Goal: Task Accomplishment & Management: Manage account settings

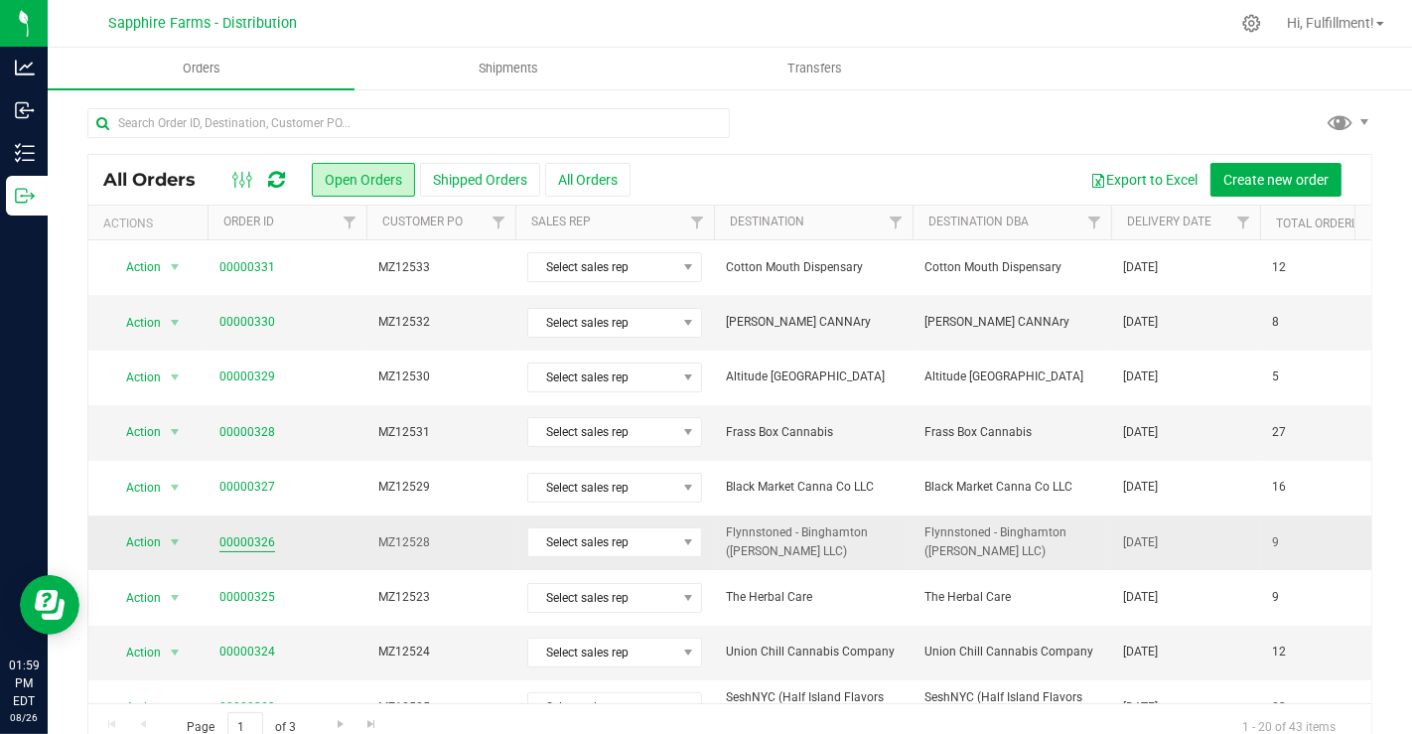
click at [252, 539] on link "00000326" at bounding box center [248, 542] width 56 height 19
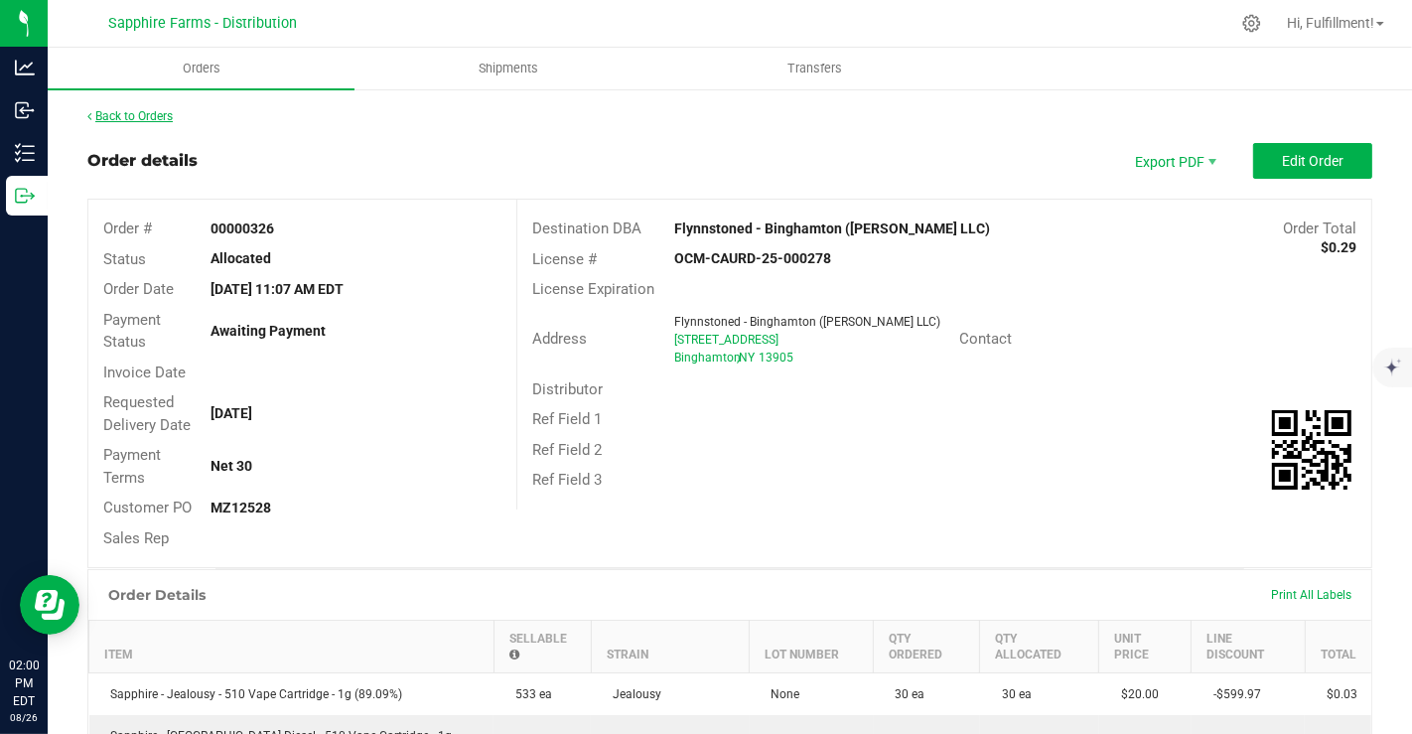
click at [141, 115] on link "Back to Orders" at bounding box center [129, 116] width 85 height 14
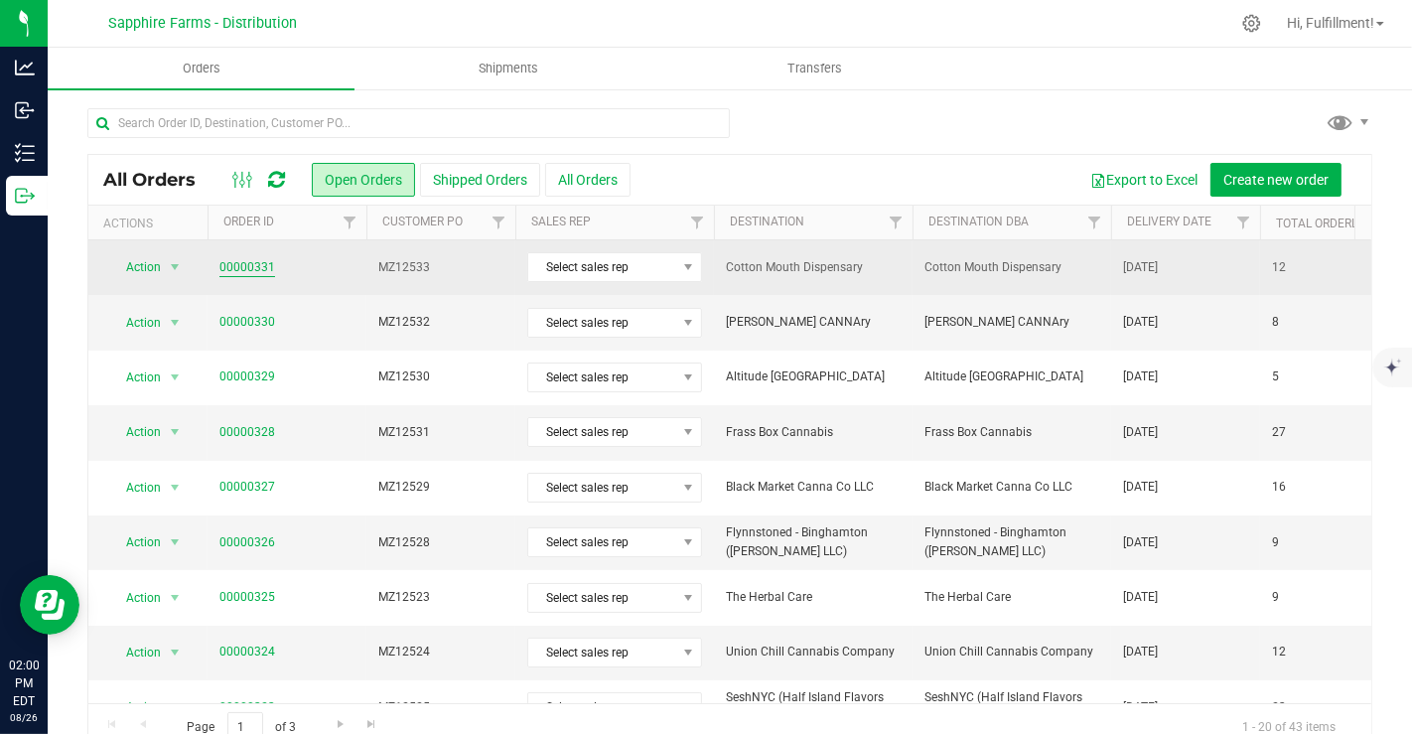
click at [253, 258] on link "00000331" at bounding box center [248, 267] width 56 height 19
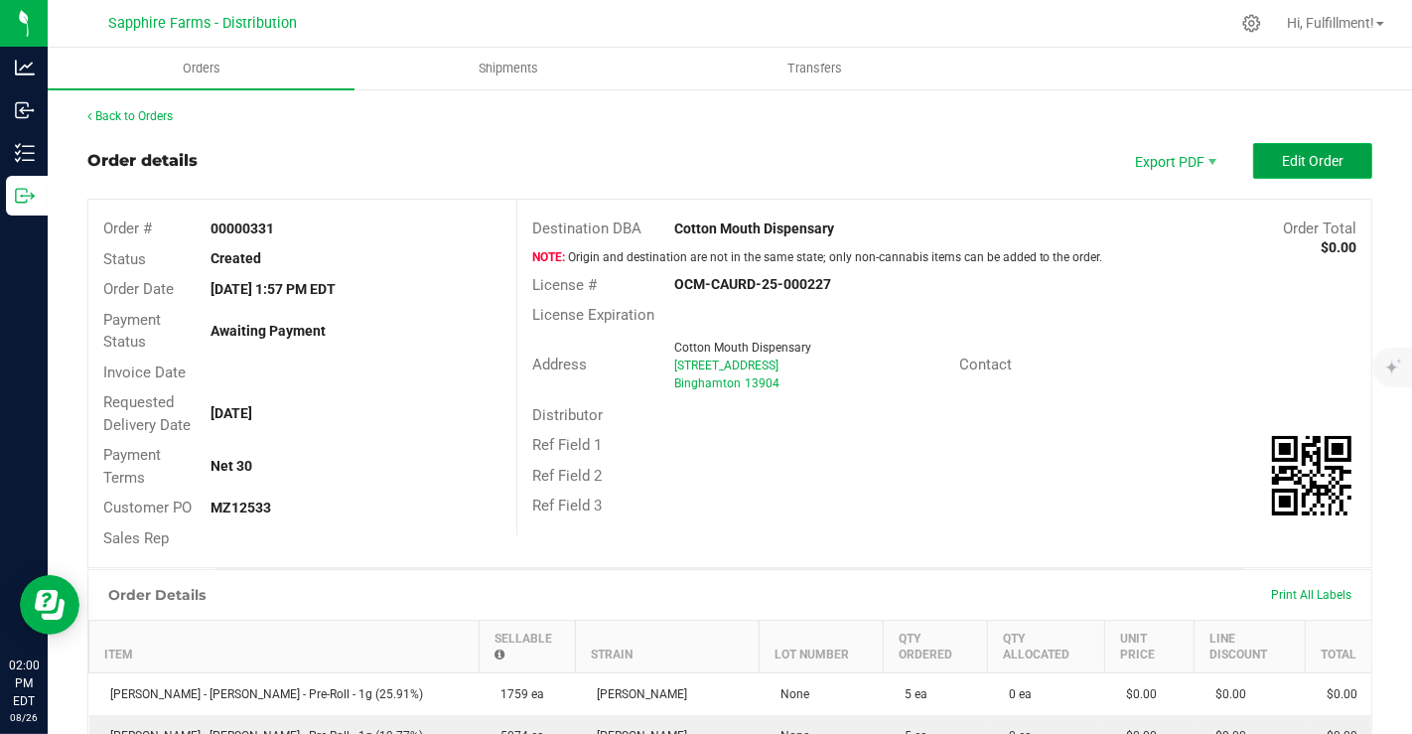
click at [1282, 163] on span "Edit Order" at bounding box center [1313, 161] width 62 height 16
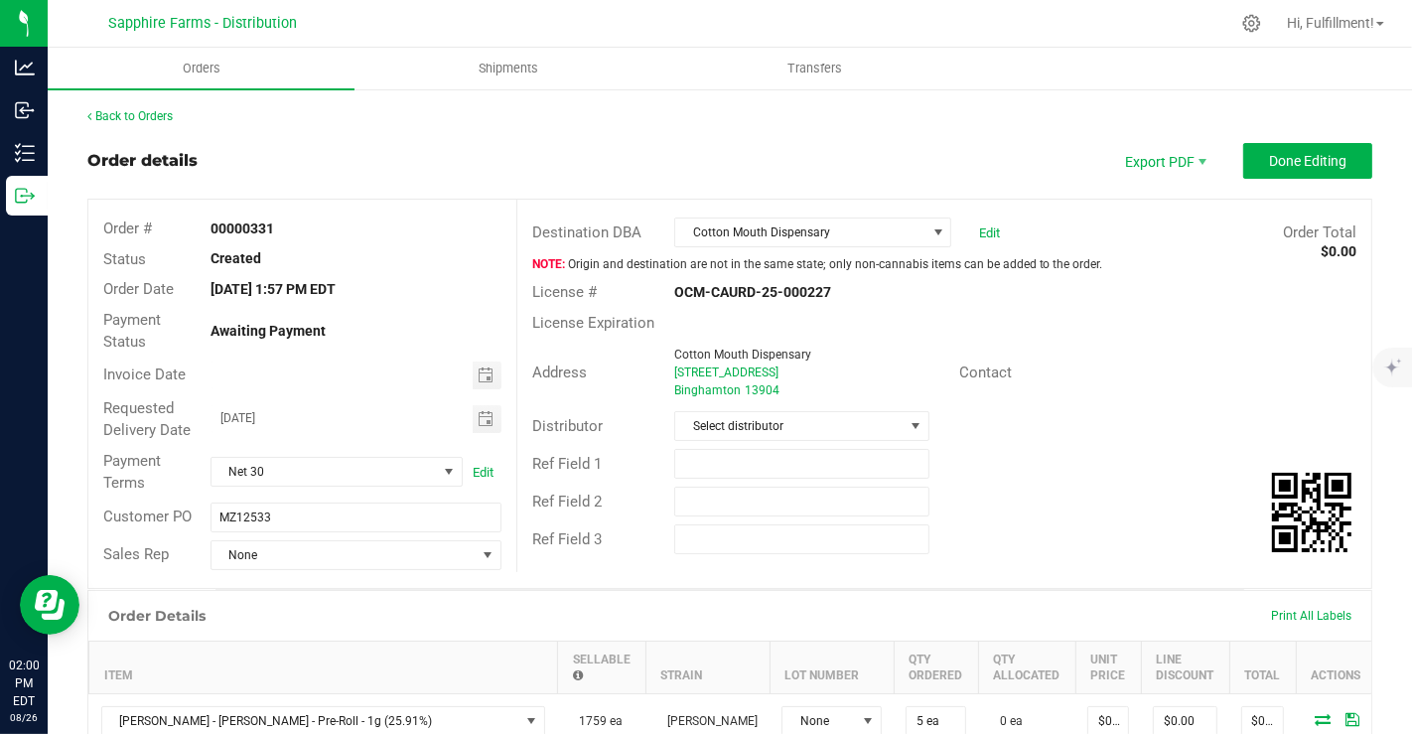
scroll to position [238, 0]
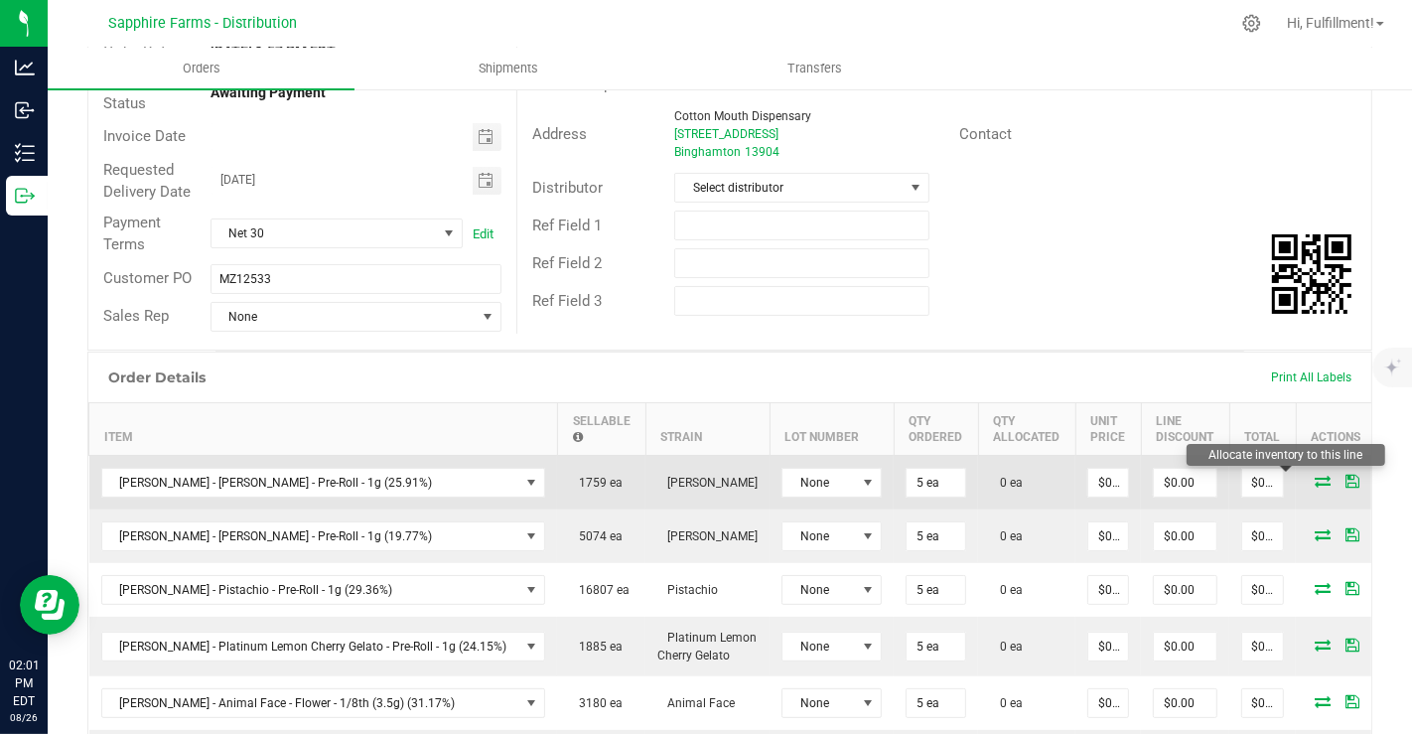
click at [1315, 481] on icon at bounding box center [1323, 481] width 16 height 12
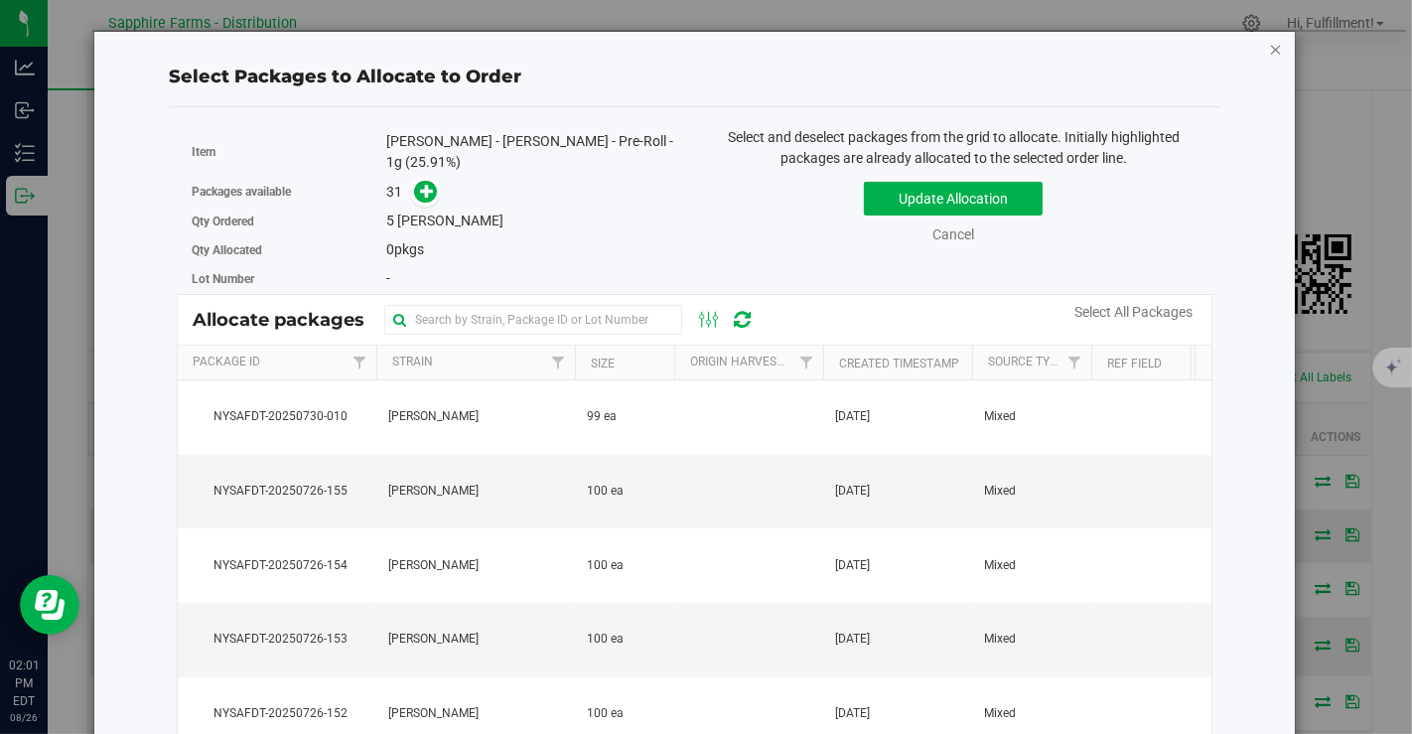
click at [1269, 47] on icon "button" at bounding box center [1276, 49] width 14 height 24
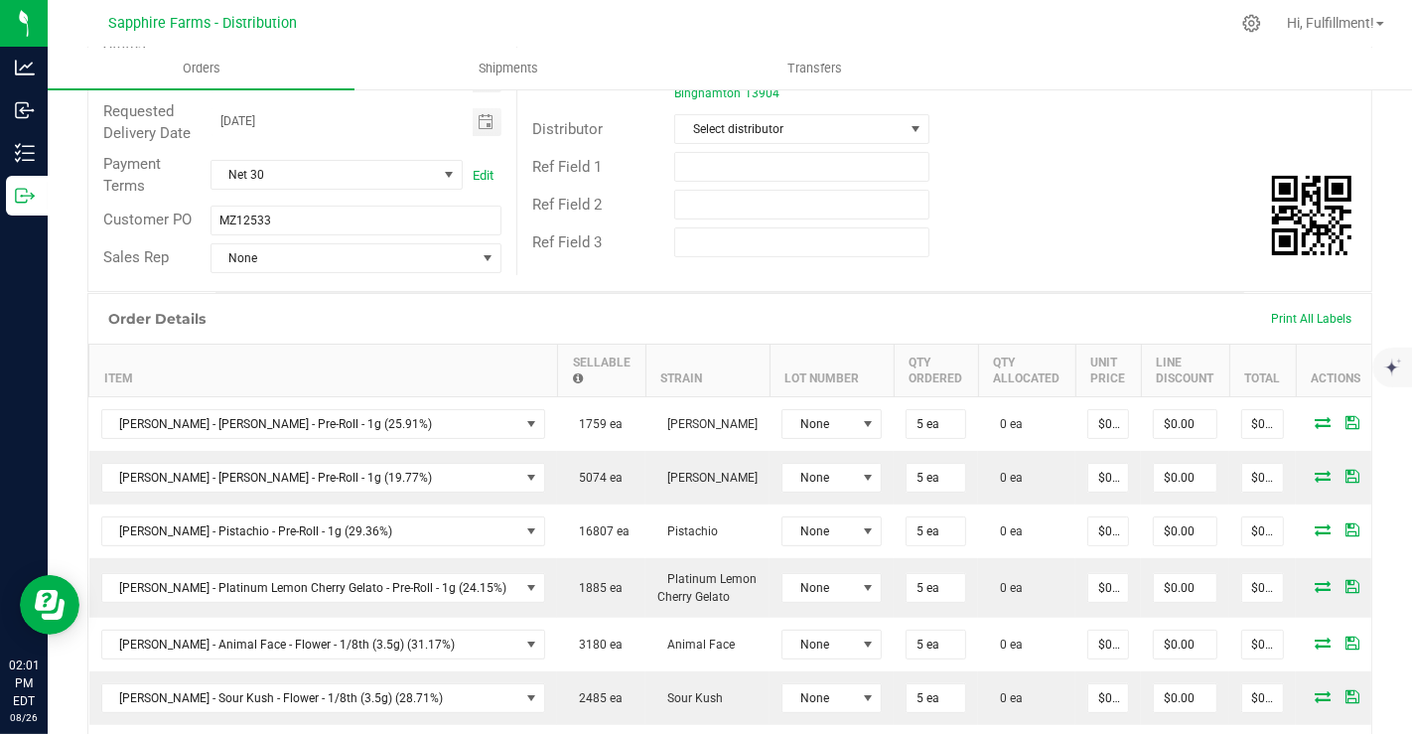
scroll to position [303, 0]
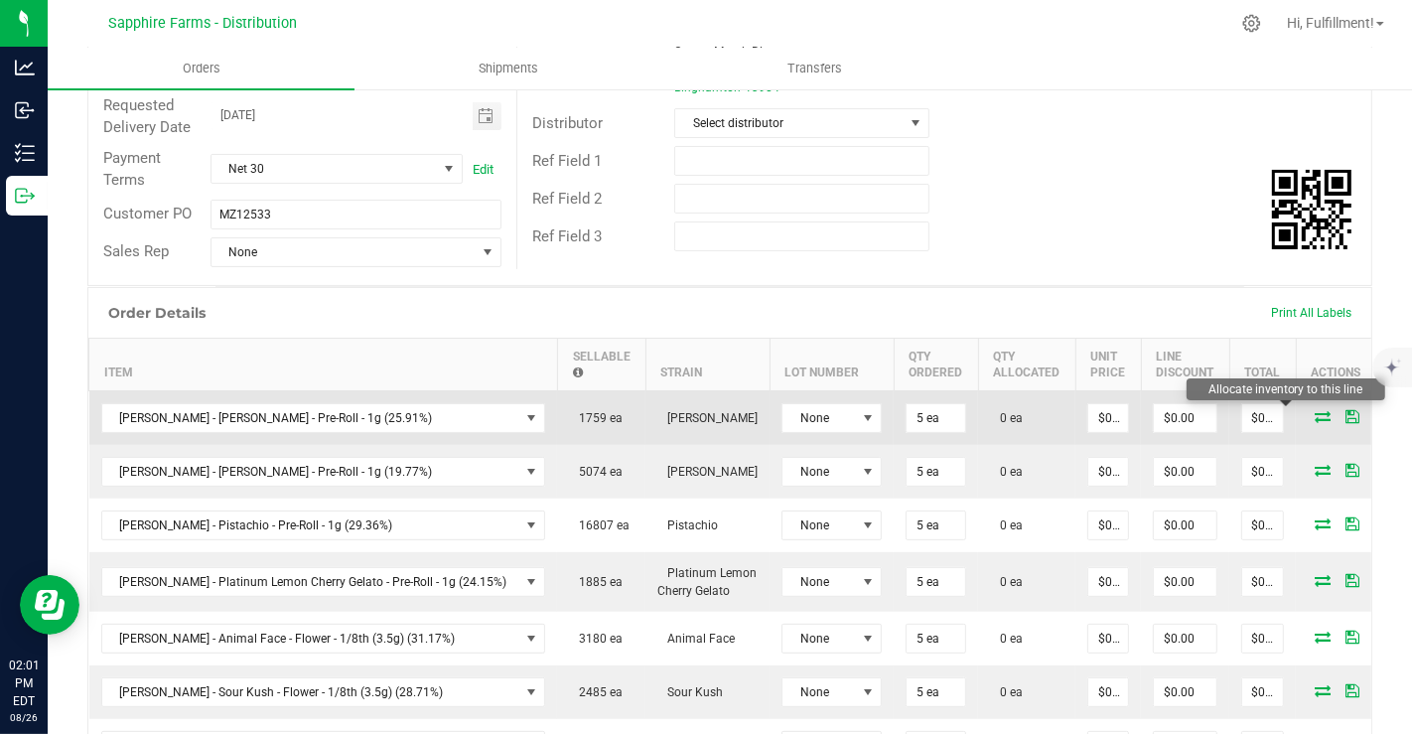
click at [1315, 410] on icon at bounding box center [1323, 416] width 16 height 12
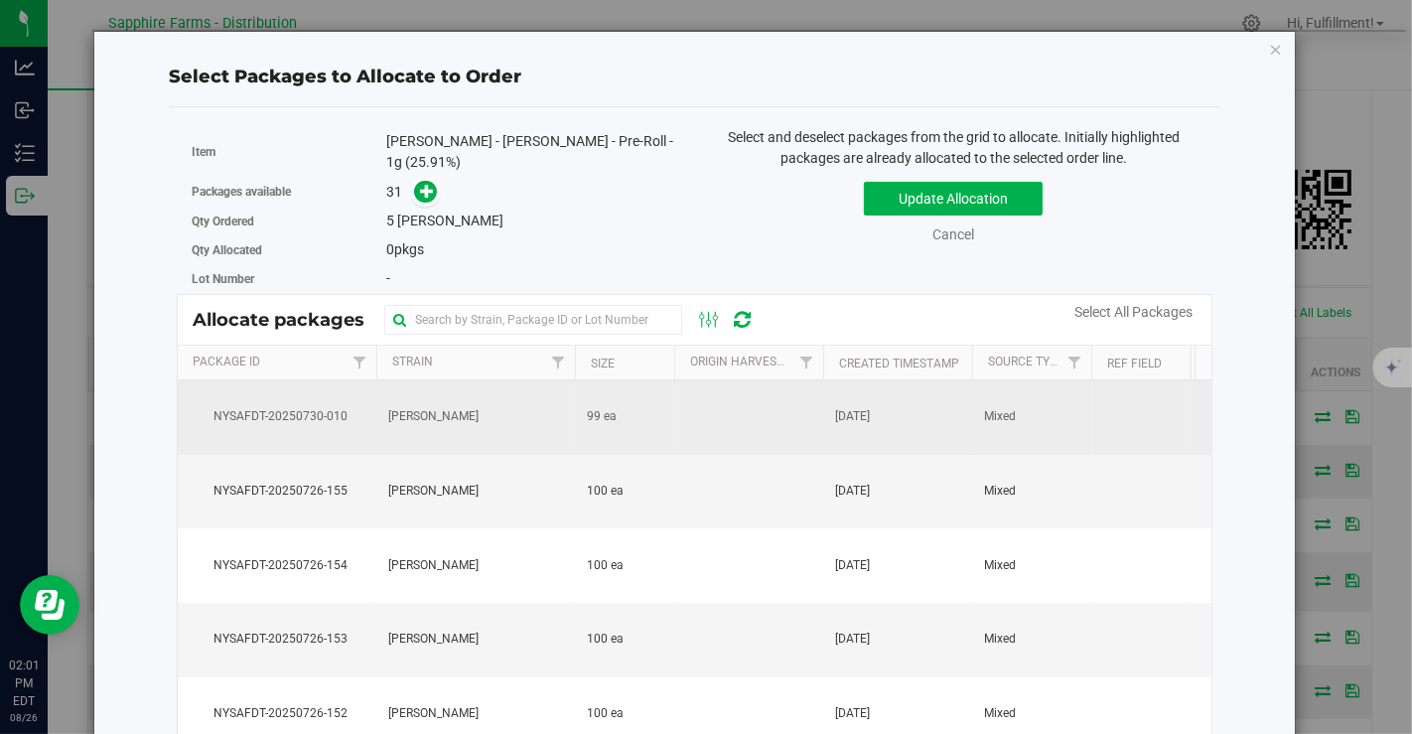
click at [755, 399] on td at bounding box center [748, 417] width 149 height 74
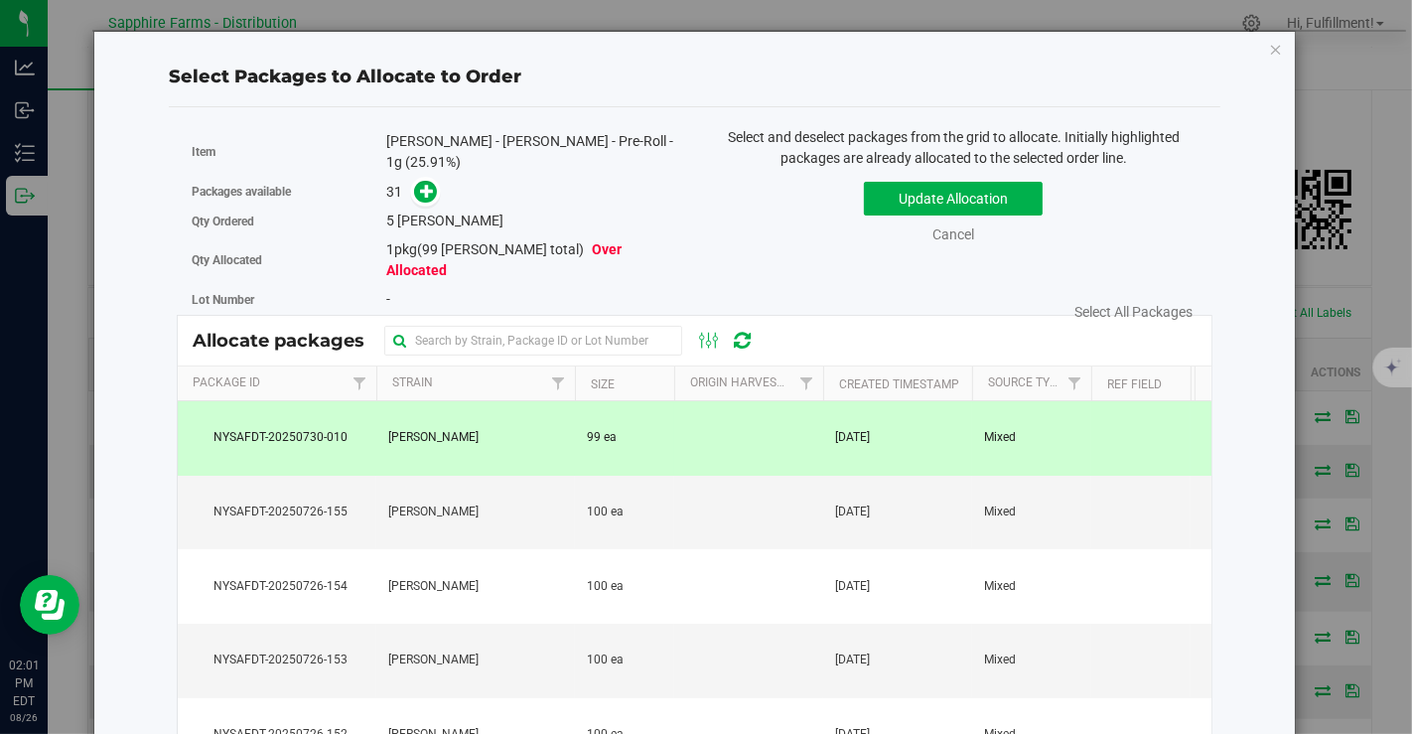
click at [755, 401] on td at bounding box center [748, 438] width 149 height 74
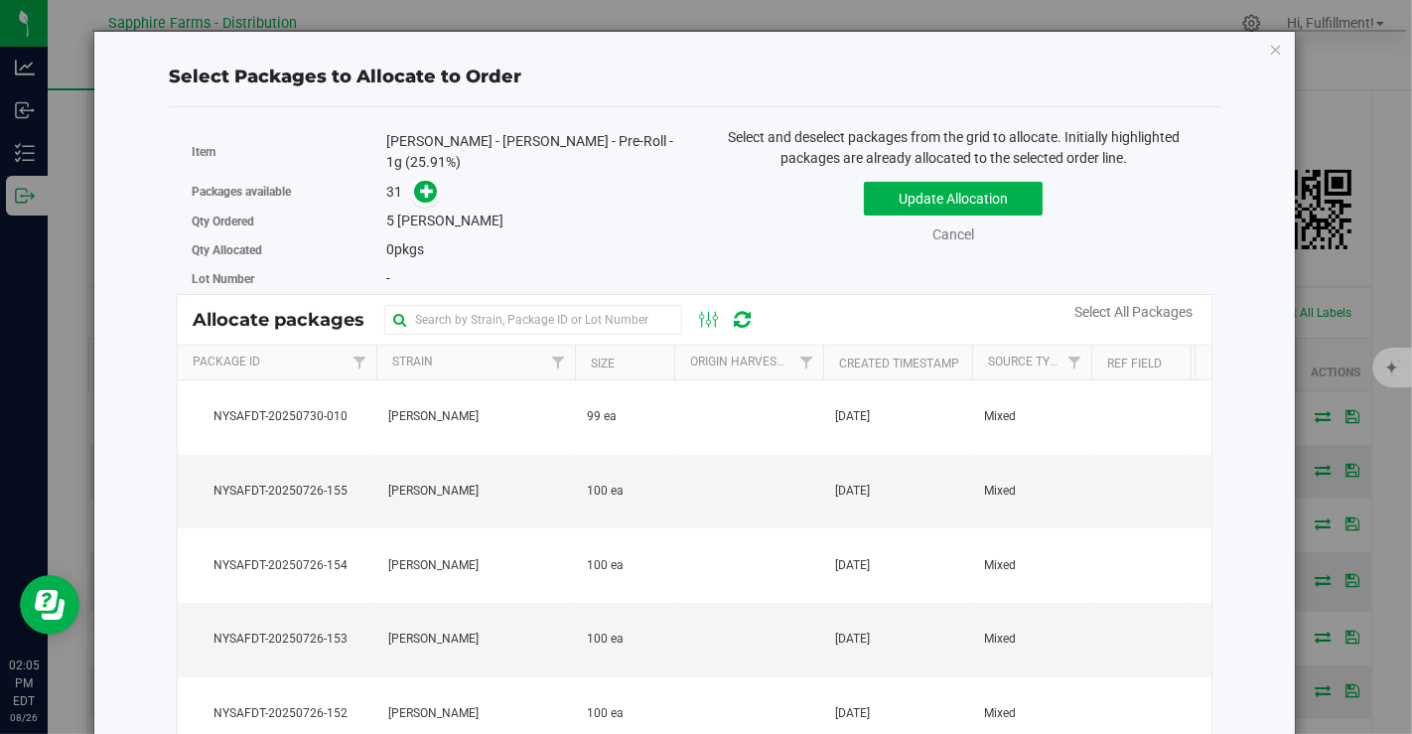
click at [374, 15] on div "Select Packages to Allocate to Order Item LEAL - Garlic Budder - Pre-Roll - 1g …" at bounding box center [713, 367] width 1427 height 734
click at [1269, 46] on icon "button" at bounding box center [1276, 49] width 14 height 24
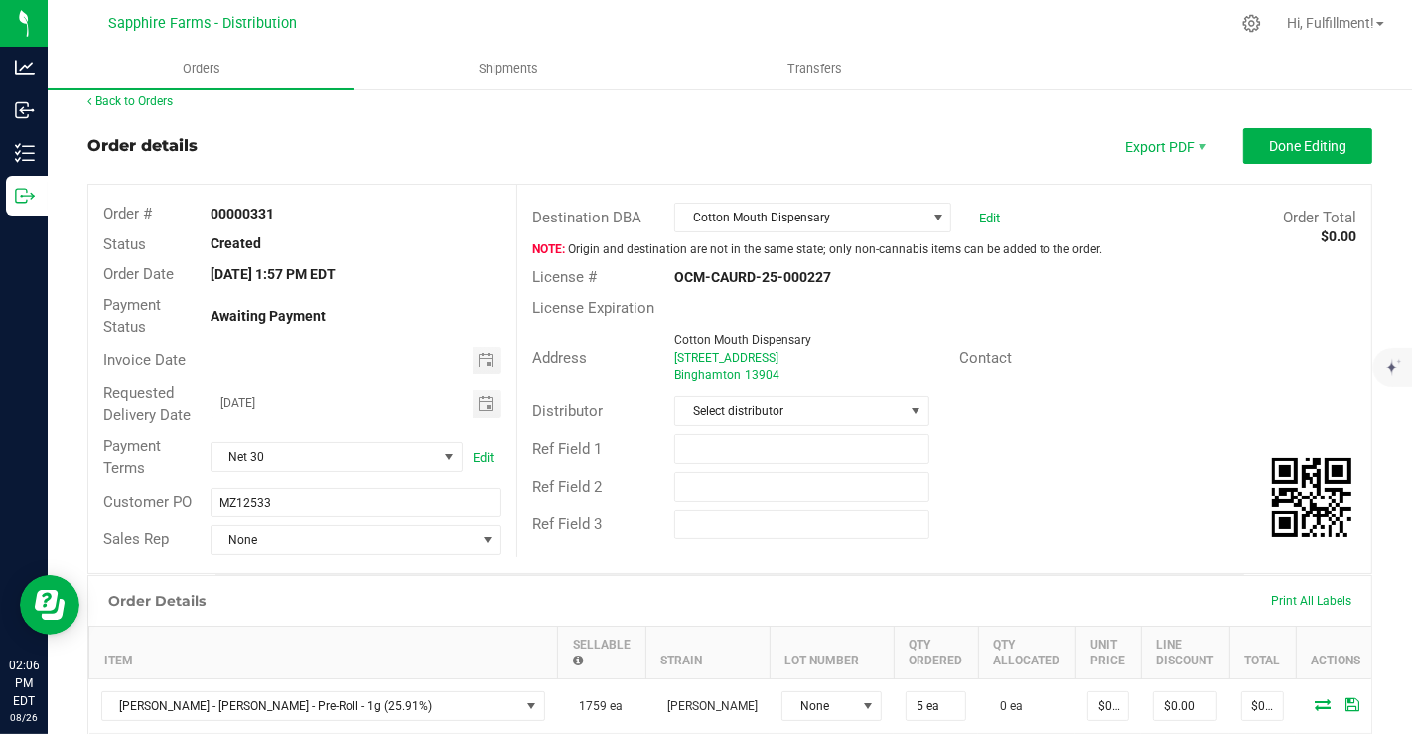
scroll to position [0, 0]
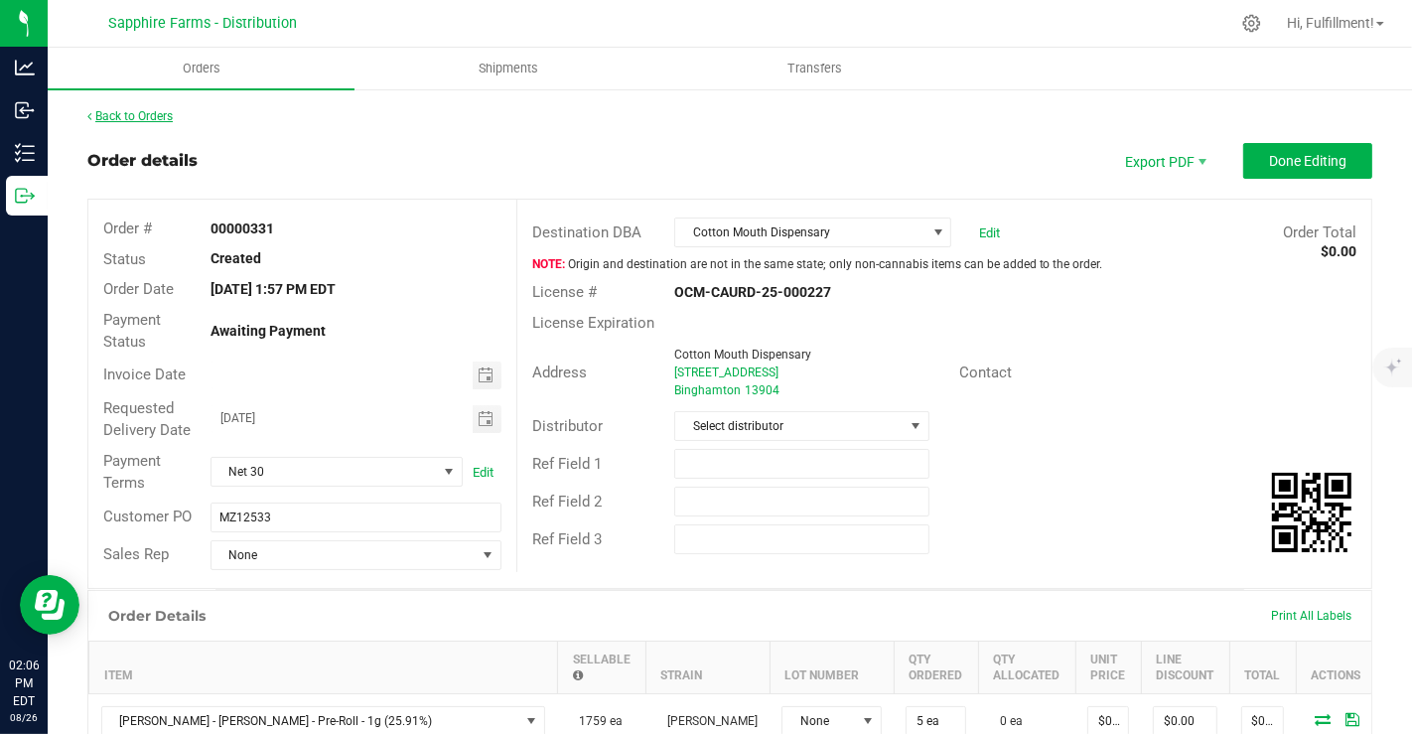
click at [153, 112] on link "Back to Orders" at bounding box center [129, 116] width 85 height 14
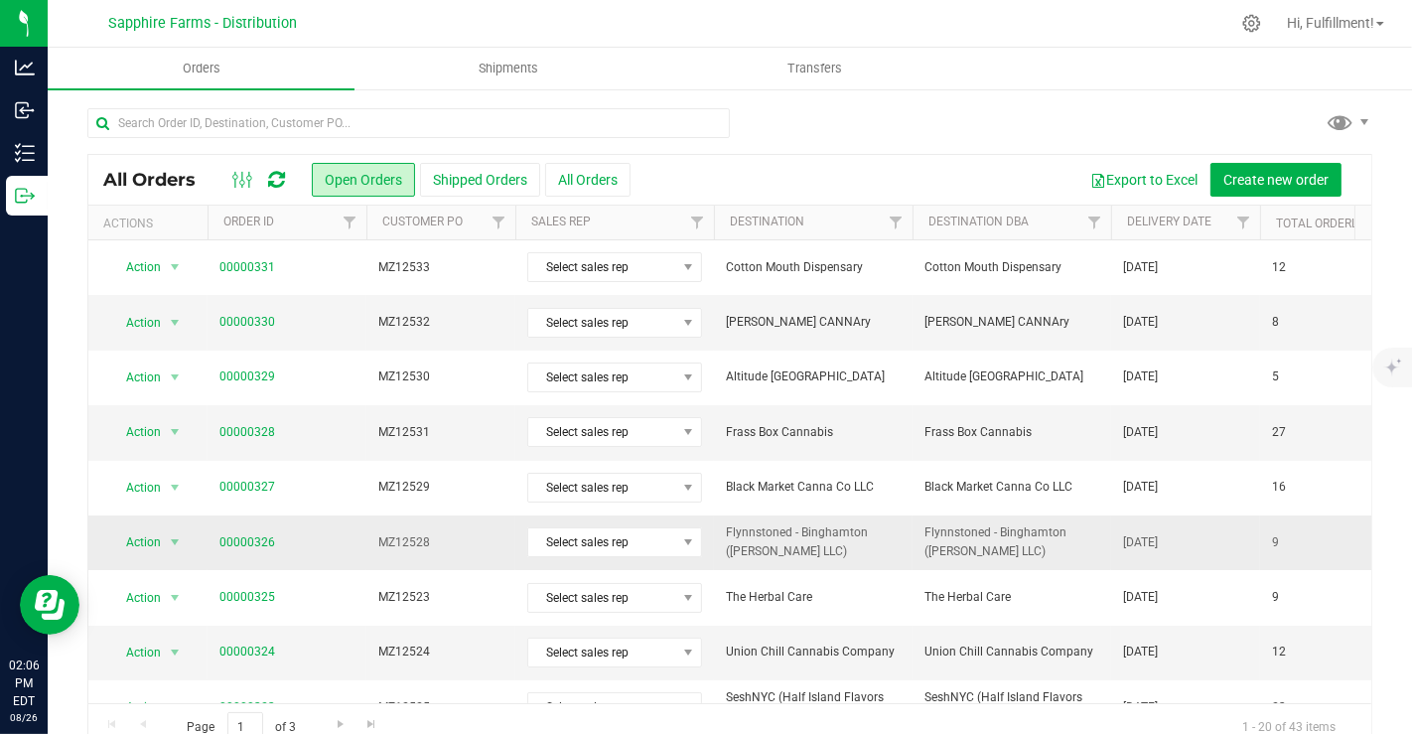
click at [313, 535] on span "00000326" at bounding box center [287, 542] width 135 height 19
click at [321, 540] on span "00000326" at bounding box center [287, 542] width 135 height 19
click at [306, 540] on span "00000326" at bounding box center [287, 542] width 135 height 19
click at [469, 535] on span "MZ12528" at bounding box center [440, 542] width 125 height 19
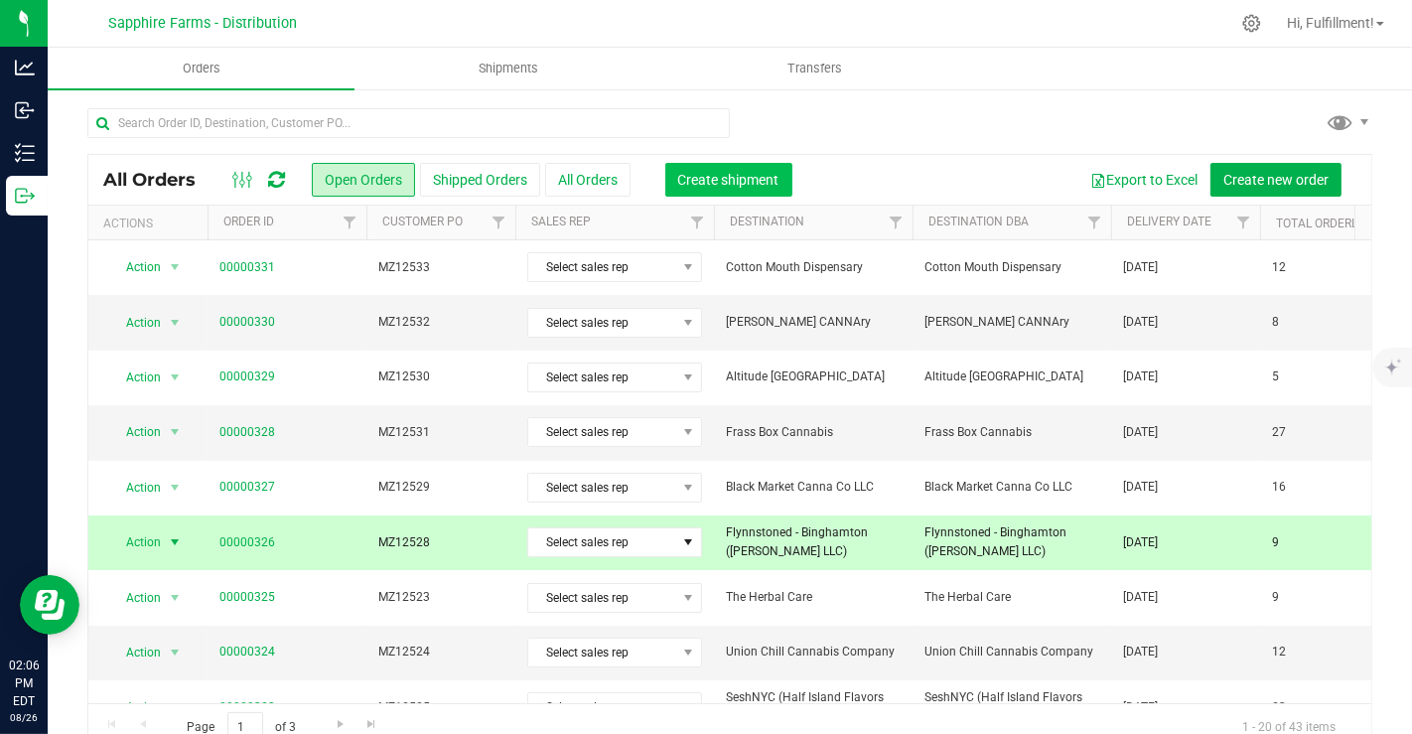
click at [744, 180] on span "Create shipment" at bounding box center [728, 180] width 101 height 16
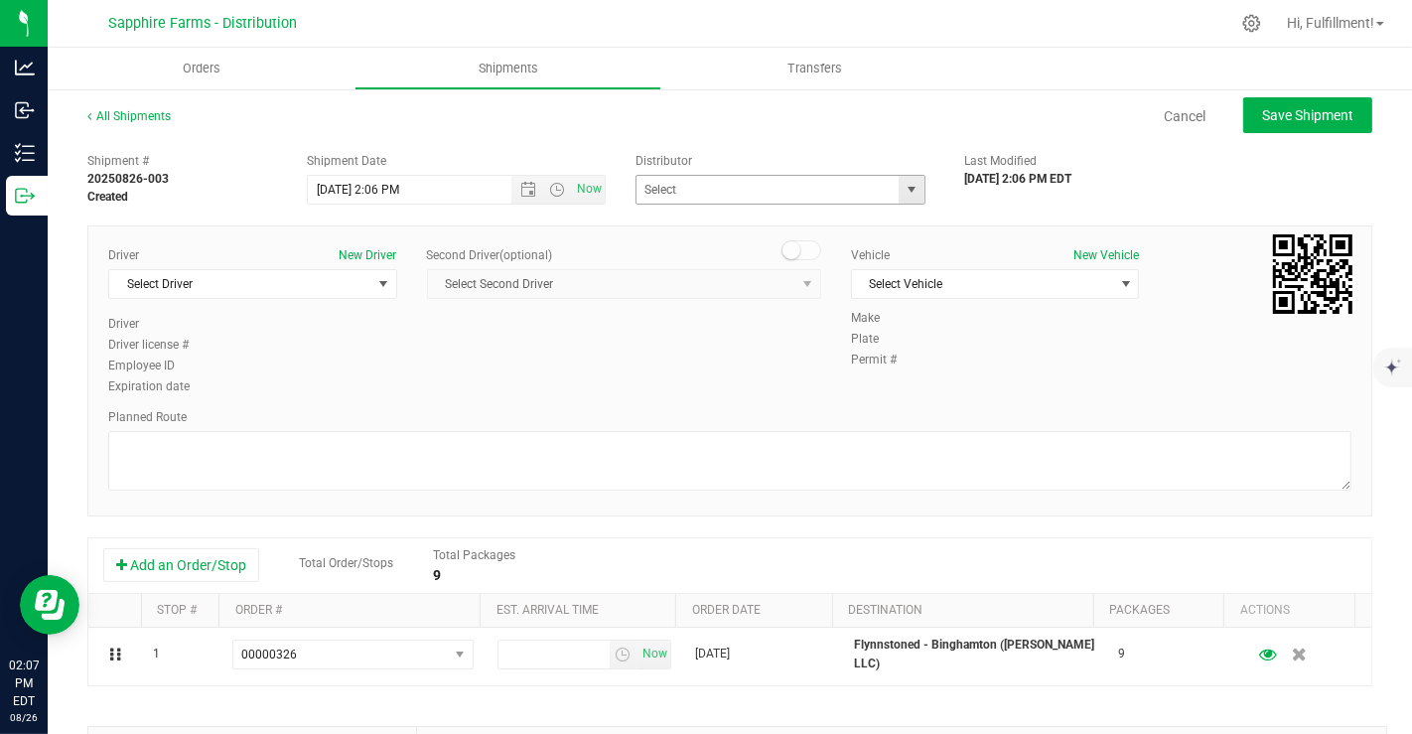
click at [904, 187] on span "select" at bounding box center [912, 190] width 16 height 16
click at [791, 276] on li "Sapphire Farms - Distribution" at bounding box center [772, 282] width 284 height 30
type input "Sapphire Farms - Distribution"
click at [376, 281] on span "select" at bounding box center [383, 284] width 16 height 16
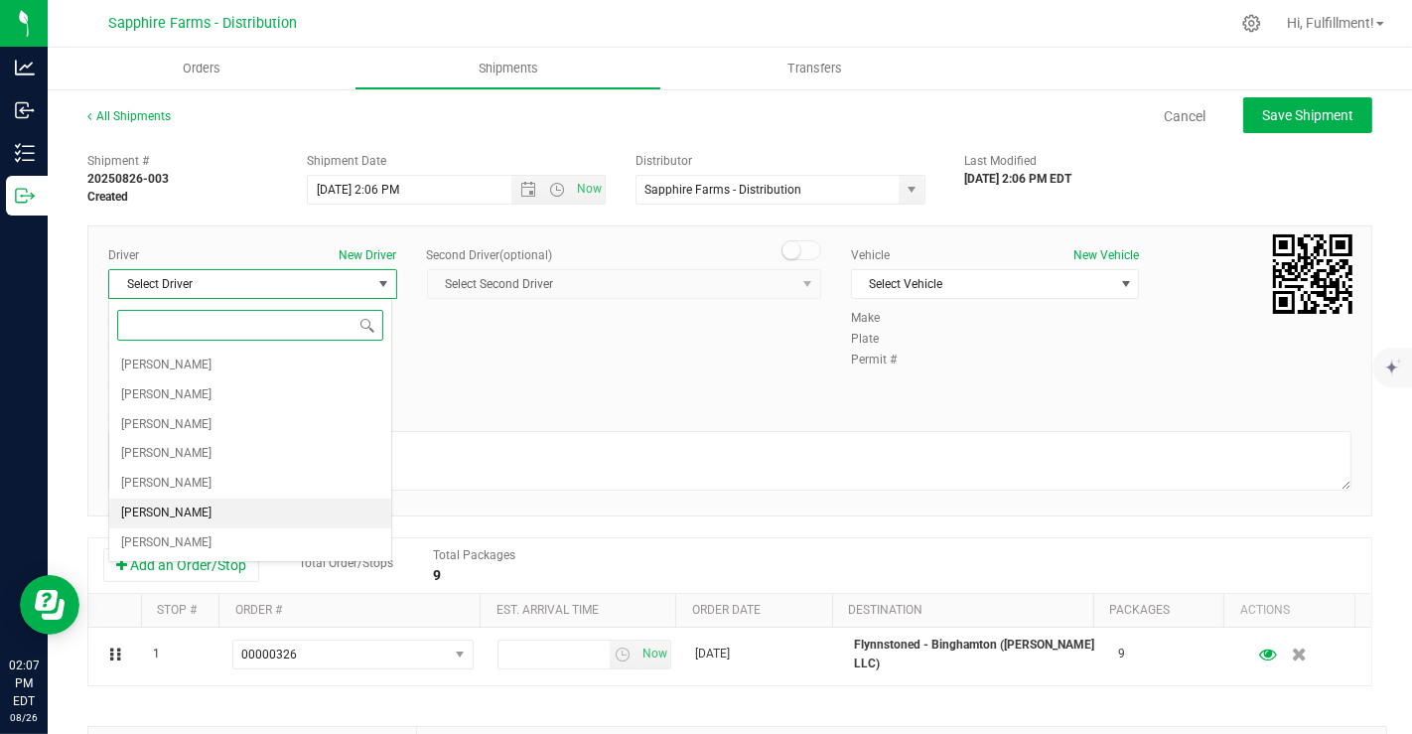
click at [249, 509] on li "[PERSON_NAME]" at bounding box center [250, 514] width 282 height 30
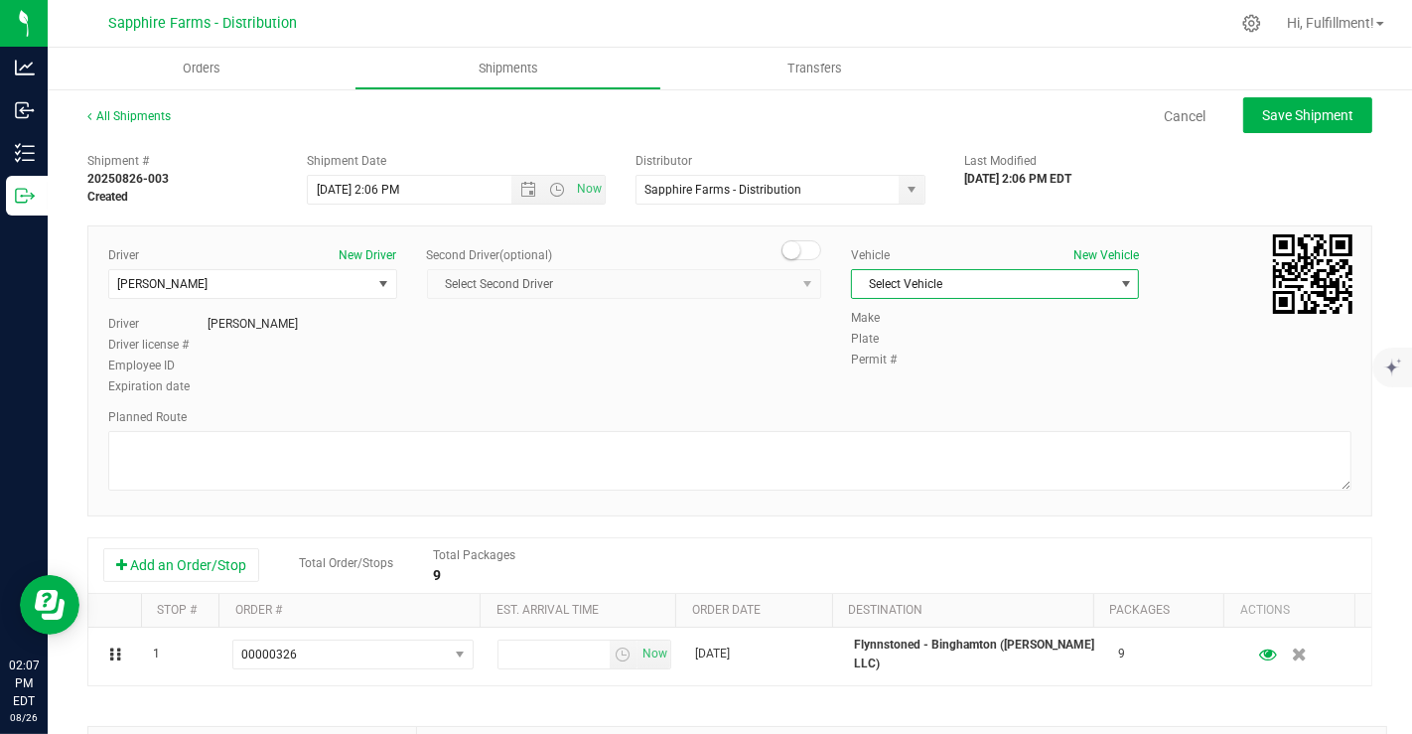
click at [950, 280] on span "Select Vehicle" at bounding box center [983, 284] width 262 height 28
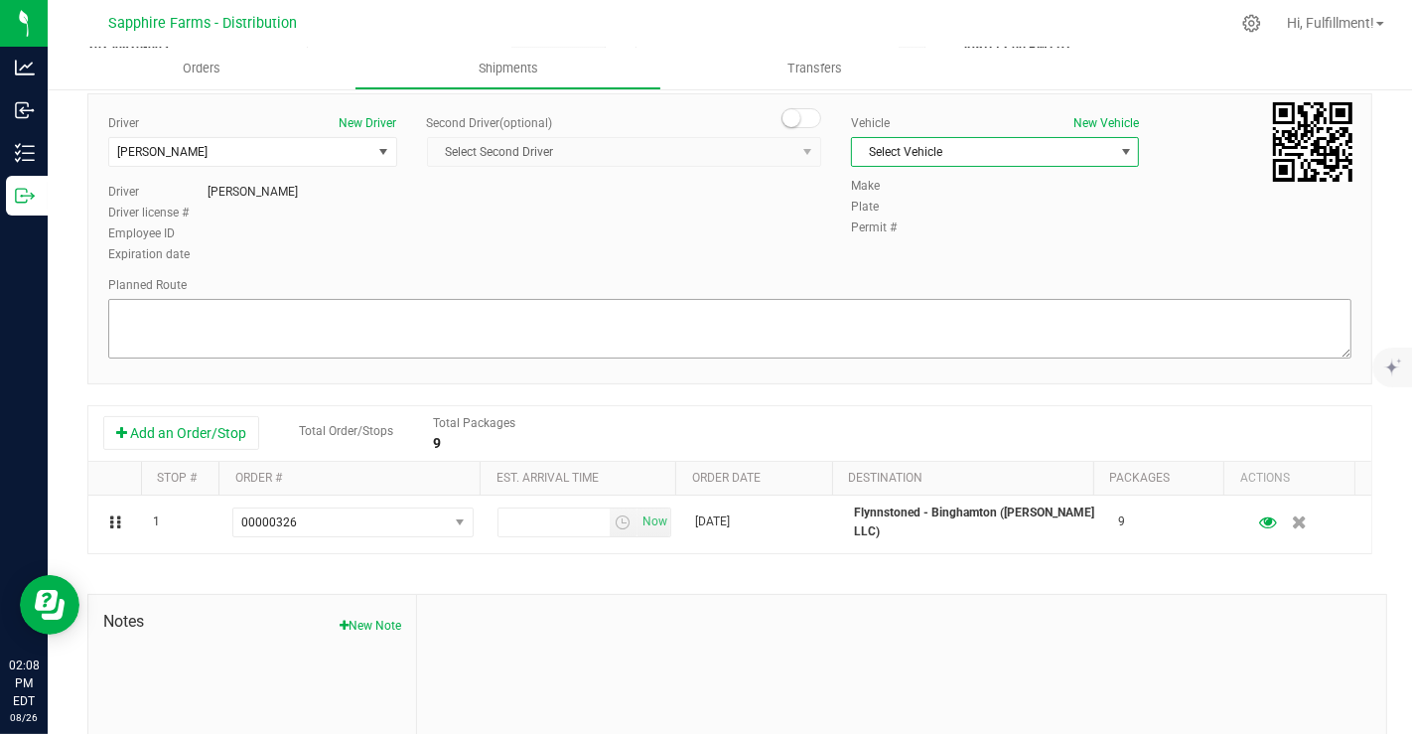
scroll to position [139, 0]
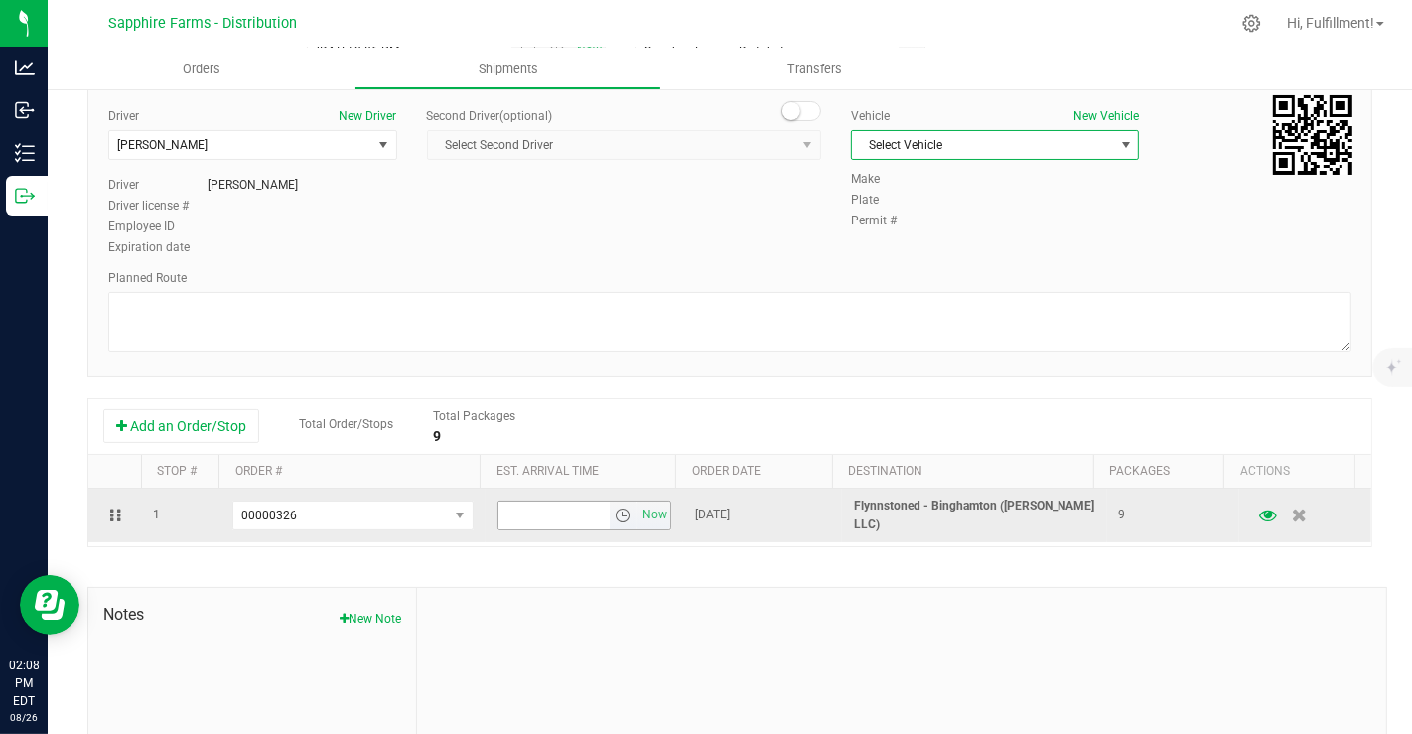
click at [615, 515] on span "select" at bounding box center [623, 516] width 16 height 16
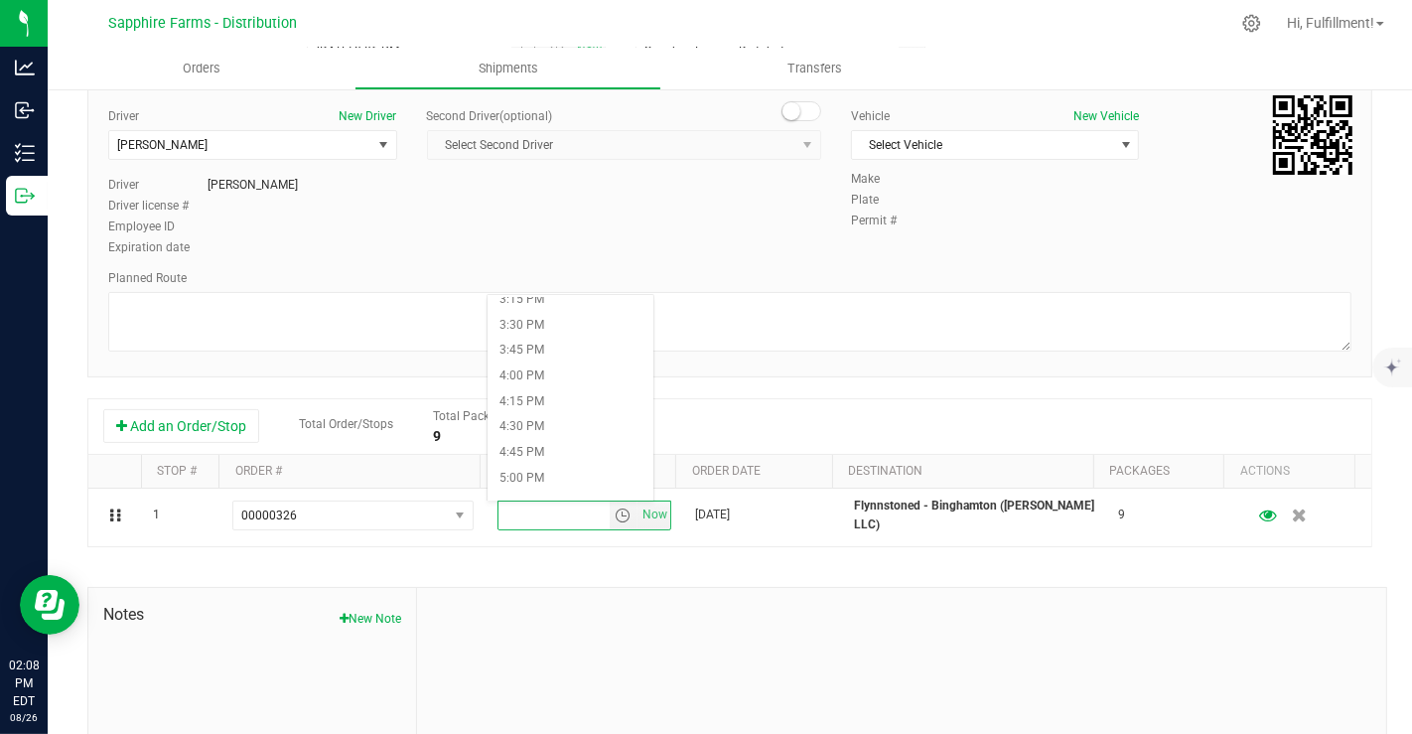
scroll to position [1586, 0]
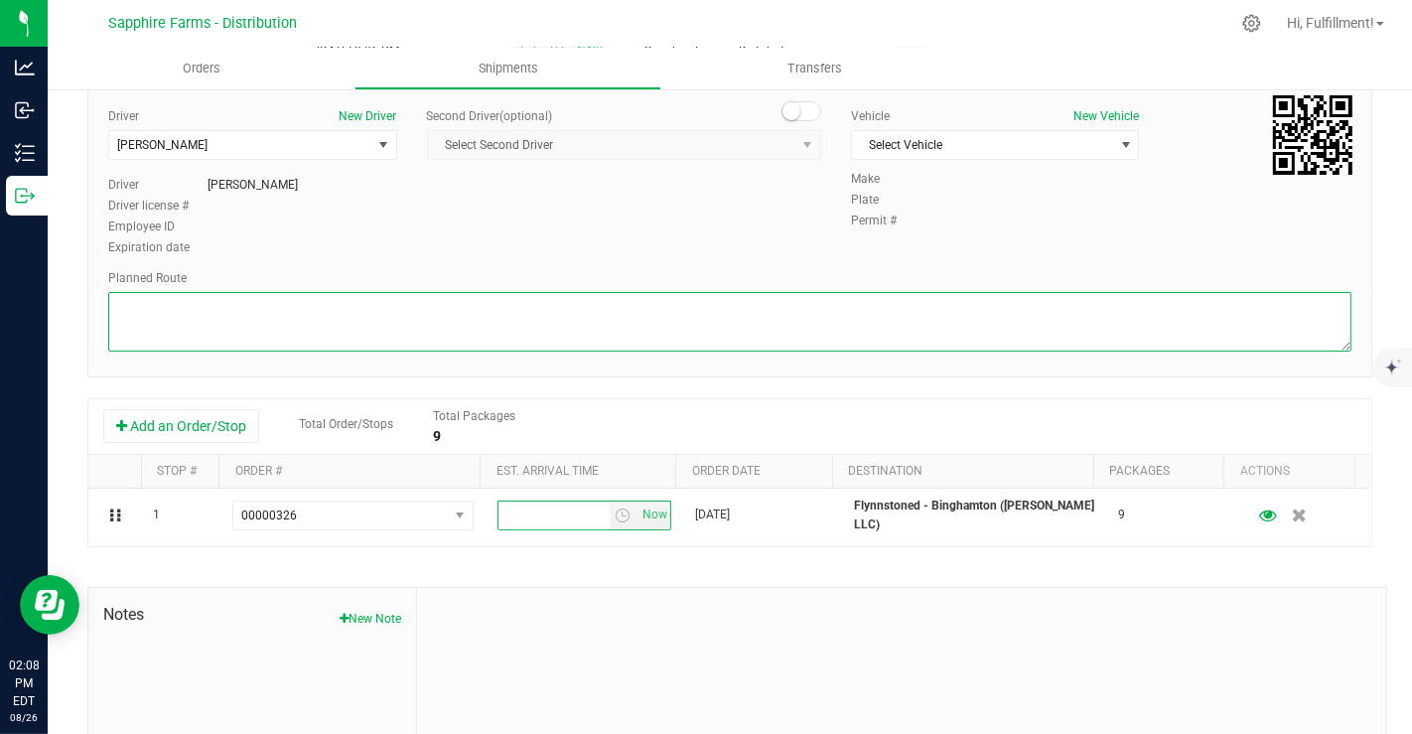
click at [760, 316] on textarea at bounding box center [730, 322] width 1244 height 60
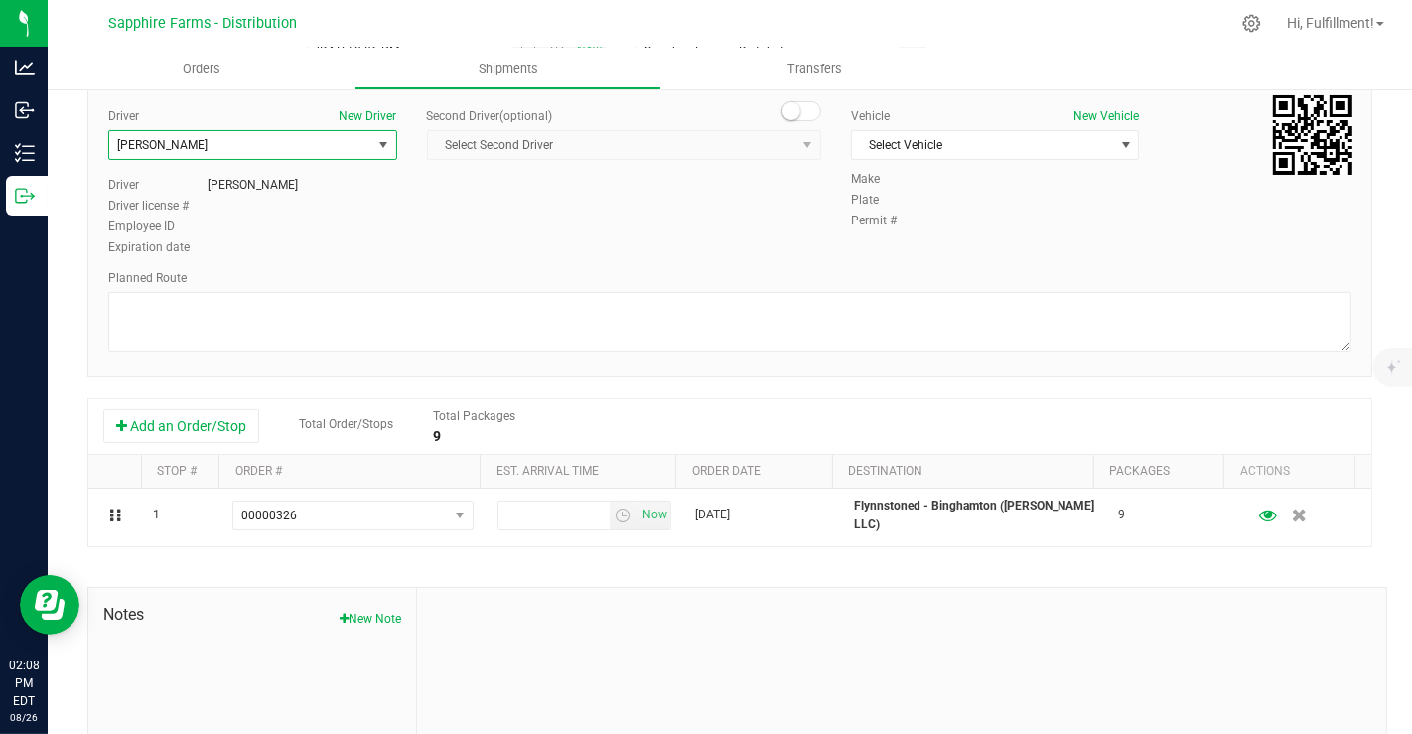
click at [375, 142] on span "select" at bounding box center [383, 145] width 16 height 16
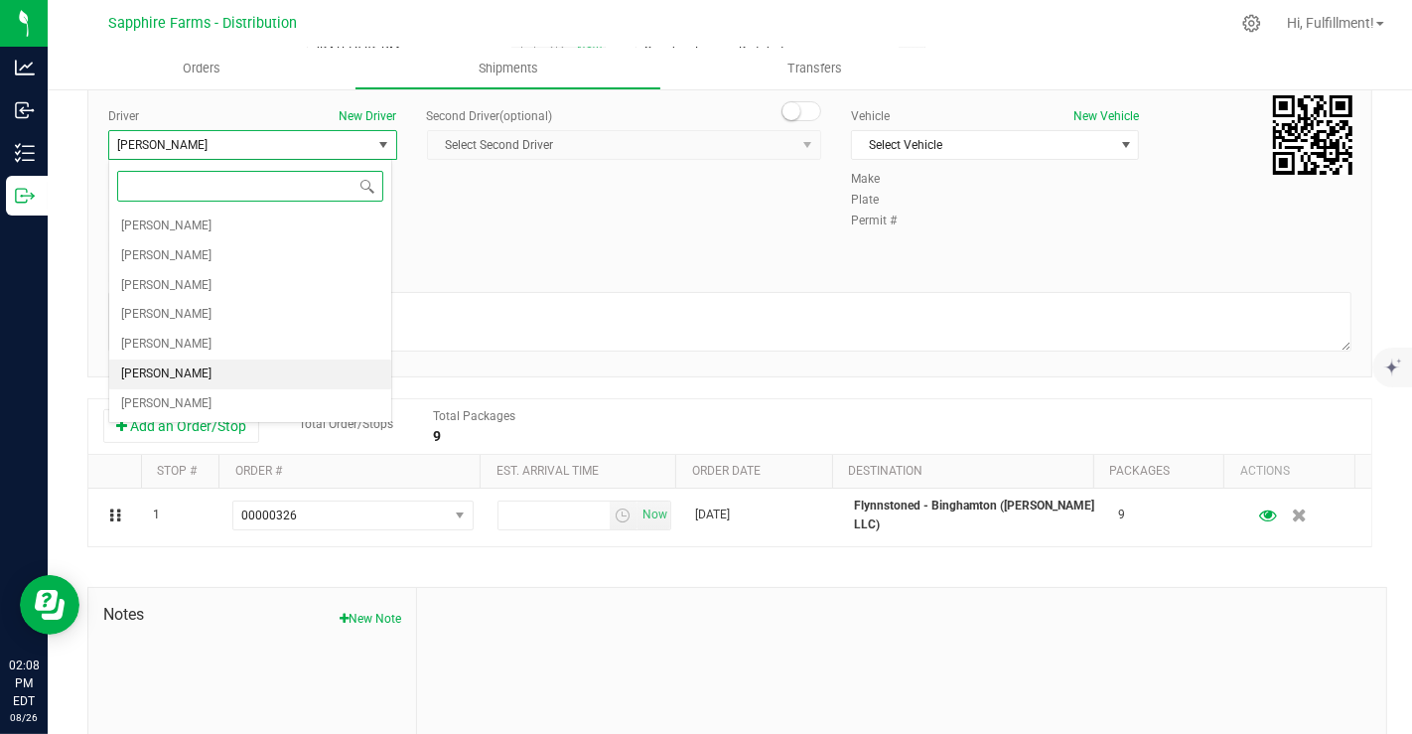
click at [298, 177] on input at bounding box center [250, 186] width 266 height 31
click at [367, 183] on span at bounding box center [368, 187] width 16 height 16
click at [300, 144] on span "[PERSON_NAME]" at bounding box center [240, 145] width 262 height 28
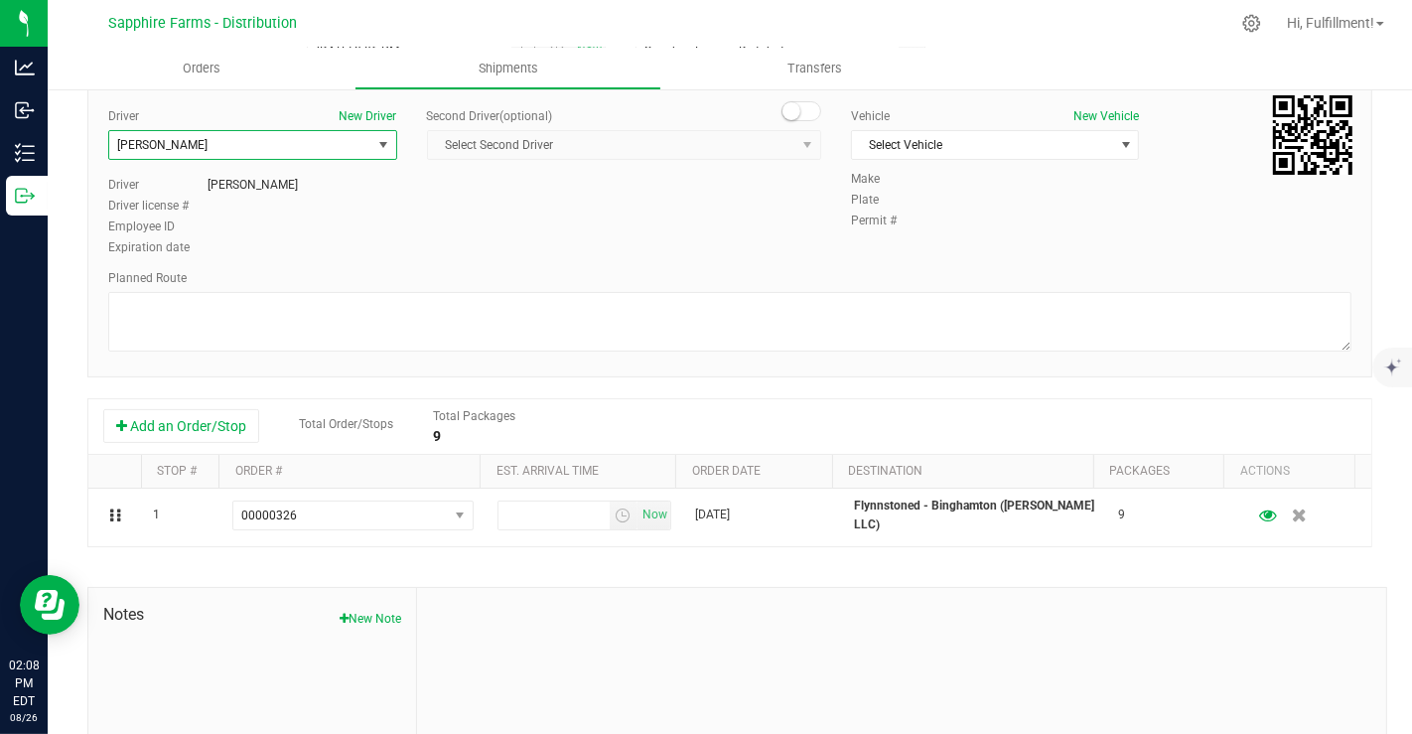
click at [300, 144] on span "[PERSON_NAME]" at bounding box center [240, 145] width 262 height 28
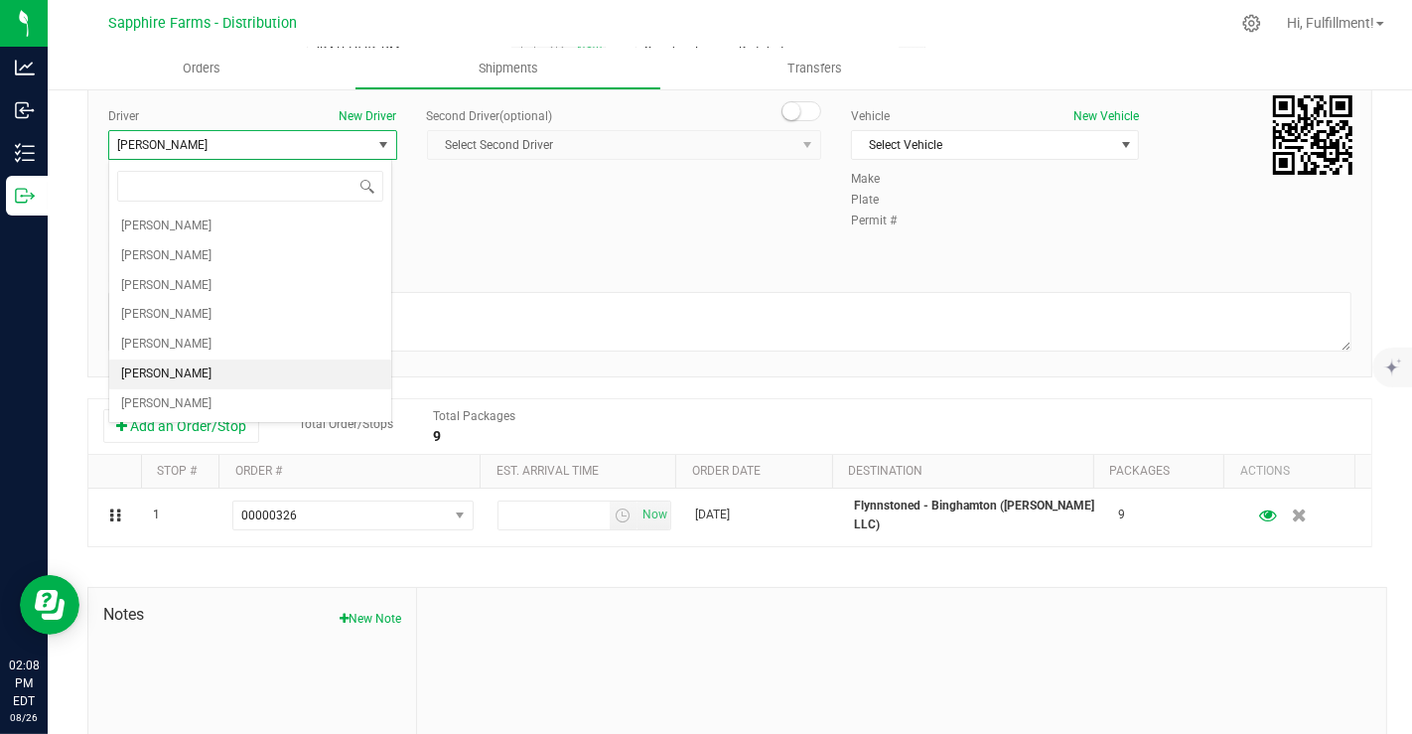
click at [222, 143] on span "[PERSON_NAME]" at bounding box center [240, 145] width 262 height 28
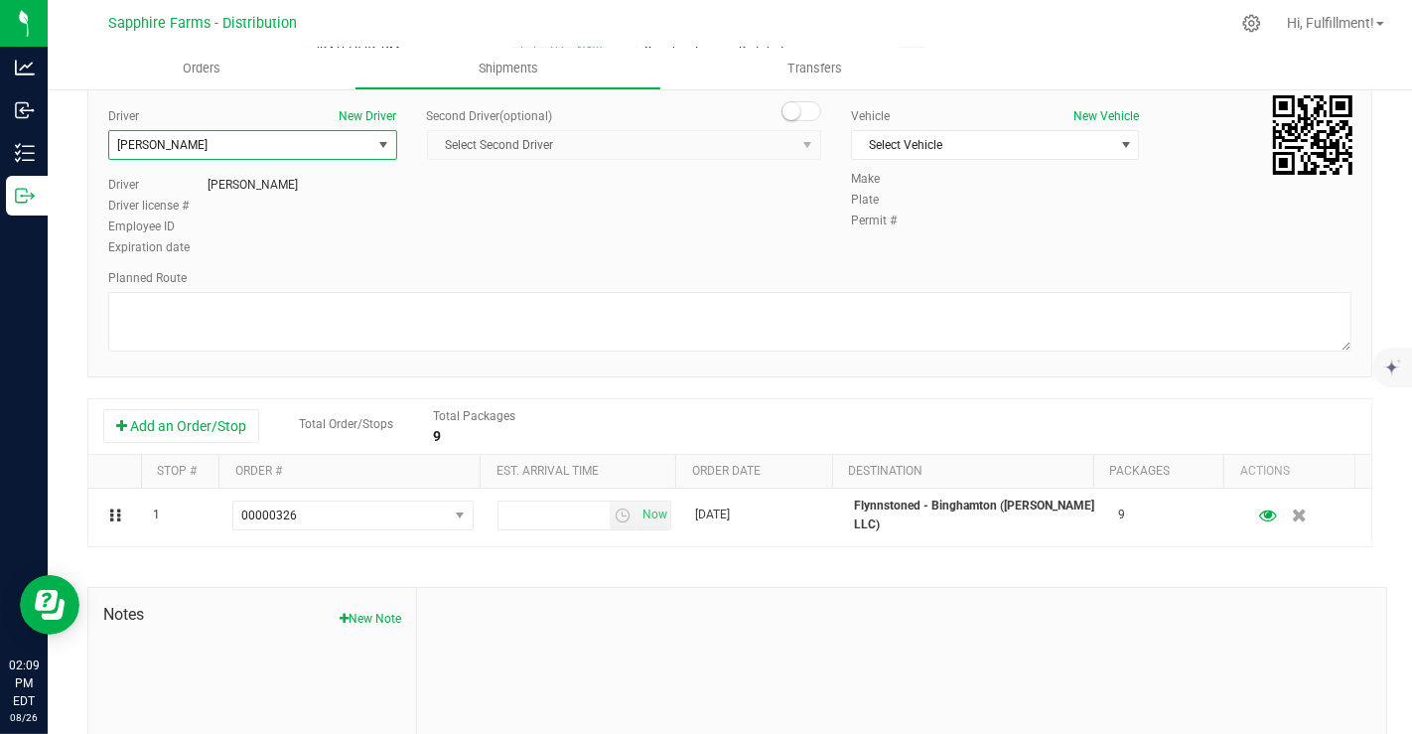
click at [386, 140] on span "select" at bounding box center [383, 145] width 16 height 16
click at [290, 54] on uib-tab-heading "Orders" at bounding box center [201, 69] width 307 height 42
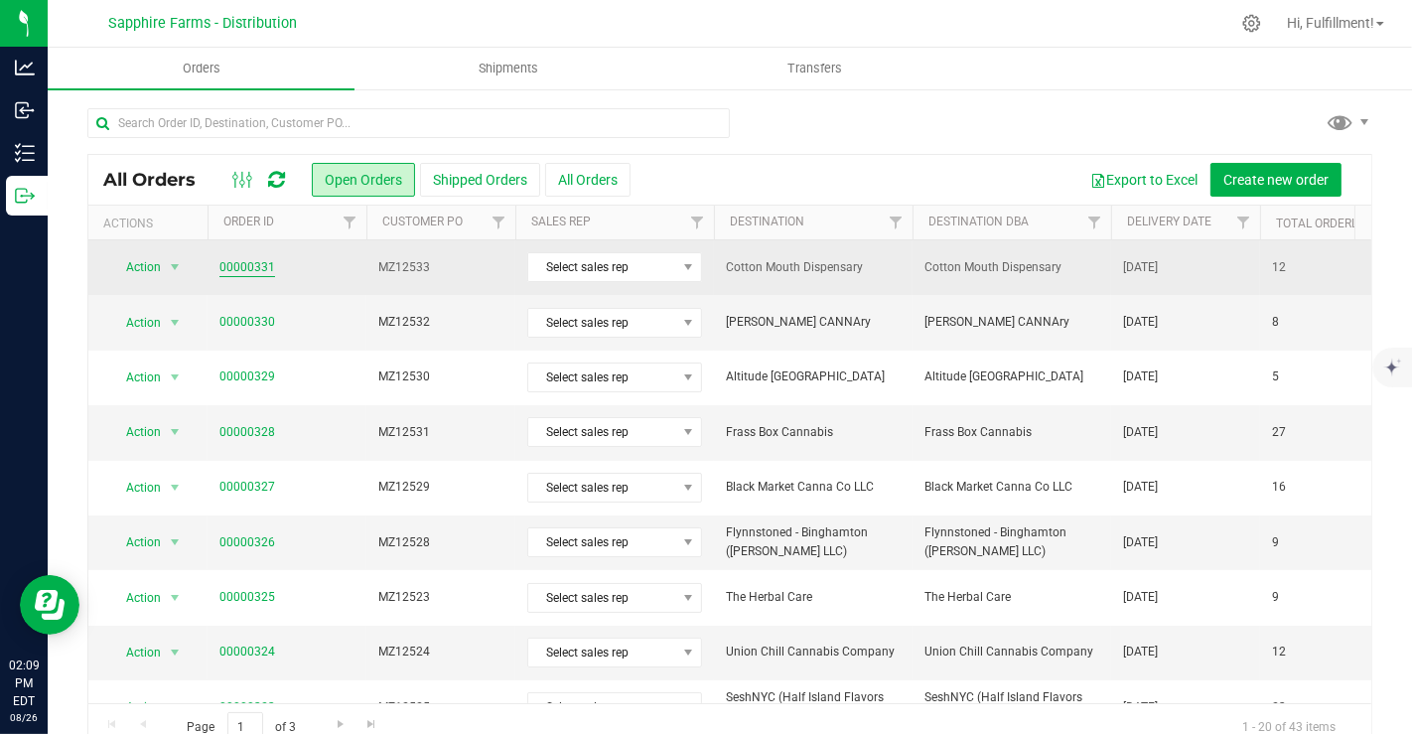
click at [255, 261] on link "00000331" at bounding box center [248, 267] width 56 height 19
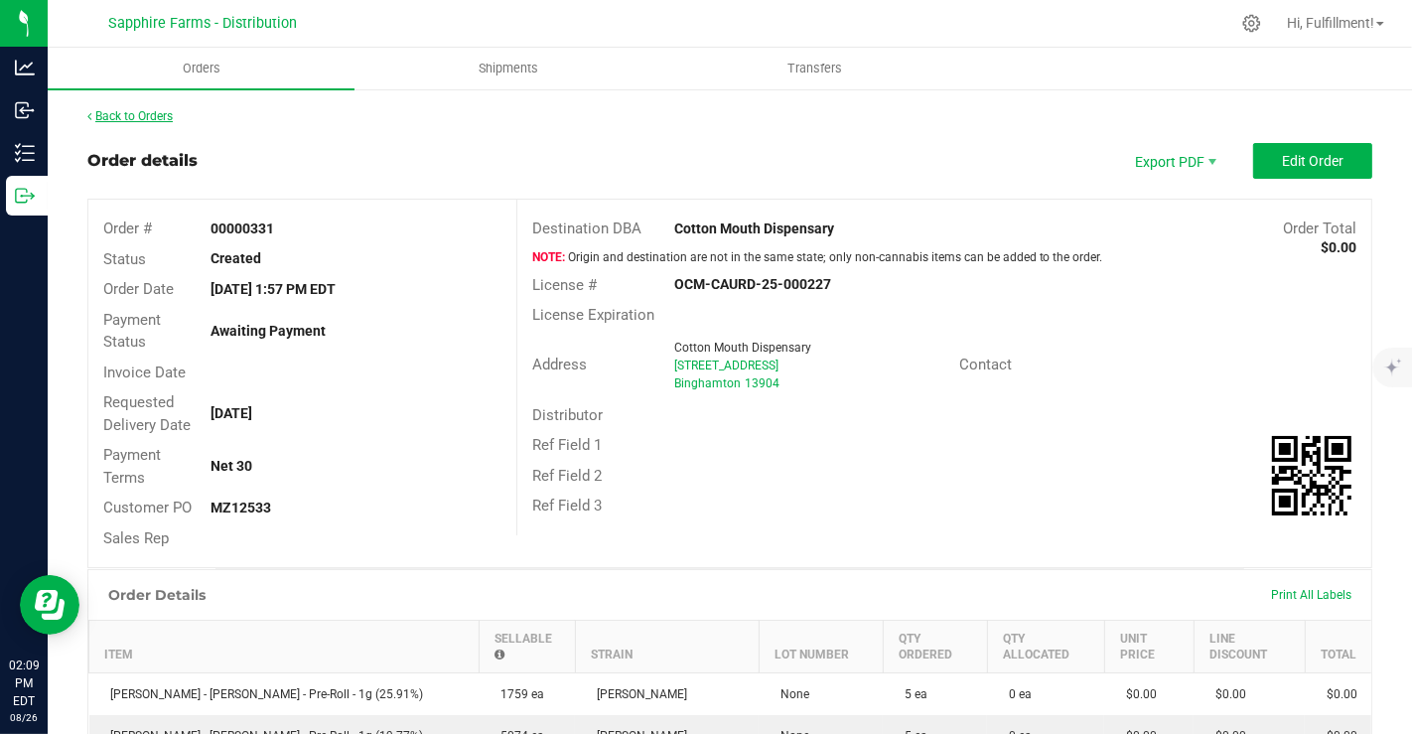
click at [107, 111] on link "Back to Orders" at bounding box center [129, 116] width 85 height 14
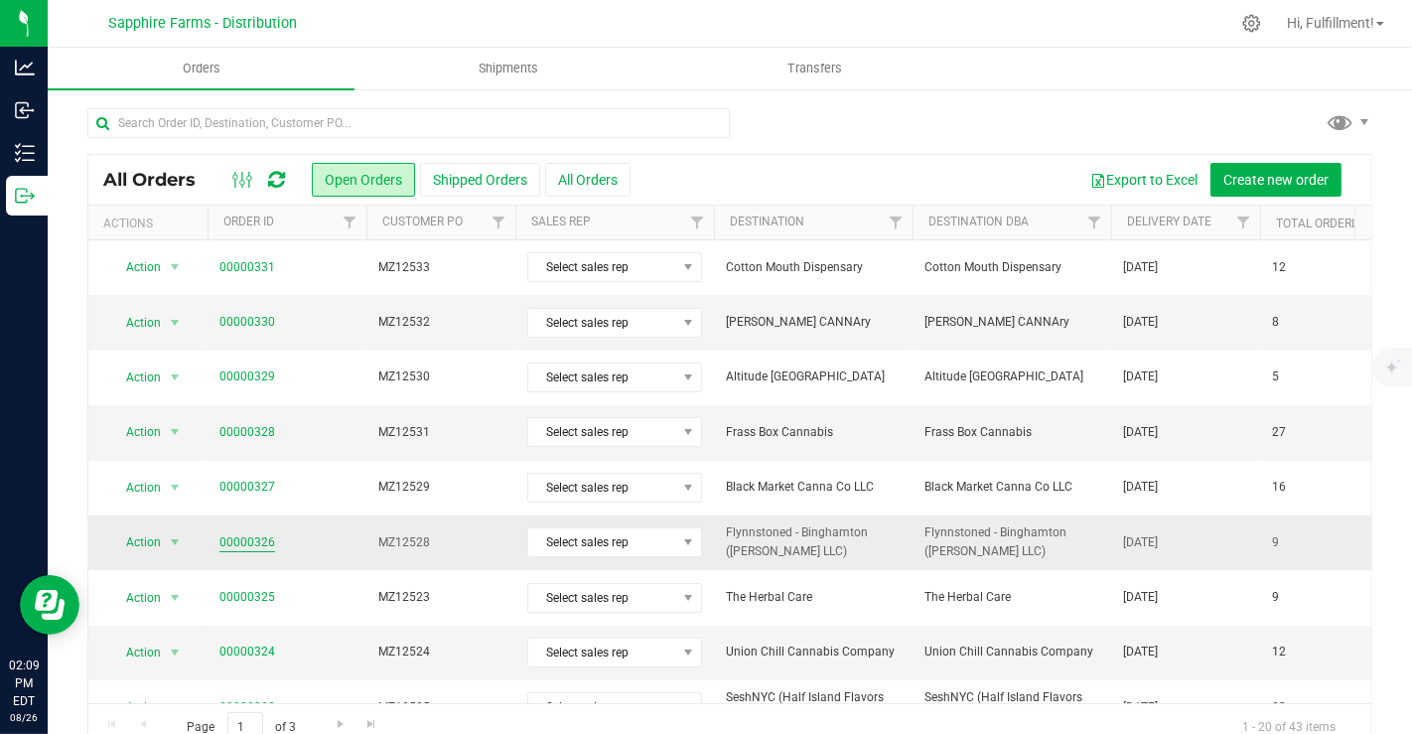
click at [238, 540] on link "00000326" at bounding box center [248, 542] width 56 height 19
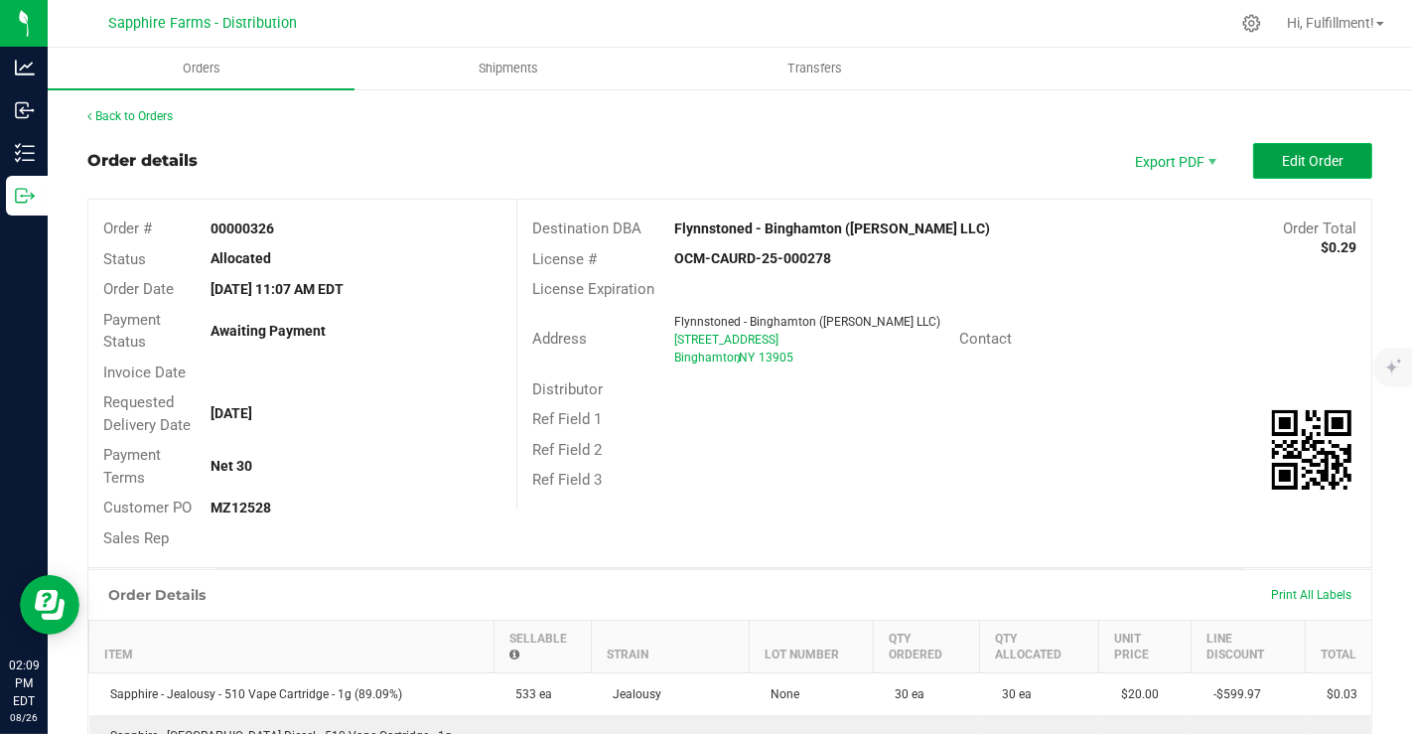
click at [1296, 160] on span "Edit Order" at bounding box center [1313, 161] width 62 height 16
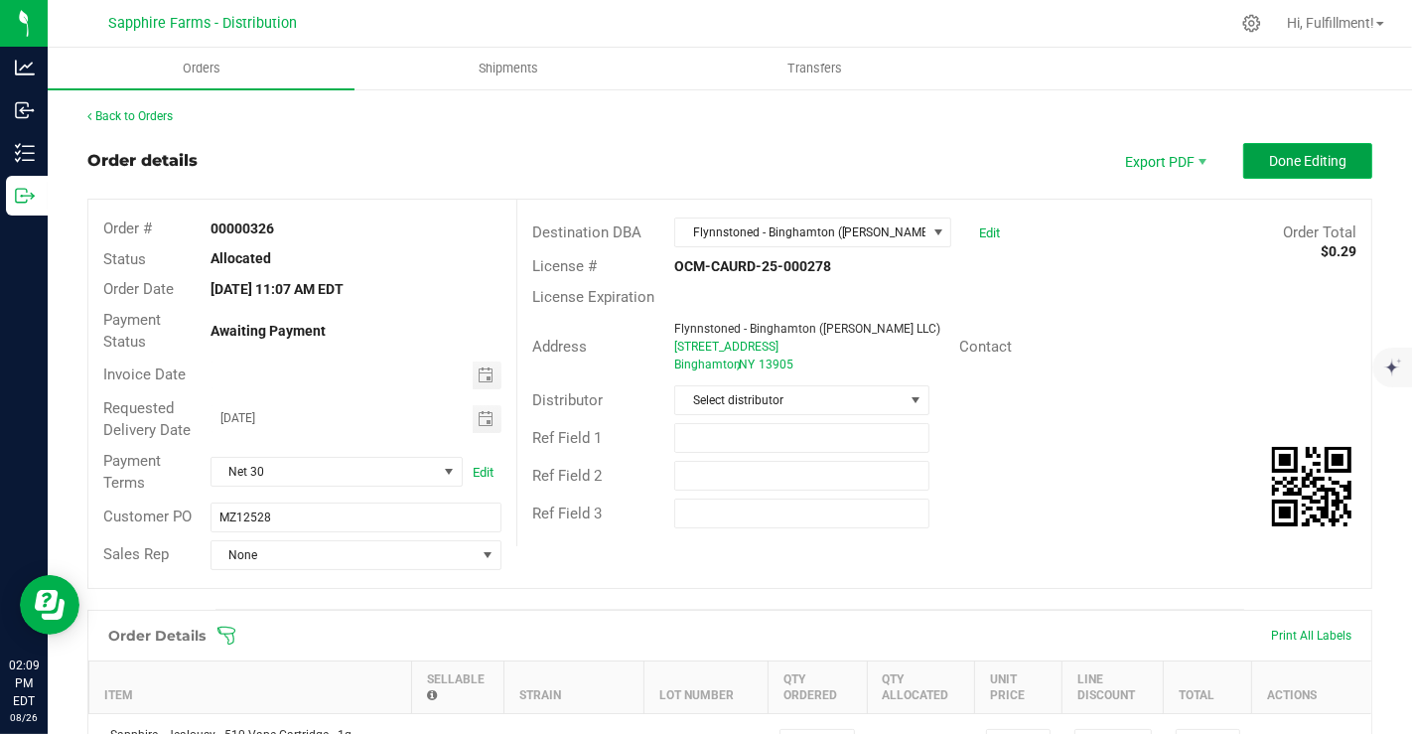
click at [1254, 171] on button "Done Editing" at bounding box center [1308, 161] width 129 height 36
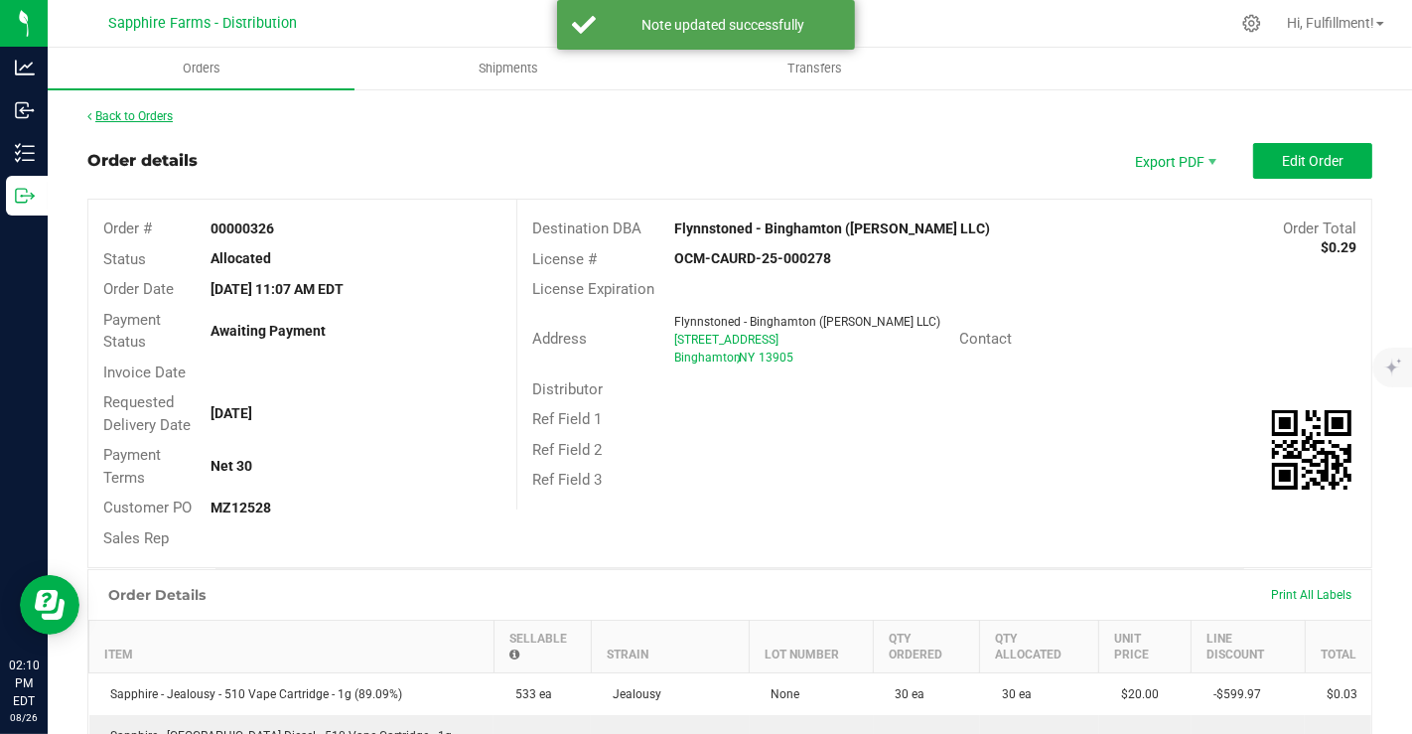
click at [115, 117] on link "Back to Orders" at bounding box center [129, 116] width 85 height 14
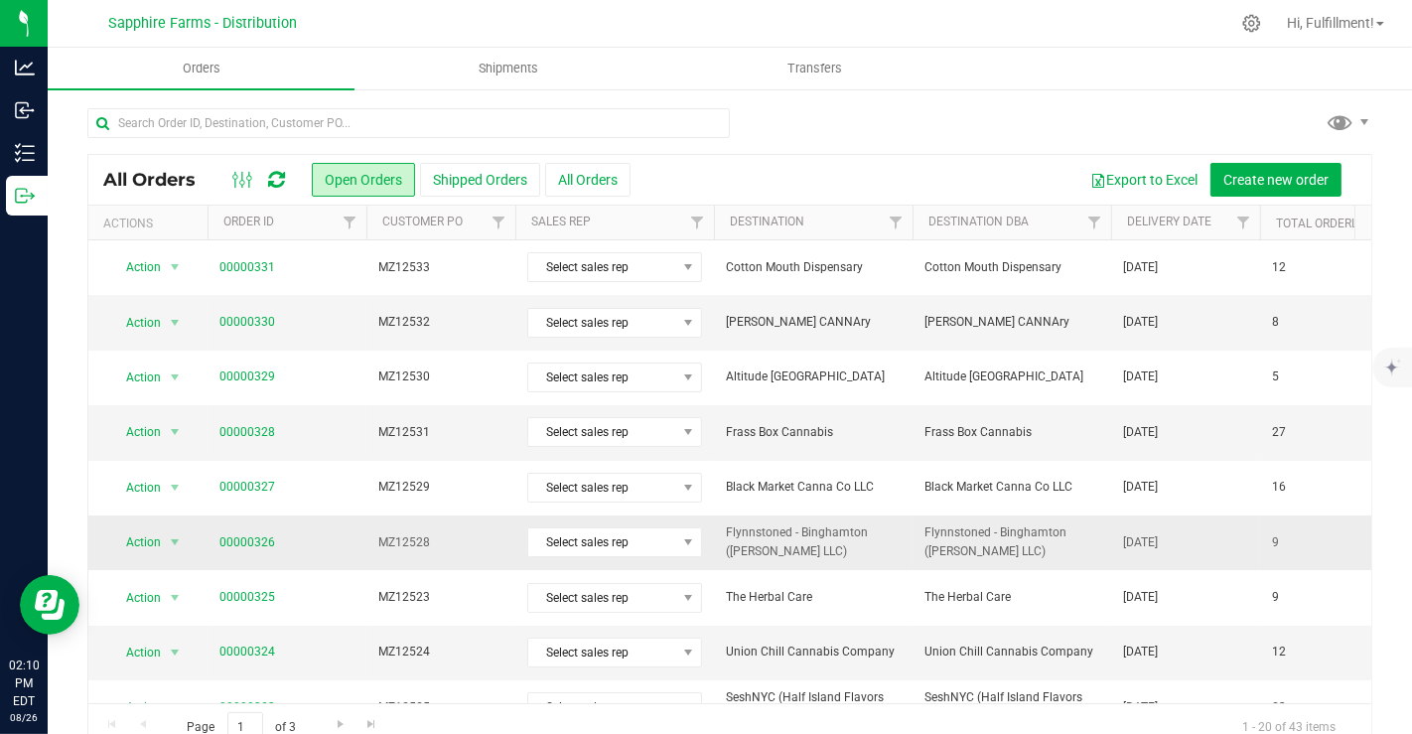
click at [319, 540] on span "00000326" at bounding box center [287, 542] width 135 height 19
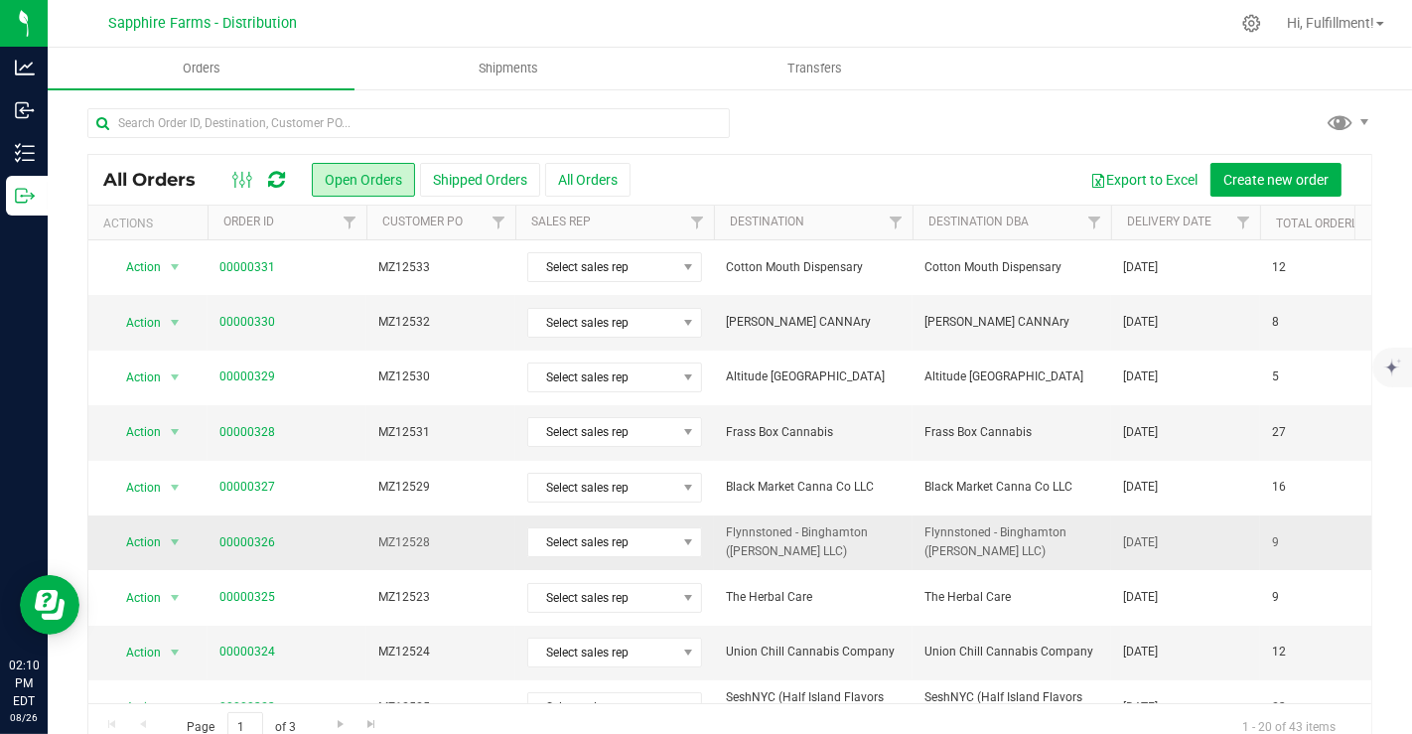
click at [458, 540] on span "MZ12528" at bounding box center [440, 542] width 125 height 19
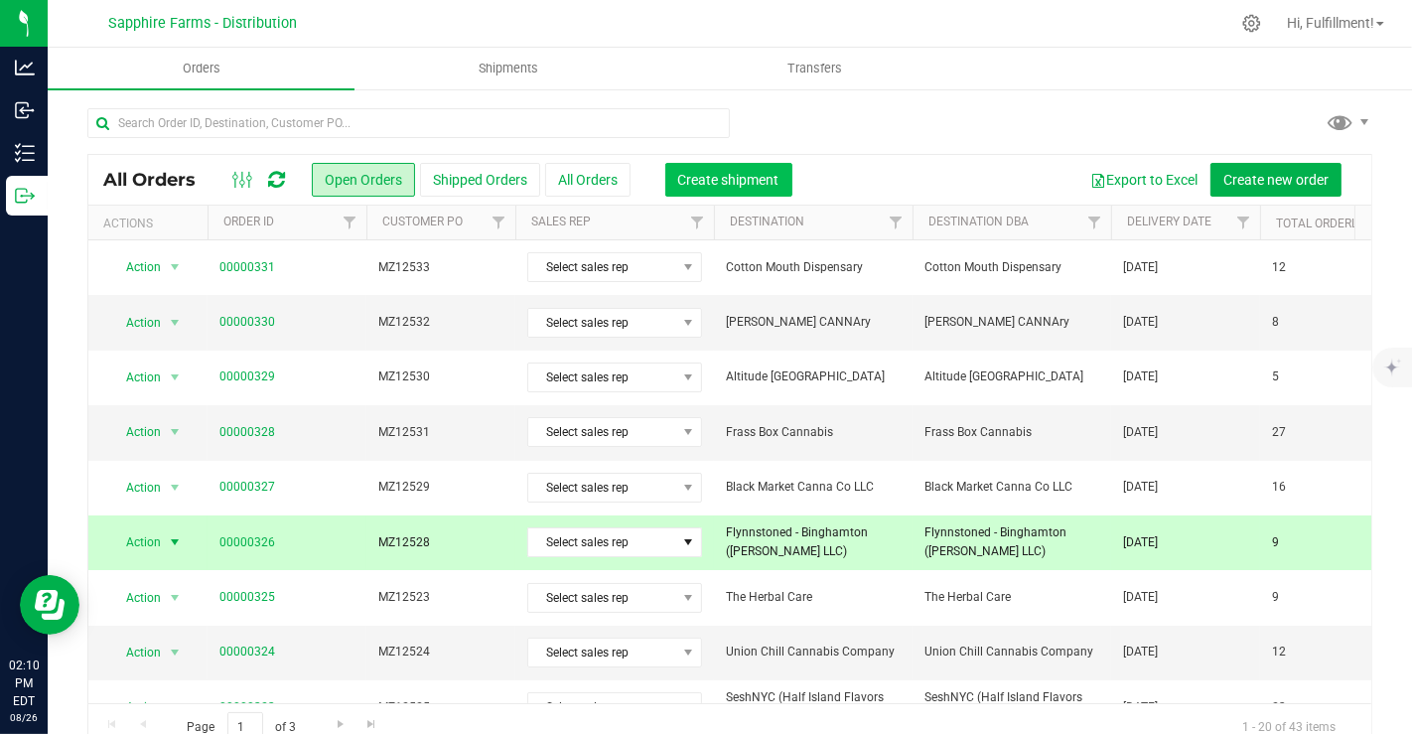
click at [754, 178] on span "Create shipment" at bounding box center [728, 180] width 101 height 16
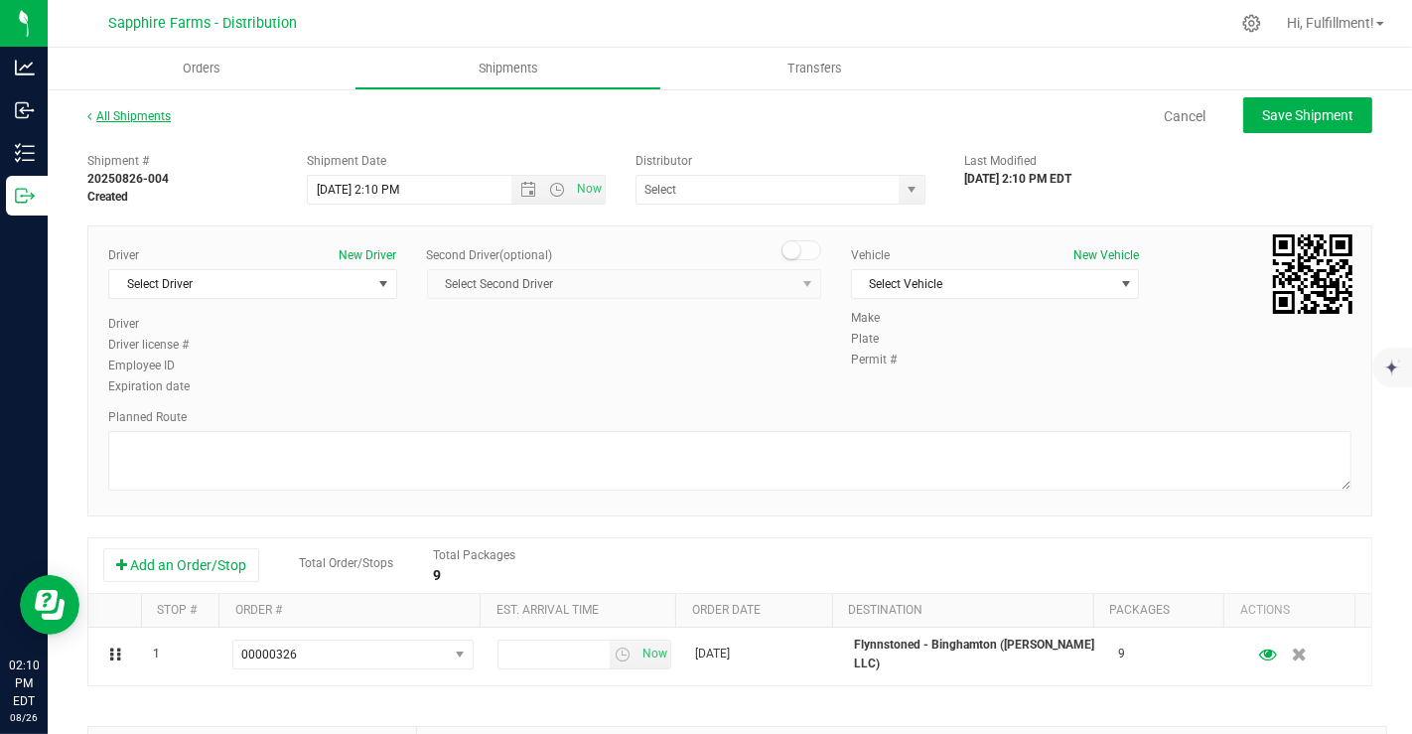
click at [111, 109] on link "All Shipments" at bounding box center [128, 116] width 83 height 14
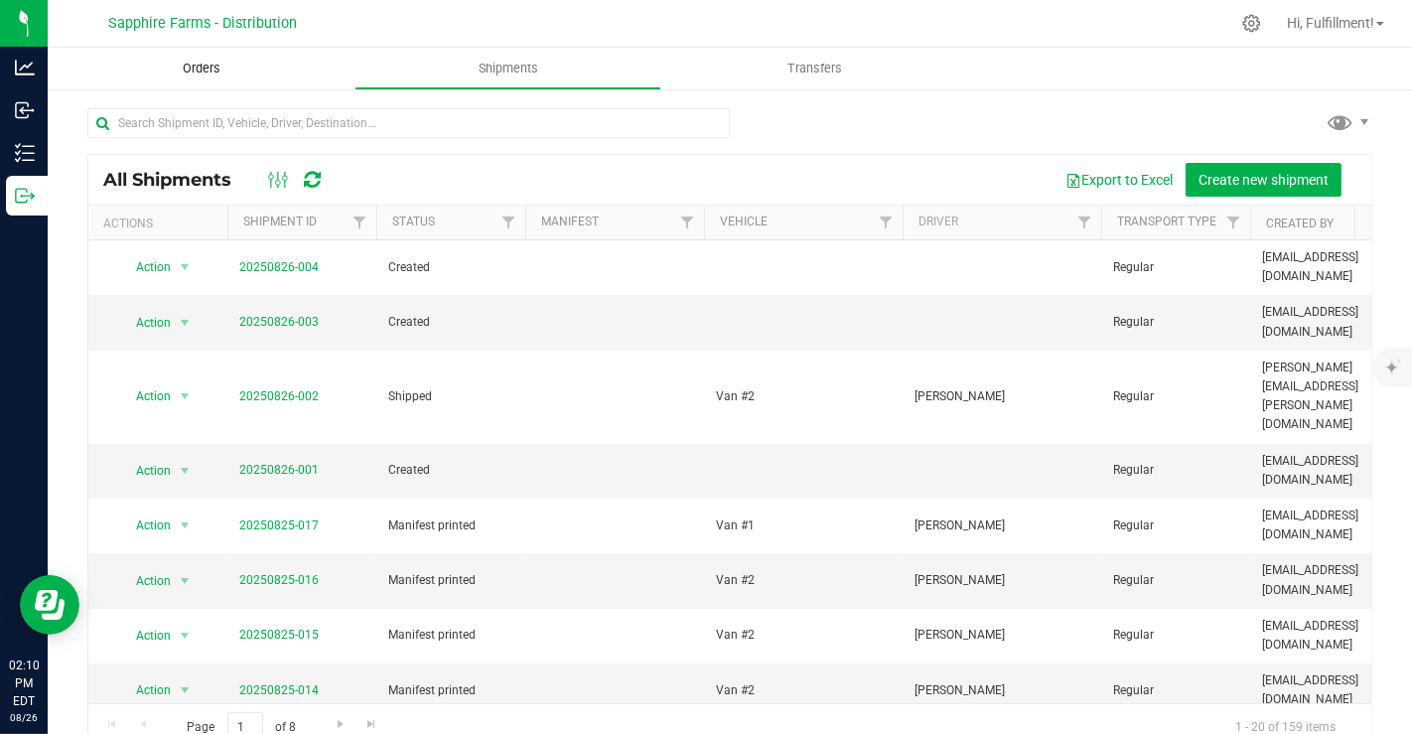
click at [206, 67] on span "Orders" at bounding box center [201, 69] width 91 height 18
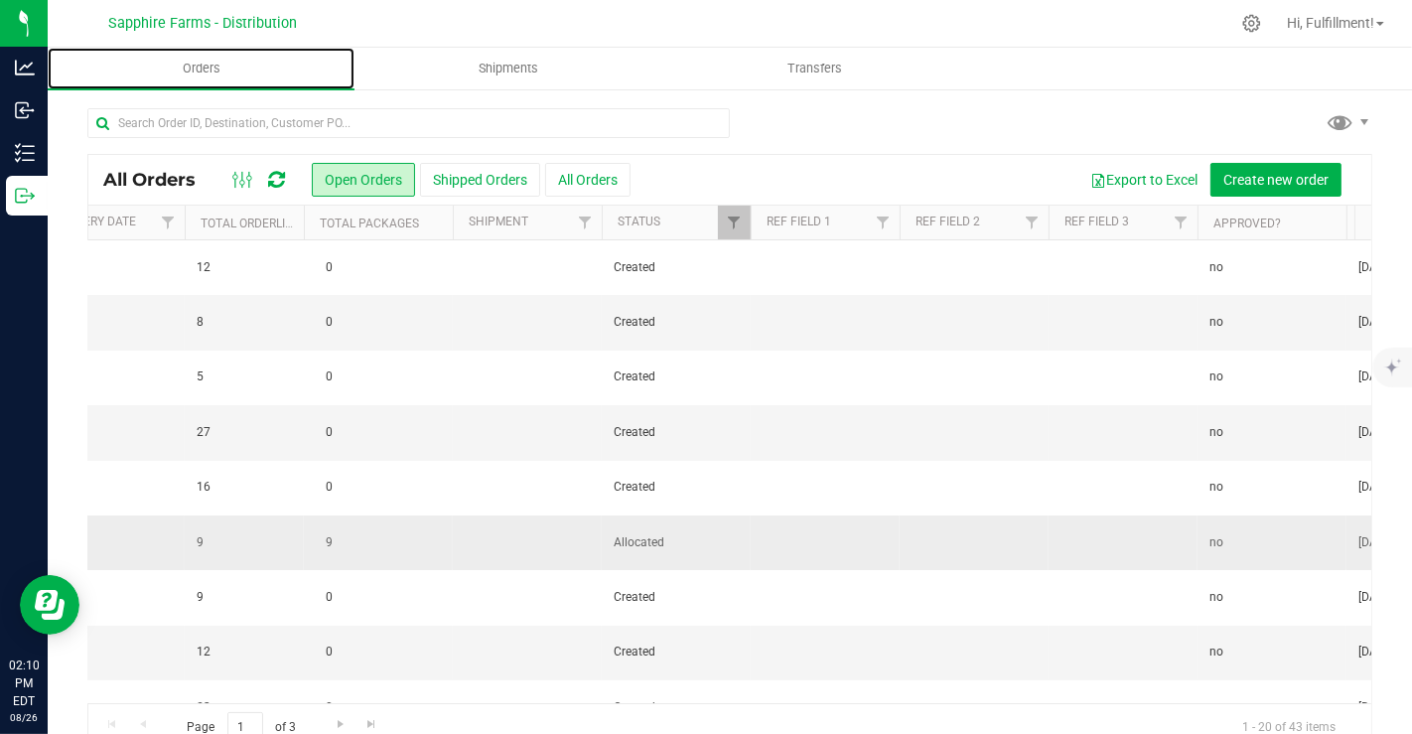
scroll to position [0, 1261]
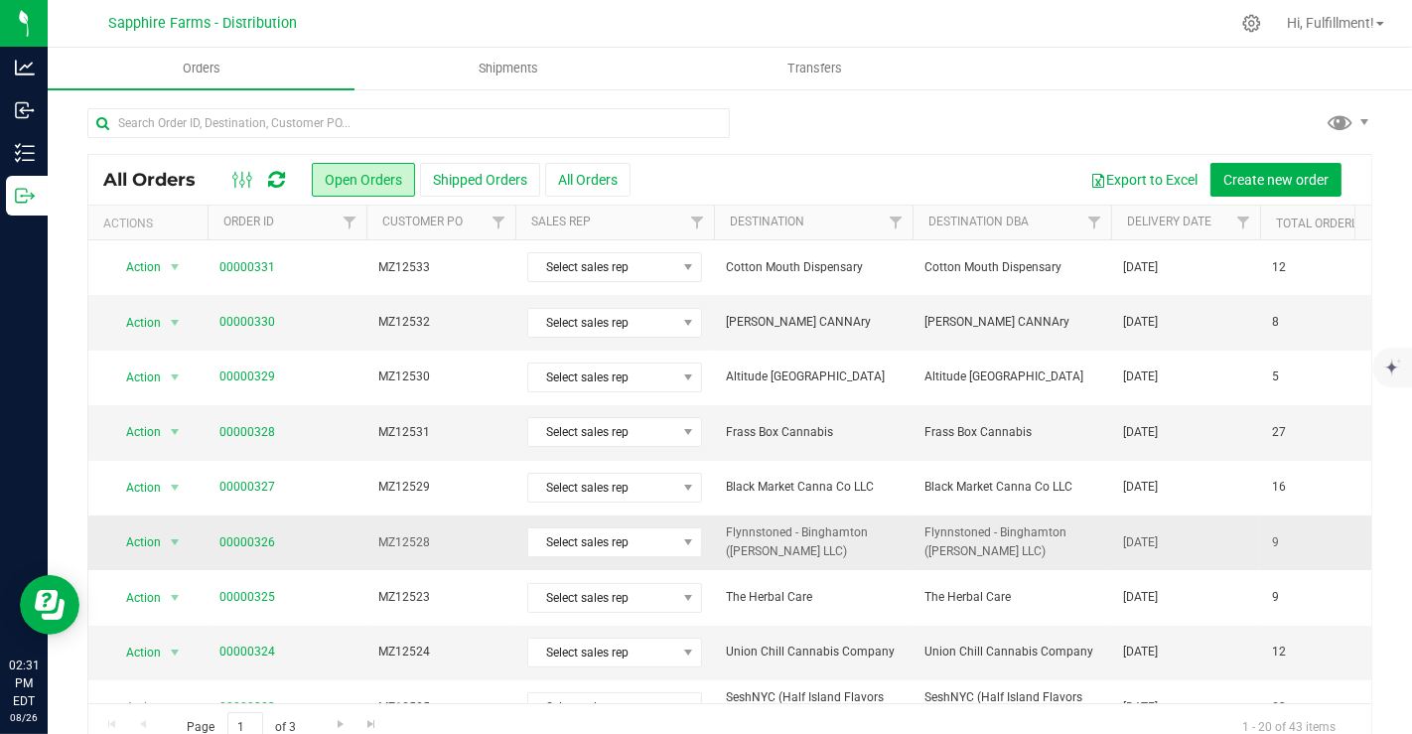
click at [300, 533] on span "00000326" at bounding box center [287, 542] width 135 height 19
click at [329, 540] on span "00000326" at bounding box center [287, 542] width 135 height 19
click at [335, 533] on span "00000326" at bounding box center [287, 542] width 135 height 19
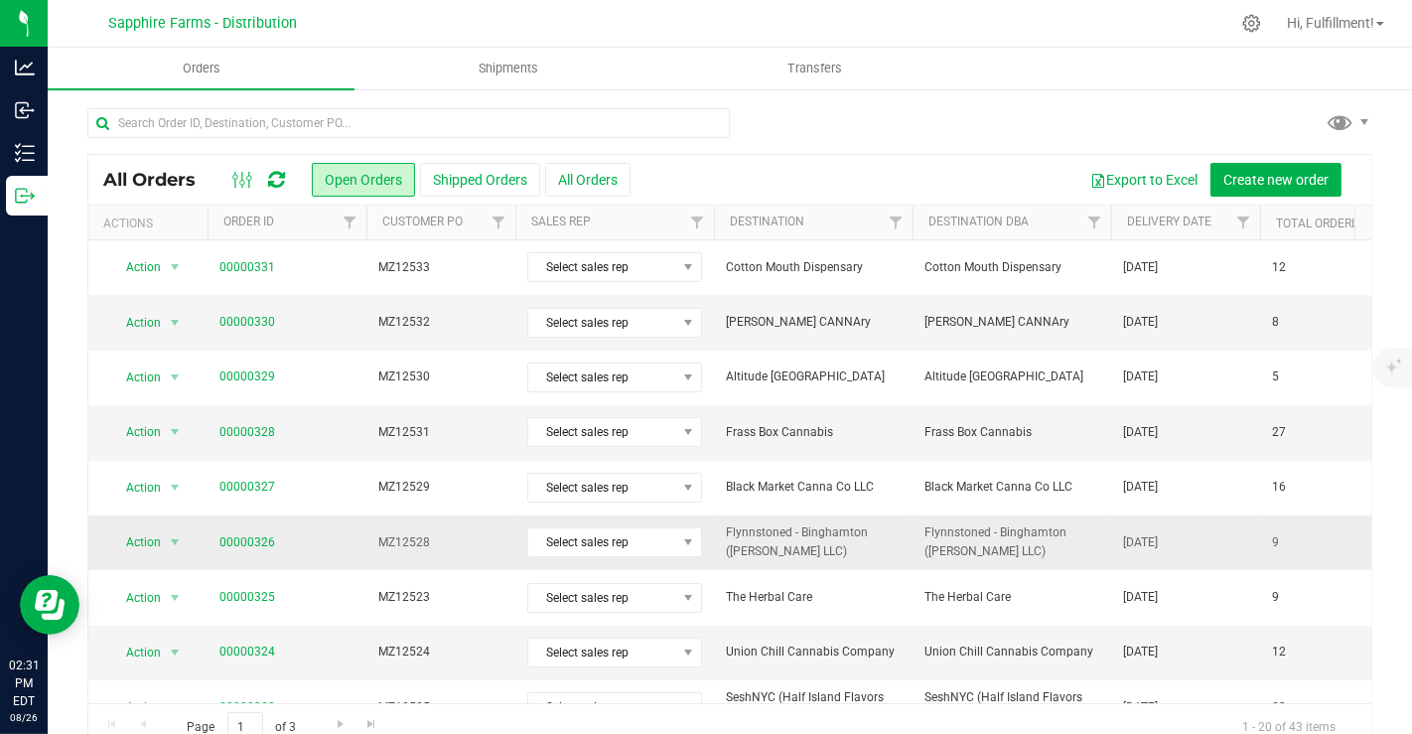
click at [461, 534] on span "MZ12528" at bounding box center [440, 542] width 125 height 19
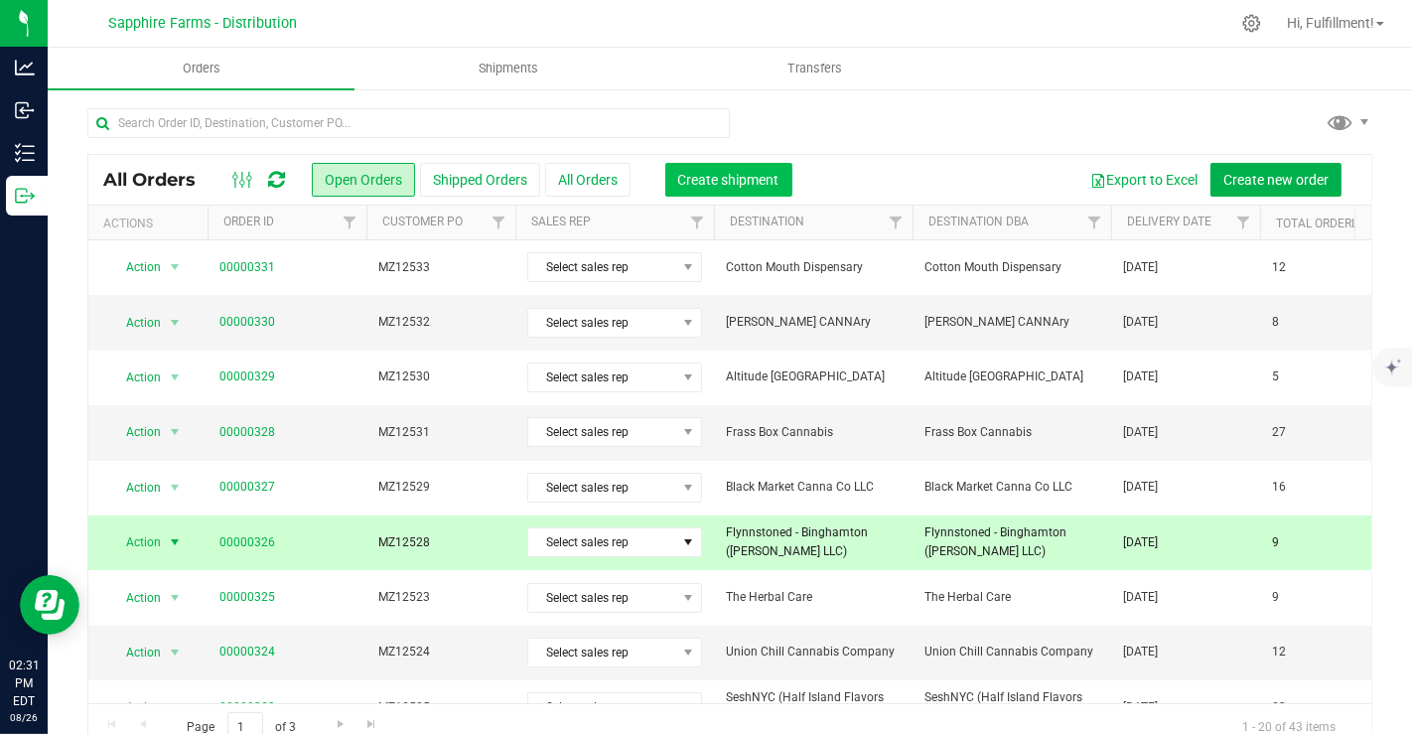
click at [691, 173] on span "Create shipment" at bounding box center [728, 180] width 101 height 16
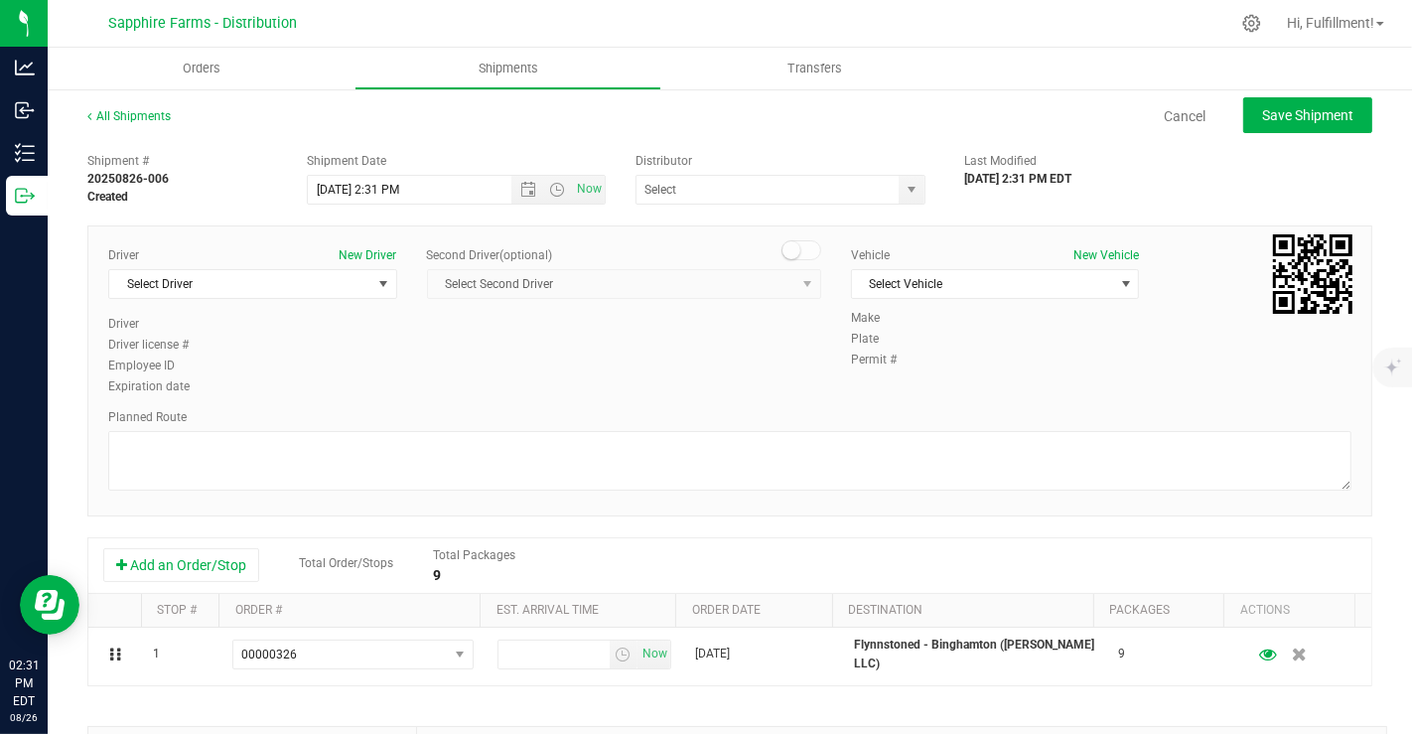
click at [349, 341] on div "Driver license #" at bounding box center [252, 345] width 289 height 18
click at [370, 287] on span "select" at bounding box center [382, 284] width 25 height 28
click at [361, 250] on button "New Driver" at bounding box center [369, 255] width 58 height 18
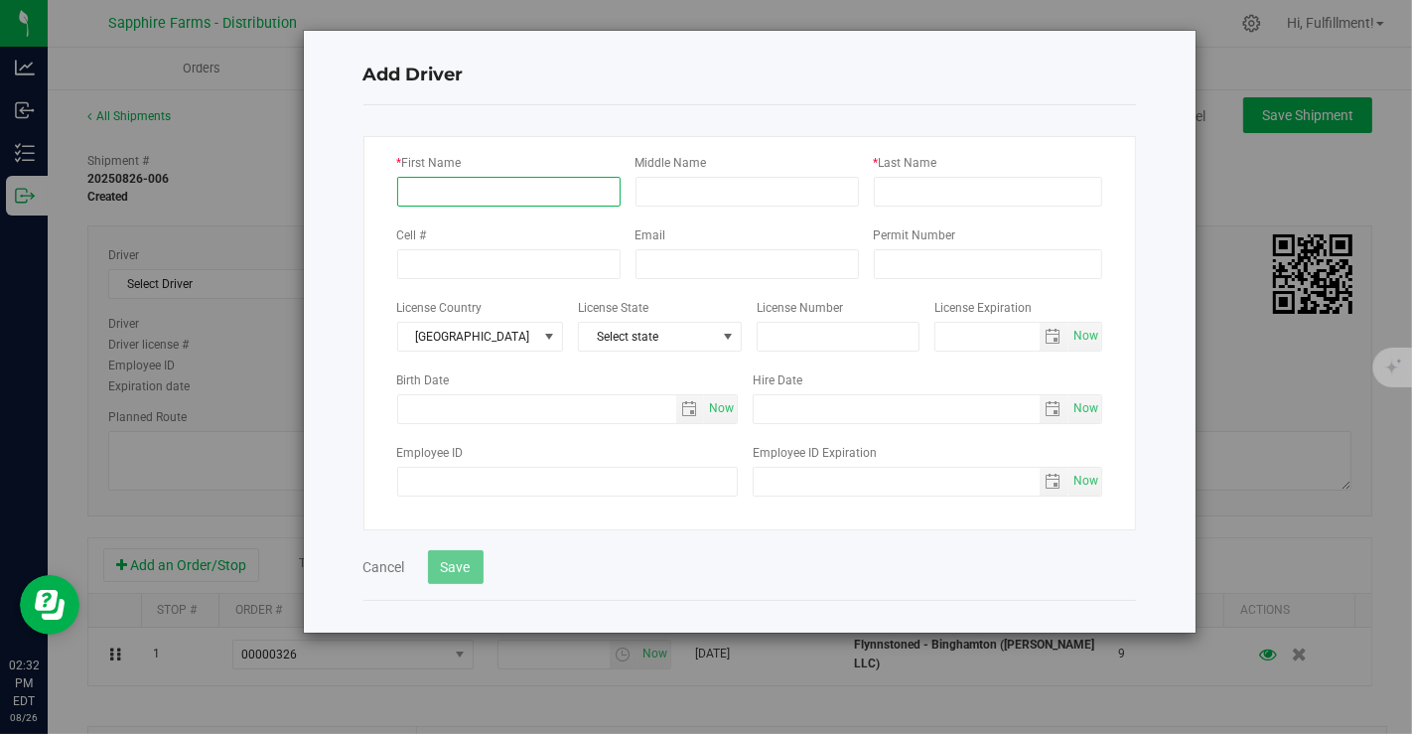
click at [456, 197] on input "* First Name" at bounding box center [508, 192] width 223 height 30
type input "Mike"
type input "N"
type input "MDI"
click at [459, 574] on button "Save" at bounding box center [456, 567] width 56 height 34
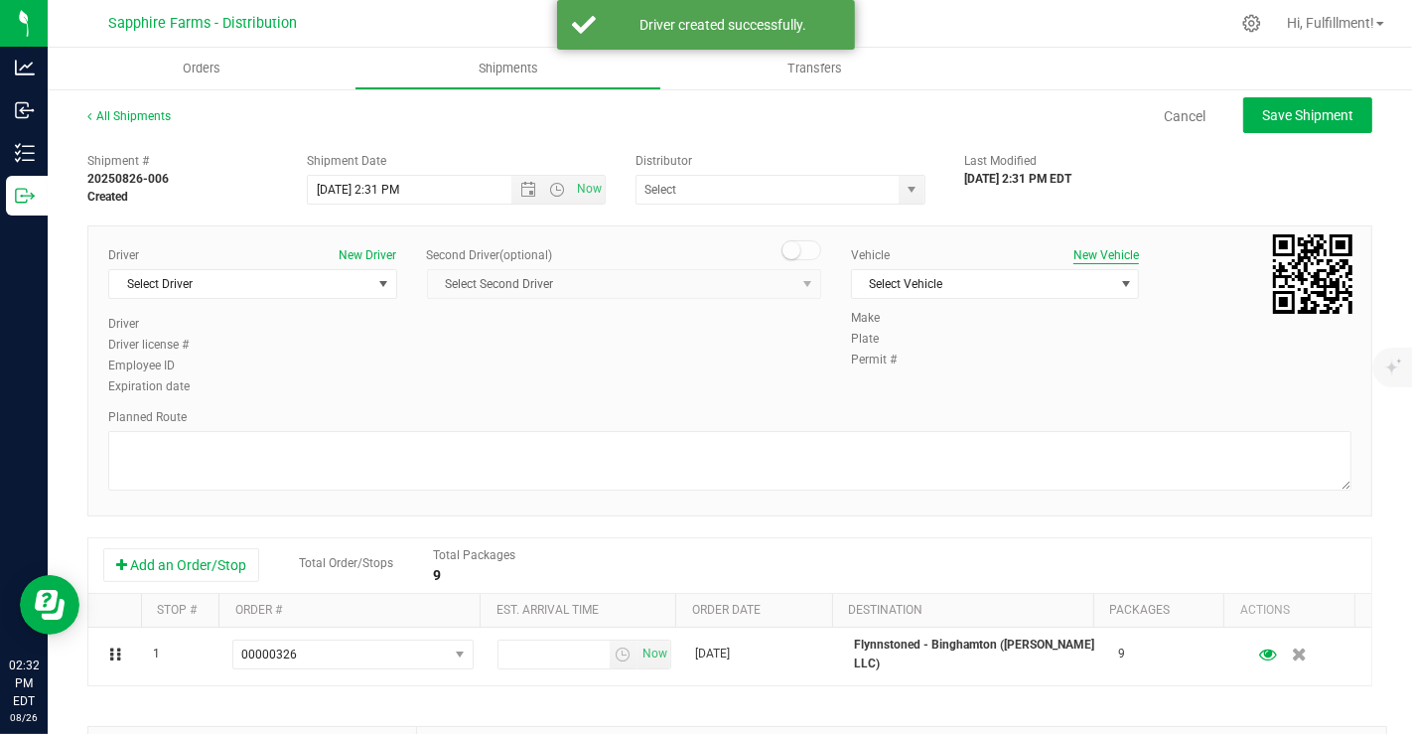
click at [1084, 254] on button "New Vehicle" at bounding box center [1107, 255] width 66 height 18
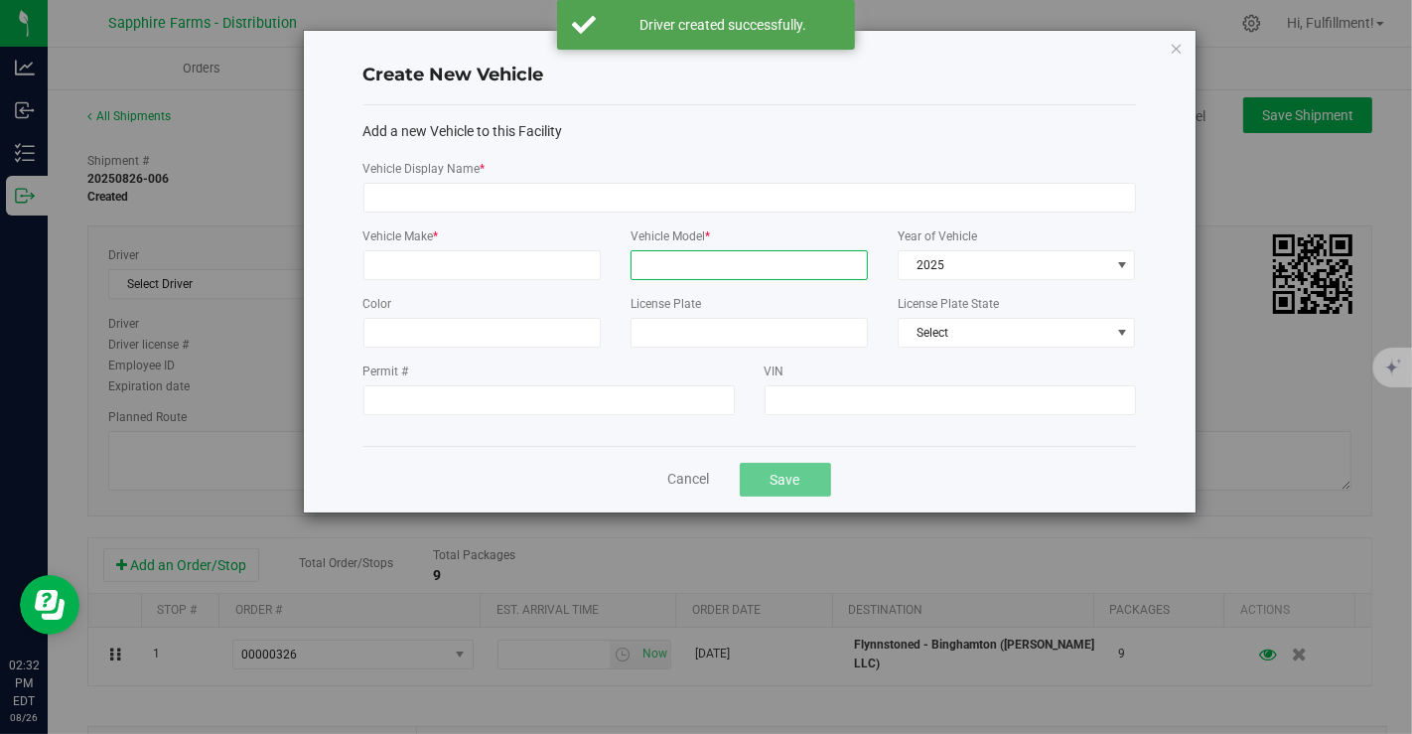
click at [712, 257] on input "Vehicle Model *" at bounding box center [749, 265] width 237 height 30
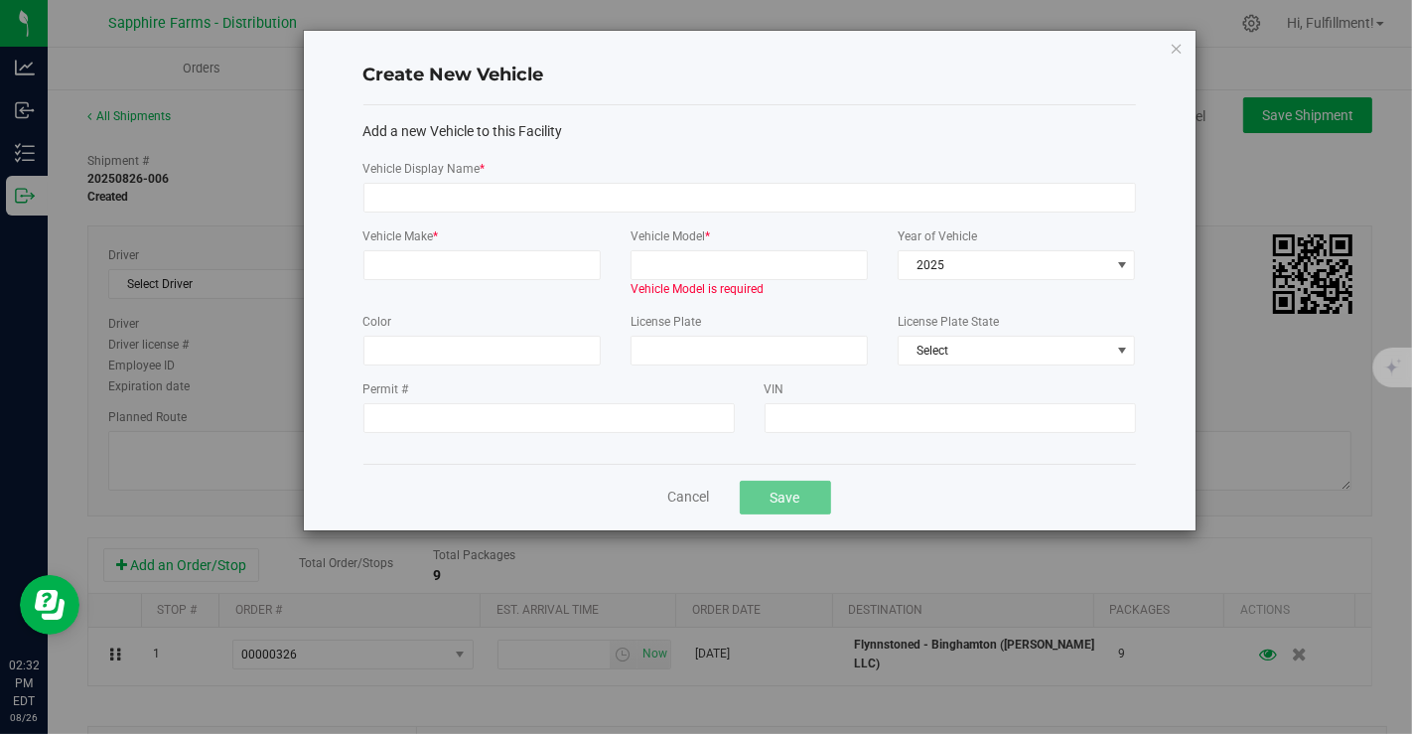
click at [565, 180] on div "Vehicle Display Name *" at bounding box center [750, 186] width 773 height 53
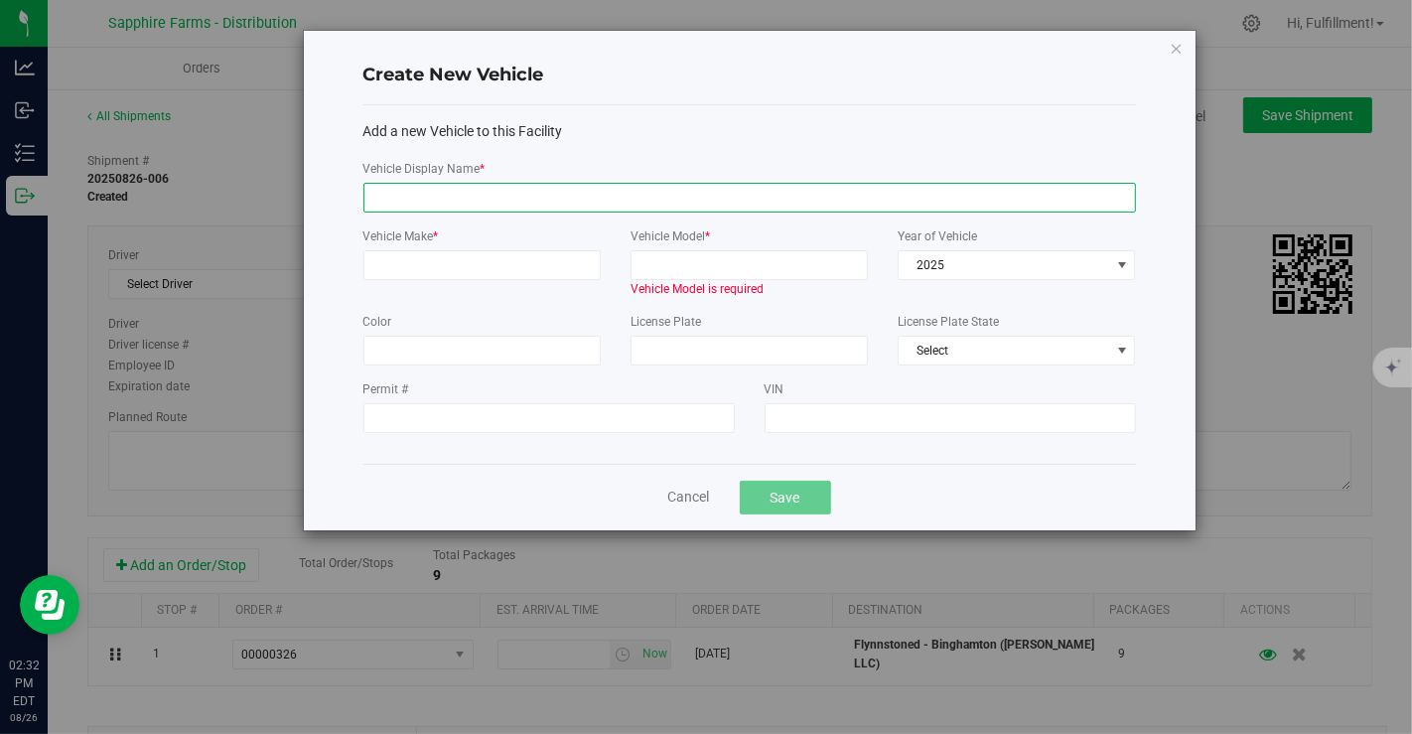
click at [568, 210] on input "Vehicle Display Name *" at bounding box center [750, 198] width 773 height 30
type input "Truck"
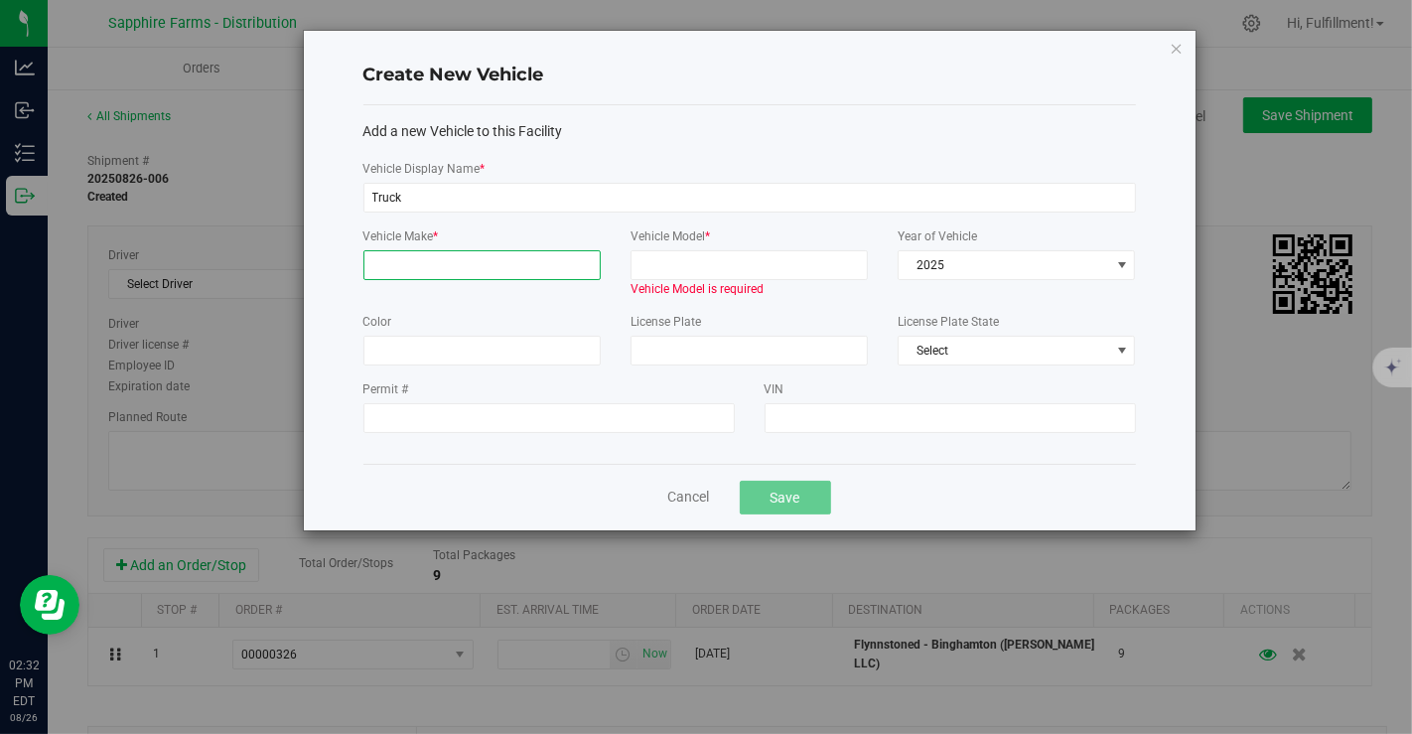
click at [442, 263] on input "Vehicle Make *" at bounding box center [482, 265] width 237 height 30
type input "Chevrolet"
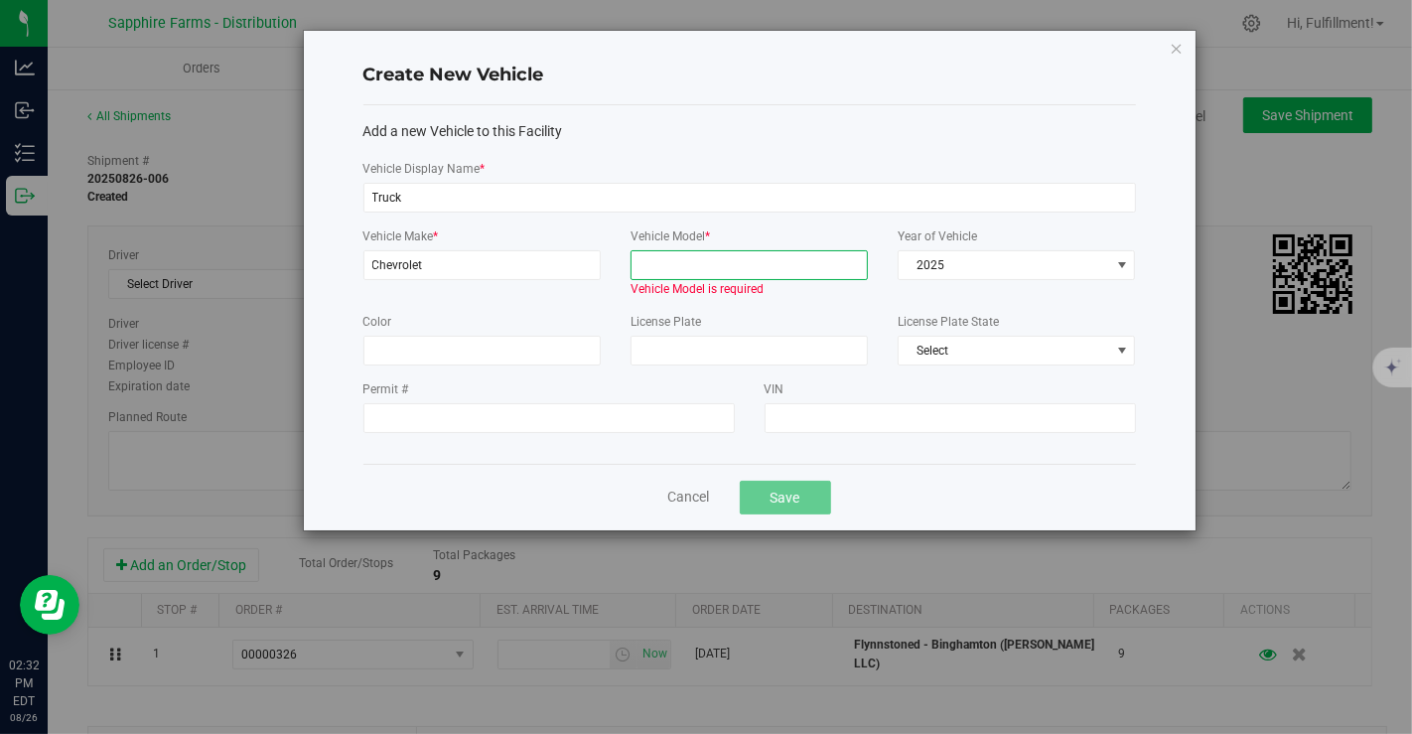
click at [656, 263] on input "Vehicle Model *" at bounding box center [749, 265] width 237 height 30
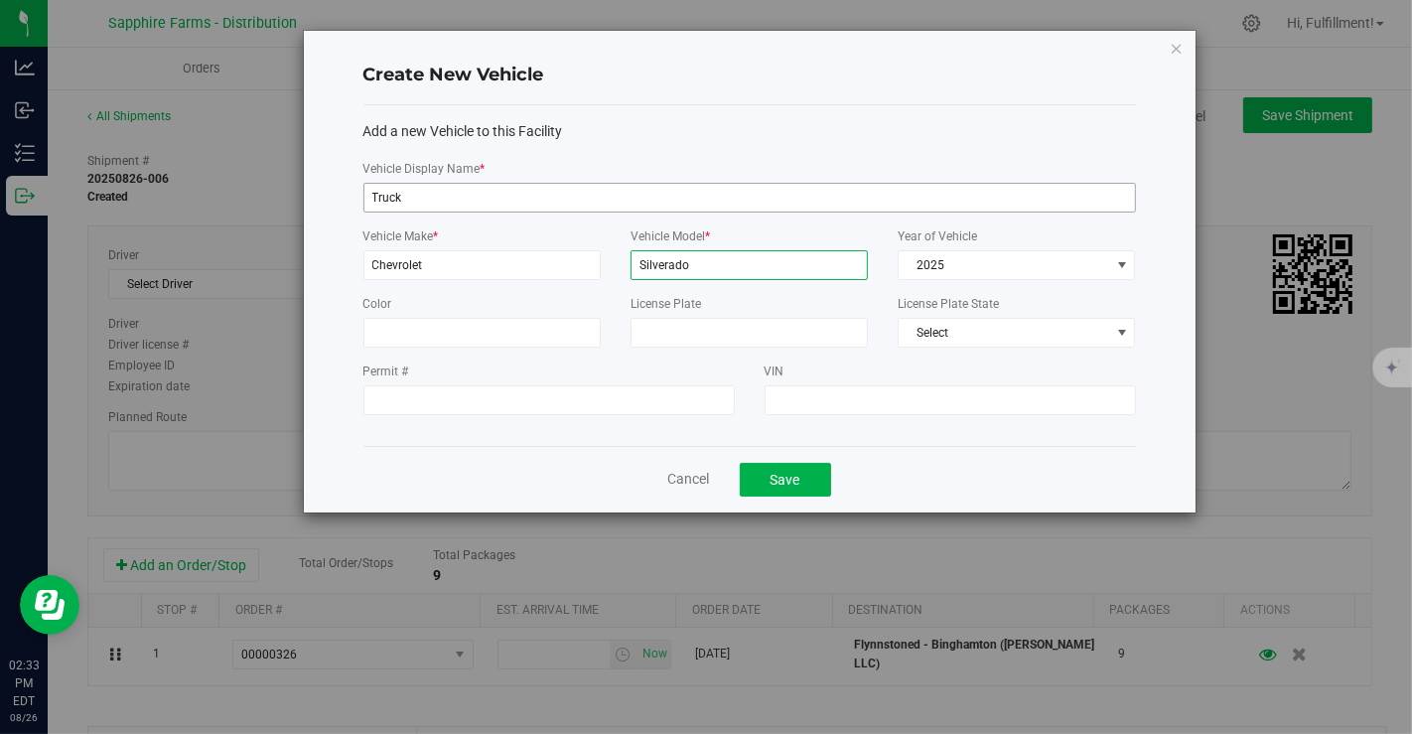
type input "Silverado"
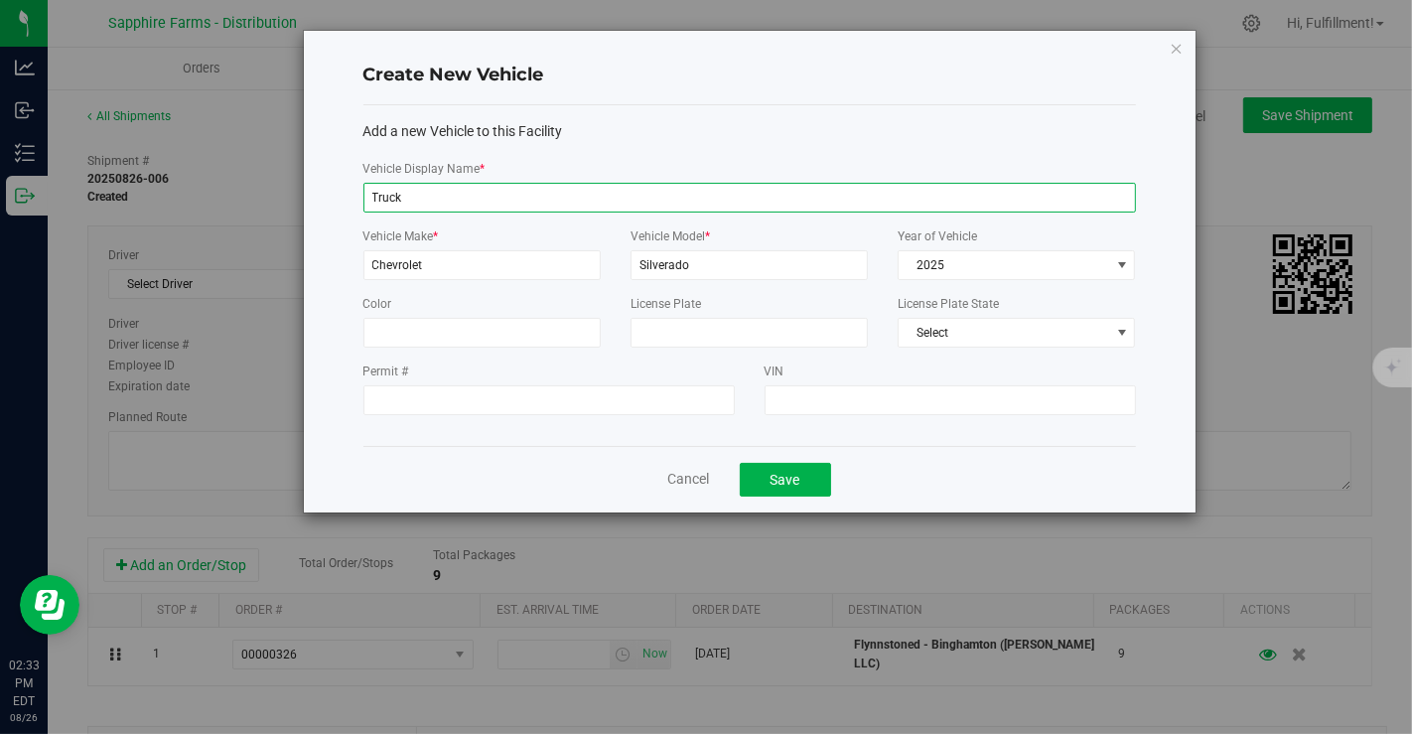
click at [410, 197] on input "Truck" at bounding box center [750, 198] width 773 height 30
type input "Truck/[PERSON_NAME]"
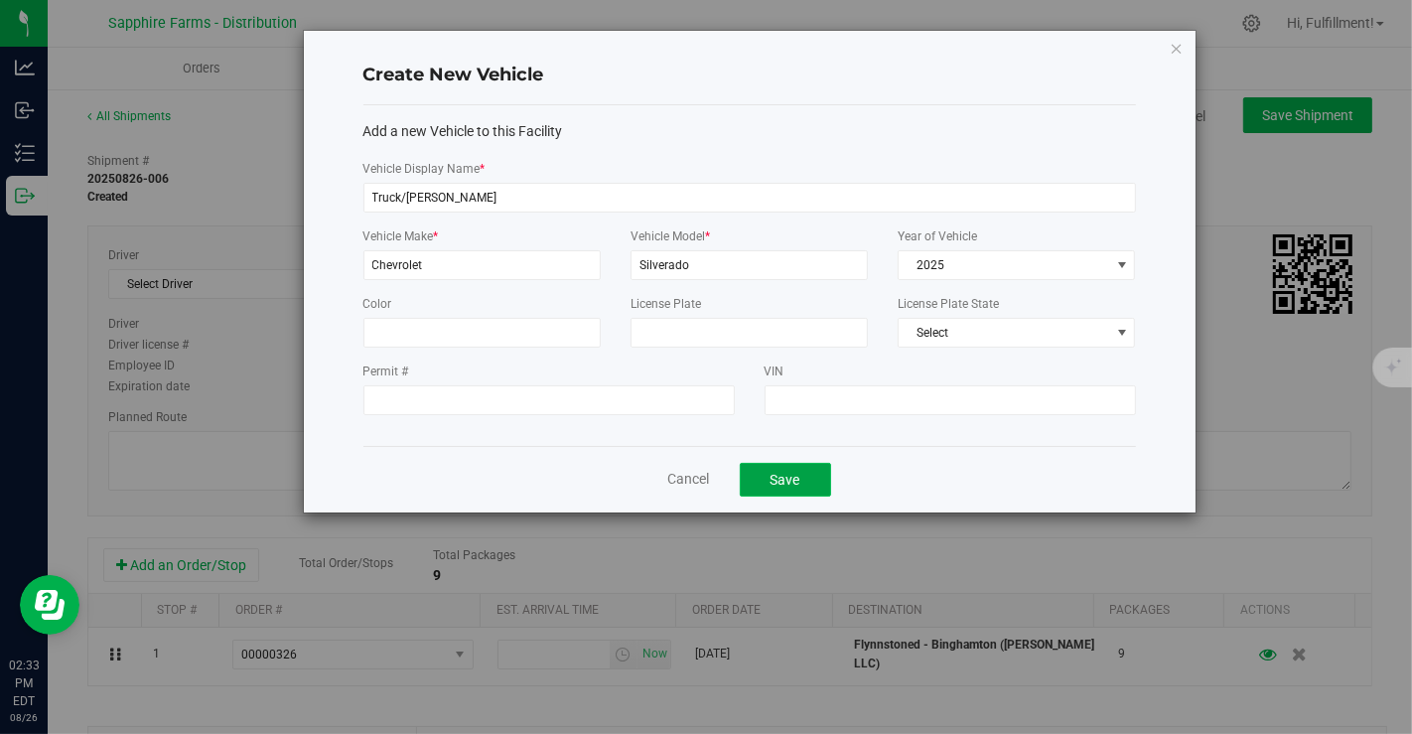
click at [777, 474] on button "Save" at bounding box center [785, 480] width 91 height 34
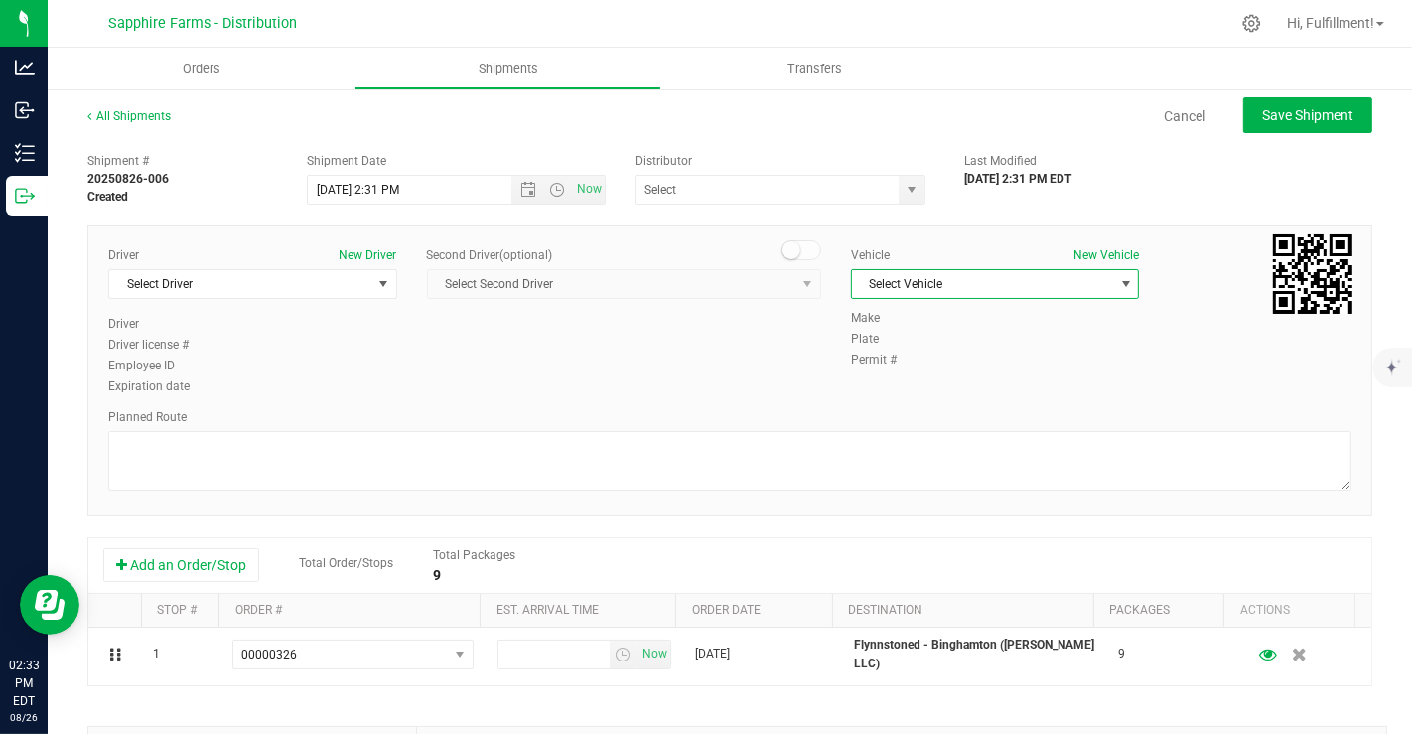
click at [1118, 284] on span "select" at bounding box center [1126, 284] width 16 height 16
click at [940, 393] on li "Truck/[PERSON_NAME]" at bounding box center [983, 405] width 282 height 30
click at [1305, 112] on span "Save Shipment" at bounding box center [1307, 115] width 91 height 16
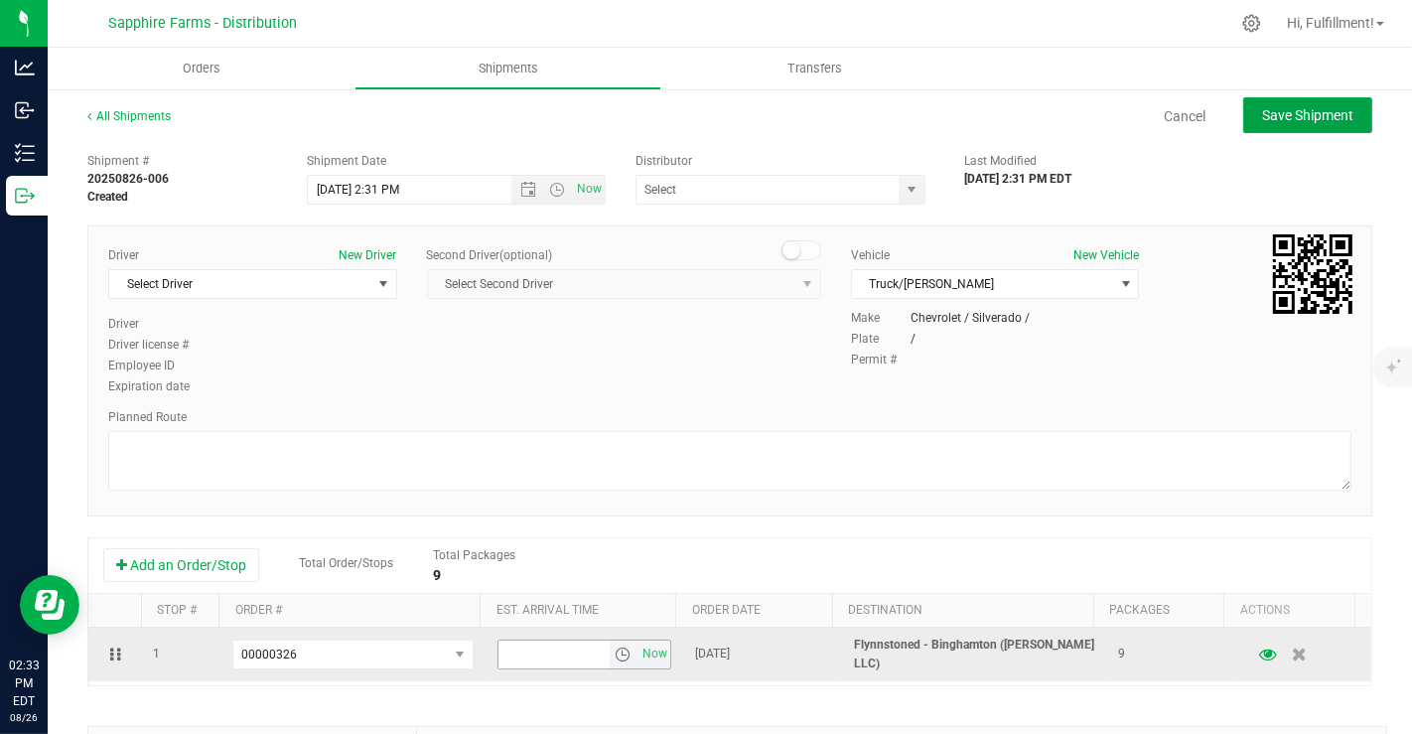
click at [615, 651] on span "select" at bounding box center [623, 655] width 16 height 16
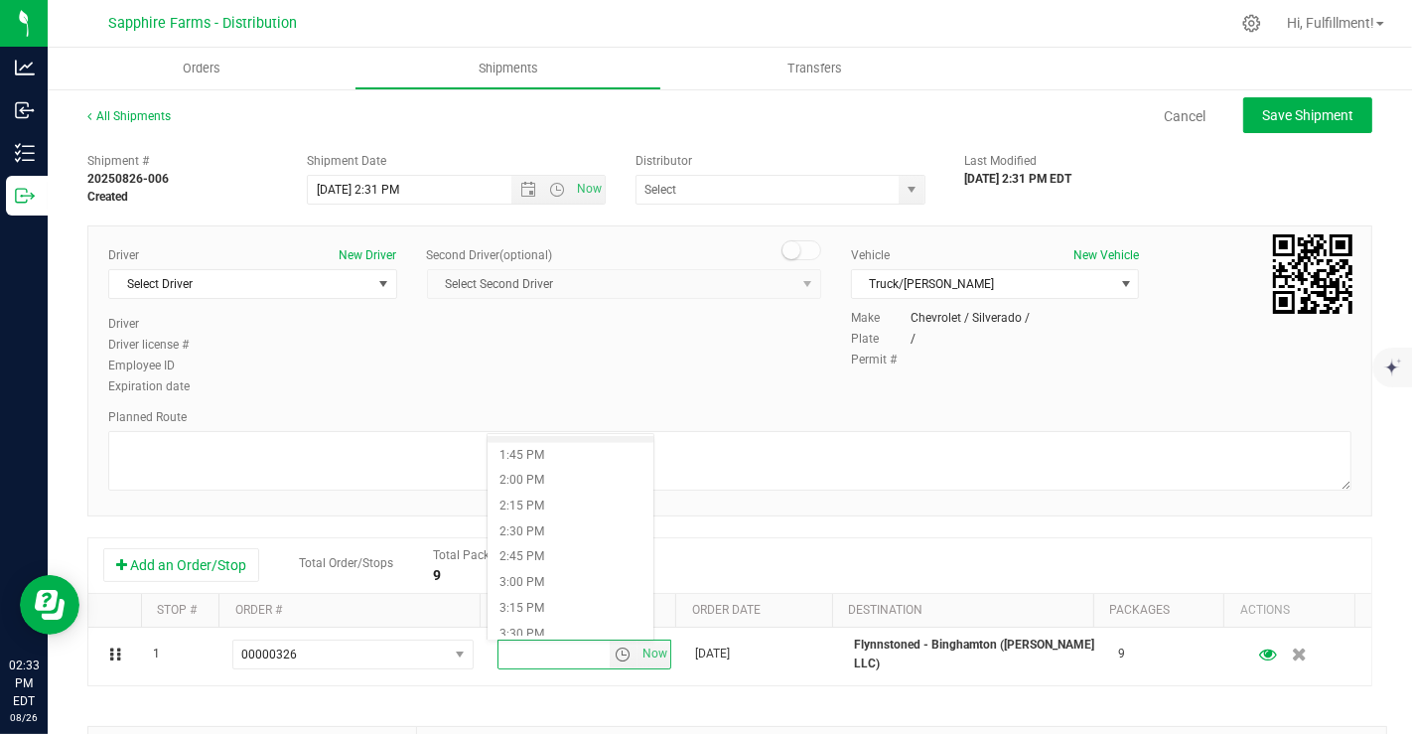
scroll to position [1399, 0]
click at [553, 578] on li "3:00 PM" at bounding box center [571, 583] width 166 height 26
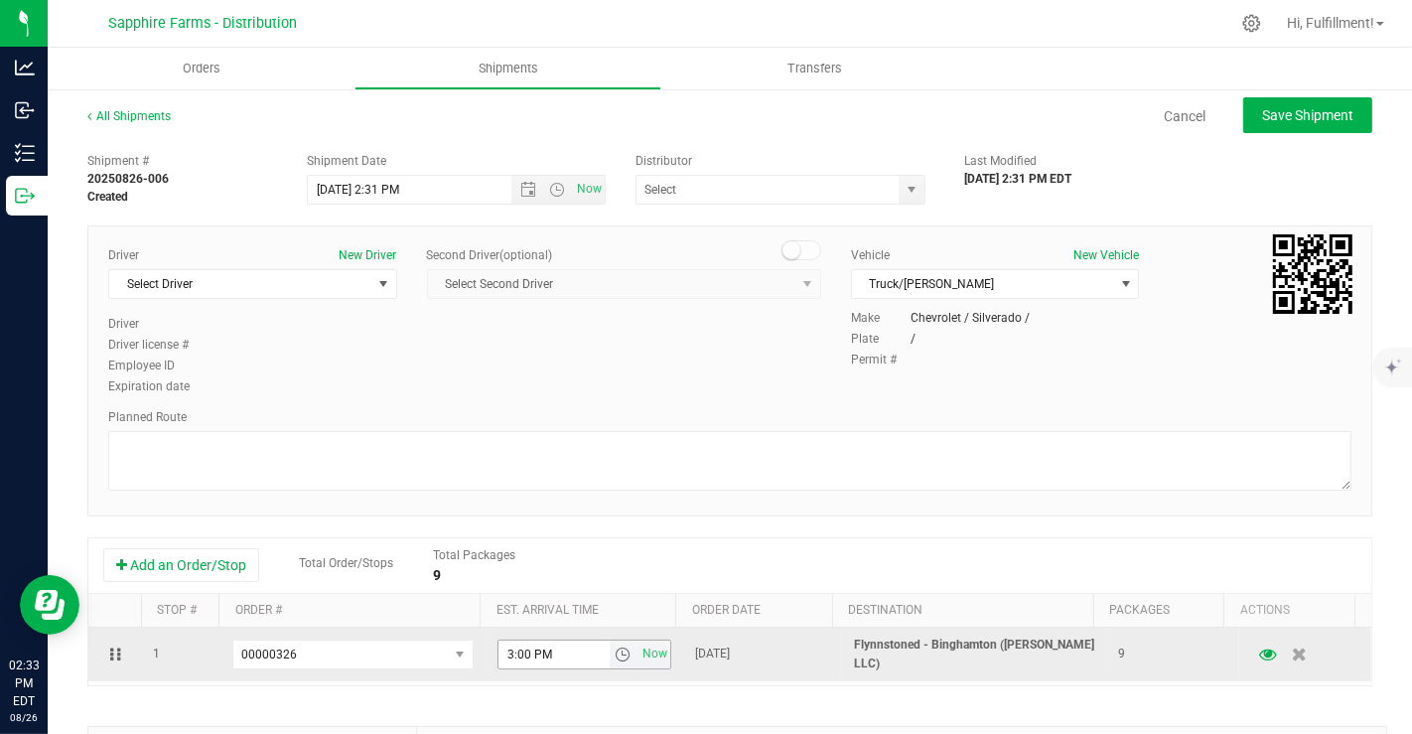
click at [615, 651] on span "select" at bounding box center [623, 655] width 16 height 16
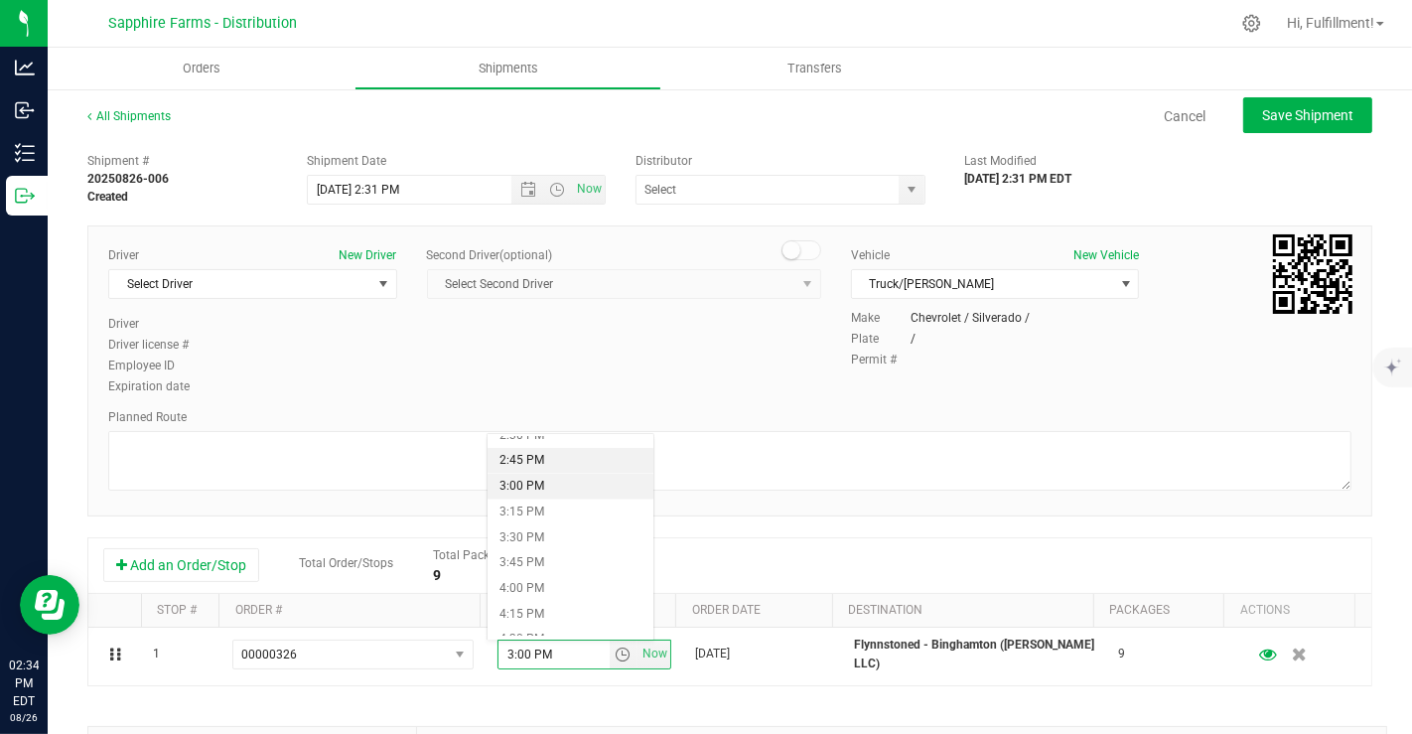
scroll to position [1494, 0]
click at [574, 587] on li "4:00 PM" at bounding box center [571, 590] width 166 height 26
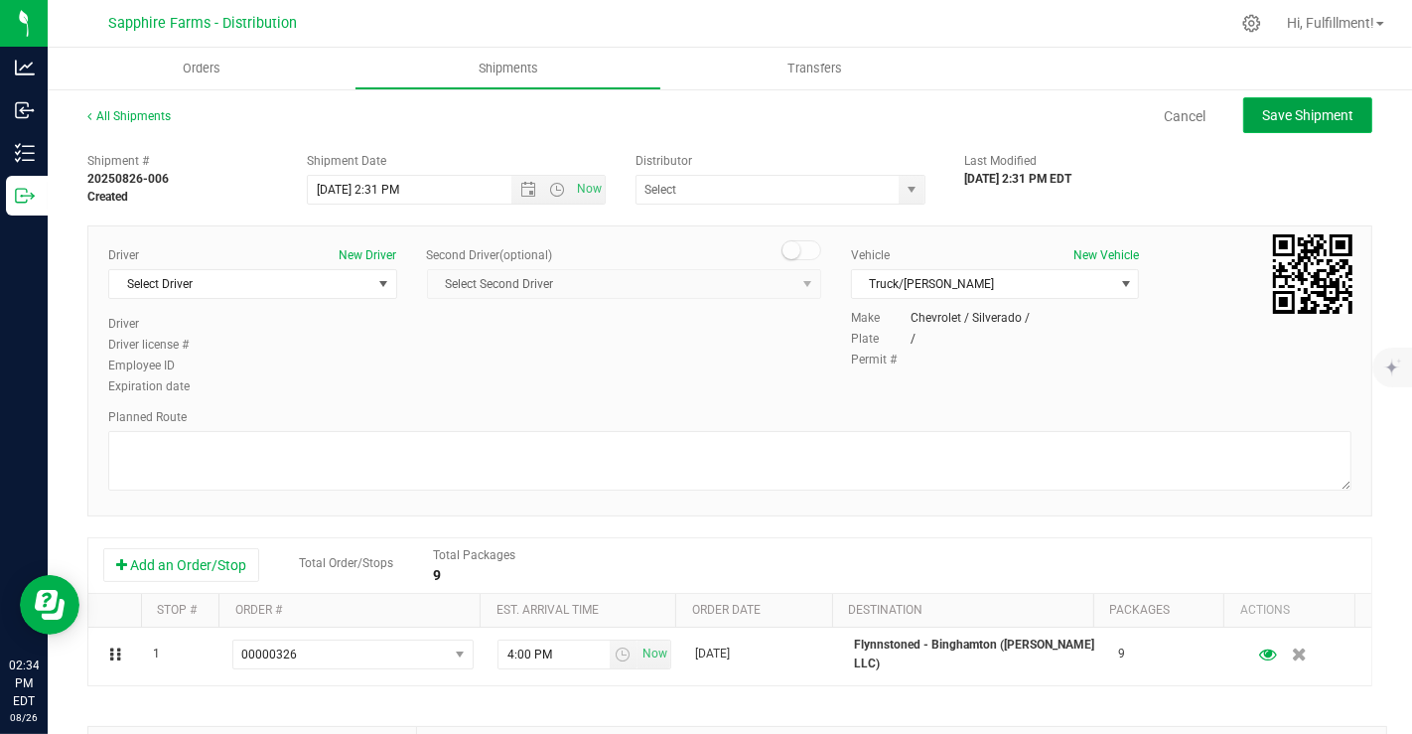
click at [1274, 117] on span "Save Shipment" at bounding box center [1307, 115] width 91 height 16
type input "8/26/2025 6:31 PM"
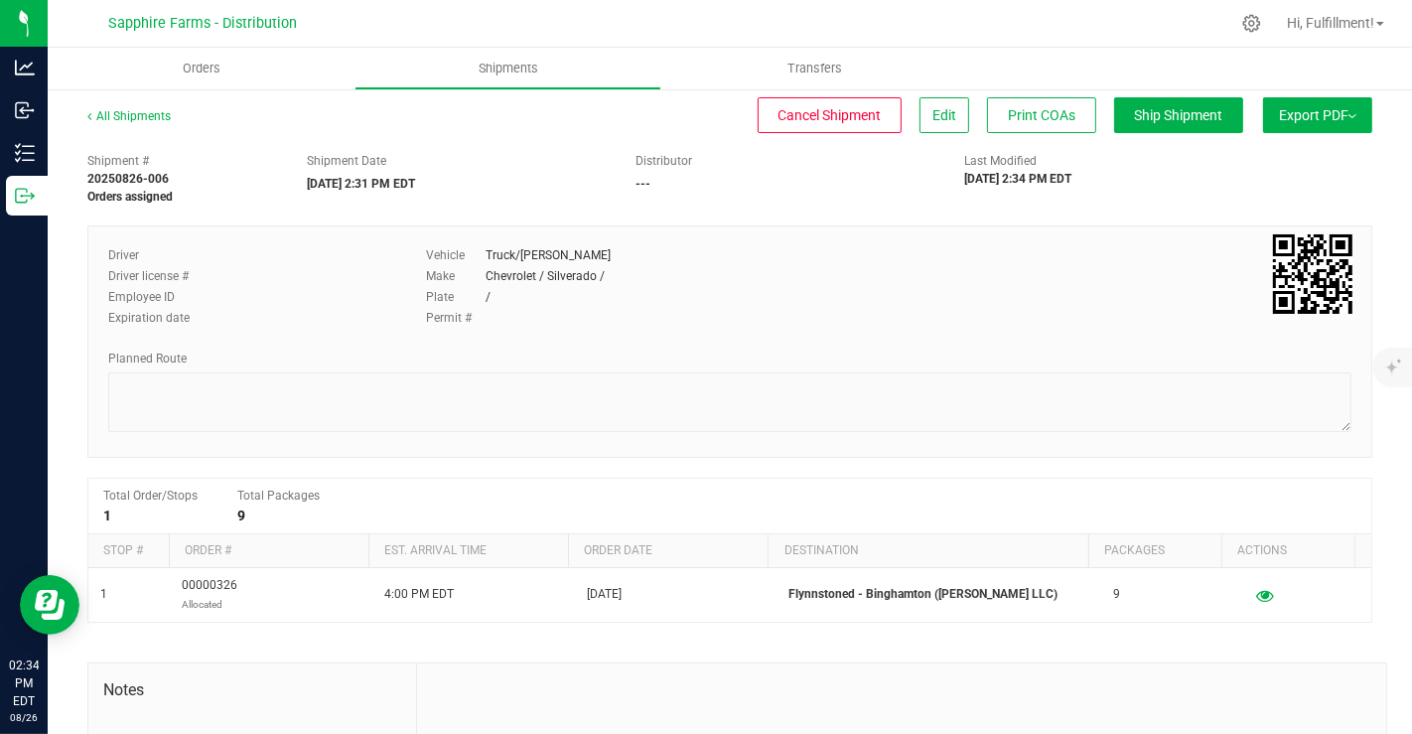
click at [1349, 114] on img at bounding box center [1353, 116] width 8 height 4
click at [1047, 350] on div "Planned Route" at bounding box center [730, 359] width 1244 height 18
click at [813, 189] on div "Distributor ---" at bounding box center [785, 172] width 329 height 41
click at [1143, 117] on span "Ship Shipment" at bounding box center [1179, 115] width 88 height 16
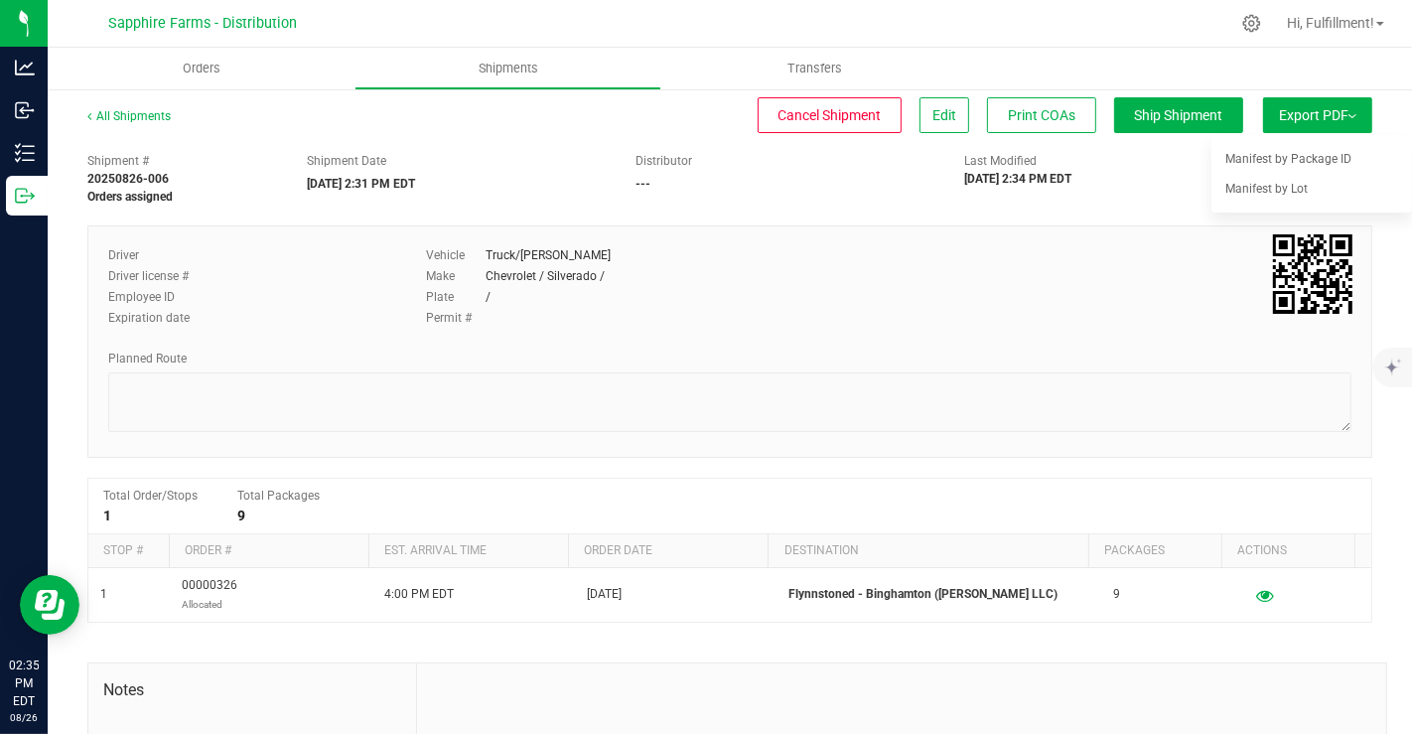
click at [1073, 278] on div "Driver Driver license # Employee ID Expiration date Vehicle Truck/Mike Make Che…" at bounding box center [729, 292] width 1273 height 93
click at [926, 104] on button "Edit" at bounding box center [945, 115] width 50 height 36
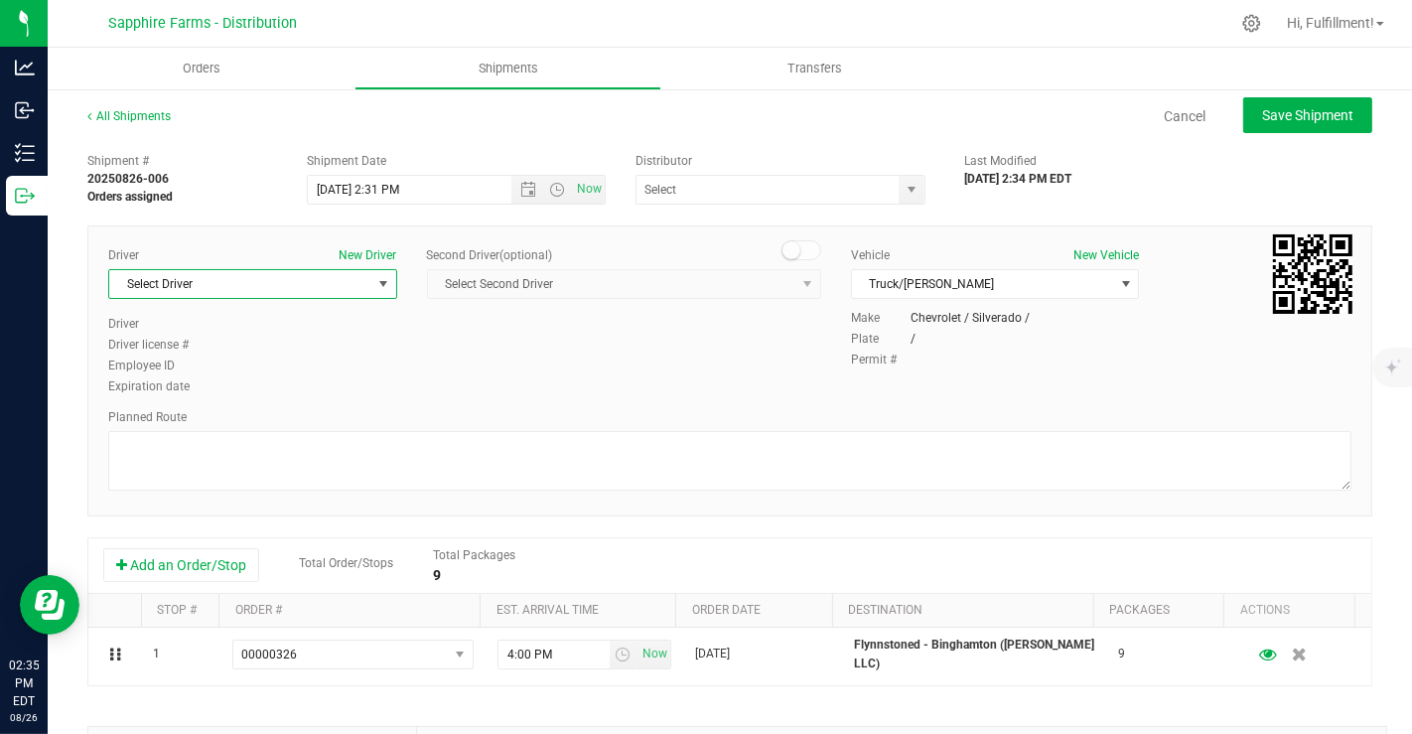
click at [380, 295] on span "select" at bounding box center [382, 284] width 25 height 28
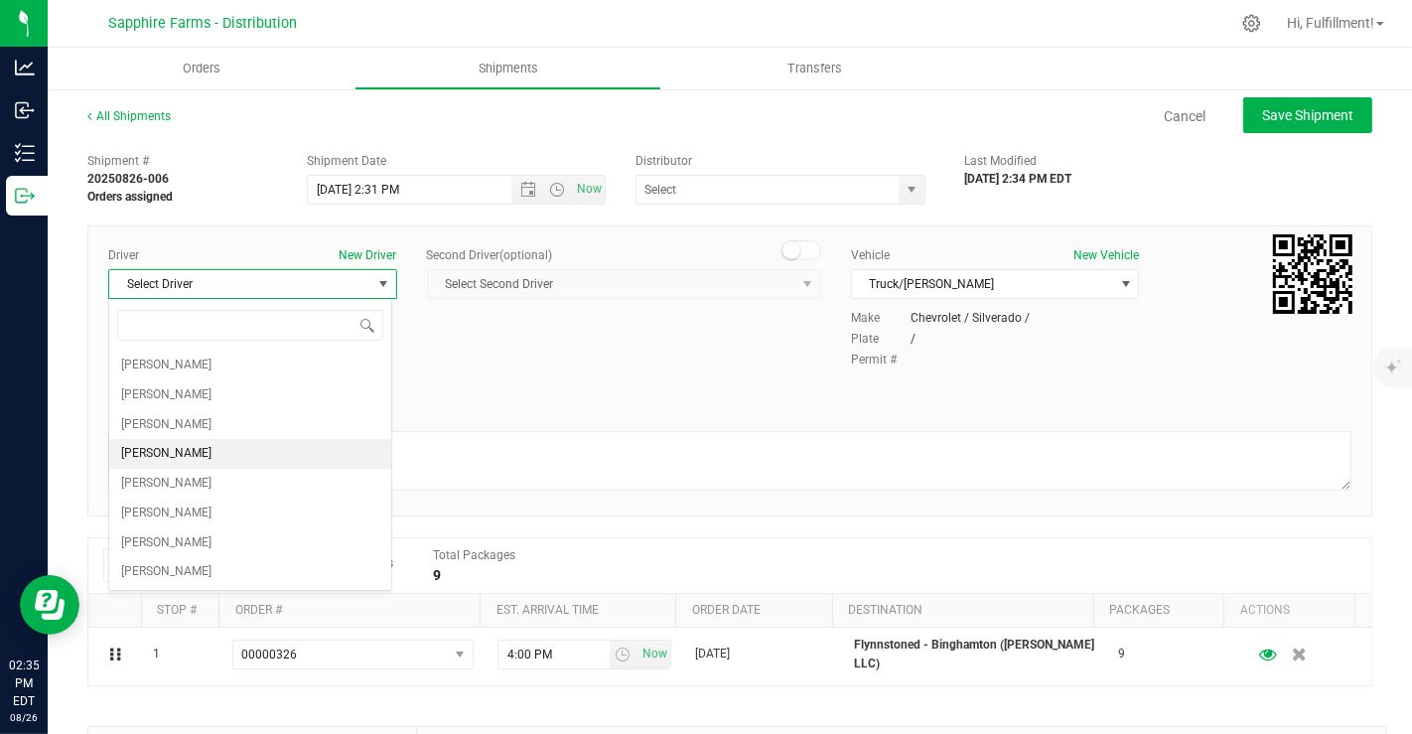
click at [180, 449] on li "[PERSON_NAME]" at bounding box center [250, 454] width 282 height 30
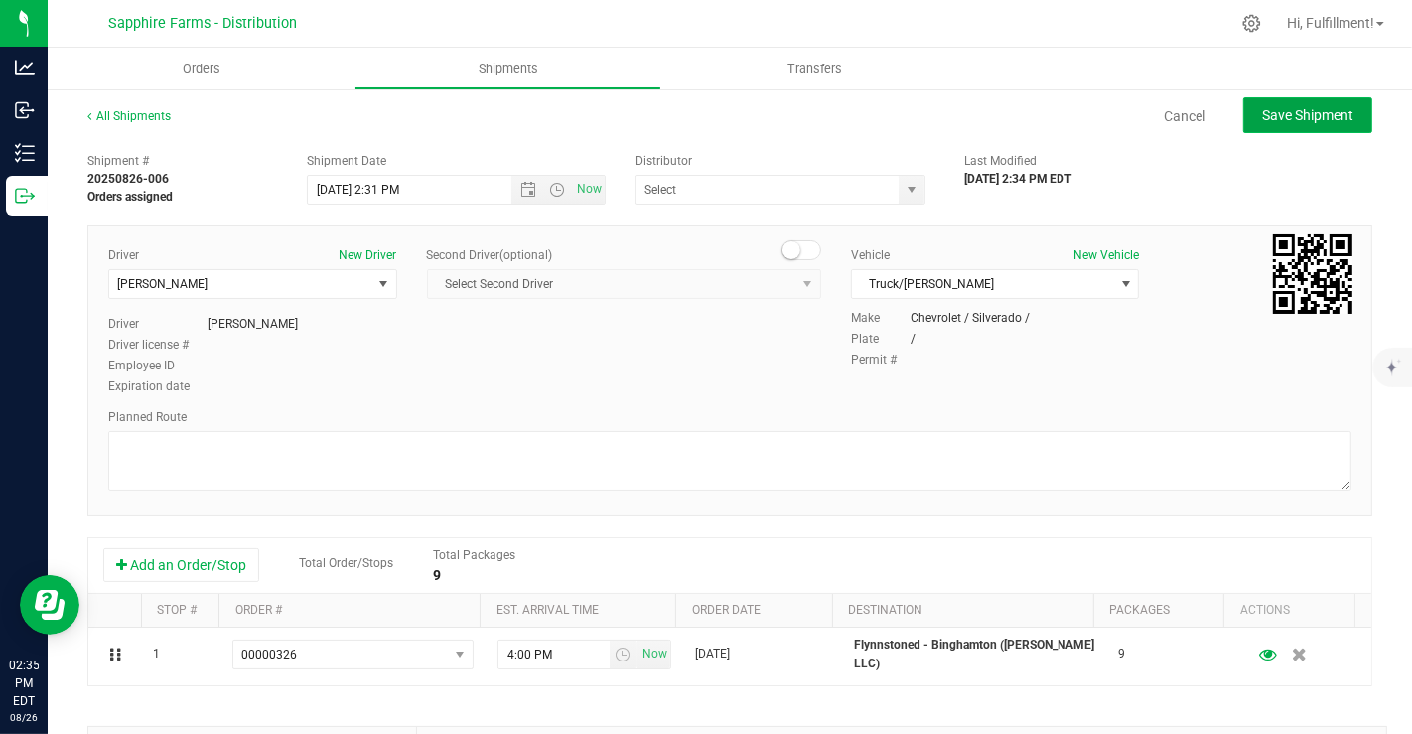
click at [1263, 115] on span "Save Shipment" at bounding box center [1307, 115] width 91 height 16
type input "8/26/2025 6:31 PM"
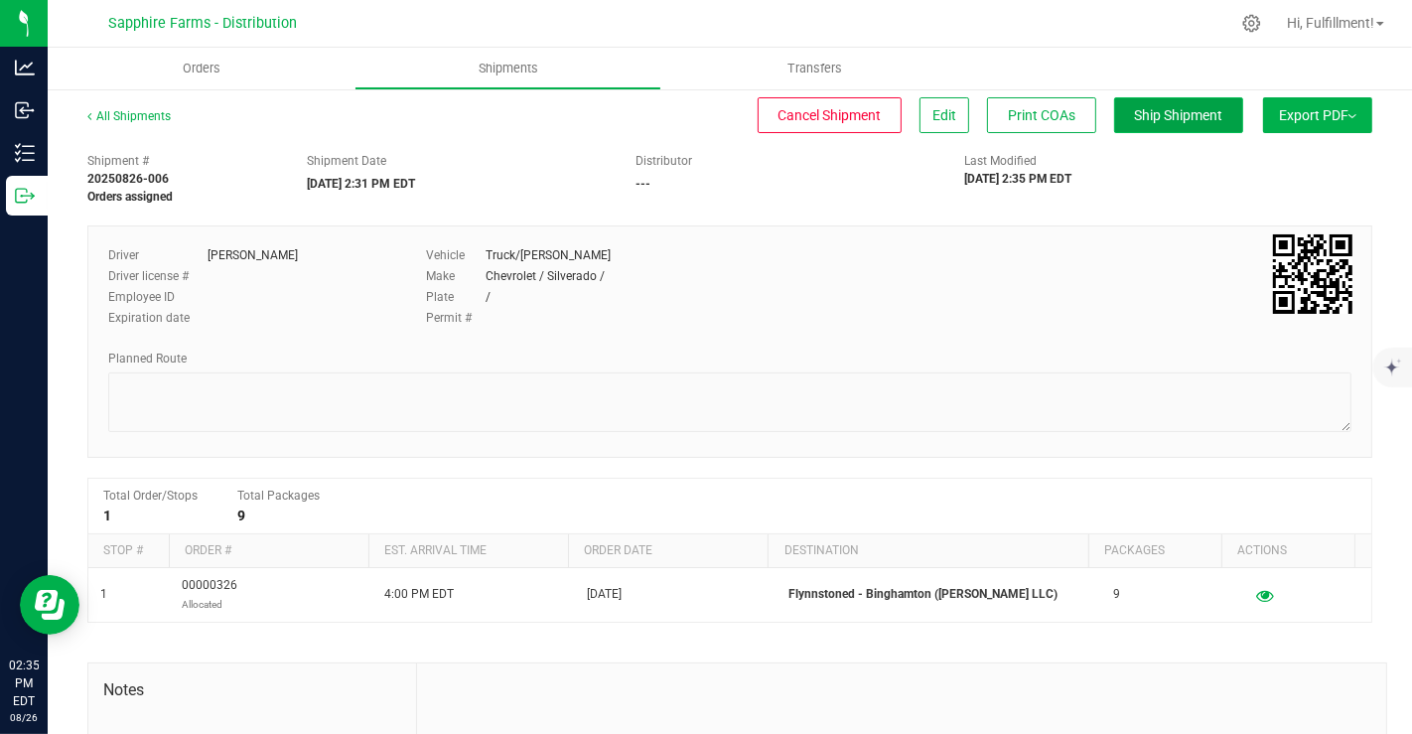
click at [1144, 118] on span "Ship Shipment" at bounding box center [1179, 115] width 88 height 16
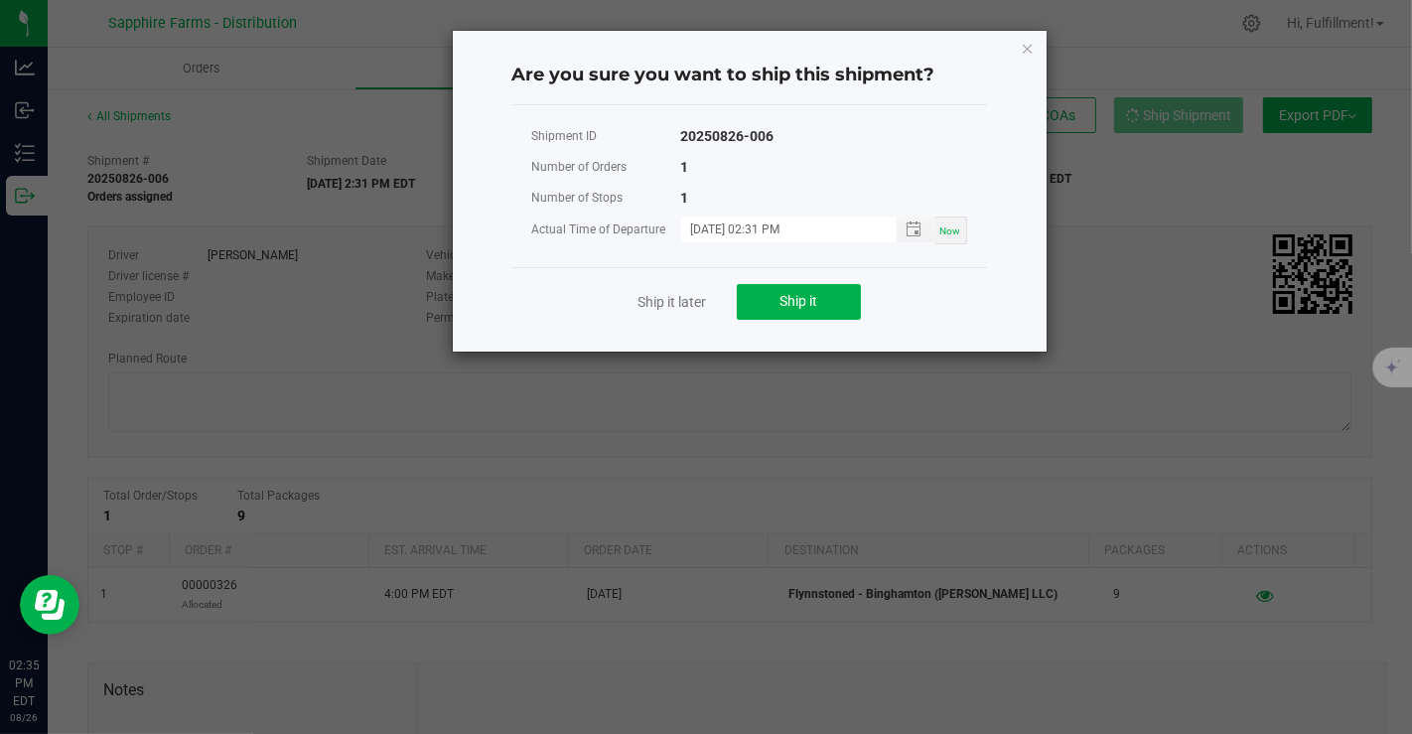
click at [1182, 187] on ngb-modal-window "Are you sure you want to ship this shipment? Shipment ID 20250826-006 Number of…" at bounding box center [713, 367] width 1427 height 734
click at [1024, 48] on icon "Close" at bounding box center [1028, 48] width 14 height 24
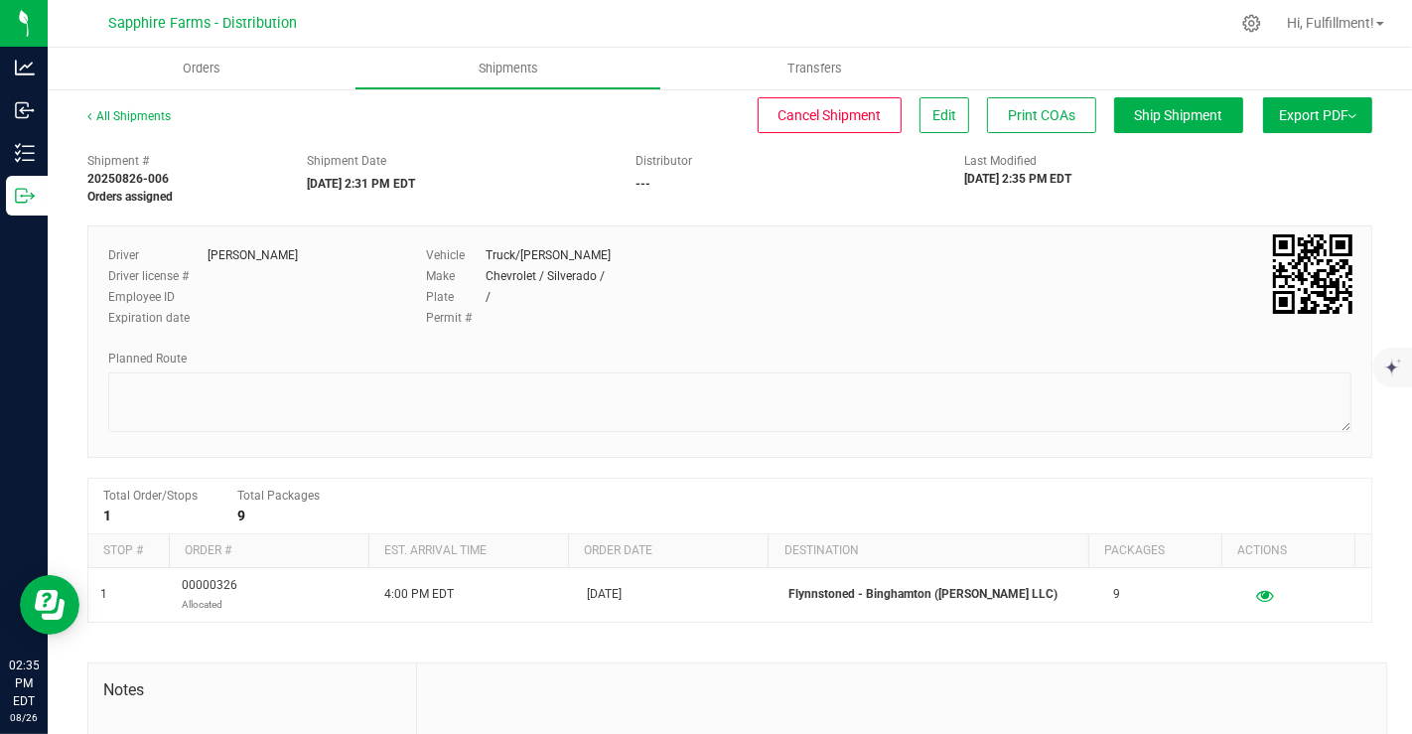
click at [1281, 116] on span "Export PDF" at bounding box center [1317, 115] width 77 height 16
click at [1323, 113] on span "Export PDF" at bounding box center [1317, 115] width 77 height 16
click at [1339, 107] on button "Export PDF" at bounding box center [1317, 115] width 109 height 36
click at [1304, 103] on button "Export PDF" at bounding box center [1317, 115] width 109 height 36
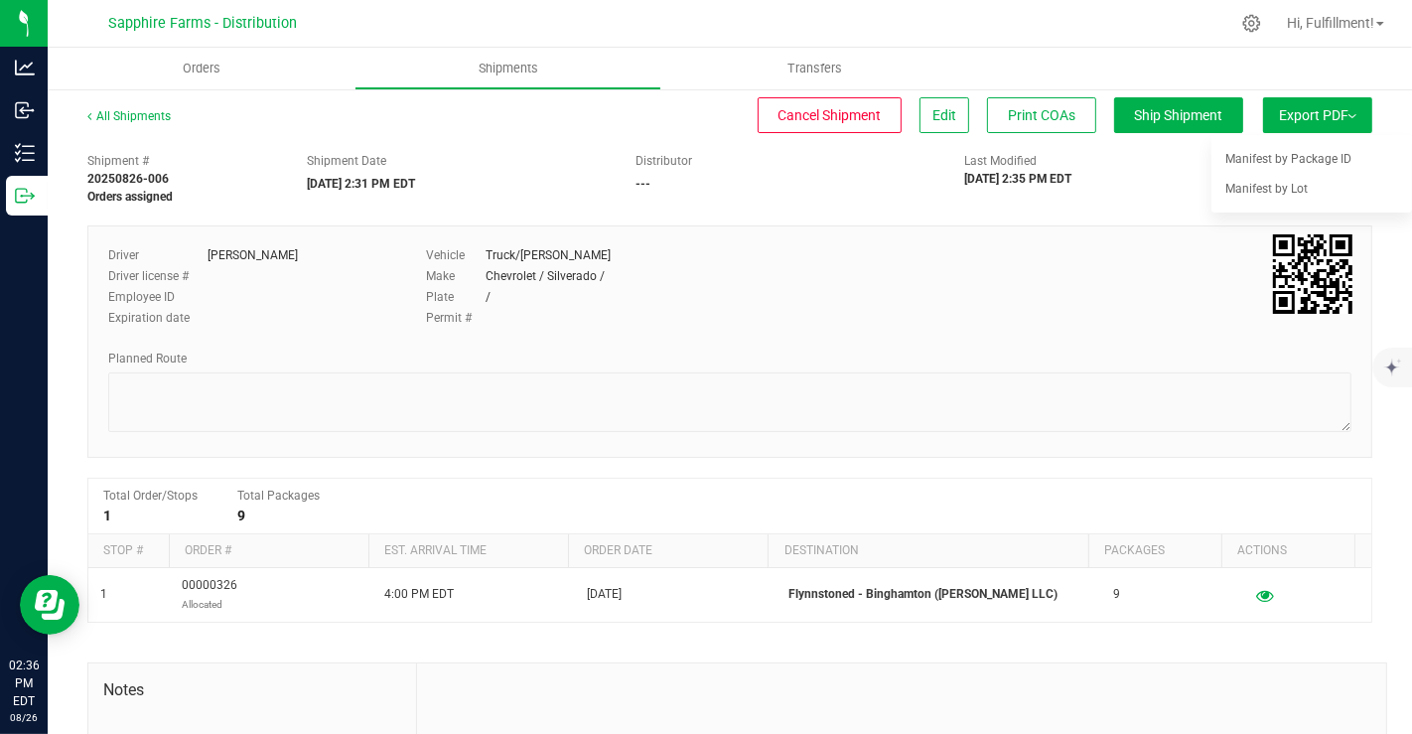
click at [743, 225] on div "Driver [PERSON_NAME] Driver license # Employee ID Expiration date Vehicle Truck…" at bounding box center [729, 341] width 1285 height 232
click at [1342, 111] on button "Export PDF" at bounding box center [1317, 115] width 109 height 36
click at [1064, 287] on div "Driver [PERSON_NAME] Driver license # Employee ID Expiration date Vehicle Truck…" at bounding box center [729, 292] width 1273 height 93
click at [123, 113] on link "All Shipments" at bounding box center [128, 116] width 83 height 14
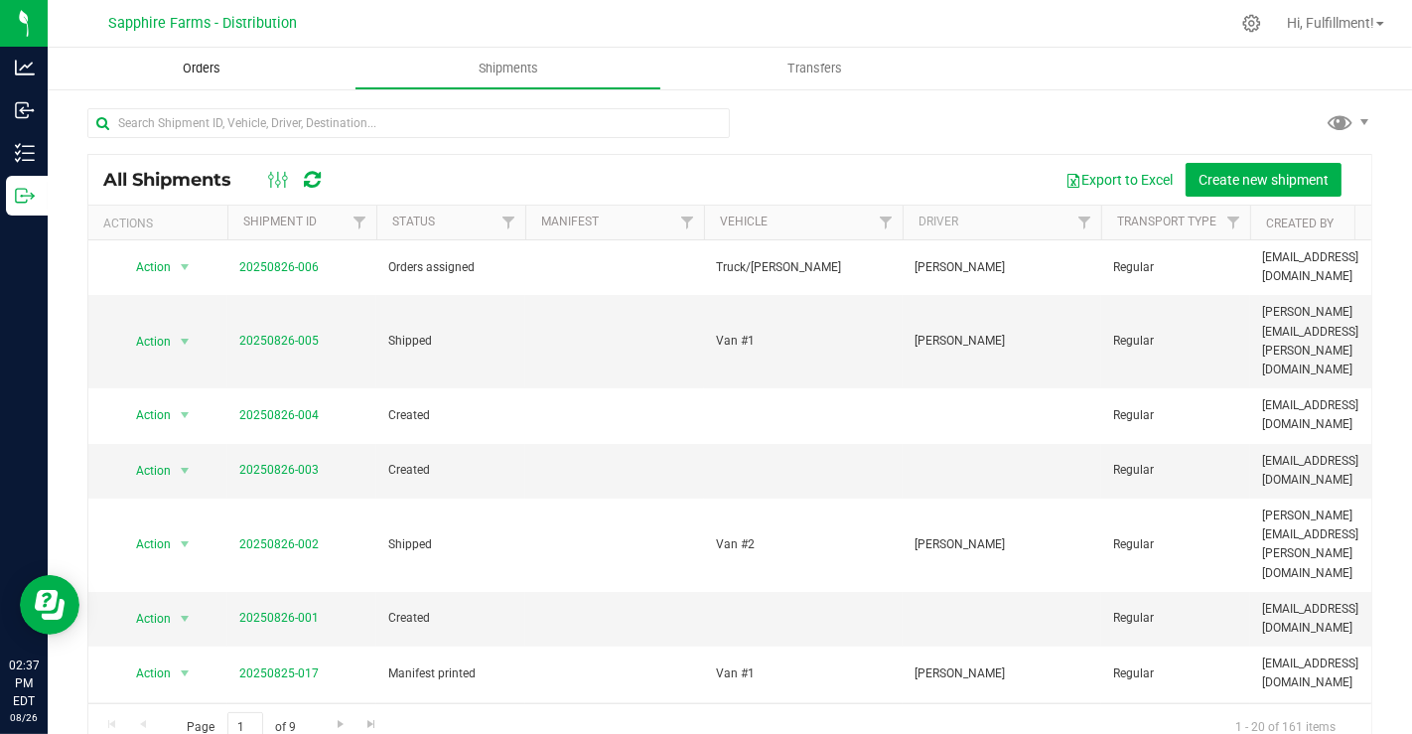
click at [211, 62] on span "Orders" at bounding box center [201, 69] width 91 height 18
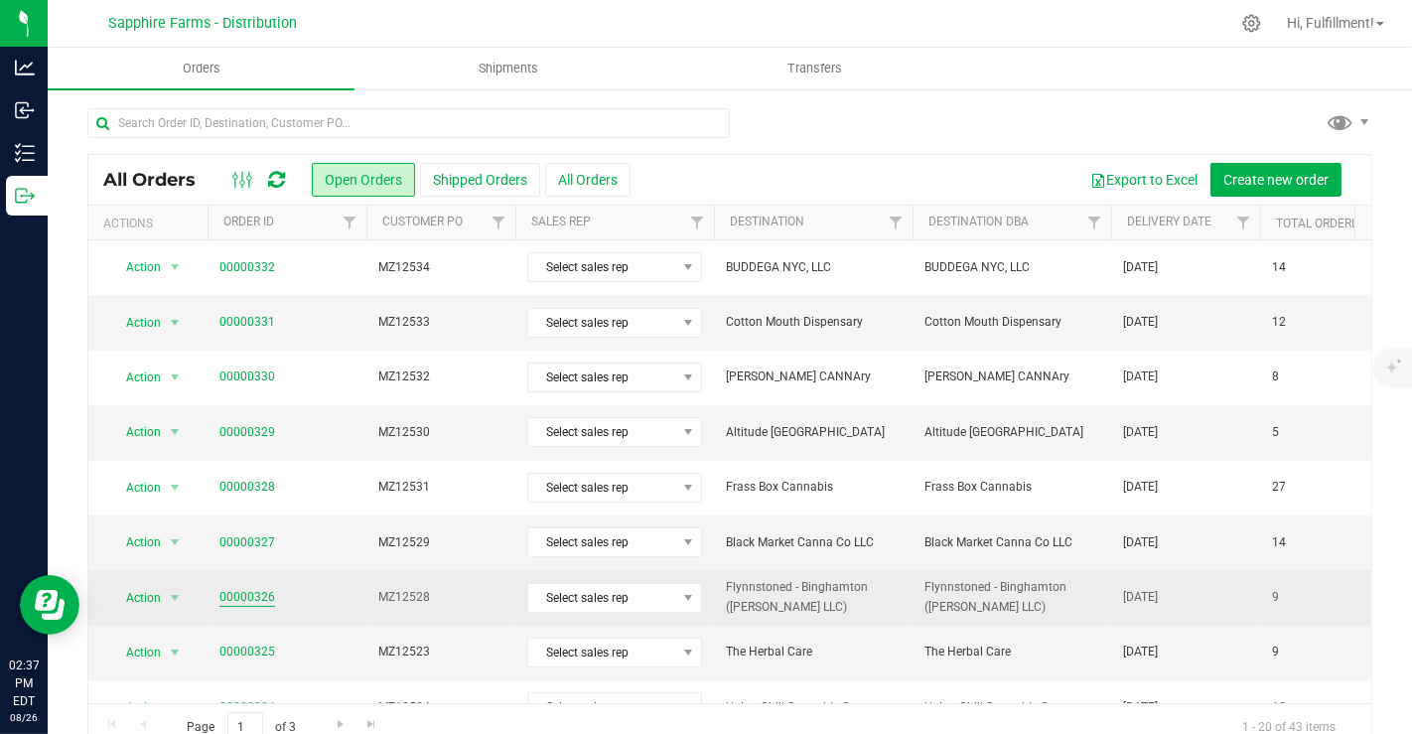
click at [260, 592] on link "00000326" at bounding box center [248, 597] width 56 height 19
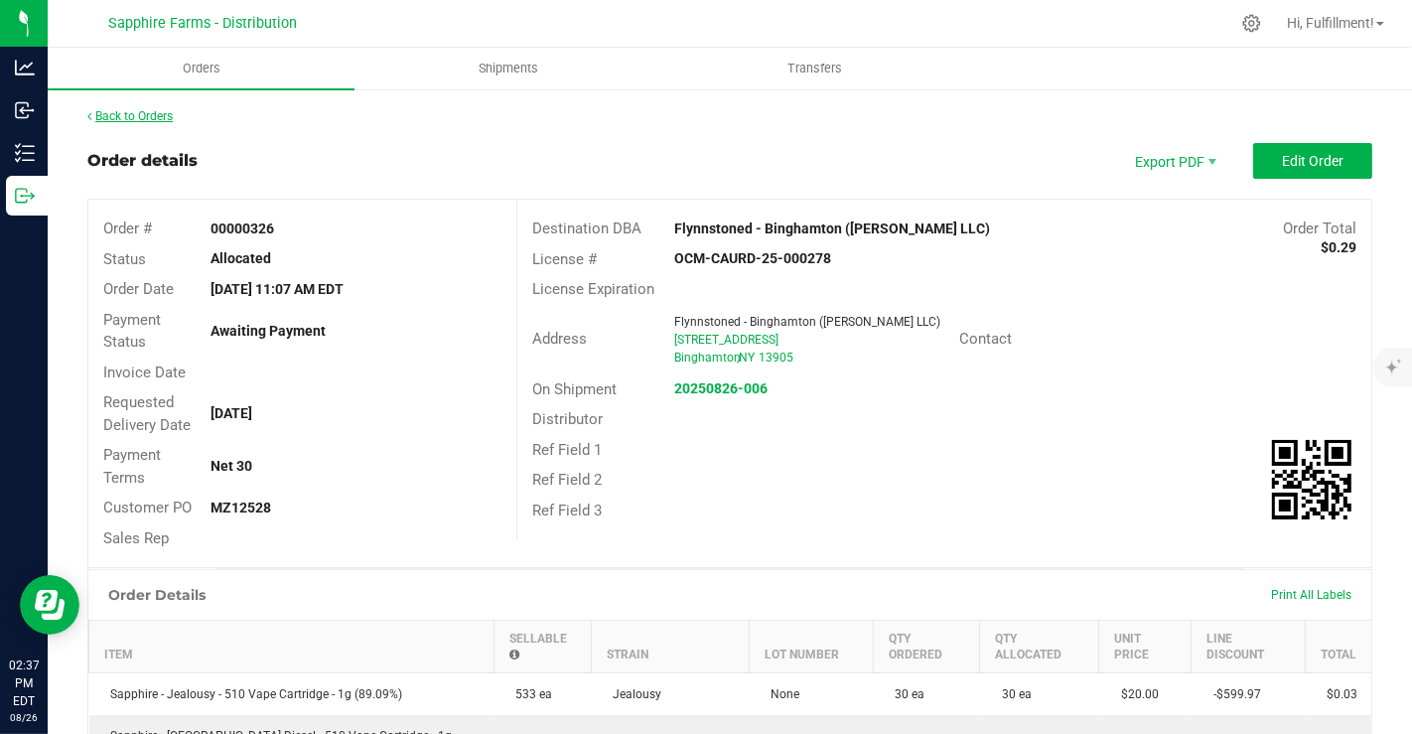
click at [130, 113] on link "Back to Orders" at bounding box center [129, 116] width 85 height 14
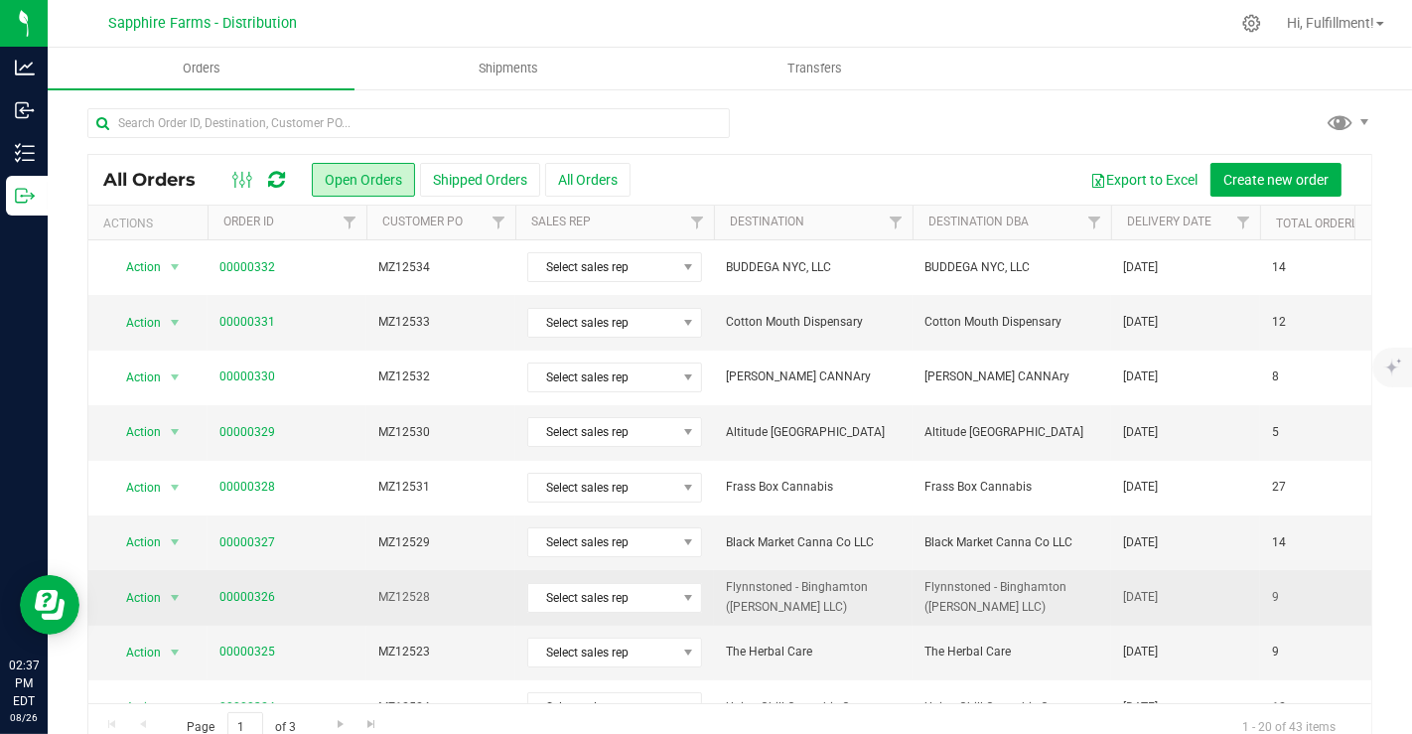
click at [320, 580] on td "00000326" at bounding box center [287, 597] width 159 height 55
click at [450, 588] on span "MZ12528" at bounding box center [440, 597] width 125 height 19
click at [240, 604] on link "00000326" at bounding box center [248, 597] width 56 height 19
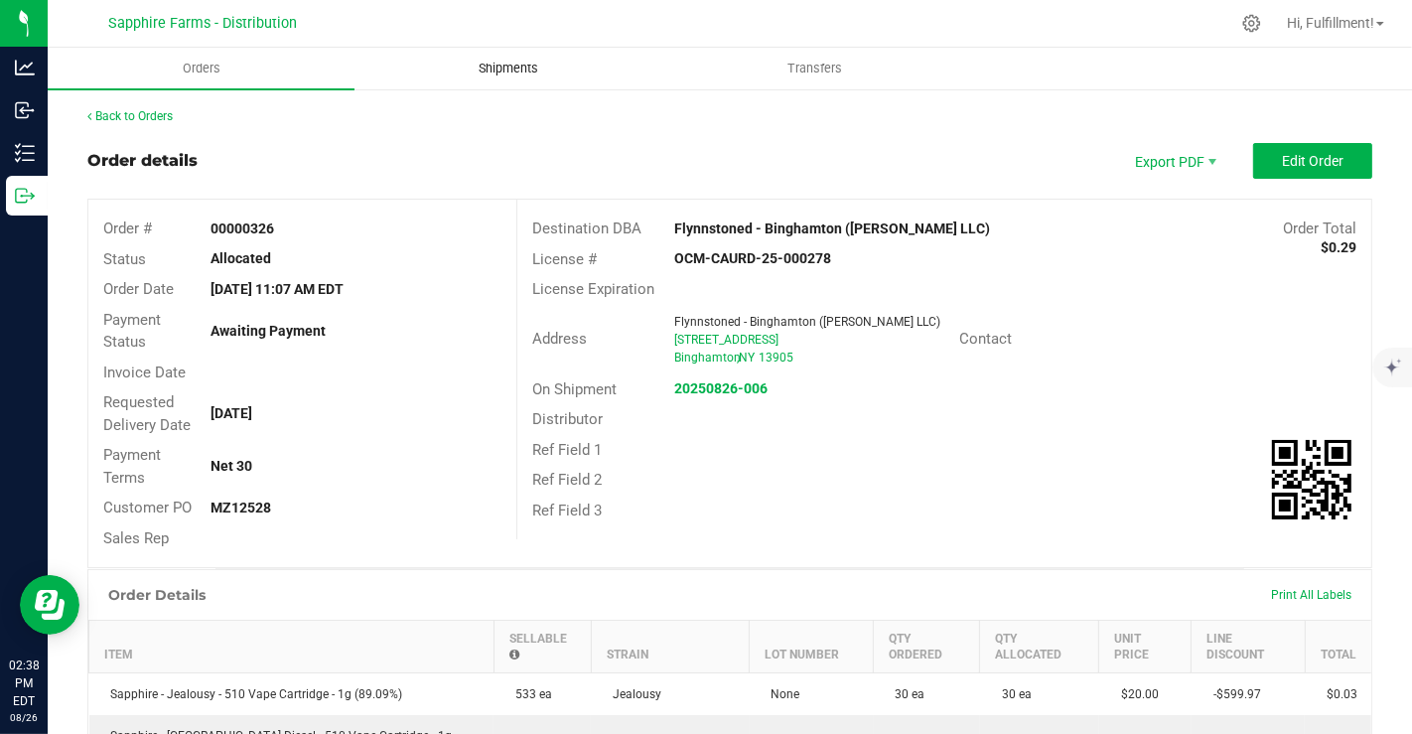
click at [508, 68] on span "Shipments" at bounding box center [508, 69] width 113 height 18
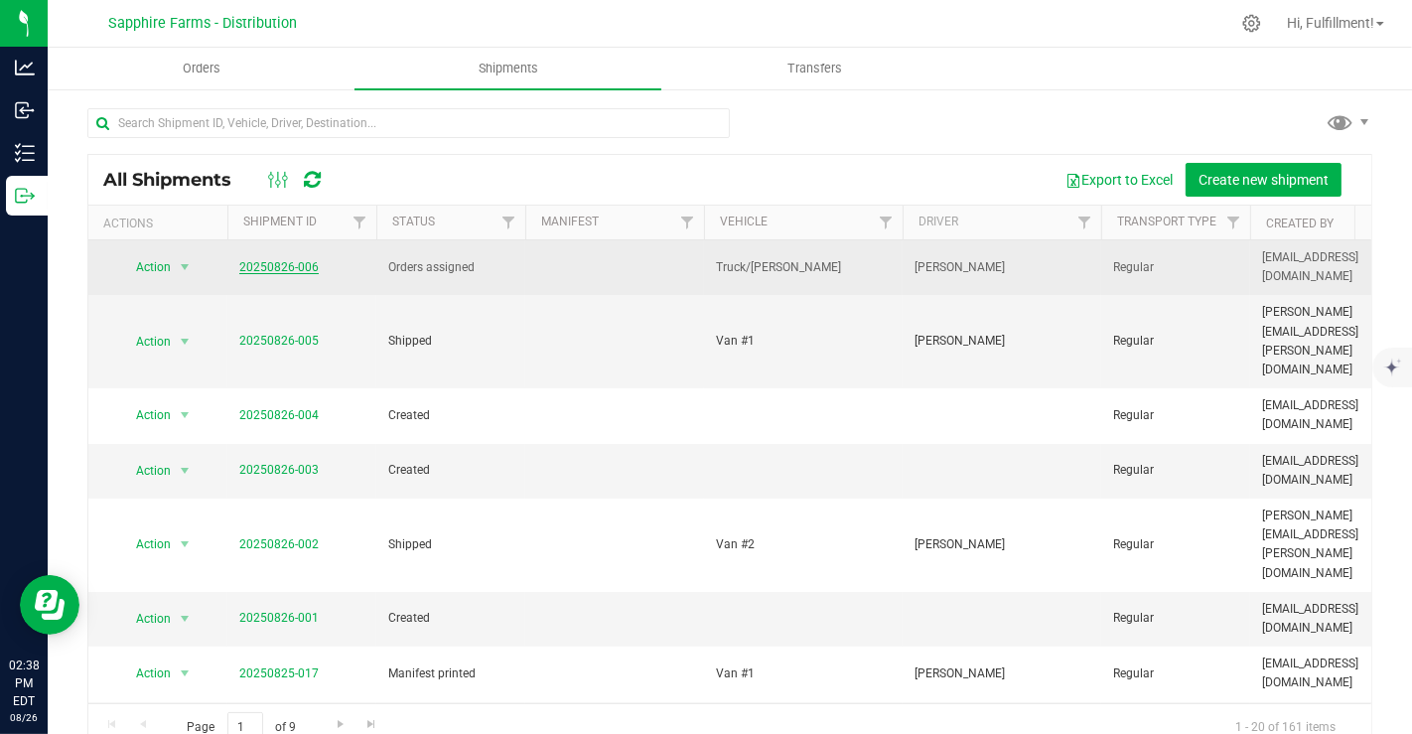
click at [294, 264] on link "20250826-006" at bounding box center [278, 267] width 79 height 14
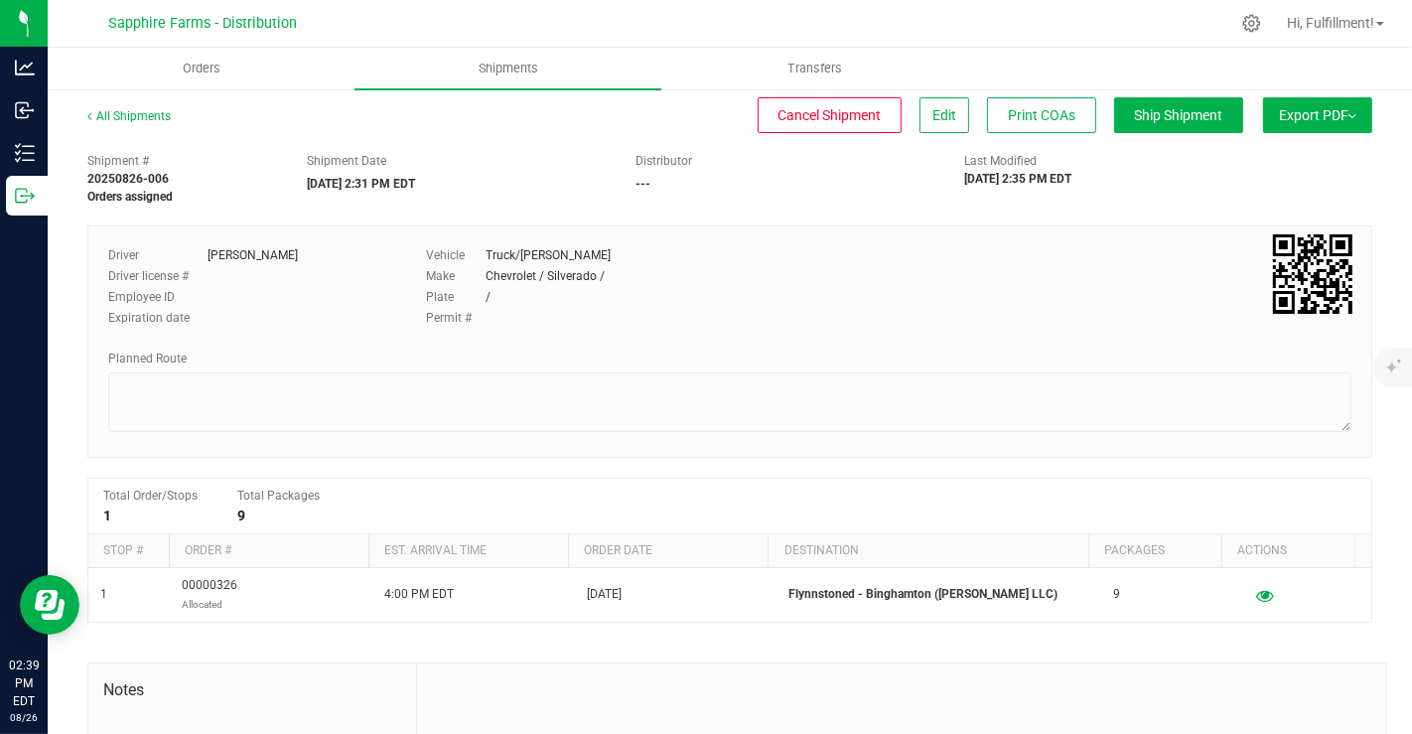
click at [1349, 116] on img at bounding box center [1353, 116] width 8 height 4
click at [174, 73] on span "Orders" at bounding box center [201, 69] width 91 height 18
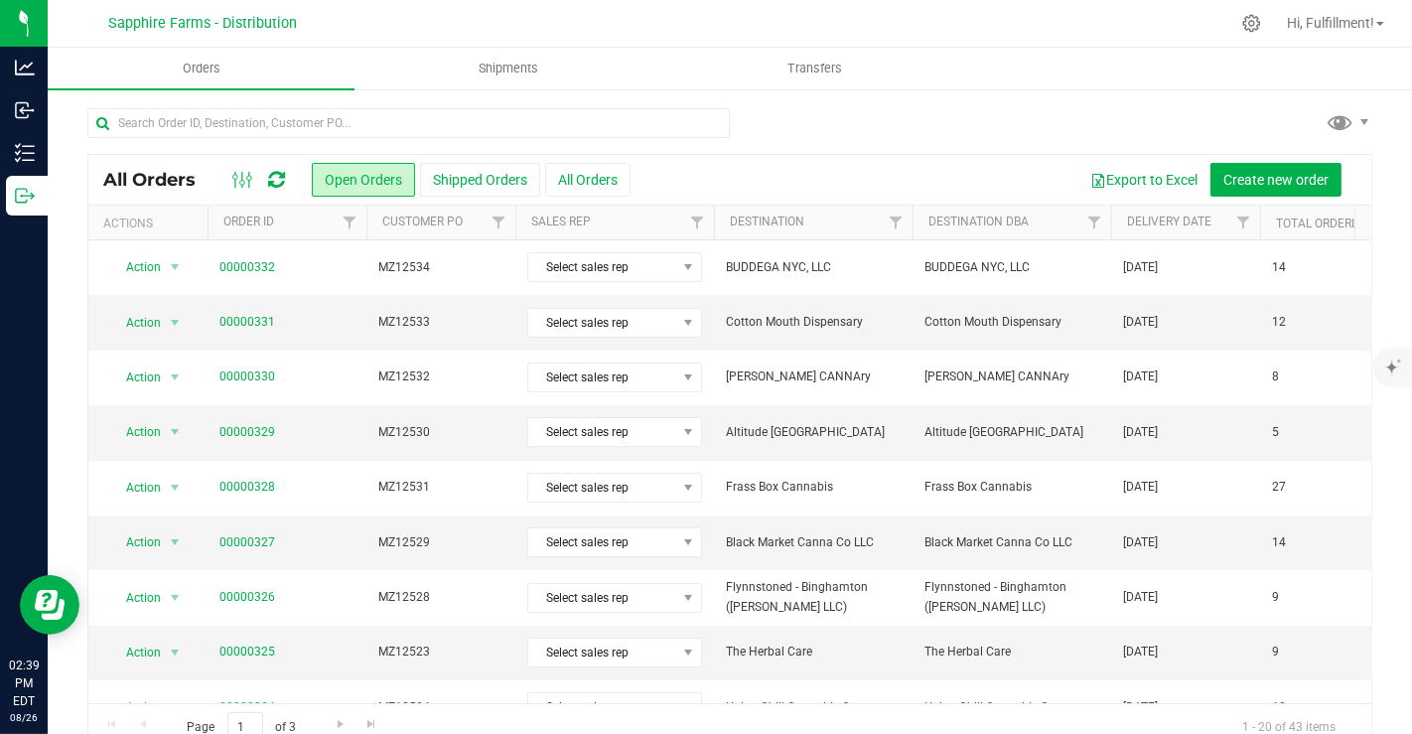
click at [1120, 217] on th "Delivery Date" at bounding box center [1185, 223] width 149 height 35
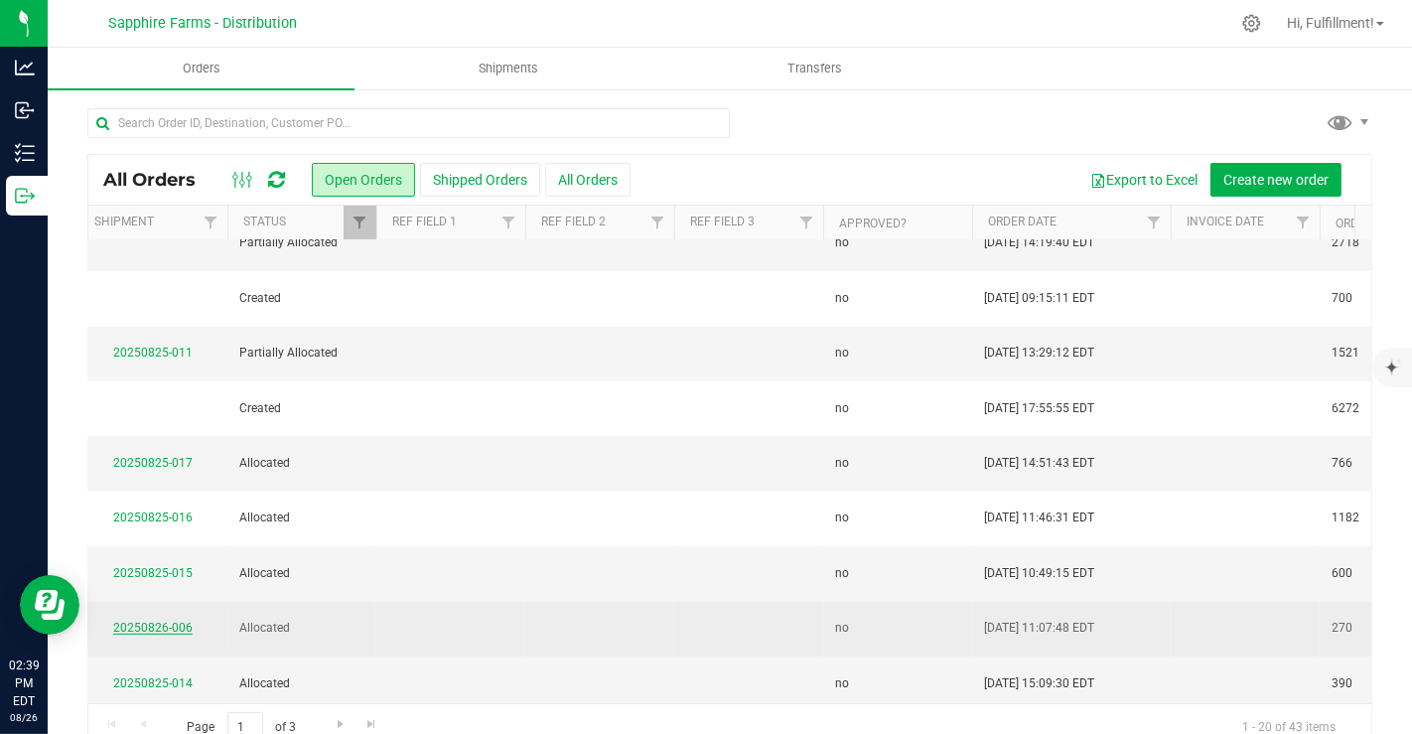
click at [140, 621] on link "20250826-006" at bounding box center [152, 628] width 79 height 14
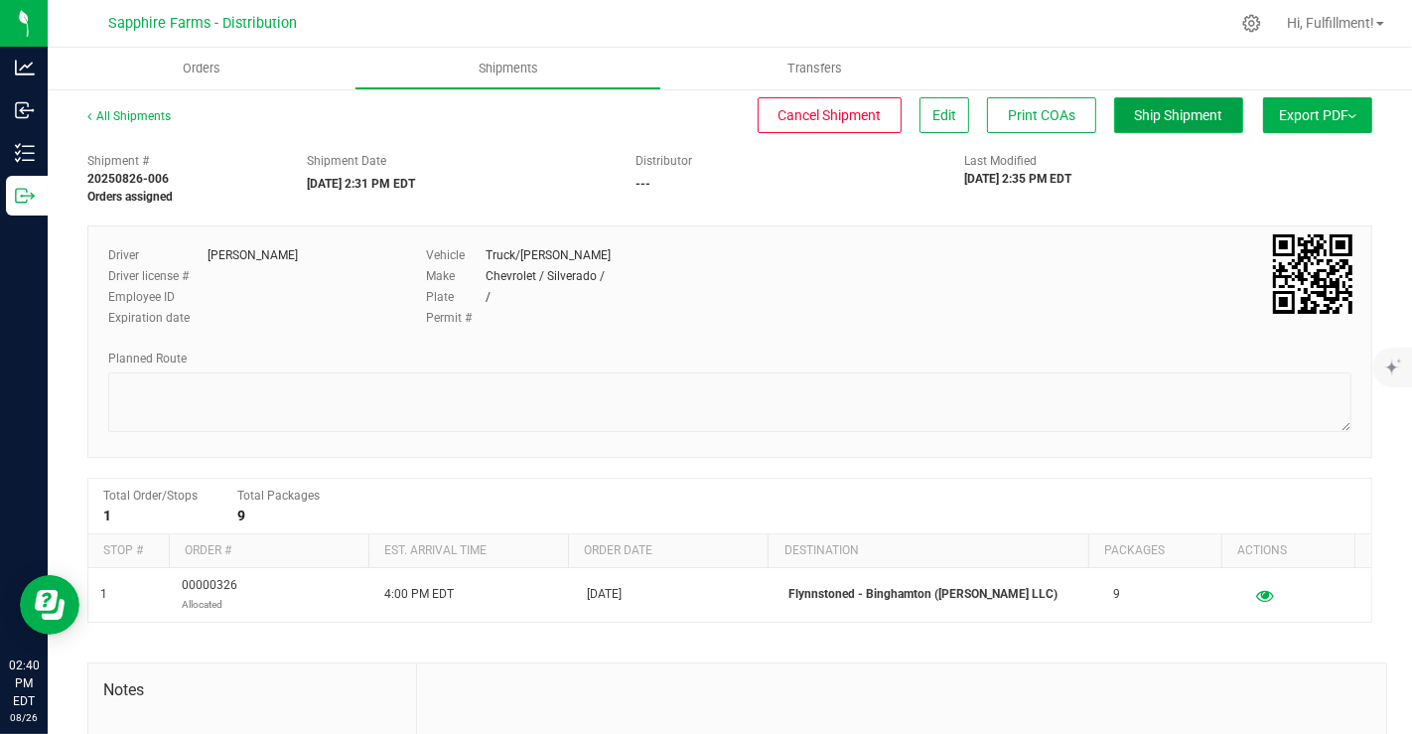
click at [1148, 102] on button "Ship Shipment" at bounding box center [1178, 115] width 129 height 36
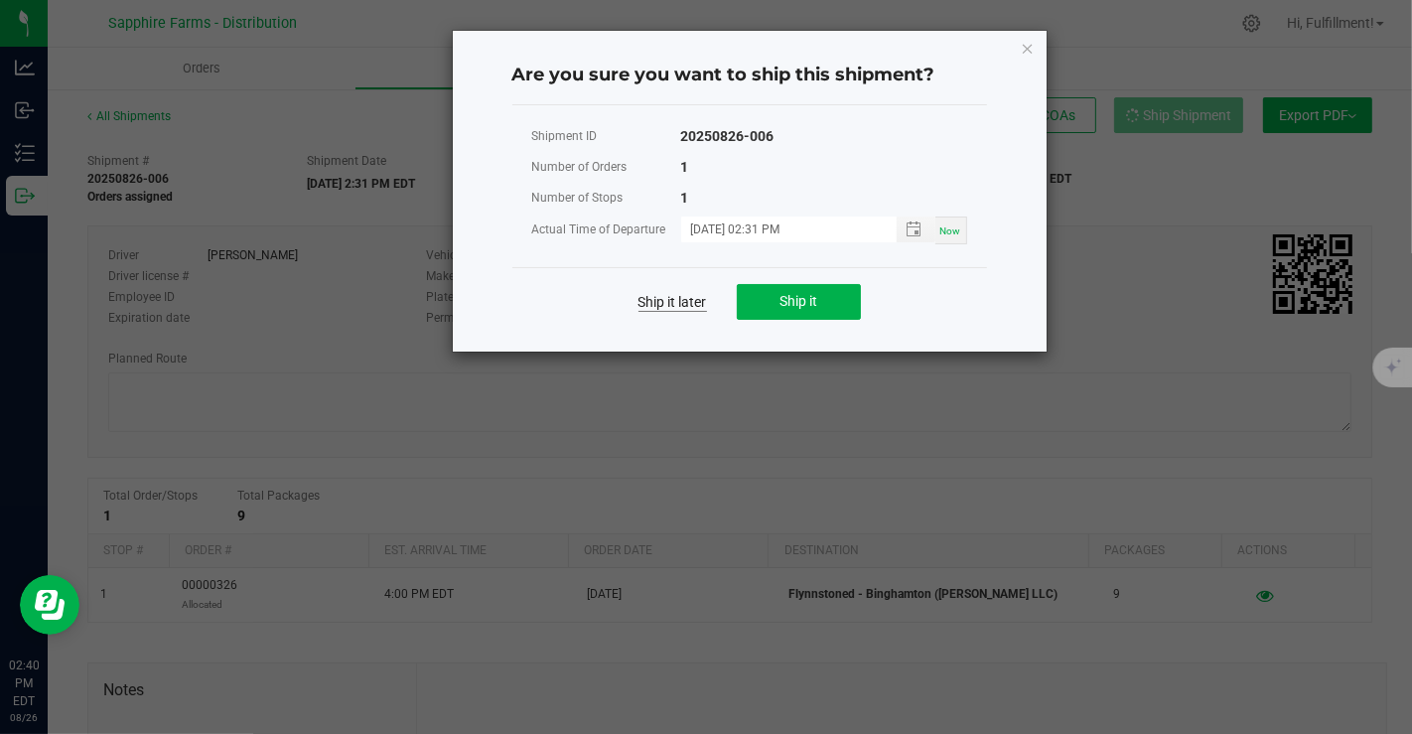
click at [667, 300] on link "Ship it later" at bounding box center [673, 302] width 69 height 20
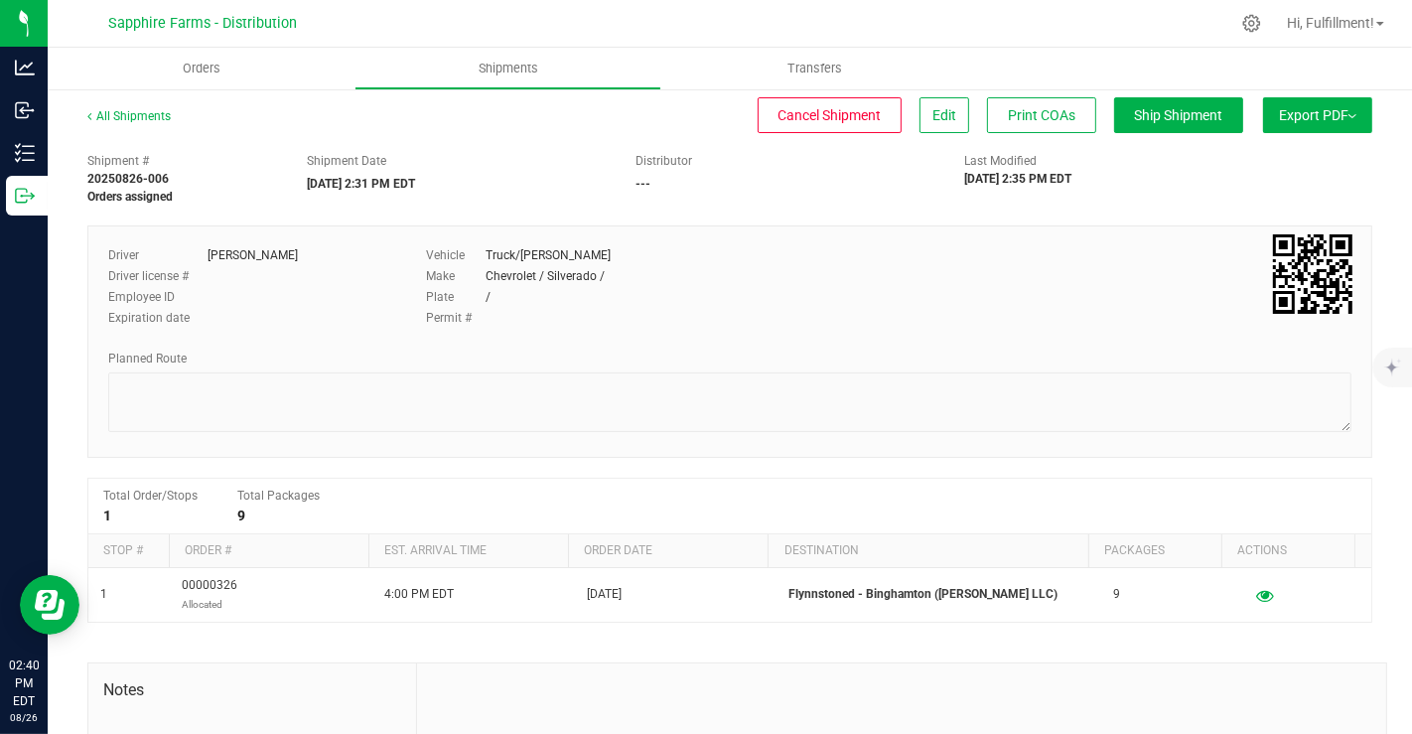
click at [1347, 106] on button "Export PDF" at bounding box center [1317, 115] width 109 height 36
click at [819, 252] on div "Vehicle Truck/[PERSON_NAME]" at bounding box center [677, 255] width 501 height 18
click at [1152, 104] on button "Ship Shipment" at bounding box center [1178, 115] width 129 height 36
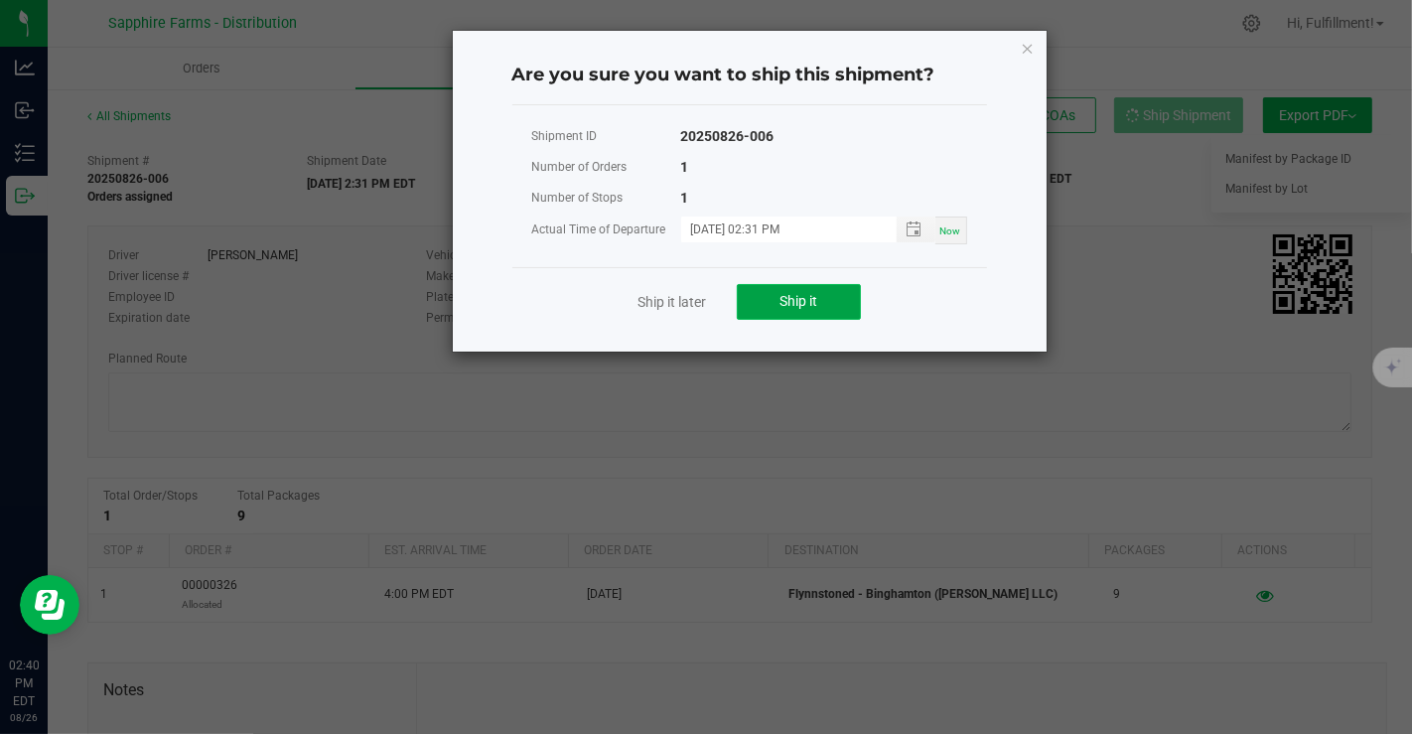
click at [812, 300] on span "Ship it" at bounding box center [799, 301] width 38 height 16
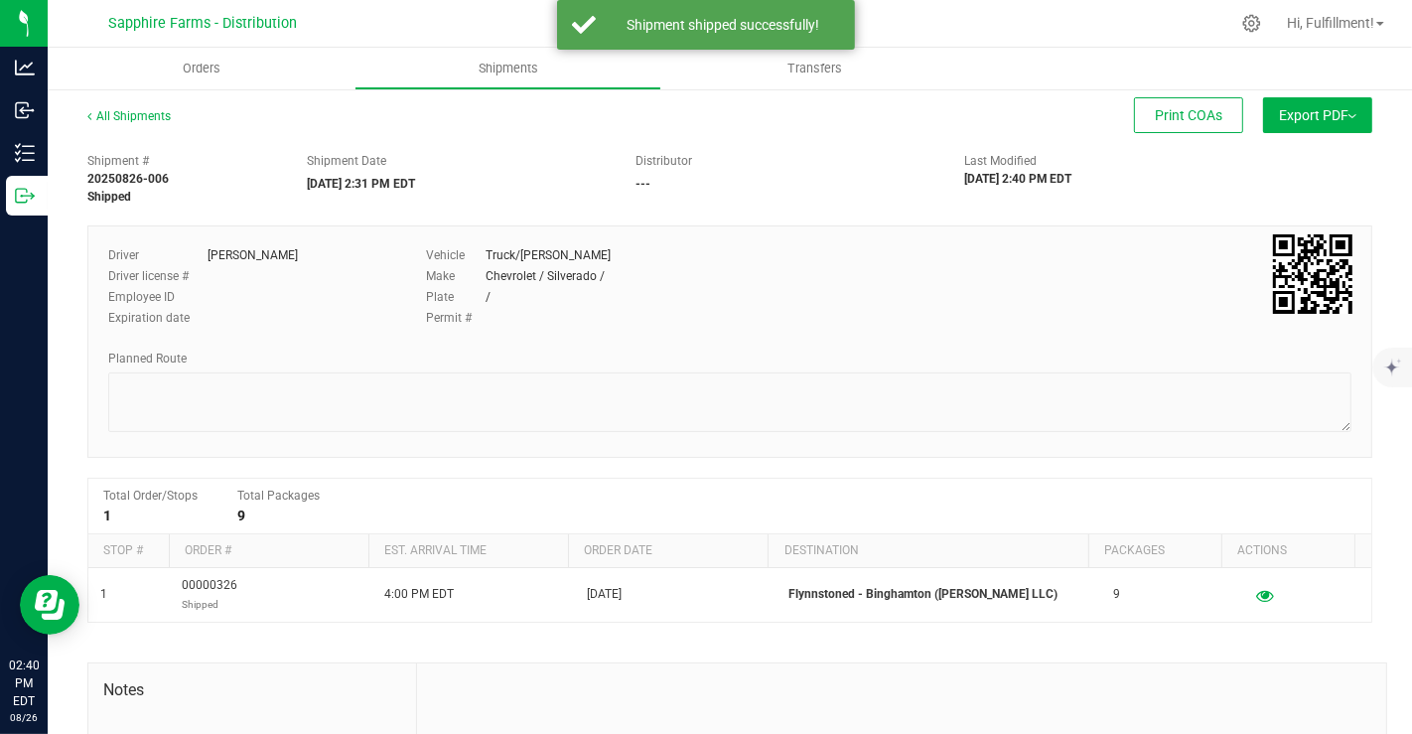
click at [1336, 111] on span "Export PDF" at bounding box center [1317, 115] width 77 height 16
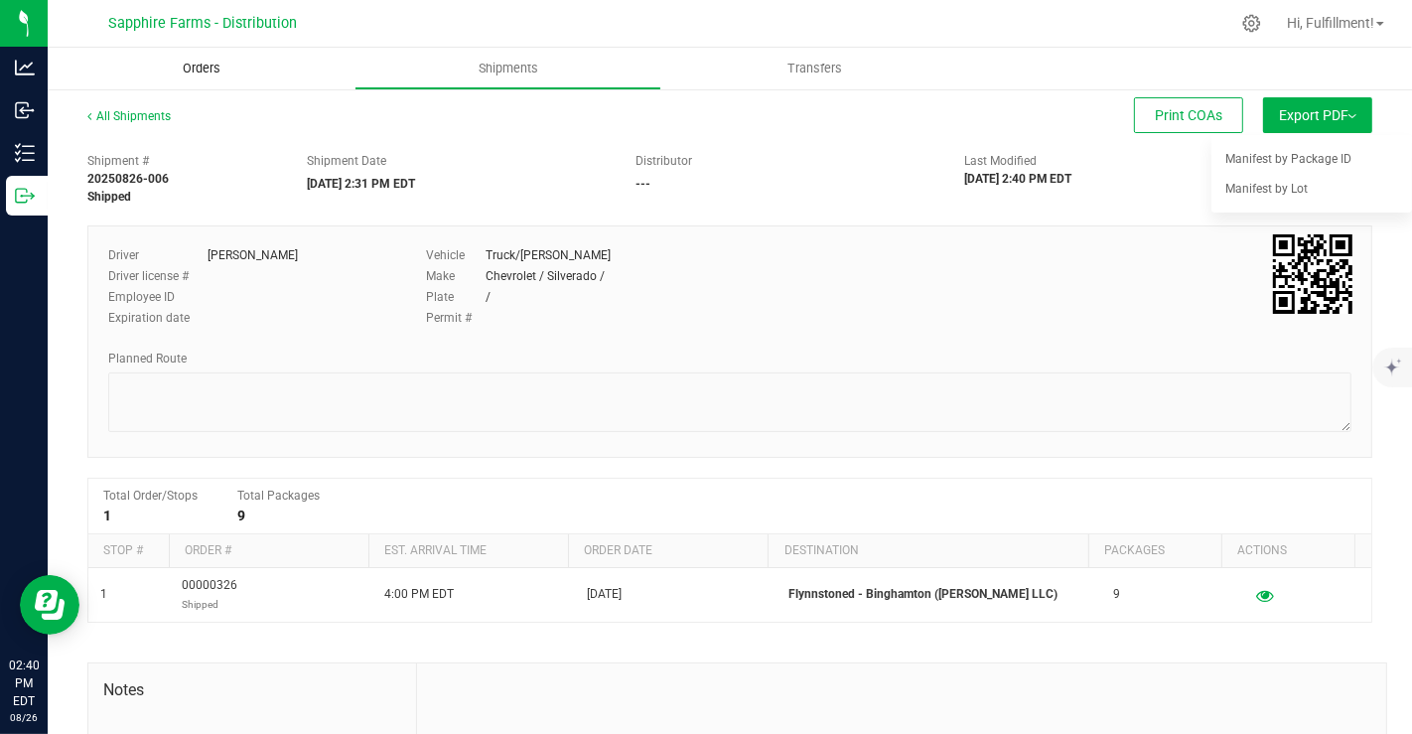
click at [206, 86] on uib-tab-heading "Orders" at bounding box center [201, 69] width 307 height 42
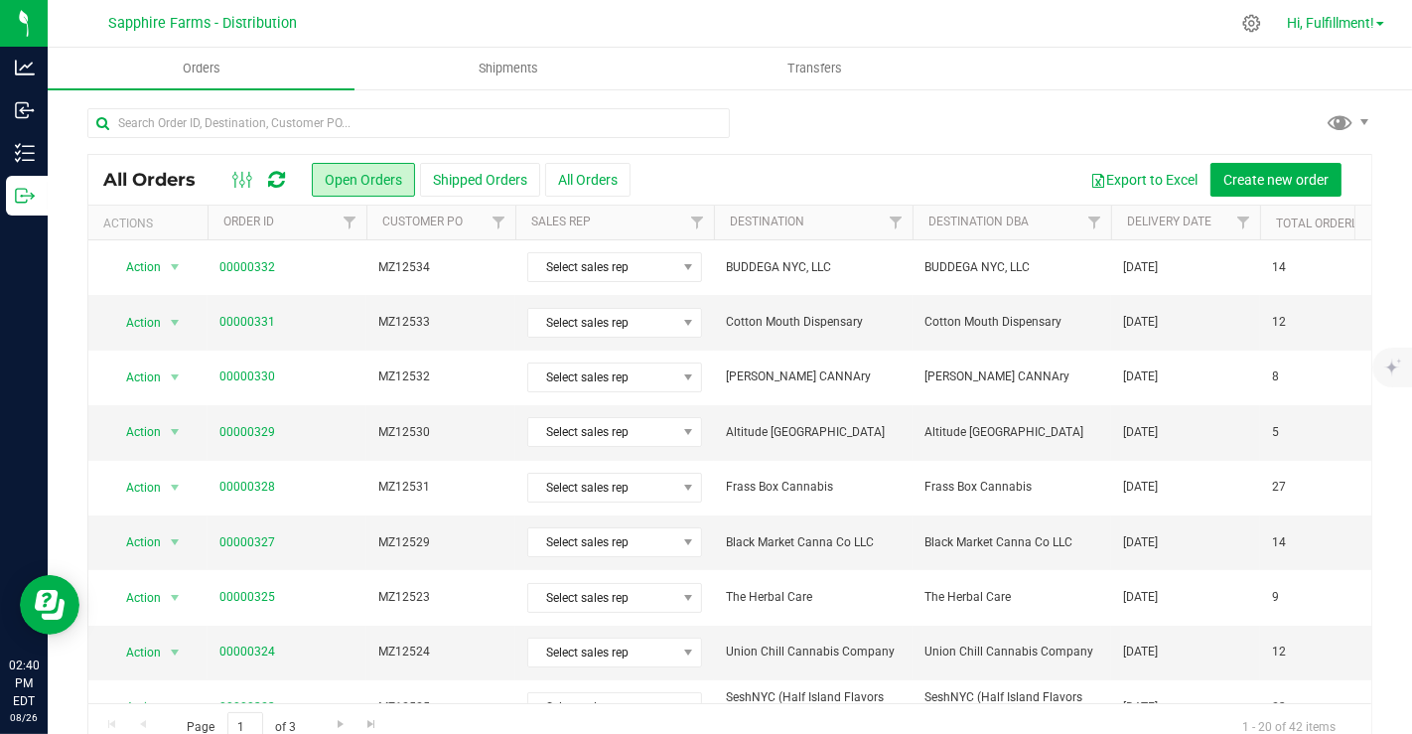
click at [1372, 16] on span "Hi, Fulfillment!" at bounding box center [1330, 23] width 87 height 16
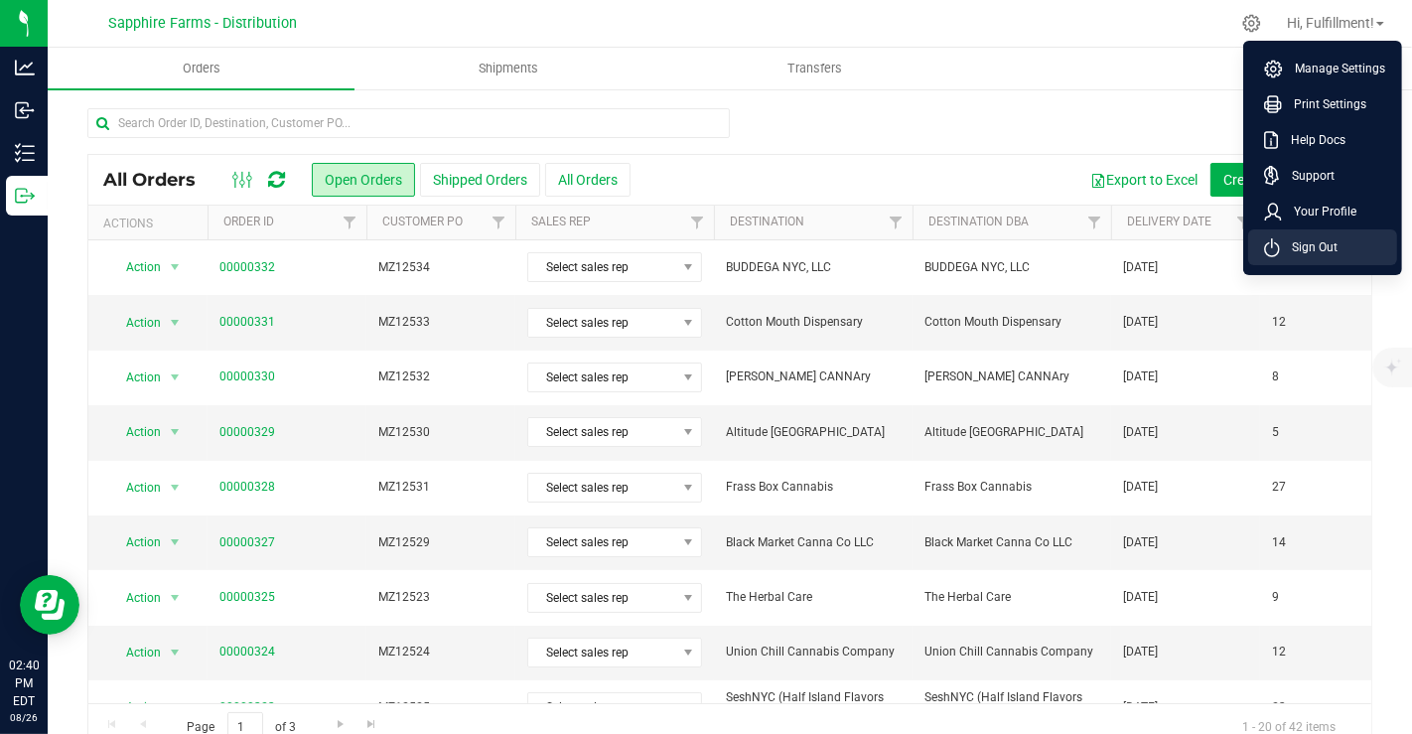
click at [1310, 252] on span "Sign Out" at bounding box center [1309, 247] width 58 height 20
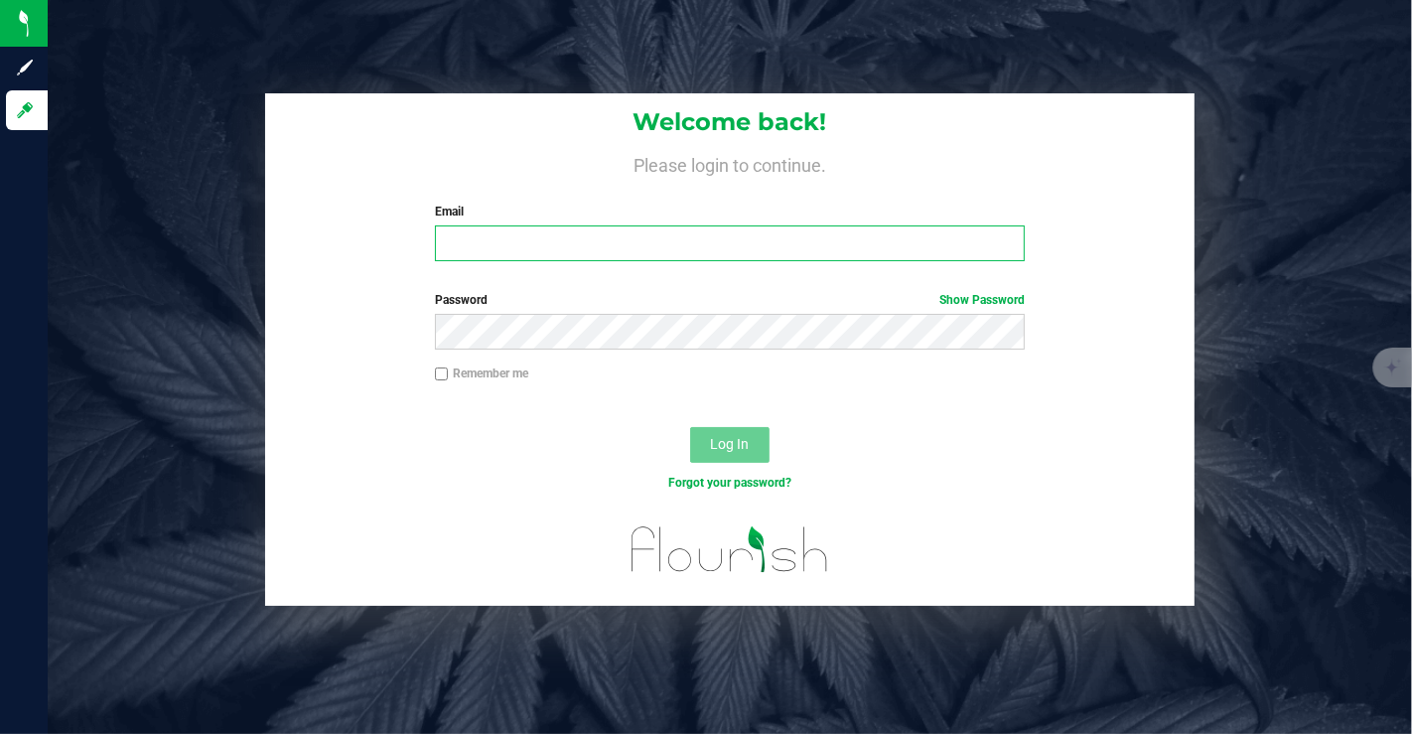
type input "[EMAIL_ADDRESS][DOMAIN_NAME]"
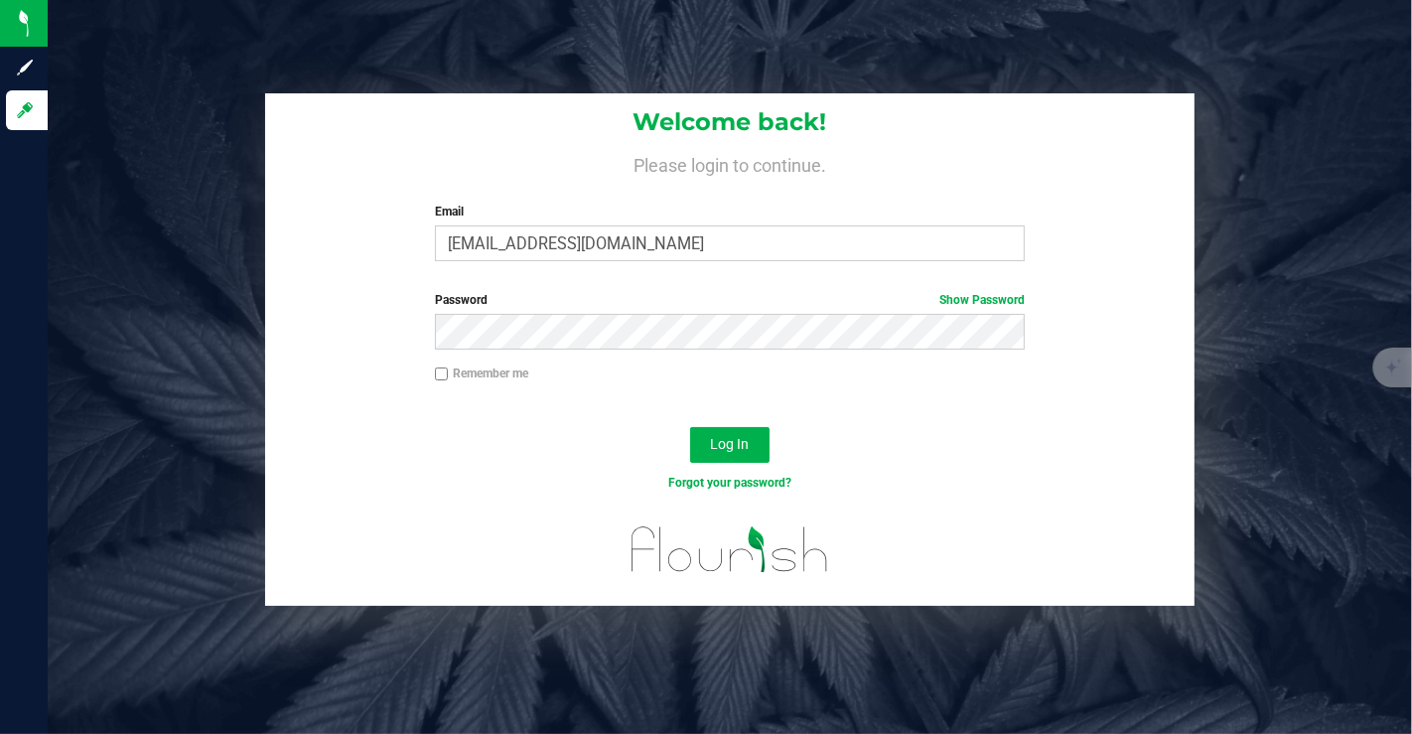
click at [462, 369] on label "Remember me" at bounding box center [481, 374] width 93 height 18
click at [449, 369] on input "Remember me" at bounding box center [442, 375] width 14 height 14
checkbox input "true"
click at [723, 436] on span "Log In" at bounding box center [730, 444] width 39 height 16
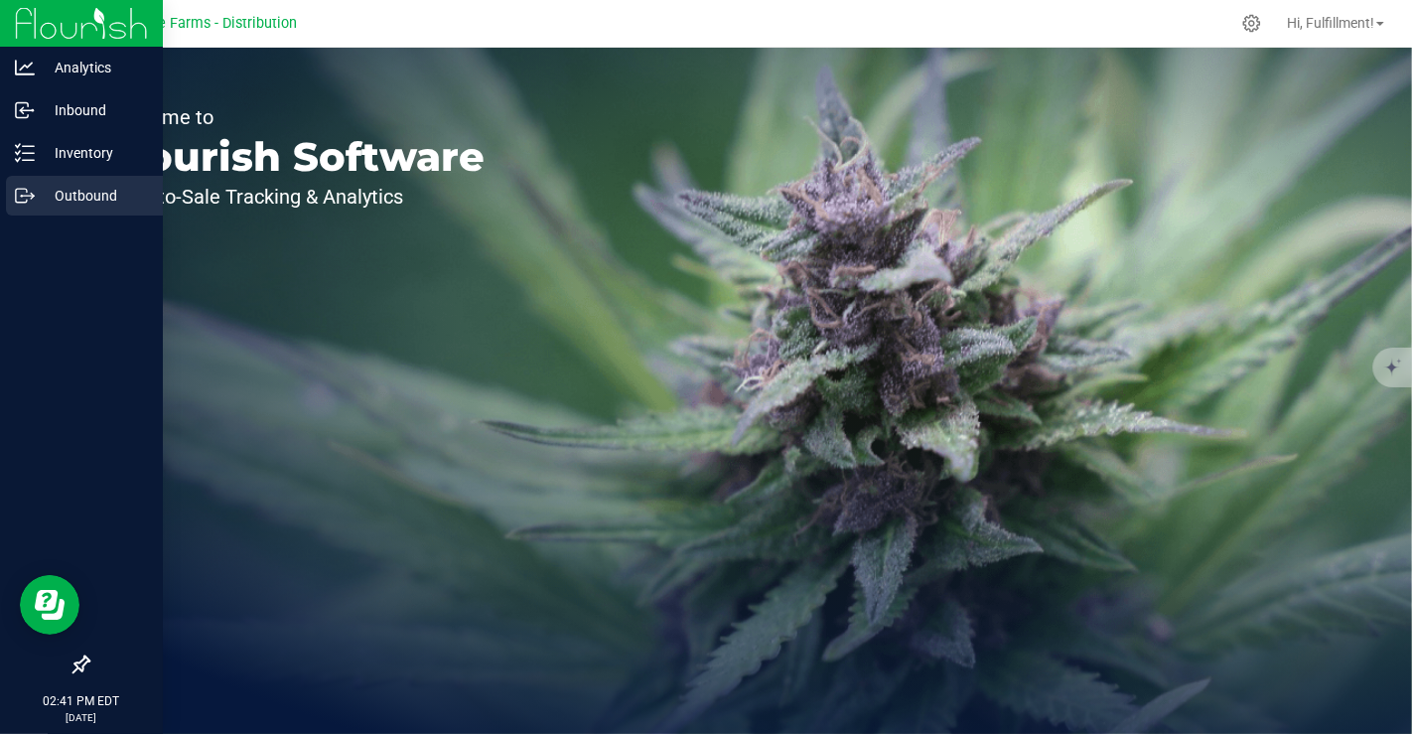
click at [88, 198] on p "Outbound" at bounding box center [94, 196] width 119 height 24
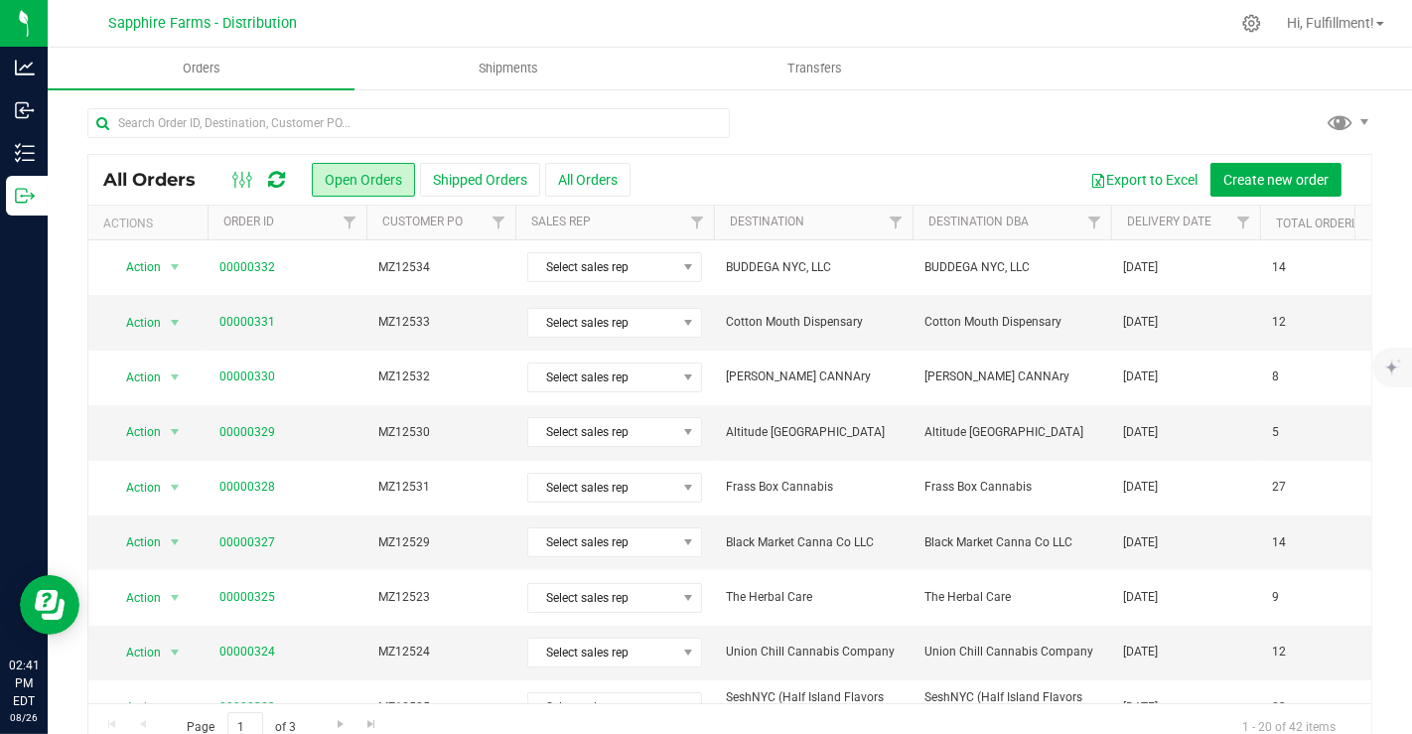
click at [1117, 217] on th "Delivery Date" at bounding box center [1185, 223] width 149 height 35
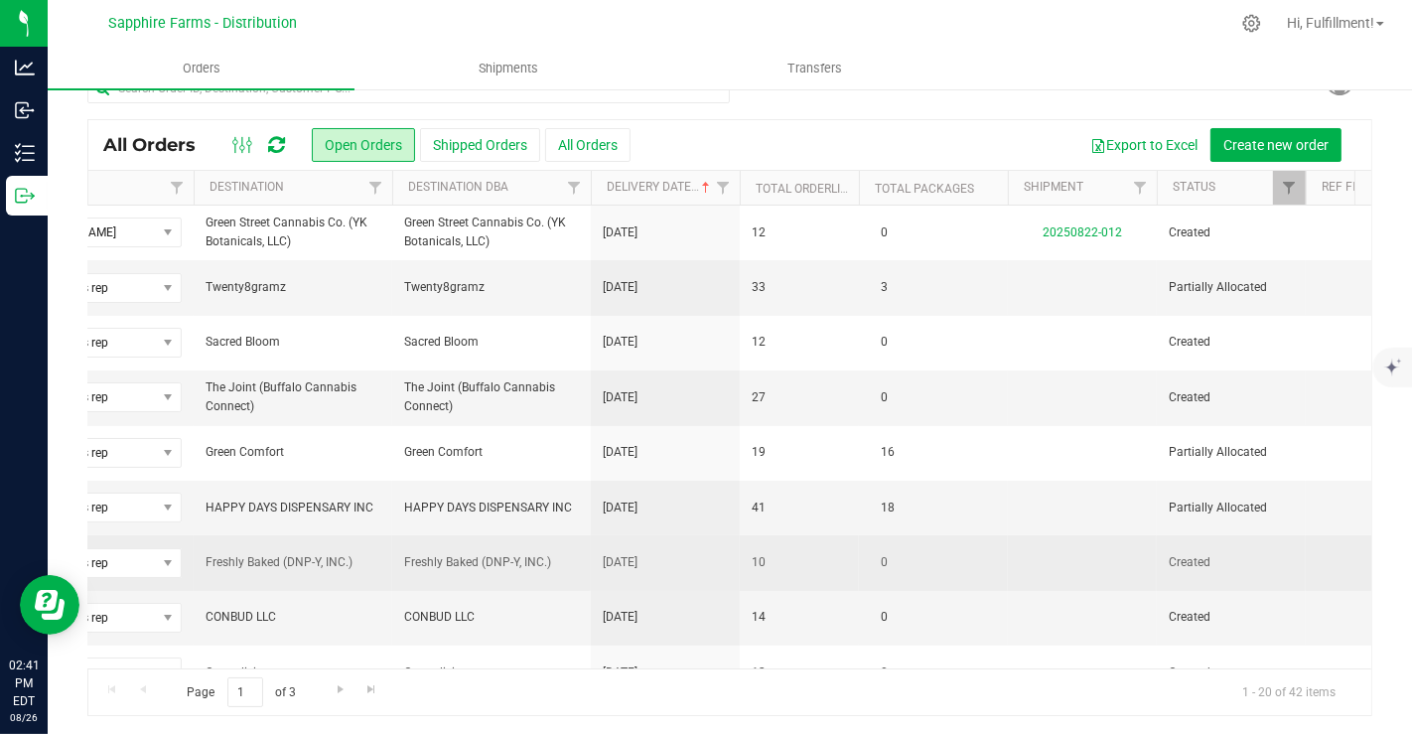
scroll to position [0, 518]
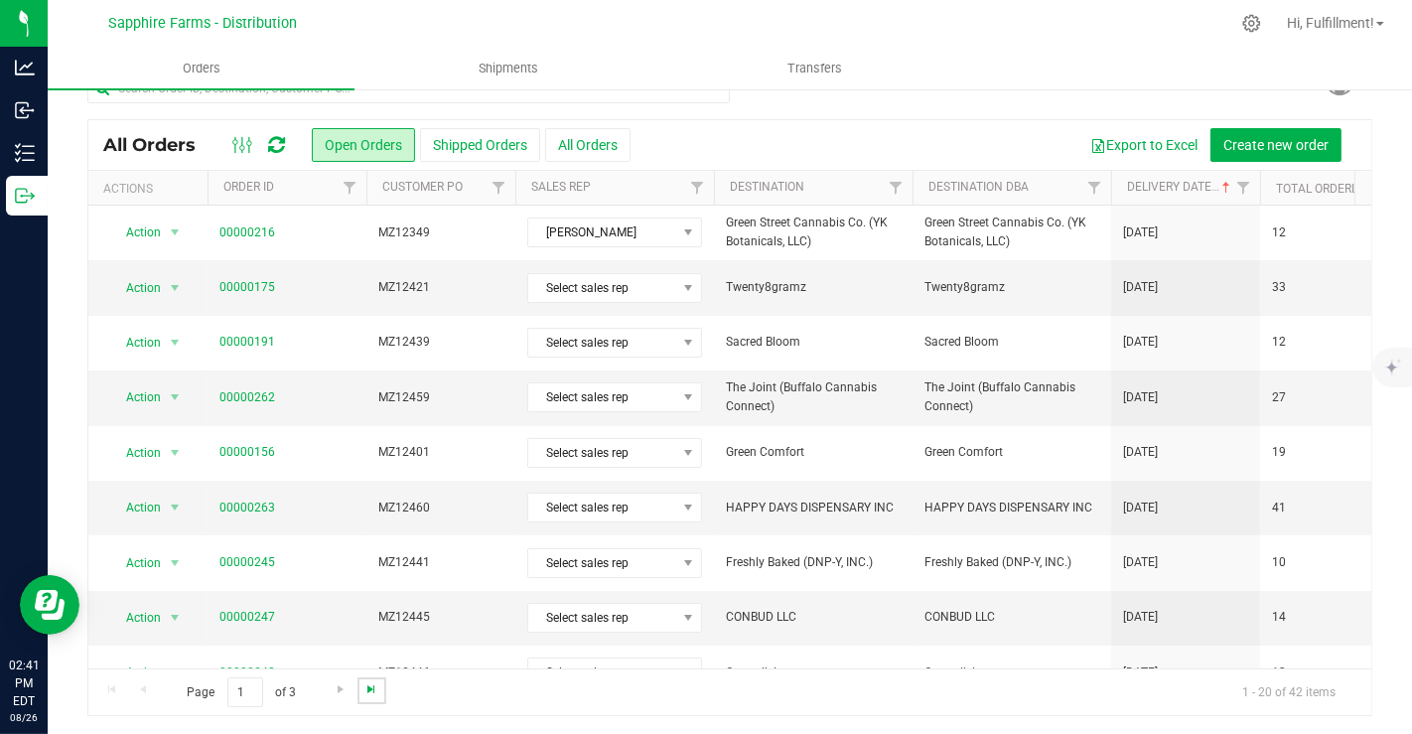
click at [370, 691] on span "Go to the last page" at bounding box center [372, 689] width 16 height 16
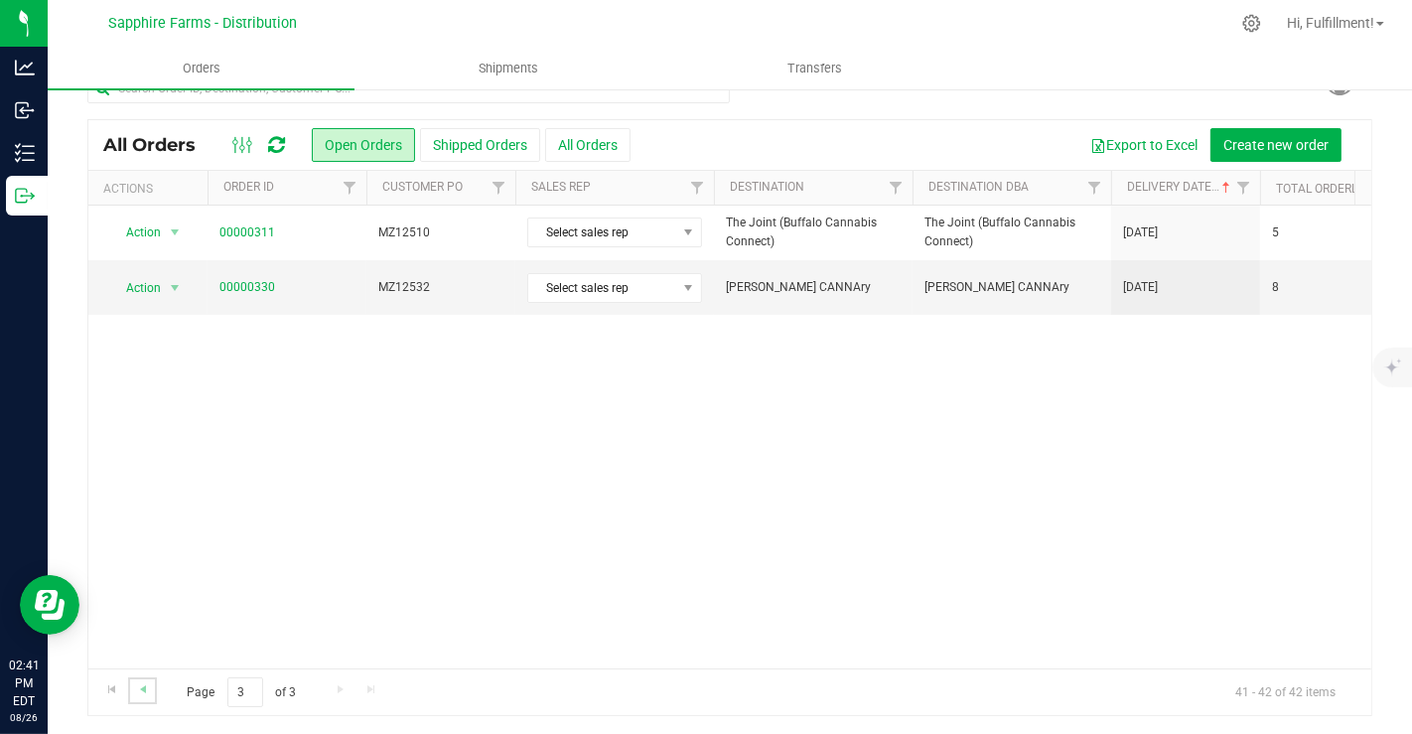
click at [151, 688] on link "Go to the previous page" at bounding box center [142, 690] width 29 height 27
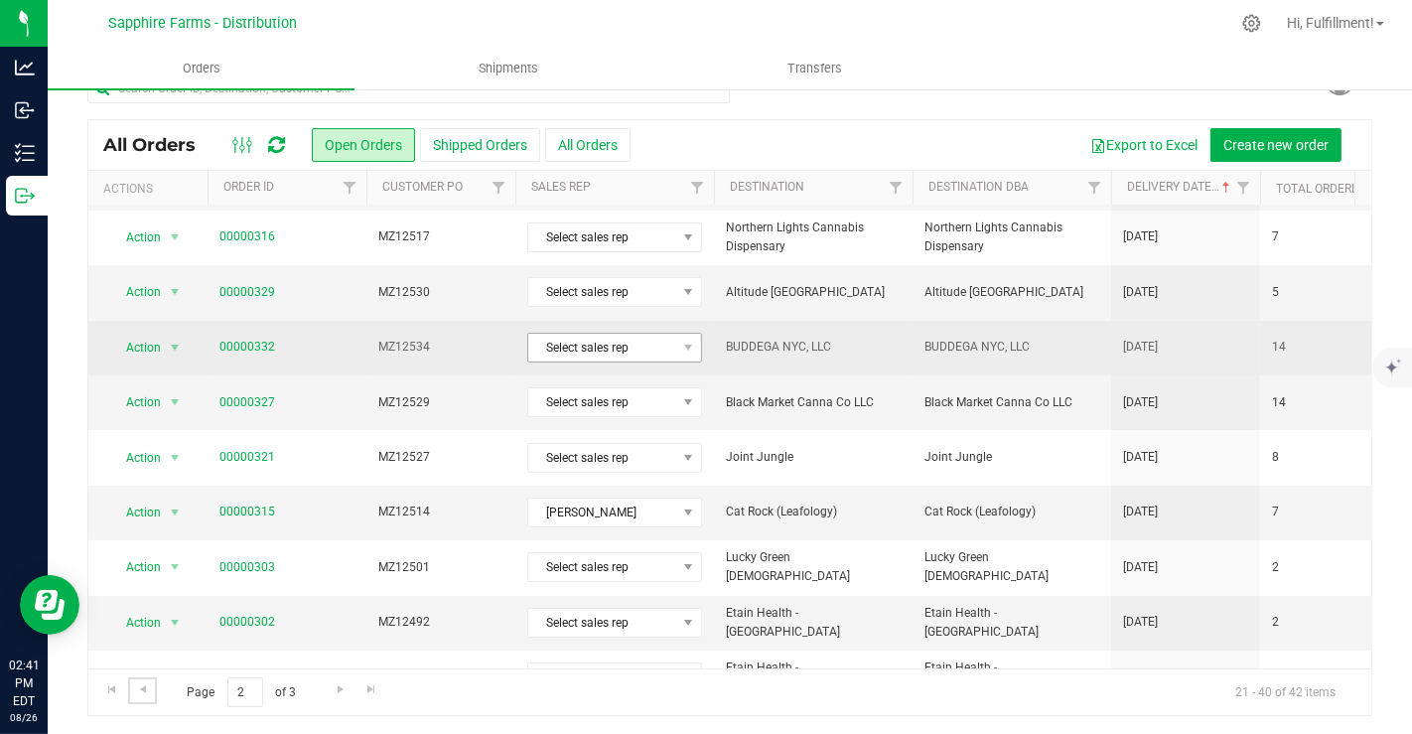
scroll to position [0, 0]
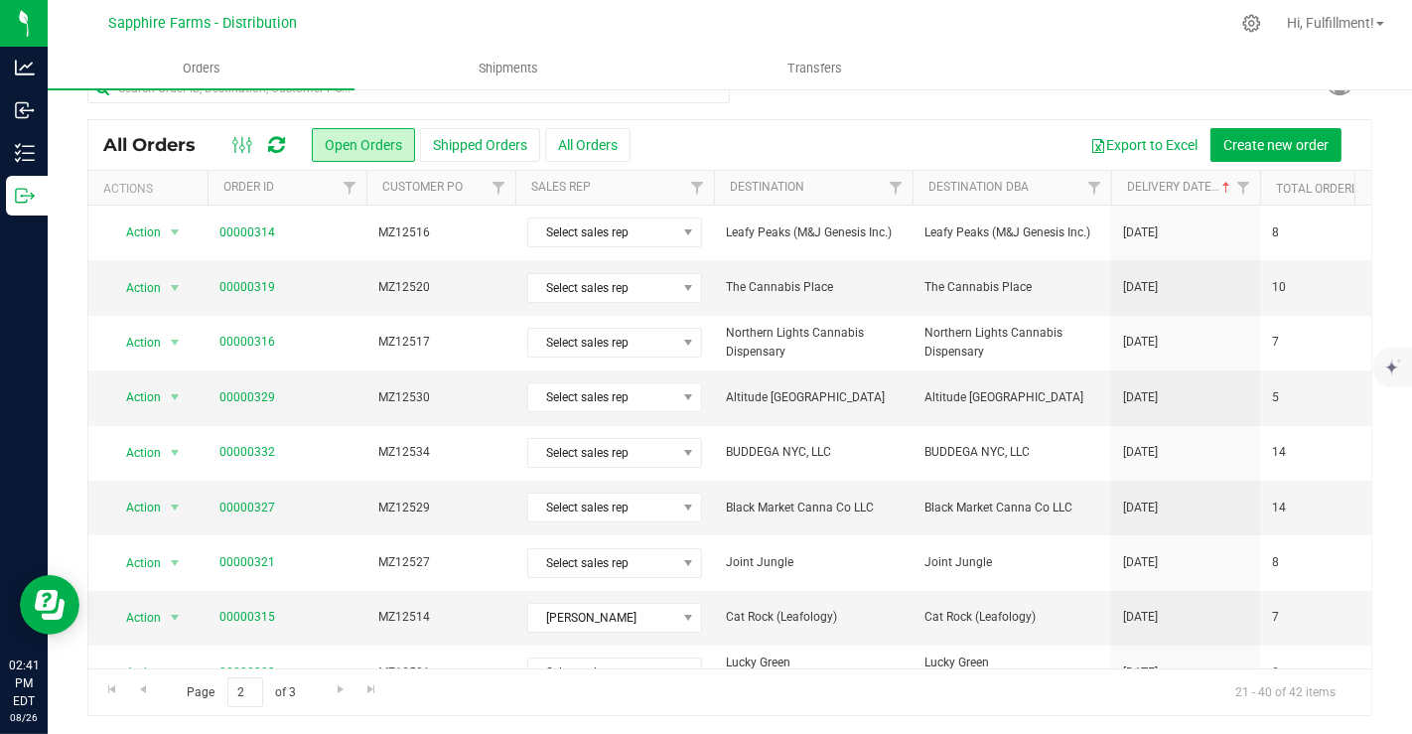
click at [1116, 189] on th "Delivery Date" at bounding box center [1185, 188] width 149 height 35
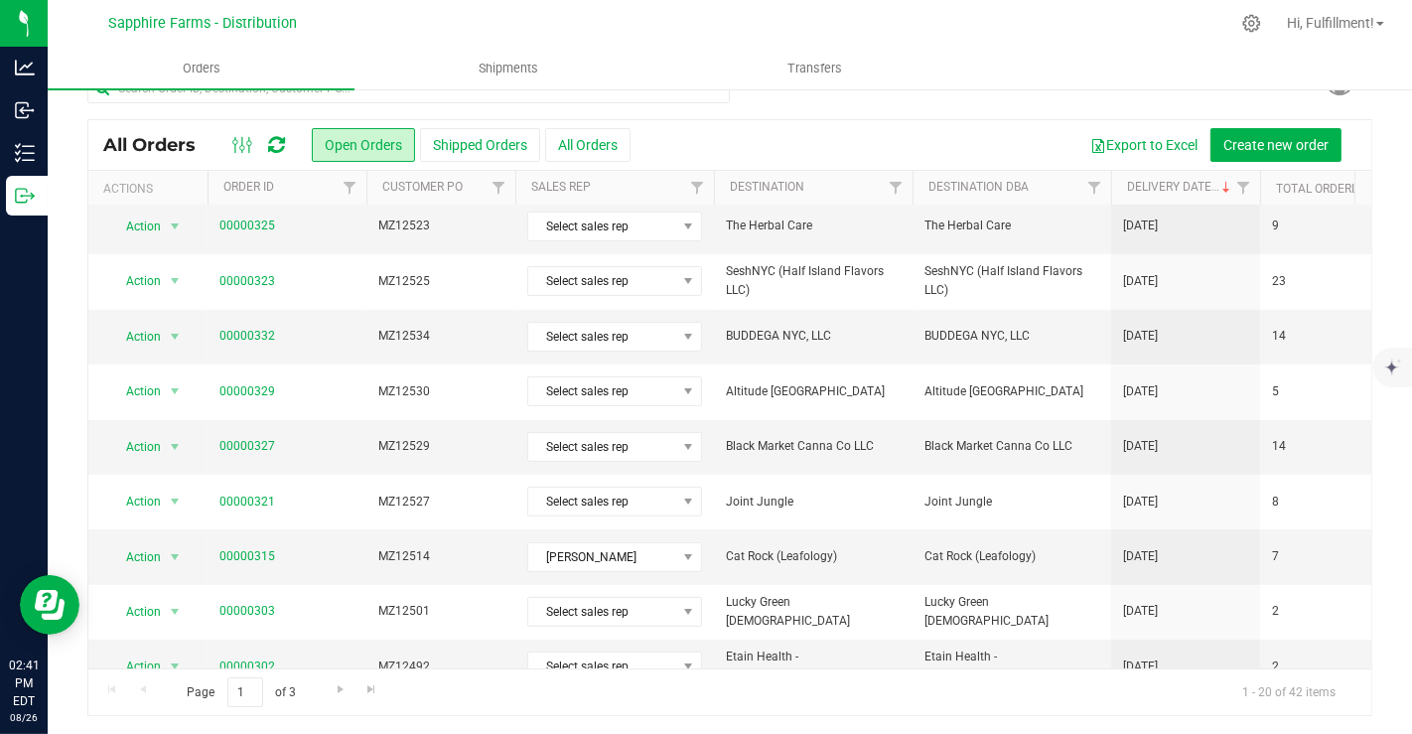
scroll to position [649, 0]
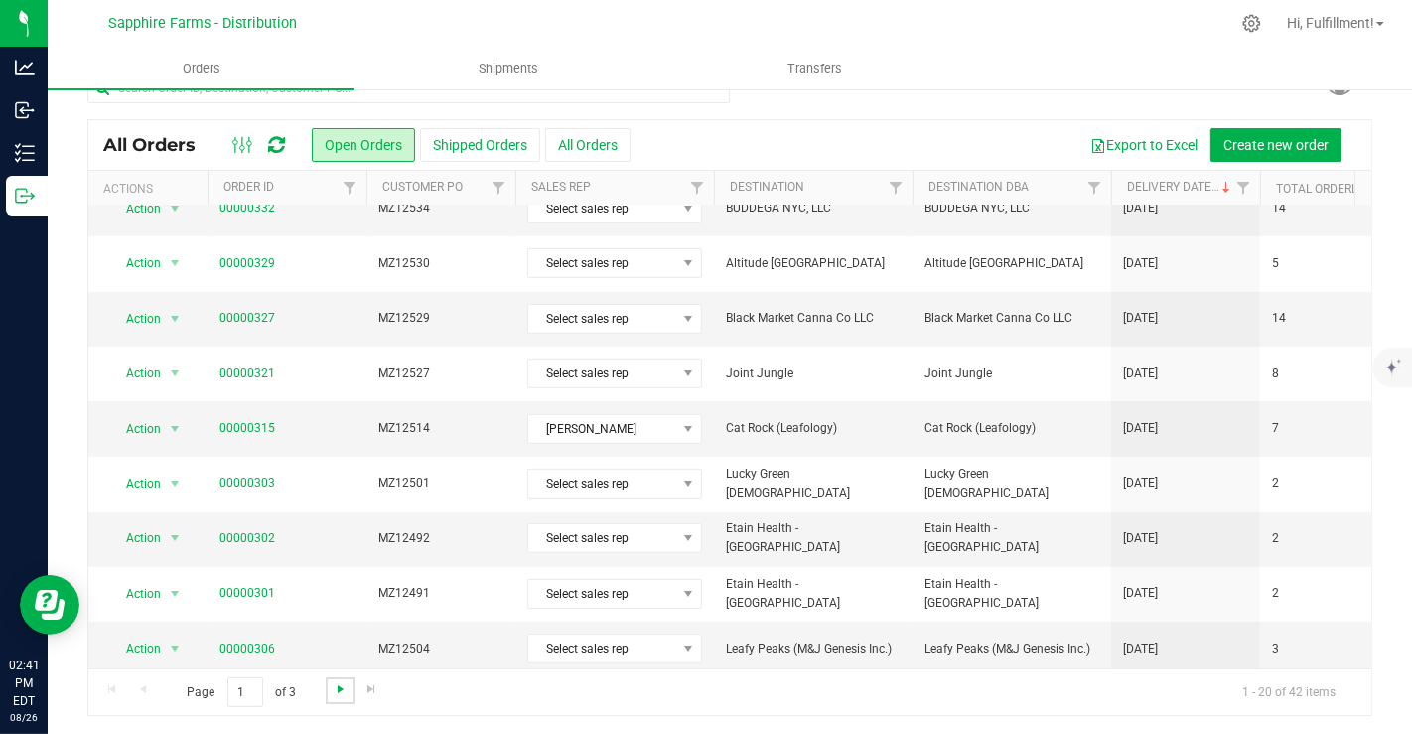
click at [333, 685] on span "Go to the next page" at bounding box center [341, 689] width 16 height 16
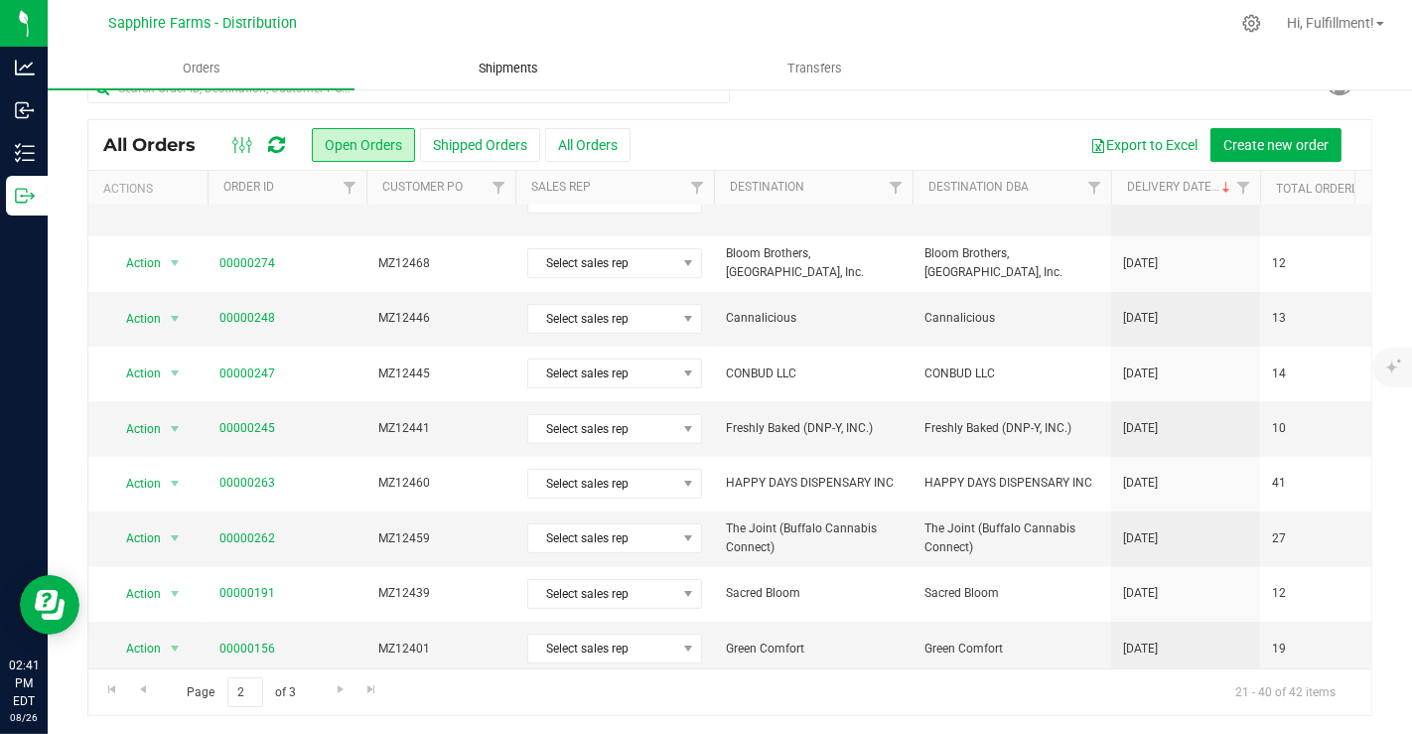
click at [453, 52] on uib-tab-heading "Shipments" at bounding box center [508, 69] width 305 height 40
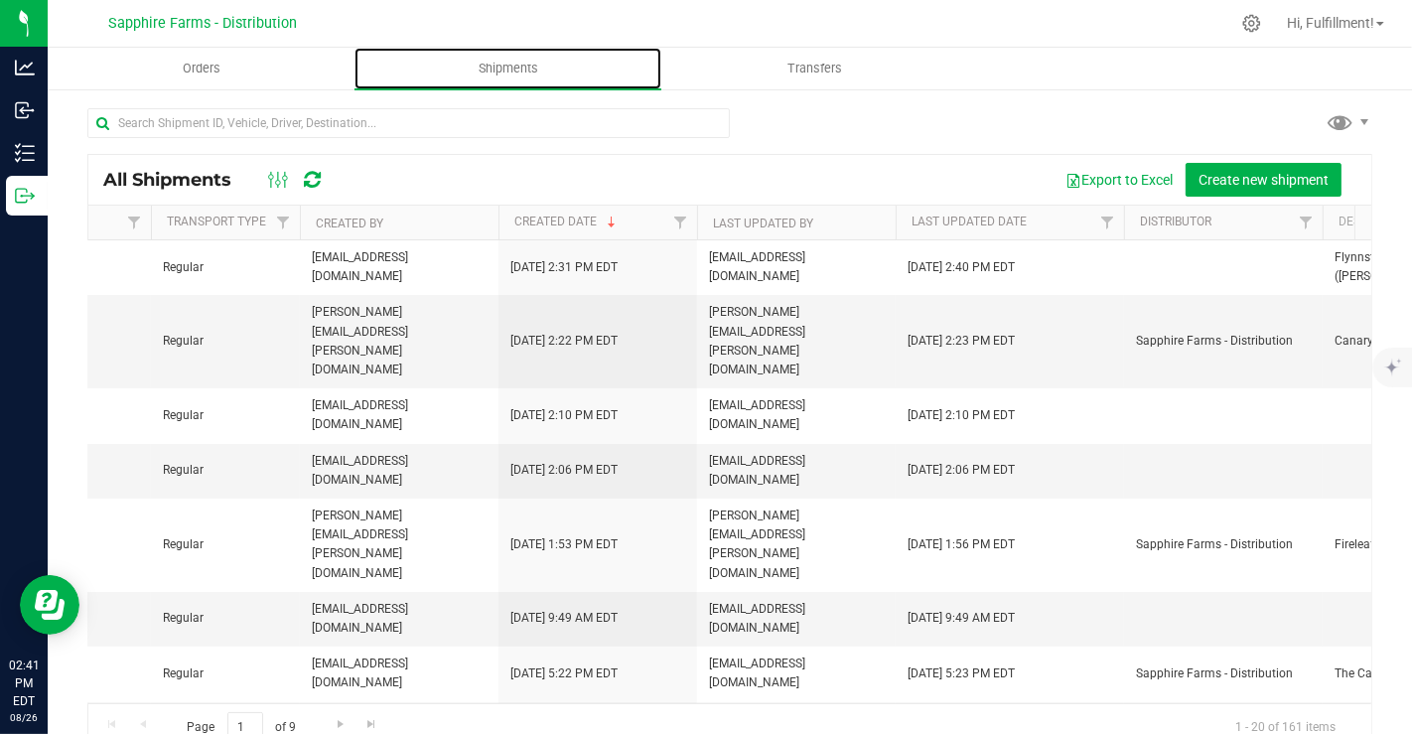
scroll to position [0, 970]
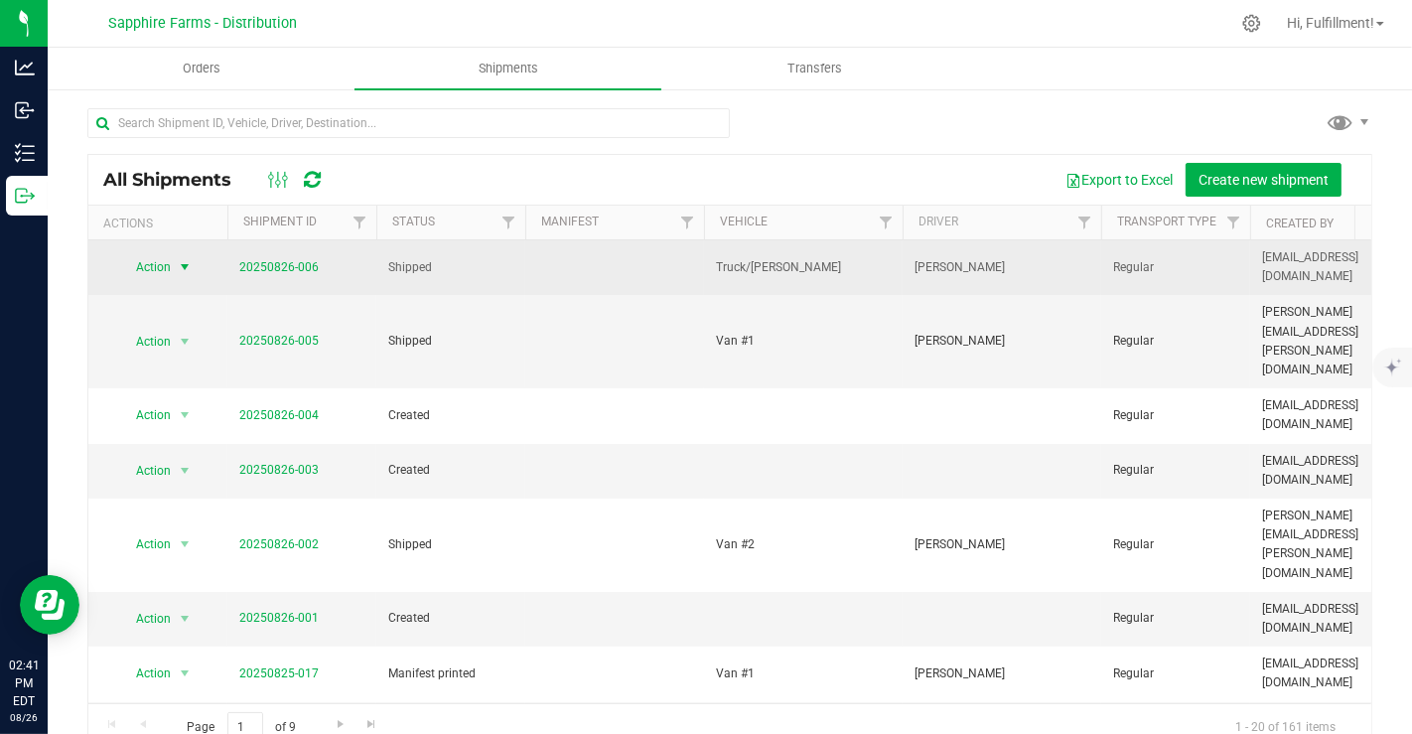
click at [171, 262] on span "Action" at bounding box center [145, 267] width 54 height 28
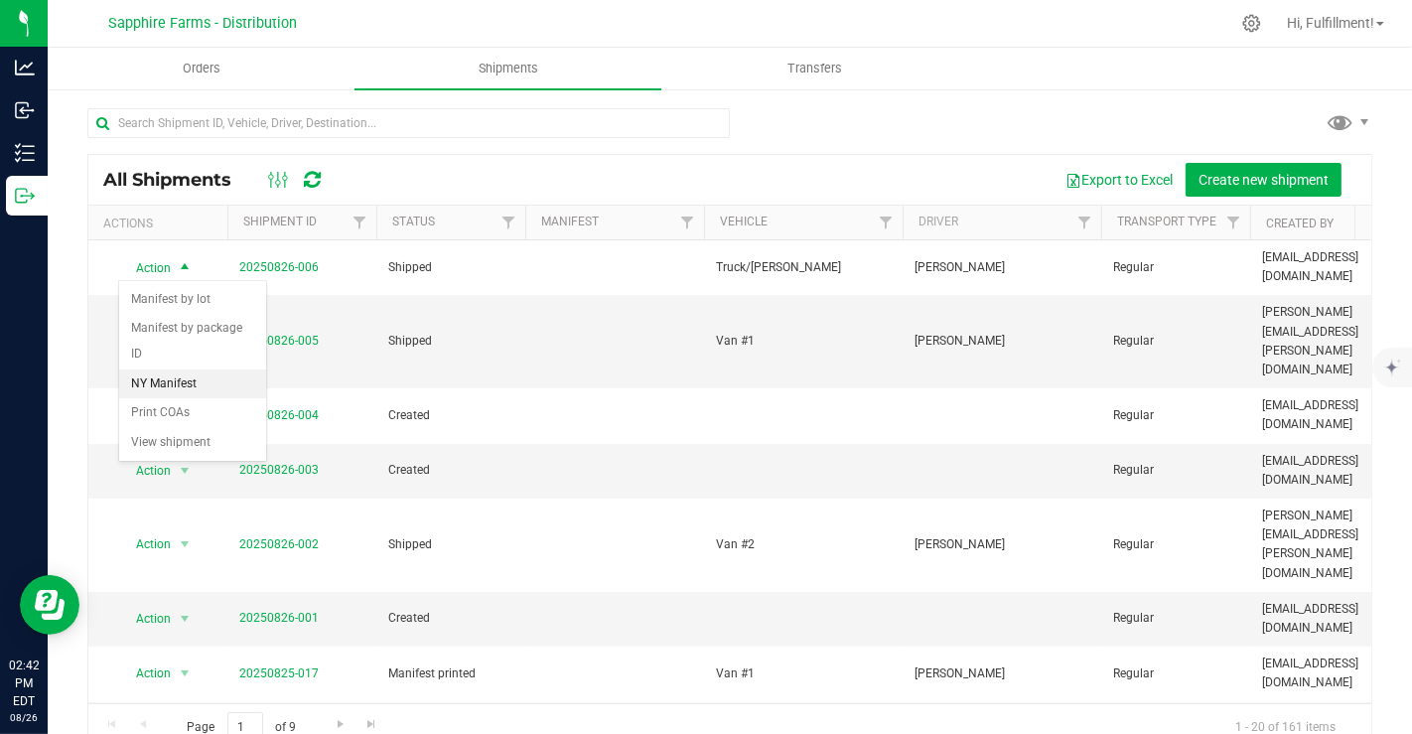
click at [169, 369] on li "NY Manifest" at bounding box center [192, 384] width 147 height 30
click at [197, 77] on uib-tab-heading "Orders" at bounding box center [201, 69] width 307 height 42
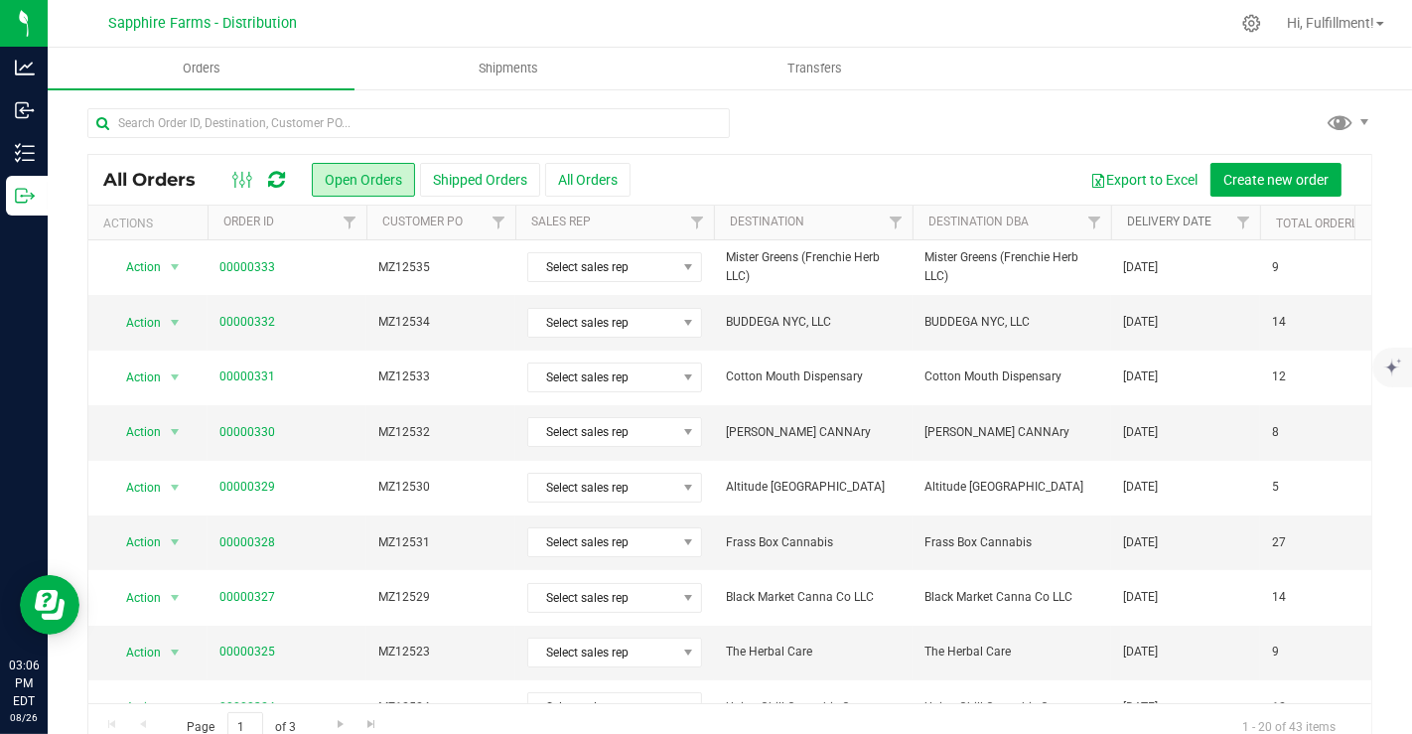
click at [1150, 222] on link "Delivery Date" at bounding box center [1169, 222] width 84 height 14
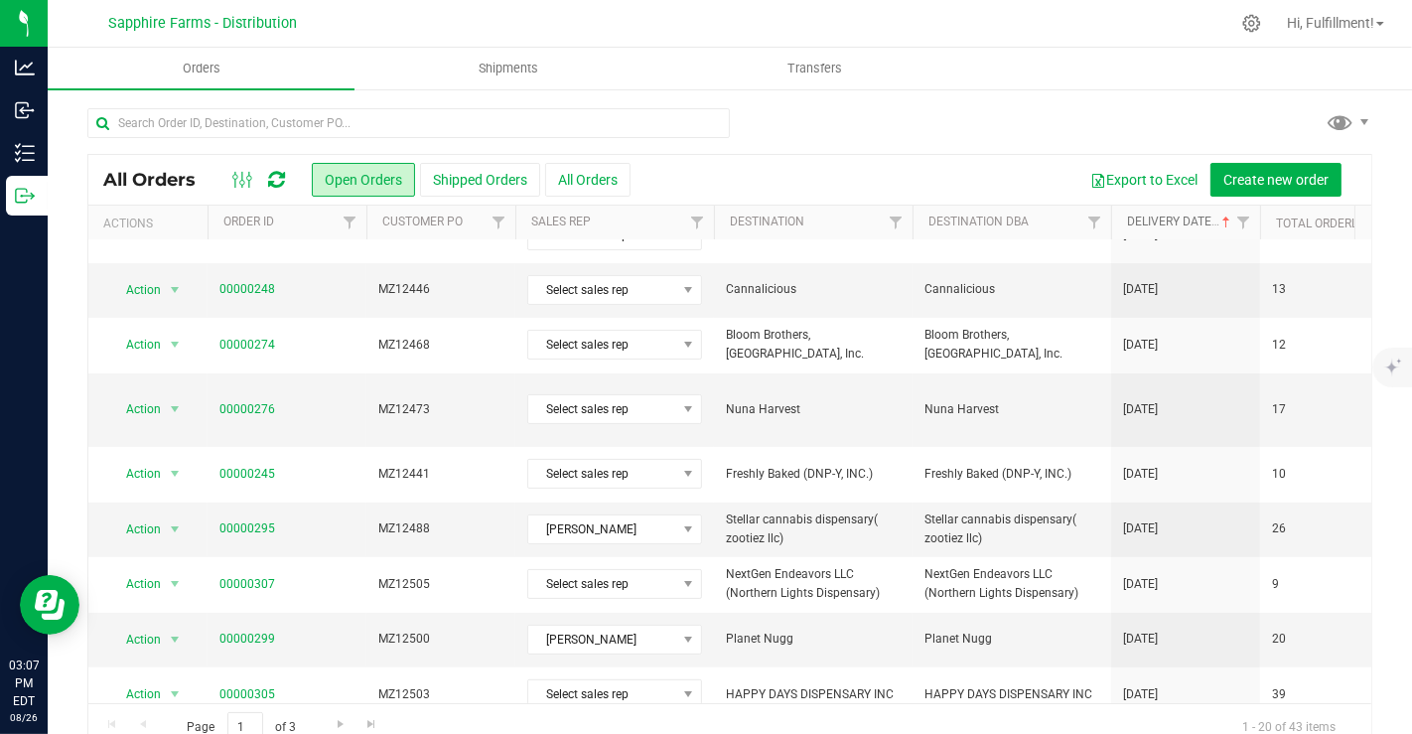
scroll to position [649, 0]
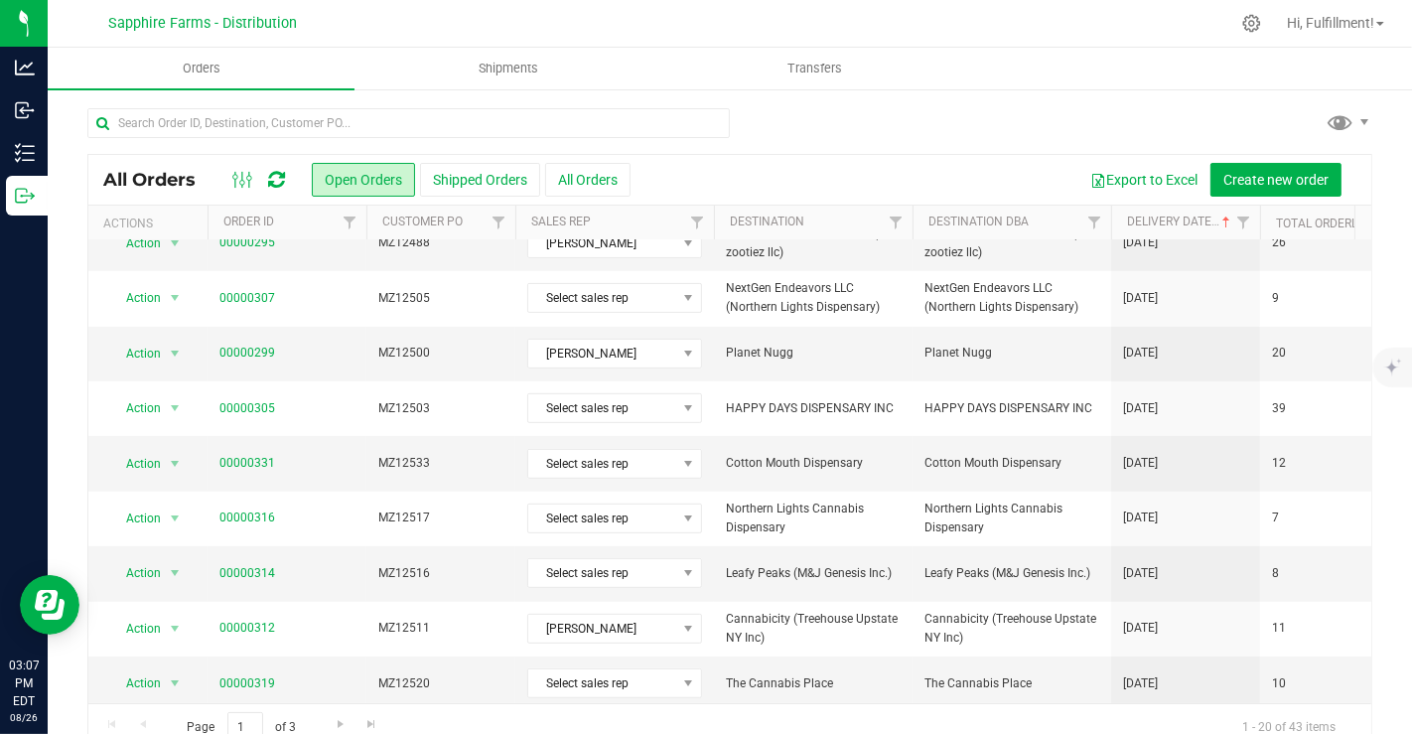
click at [1076, 500] on span "Northern Lights Cannabis Dispensary" at bounding box center [1012, 519] width 175 height 38
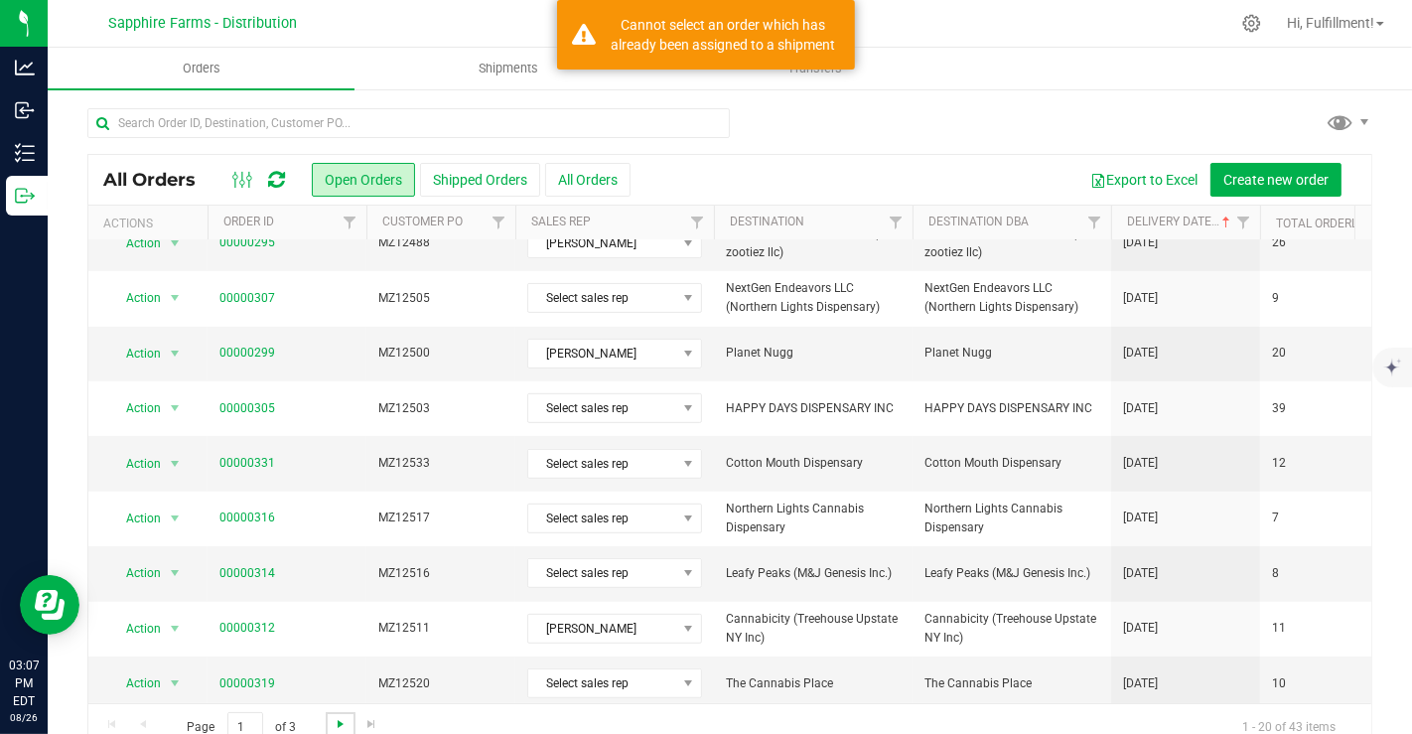
click at [335, 717] on span "Go to the next page" at bounding box center [341, 724] width 16 height 16
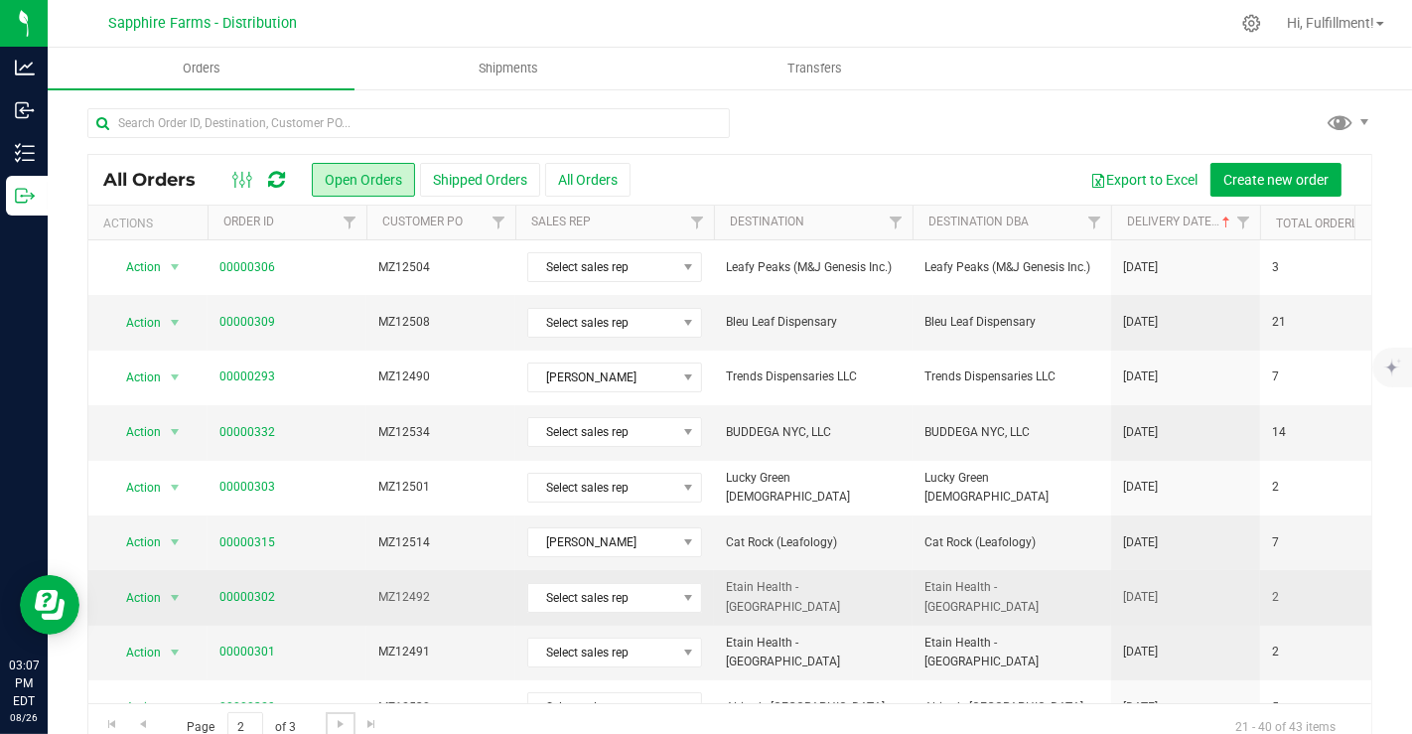
scroll to position [113, 0]
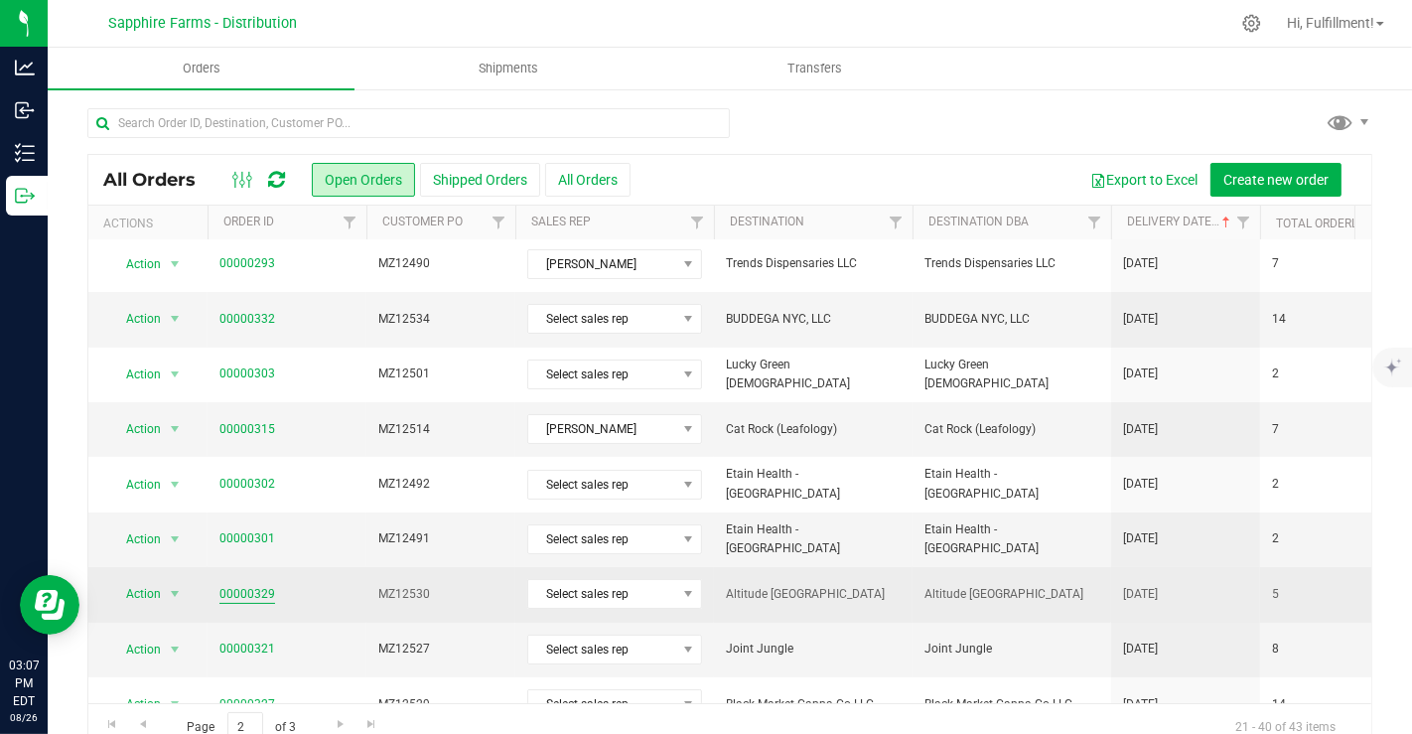
click at [242, 589] on link "00000329" at bounding box center [248, 594] width 56 height 19
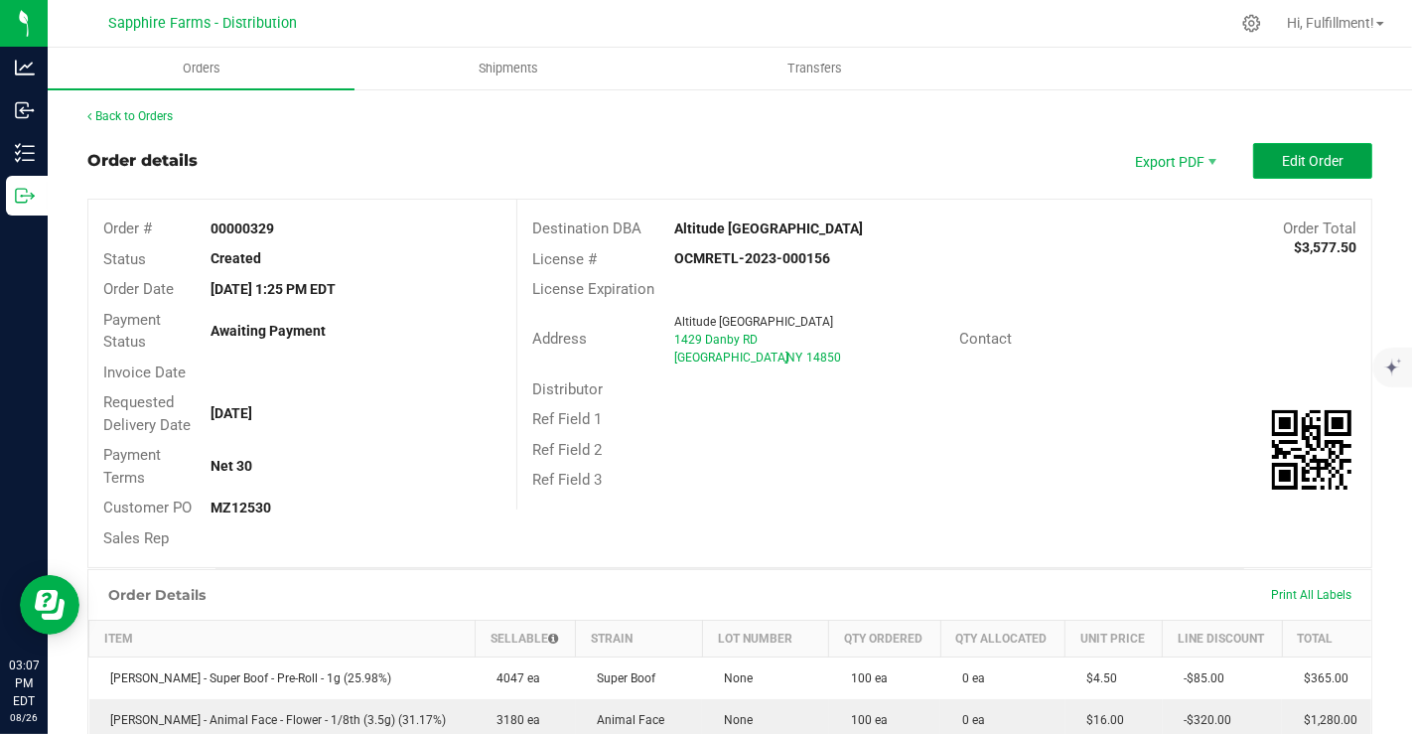
click at [1254, 158] on button "Edit Order" at bounding box center [1313, 161] width 119 height 36
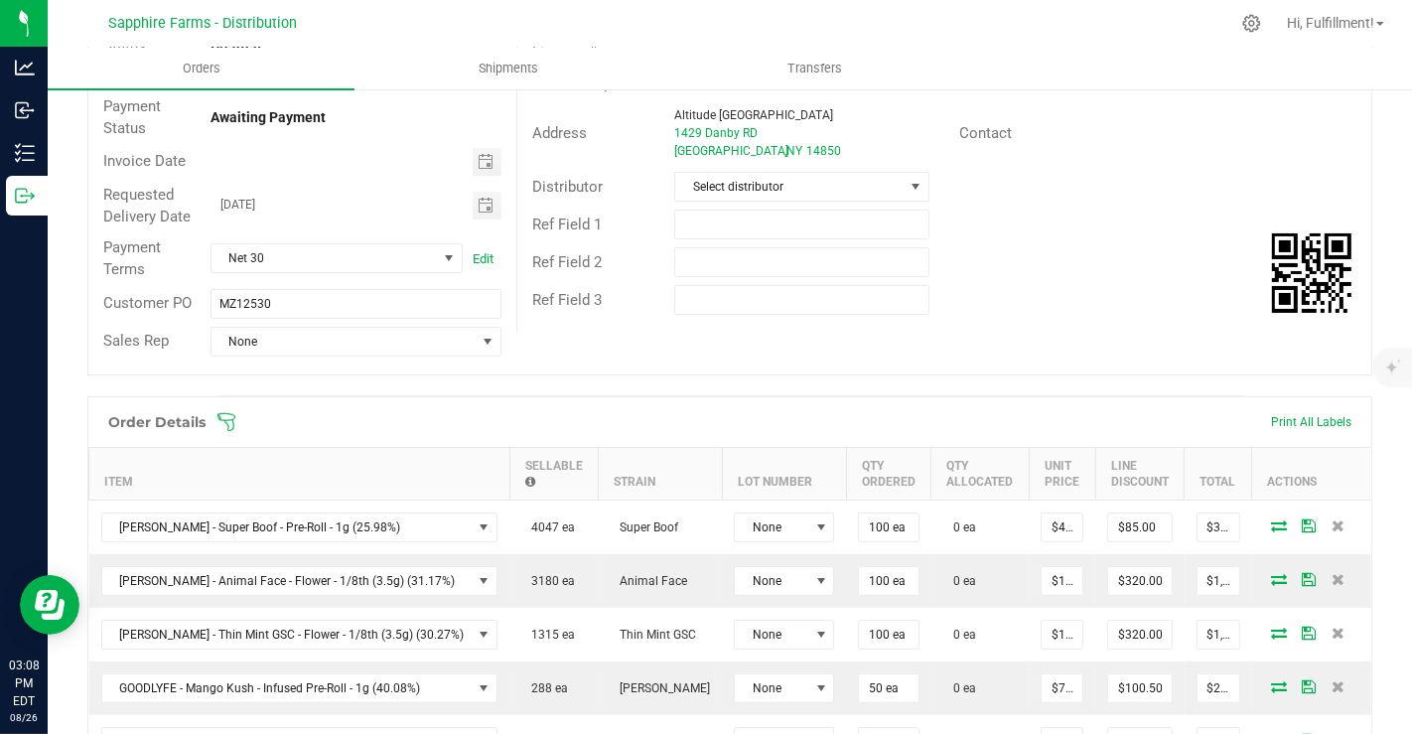
scroll to position [330, 0]
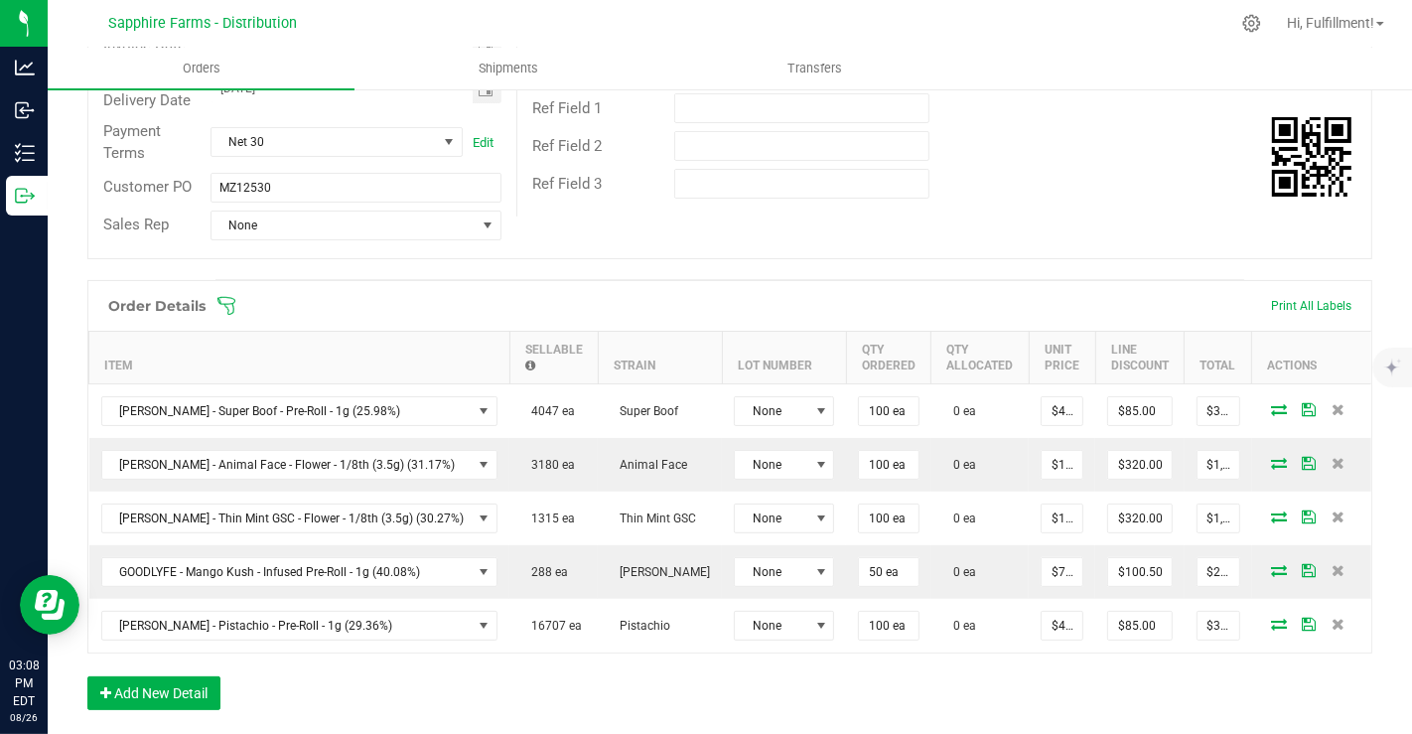
click at [224, 302] on icon at bounding box center [227, 306] width 18 height 18
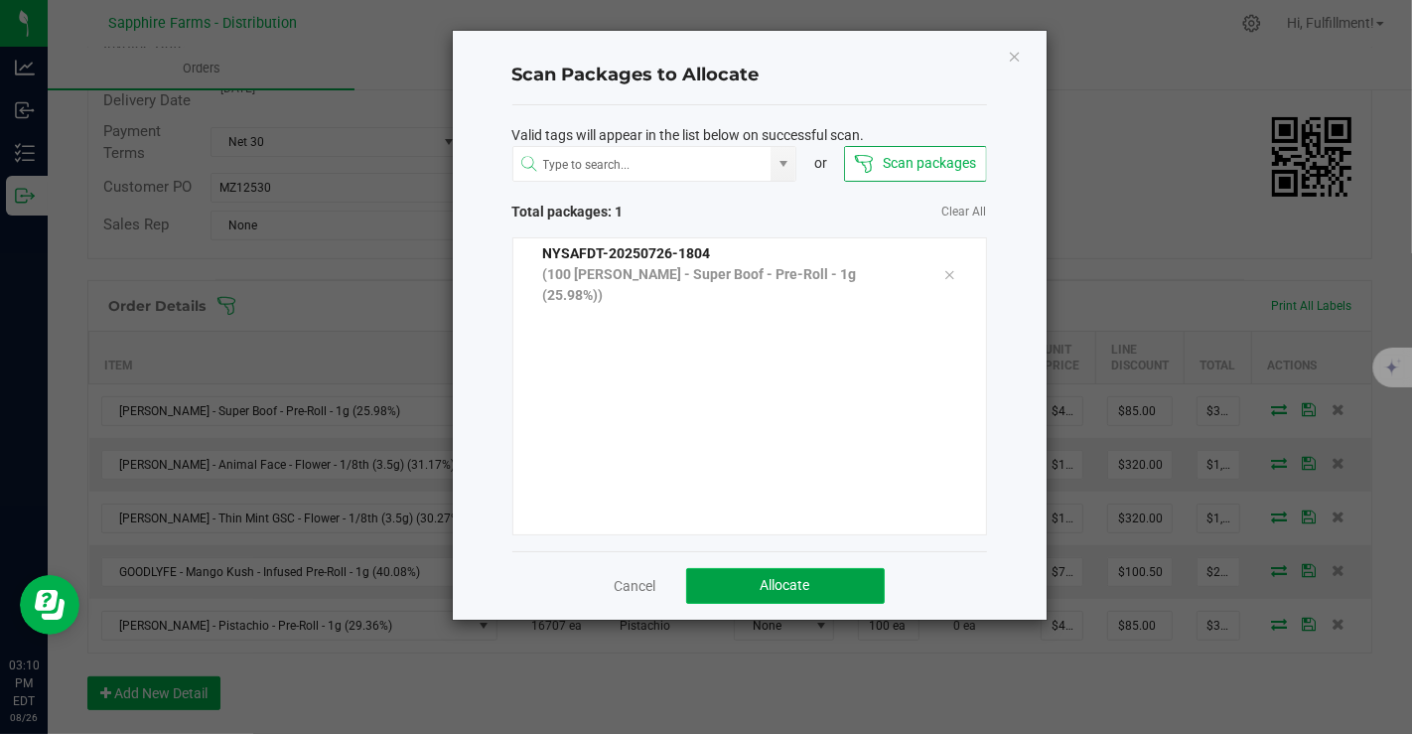
click at [836, 583] on button "Allocate" at bounding box center [785, 586] width 199 height 36
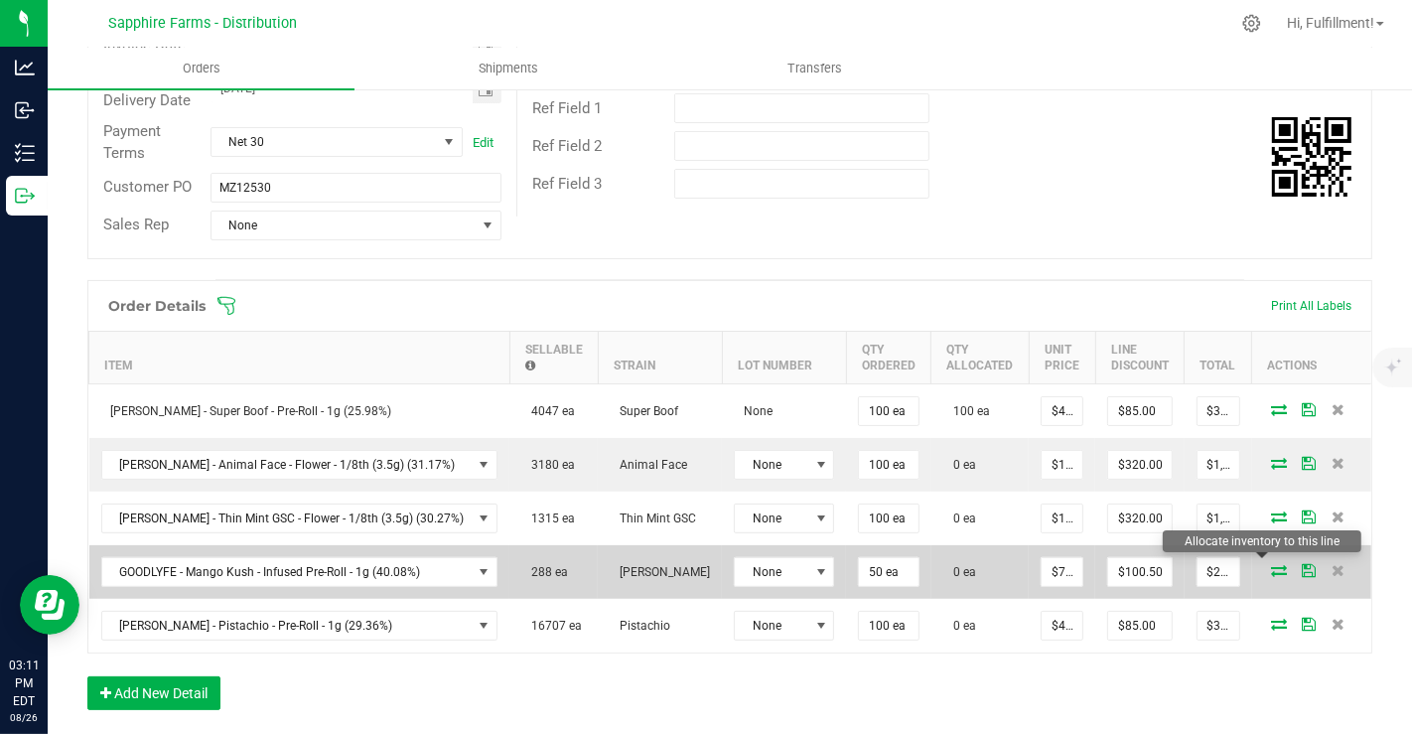
click at [1271, 564] on icon at bounding box center [1279, 570] width 16 height 12
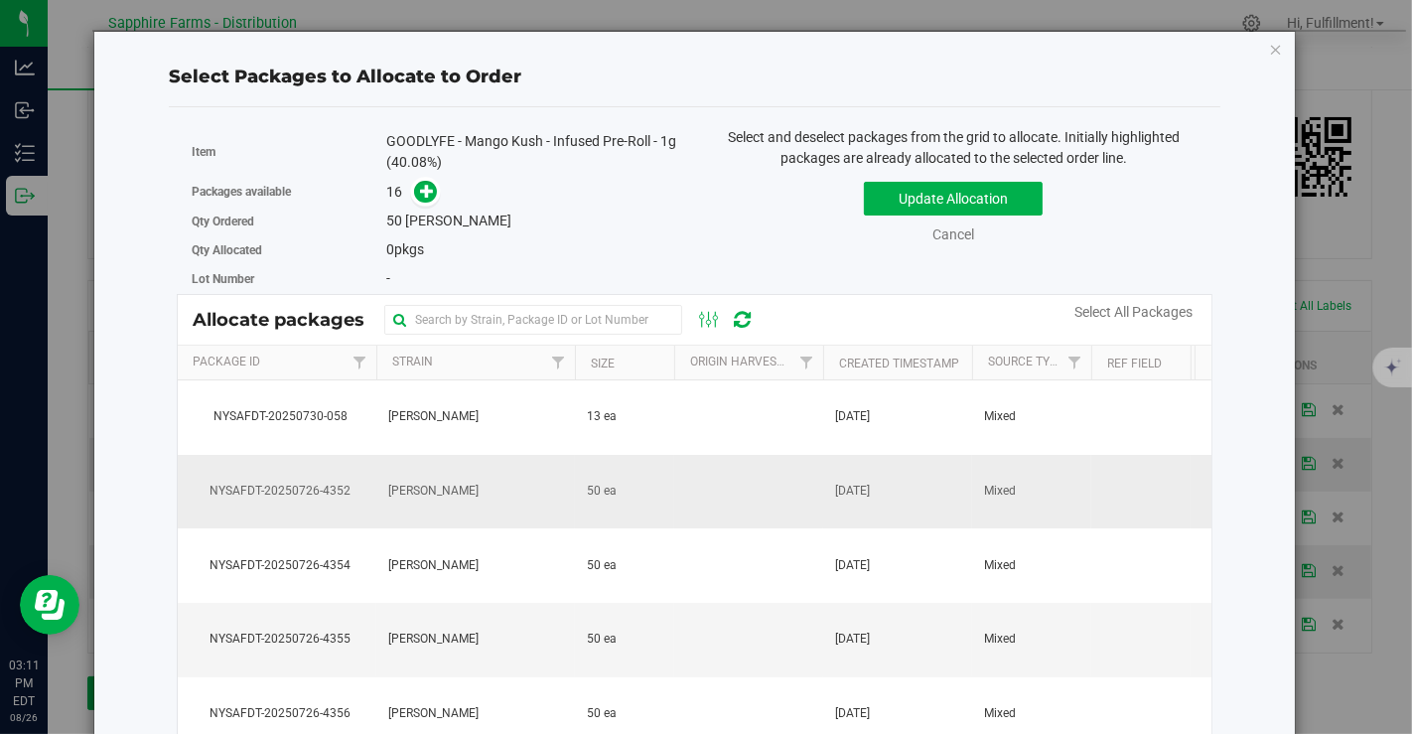
click at [724, 487] on td at bounding box center [748, 492] width 149 height 74
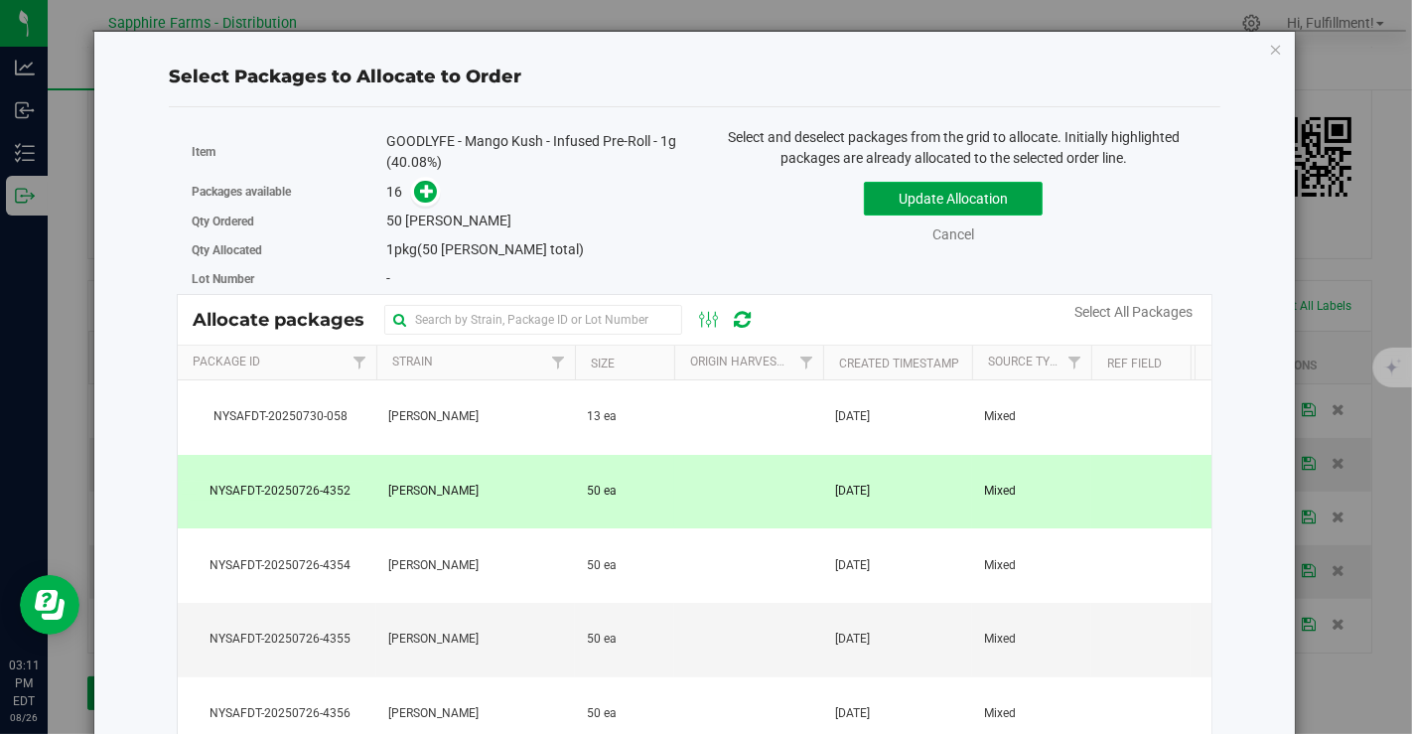
click at [926, 190] on button "Update Allocation" at bounding box center [953, 199] width 179 height 34
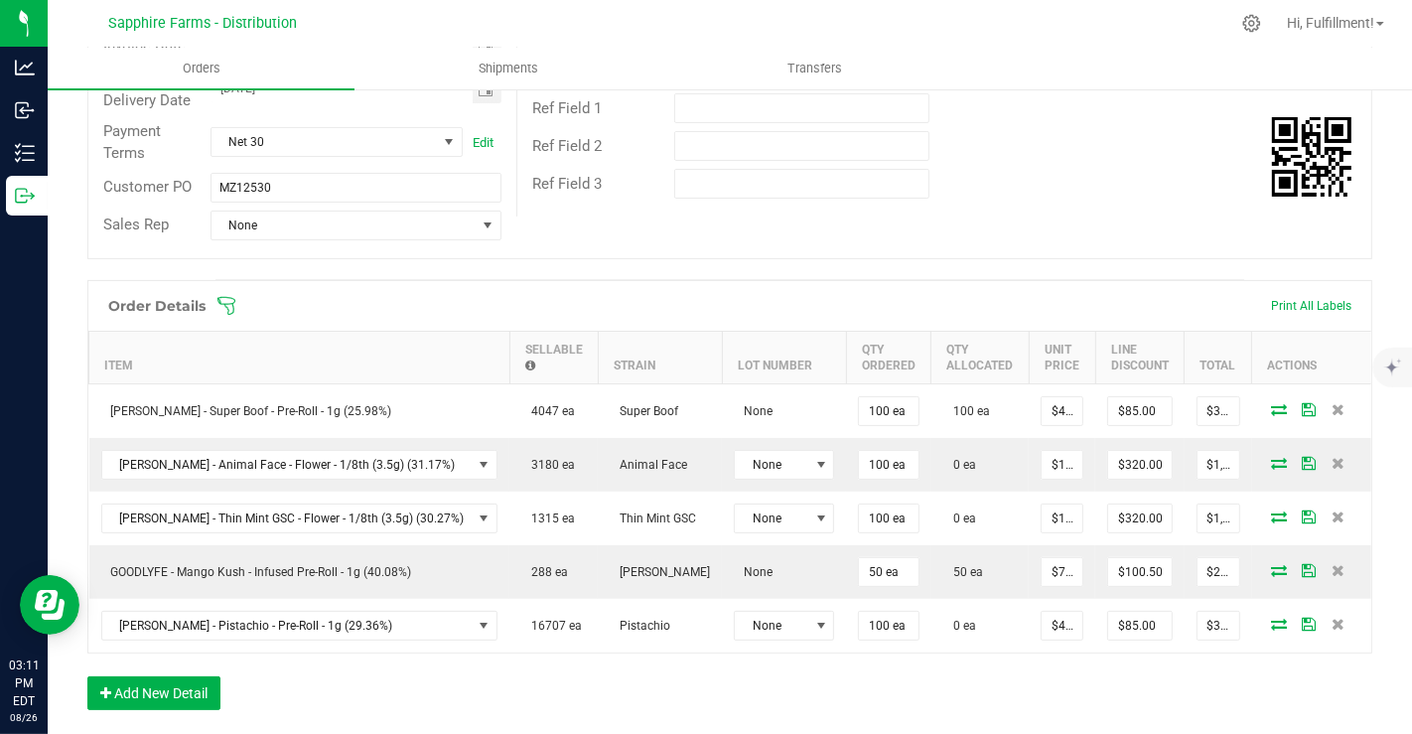
click at [226, 300] on icon at bounding box center [227, 306] width 20 height 20
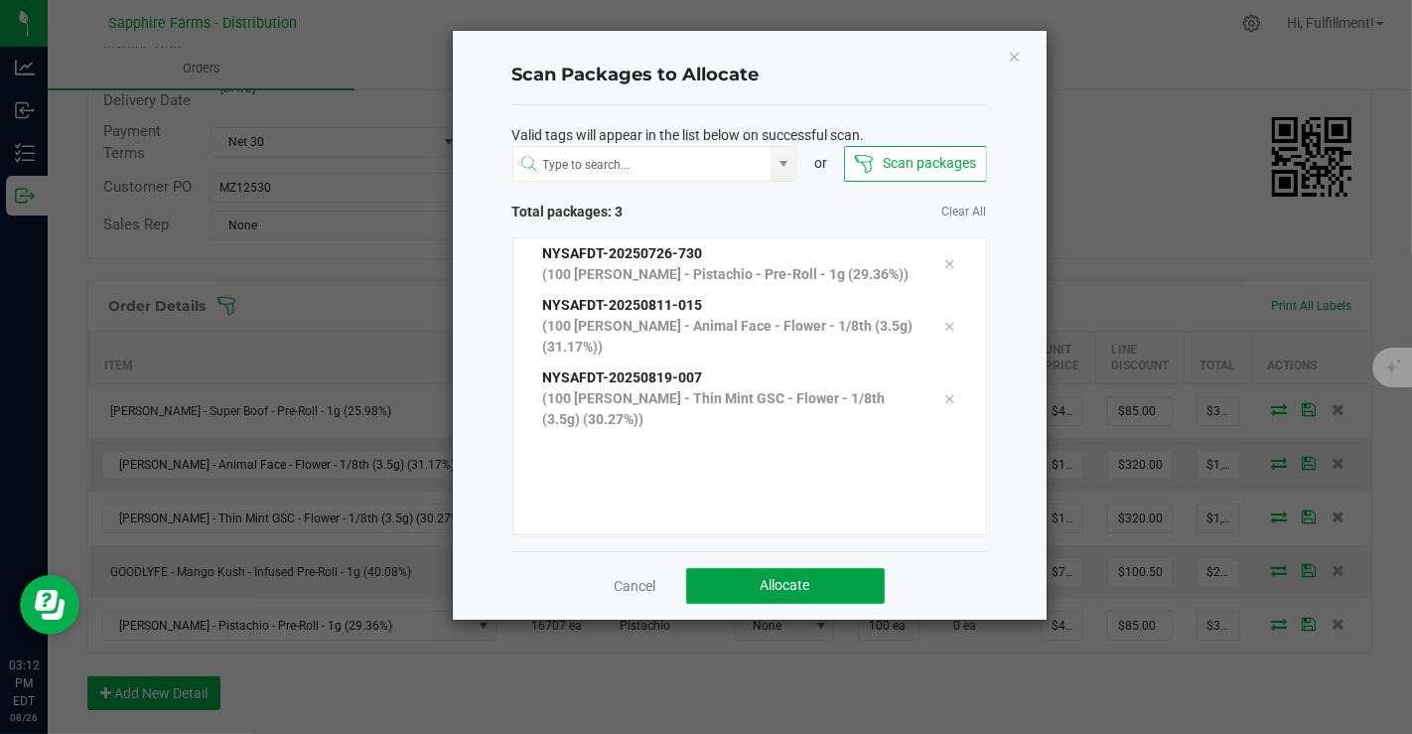
click at [815, 585] on button "Allocate" at bounding box center [785, 586] width 199 height 36
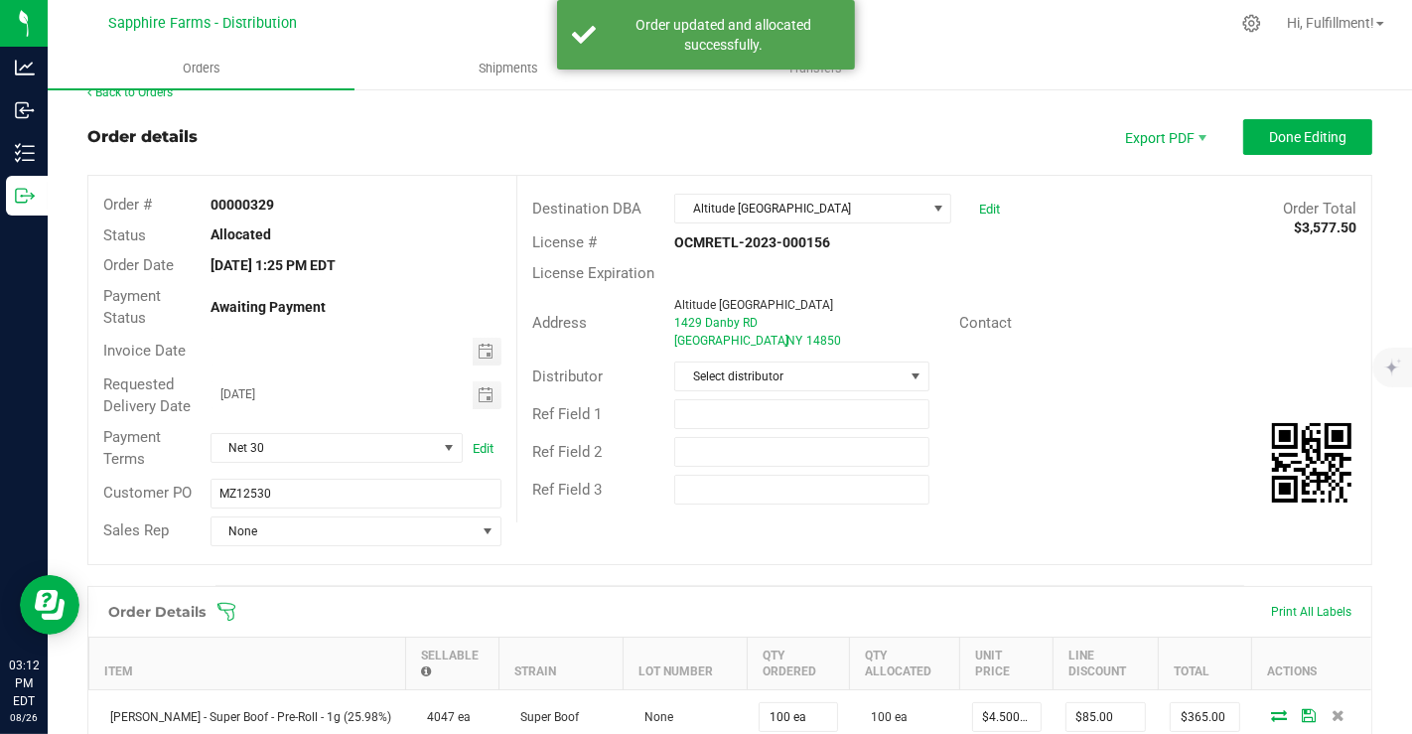
scroll to position [23, 0]
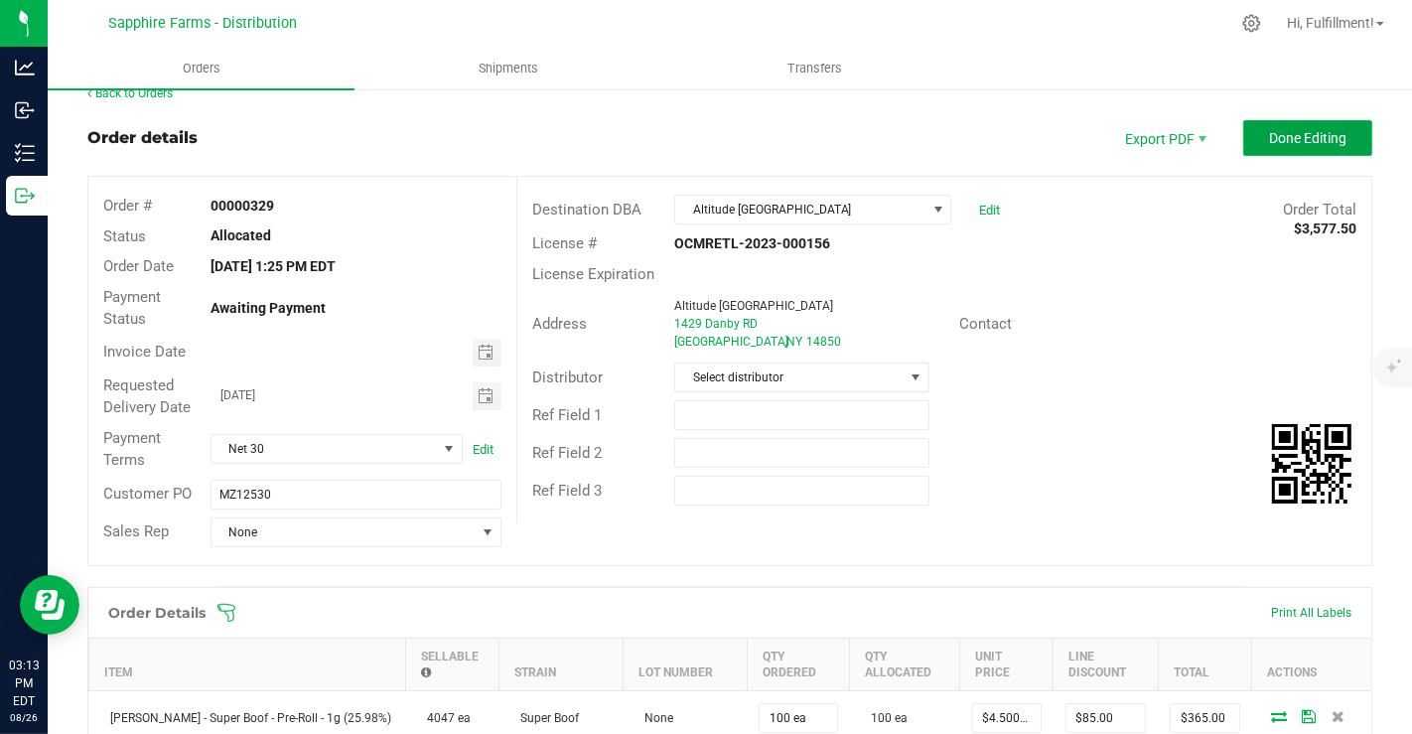
click at [1273, 130] on span "Done Editing" at bounding box center [1307, 138] width 77 height 16
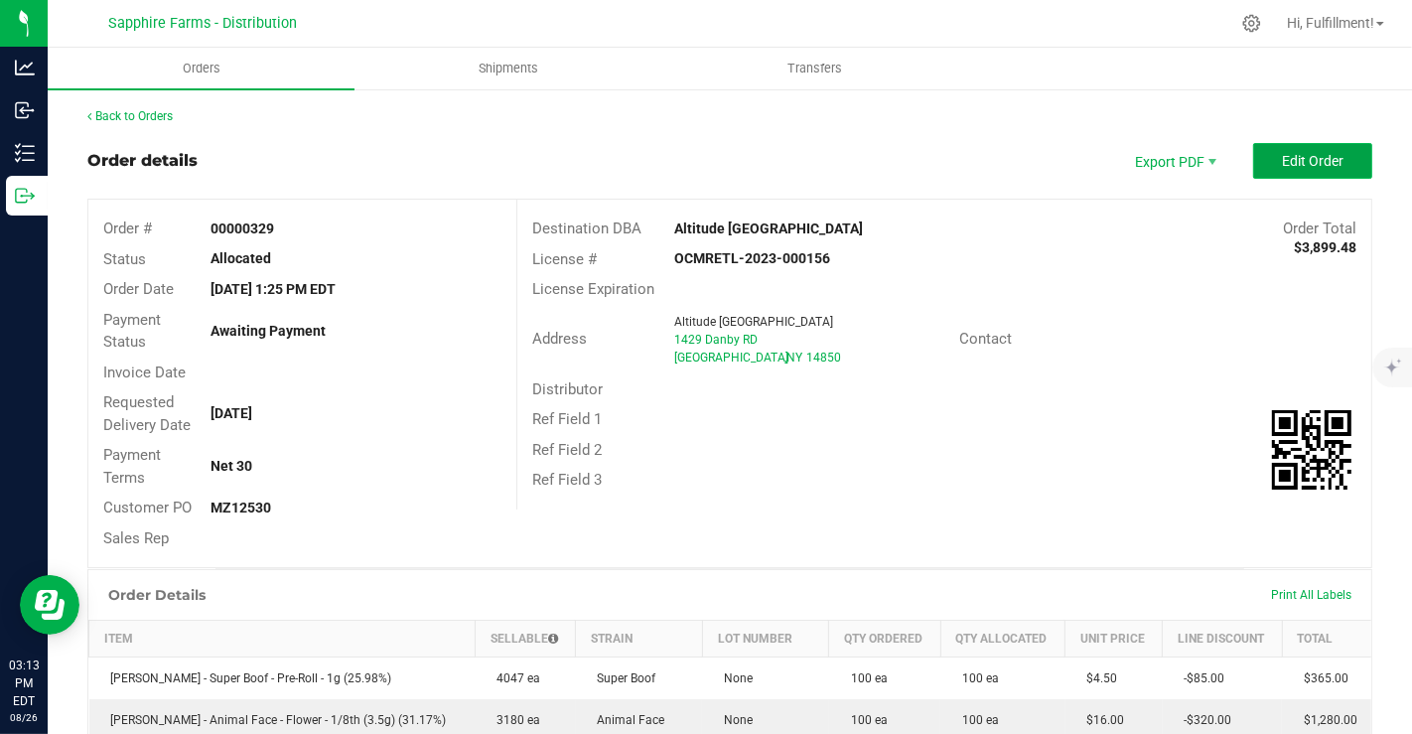
click at [1302, 166] on span "Edit Order" at bounding box center [1313, 161] width 62 height 16
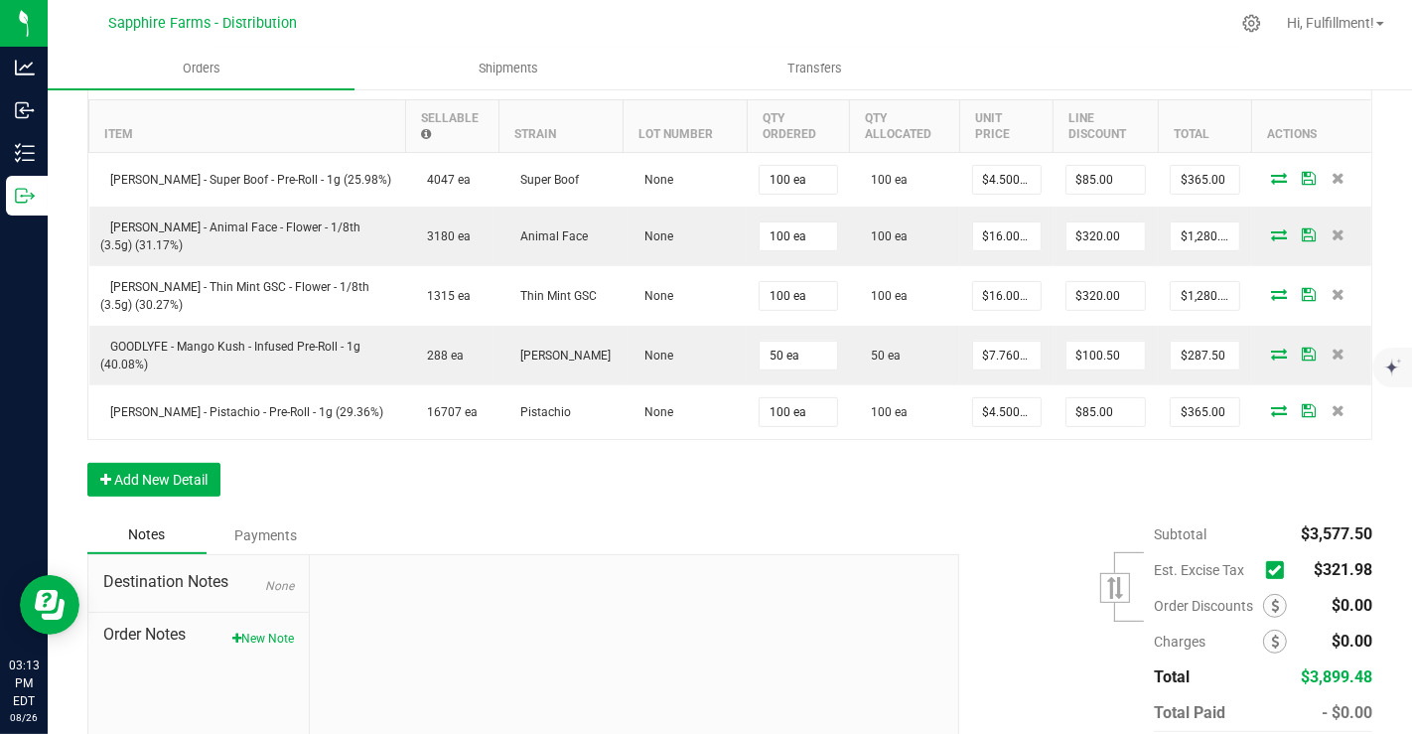
scroll to position [664, 0]
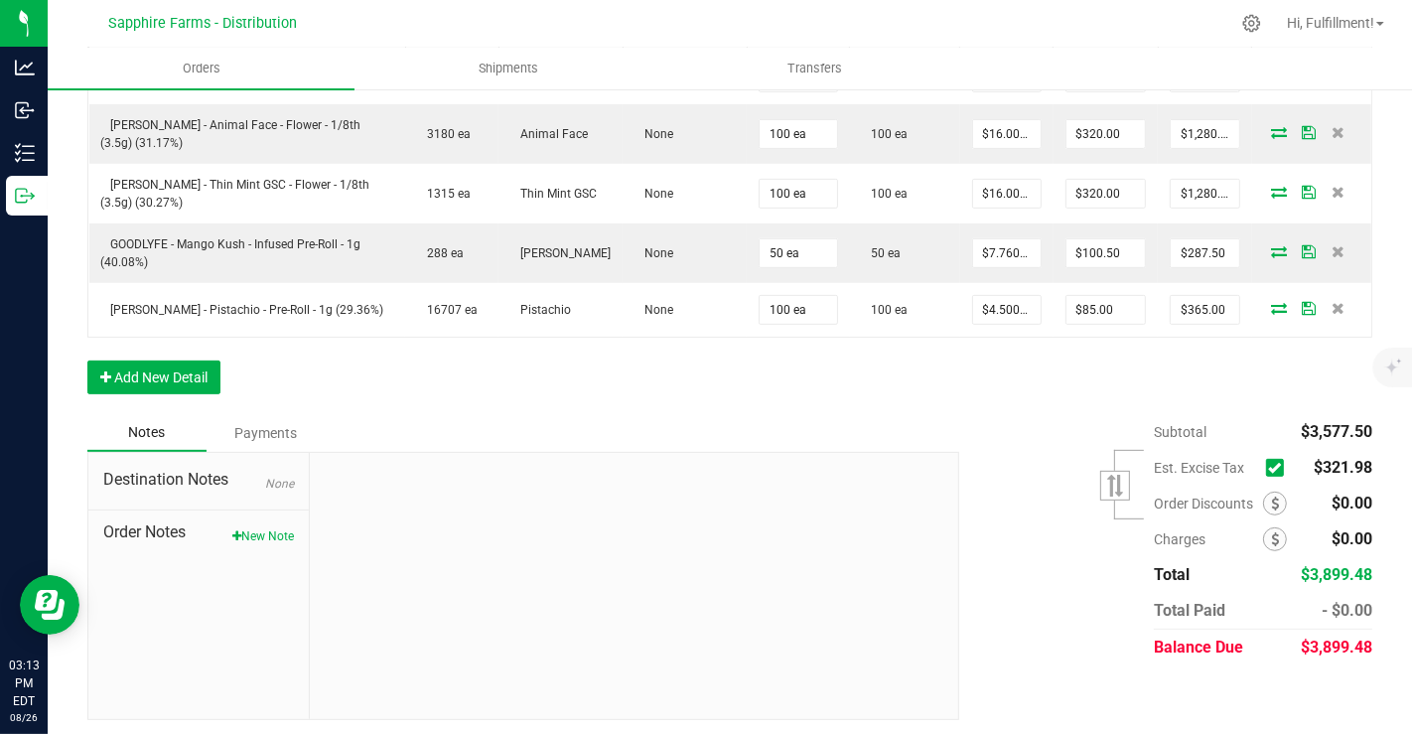
click at [1268, 468] on icon at bounding box center [1274, 468] width 13 height 0
click at [0, 0] on input "checkbox" at bounding box center [0, 0] width 0 height 0
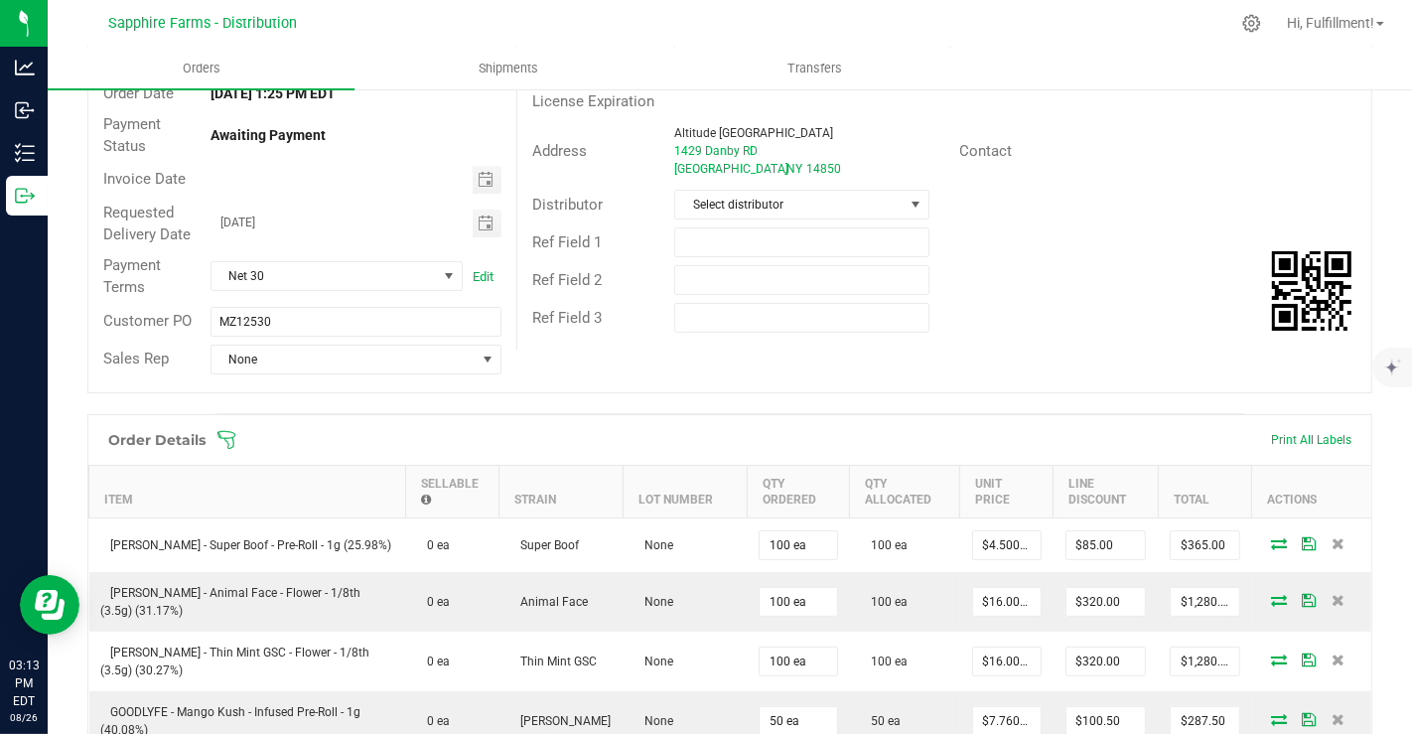
scroll to position [0, 0]
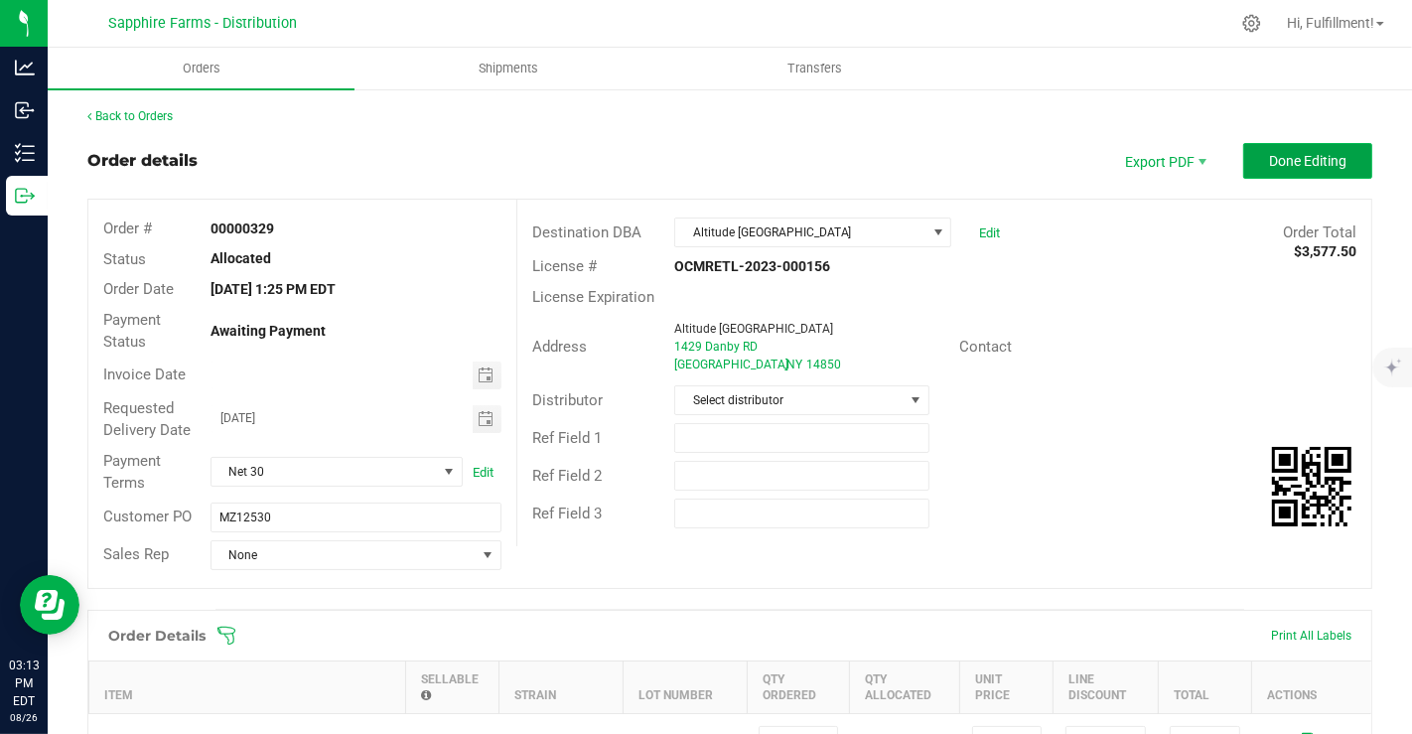
click at [1304, 170] on button "Done Editing" at bounding box center [1308, 161] width 129 height 36
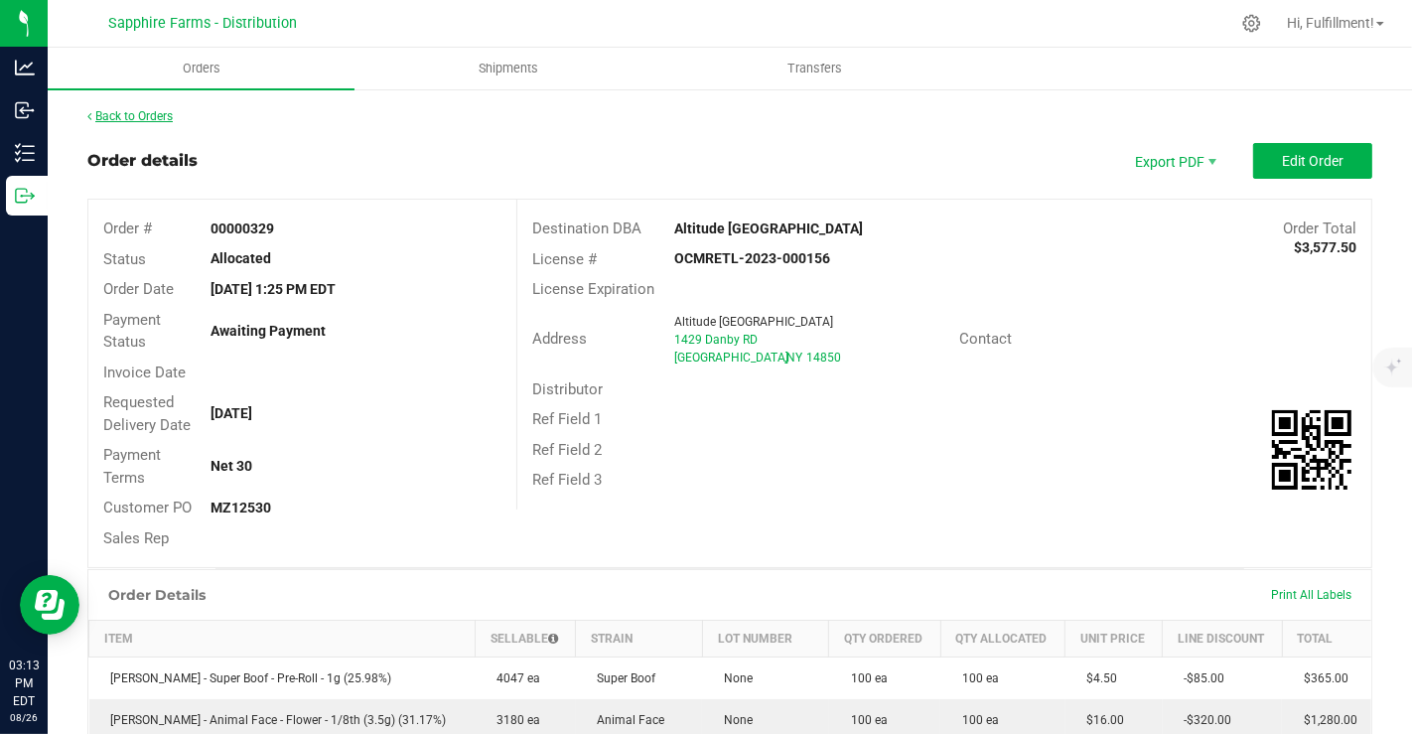
click at [147, 114] on link "Back to Orders" at bounding box center [129, 116] width 85 height 14
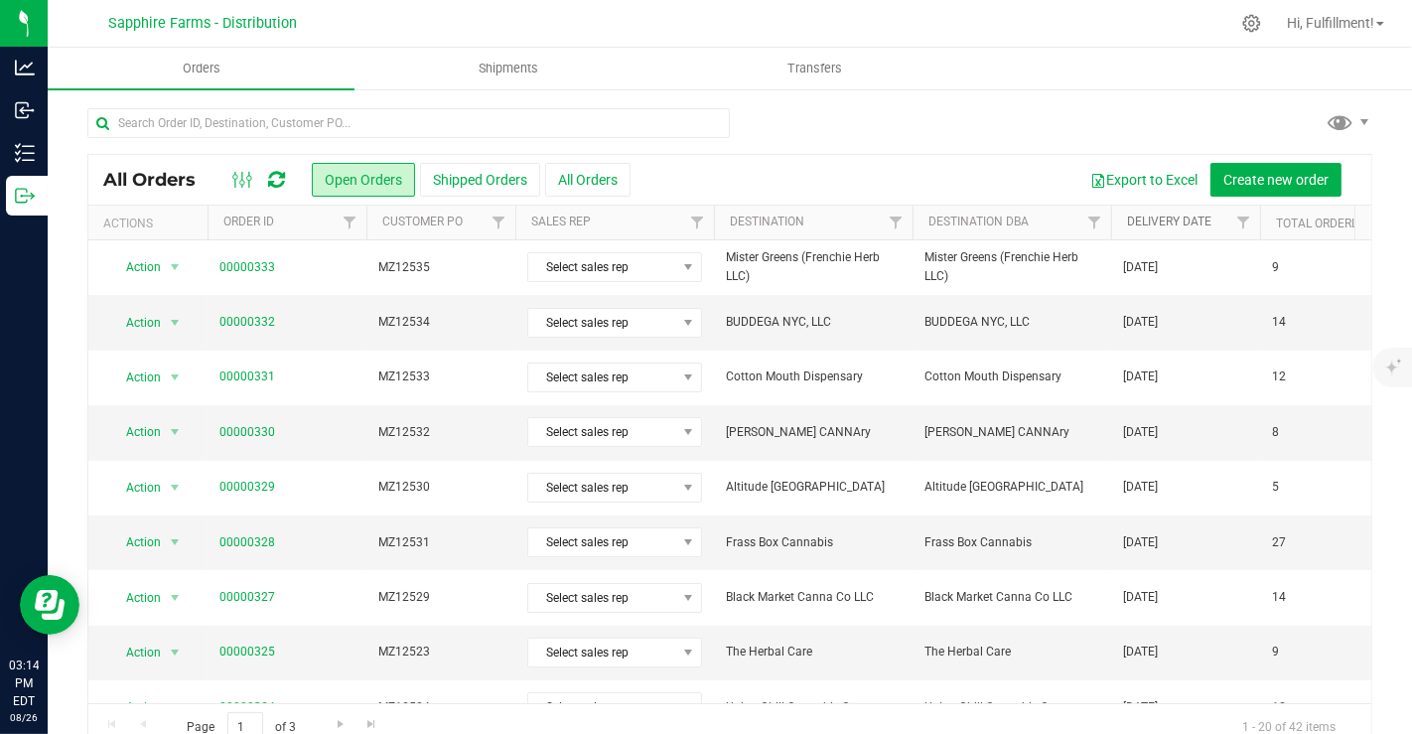
click at [1139, 225] on link "Delivery Date" at bounding box center [1169, 222] width 84 height 14
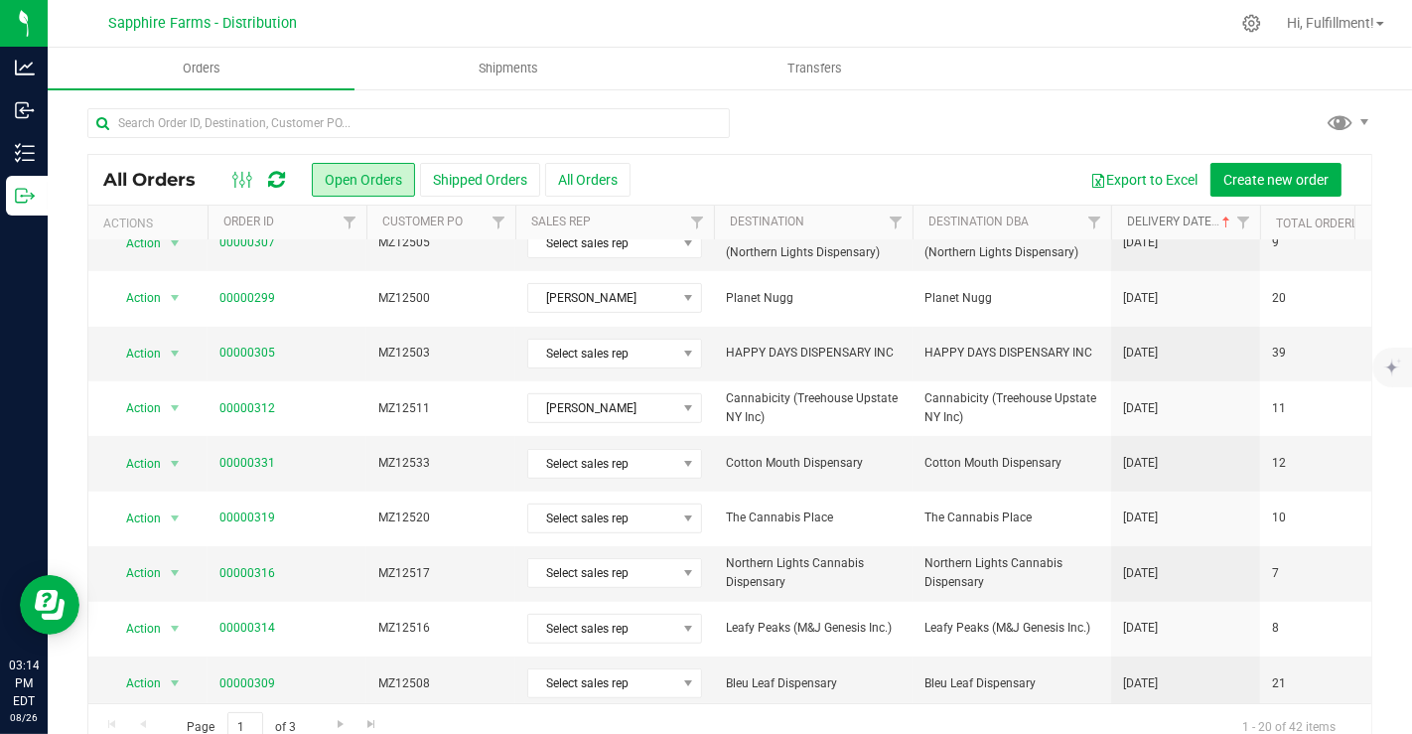
scroll to position [35, 0]
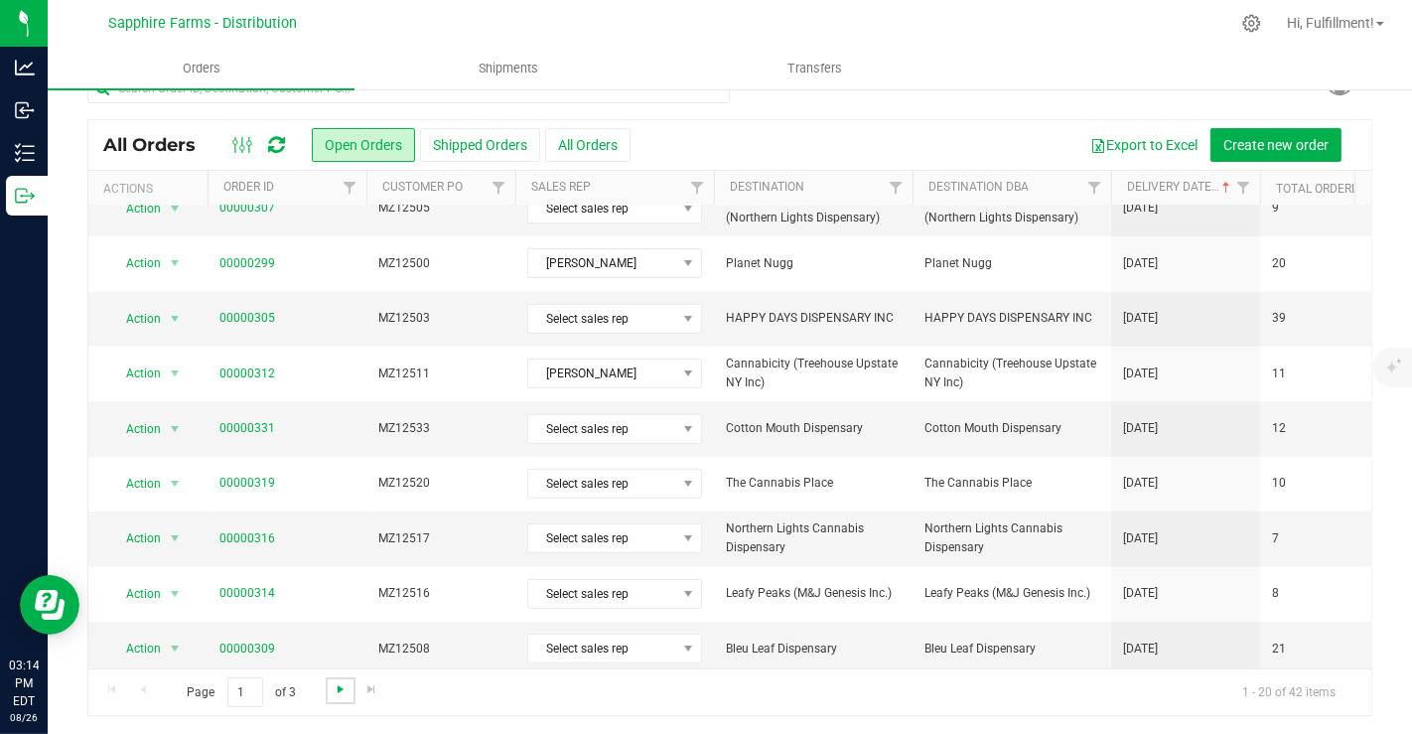
click at [340, 683] on span "Go to the next page" at bounding box center [341, 689] width 16 height 16
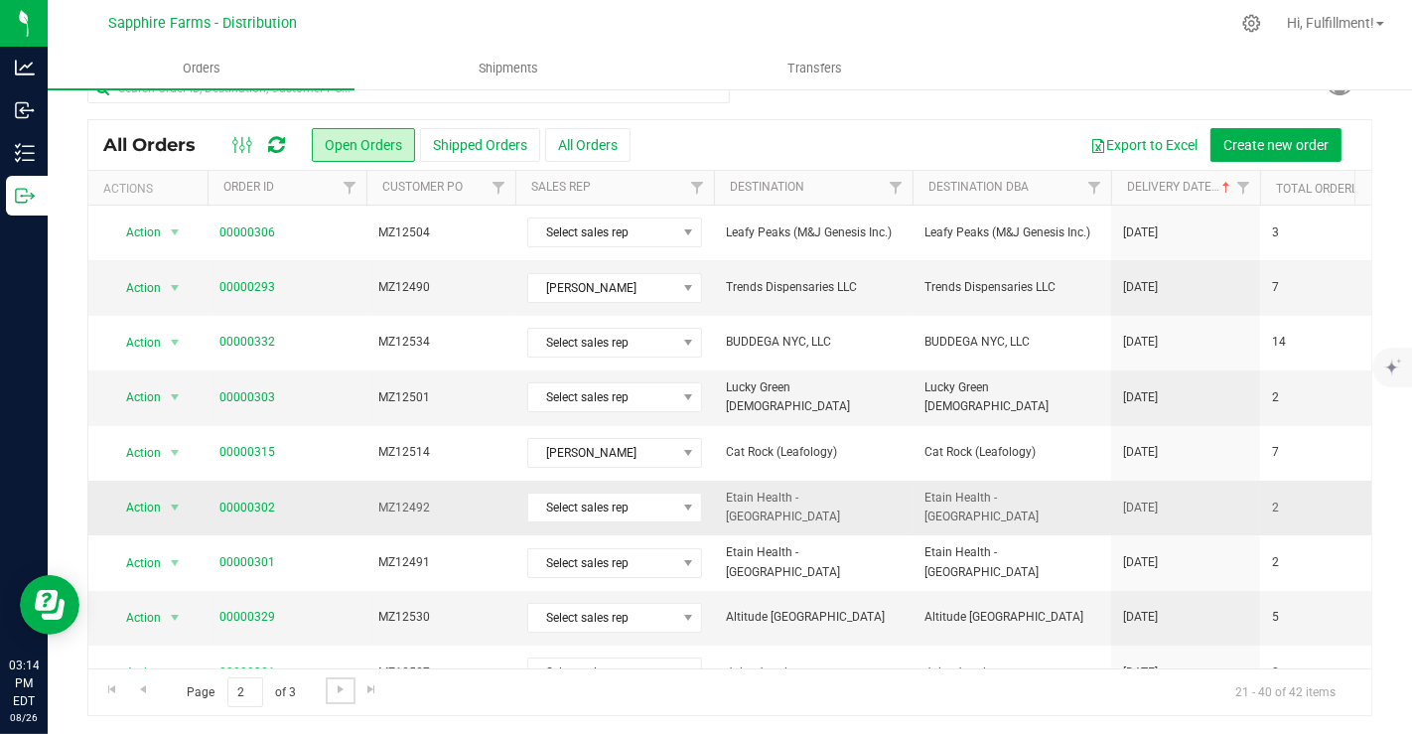
scroll to position [0, 0]
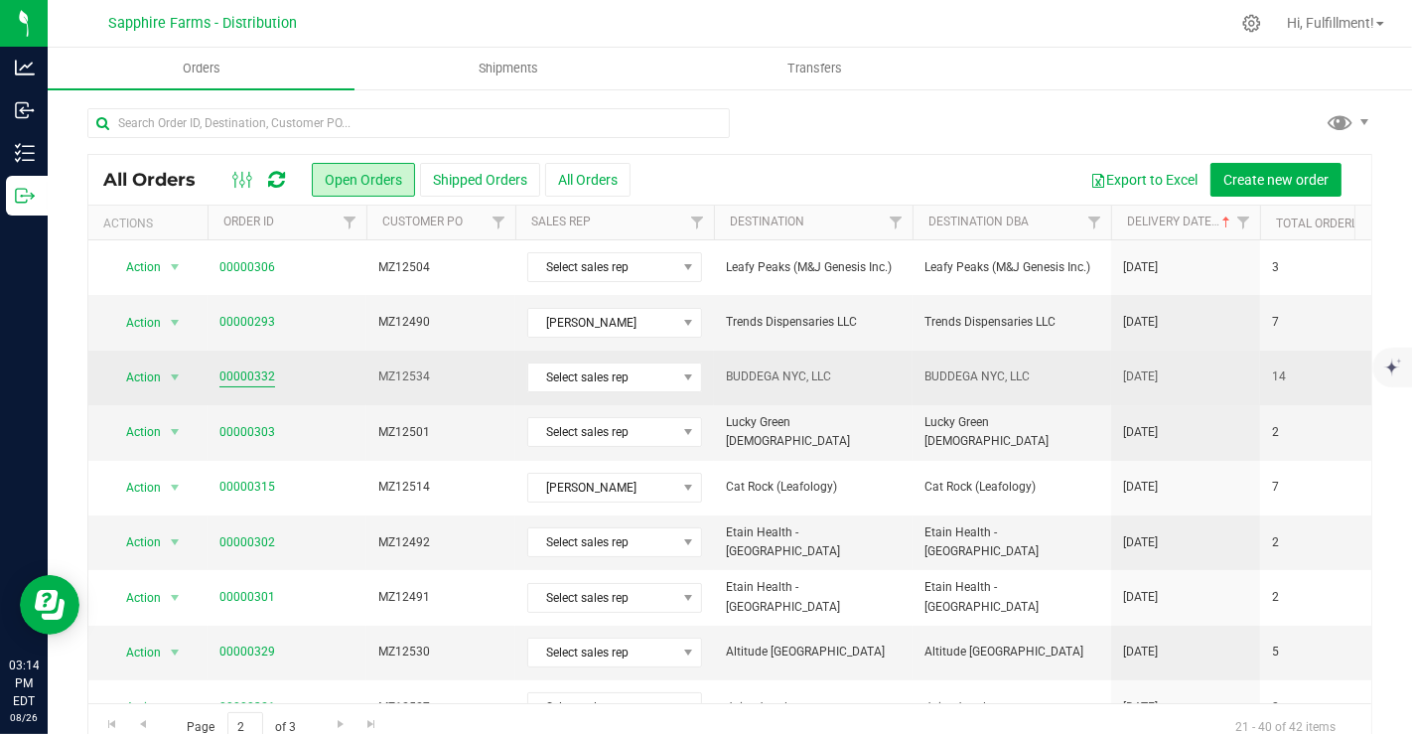
click at [232, 373] on link "00000332" at bounding box center [248, 377] width 56 height 19
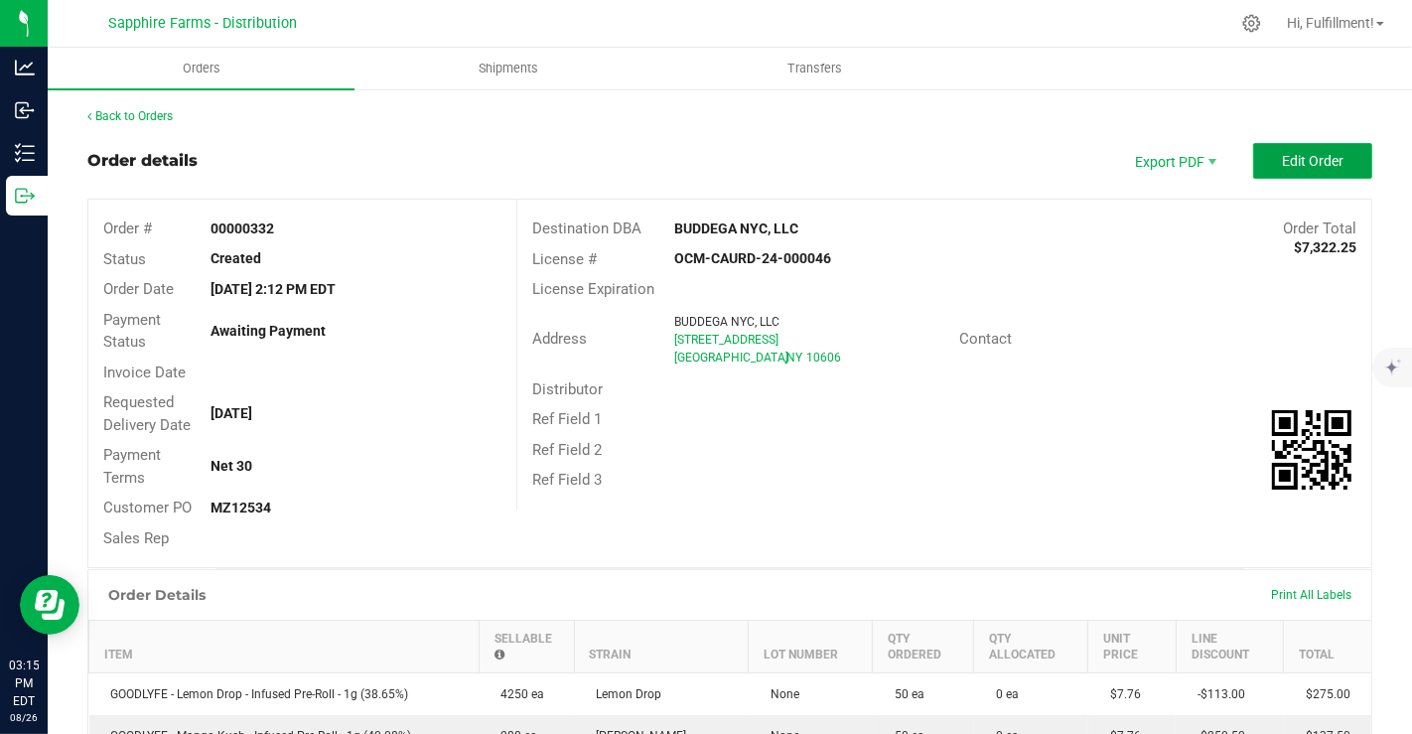
click at [1305, 163] on span "Edit Order" at bounding box center [1313, 161] width 62 height 16
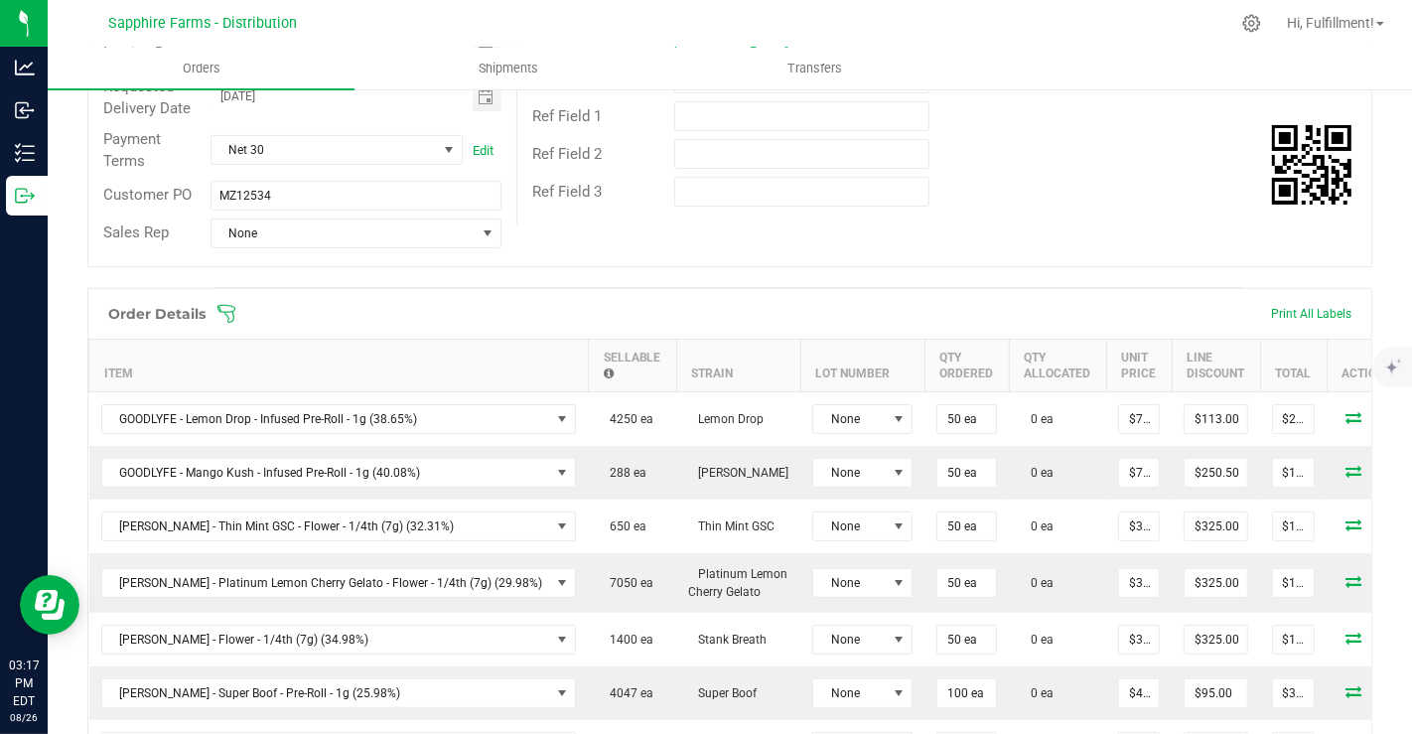
scroll to position [324, 0]
click at [231, 306] on icon at bounding box center [227, 312] width 20 height 20
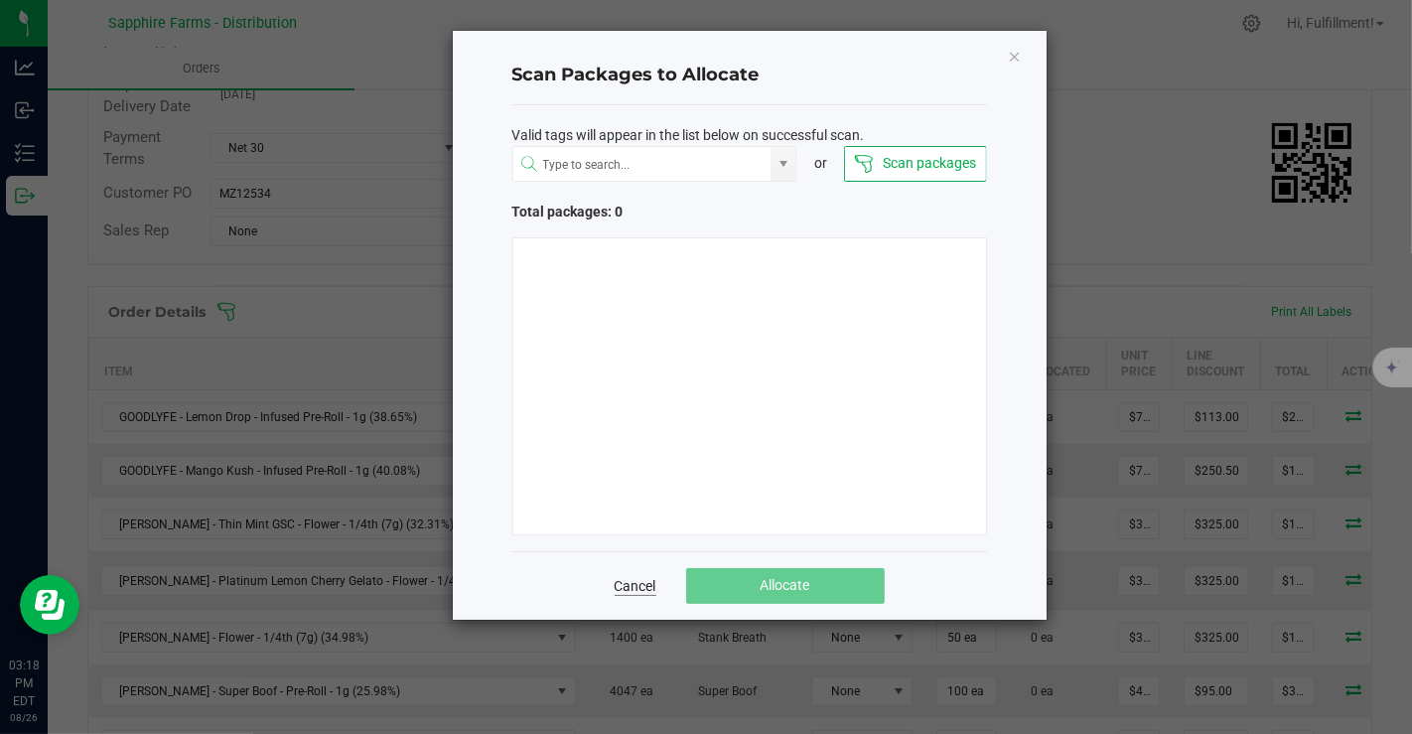
click at [630, 586] on link "Cancel" at bounding box center [636, 586] width 42 height 20
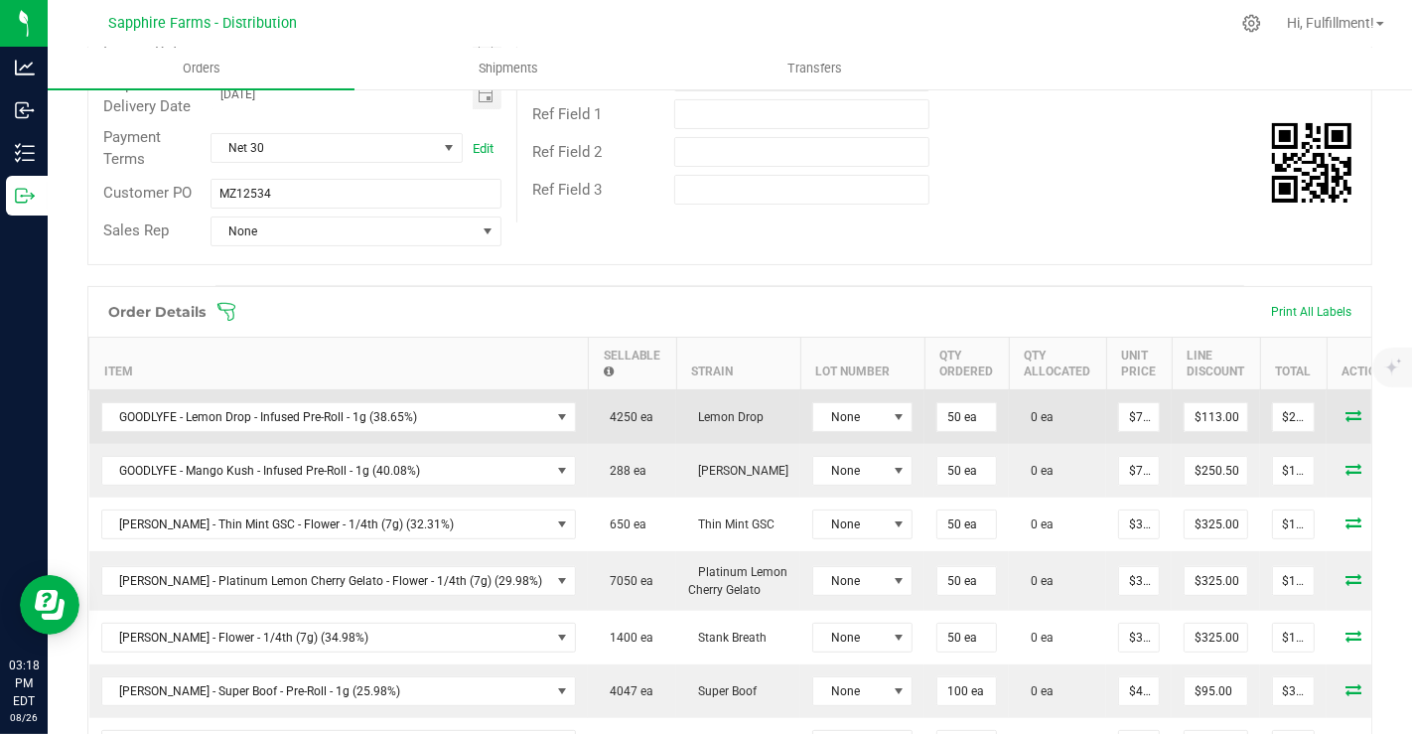
click at [1346, 411] on icon at bounding box center [1354, 415] width 16 height 12
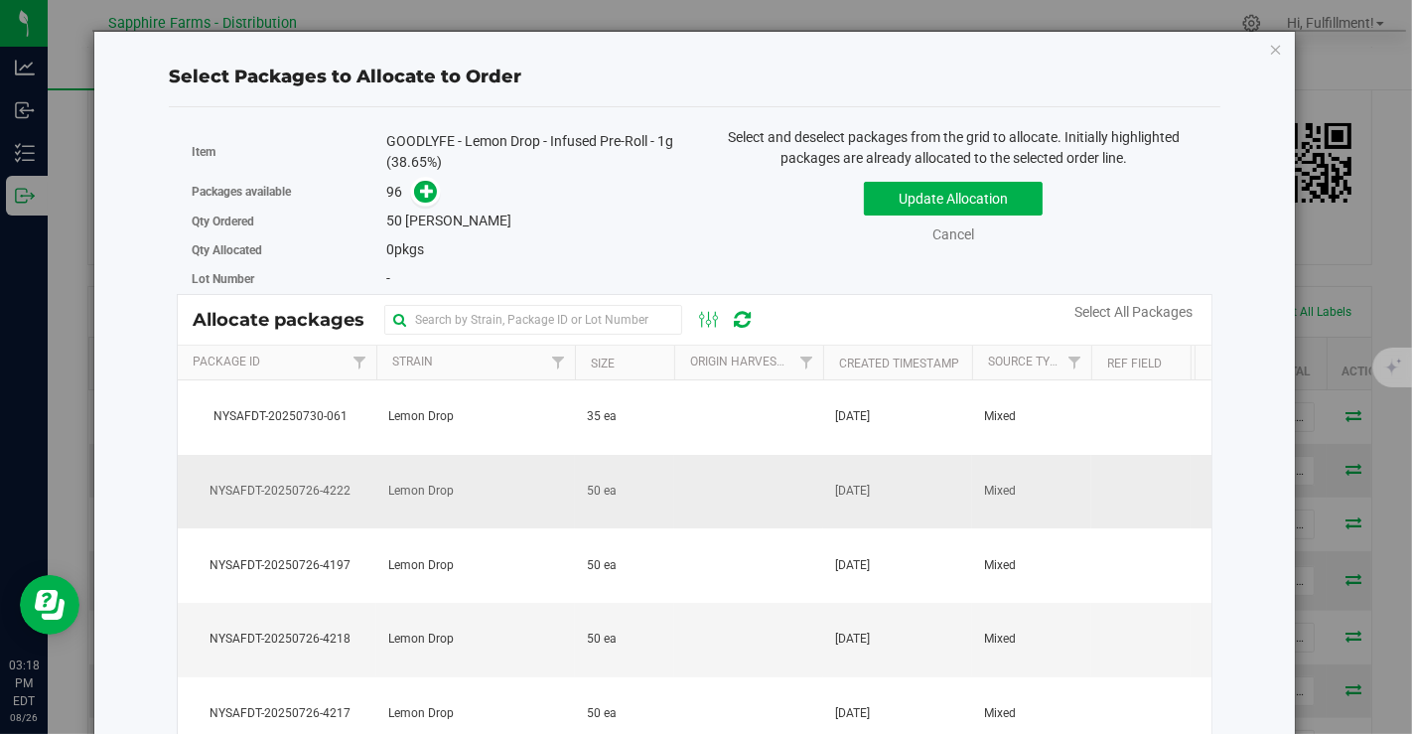
click at [987, 484] on span "Mixed" at bounding box center [1000, 491] width 32 height 19
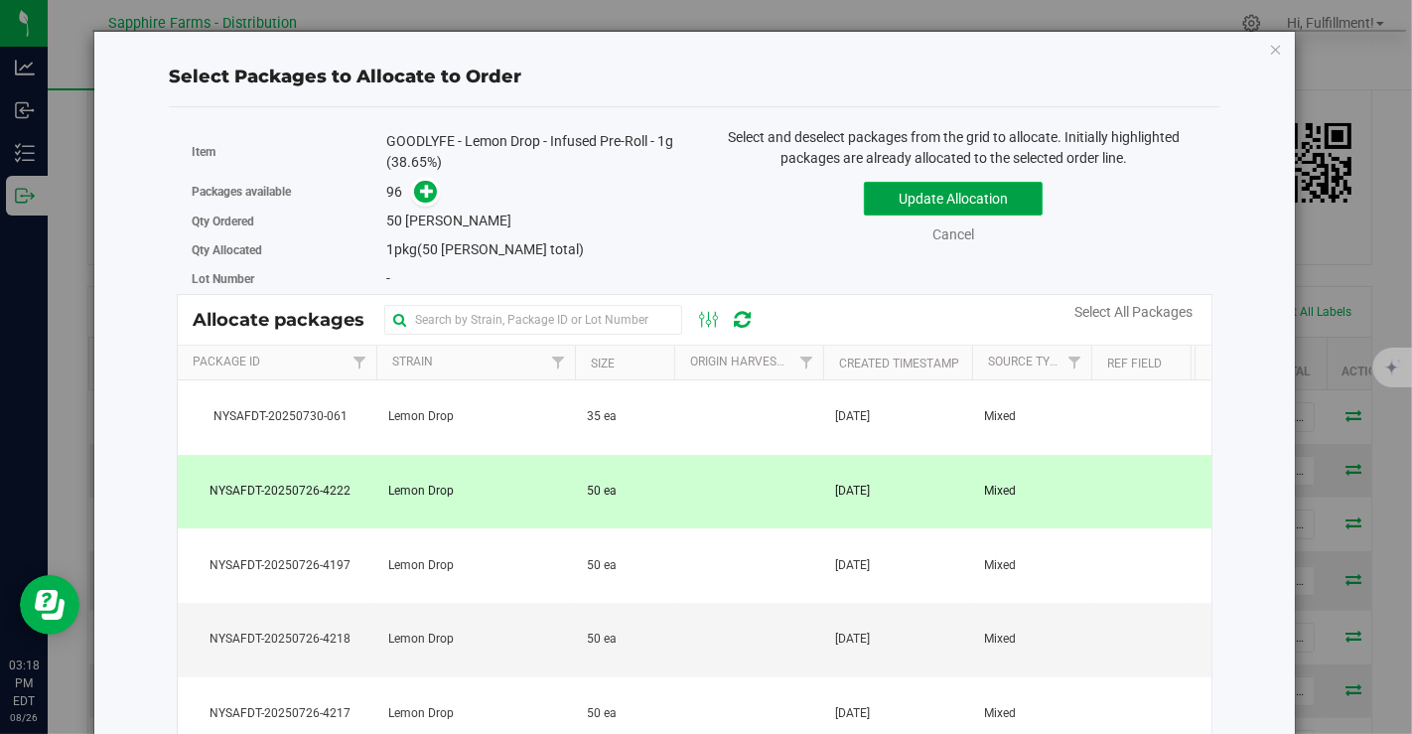
click at [1025, 195] on button "Update Allocation" at bounding box center [953, 199] width 179 height 34
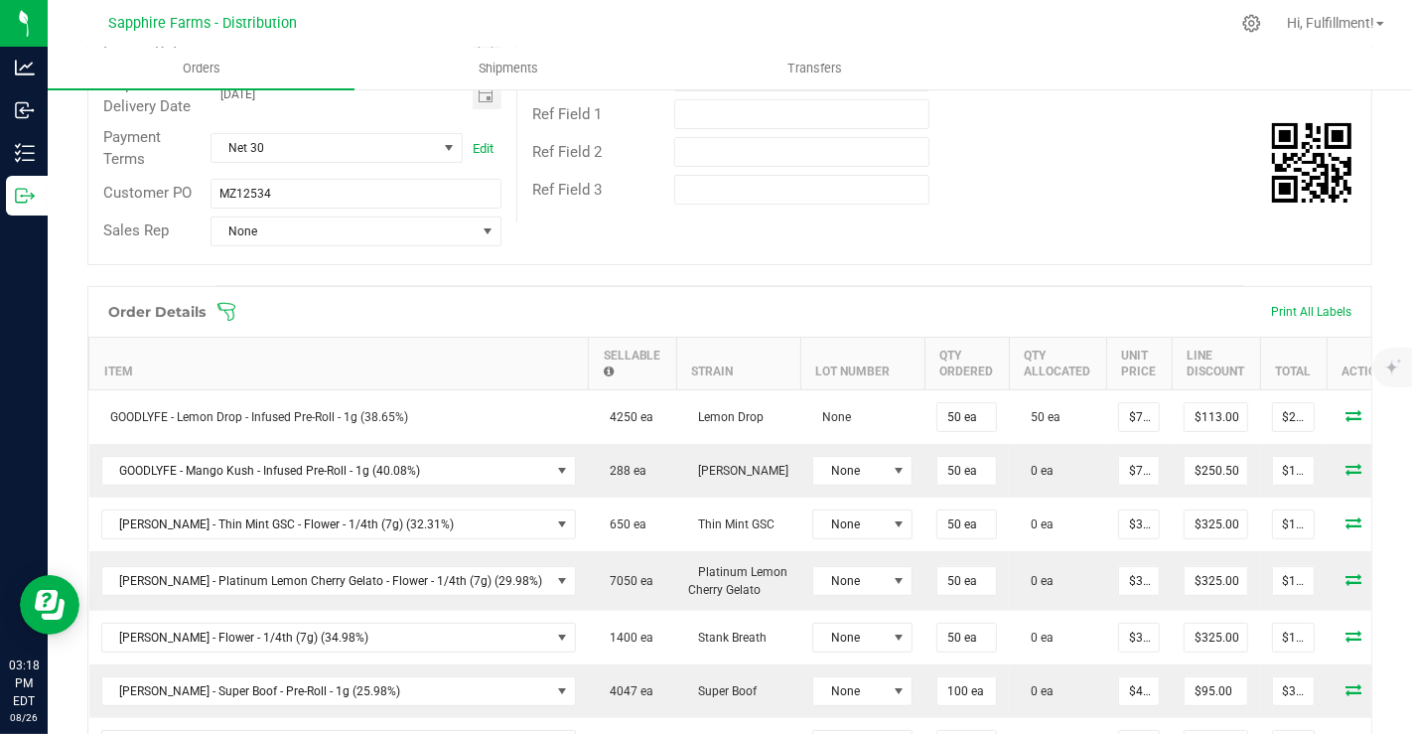
click at [226, 303] on icon at bounding box center [227, 312] width 18 height 18
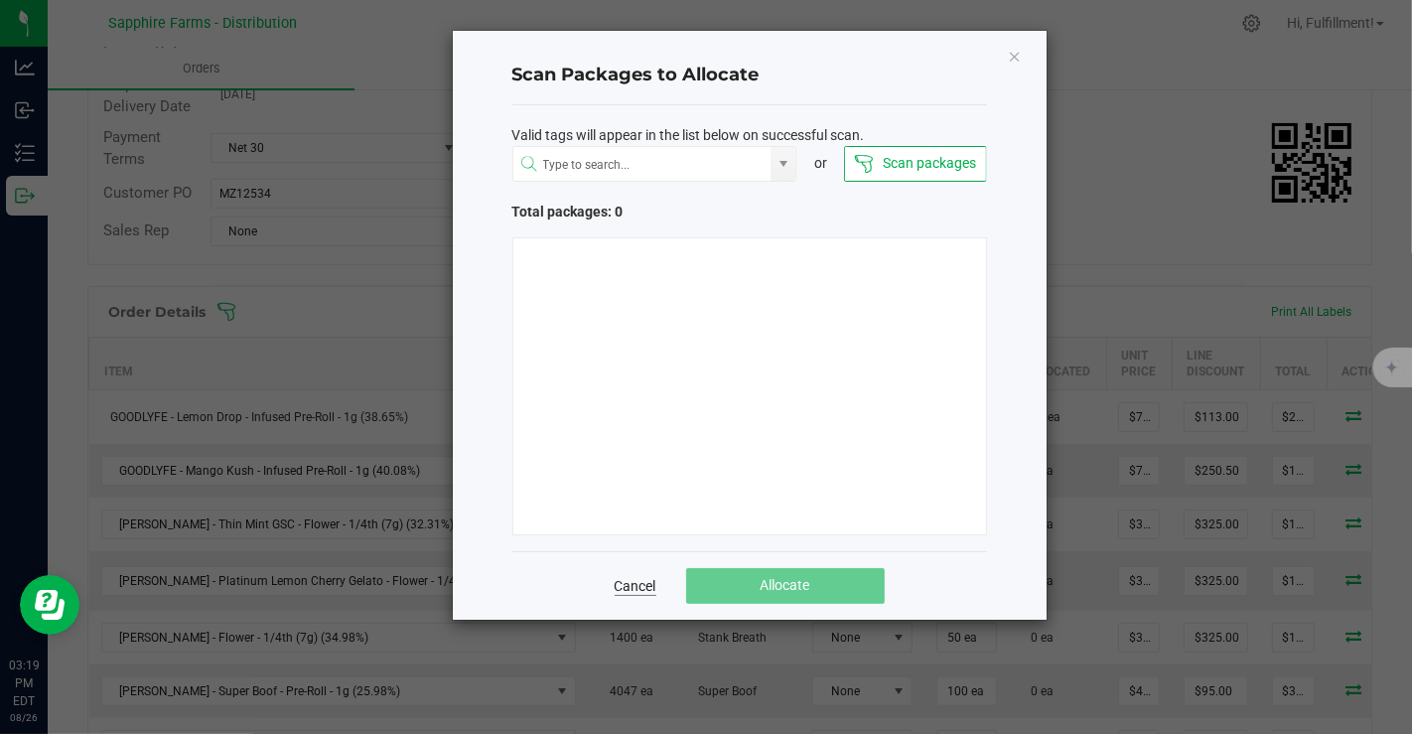
click at [641, 583] on link "Cancel" at bounding box center [636, 586] width 42 height 20
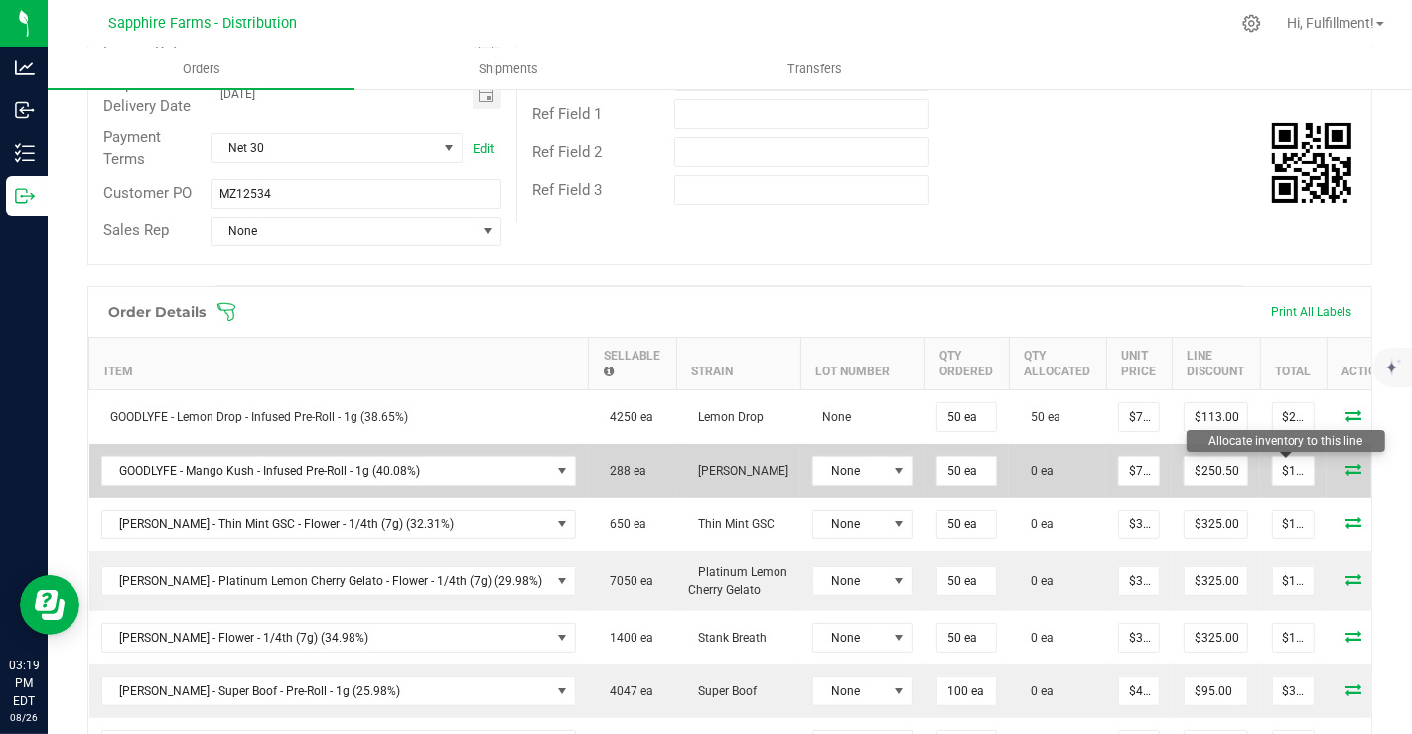
click at [1346, 464] on icon at bounding box center [1354, 469] width 16 height 12
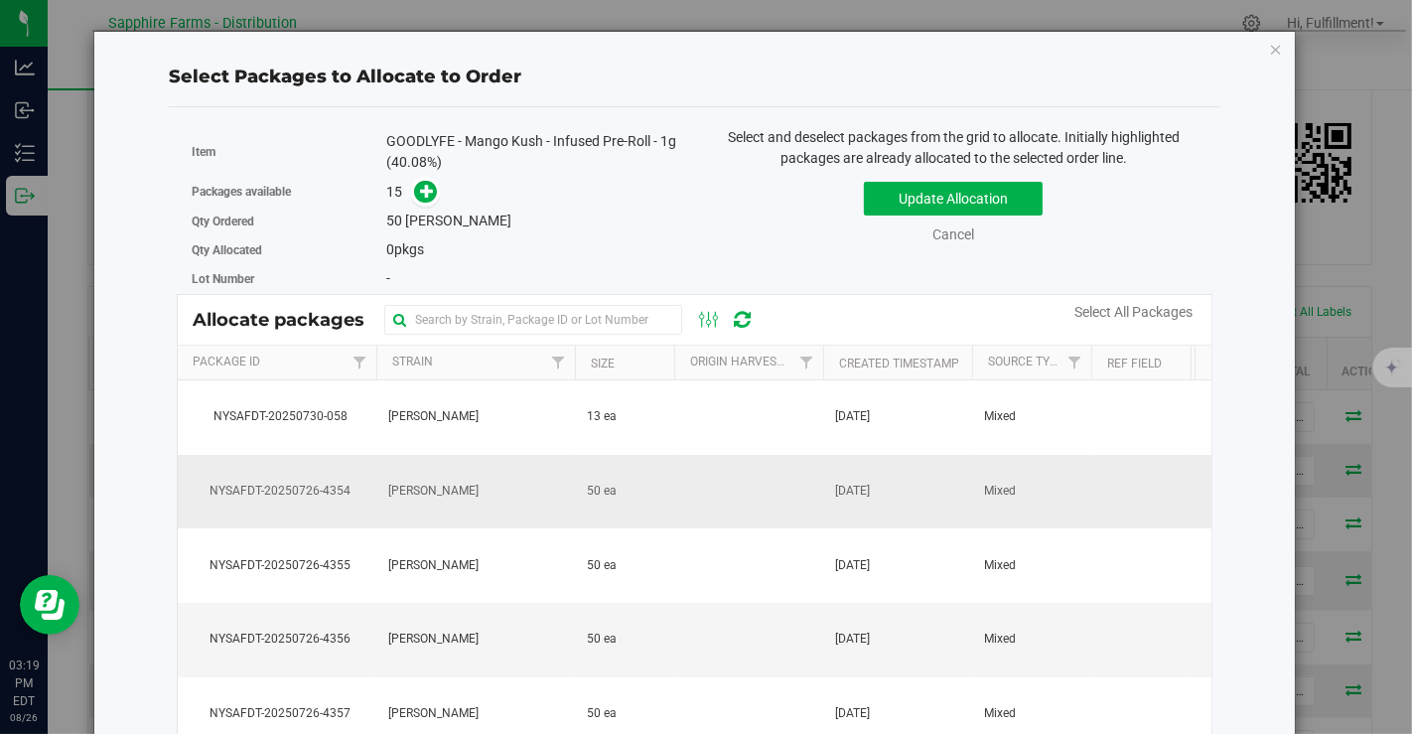
click at [803, 492] on td at bounding box center [748, 492] width 149 height 74
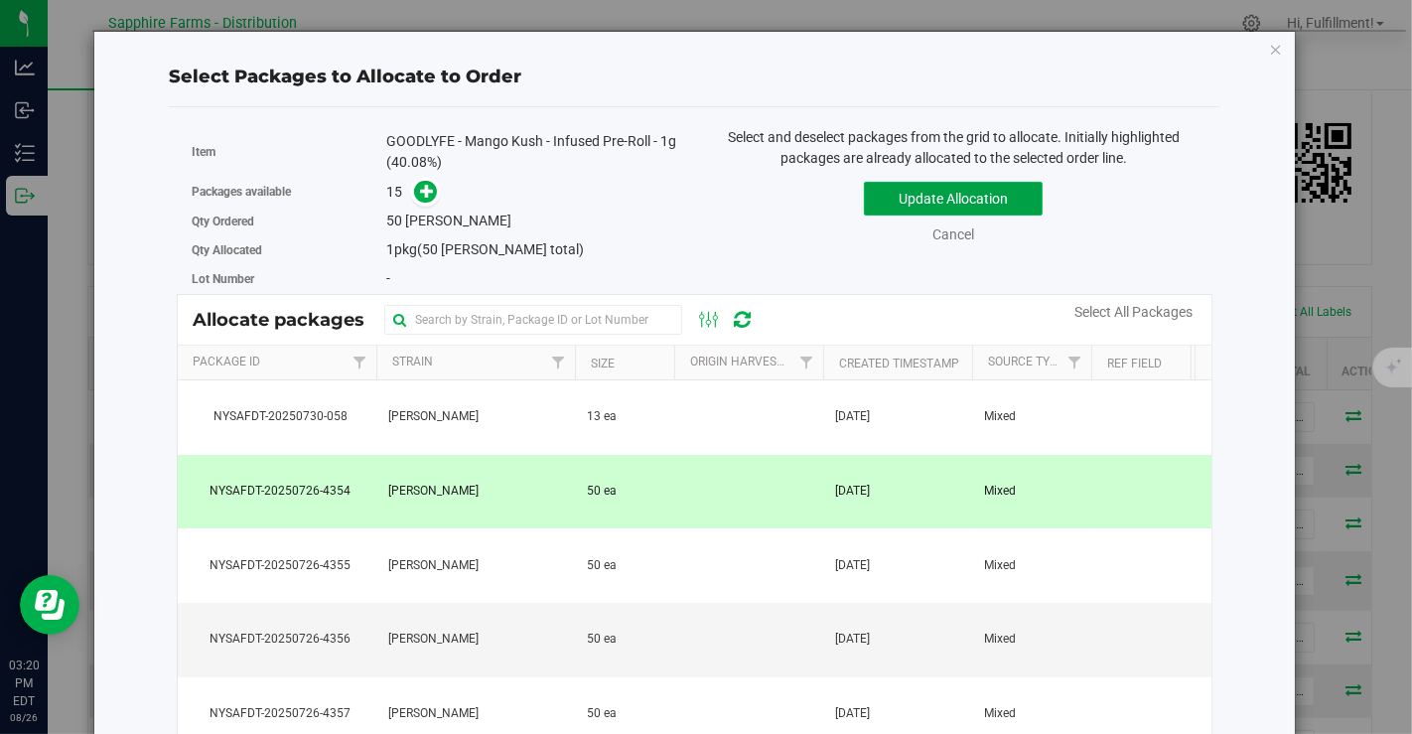
click at [931, 197] on button "Update Allocation" at bounding box center [953, 199] width 179 height 34
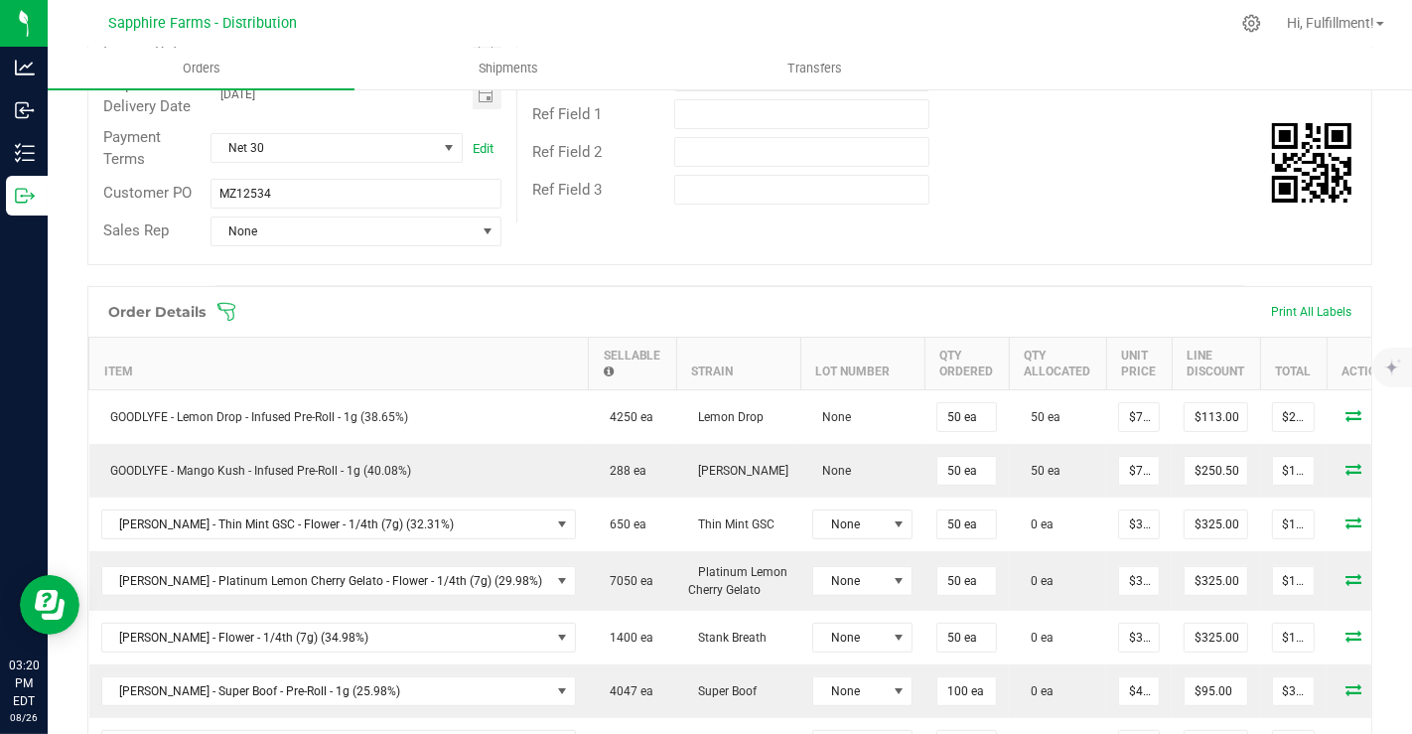
click at [231, 305] on icon at bounding box center [227, 312] width 20 height 20
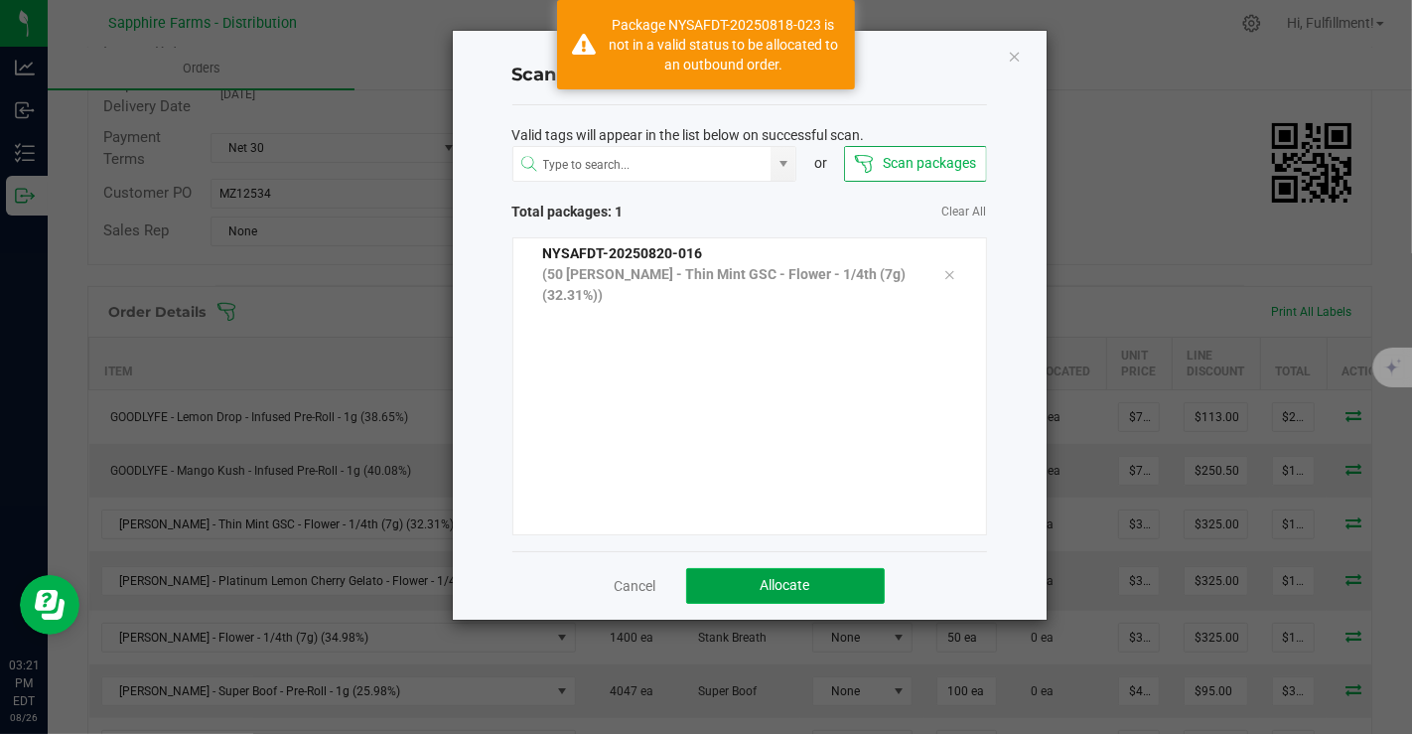
click at [800, 581] on span "Allocate" at bounding box center [786, 585] width 50 height 16
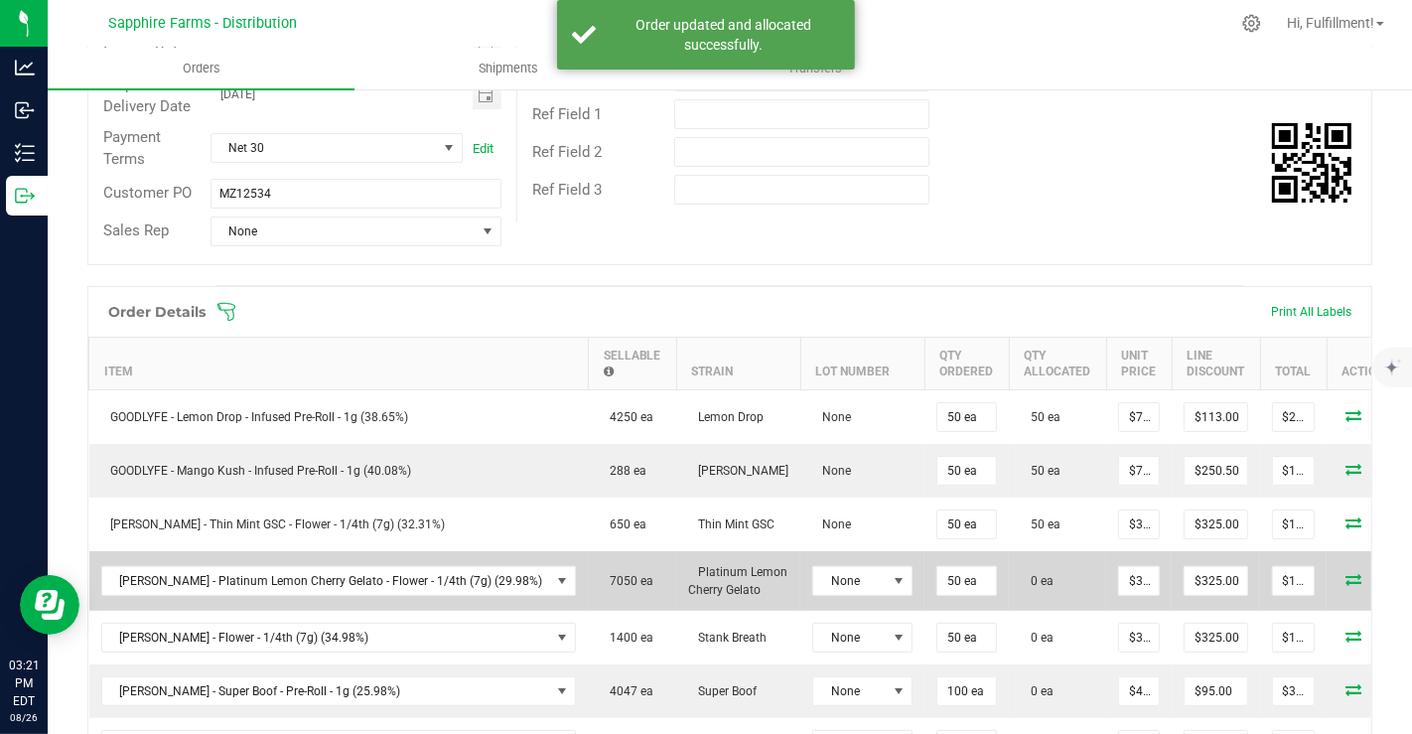
click at [1346, 573] on icon at bounding box center [1354, 579] width 16 height 12
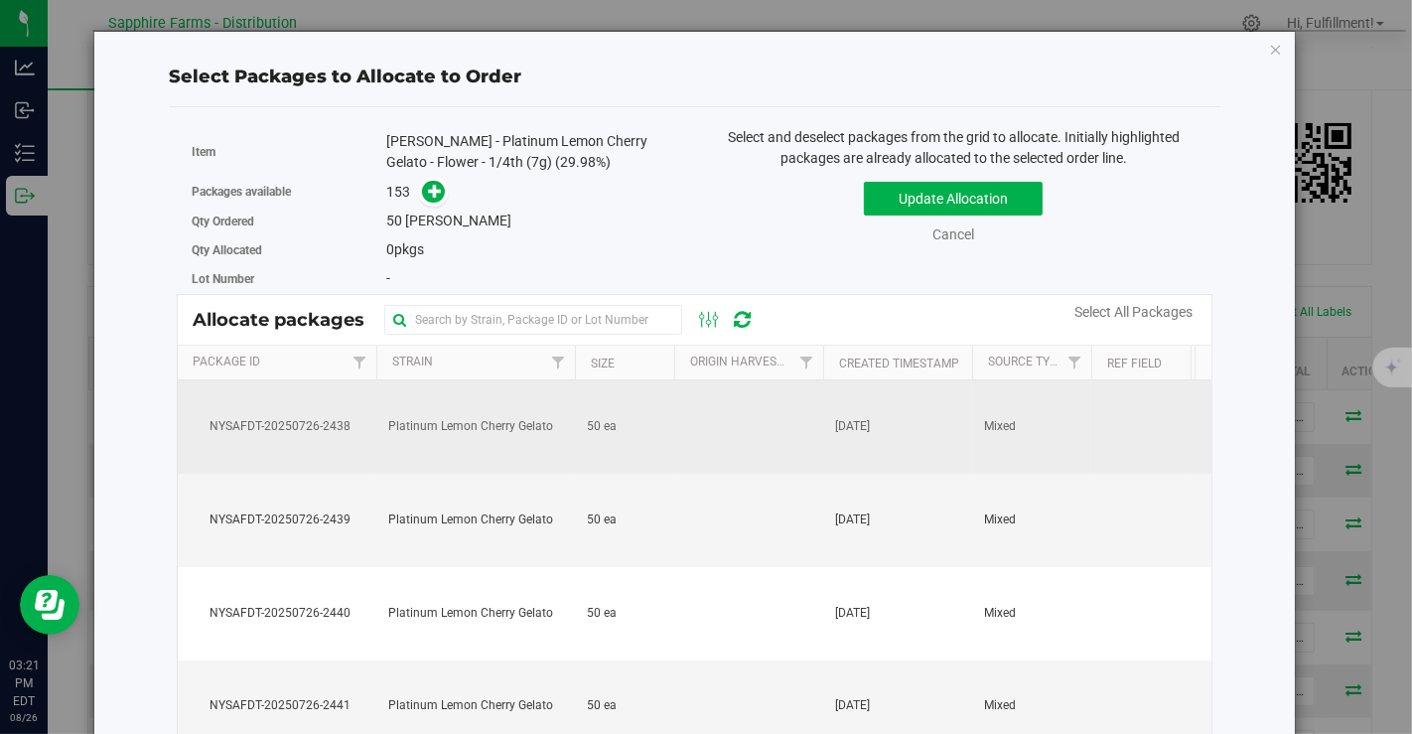
click at [702, 422] on td at bounding box center [748, 426] width 149 height 93
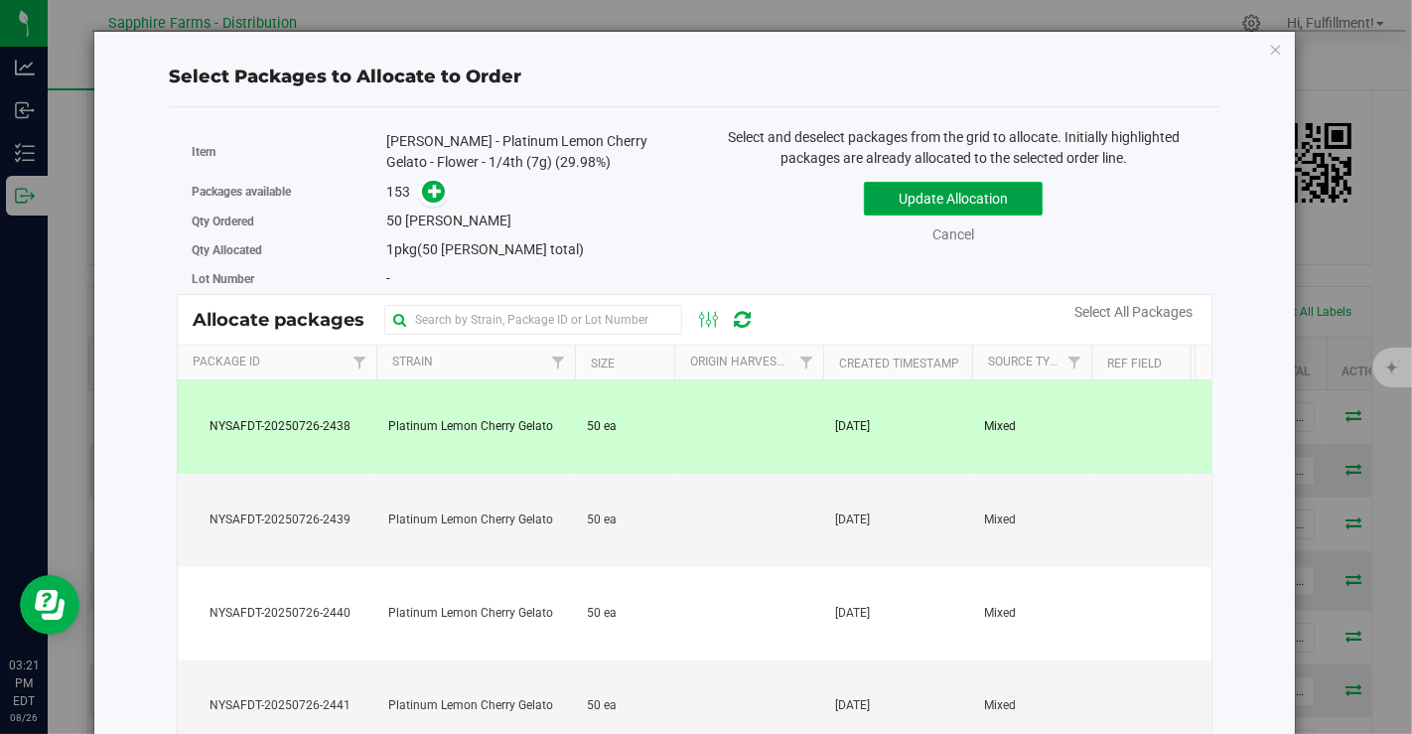
click at [941, 189] on button "Update Allocation" at bounding box center [953, 199] width 179 height 34
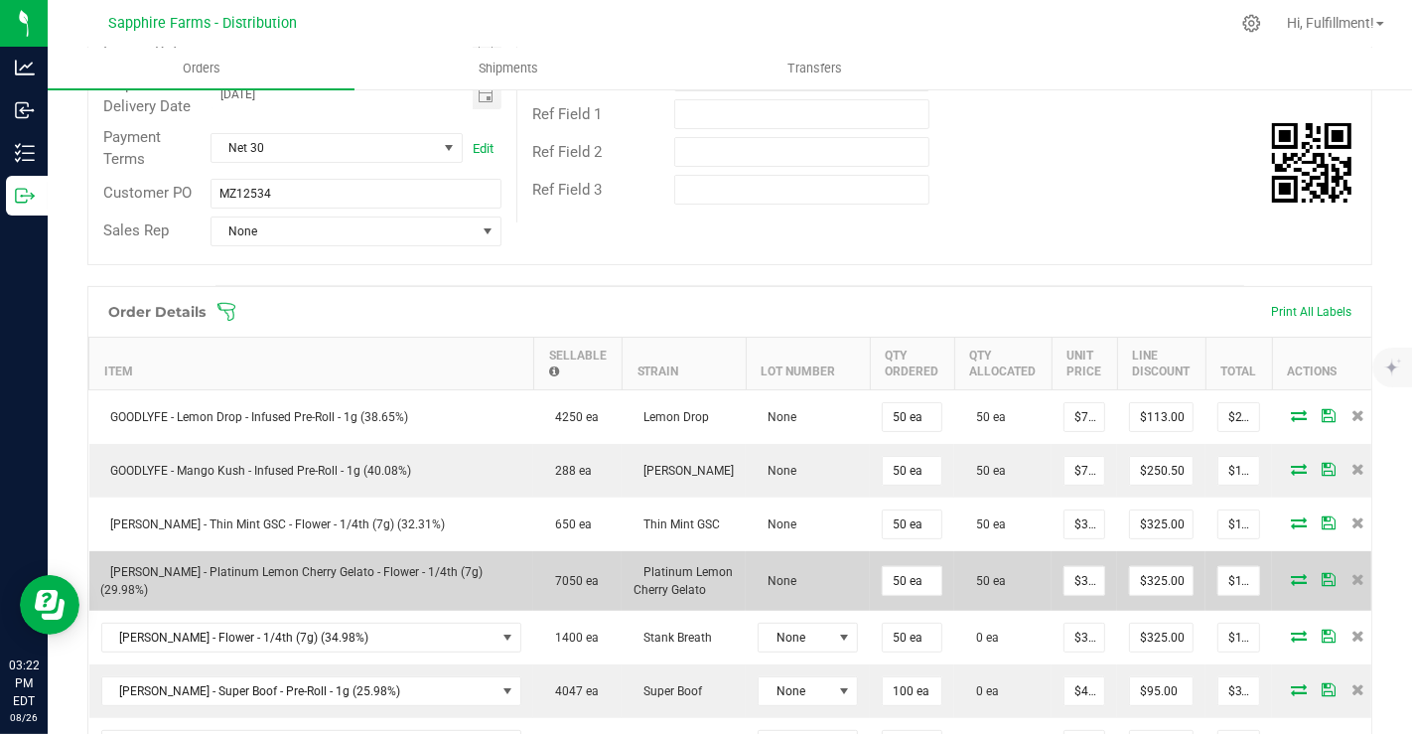
click at [1292, 574] on icon at bounding box center [1299, 579] width 16 height 12
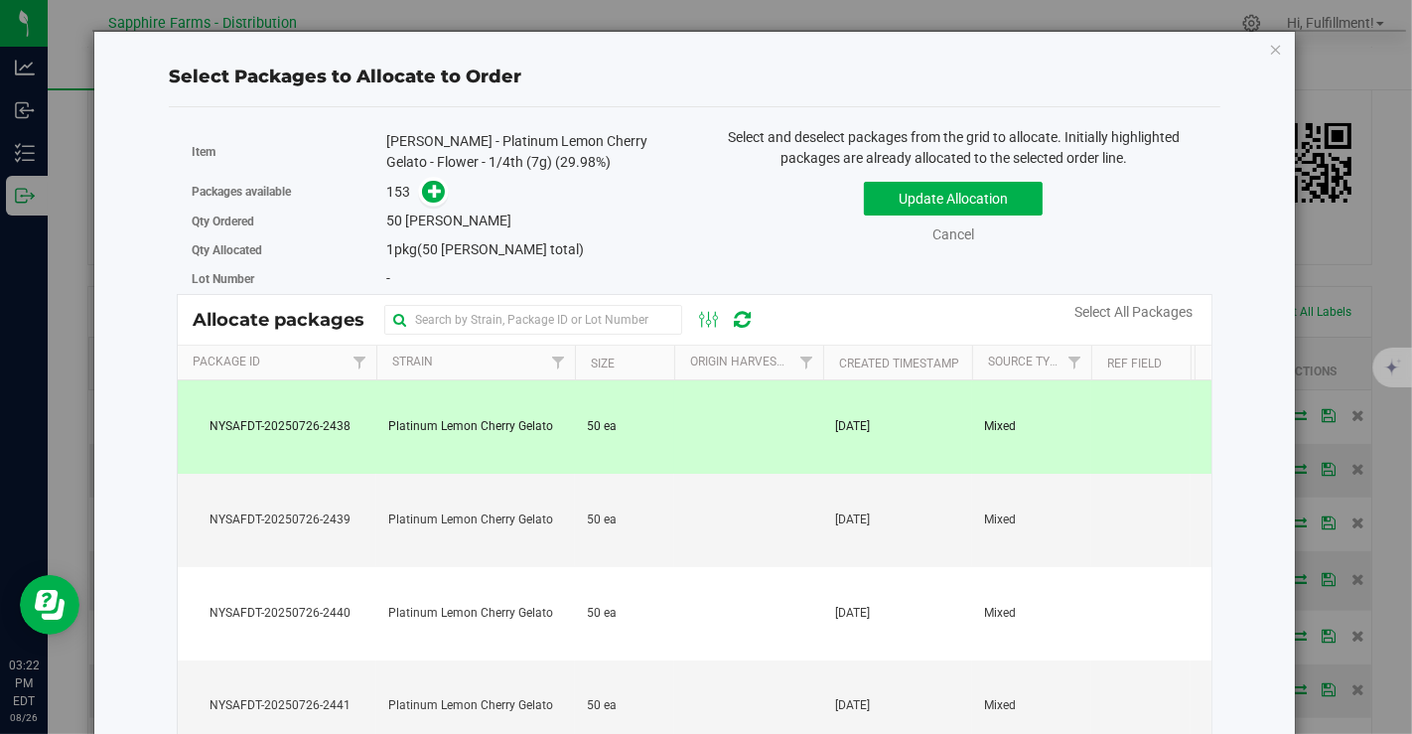
click at [1030, 452] on td "Mixed" at bounding box center [1031, 426] width 119 height 93
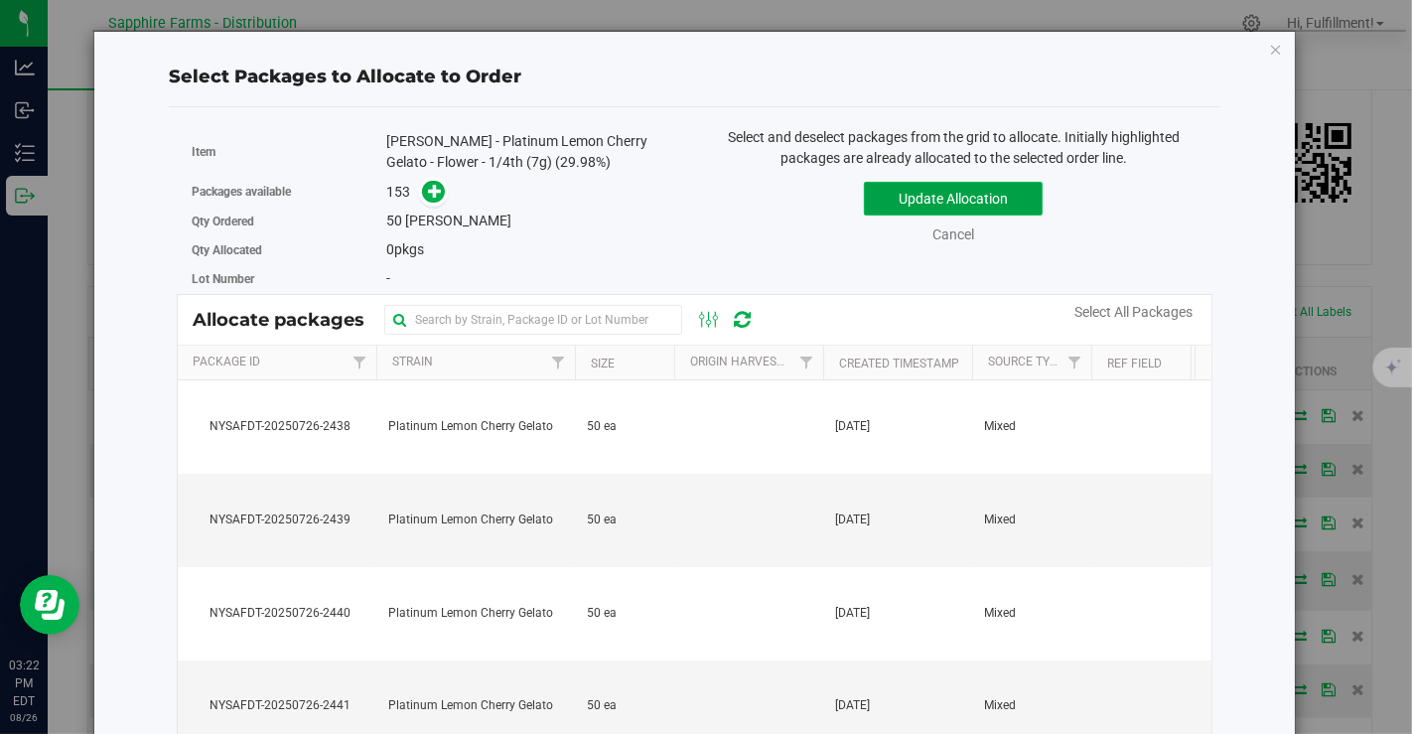
click at [968, 195] on button "Update Allocation" at bounding box center [953, 199] width 179 height 34
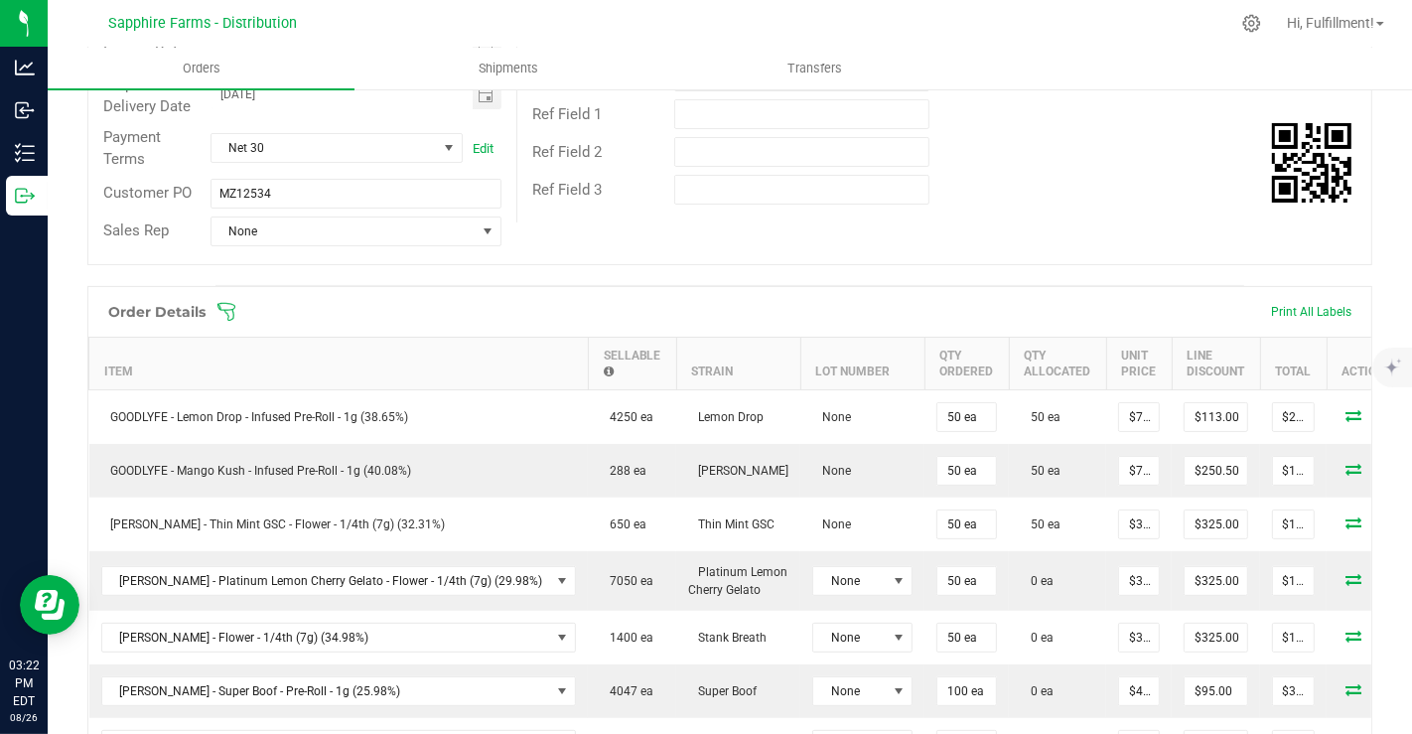
click at [228, 308] on icon at bounding box center [227, 312] width 18 height 18
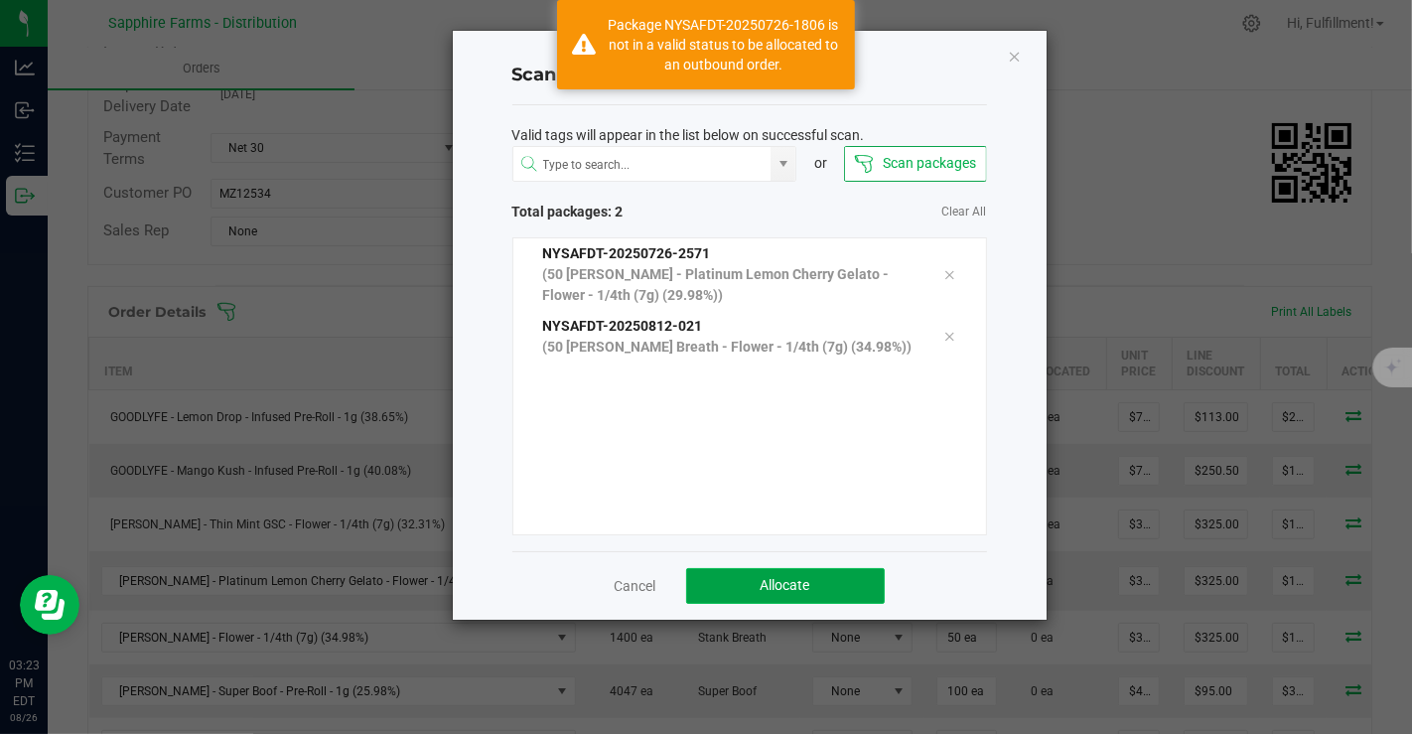
click at [819, 580] on button "Allocate" at bounding box center [785, 586] width 199 height 36
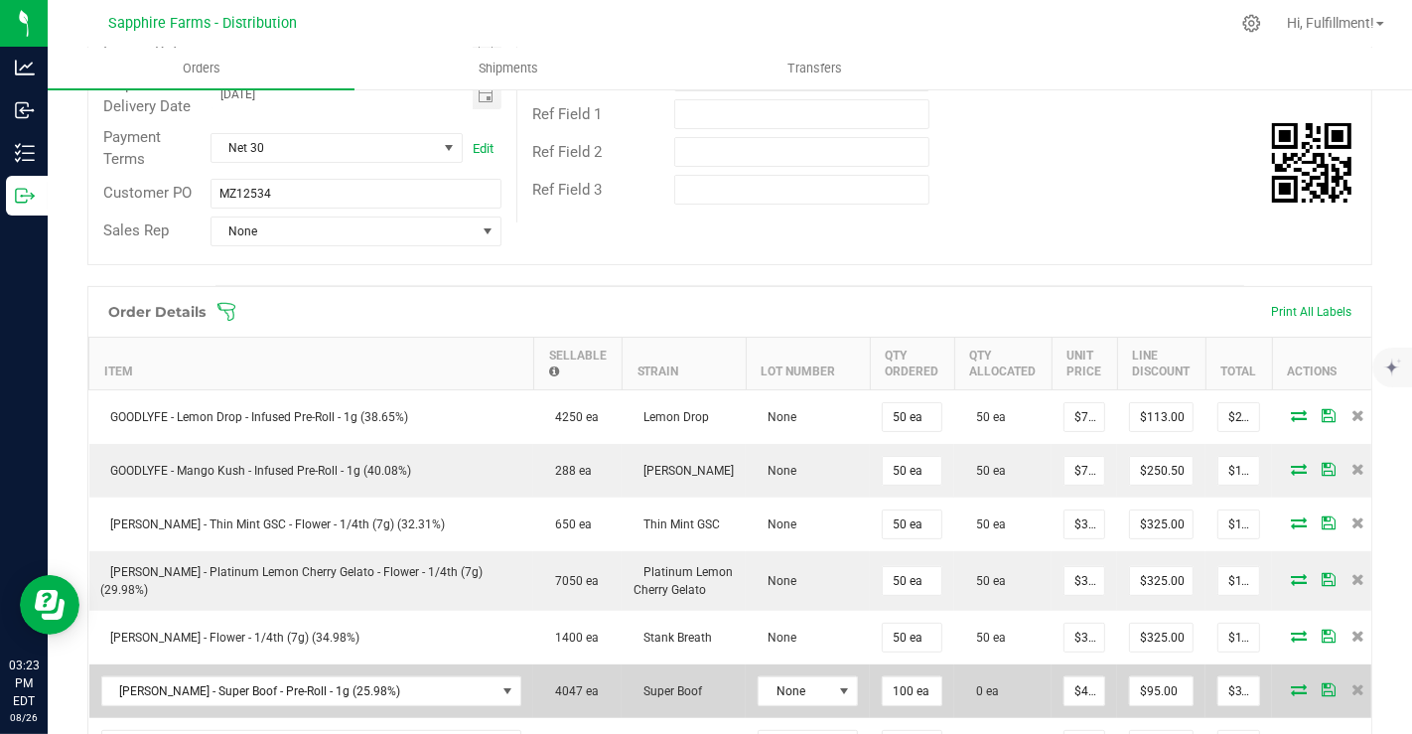
click at [1291, 683] on icon at bounding box center [1299, 689] width 16 height 12
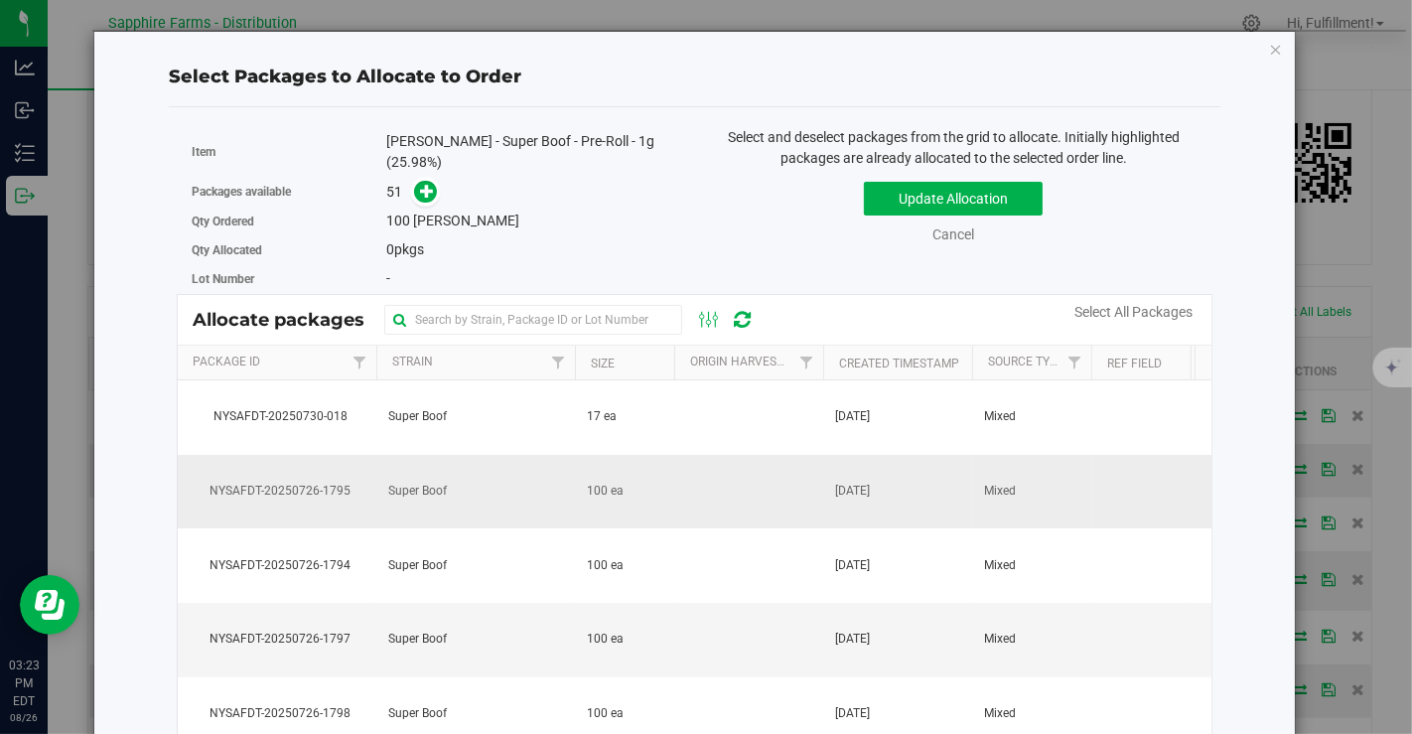
click at [772, 472] on td at bounding box center [748, 492] width 149 height 74
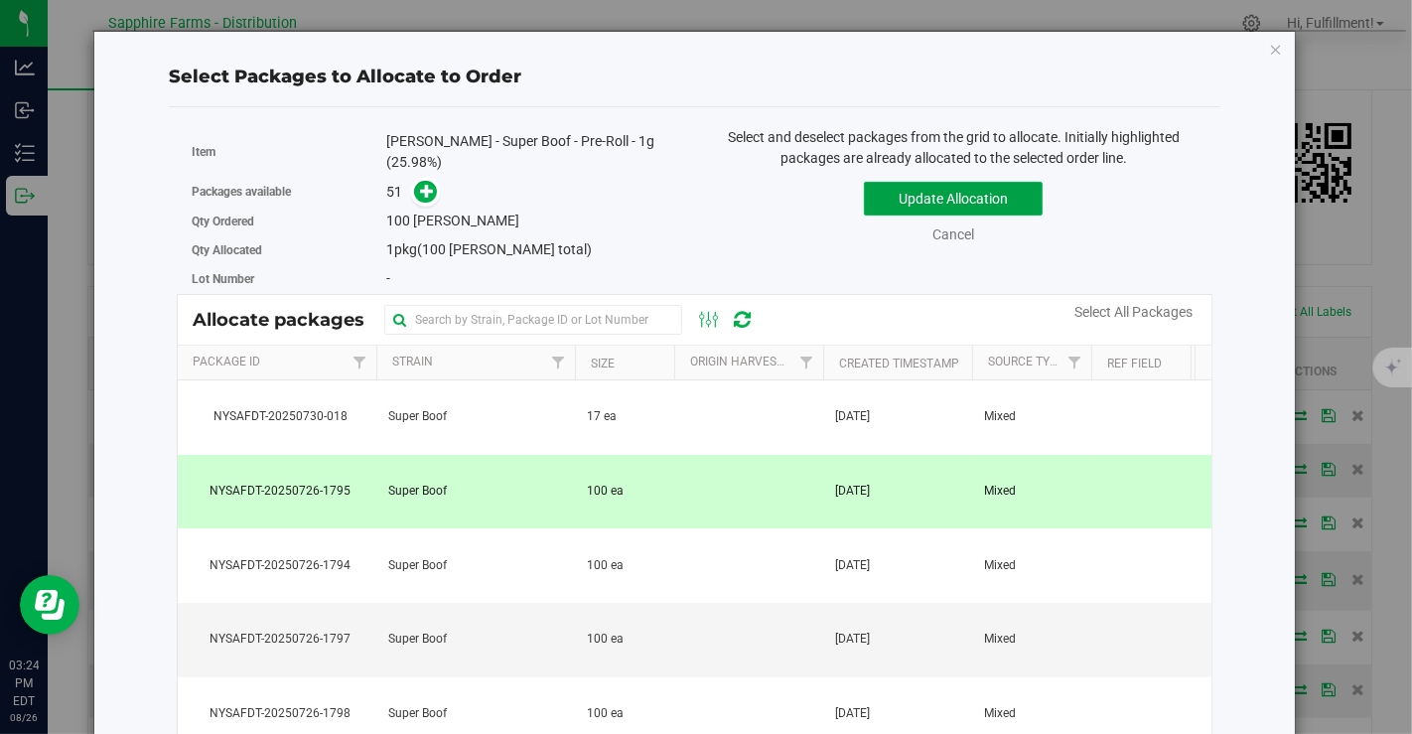
click at [979, 191] on button "Update Allocation" at bounding box center [953, 199] width 179 height 34
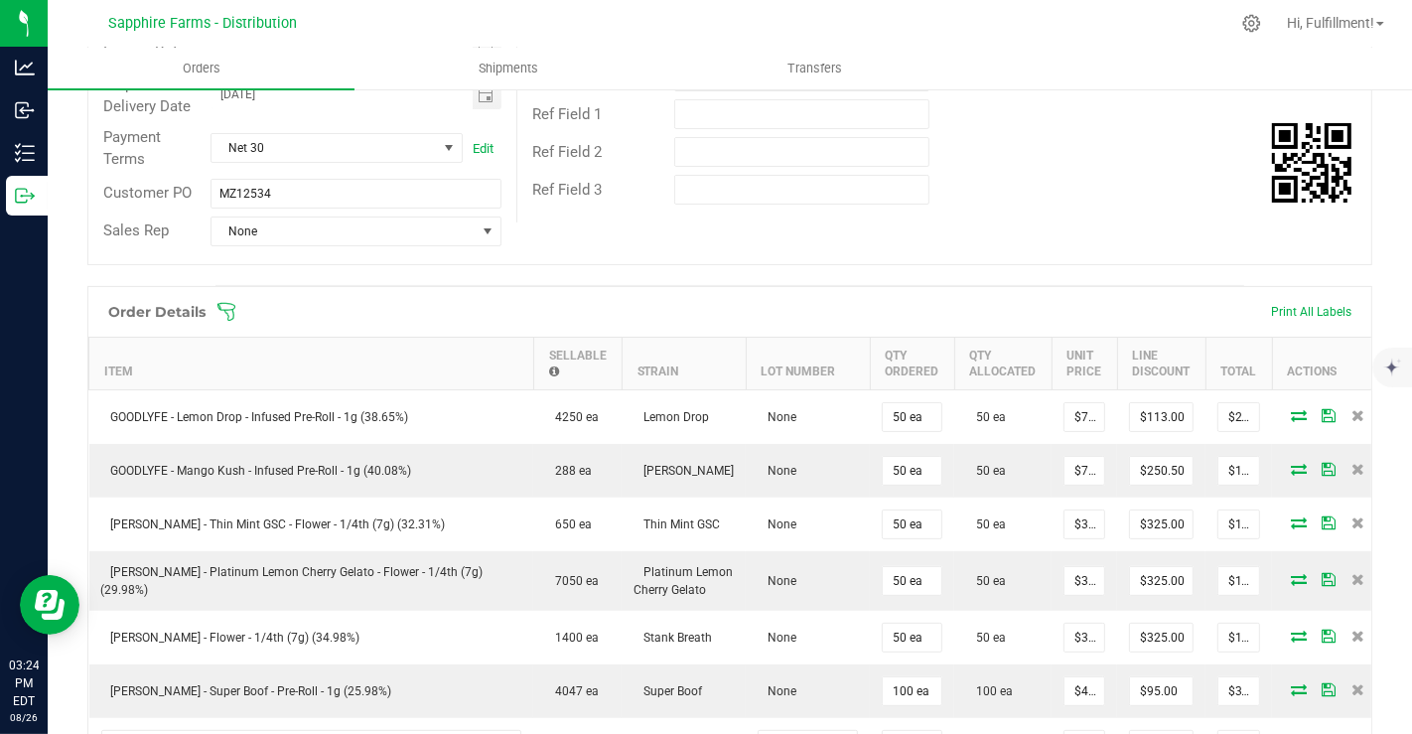
click at [223, 309] on icon at bounding box center [227, 312] width 20 height 20
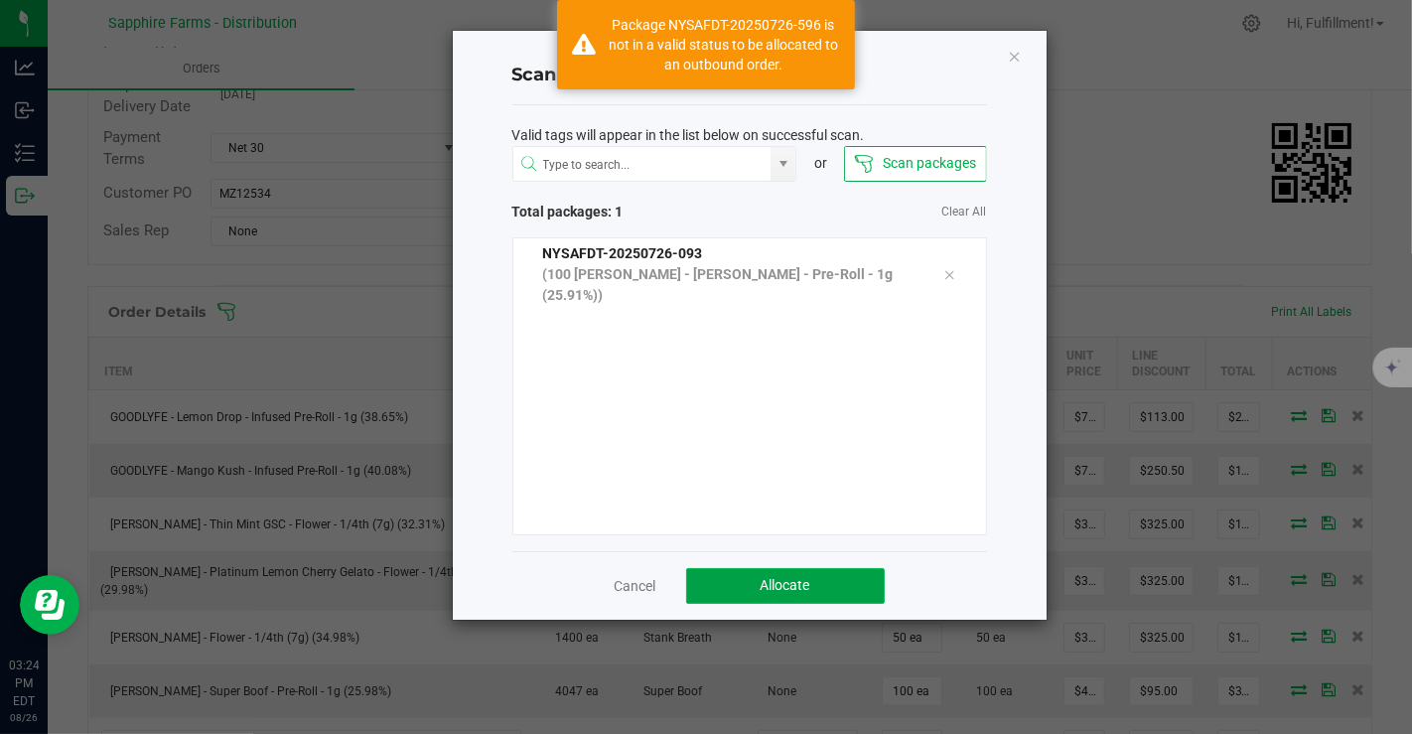
click at [749, 573] on button "Allocate" at bounding box center [785, 586] width 199 height 36
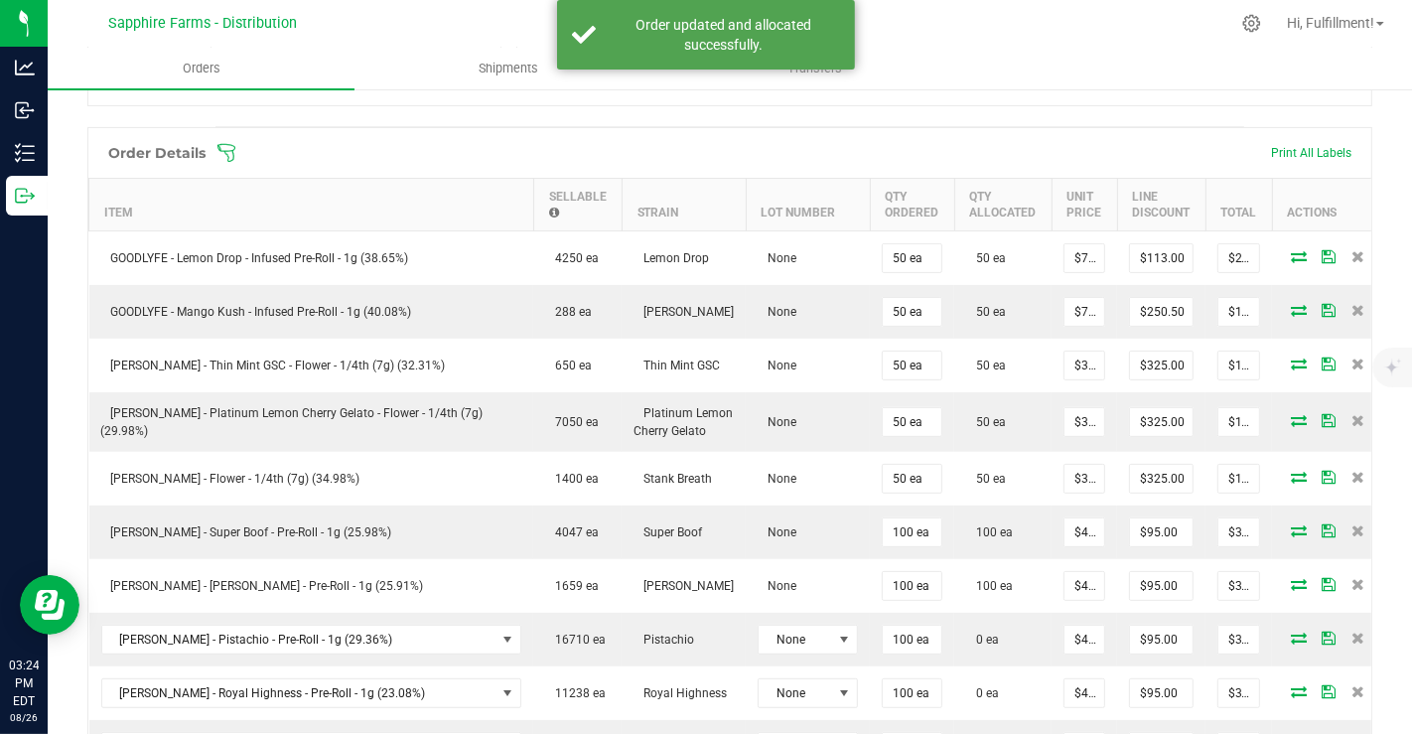
scroll to position [485, 0]
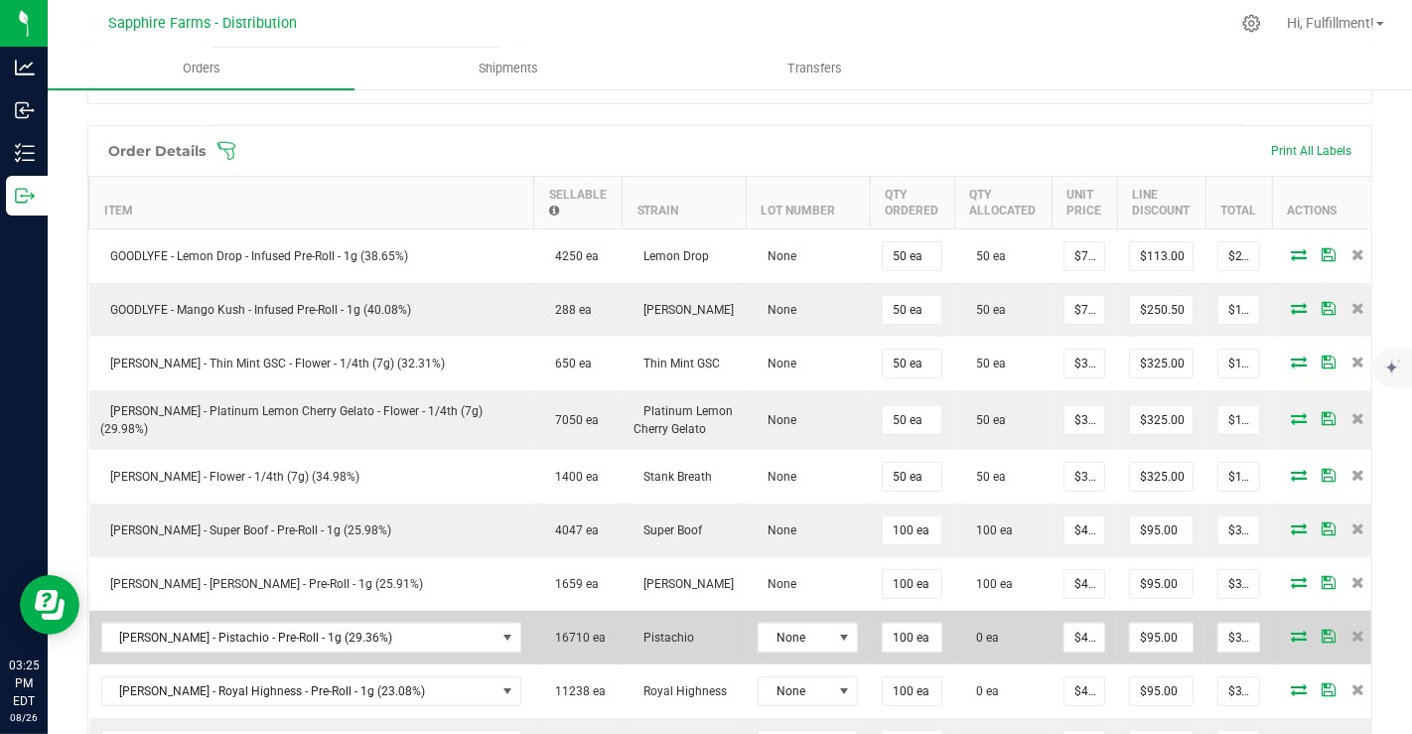
click at [1291, 631] on icon at bounding box center [1299, 636] width 16 height 12
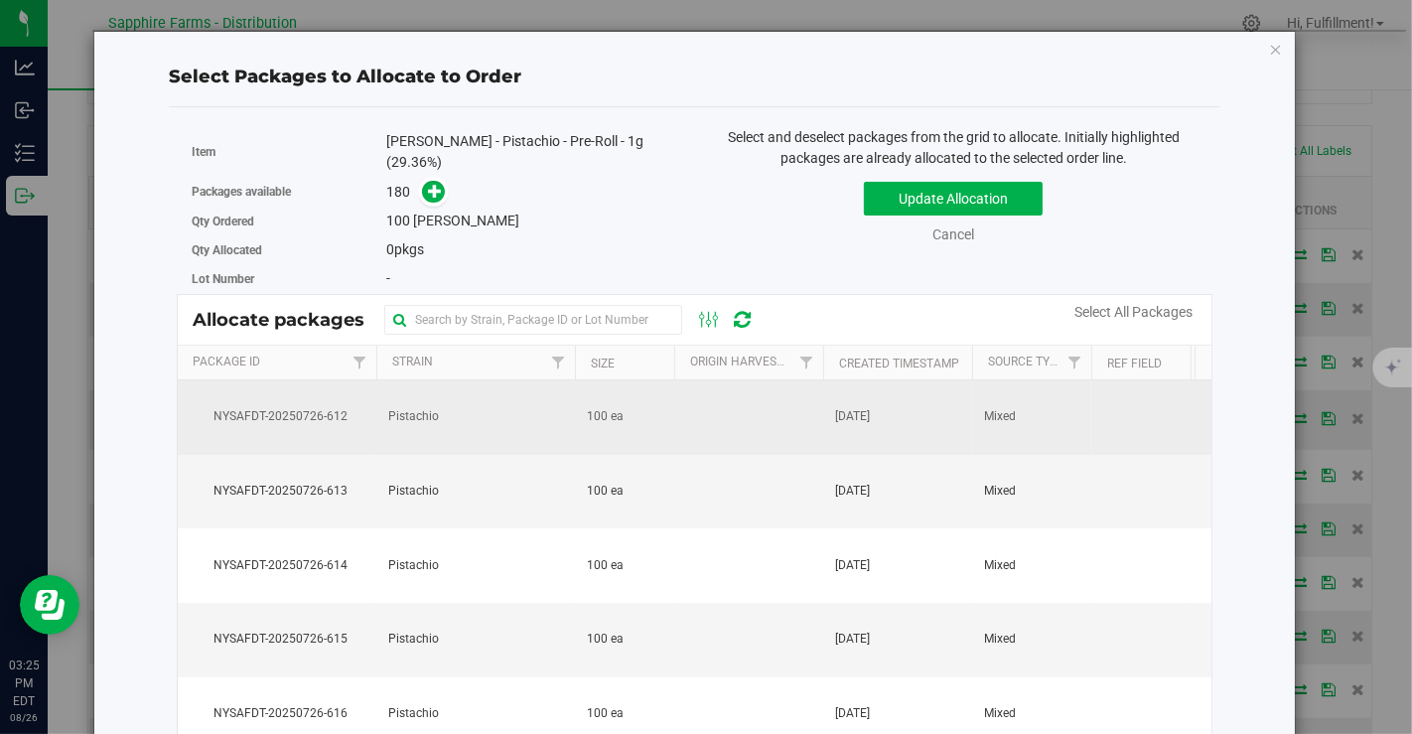
click at [771, 400] on td at bounding box center [748, 417] width 149 height 74
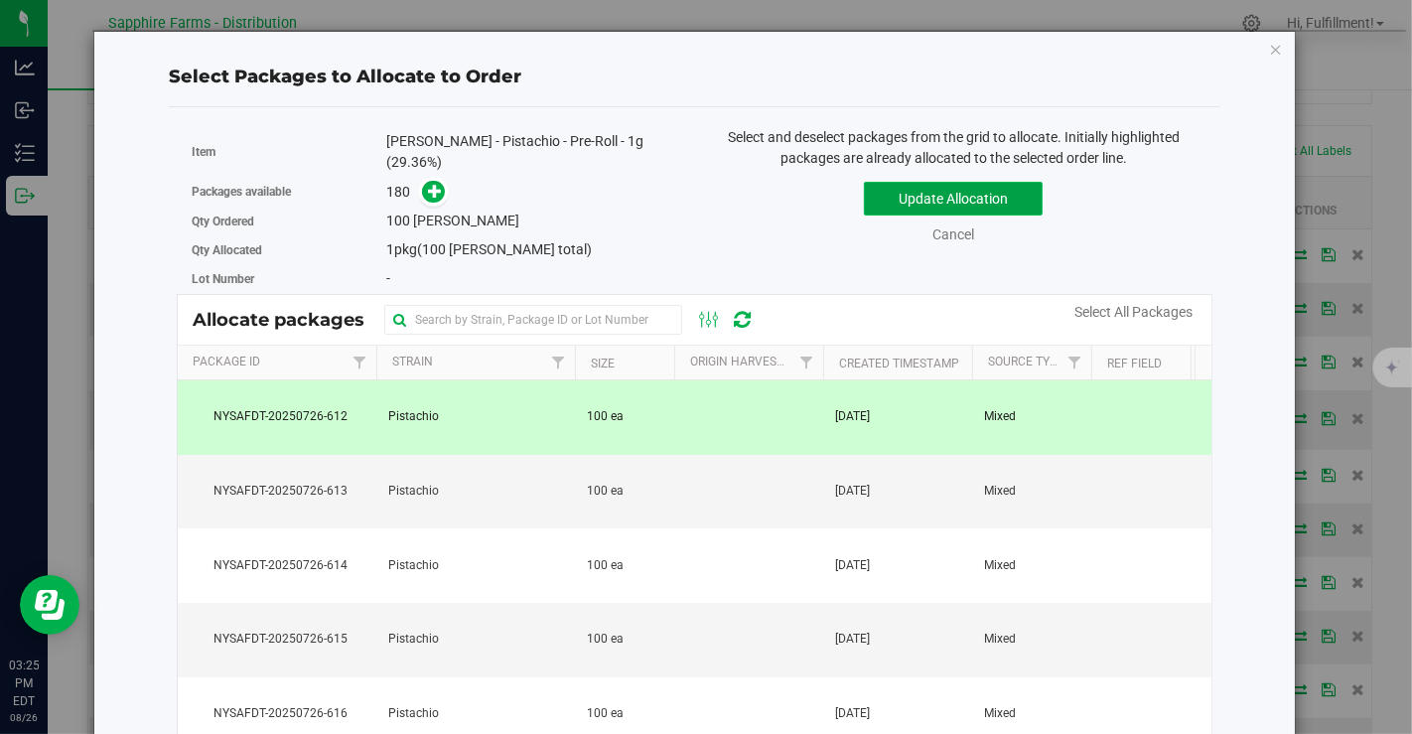
click at [974, 195] on button "Update Allocation" at bounding box center [953, 199] width 179 height 34
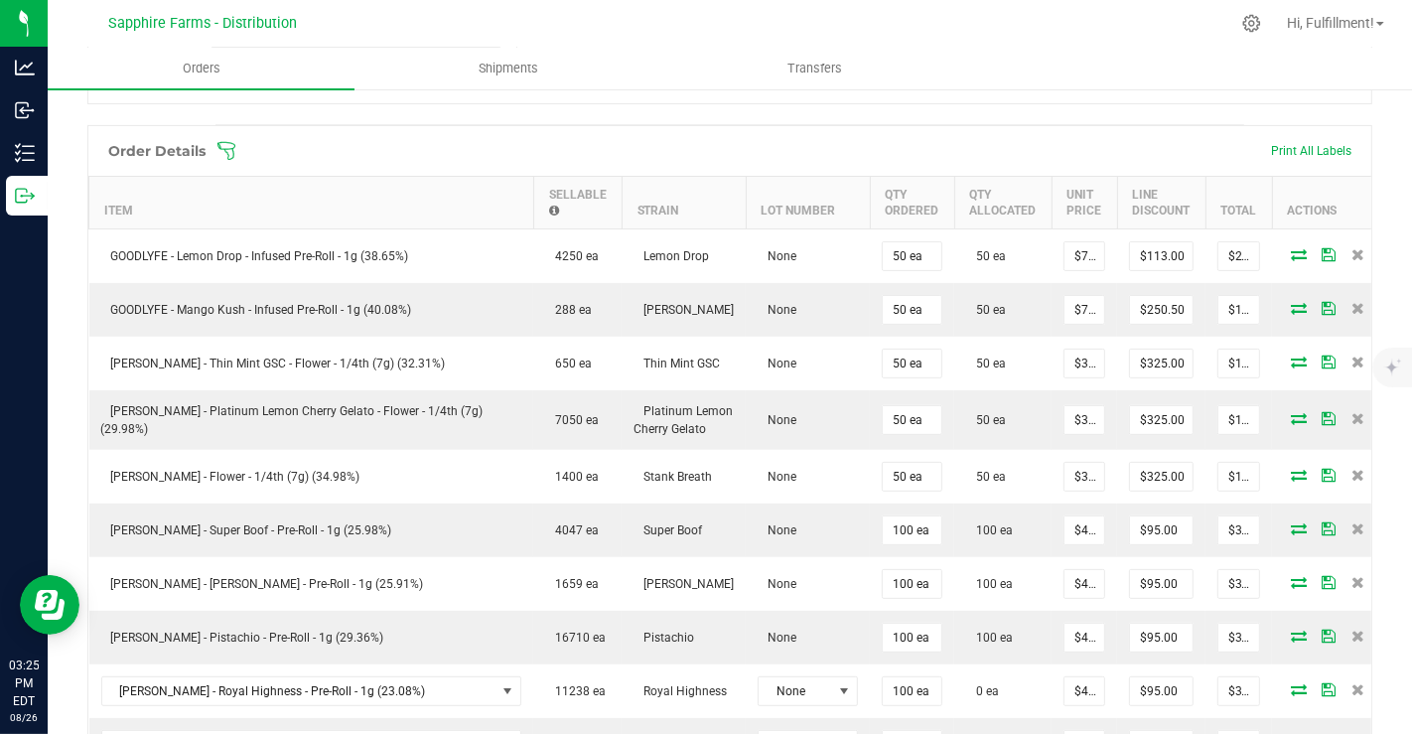
click at [229, 153] on icon at bounding box center [227, 151] width 20 height 20
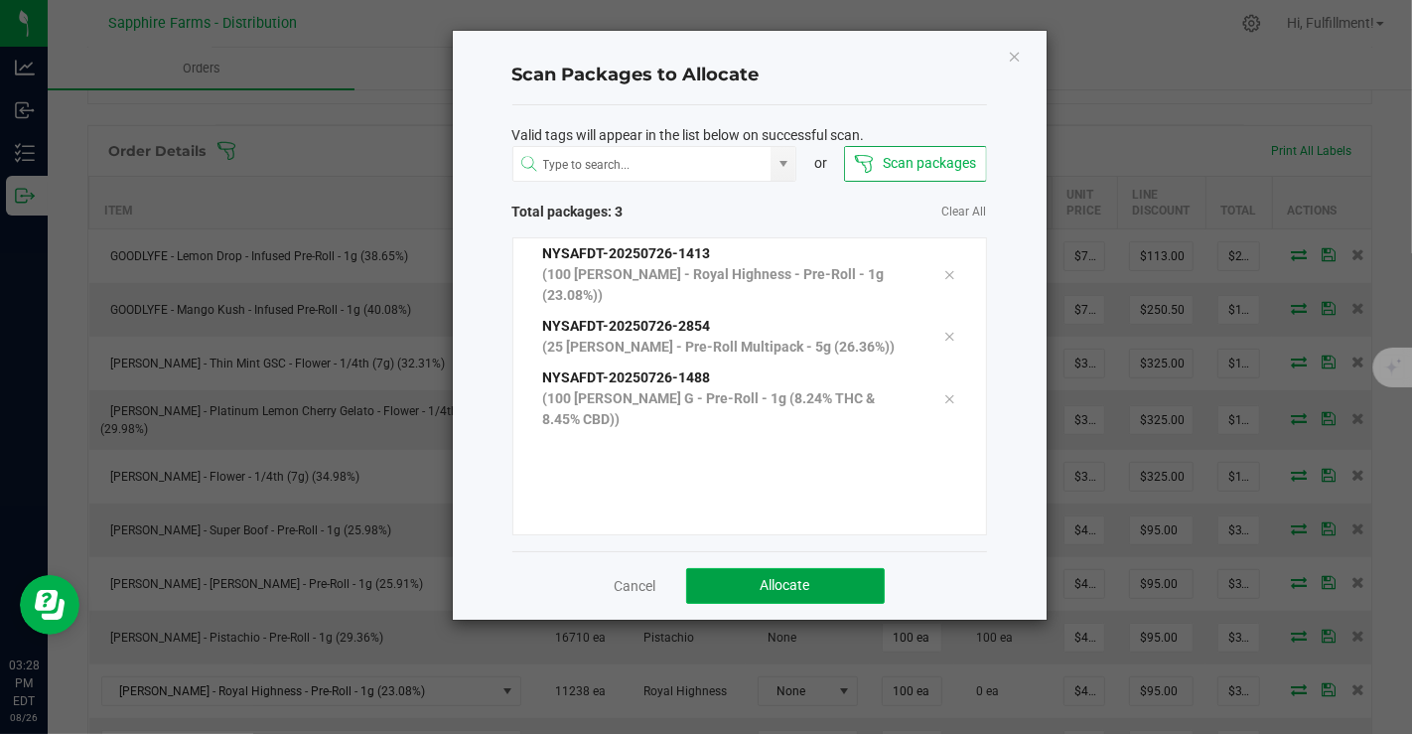
click at [812, 578] on button "Allocate" at bounding box center [785, 586] width 199 height 36
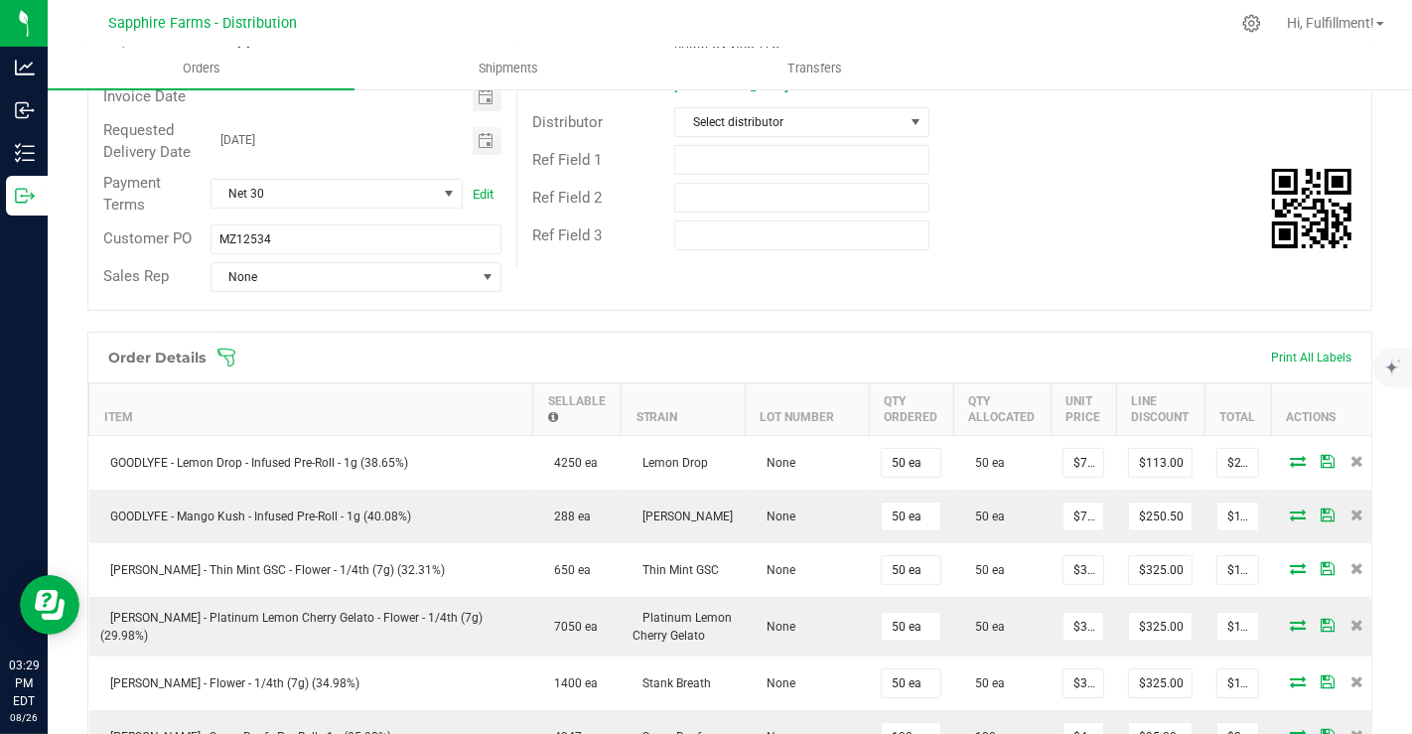
scroll to position [275, 0]
click at [227, 351] on icon at bounding box center [227, 361] width 20 height 20
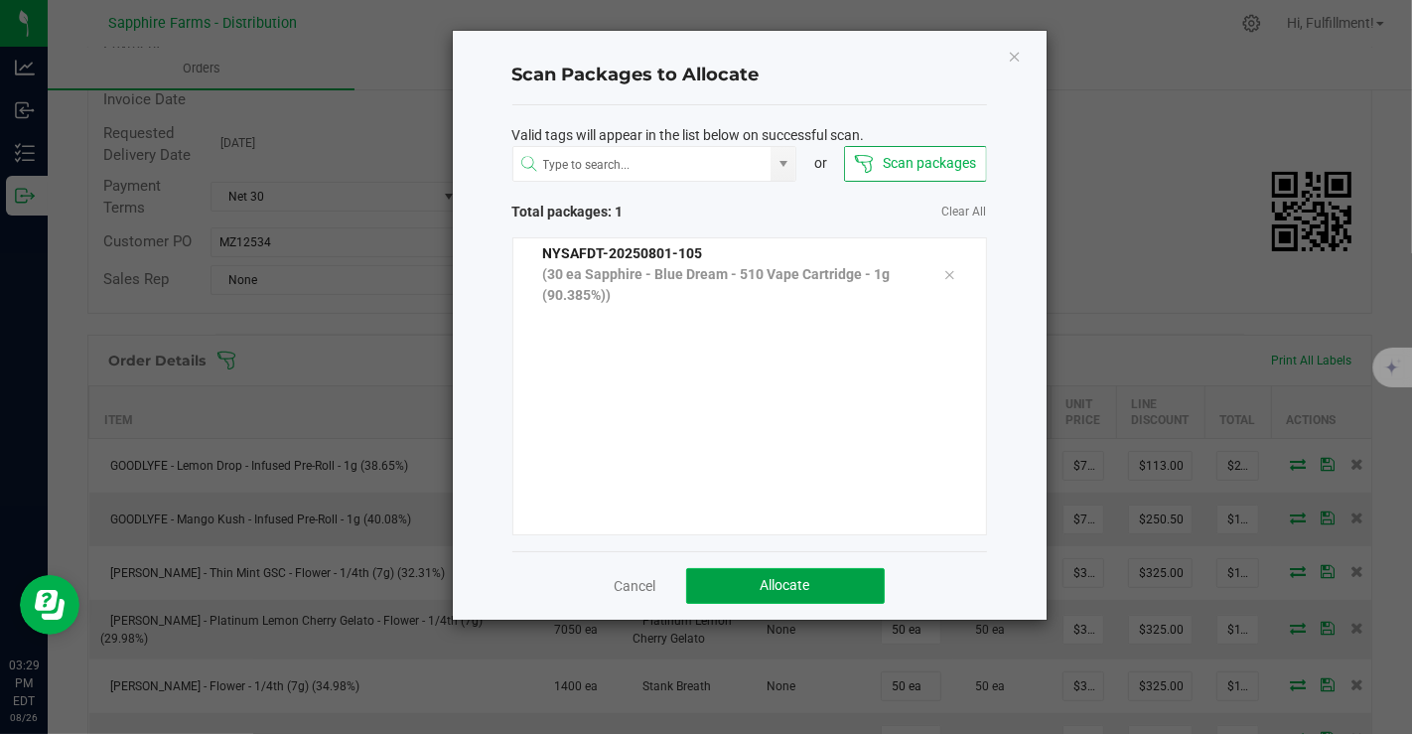
click at [822, 573] on button "Allocate" at bounding box center [785, 586] width 199 height 36
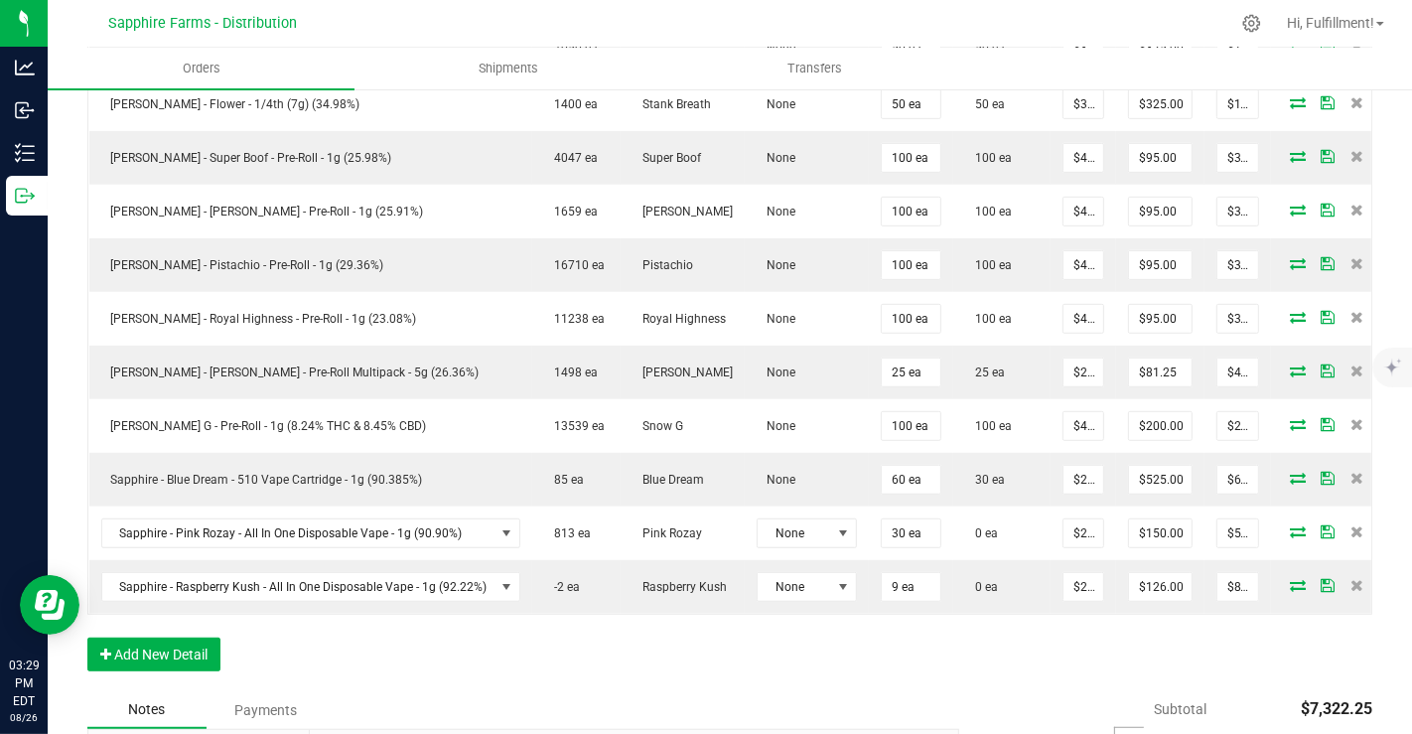
scroll to position [856, 0]
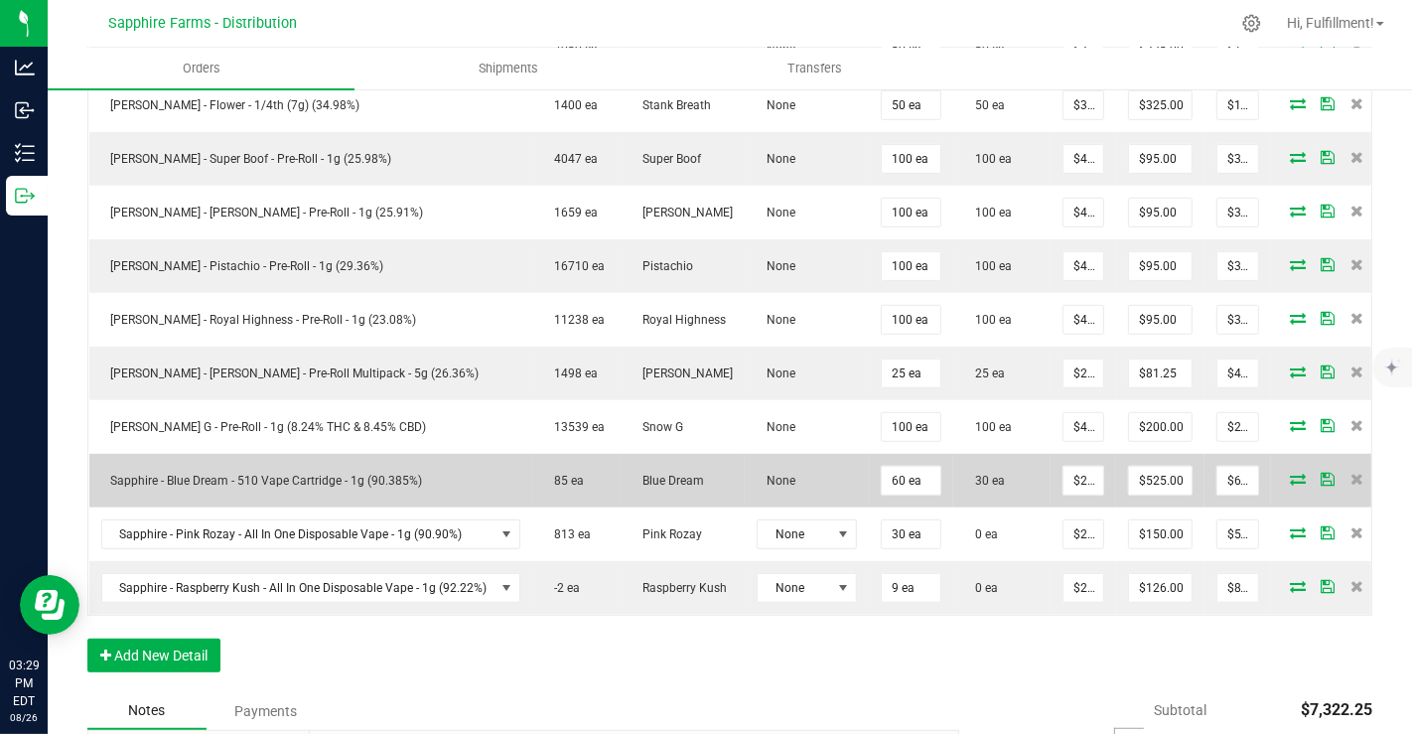
click at [1290, 475] on icon at bounding box center [1298, 479] width 16 height 12
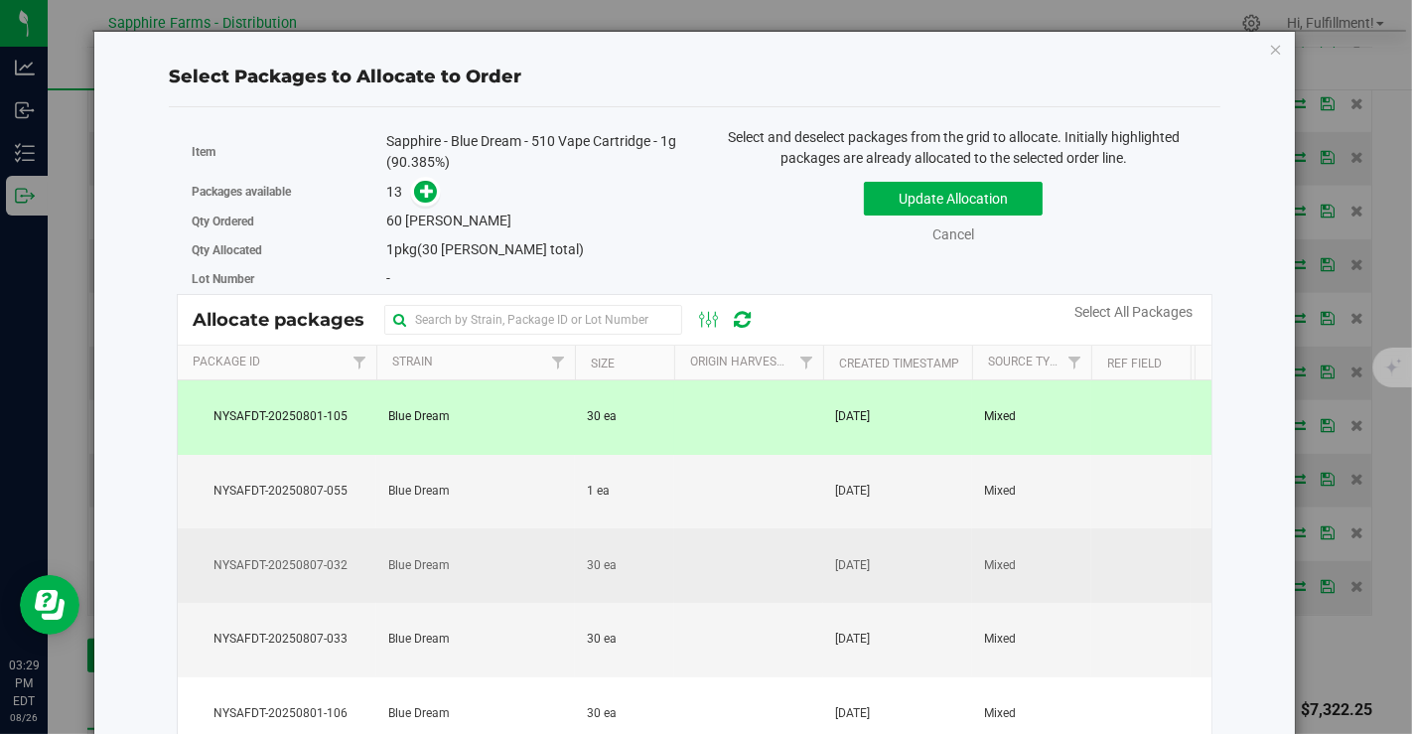
click at [814, 580] on td at bounding box center [748, 565] width 149 height 74
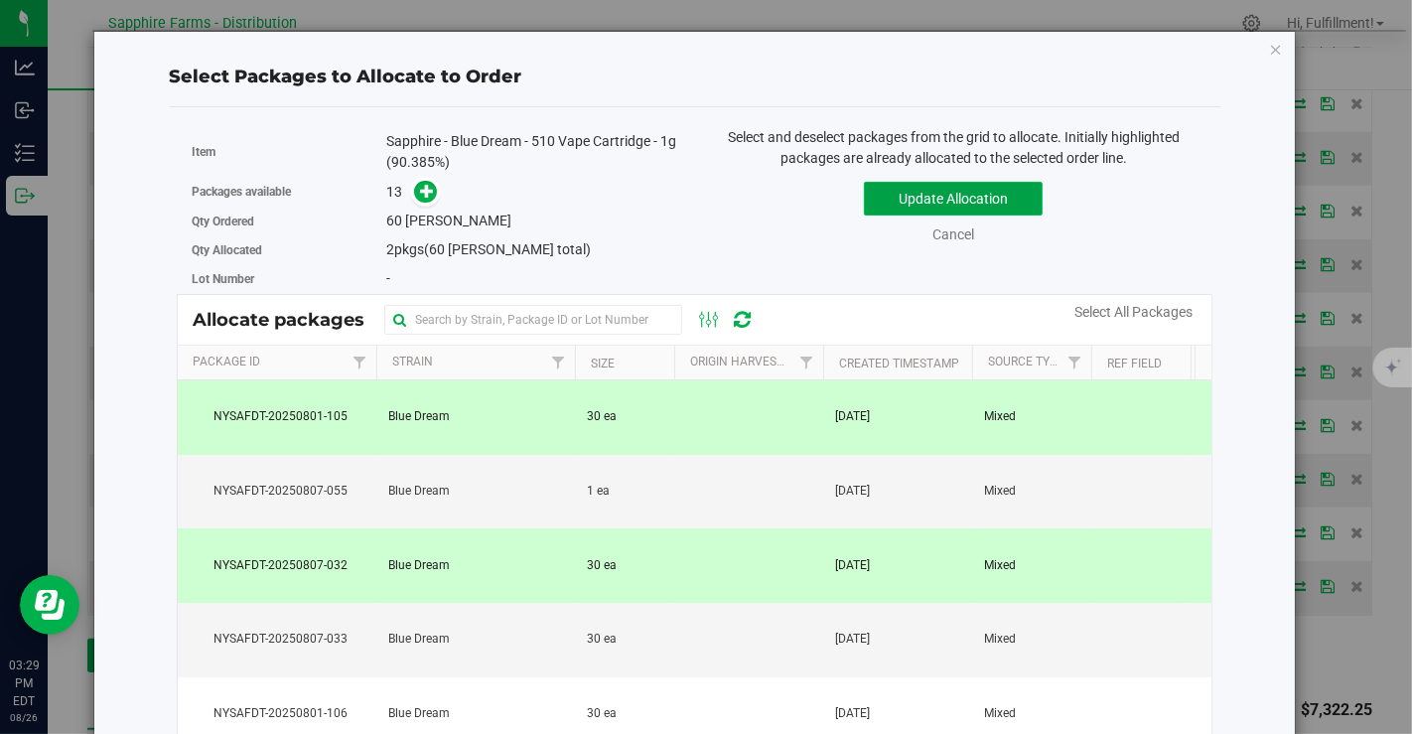
click at [949, 195] on button "Update Allocation" at bounding box center [953, 199] width 179 height 34
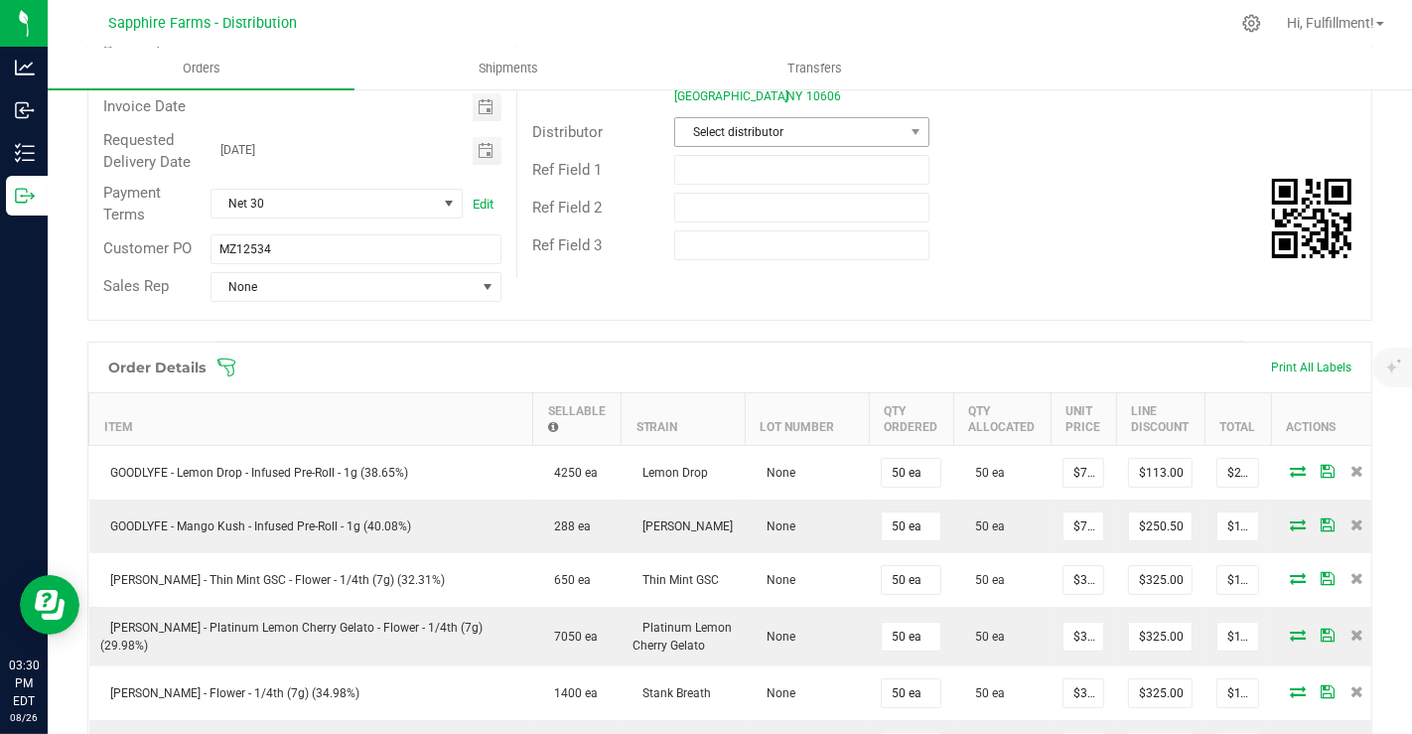
scroll to position [266, 0]
click at [225, 366] on icon at bounding box center [227, 370] width 20 height 20
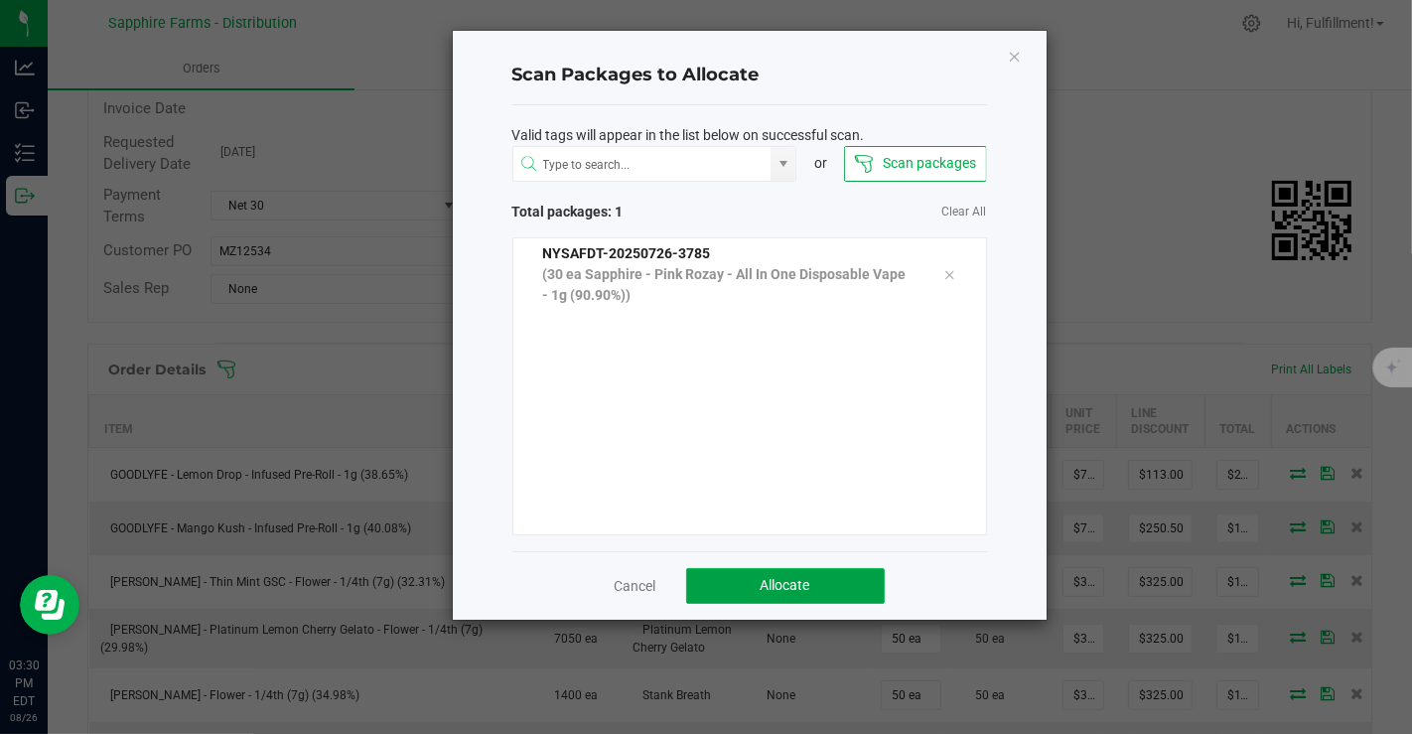
click at [736, 580] on button "Allocate" at bounding box center [785, 586] width 199 height 36
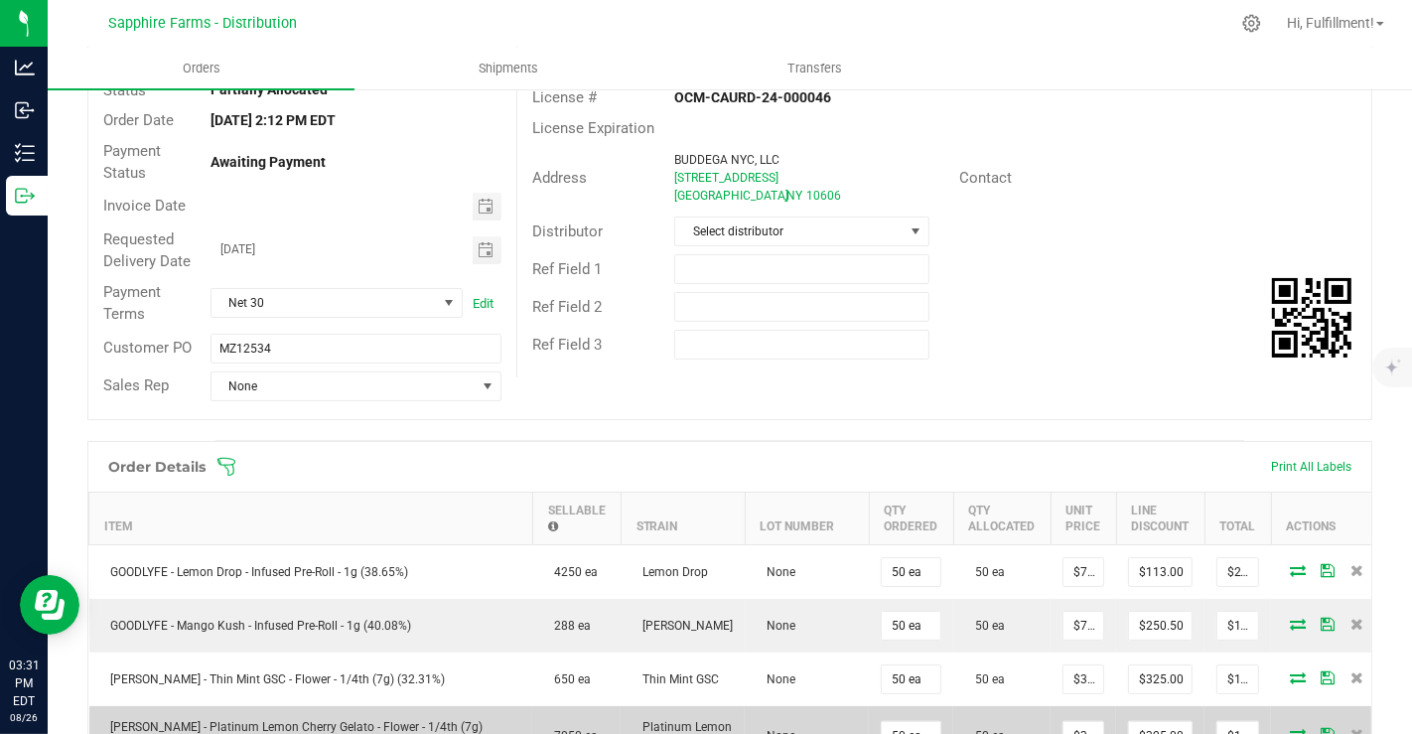
scroll to position [0, 0]
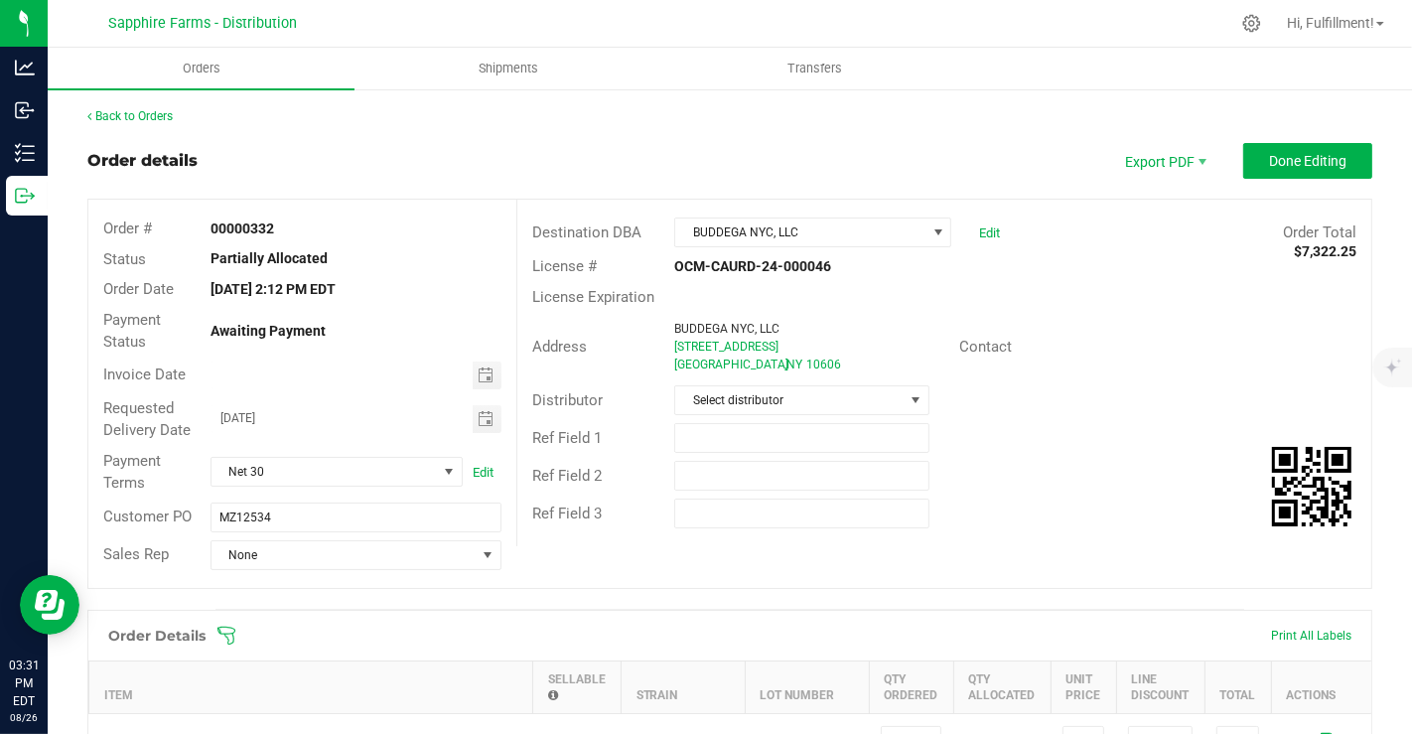
click at [232, 636] on icon at bounding box center [227, 636] width 18 height 18
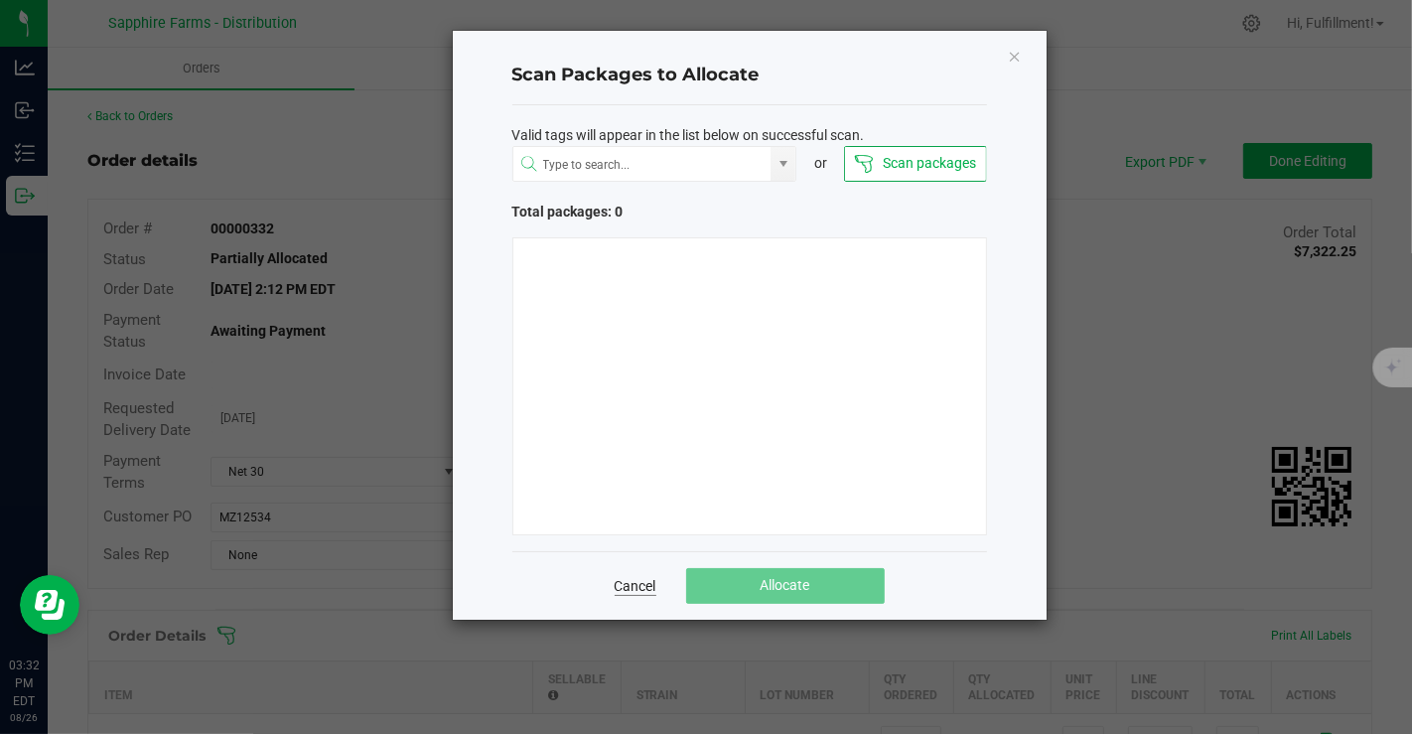
click at [641, 580] on link "Cancel" at bounding box center [636, 586] width 42 height 20
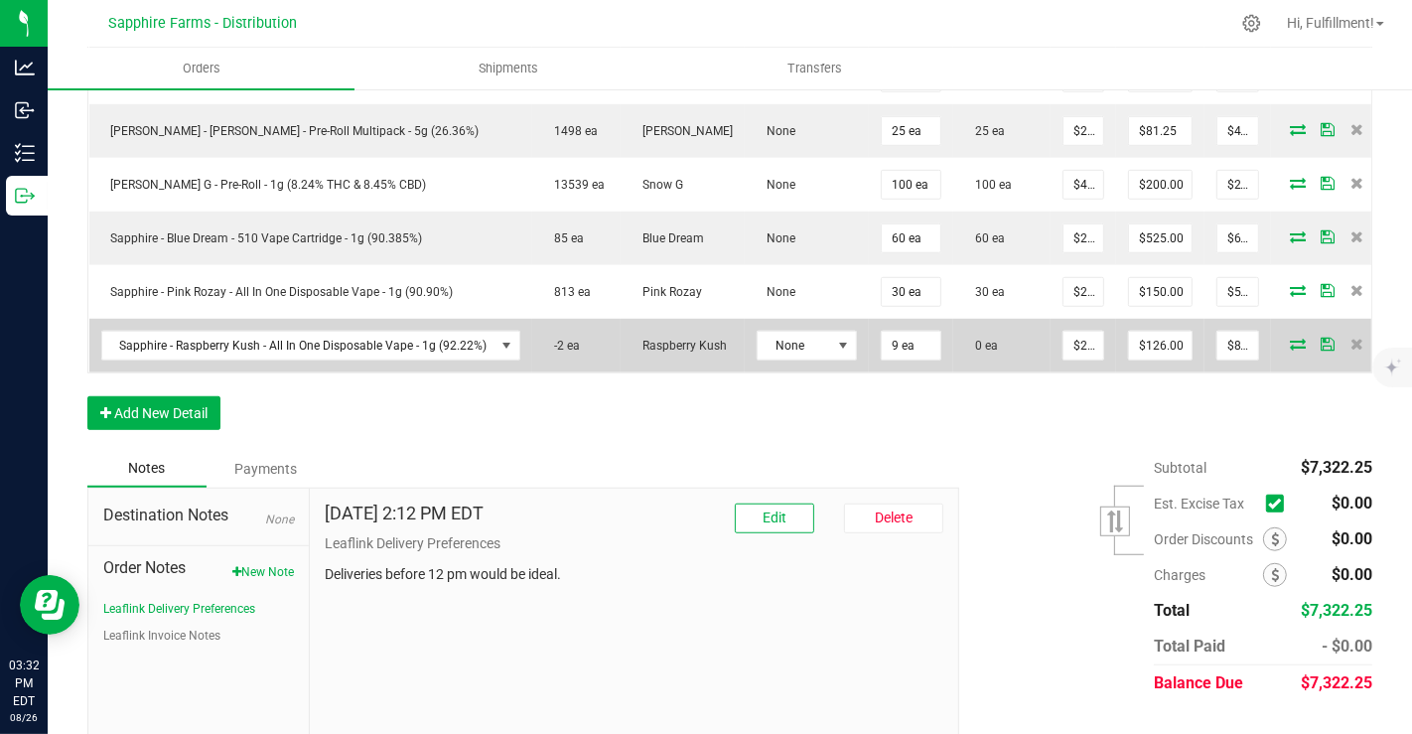
scroll to position [1101, 0]
click at [1290, 336] on icon at bounding box center [1298, 342] width 16 height 12
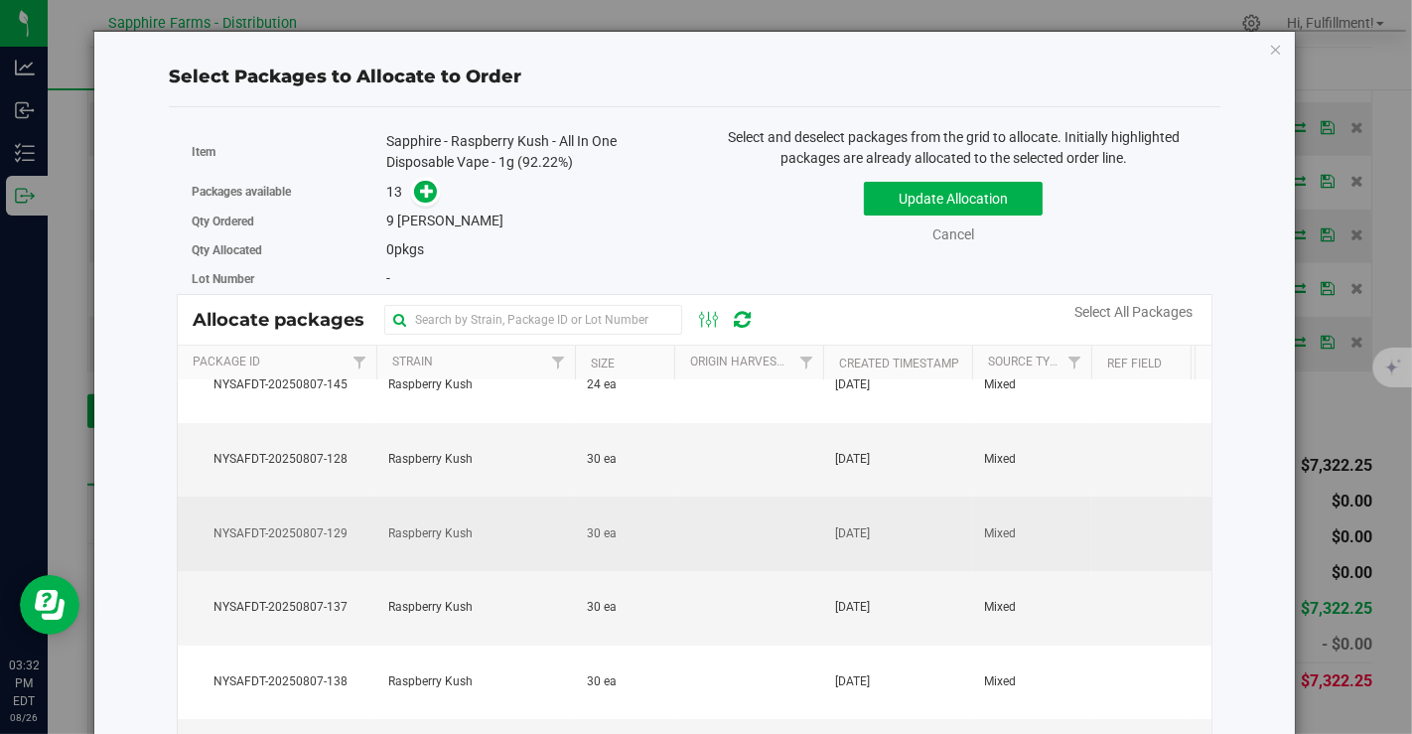
scroll to position [0, 0]
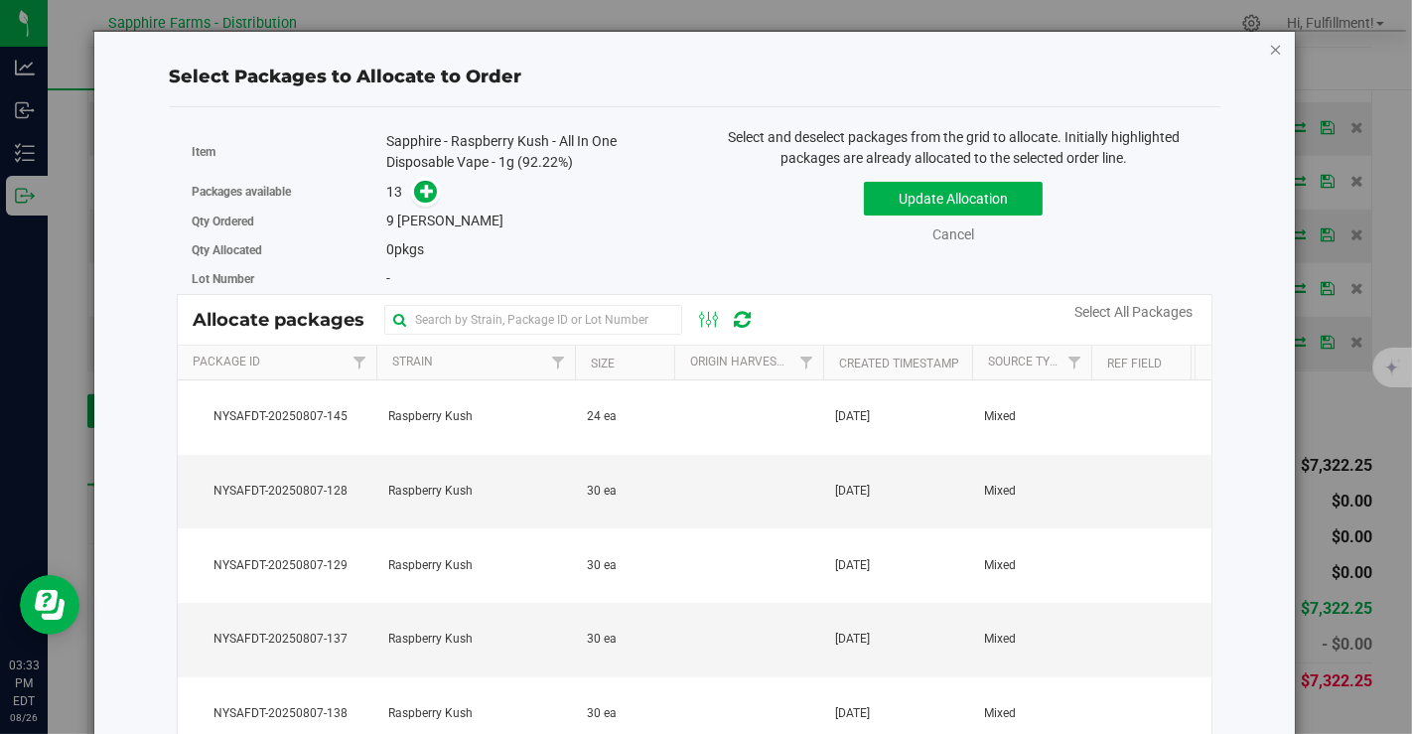
click at [1269, 47] on icon "button" at bounding box center [1276, 49] width 14 height 24
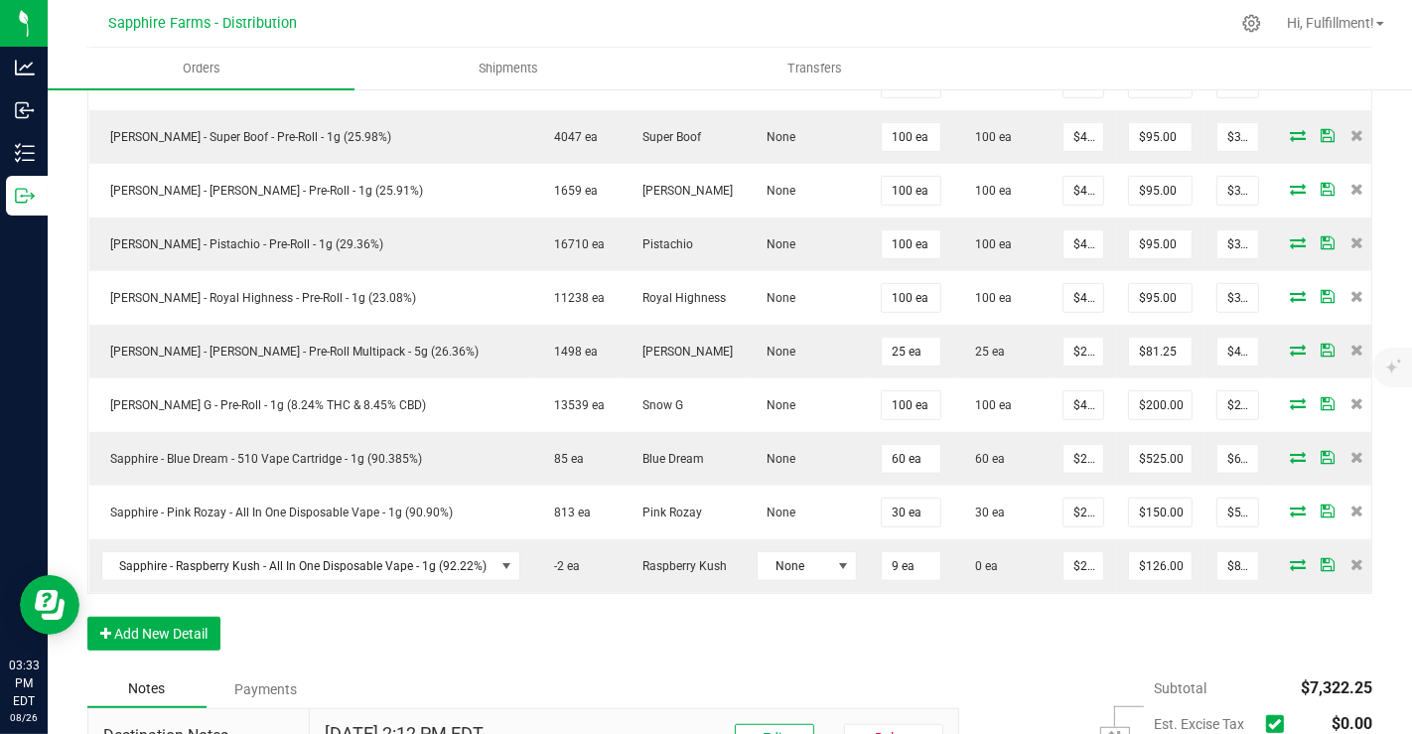
scroll to position [1038, 0]
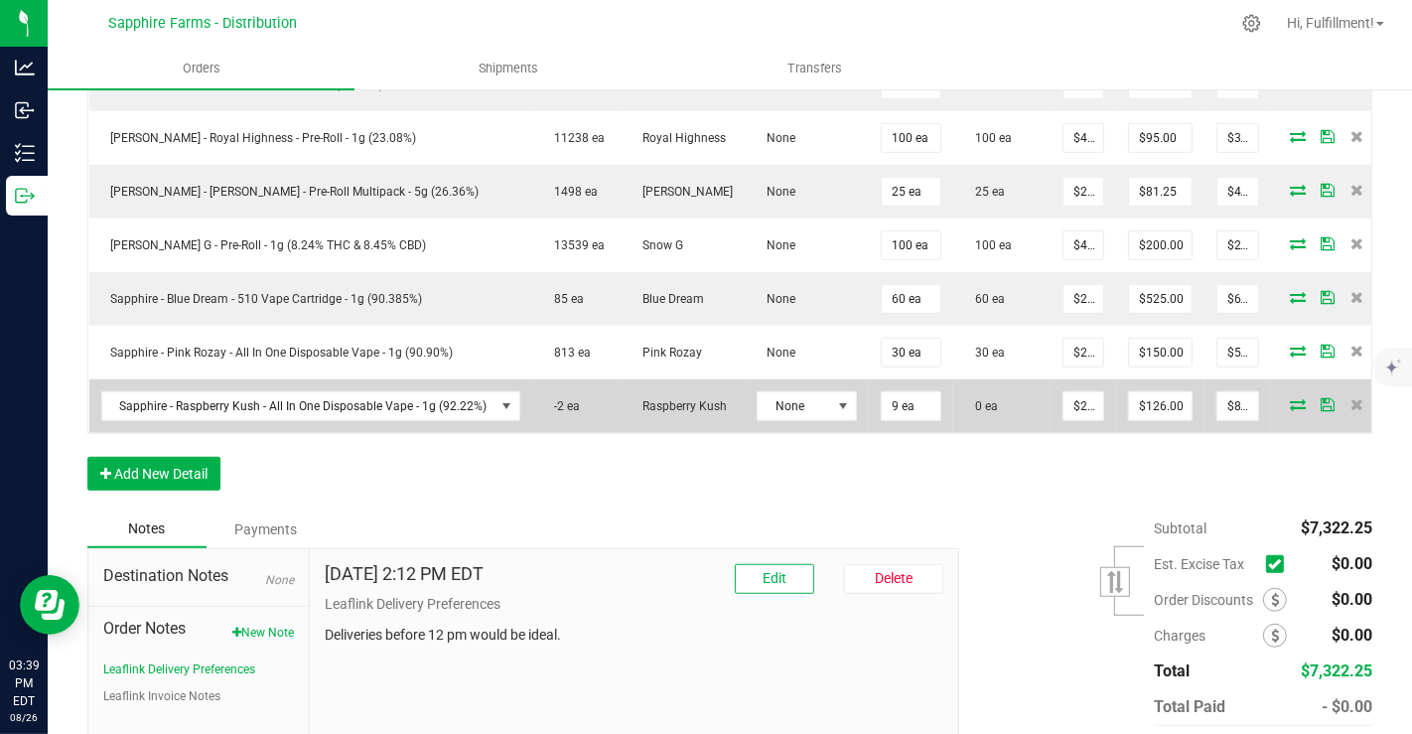
click at [1285, 402] on td at bounding box center [1330, 406] width 119 height 54
click at [1290, 398] on icon at bounding box center [1298, 404] width 16 height 12
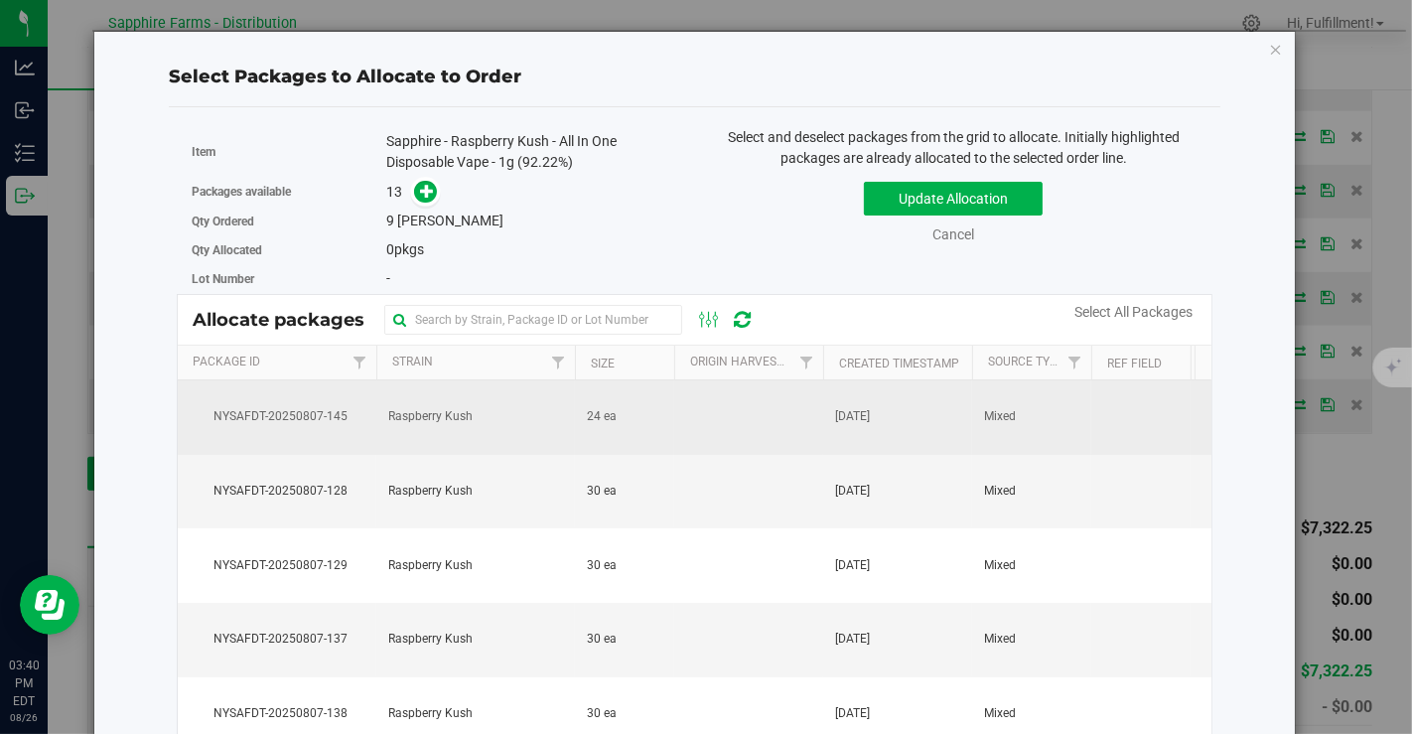
click at [715, 421] on td at bounding box center [748, 417] width 149 height 74
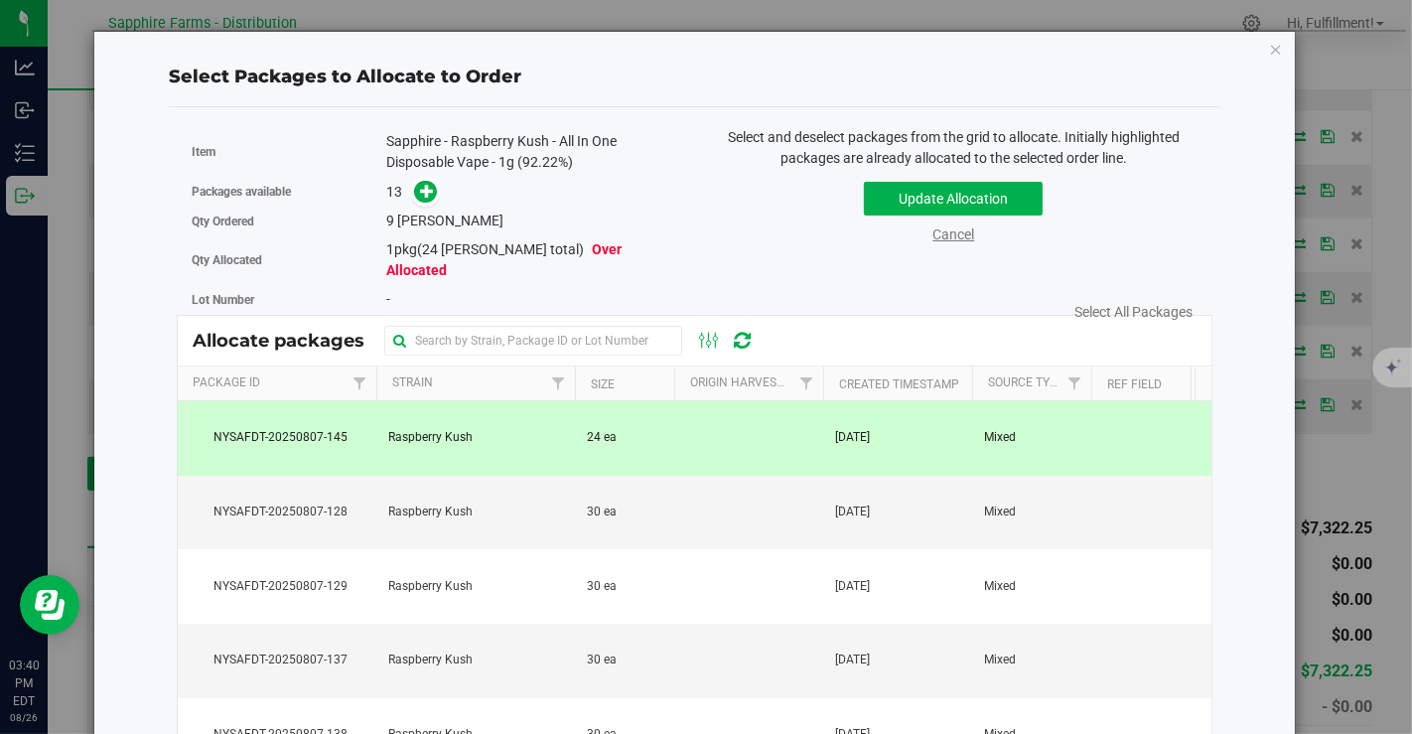
click at [945, 229] on link "Cancel" at bounding box center [954, 234] width 42 height 16
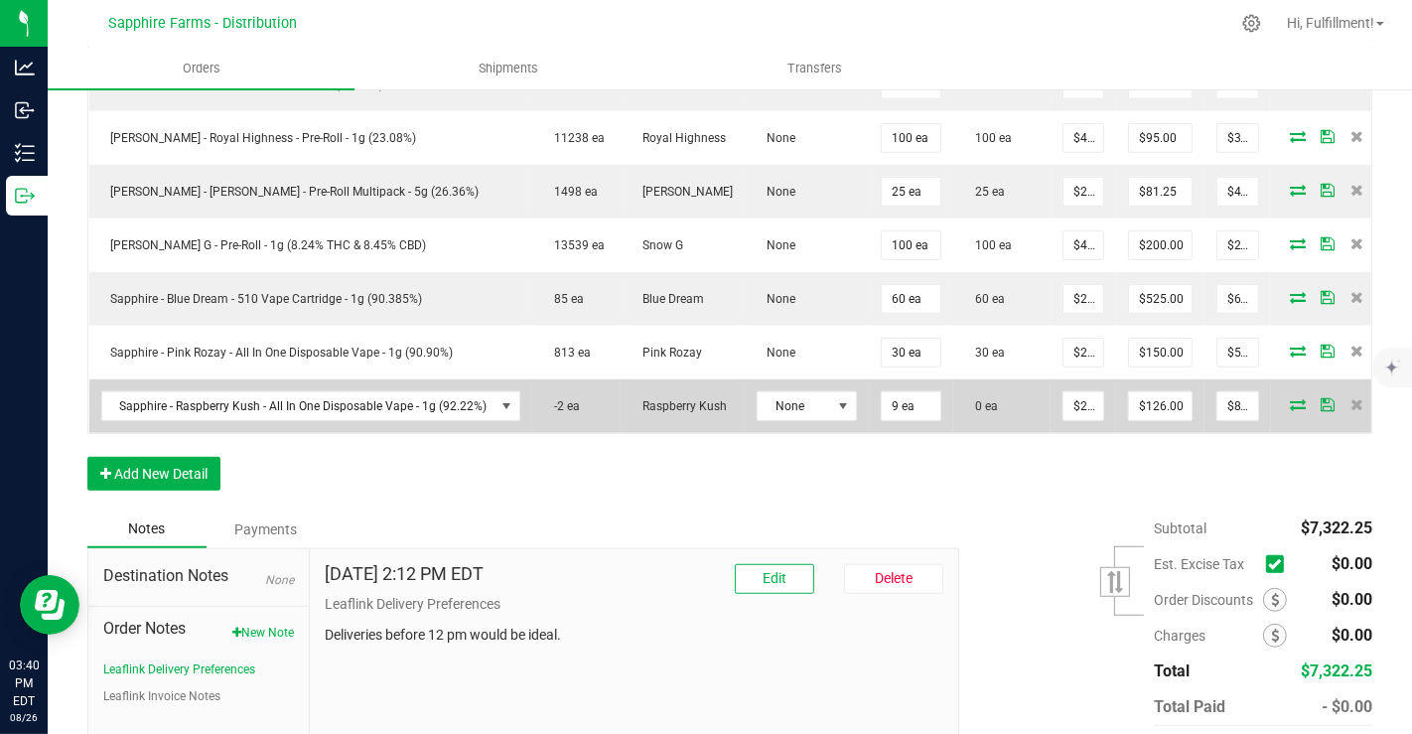
click at [977, 399] on span "0 ea" at bounding box center [981, 406] width 33 height 14
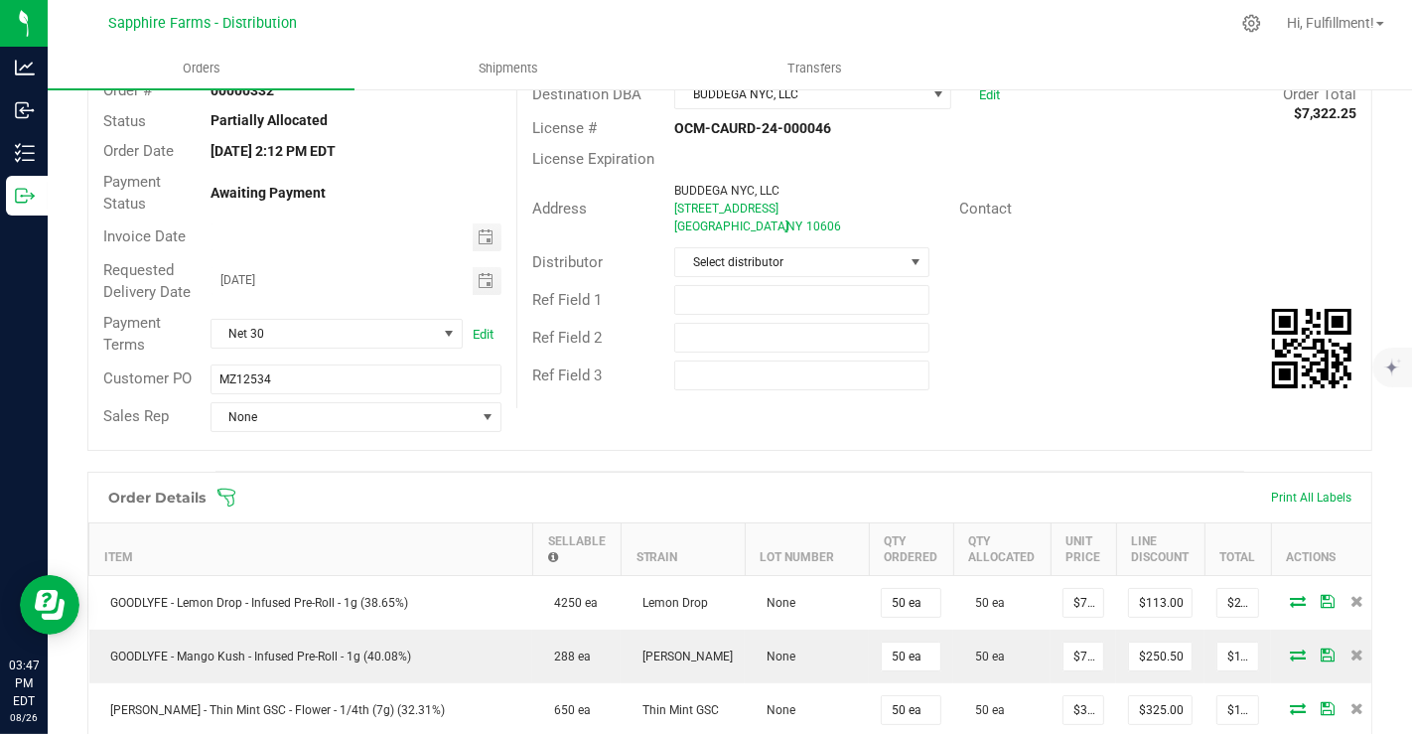
scroll to position [0, 0]
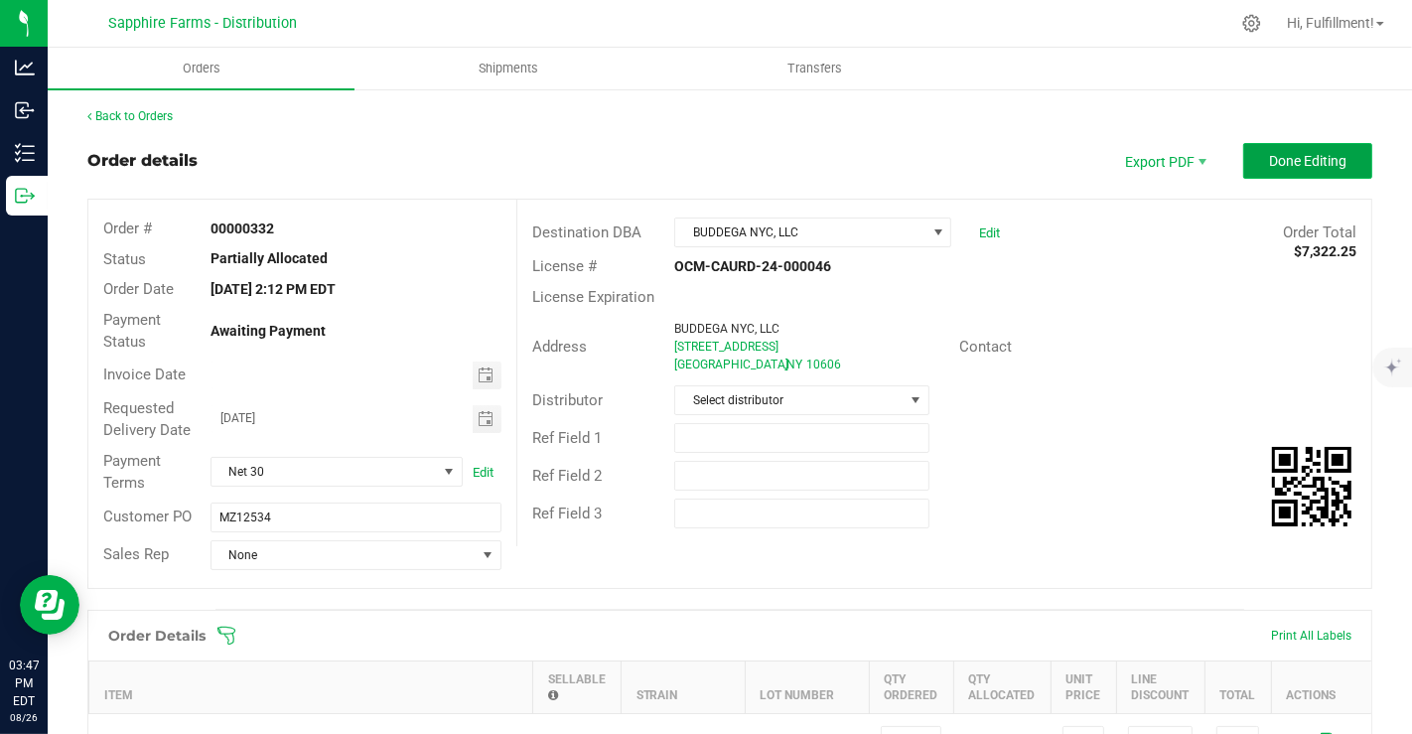
click at [1302, 146] on button "Done Editing" at bounding box center [1308, 161] width 129 height 36
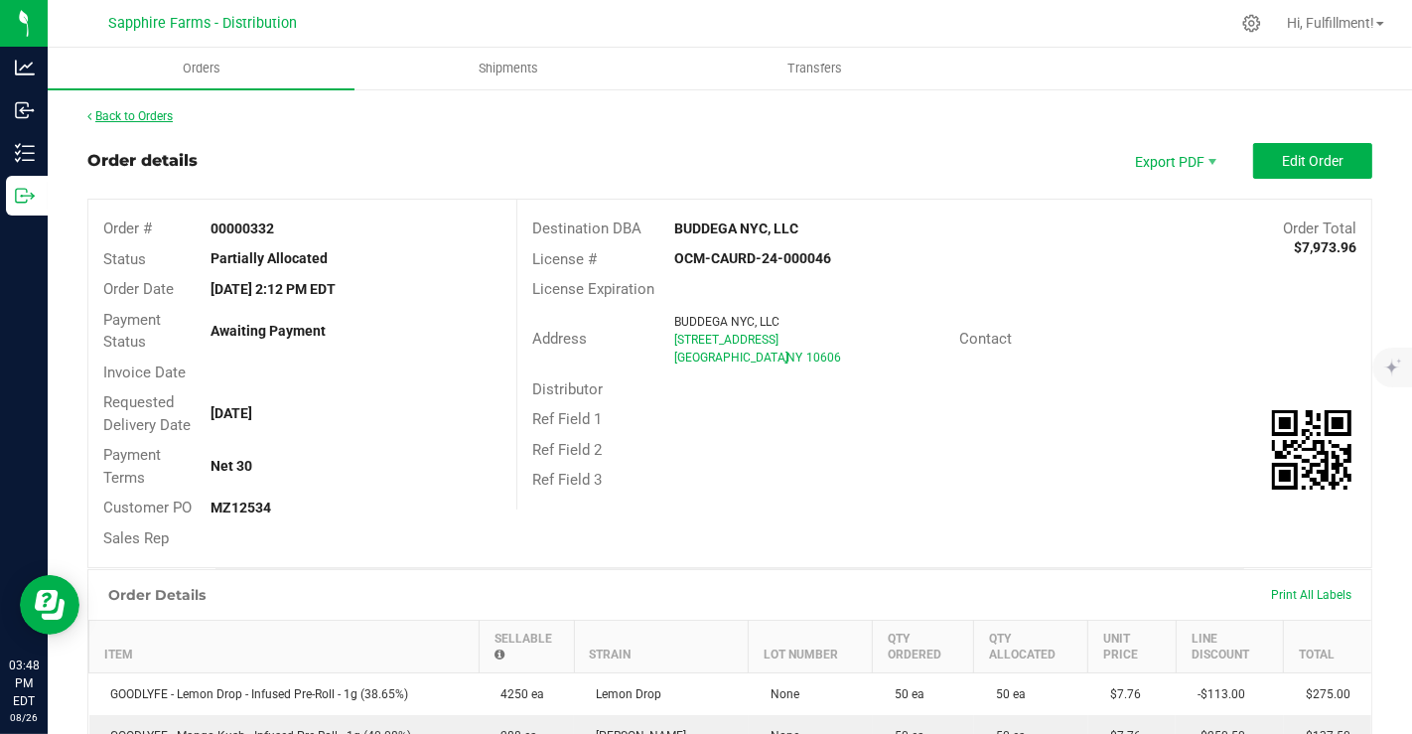
click at [143, 115] on link "Back to Orders" at bounding box center [129, 116] width 85 height 14
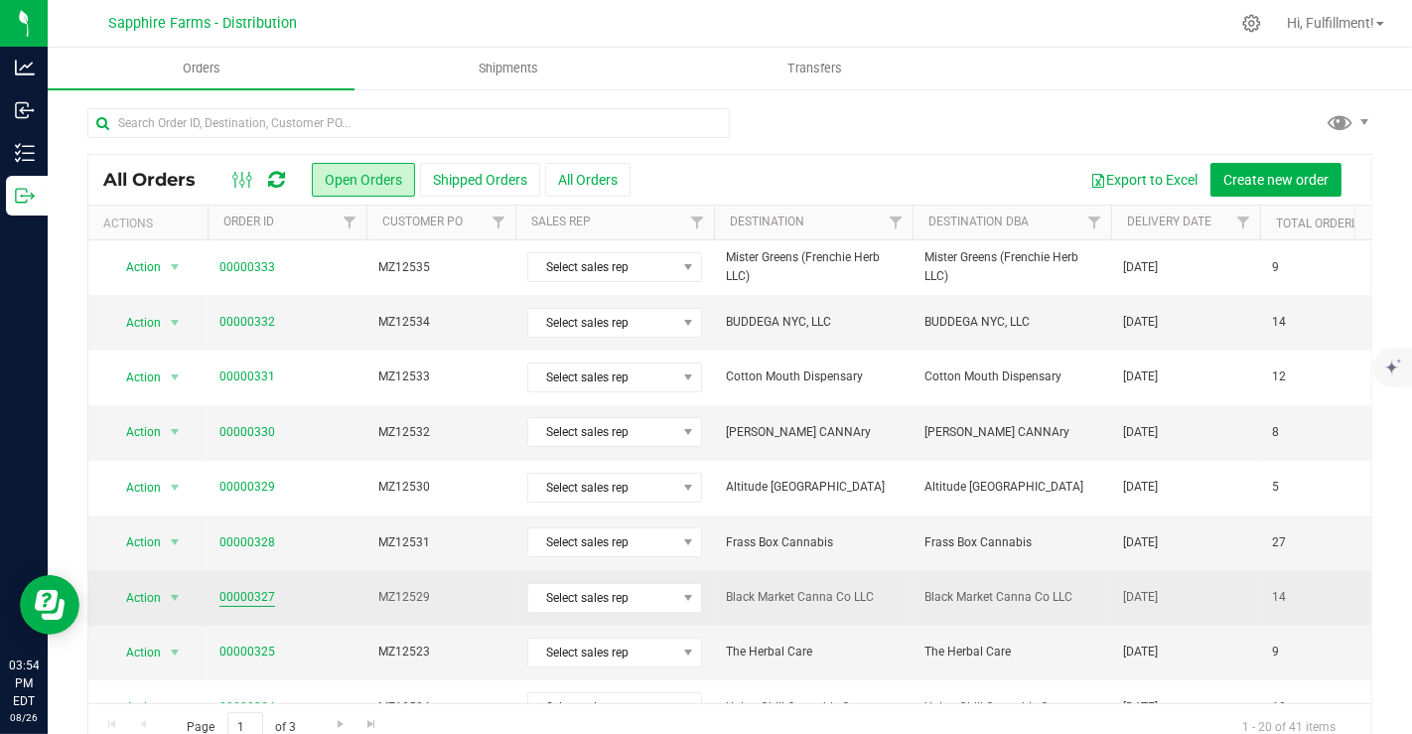
click at [256, 590] on link "00000327" at bounding box center [248, 597] width 56 height 19
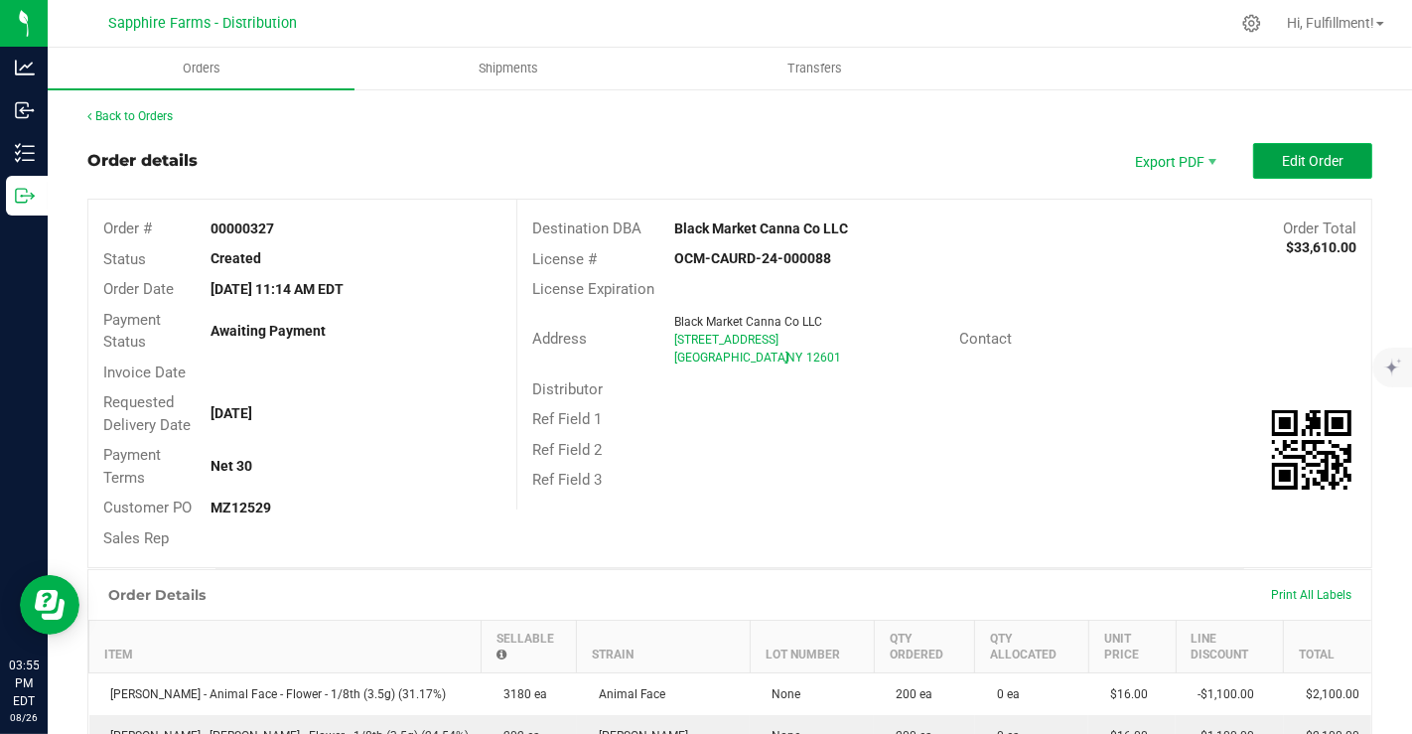
click at [1316, 162] on span "Edit Order" at bounding box center [1313, 161] width 62 height 16
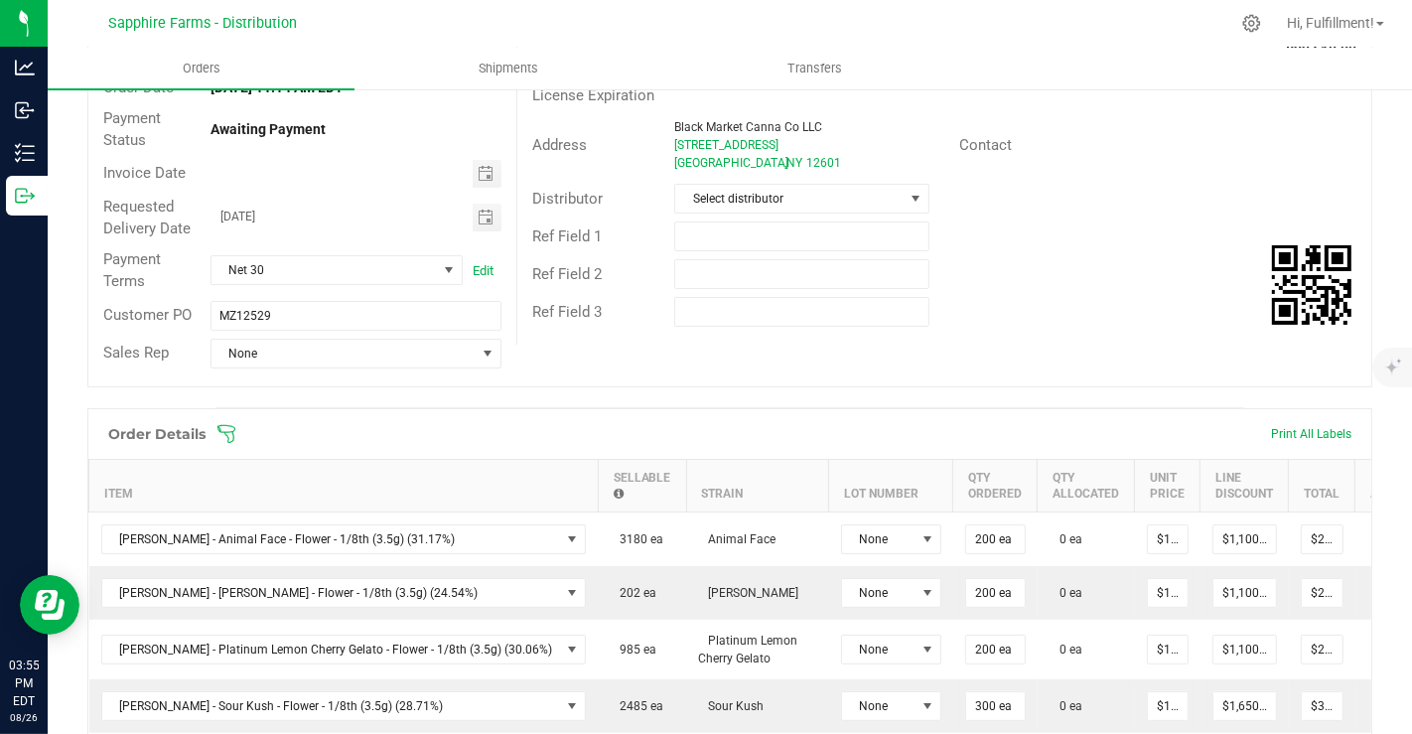
scroll to position [246, 0]
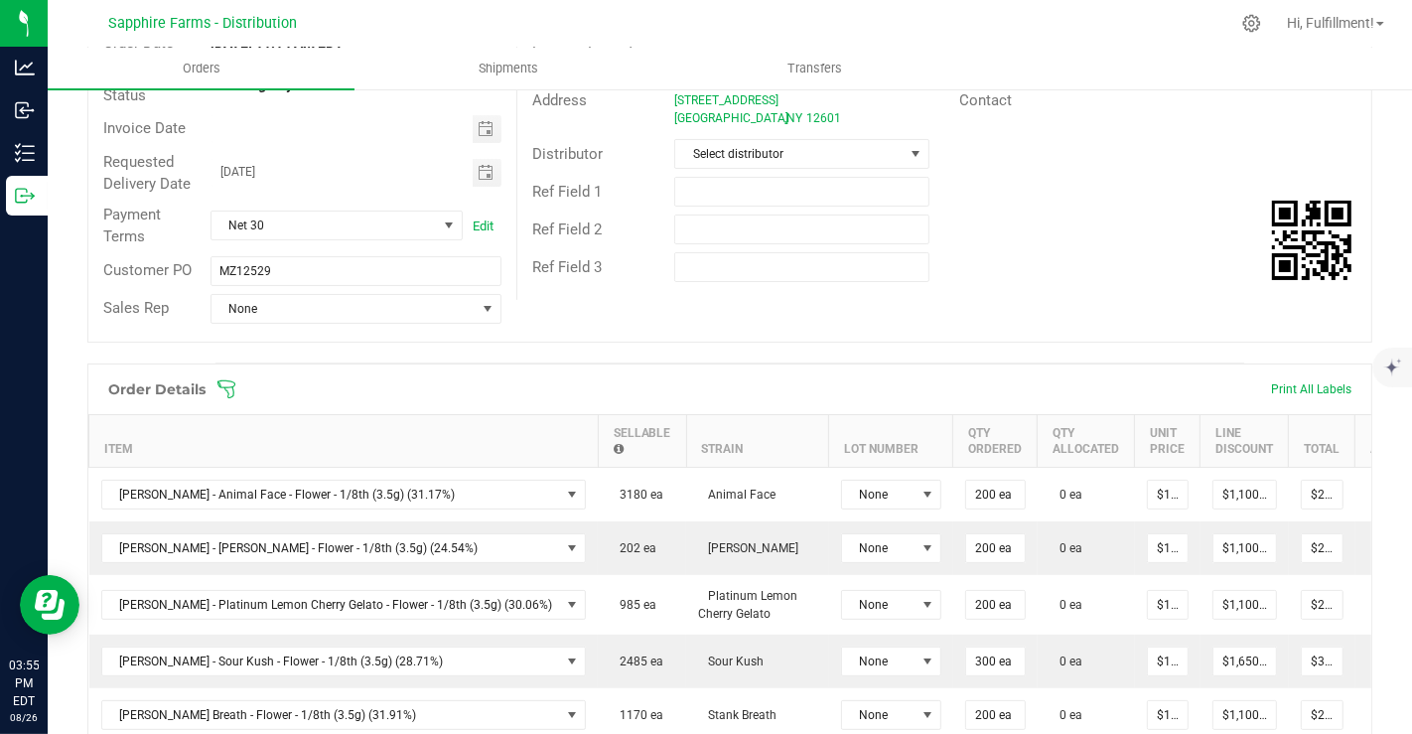
click at [221, 381] on icon at bounding box center [227, 389] width 20 height 20
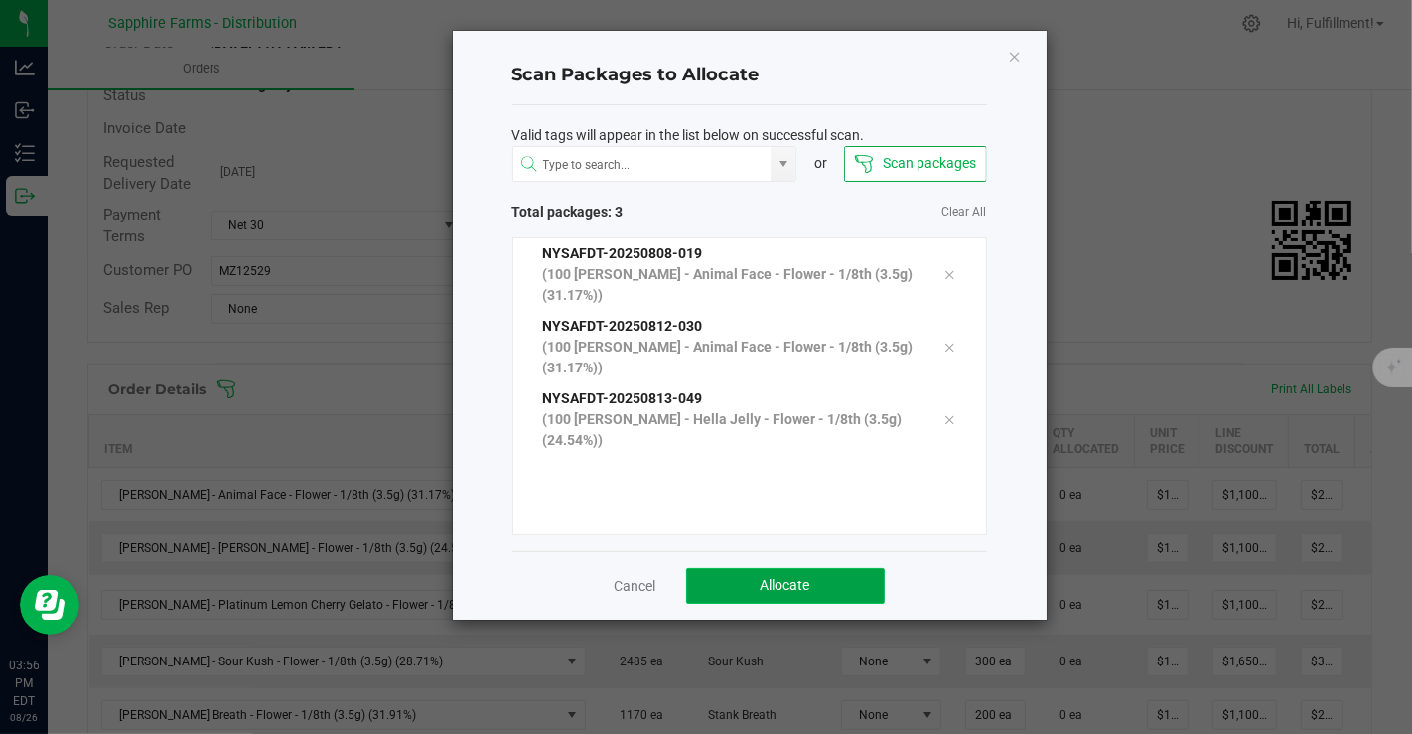
click at [733, 577] on button "Allocate" at bounding box center [785, 586] width 199 height 36
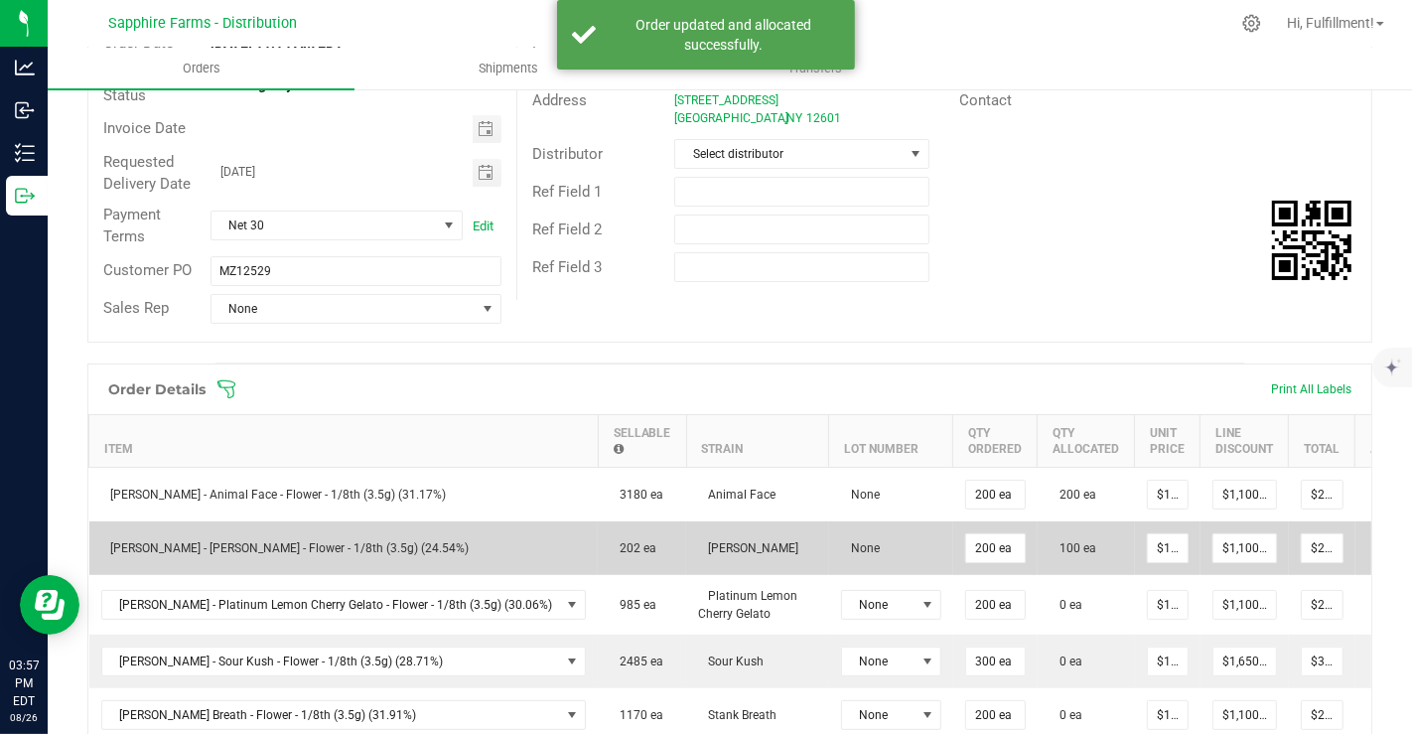
click at [1375, 541] on icon at bounding box center [1383, 546] width 16 height 12
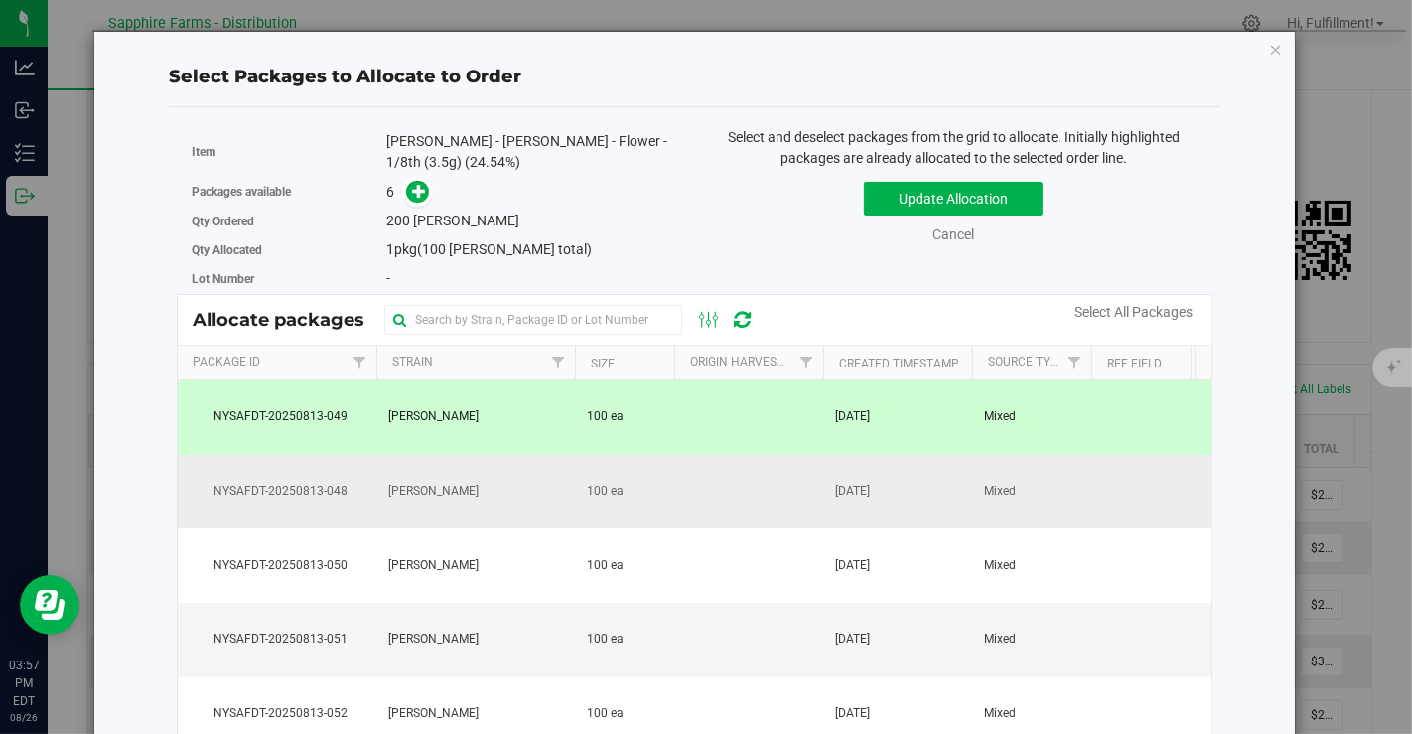
click at [870, 491] on span "[DATE]" at bounding box center [852, 491] width 35 height 19
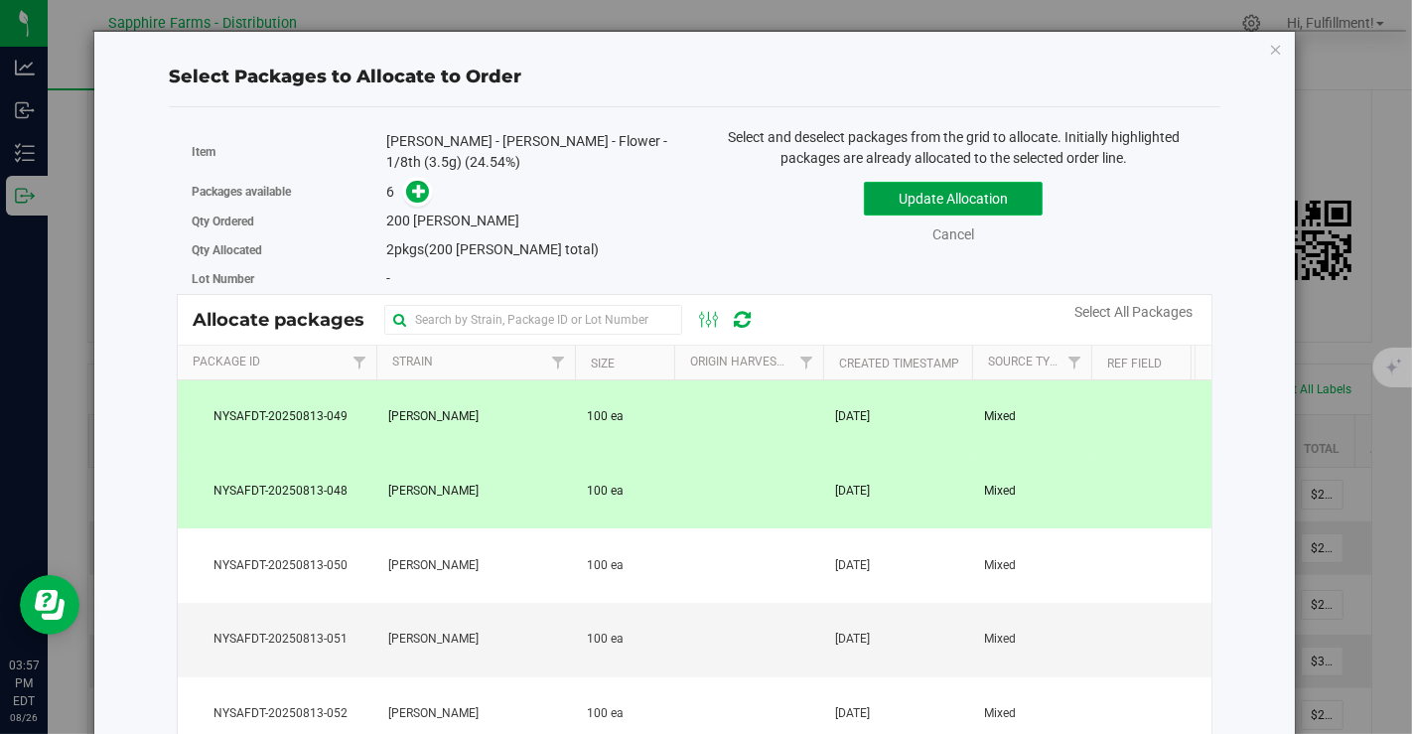
click at [1001, 204] on button "Update Allocation" at bounding box center [953, 199] width 179 height 34
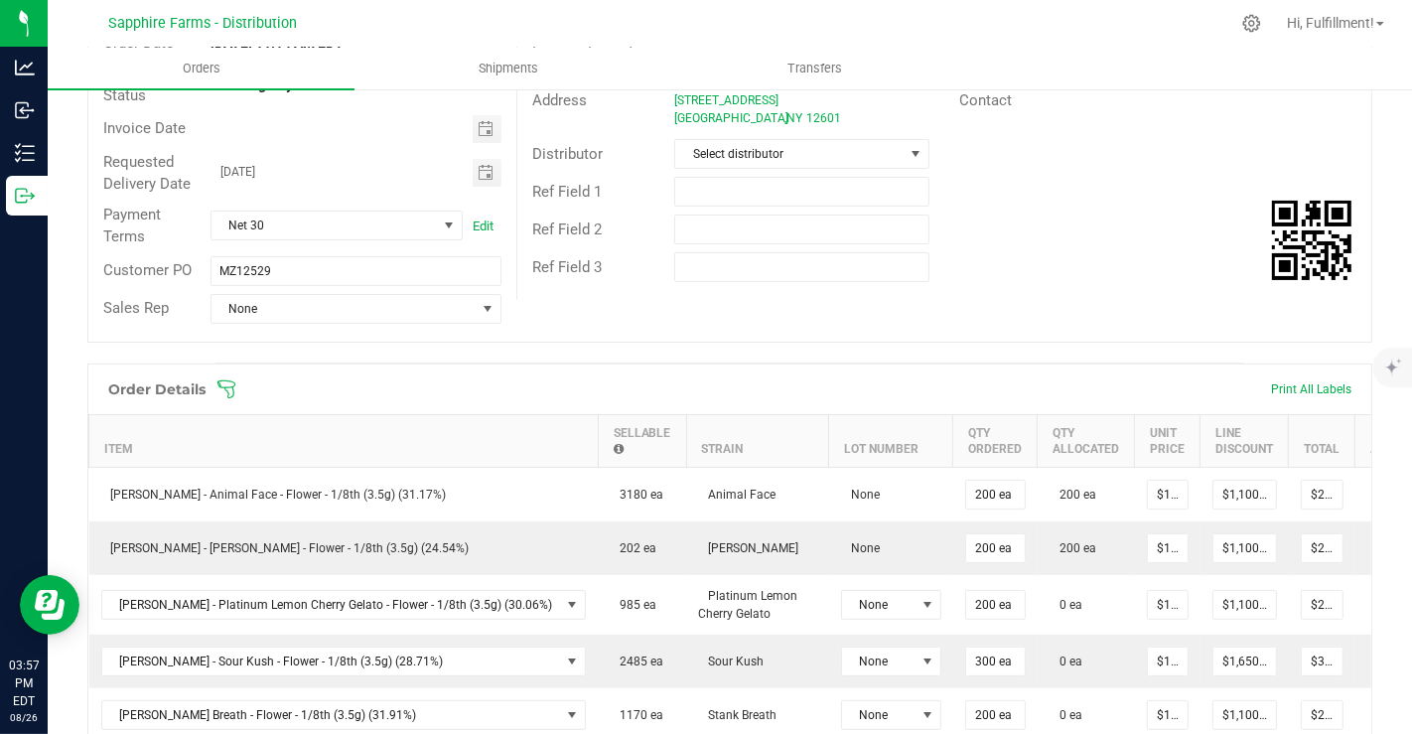
click at [227, 386] on icon at bounding box center [227, 389] width 20 height 20
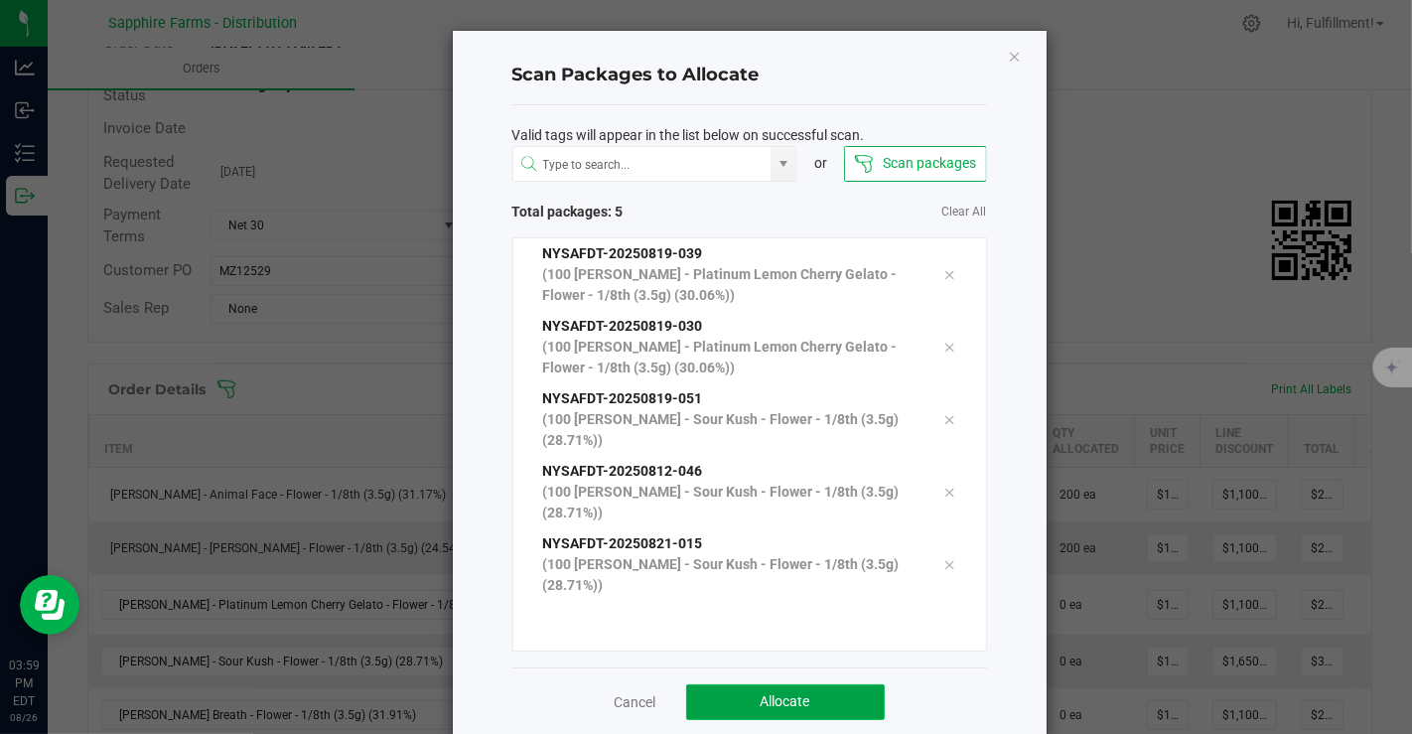
click at [782, 693] on span "Allocate" at bounding box center [786, 701] width 50 height 16
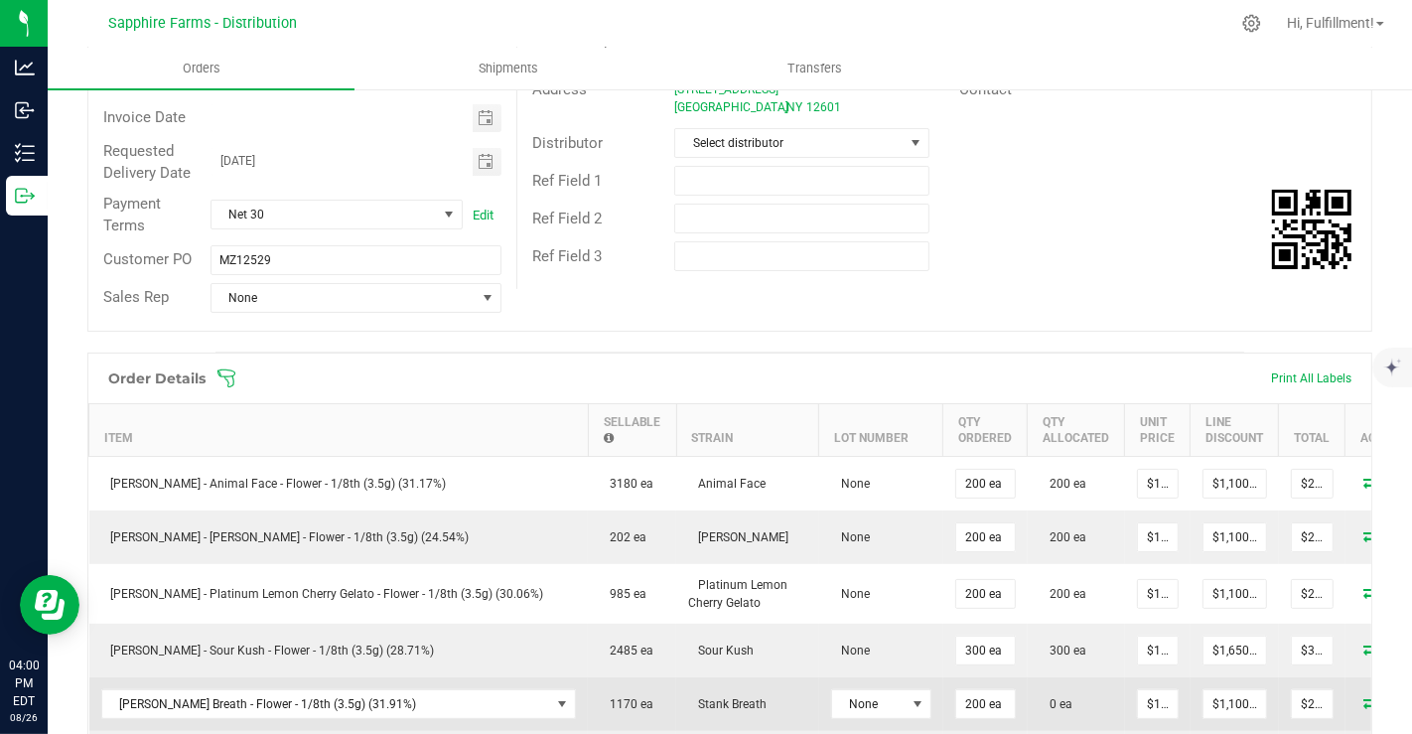
scroll to position [255, 0]
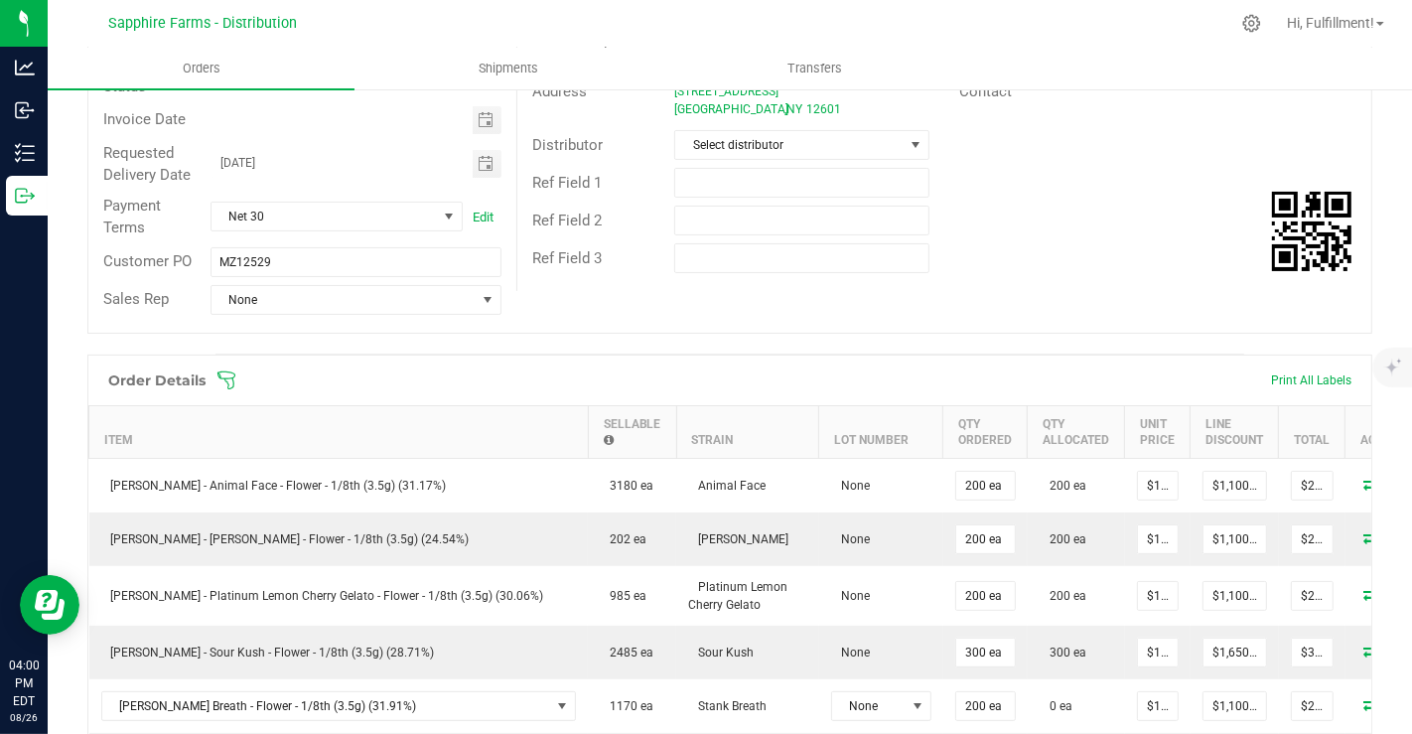
click at [232, 374] on icon at bounding box center [227, 380] width 20 height 20
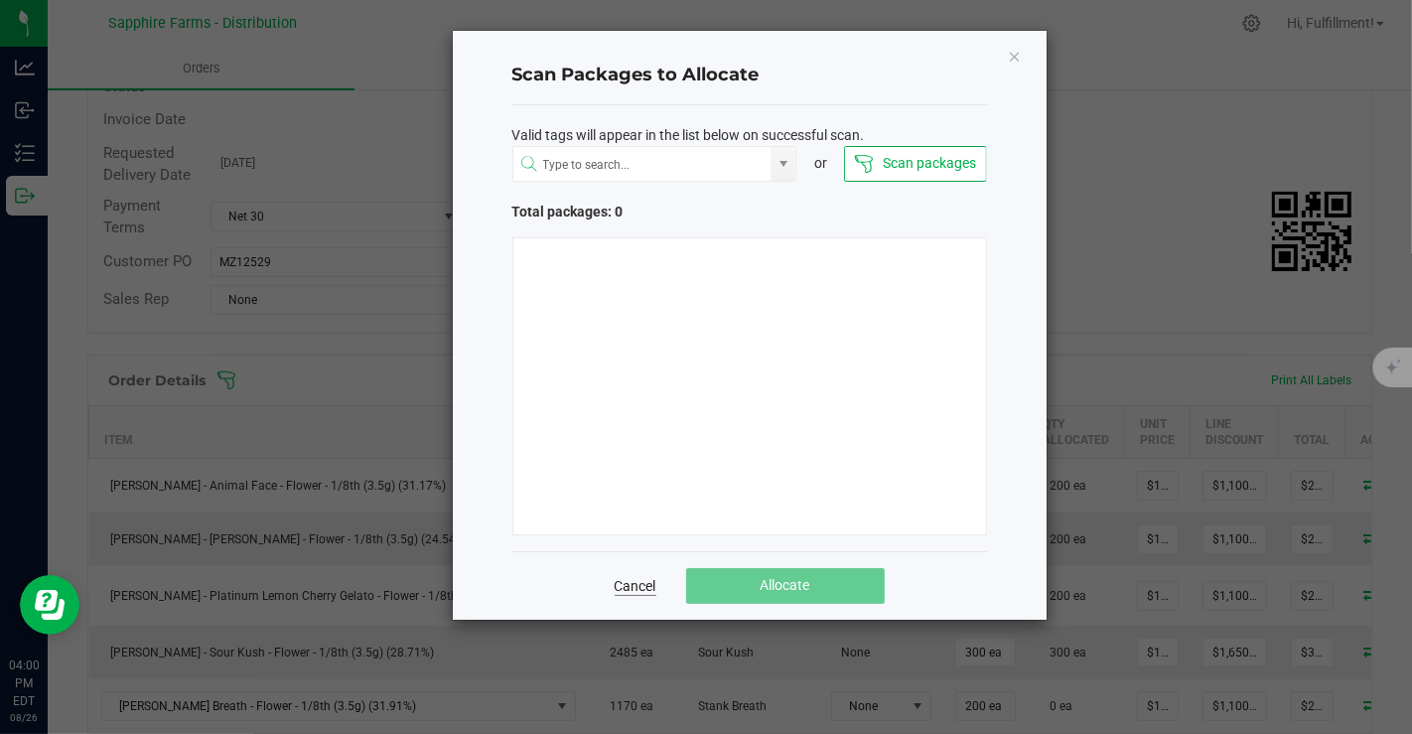
click at [640, 586] on link "Cancel" at bounding box center [636, 586] width 42 height 20
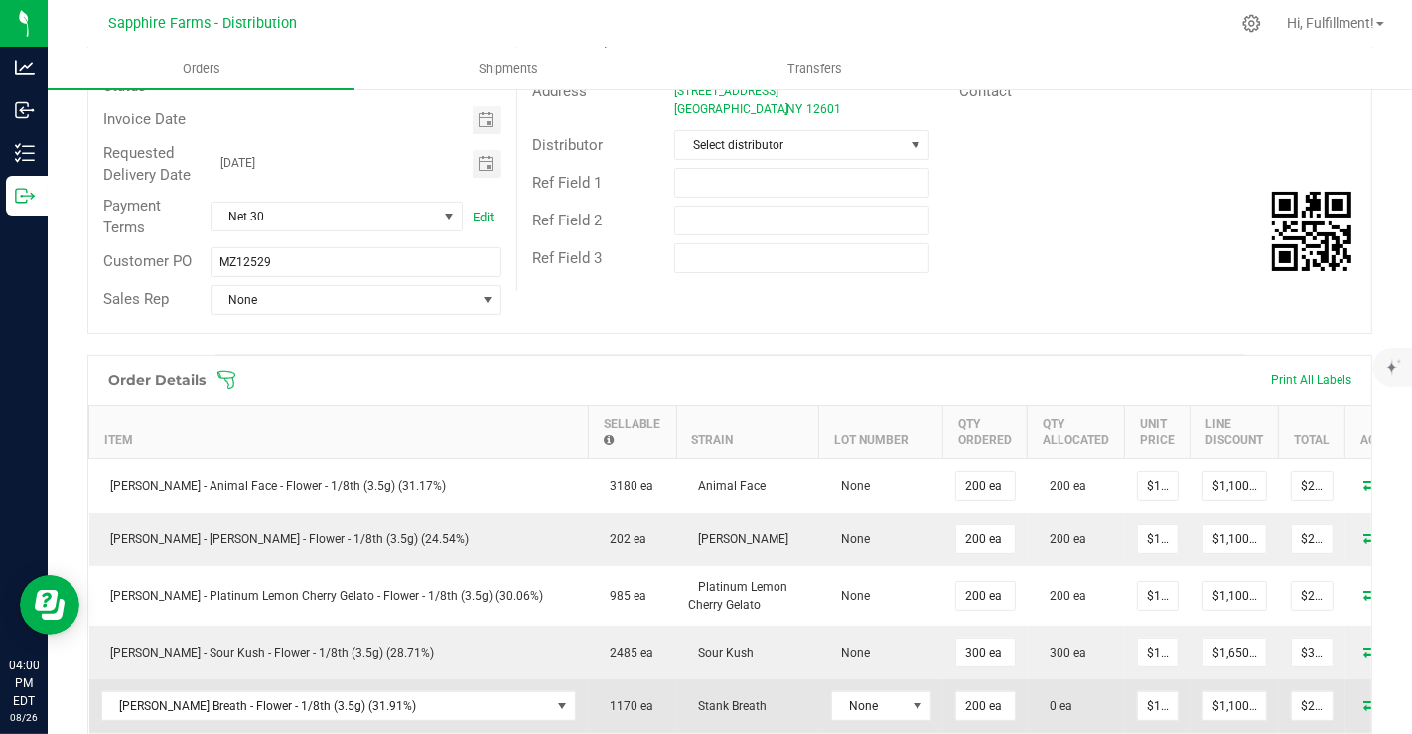
click at [1365, 699] on icon at bounding box center [1373, 704] width 16 height 12
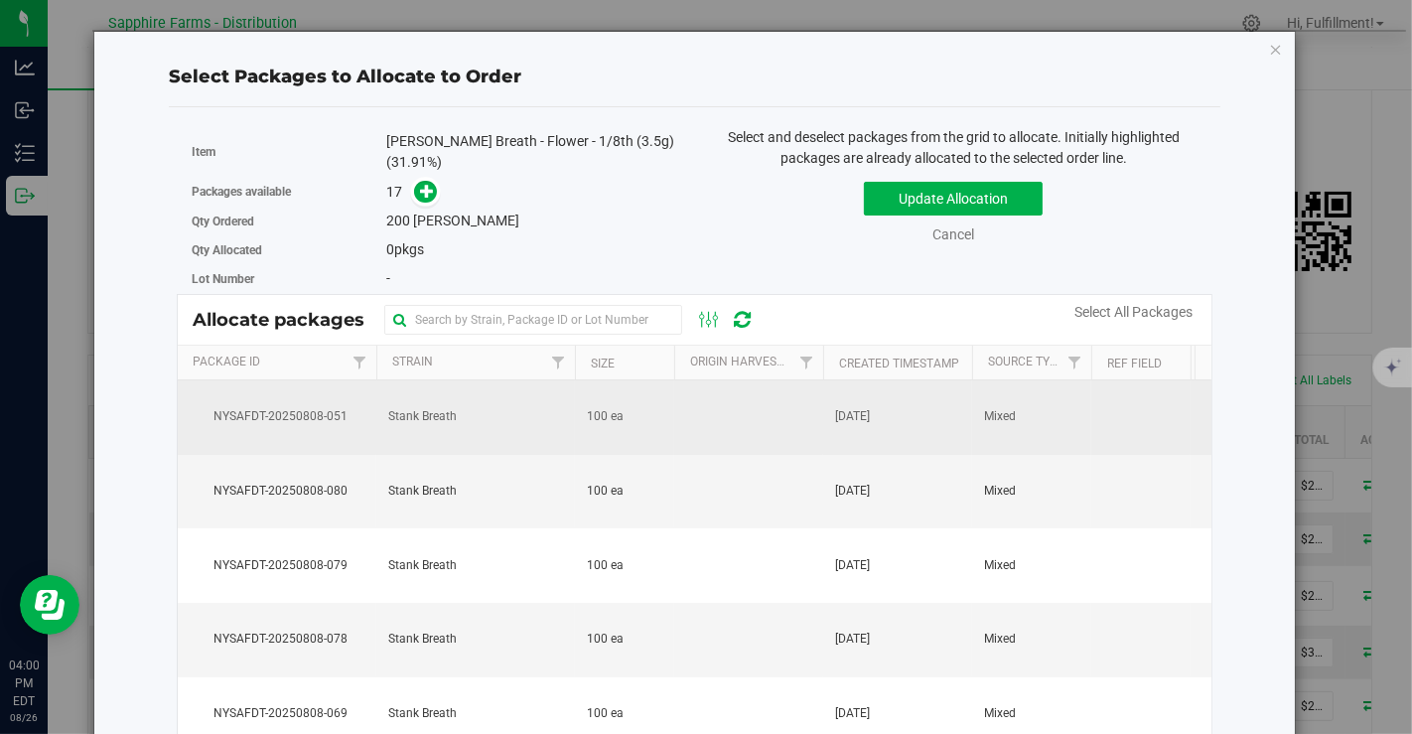
click at [713, 409] on td at bounding box center [748, 417] width 149 height 74
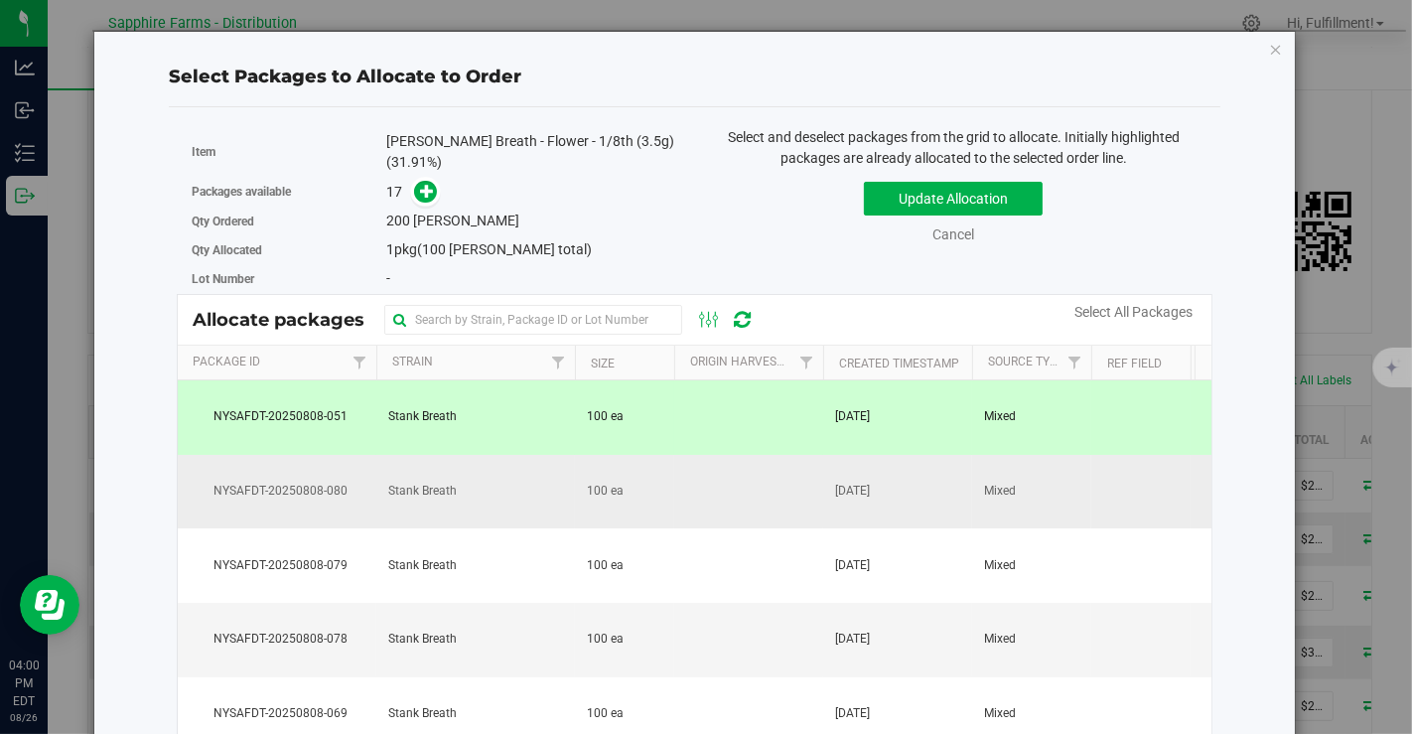
click at [693, 493] on td at bounding box center [748, 492] width 149 height 74
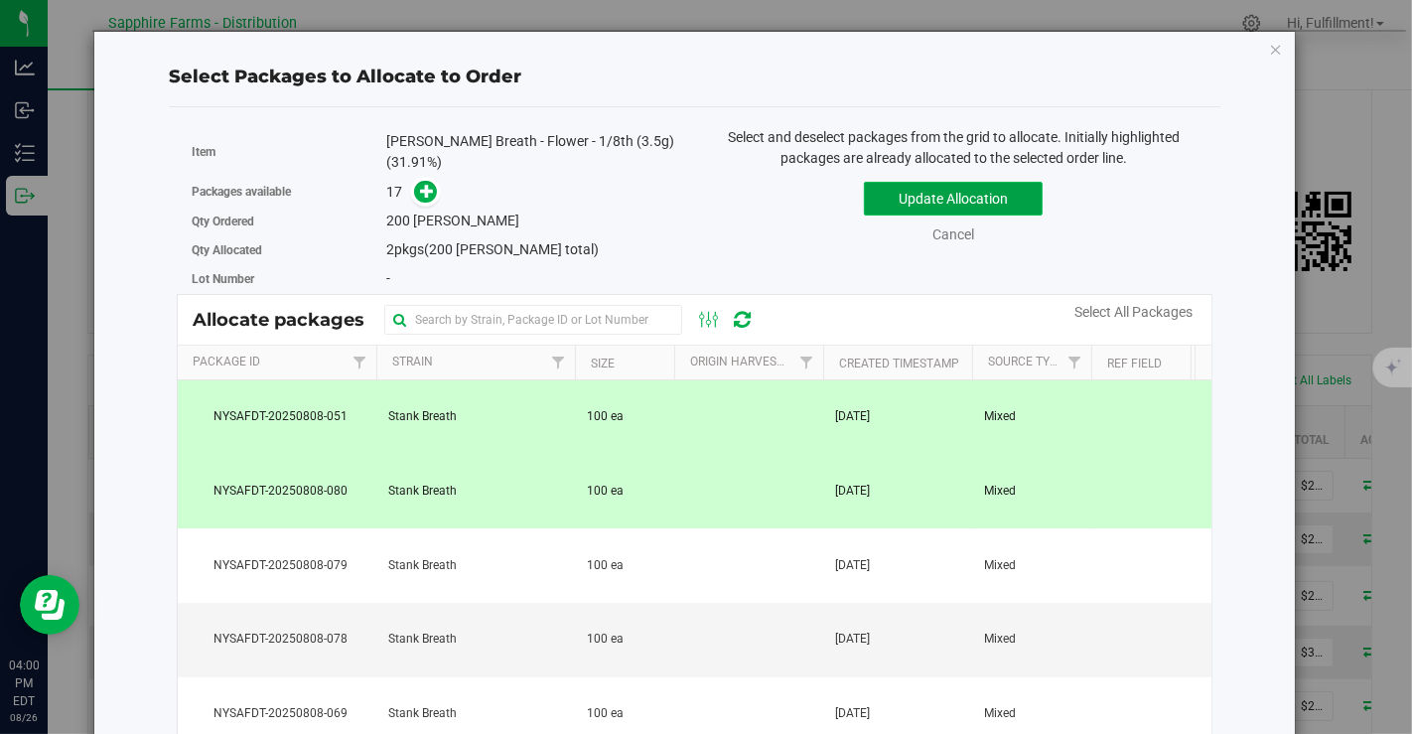
click at [917, 191] on button "Update Allocation" at bounding box center [953, 199] width 179 height 34
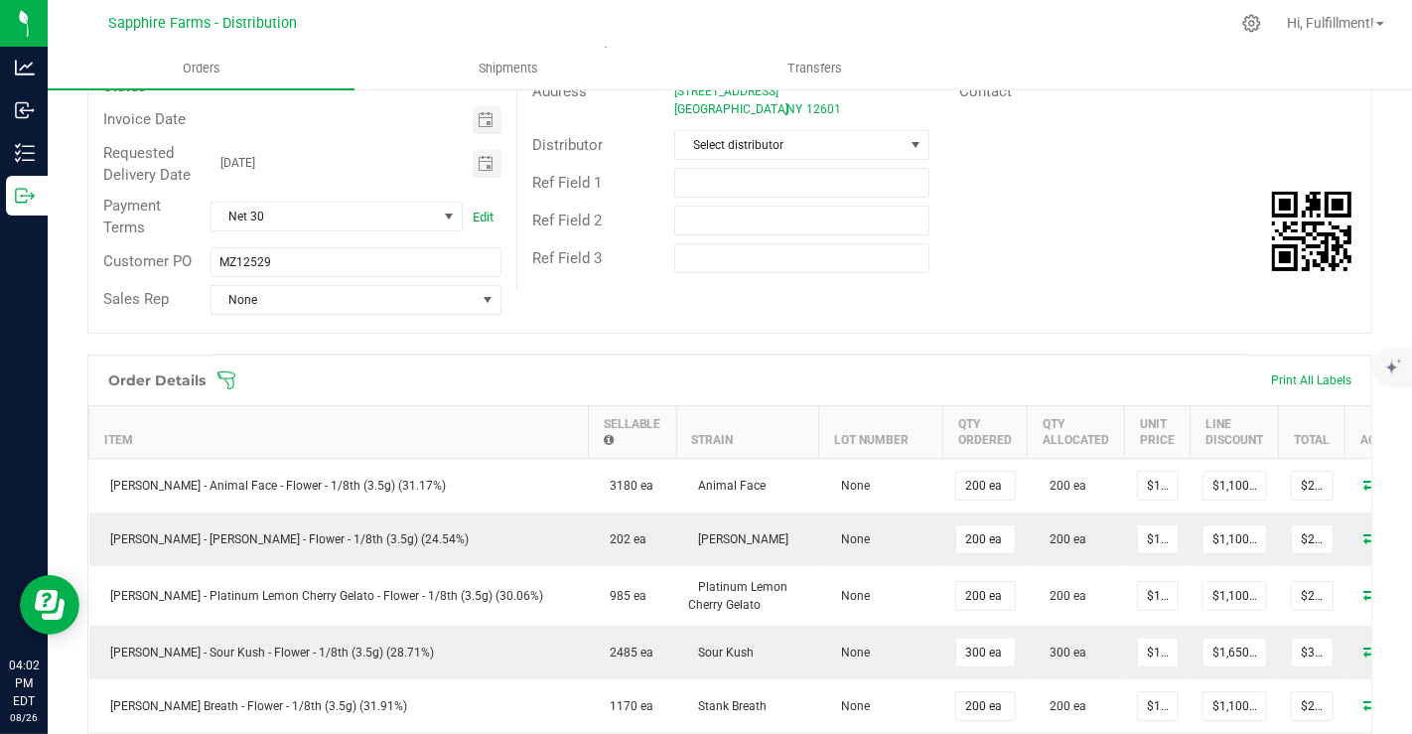
click at [221, 372] on icon at bounding box center [227, 379] width 18 height 18
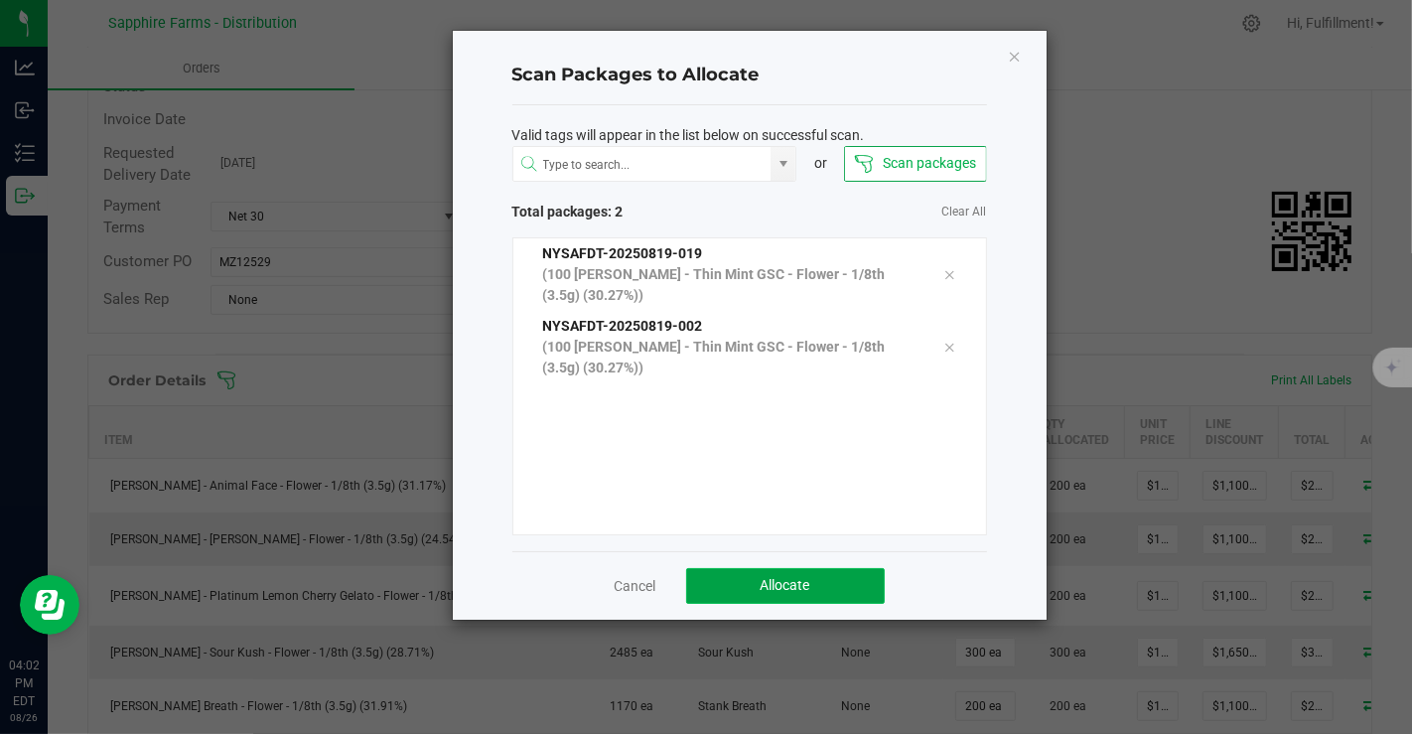
click at [732, 574] on button "Allocate" at bounding box center [785, 586] width 199 height 36
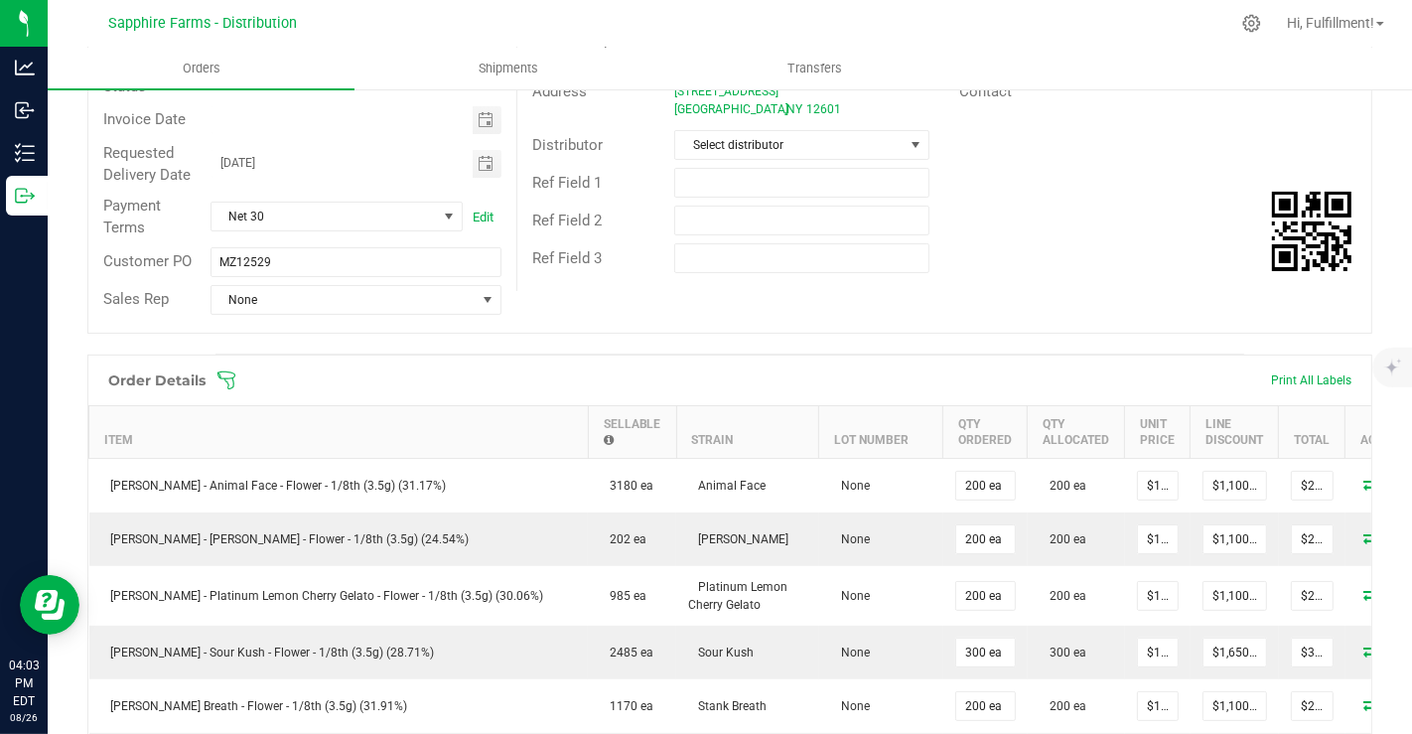
click at [228, 370] on icon at bounding box center [227, 380] width 20 height 20
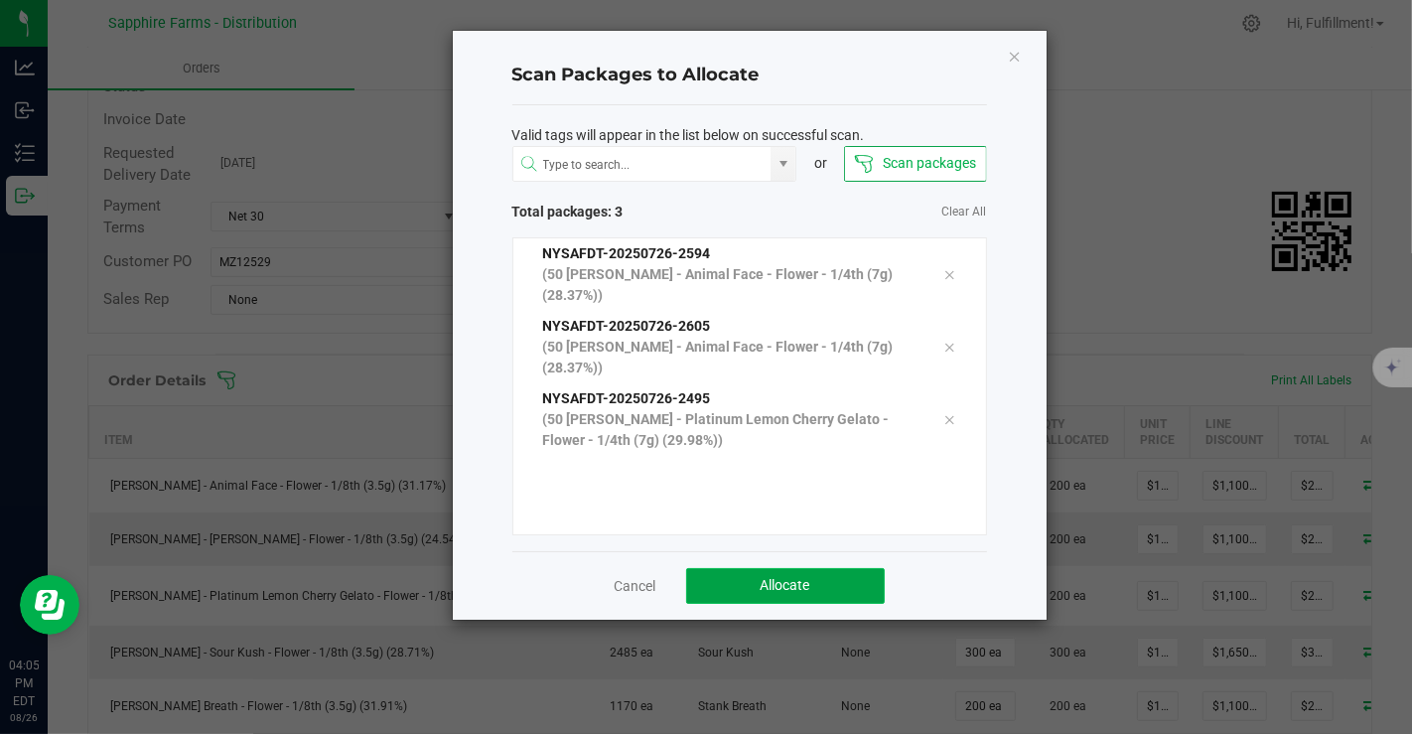
click at [726, 577] on button "Allocate" at bounding box center [785, 586] width 199 height 36
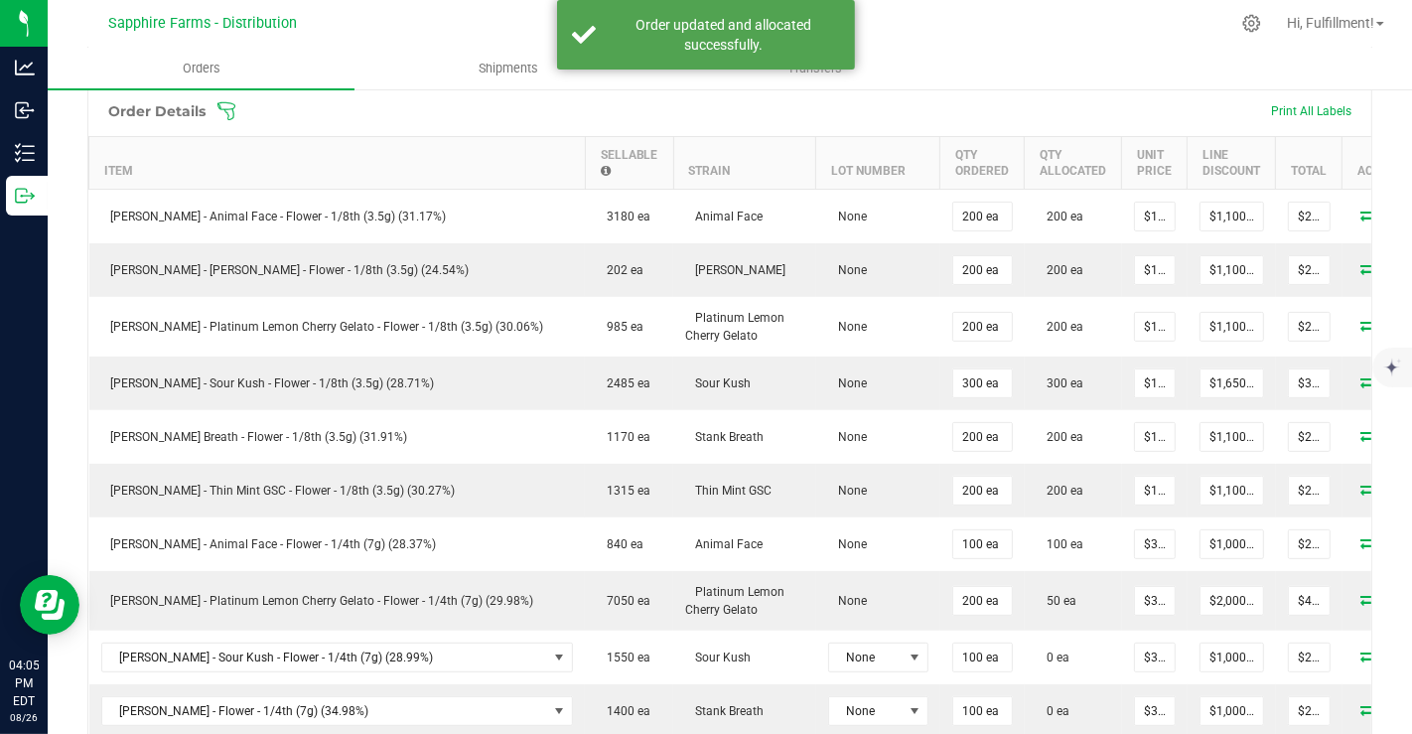
scroll to position [533, 0]
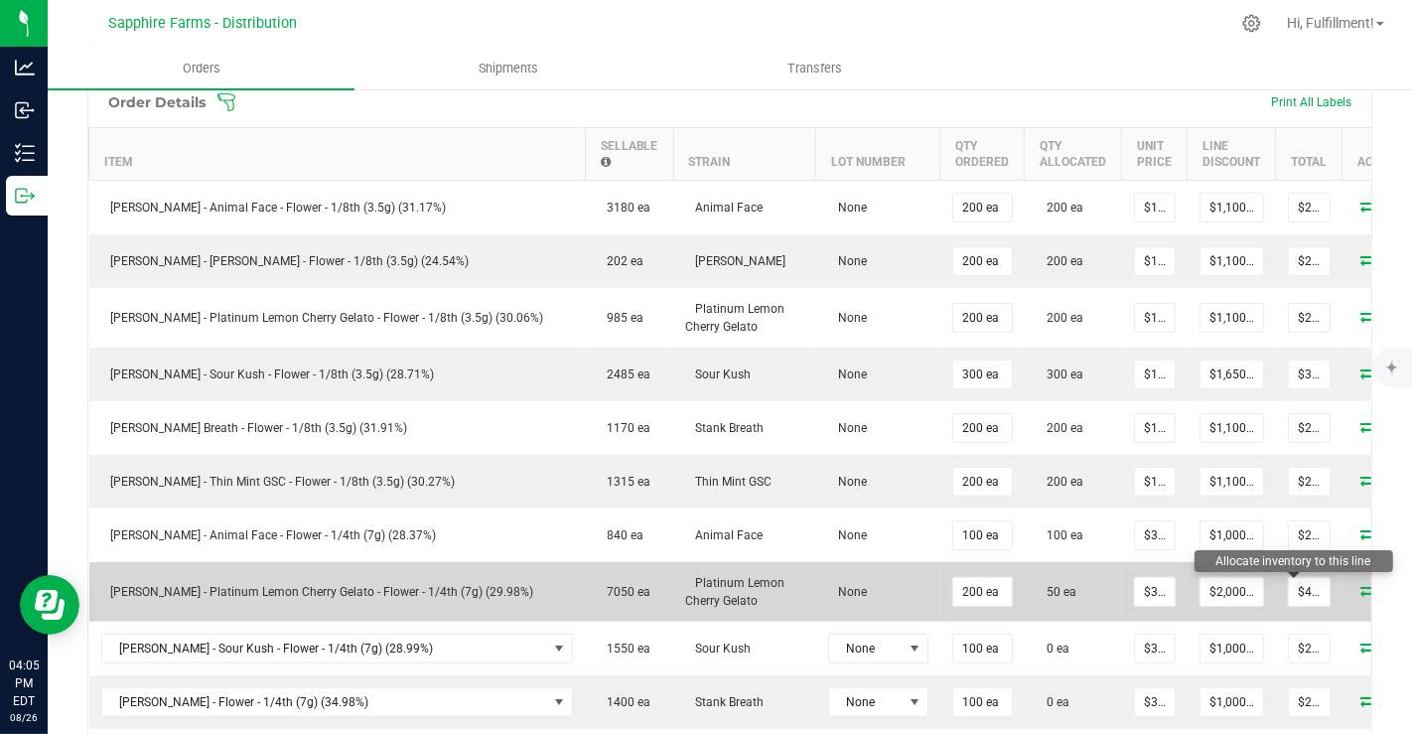
click at [1362, 586] on icon at bounding box center [1370, 590] width 16 height 12
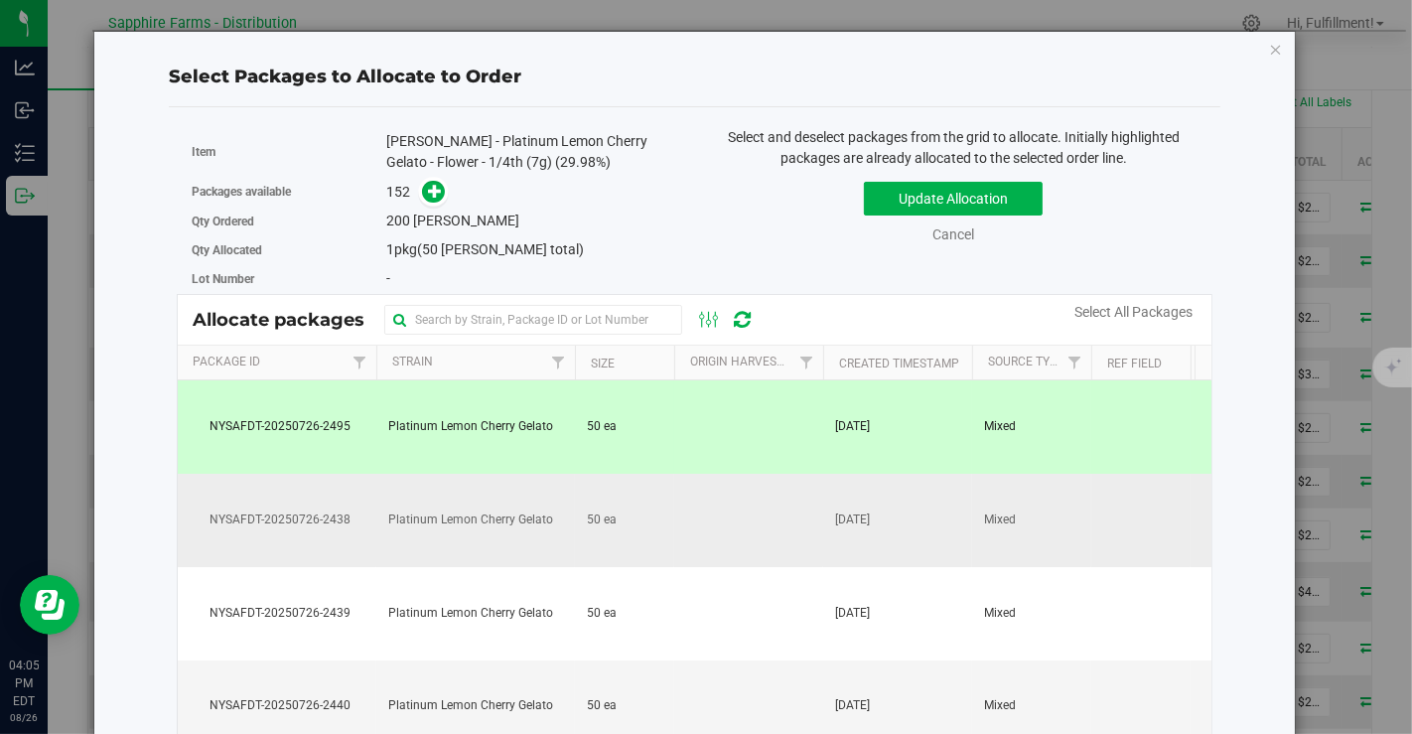
click at [726, 546] on td at bounding box center [748, 520] width 149 height 93
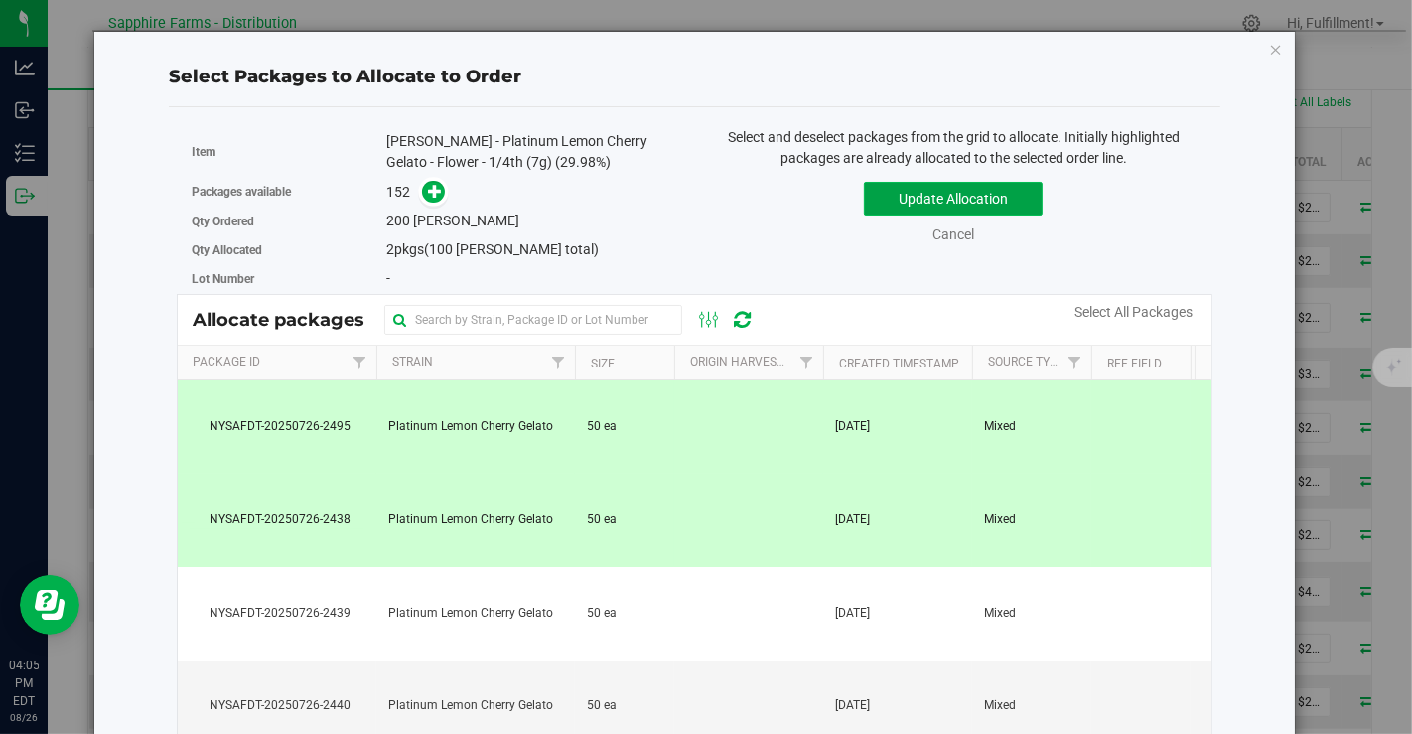
click at [894, 191] on button "Update Allocation" at bounding box center [953, 199] width 179 height 34
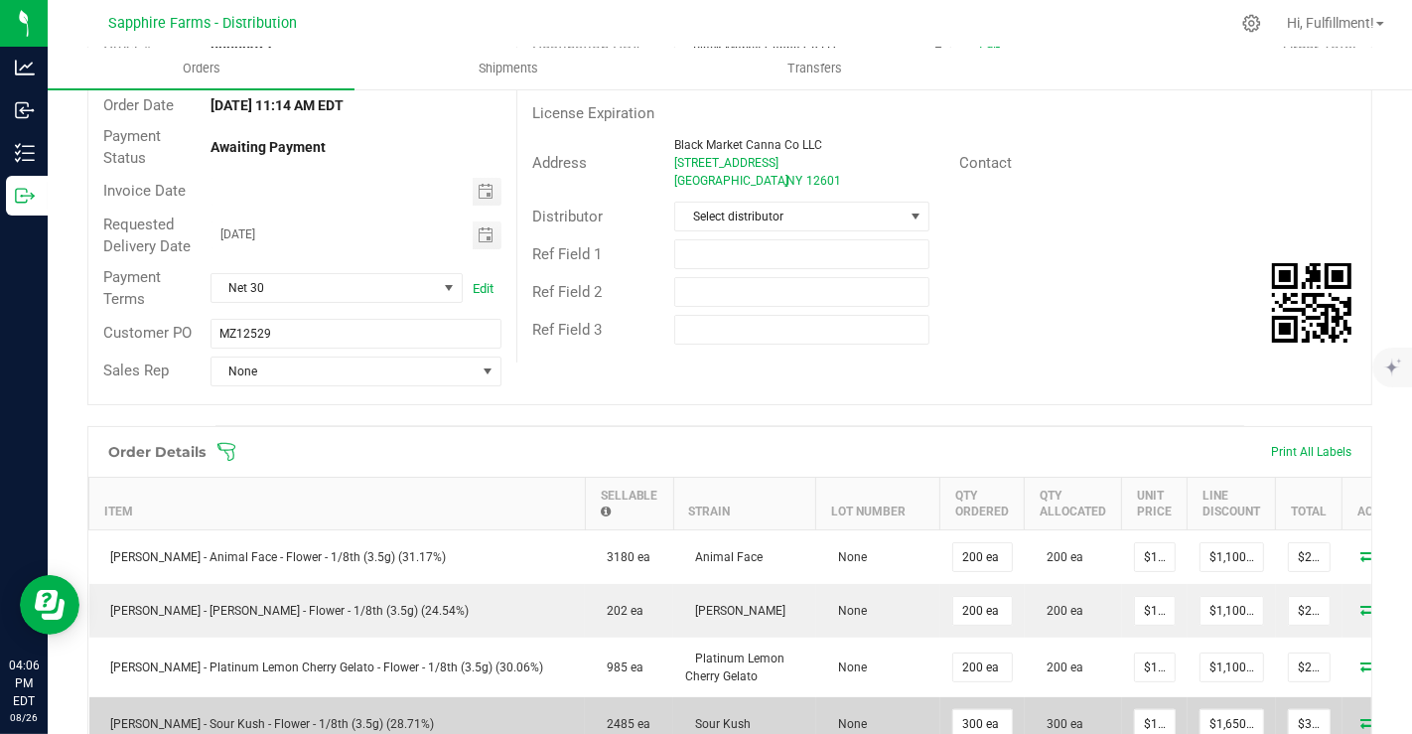
scroll to position [179, 0]
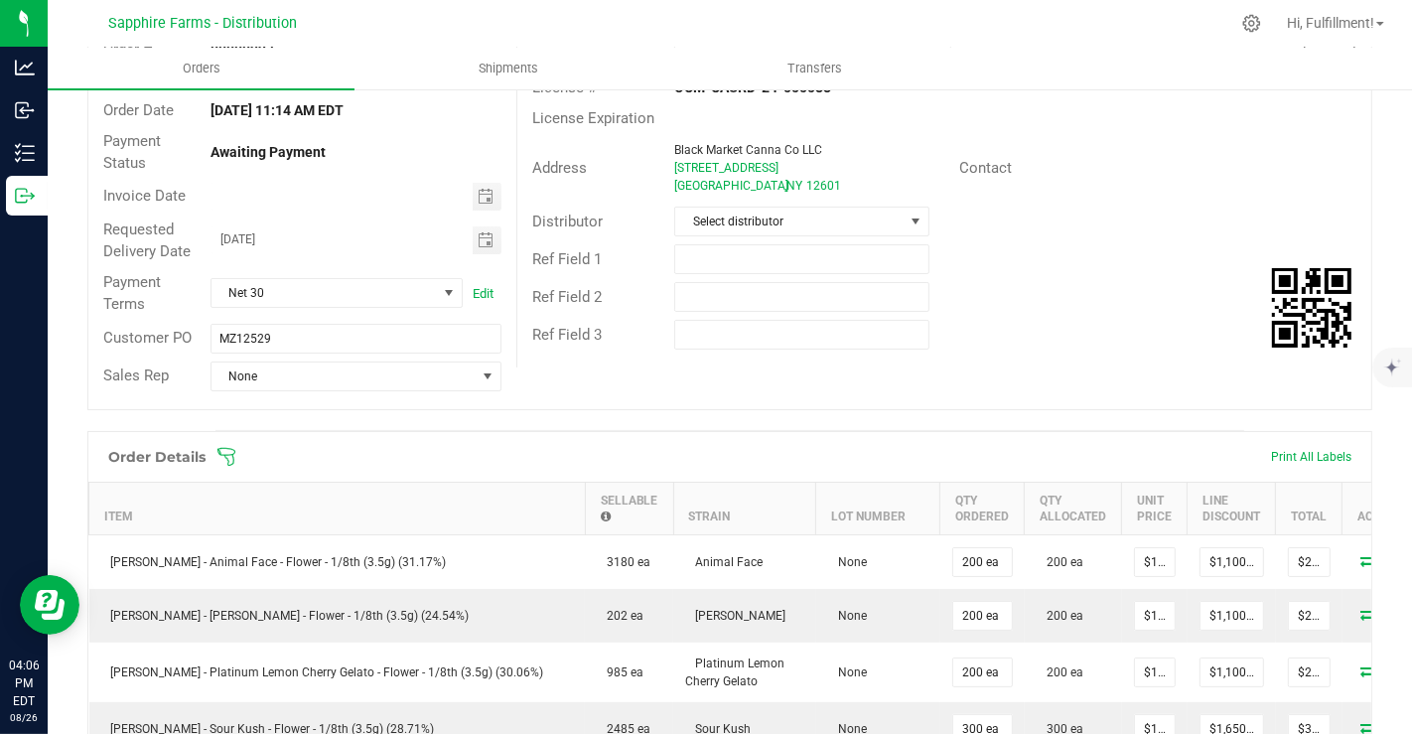
click at [220, 447] on icon at bounding box center [227, 457] width 20 height 20
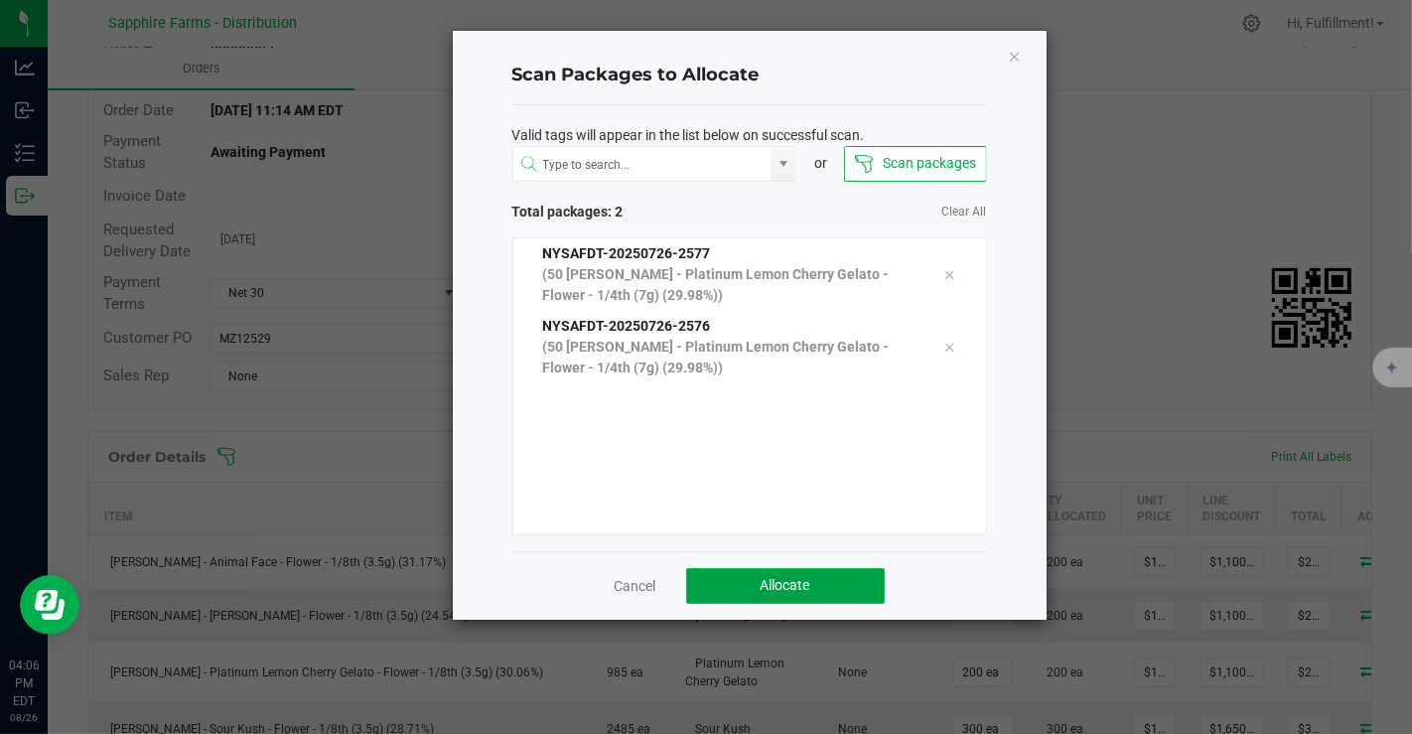
click at [829, 579] on button "Allocate" at bounding box center [785, 586] width 199 height 36
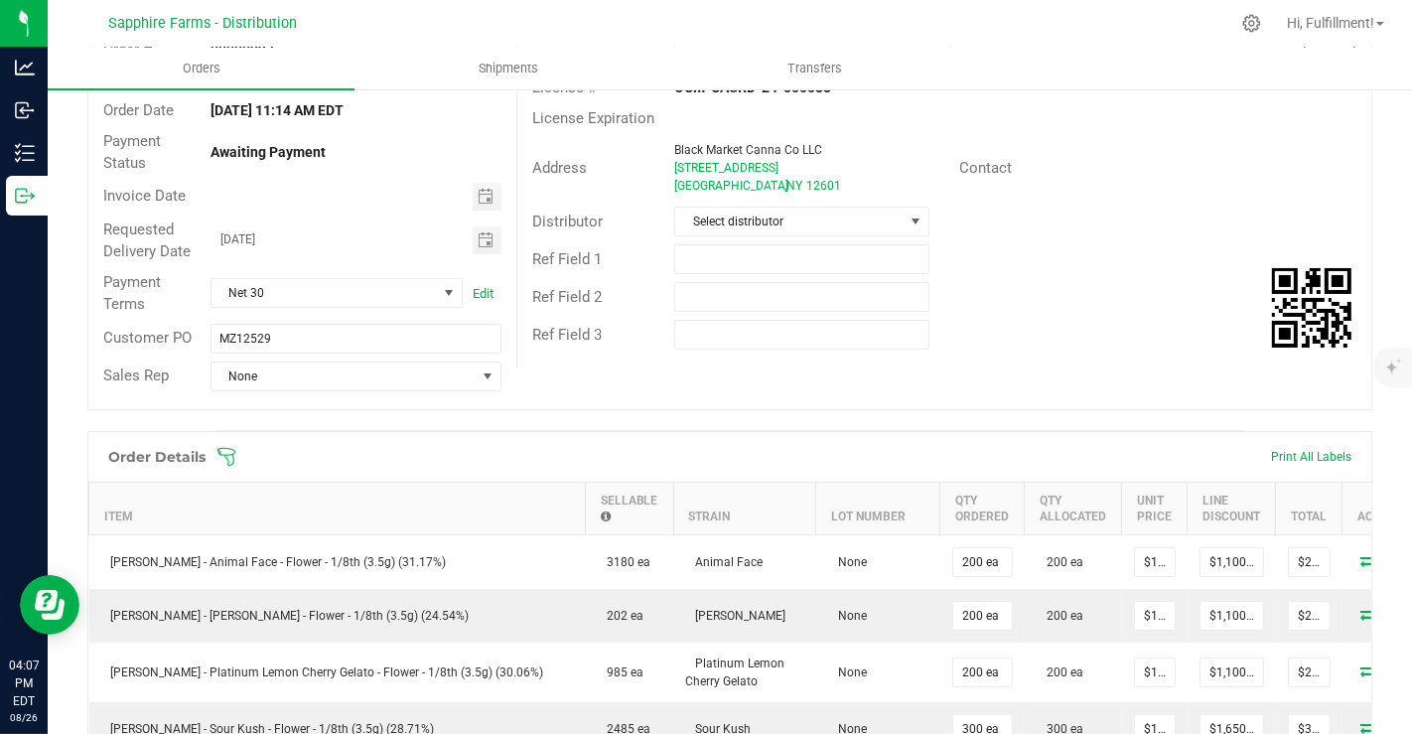
click at [225, 455] on icon at bounding box center [227, 457] width 20 height 20
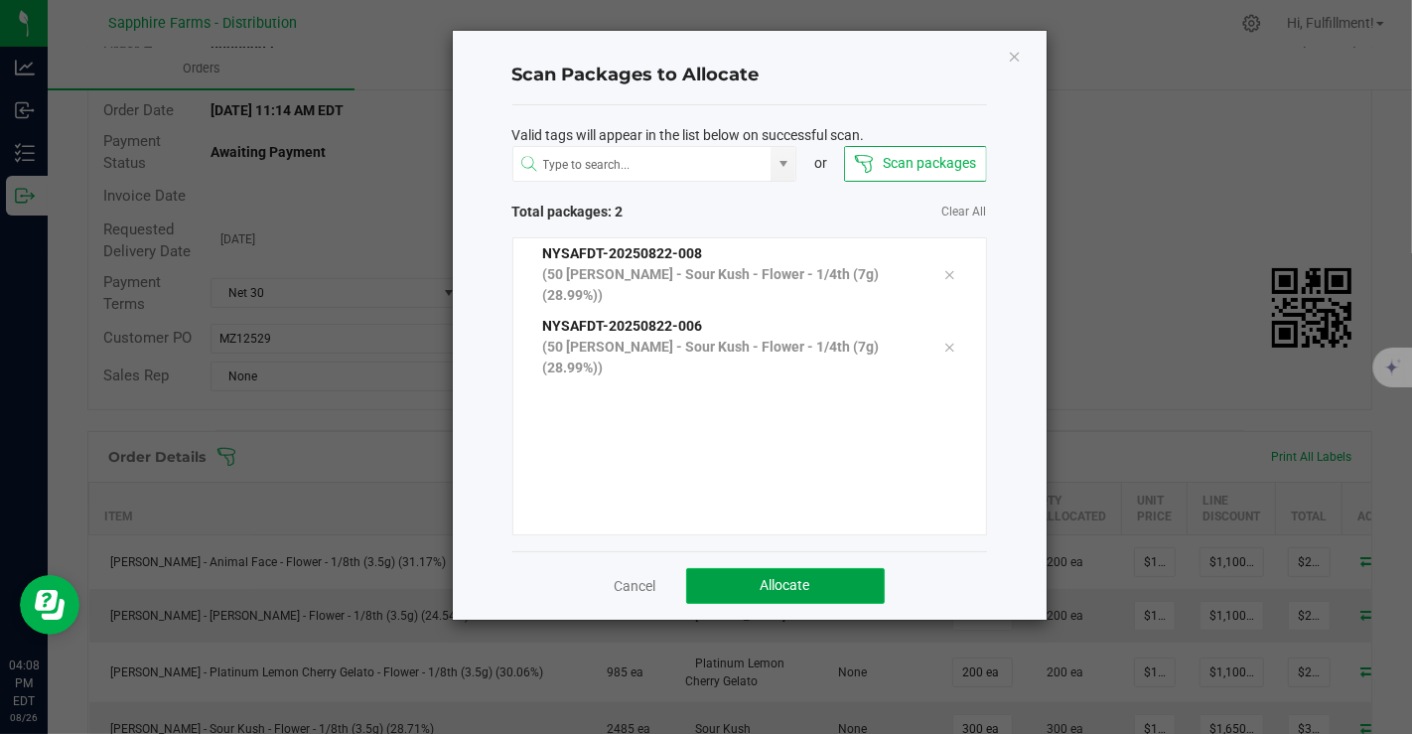
click at [736, 576] on button "Allocate" at bounding box center [785, 586] width 199 height 36
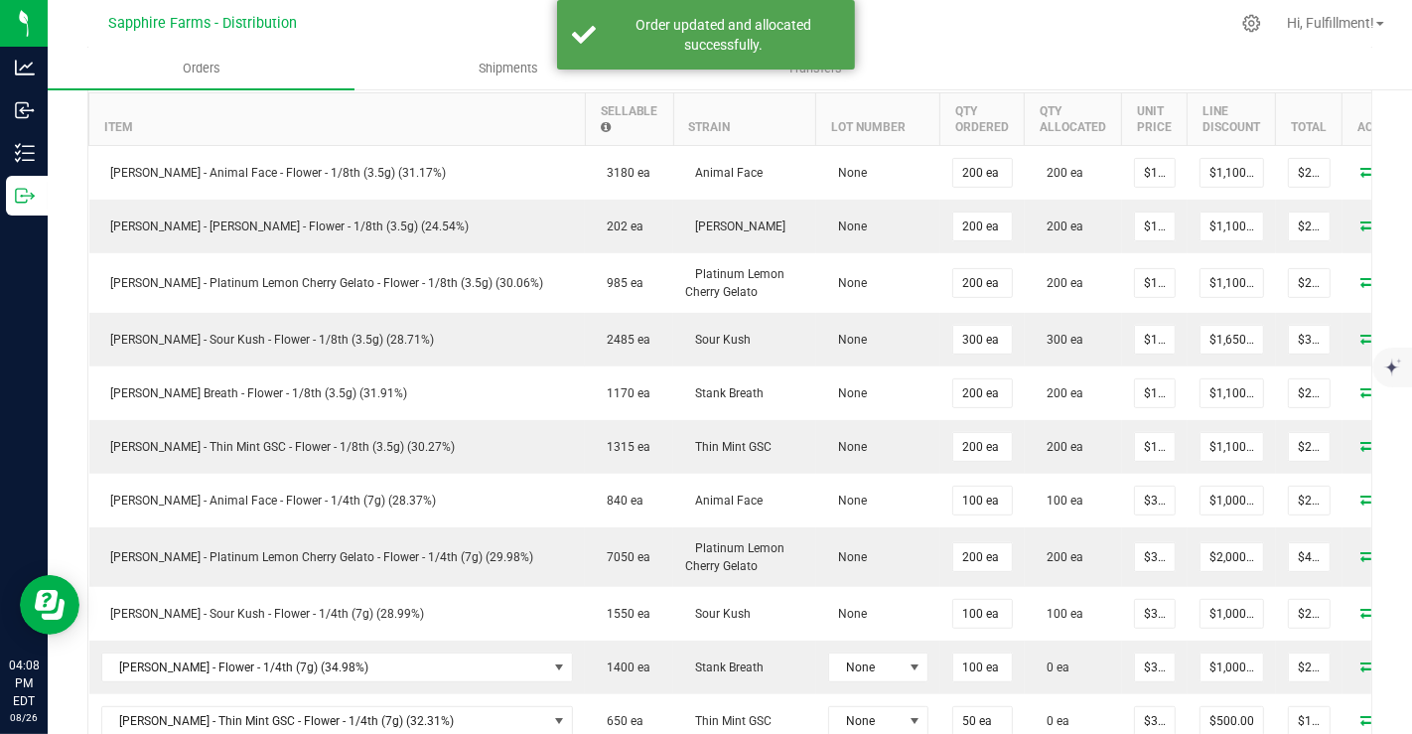
scroll to position [573, 0]
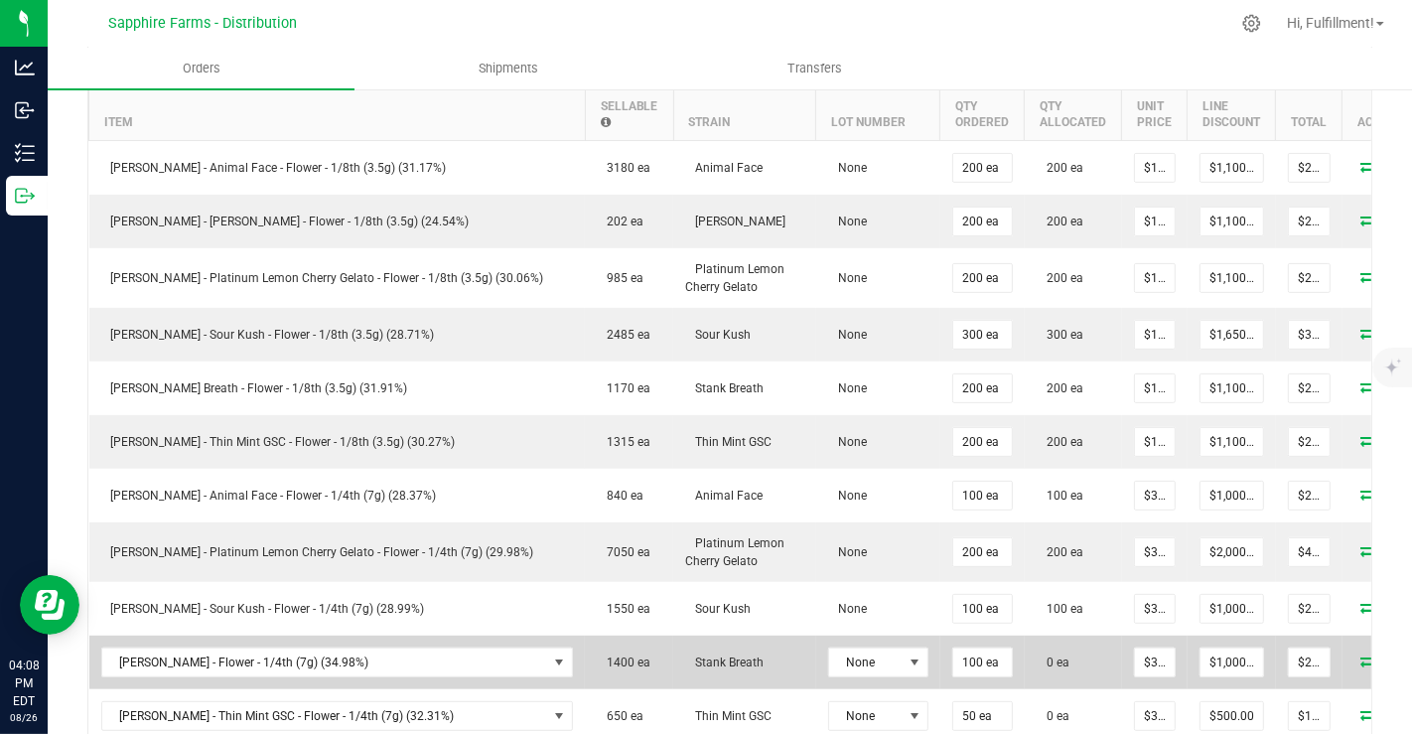
click at [1362, 657] on icon at bounding box center [1370, 661] width 16 height 12
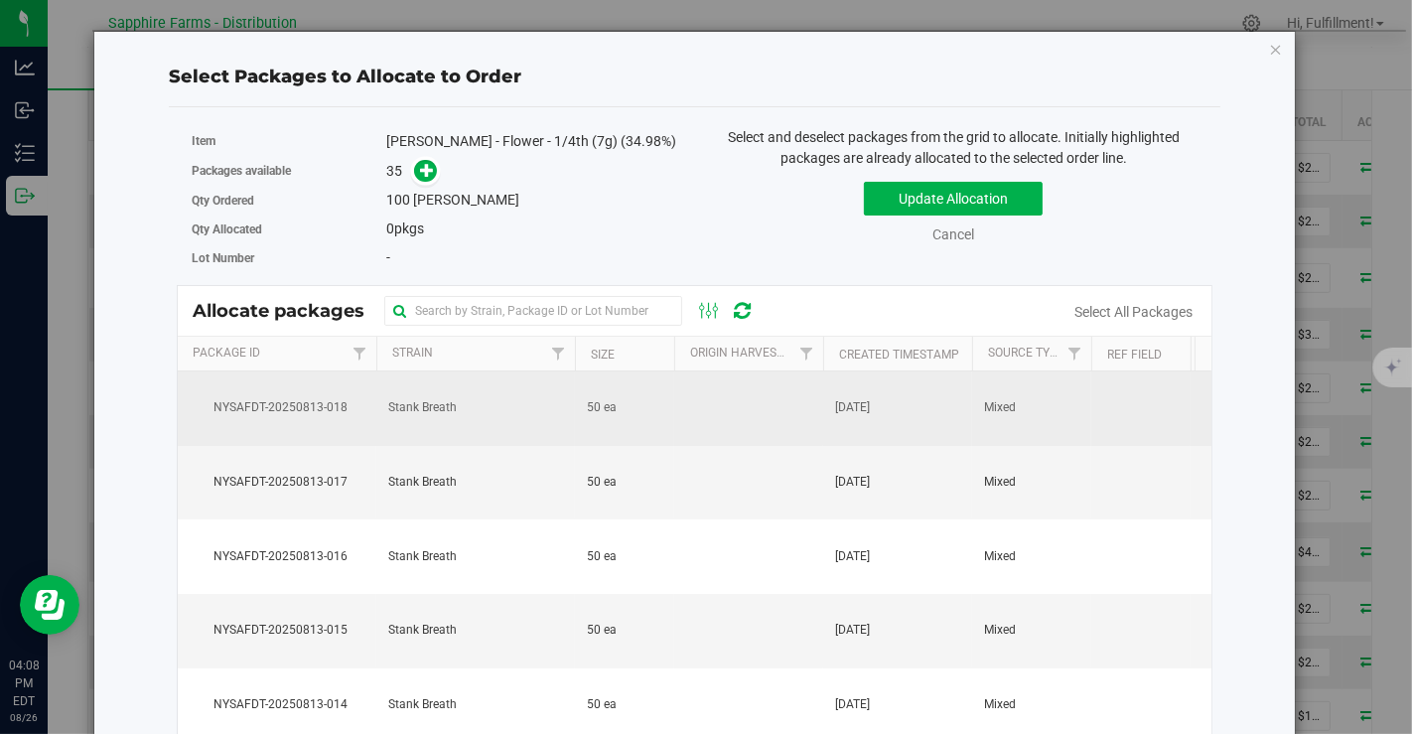
click at [722, 416] on td at bounding box center [748, 408] width 149 height 74
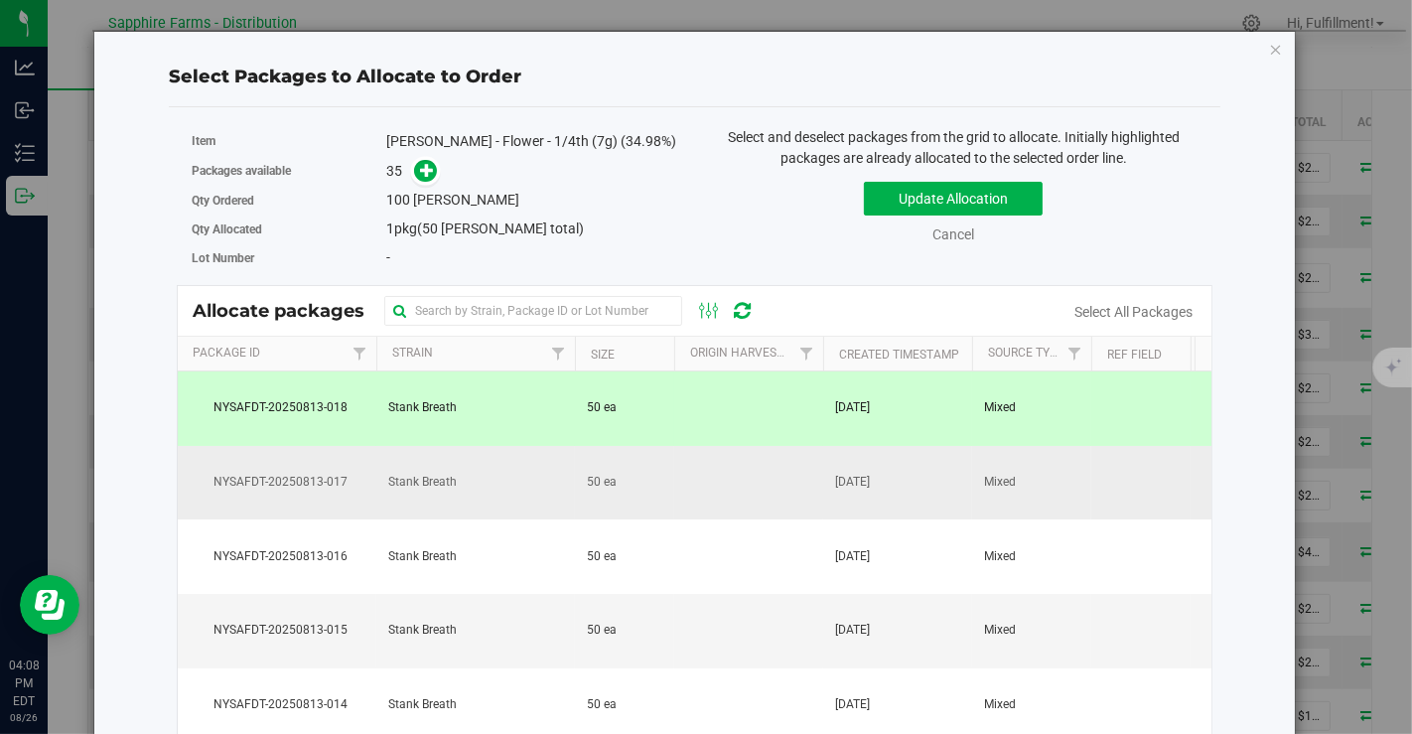
click at [700, 488] on td at bounding box center [748, 483] width 149 height 74
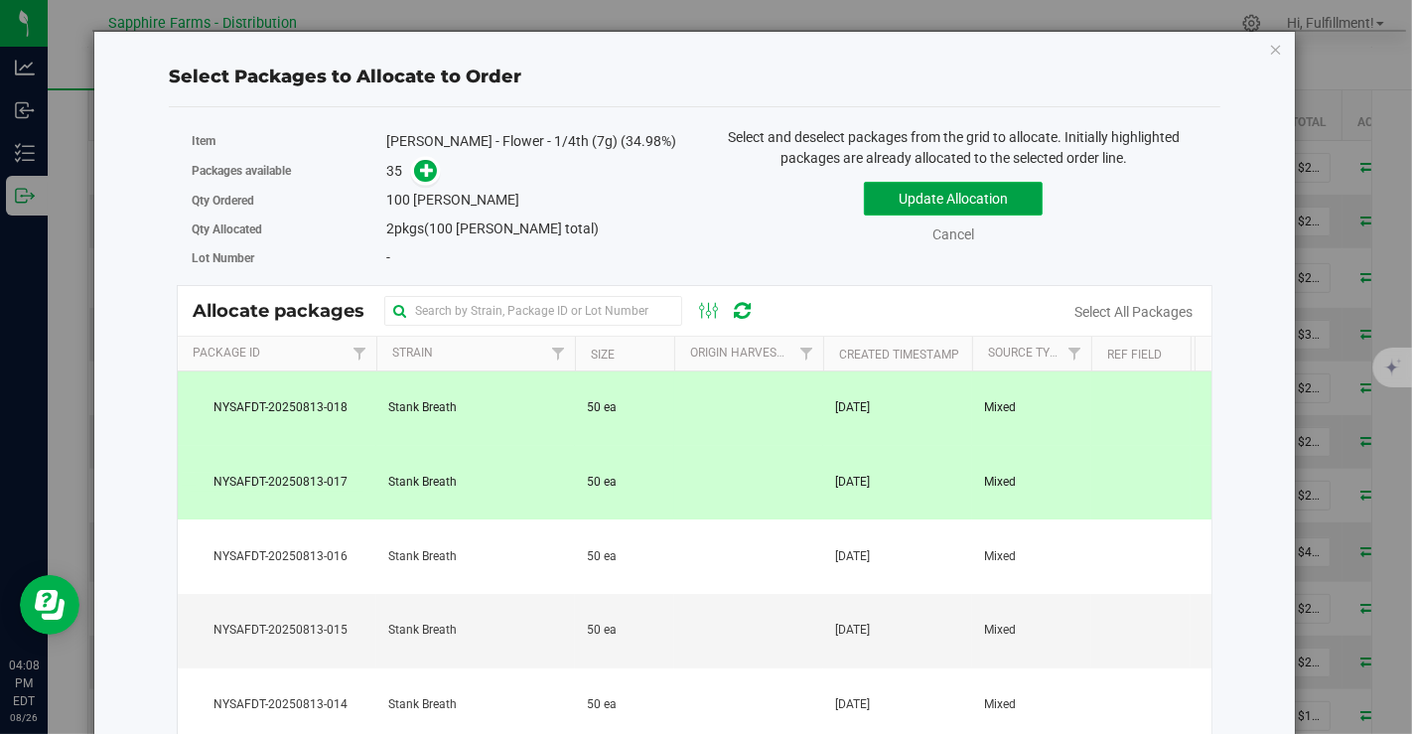
click at [920, 190] on button "Update Allocation" at bounding box center [953, 199] width 179 height 34
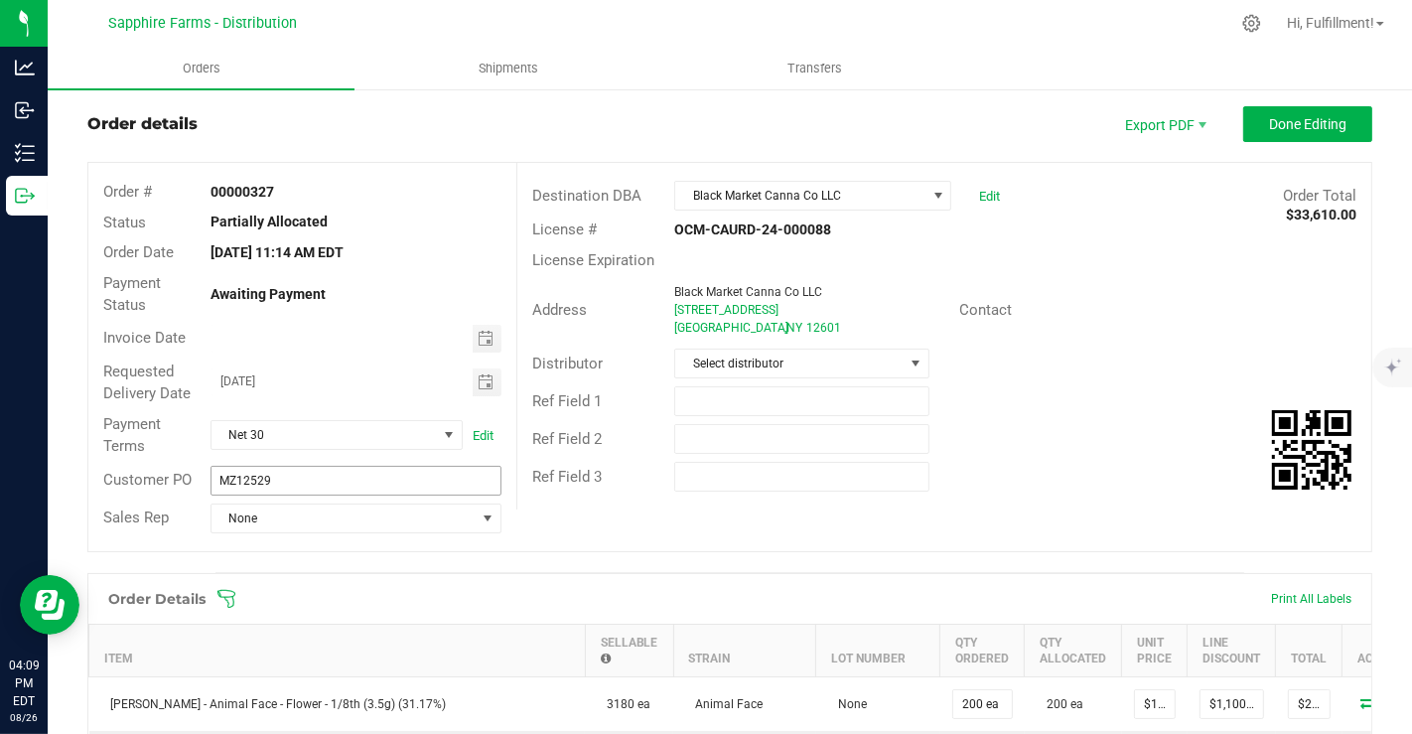
scroll to position [37, 0]
click at [232, 589] on icon at bounding box center [227, 599] width 20 height 20
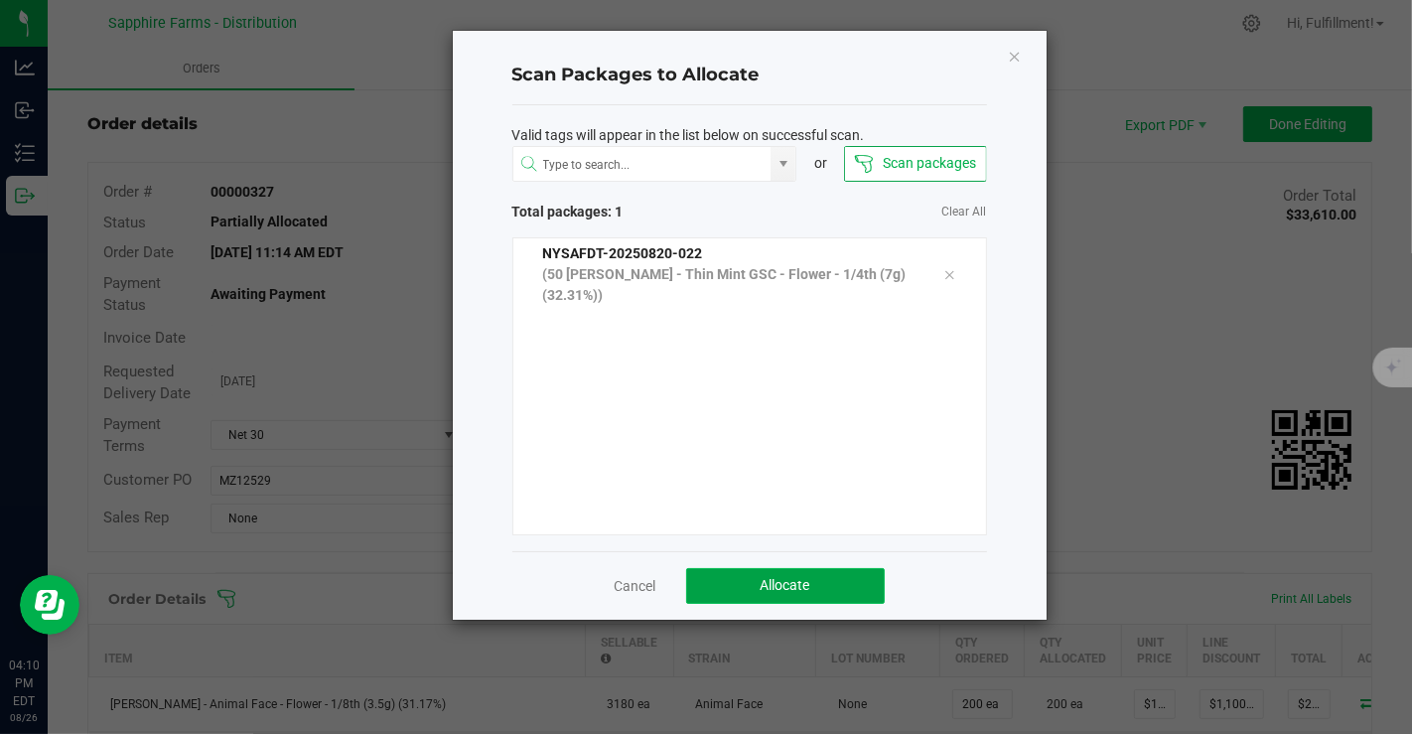
click at [751, 580] on button "Allocate" at bounding box center [785, 586] width 199 height 36
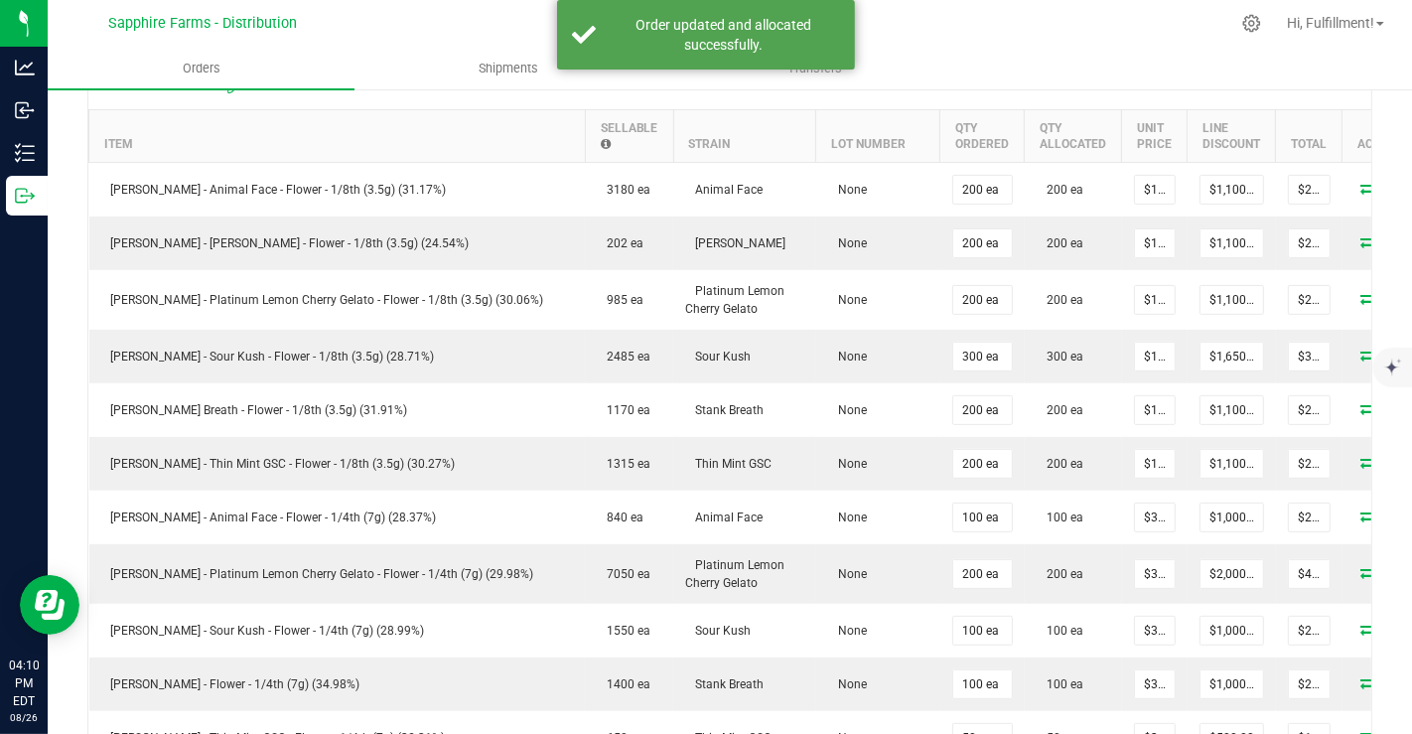
scroll to position [708, 0]
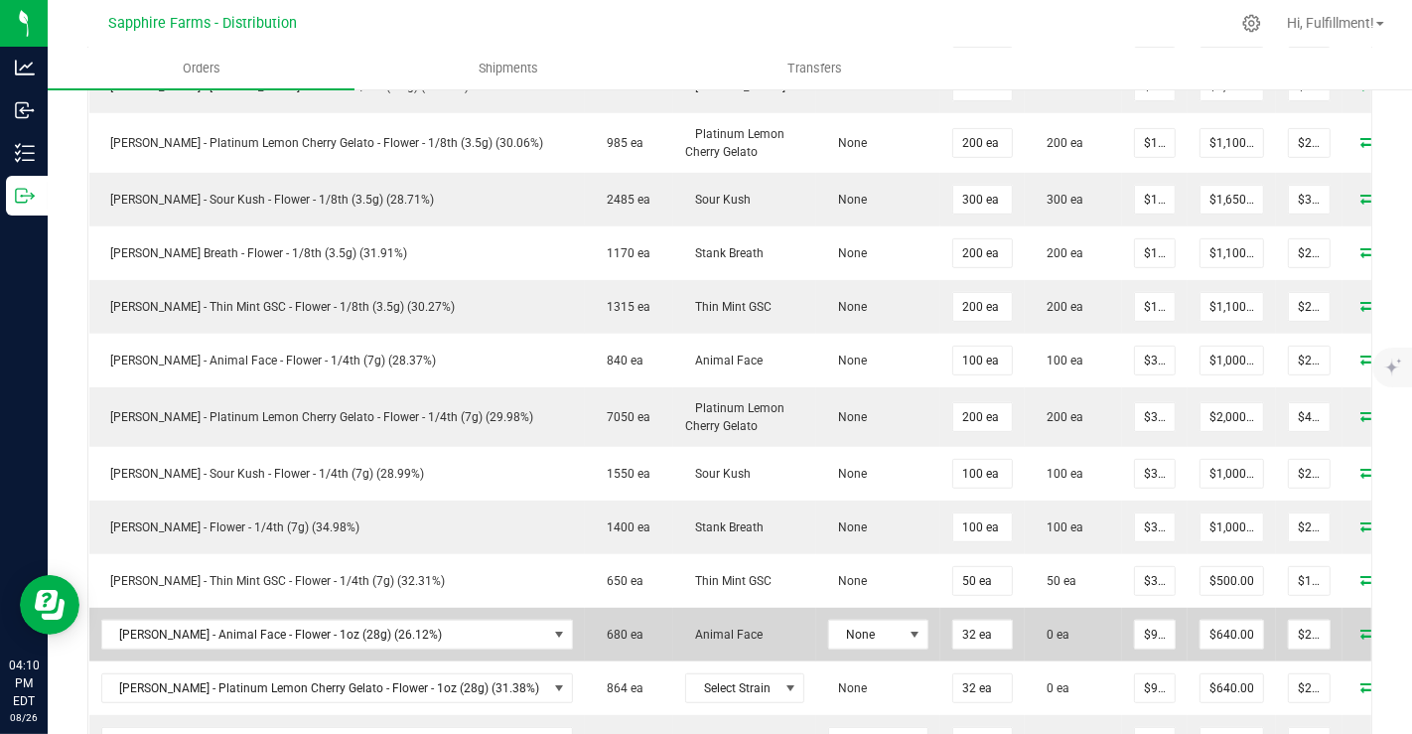
click at [1362, 627] on icon at bounding box center [1370, 633] width 16 height 12
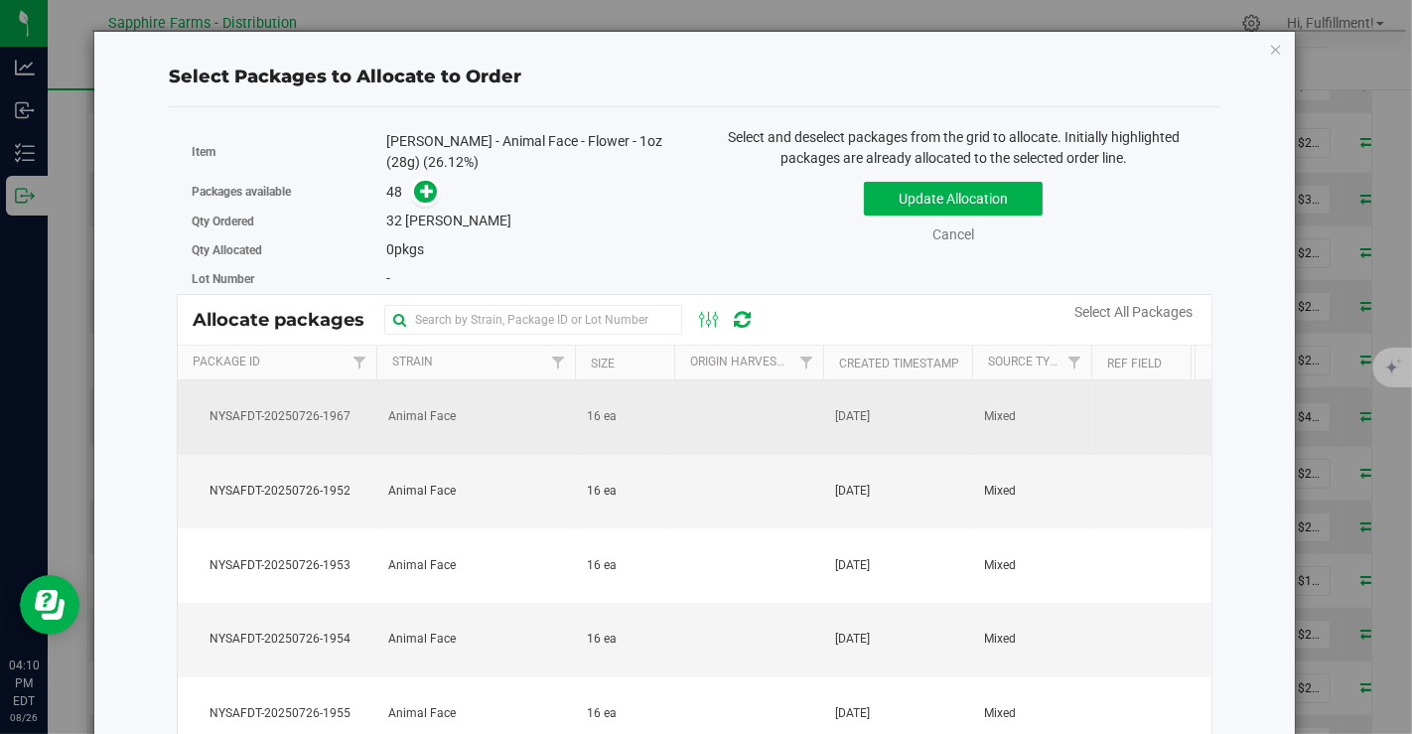
click at [725, 415] on td at bounding box center [748, 417] width 149 height 74
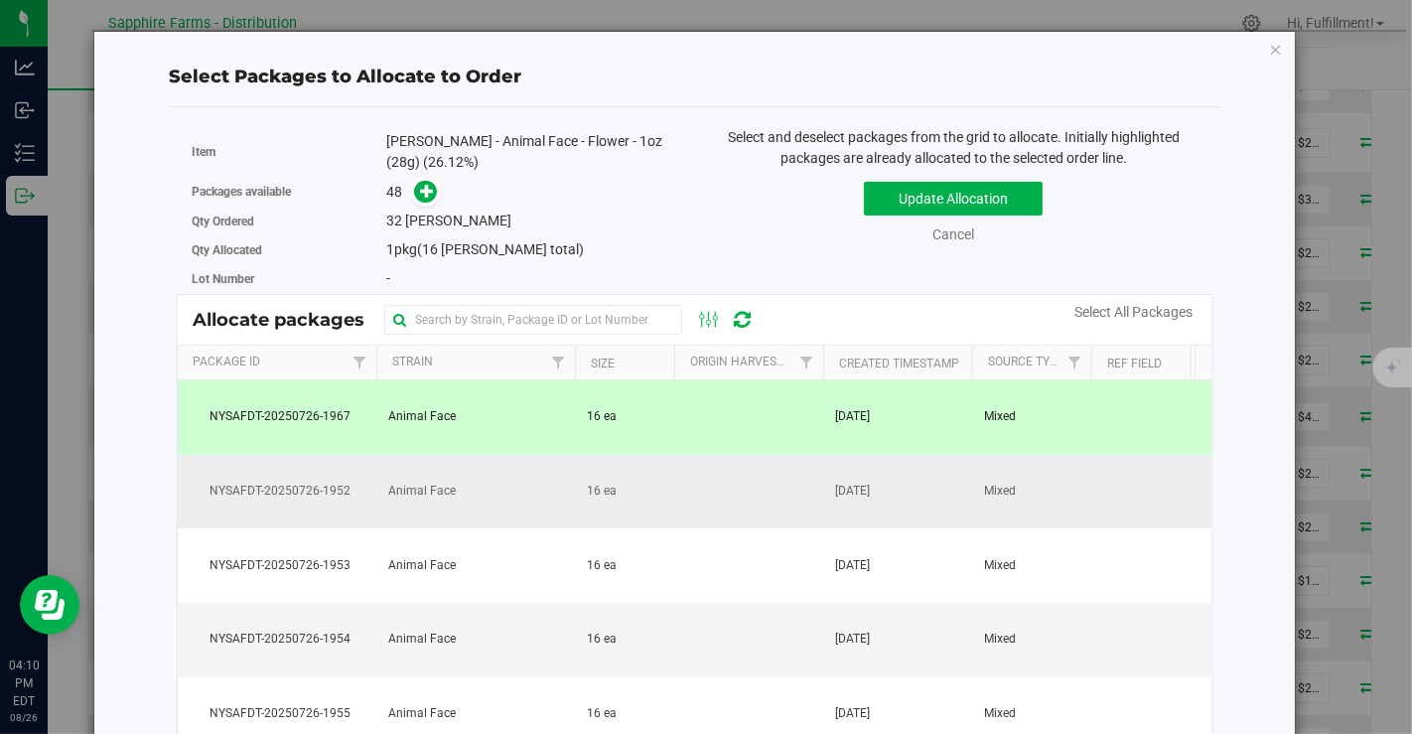
click at [703, 509] on td at bounding box center [748, 492] width 149 height 74
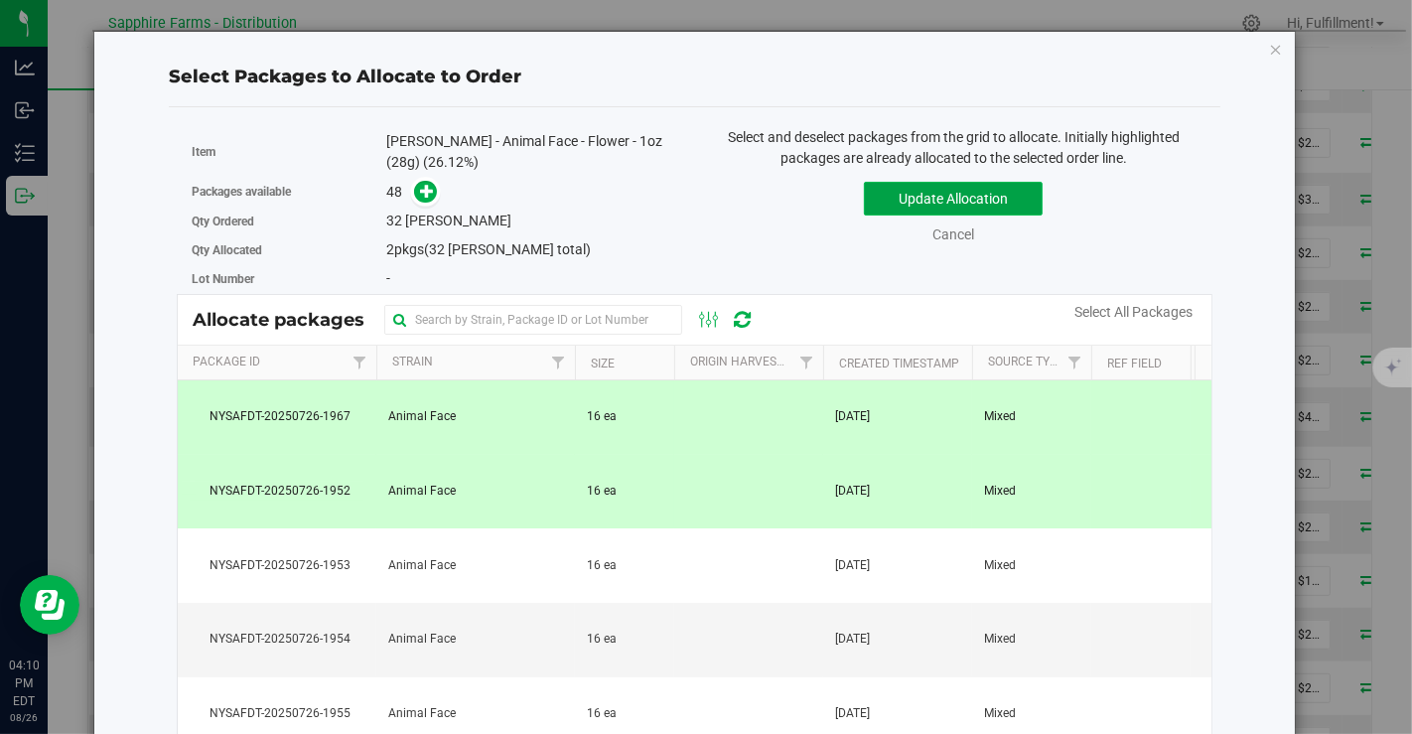
click at [941, 197] on button "Update Allocation" at bounding box center [953, 199] width 179 height 34
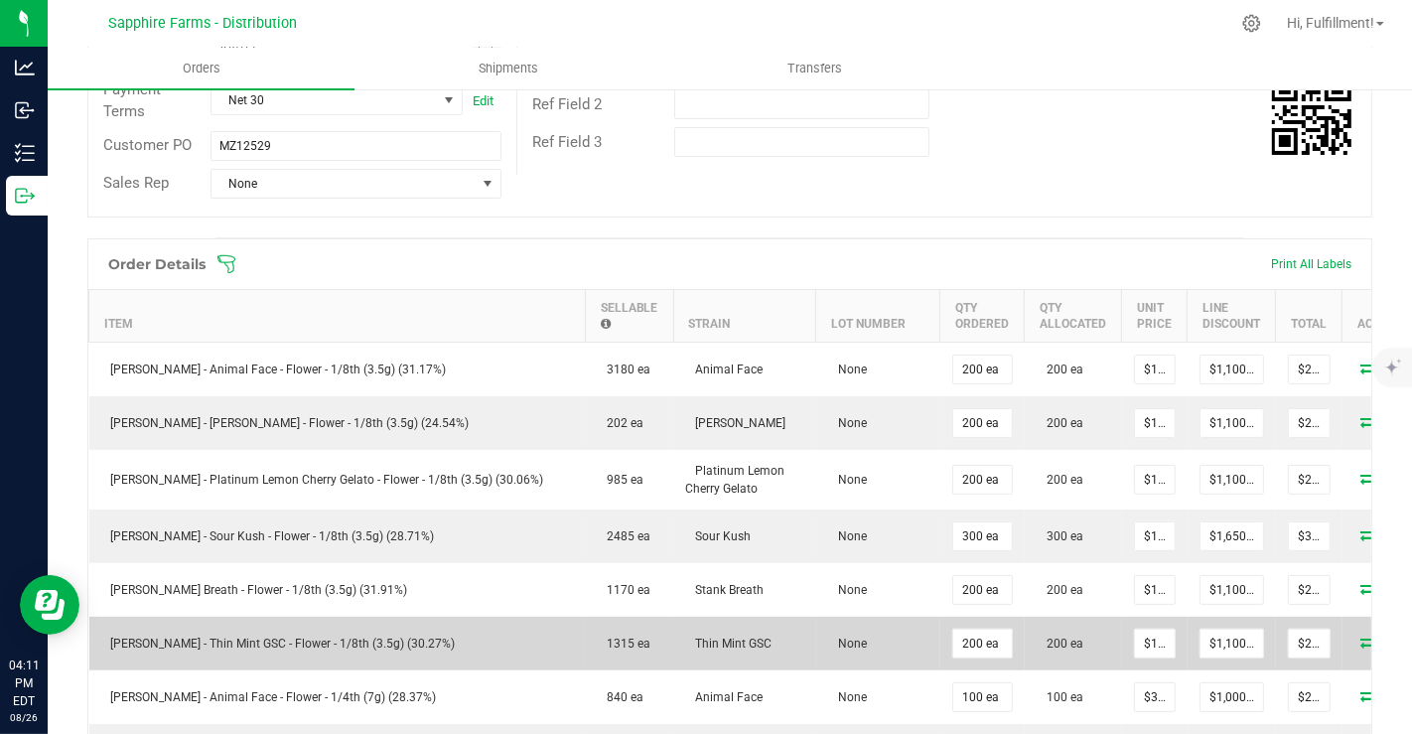
scroll to position [368, 0]
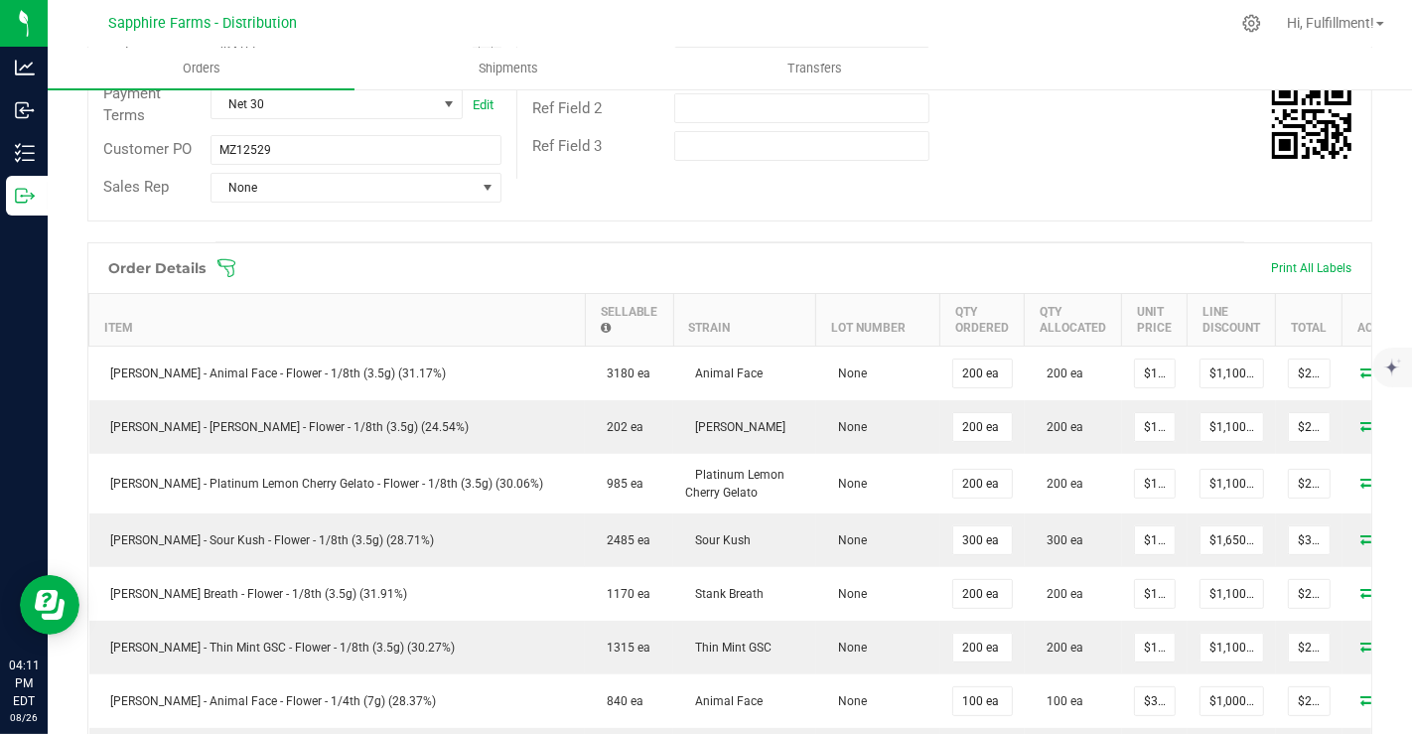
click at [222, 263] on icon at bounding box center [227, 268] width 20 height 20
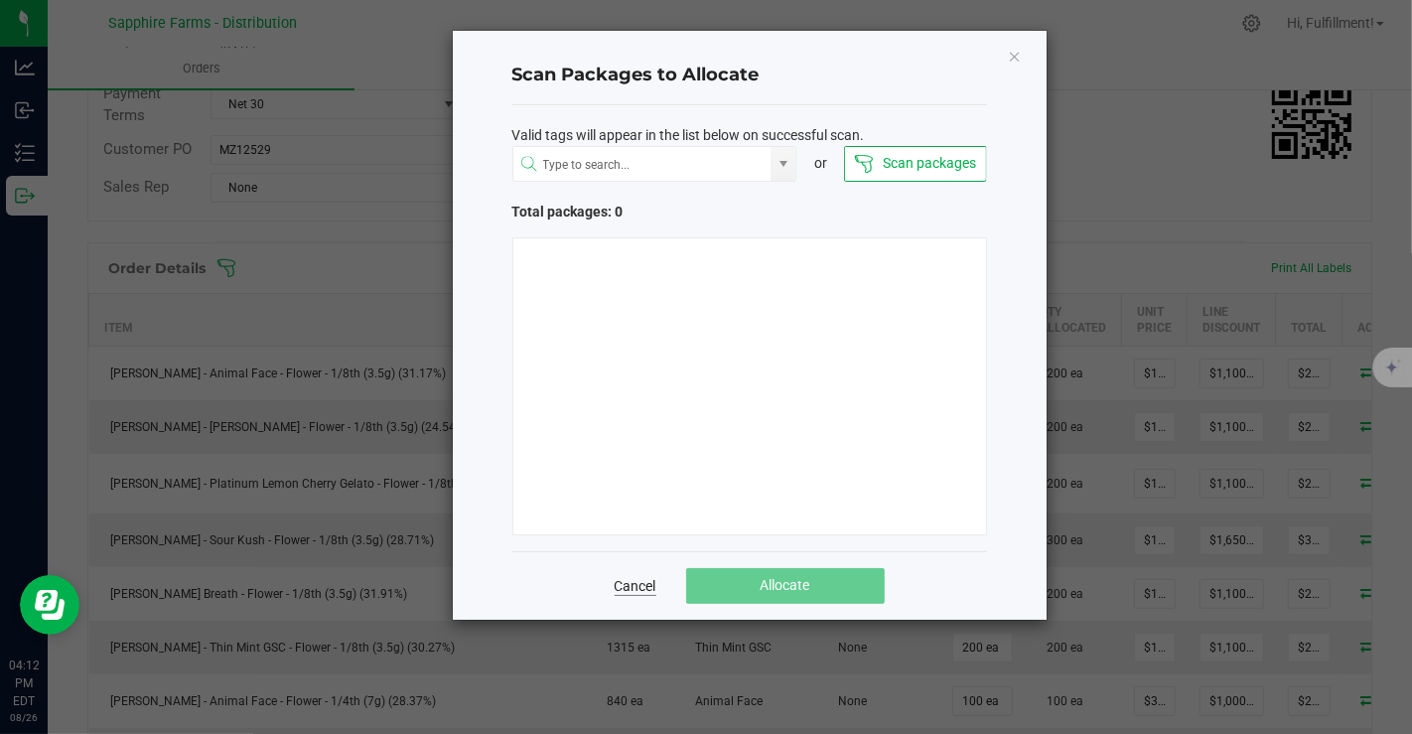
click at [646, 581] on link "Cancel" at bounding box center [636, 586] width 42 height 20
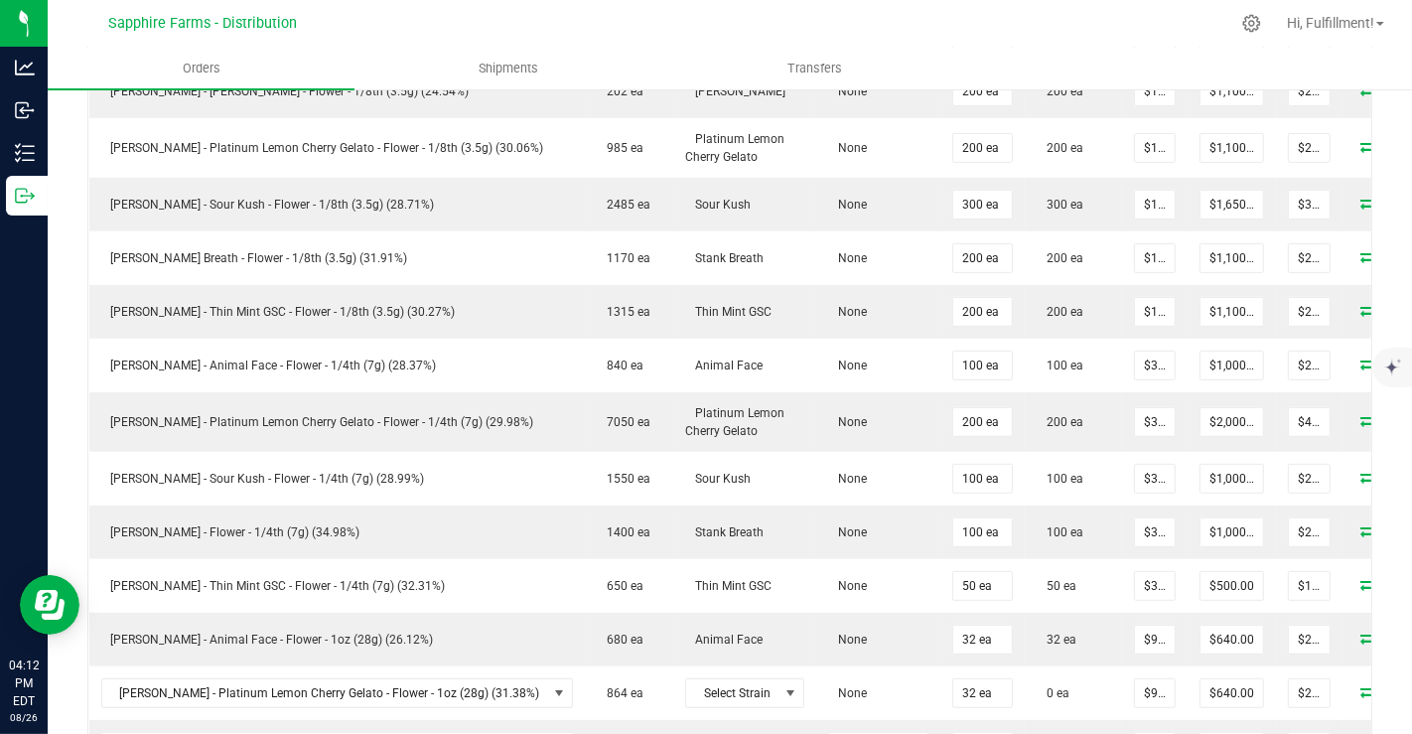
scroll to position [851, 0]
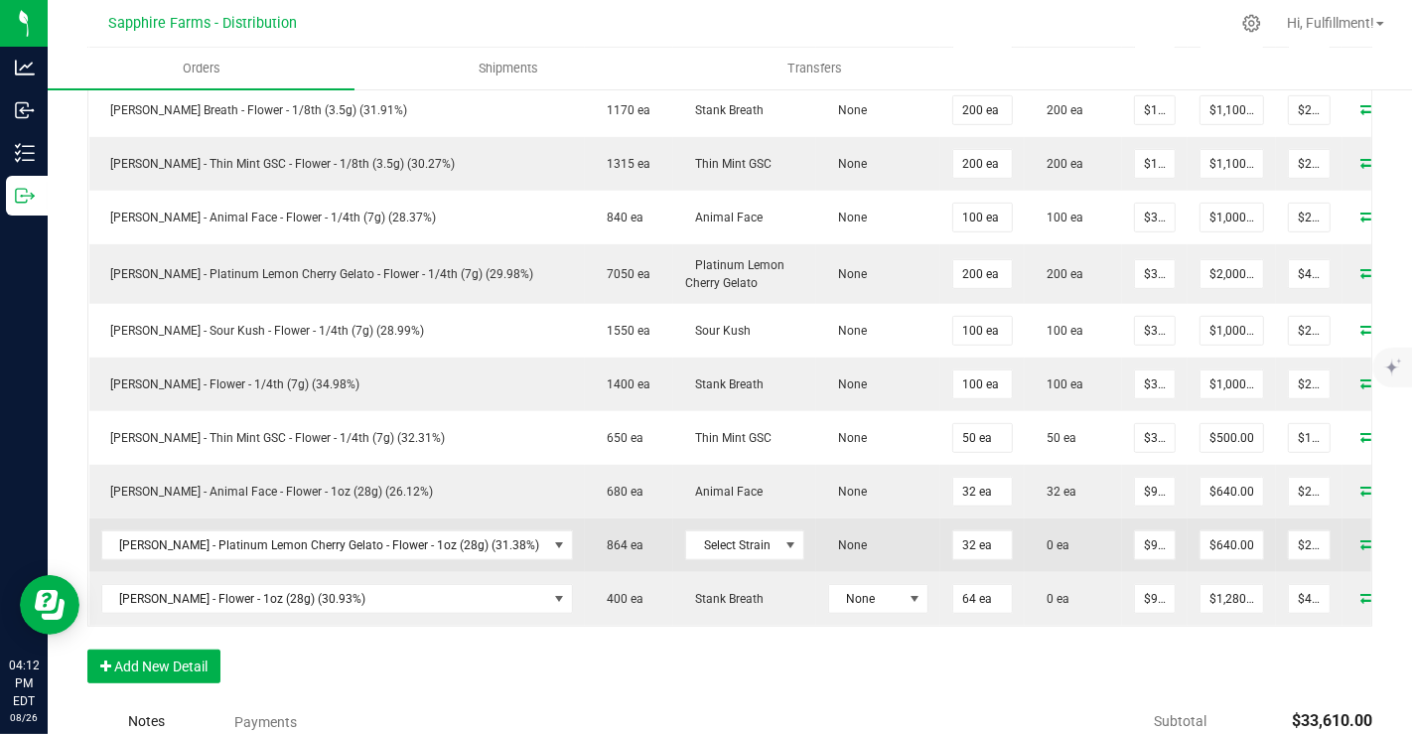
click at [1362, 537] on icon at bounding box center [1370, 543] width 16 height 12
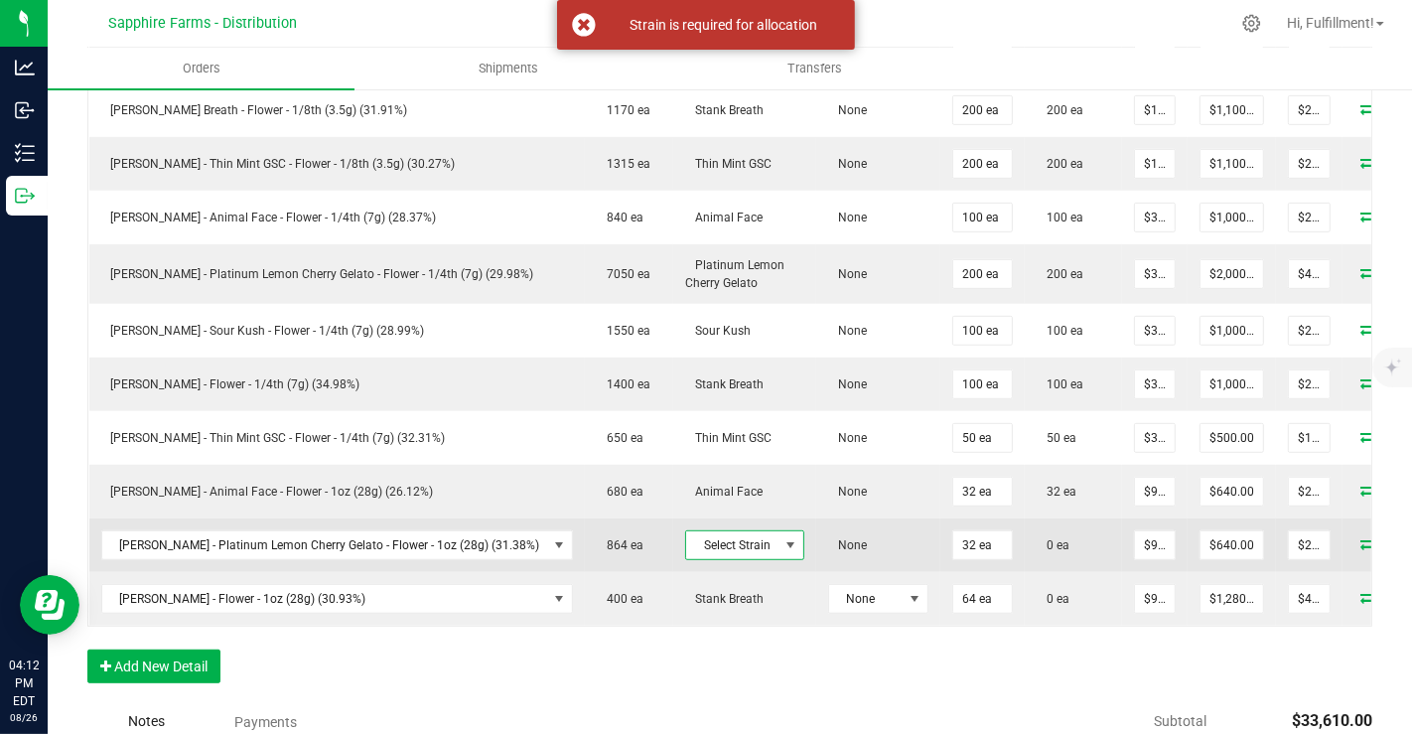
click at [783, 537] on span at bounding box center [791, 545] width 16 height 16
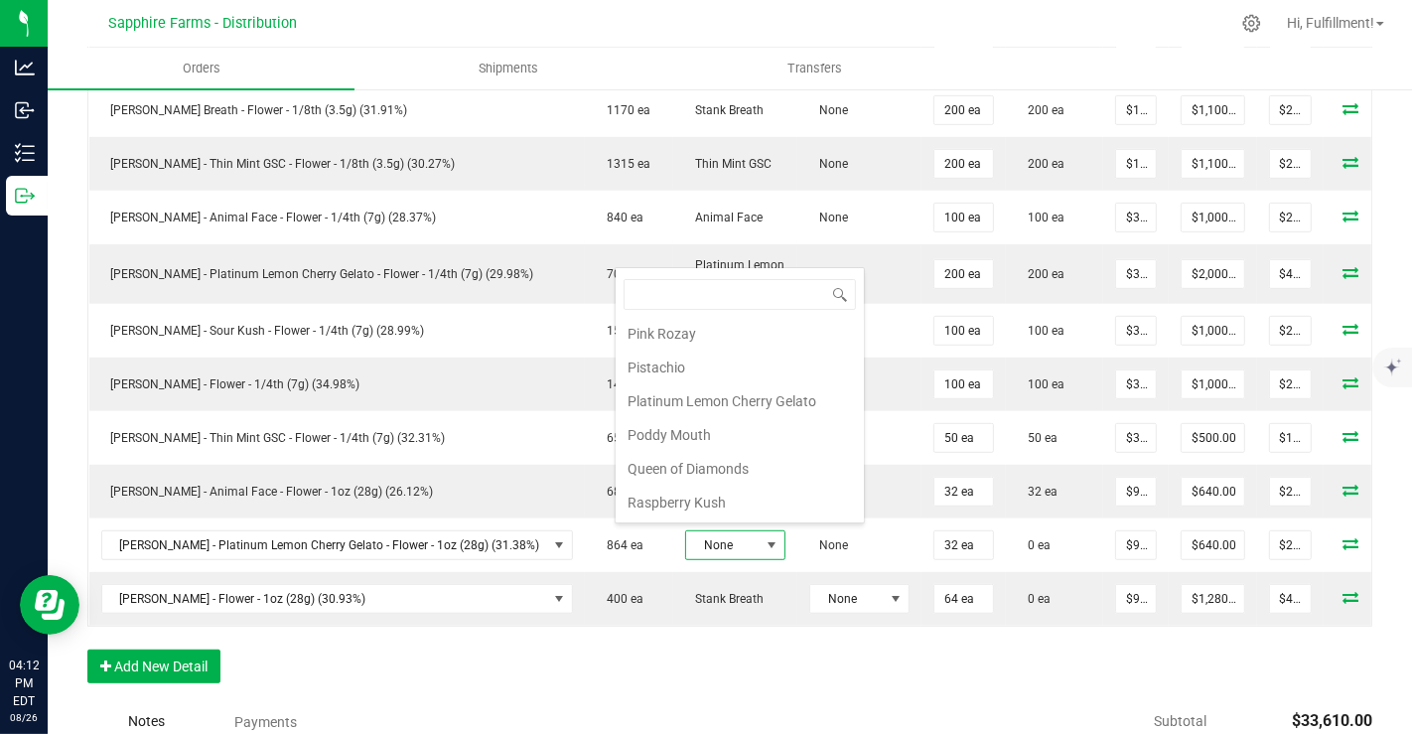
scroll to position [1420, 0]
click at [744, 385] on li "Platinum Lemon Cherry Gelato" at bounding box center [740, 402] width 248 height 34
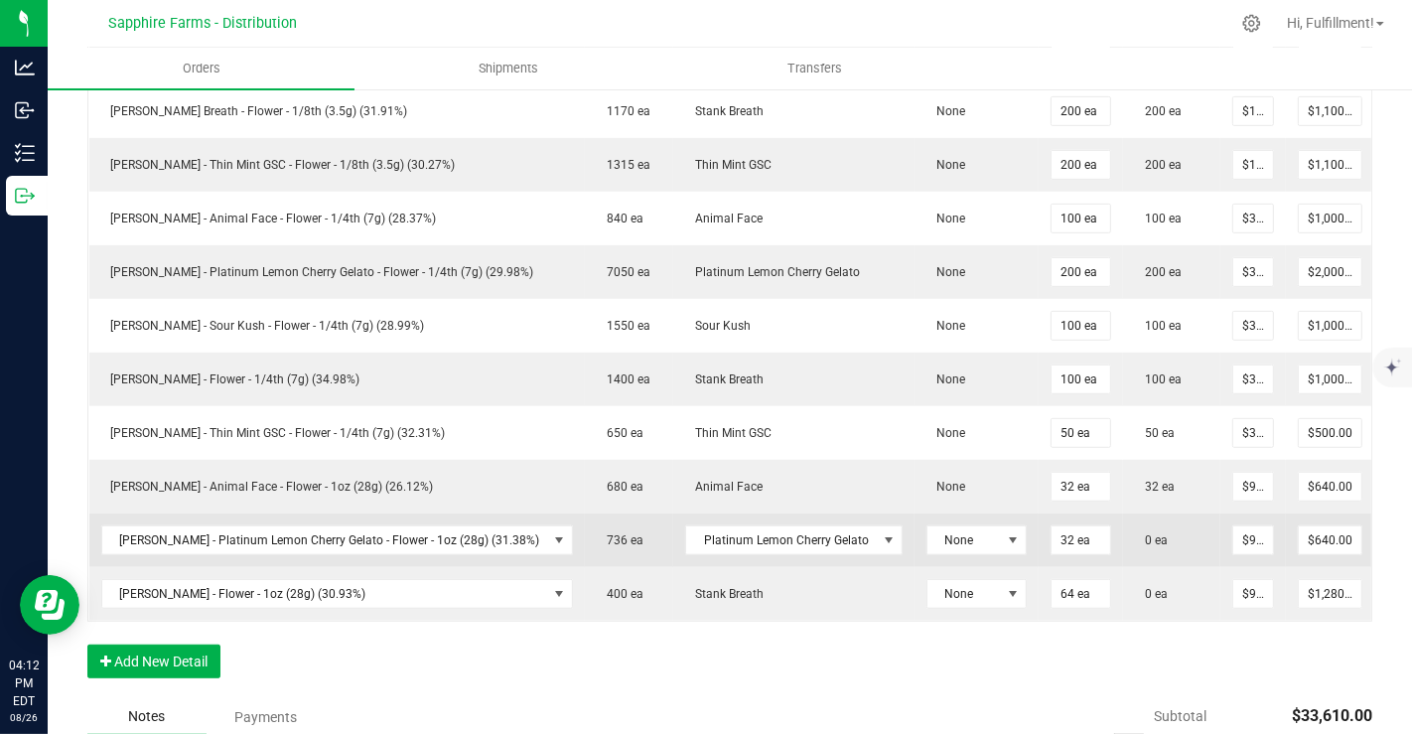
scroll to position [0, 125]
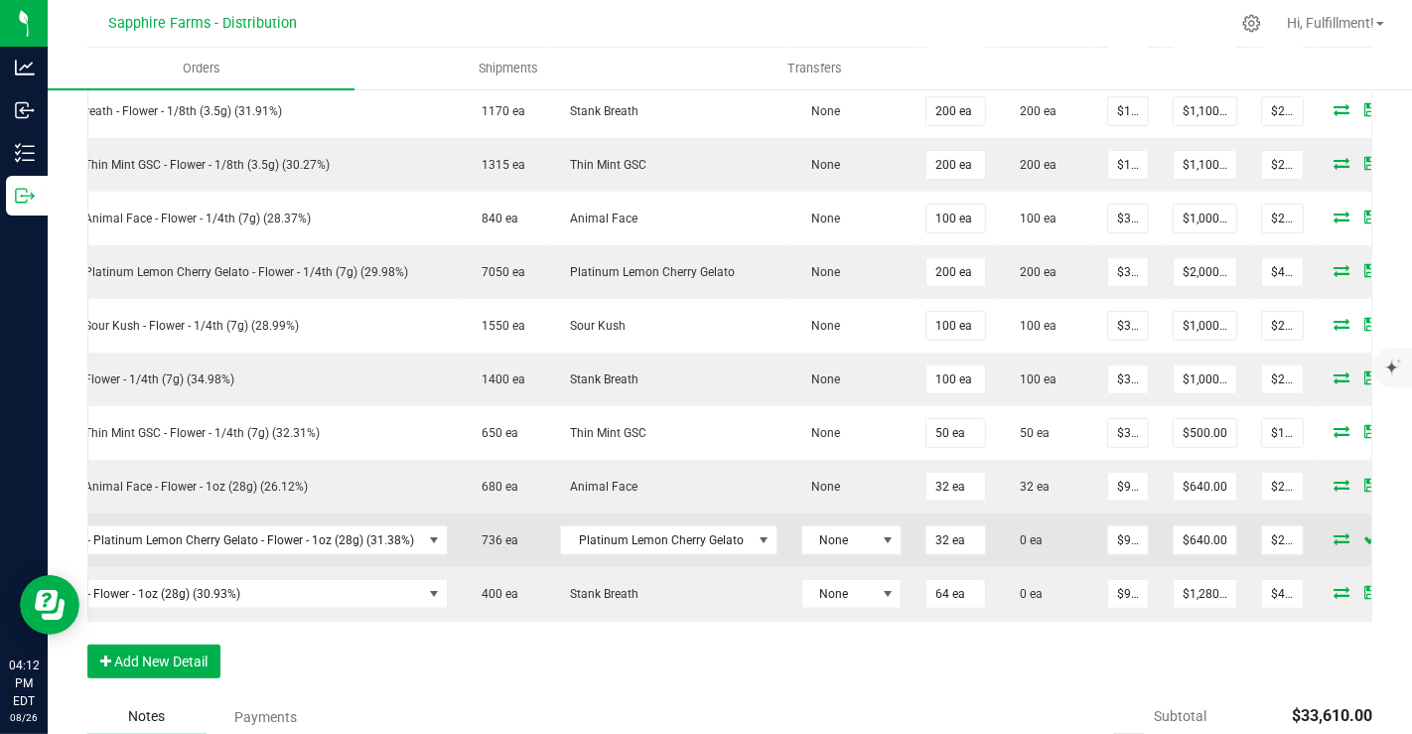
click at [1335, 532] on icon at bounding box center [1343, 538] width 16 height 12
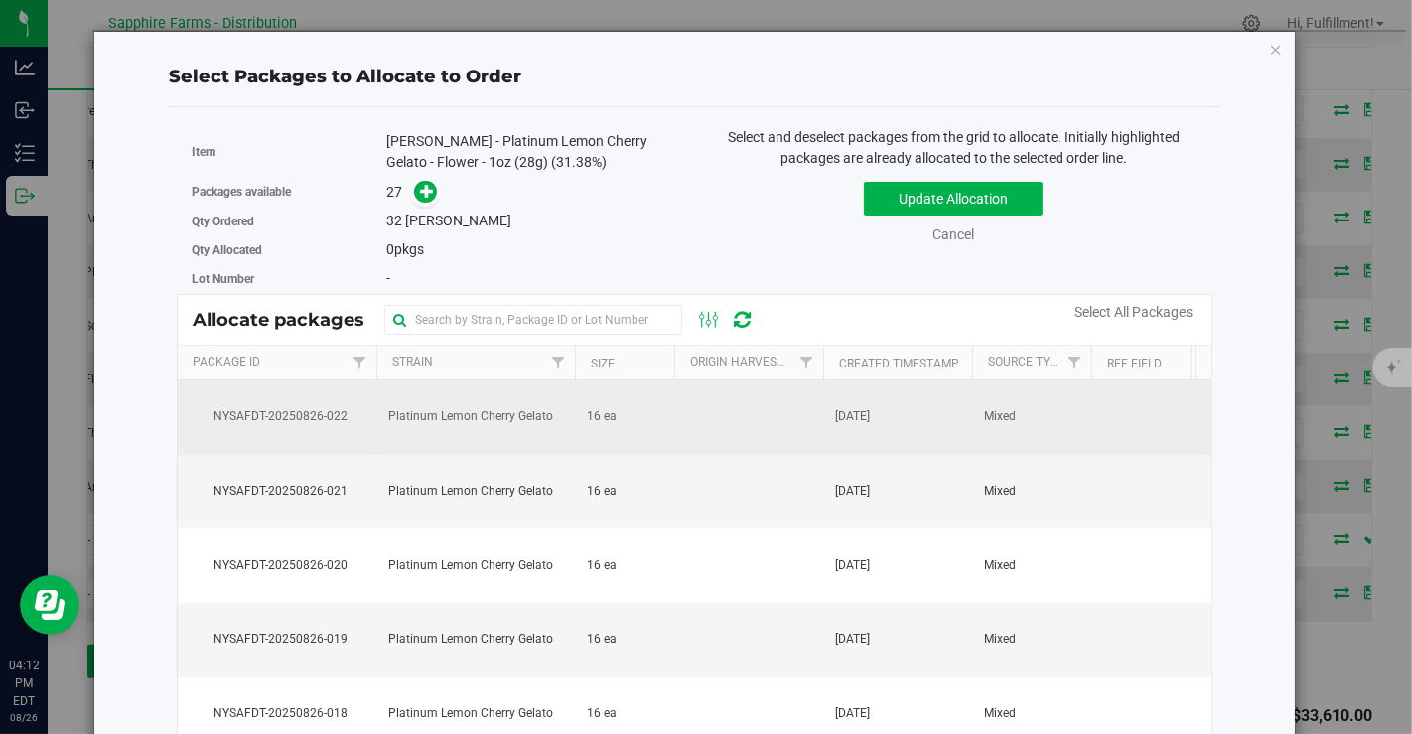
click at [658, 413] on td "16 ea" at bounding box center [624, 417] width 99 height 74
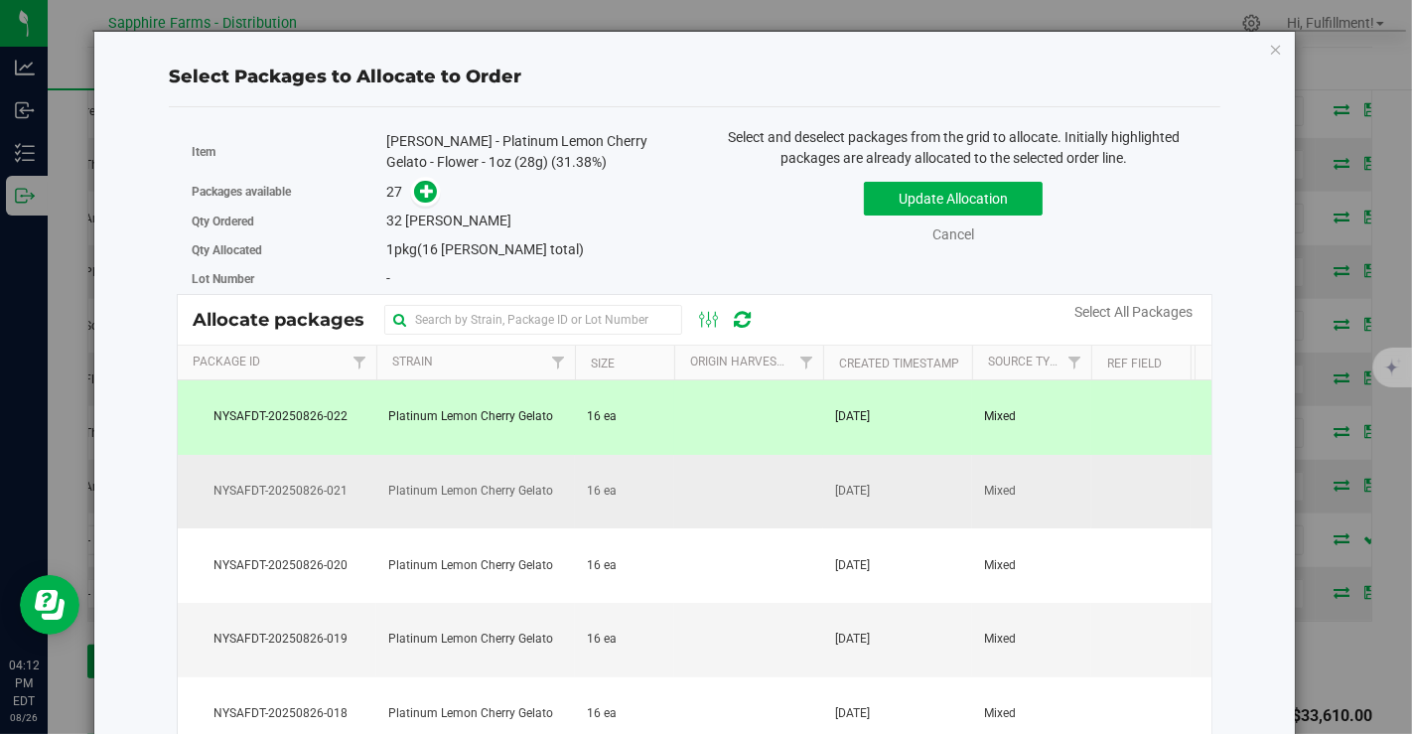
click at [657, 473] on td "16 ea" at bounding box center [624, 492] width 99 height 74
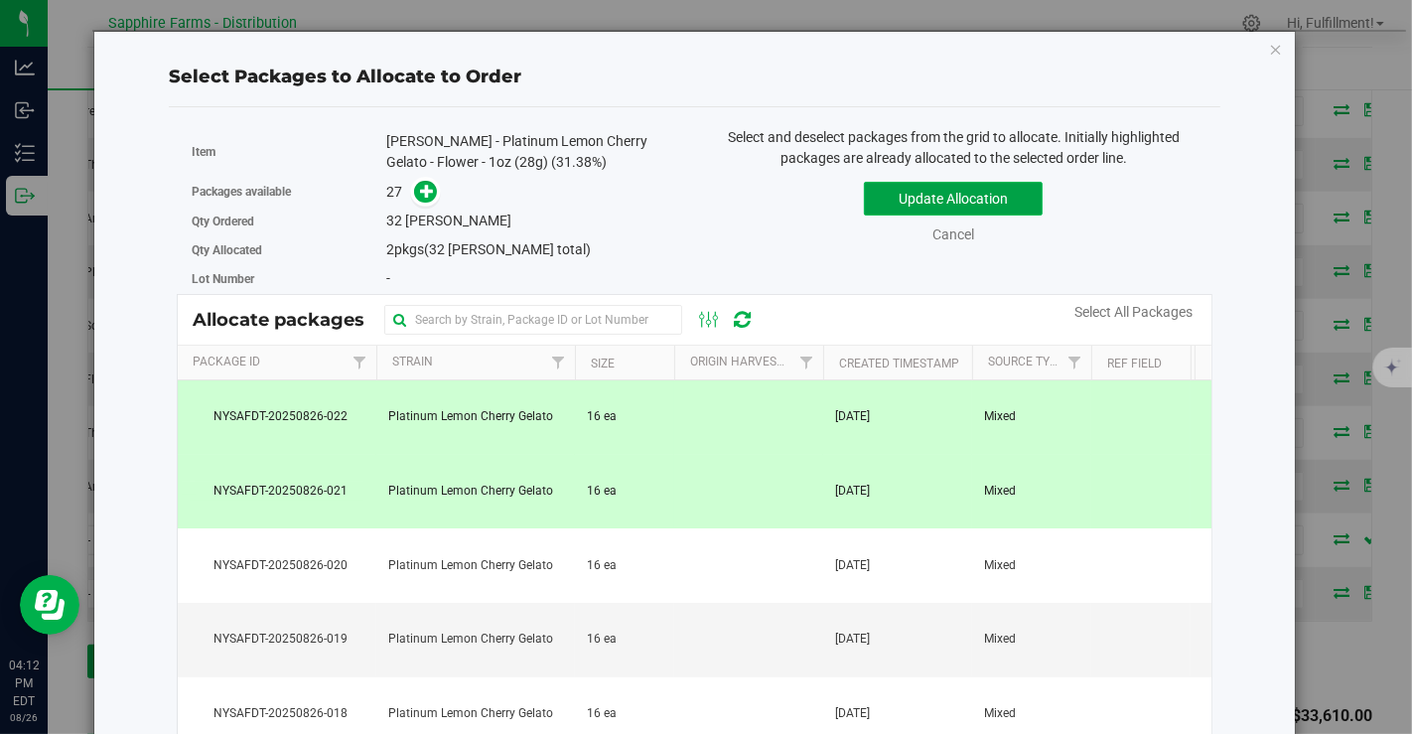
click at [911, 200] on button "Update Allocation" at bounding box center [953, 199] width 179 height 34
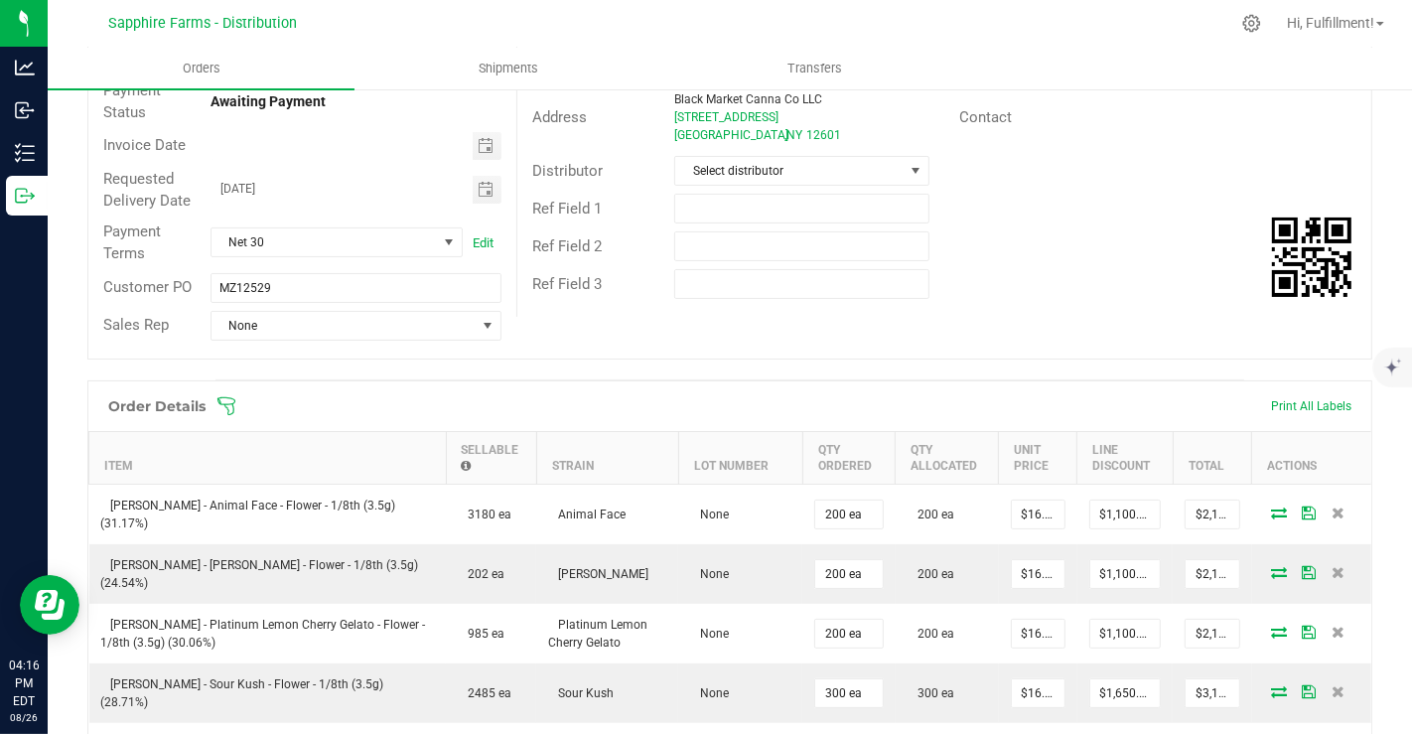
scroll to position [228, 0]
click at [229, 404] on icon at bounding box center [227, 407] width 20 height 20
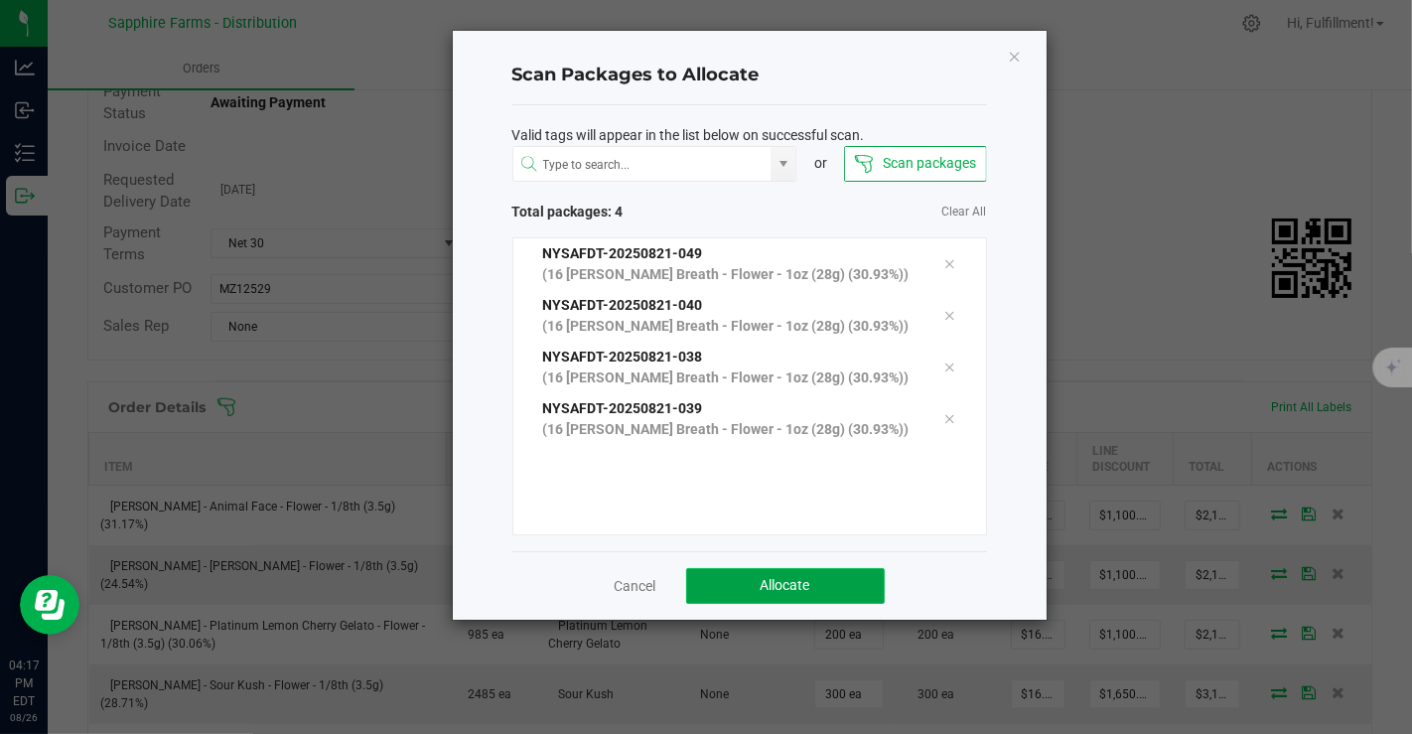
click at [751, 604] on button "Allocate" at bounding box center [785, 586] width 199 height 36
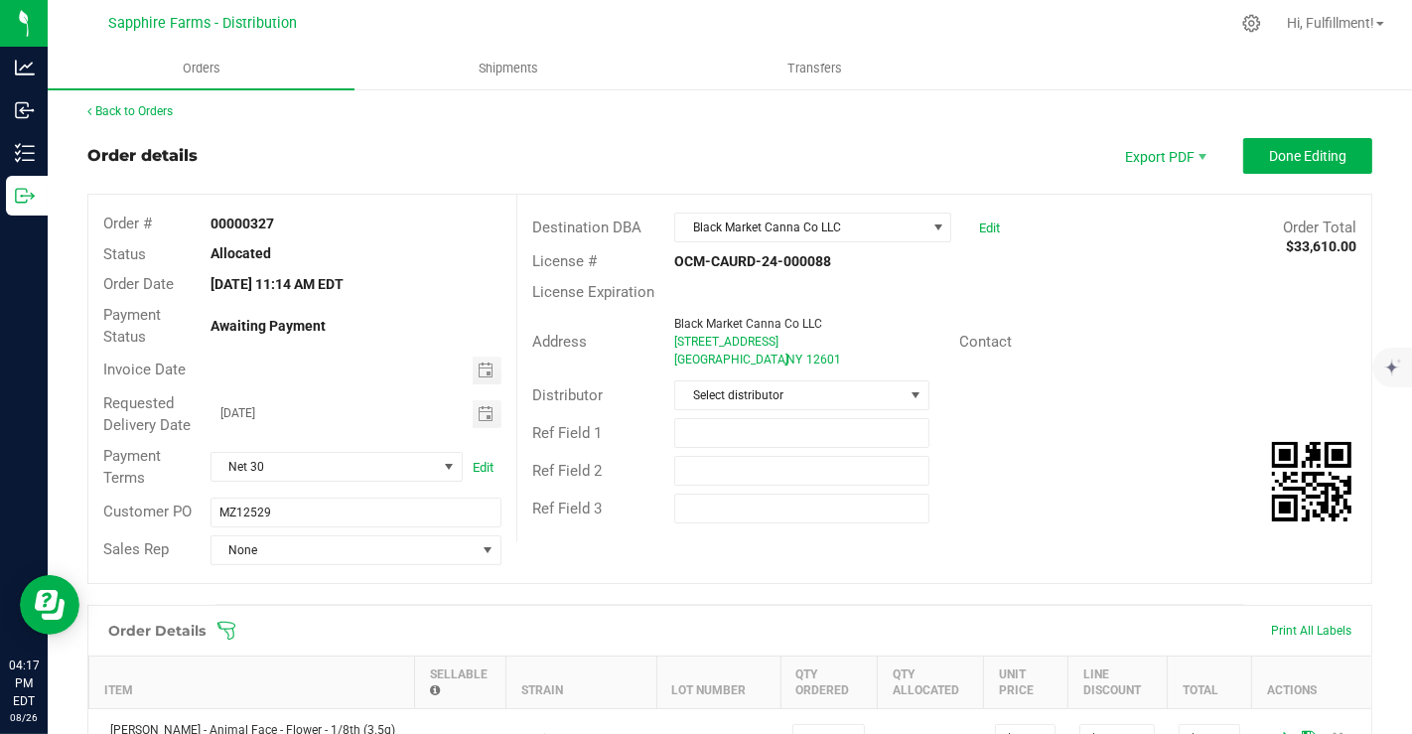
scroll to position [0, 0]
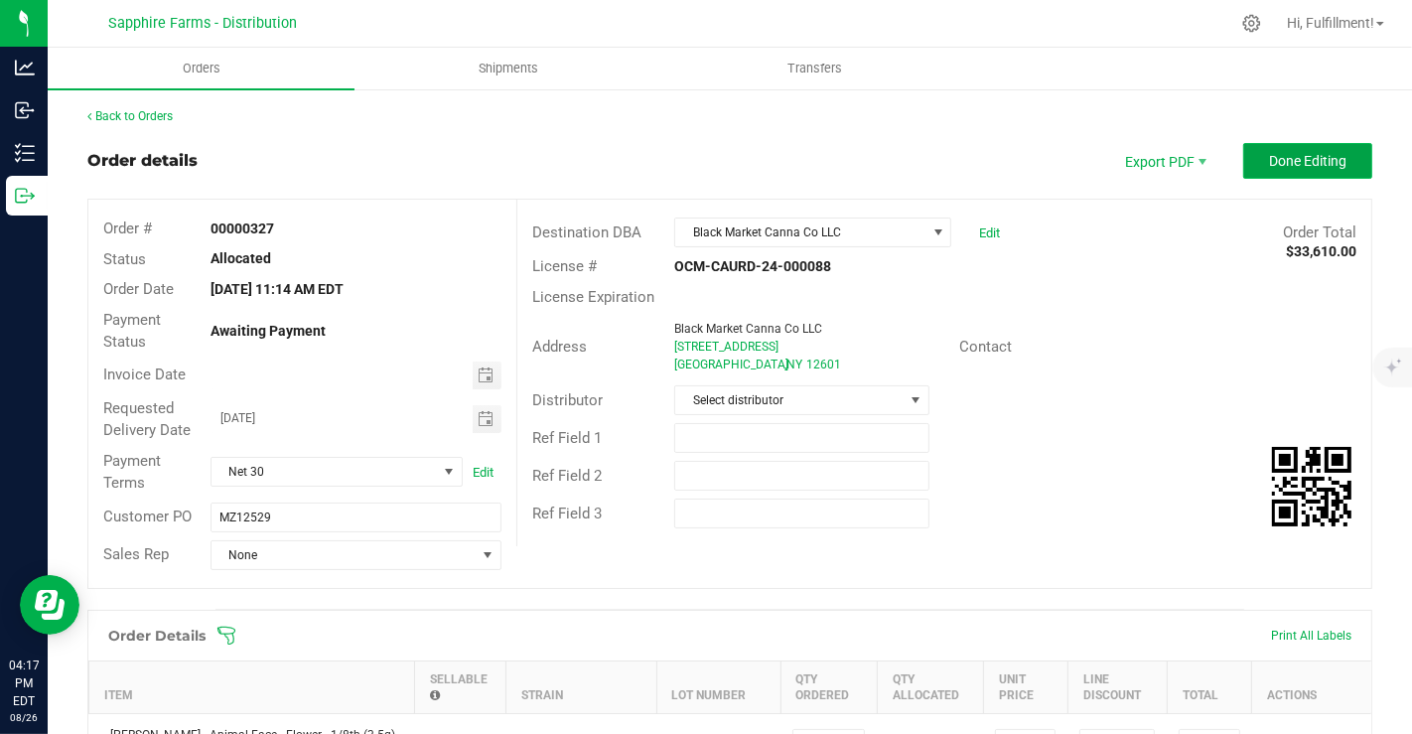
click at [1288, 154] on span "Done Editing" at bounding box center [1307, 161] width 77 height 16
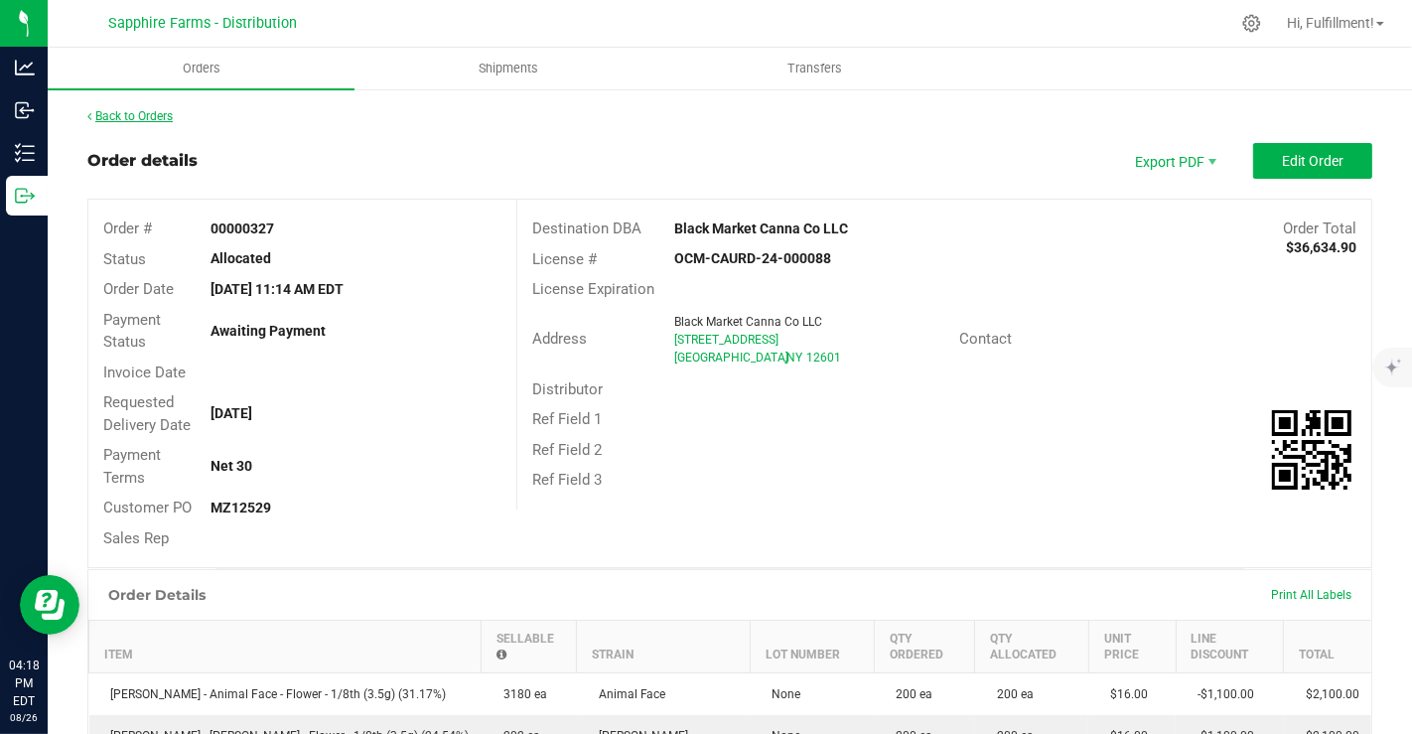
click at [161, 115] on link "Back to Orders" at bounding box center [129, 116] width 85 height 14
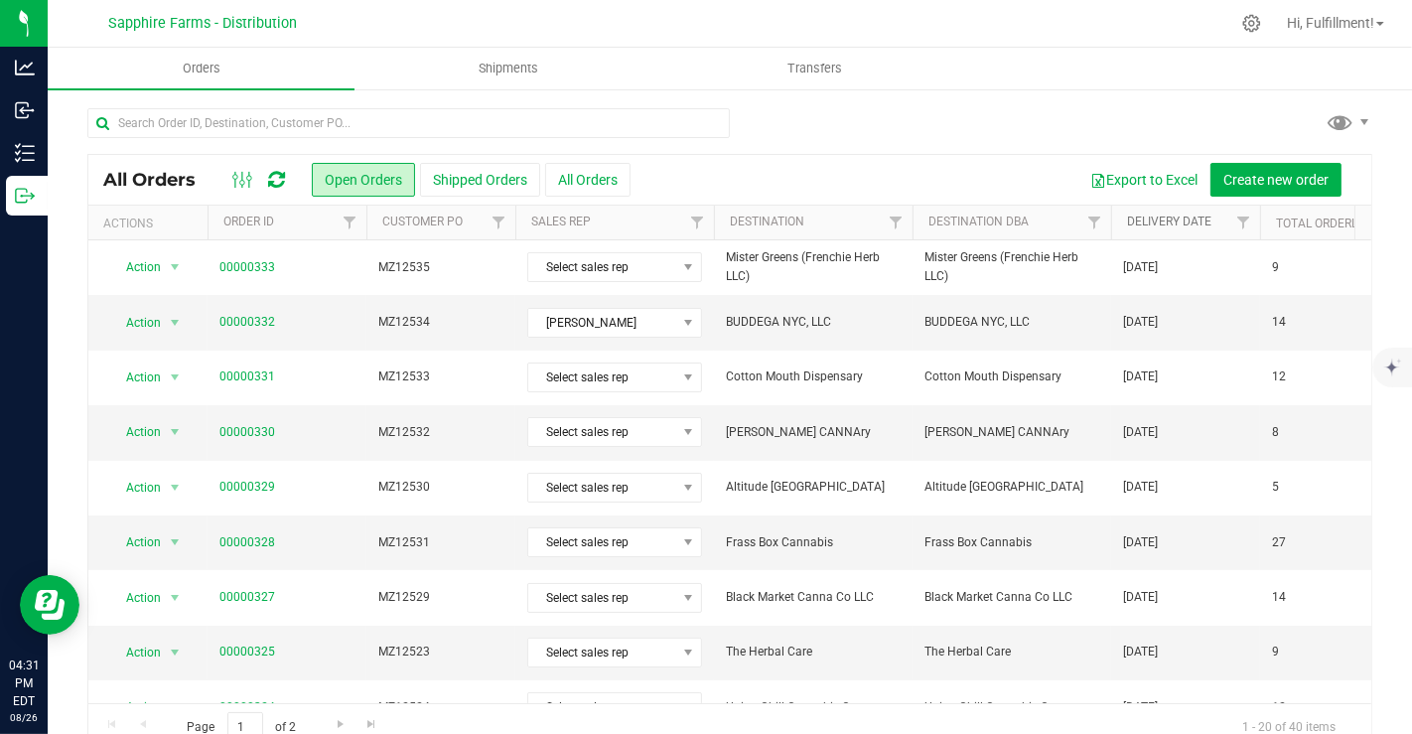
click at [1146, 224] on link "Delivery Date" at bounding box center [1169, 222] width 84 height 14
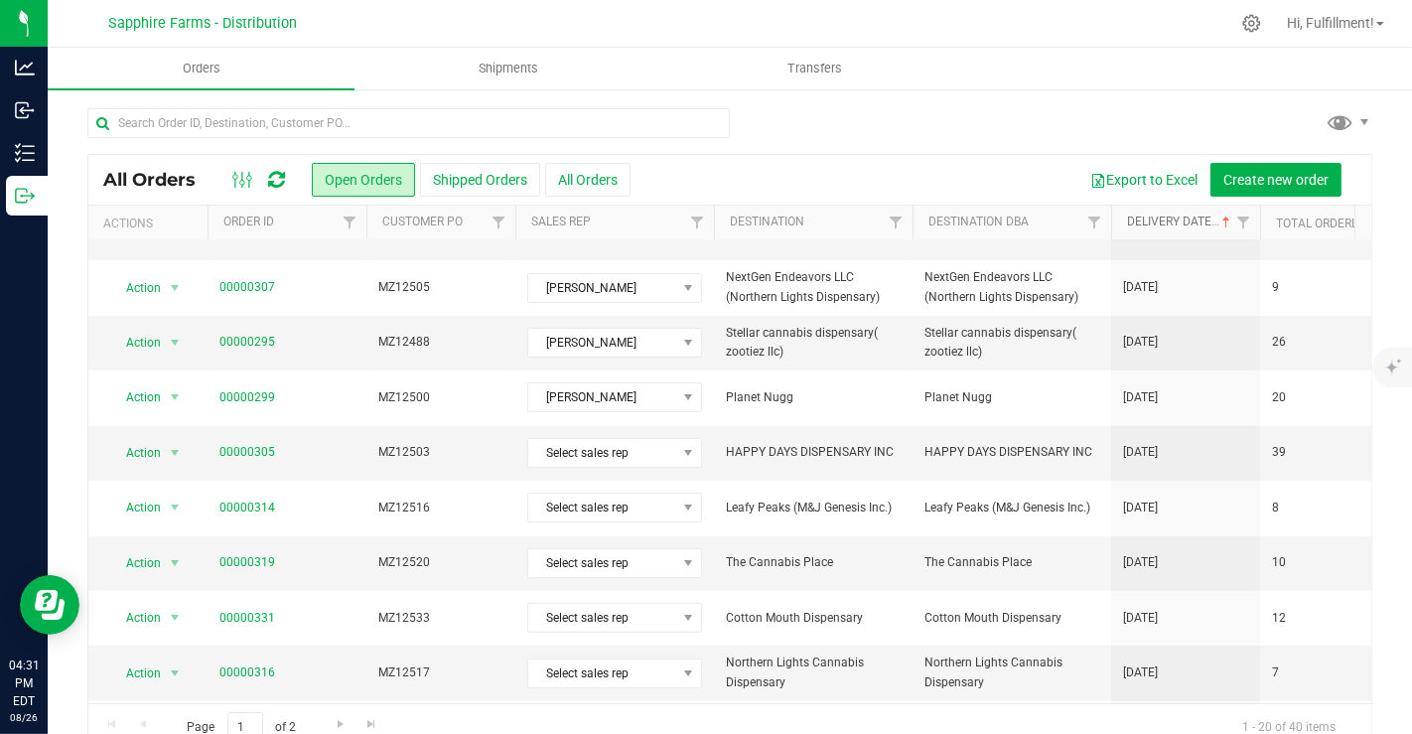
scroll to position [649, 0]
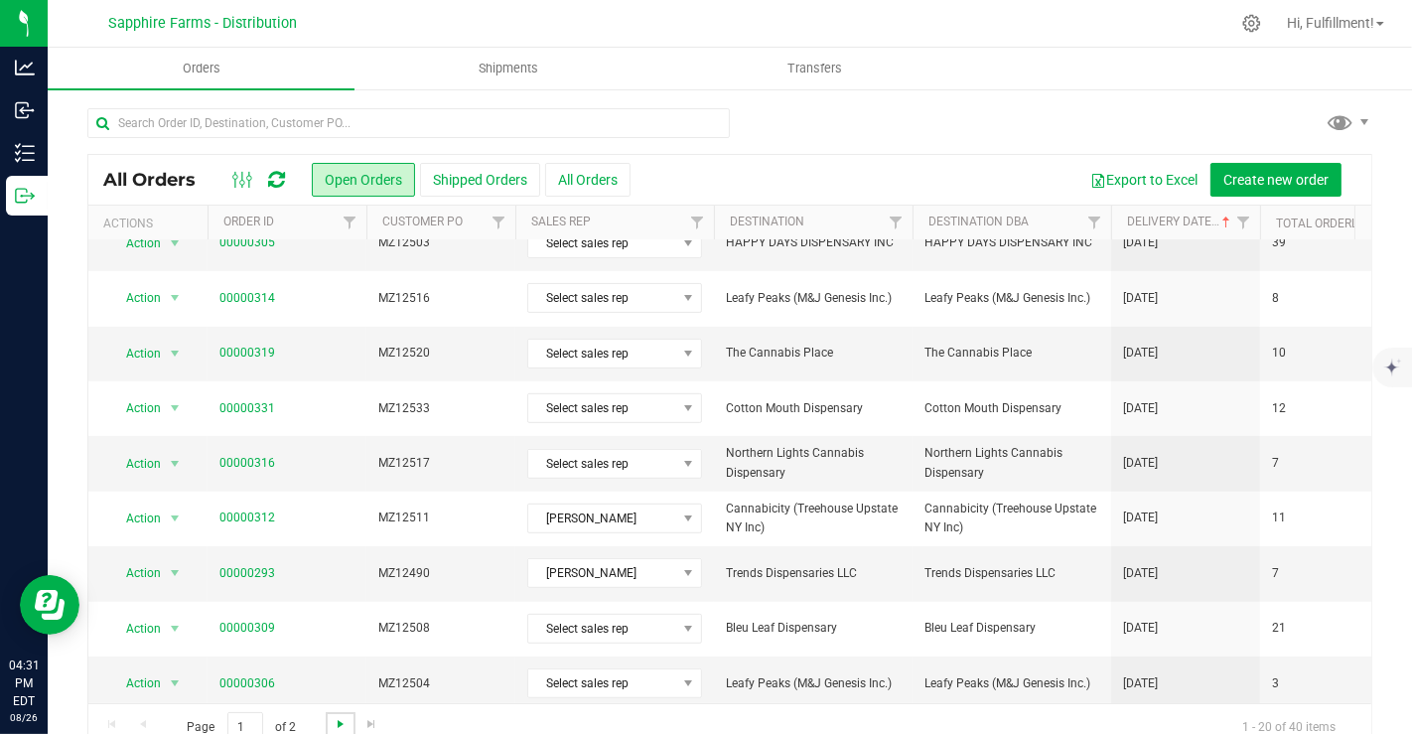
click at [335, 720] on span "Go to the next page" at bounding box center [341, 724] width 16 height 16
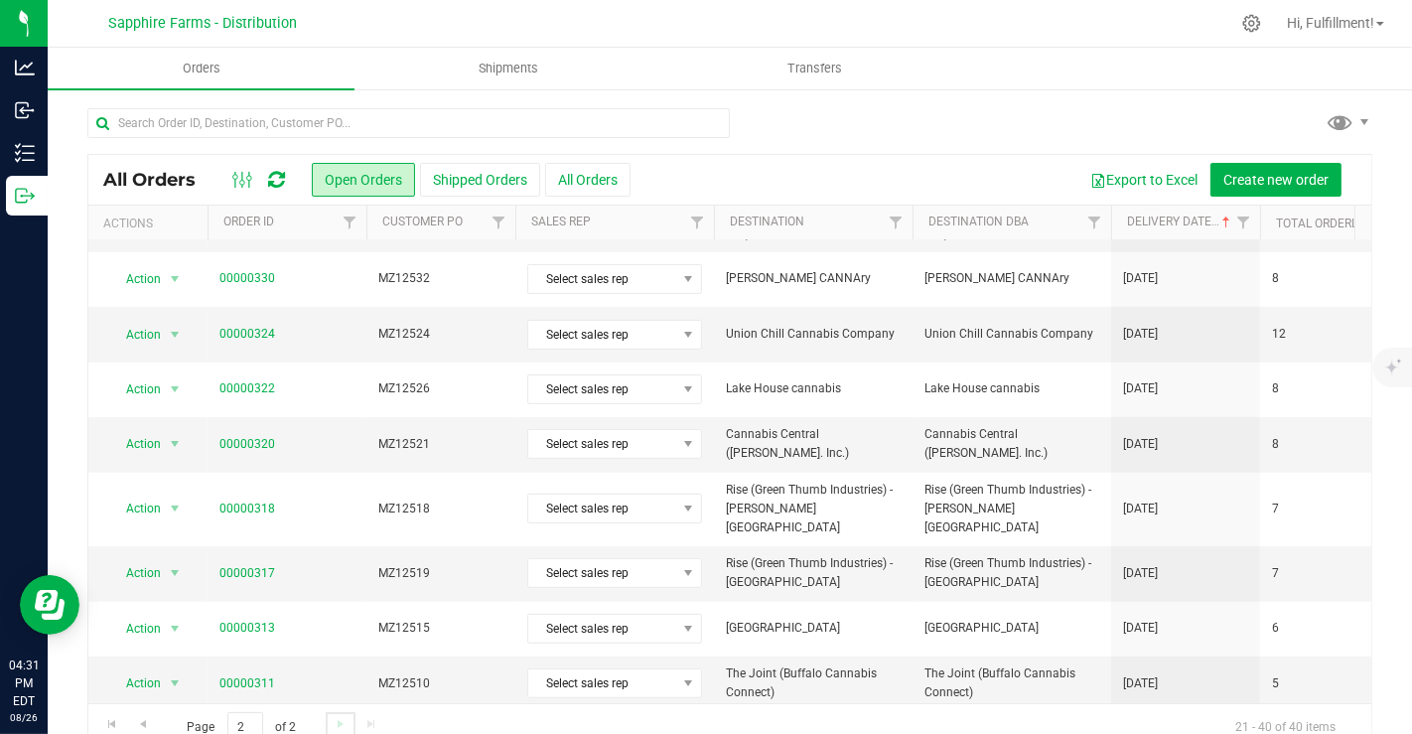
scroll to position [0, 0]
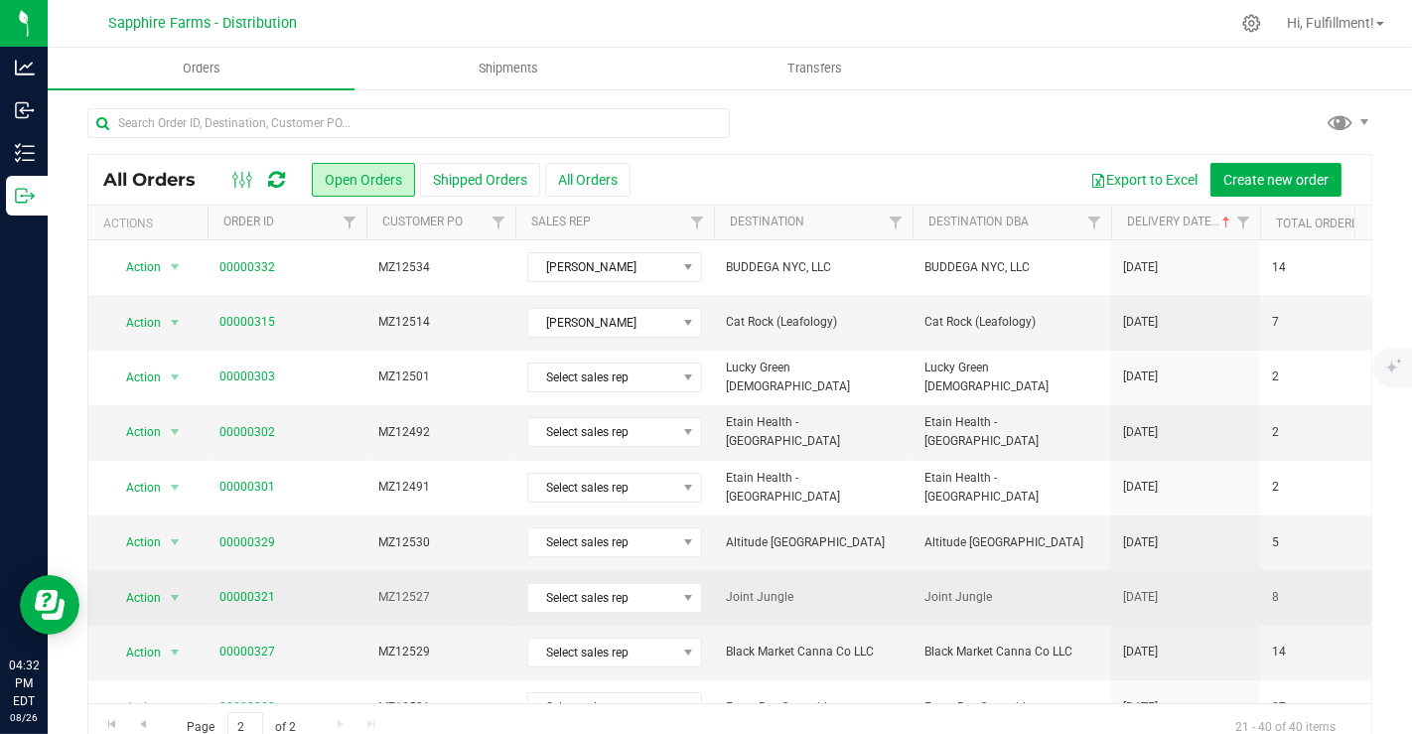
click at [482, 605] on td "MZ12527" at bounding box center [441, 597] width 149 height 55
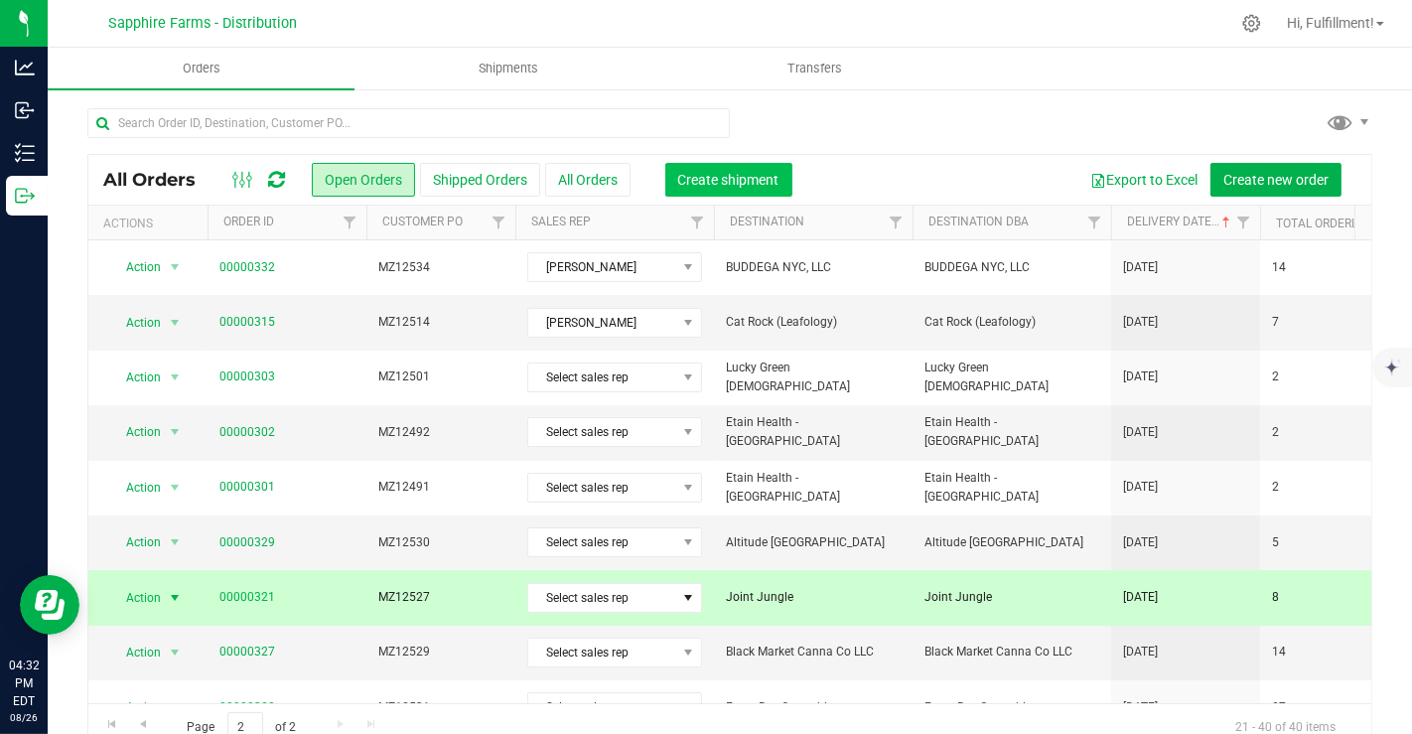
click at [709, 172] on span "Create shipment" at bounding box center [728, 180] width 101 height 16
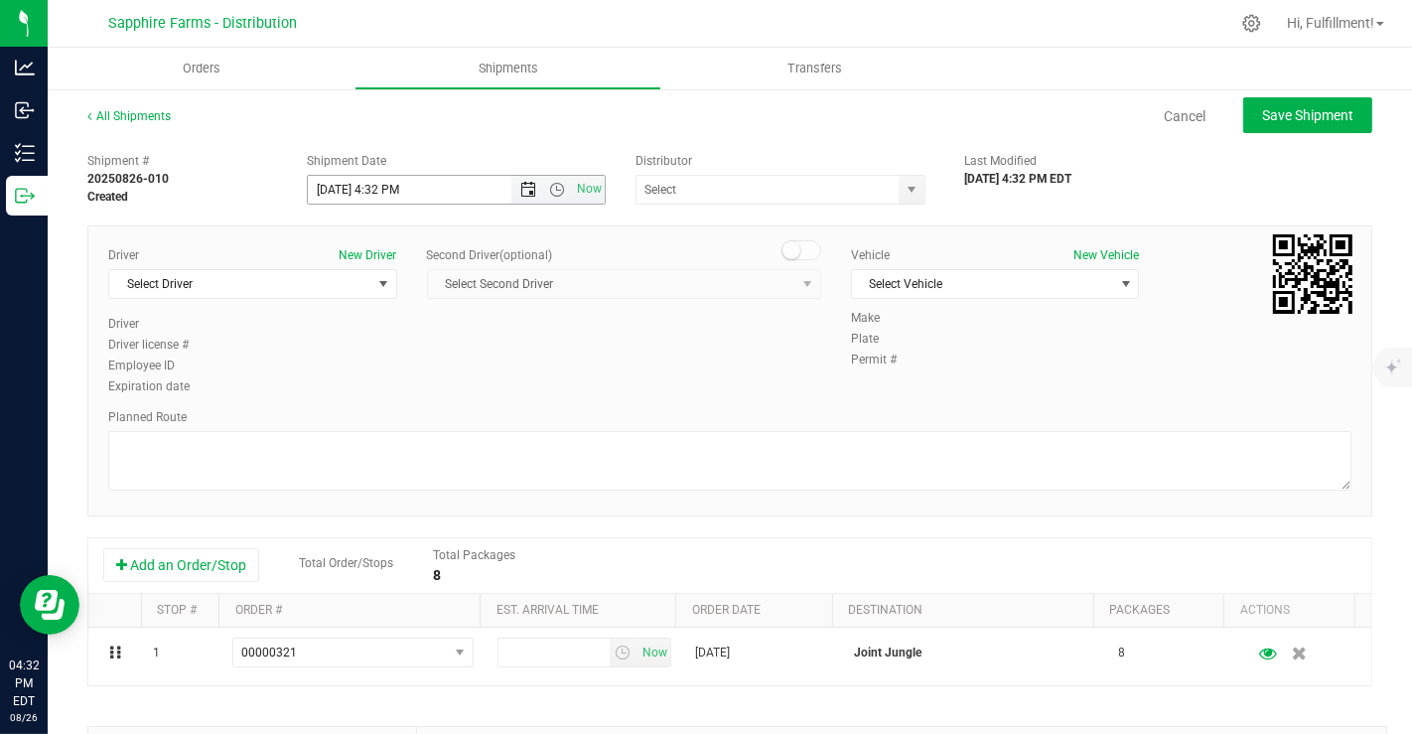
click at [523, 193] on span "Open the date view" at bounding box center [529, 190] width 16 height 16
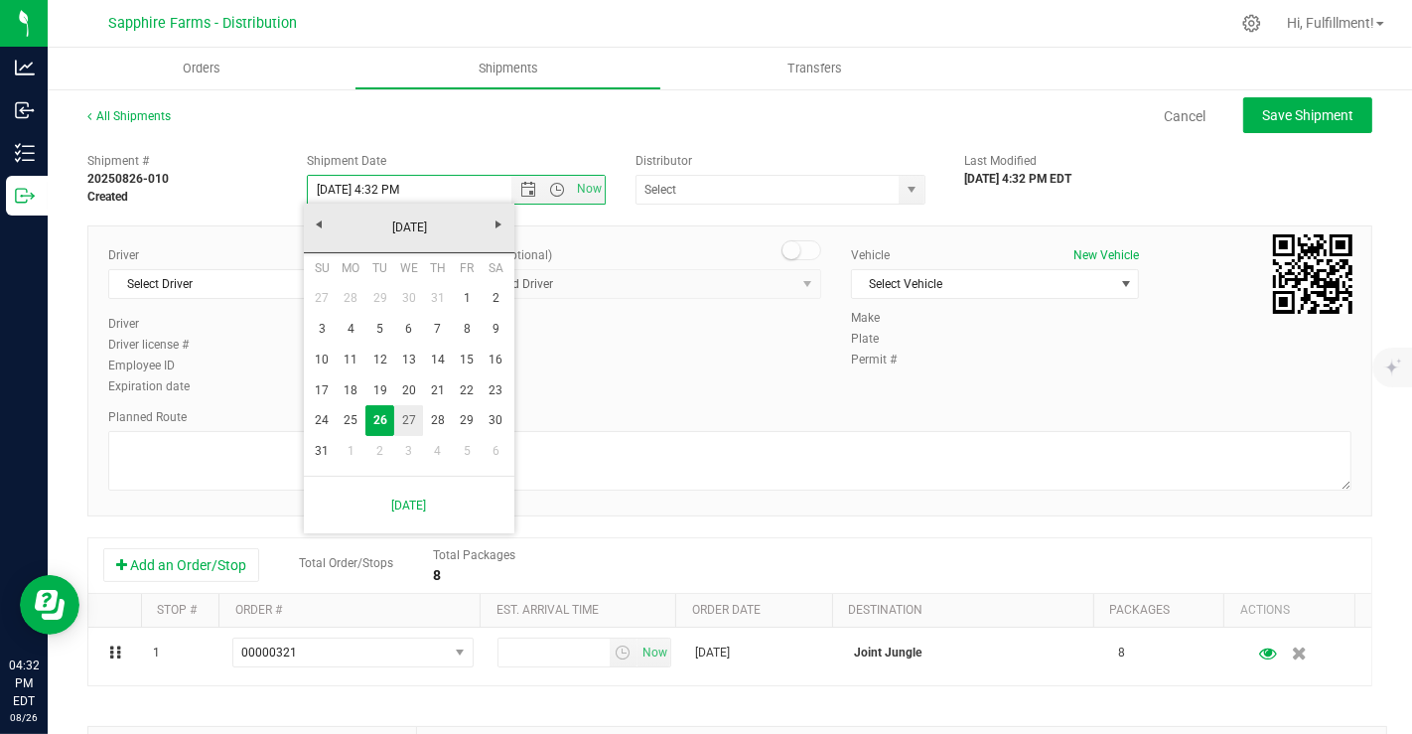
click at [409, 415] on link "27" at bounding box center [408, 420] width 29 height 31
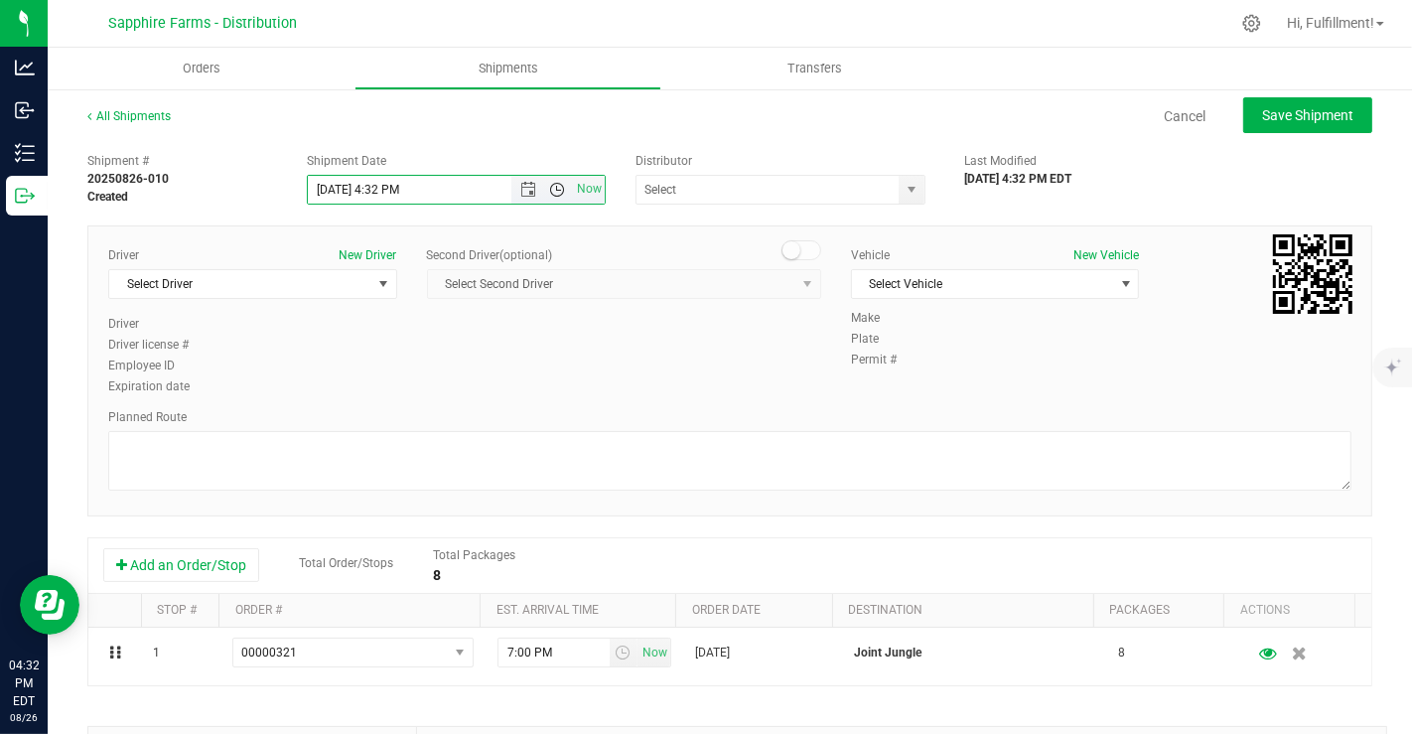
click at [551, 186] on span "Open the time view" at bounding box center [558, 190] width 16 height 16
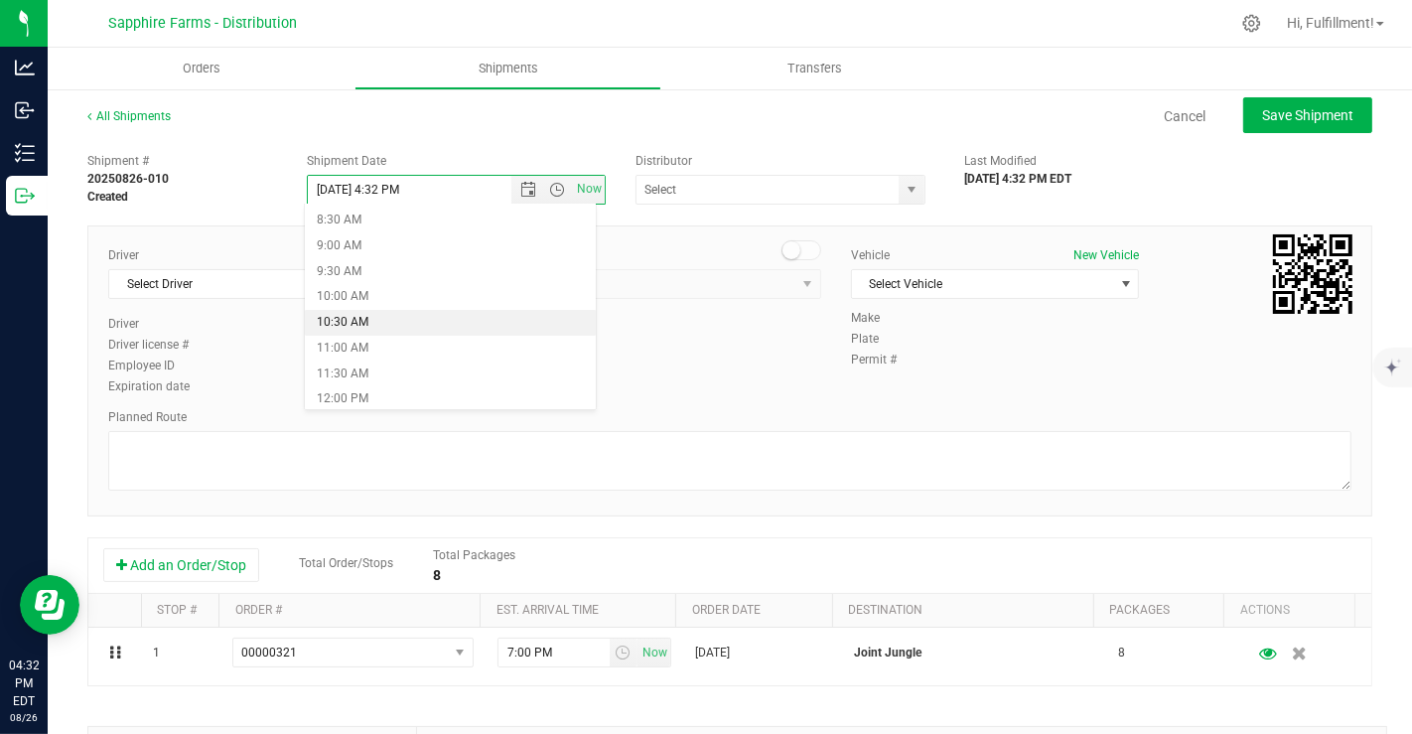
scroll to position [436, 0]
click at [377, 263] on li "9:30 AM" at bounding box center [450, 270] width 291 height 26
type input "8/27/2025 9:30 AM"
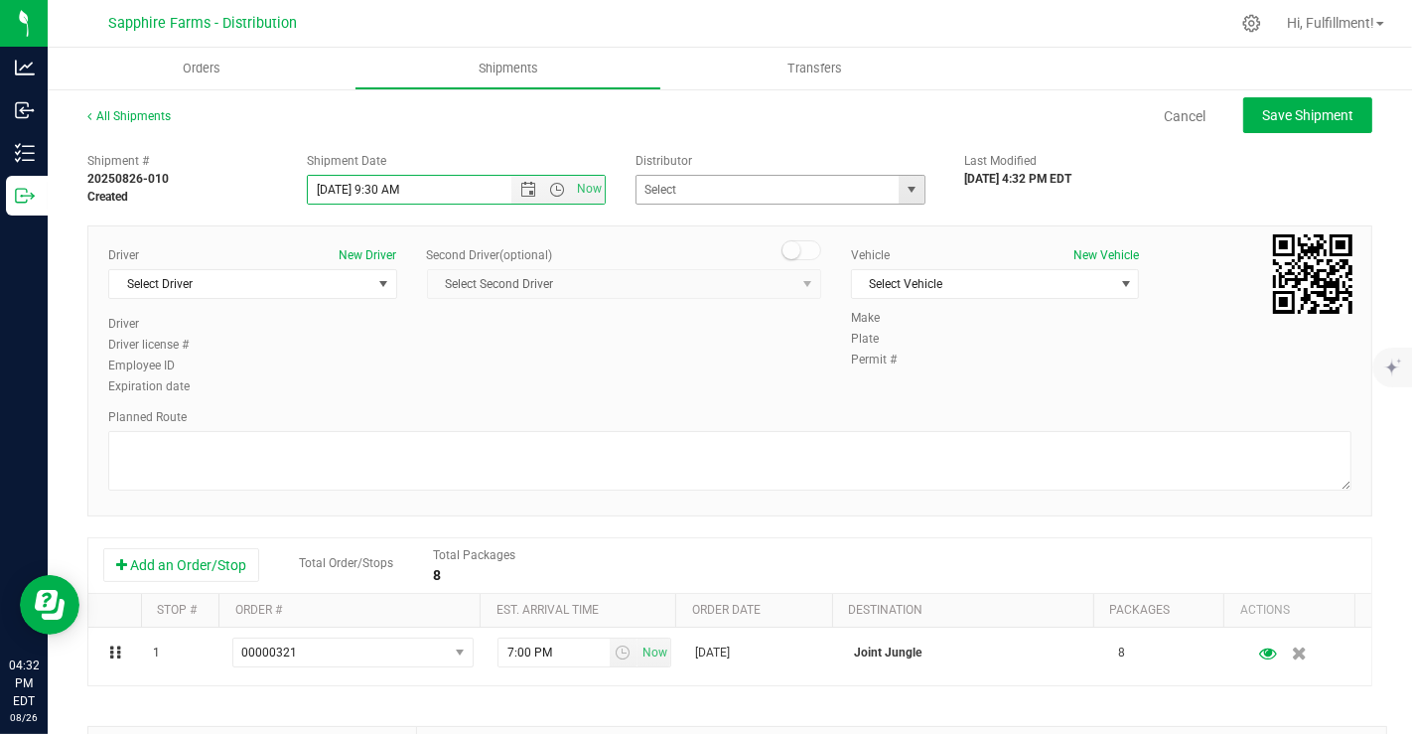
click at [904, 191] on span "select" at bounding box center [912, 190] width 16 height 16
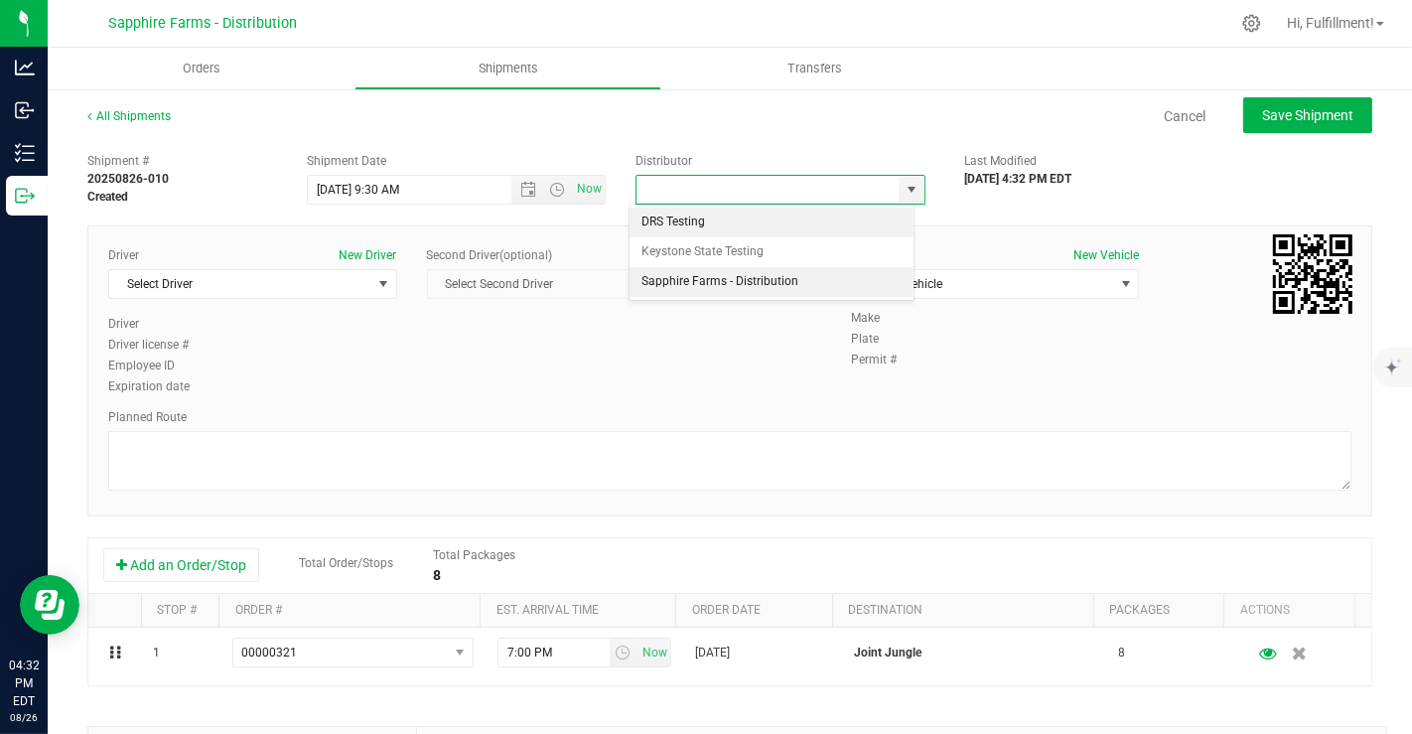
click at [793, 277] on li "Sapphire Farms - Distribution" at bounding box center [772, 282] width 284 height 30
type input "Sapphire Farms - Distribution"
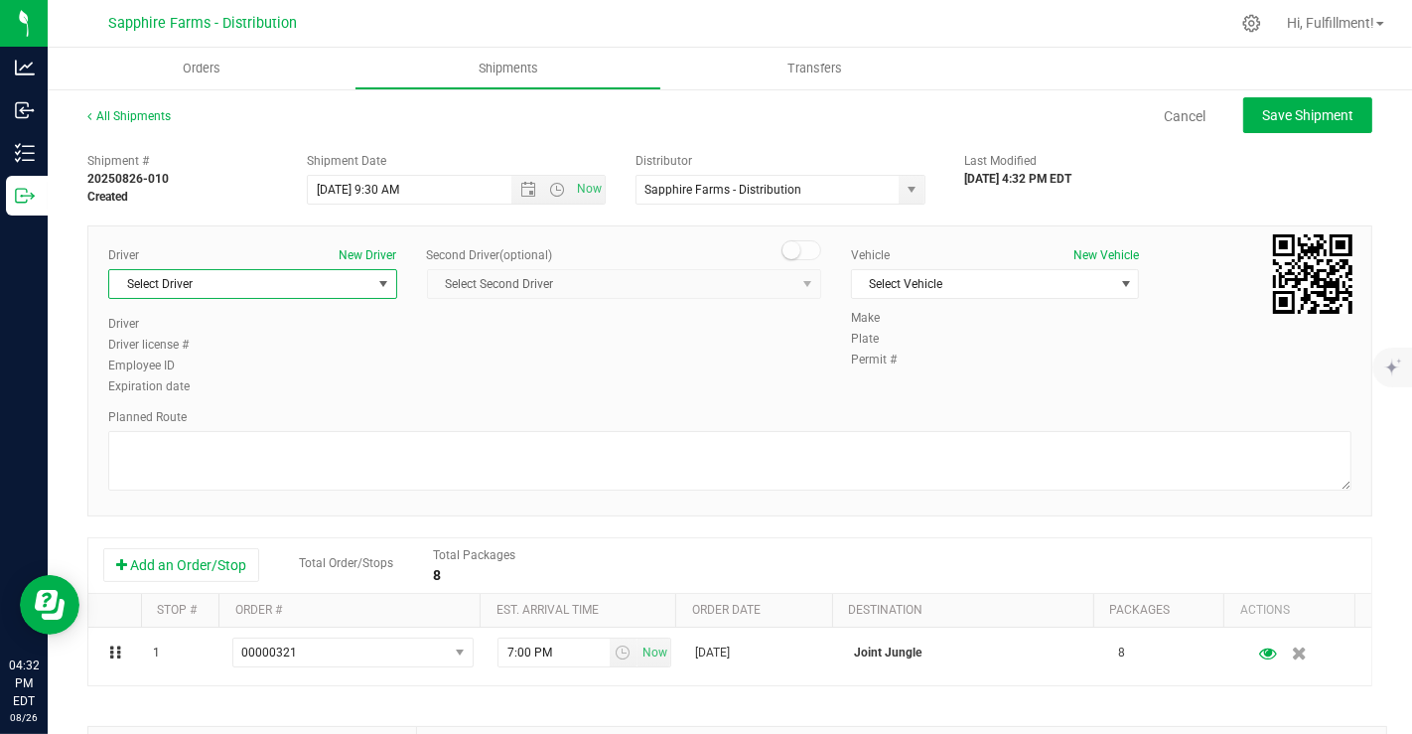
click at [375, 282] on span "select" at bounding box center [383, 284] width 16 height 16
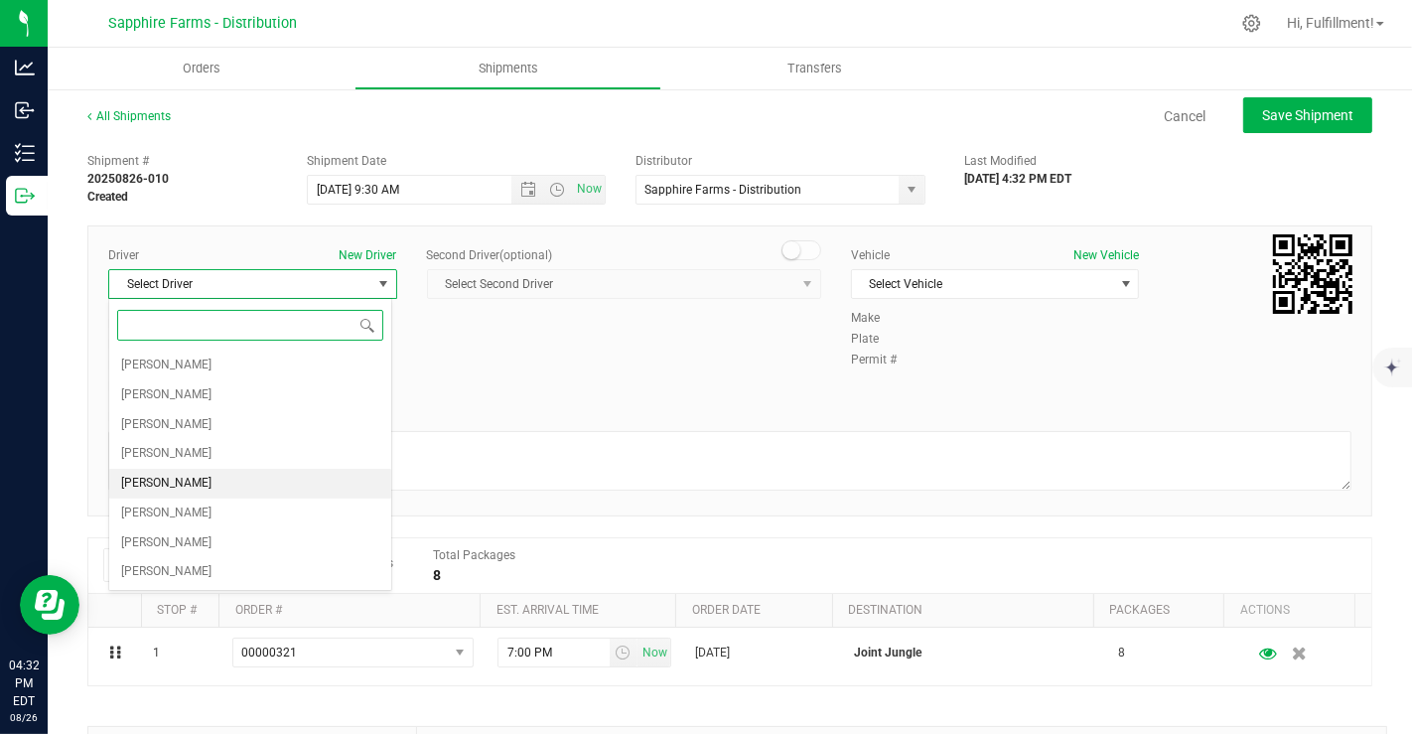
click at [273, 472] on li "[PERSON_NAME]" at bounding box center [250, 484] width 282 height 30
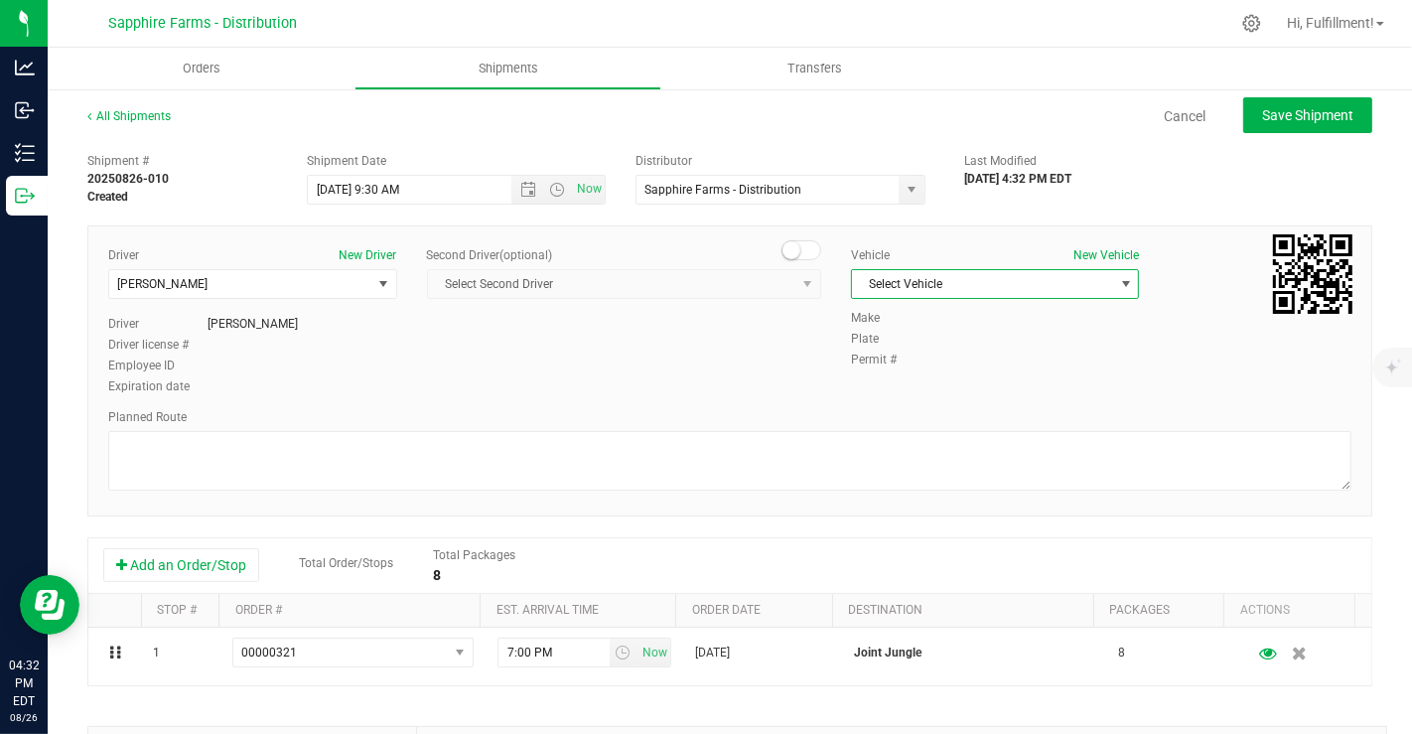
click at [916, 288] on span "Select Vehicle" at bounding box center [983, 284] width 262 height 28
click at [904, 400] on li "Van #2" at bounding box center [983, 405] width 282 height 30
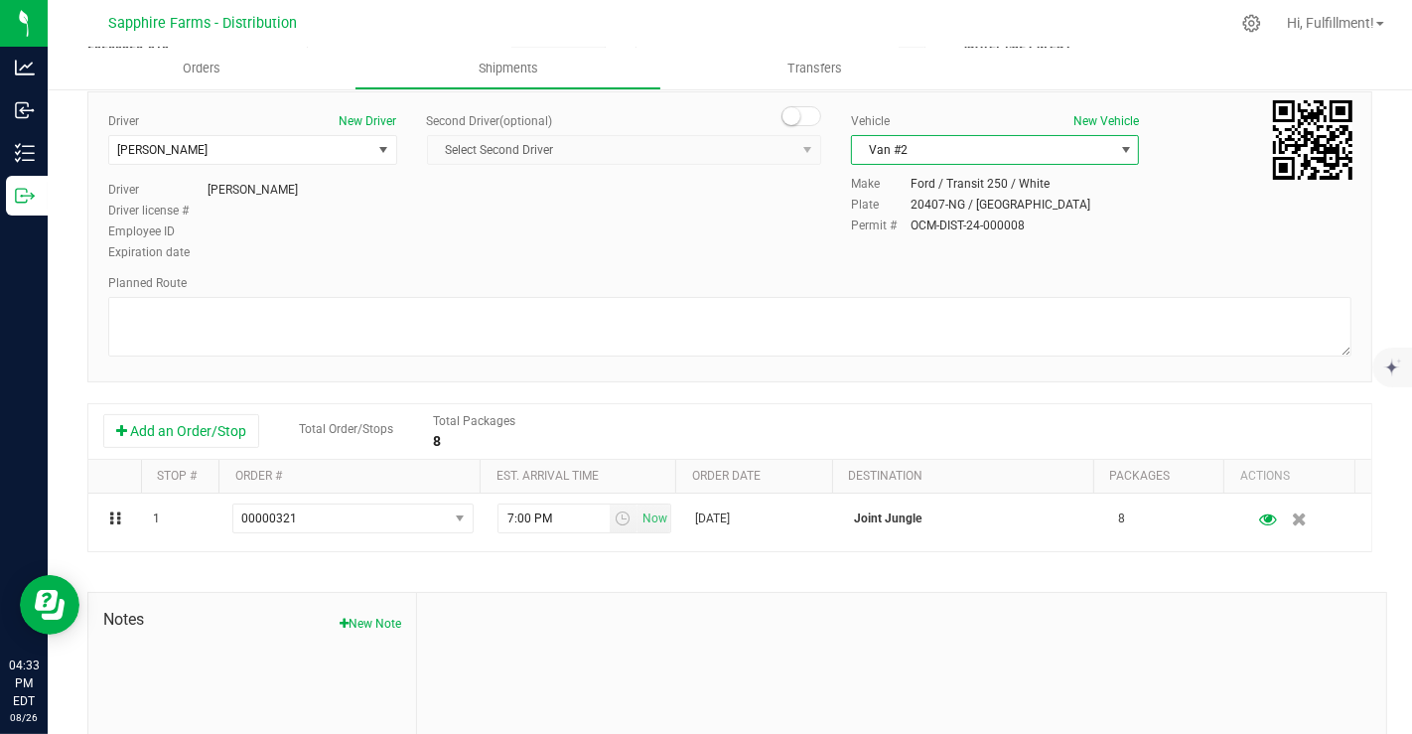
scroll to position [136, 0]
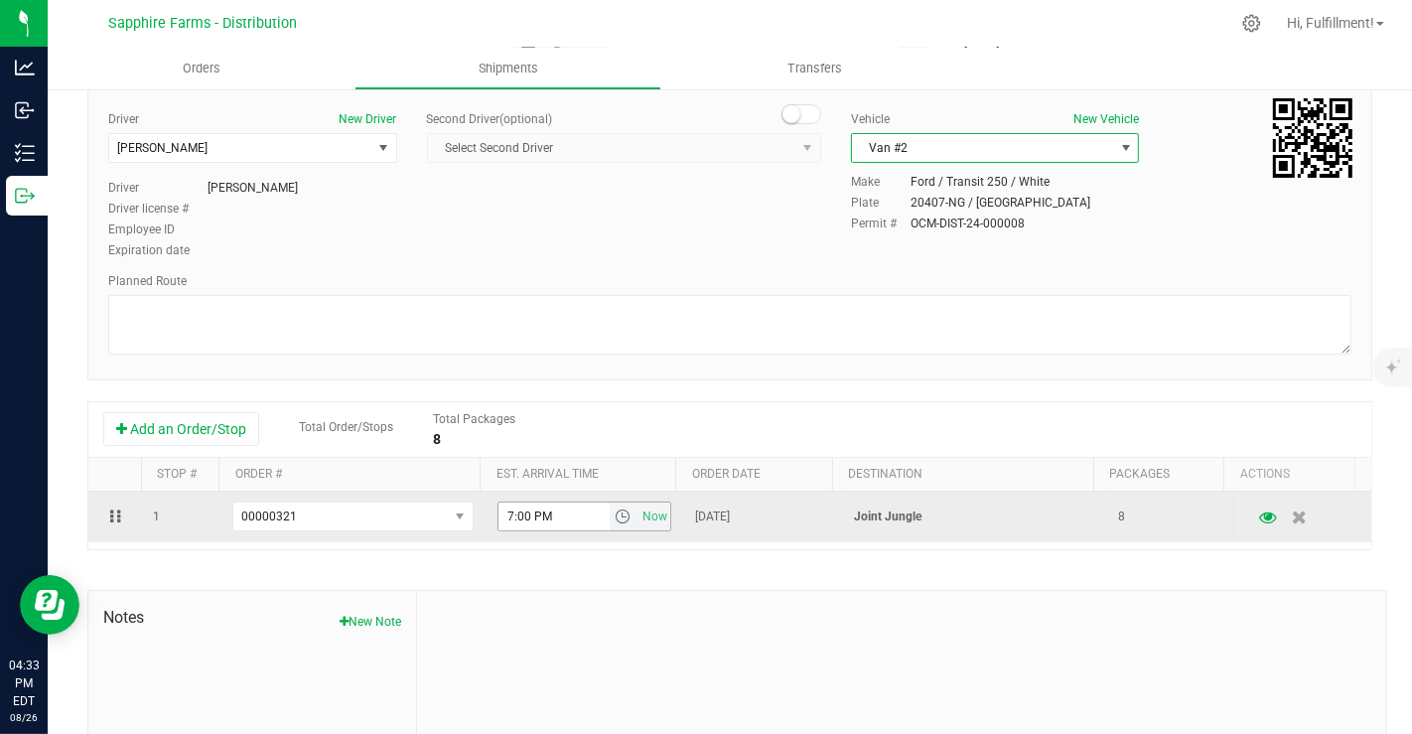
click at [615, 517] on span "select" at bounding box center [623, 517] width 16 height 16
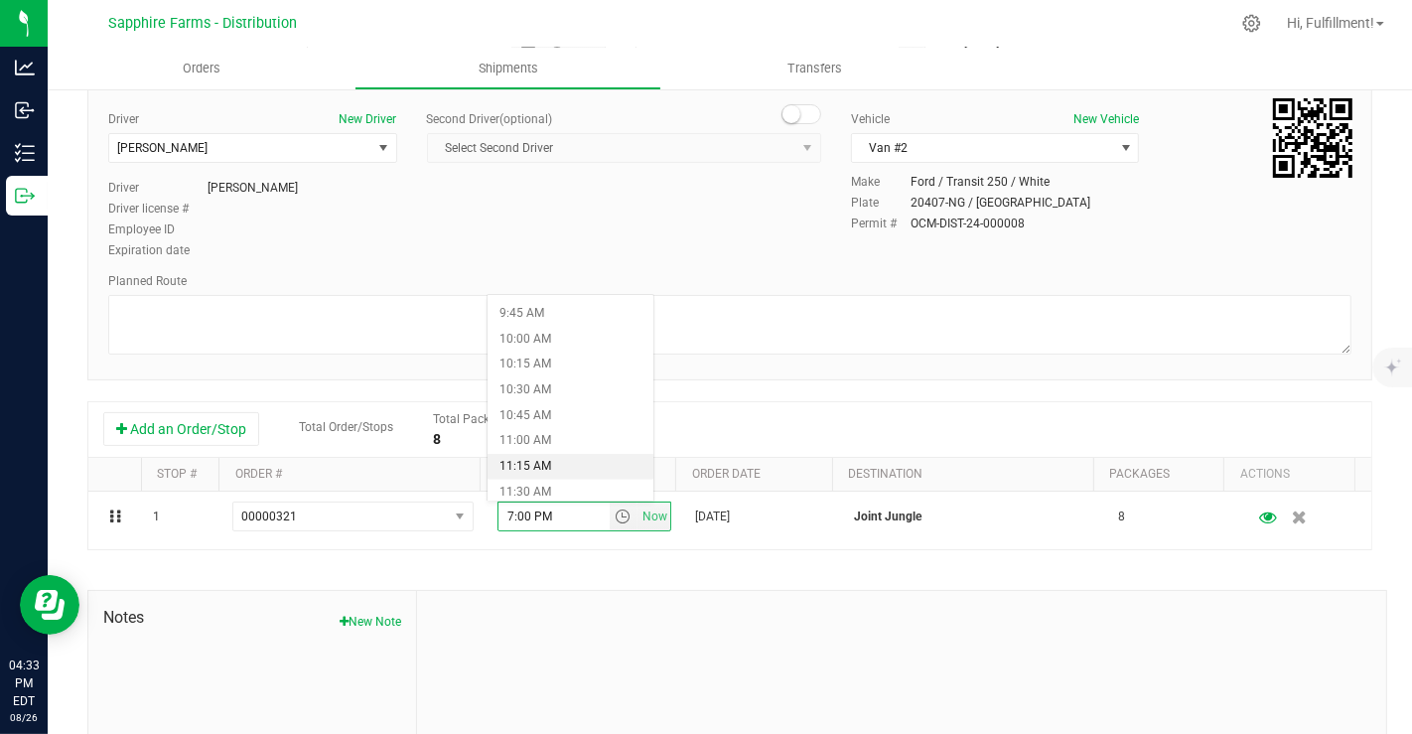
scroll to position [1054, 0]
click at [581, 476] on li "12:00 PM" at bounding box center [571, 483] width 166 height 26
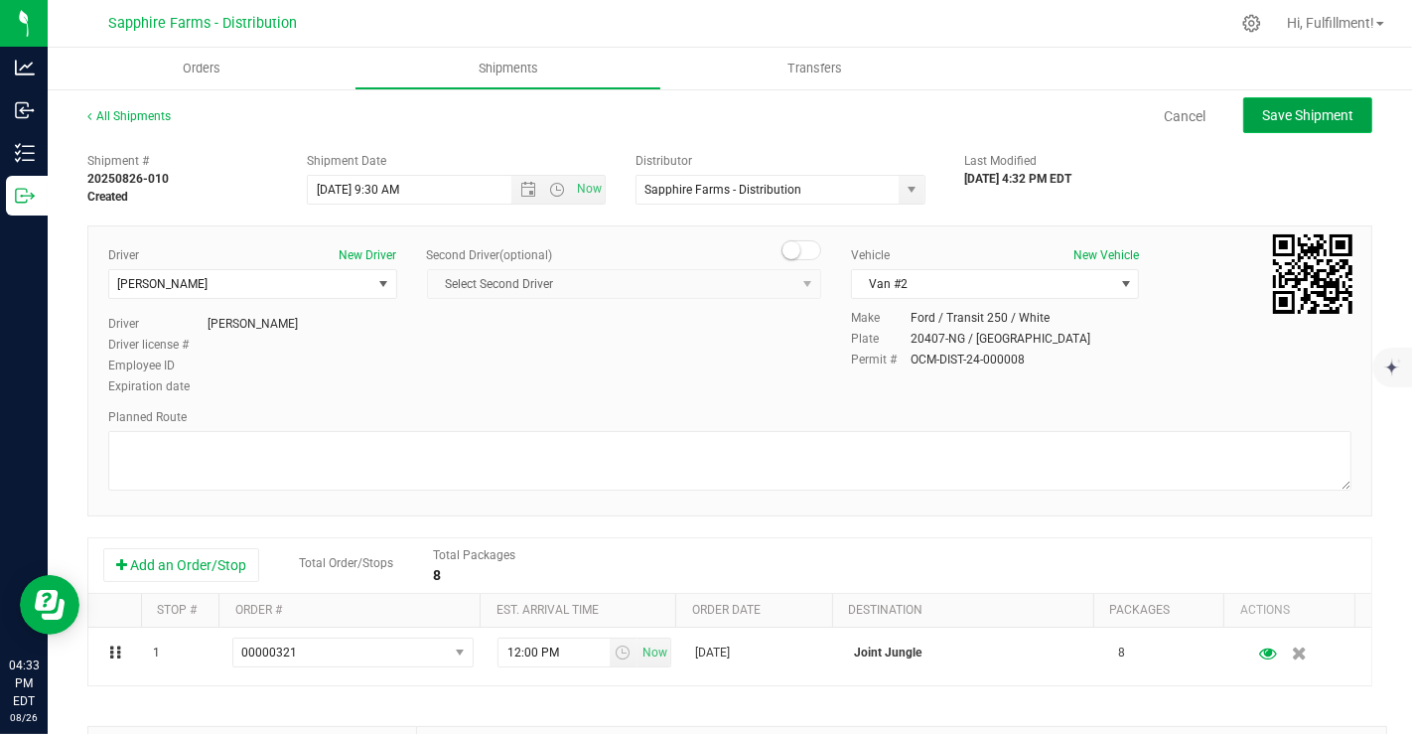
click at [1264, 107] on span "Save Shipment" at bounding box center [1307, 115] width 91 height 16
type input "8/27/2025 1:30 PM"
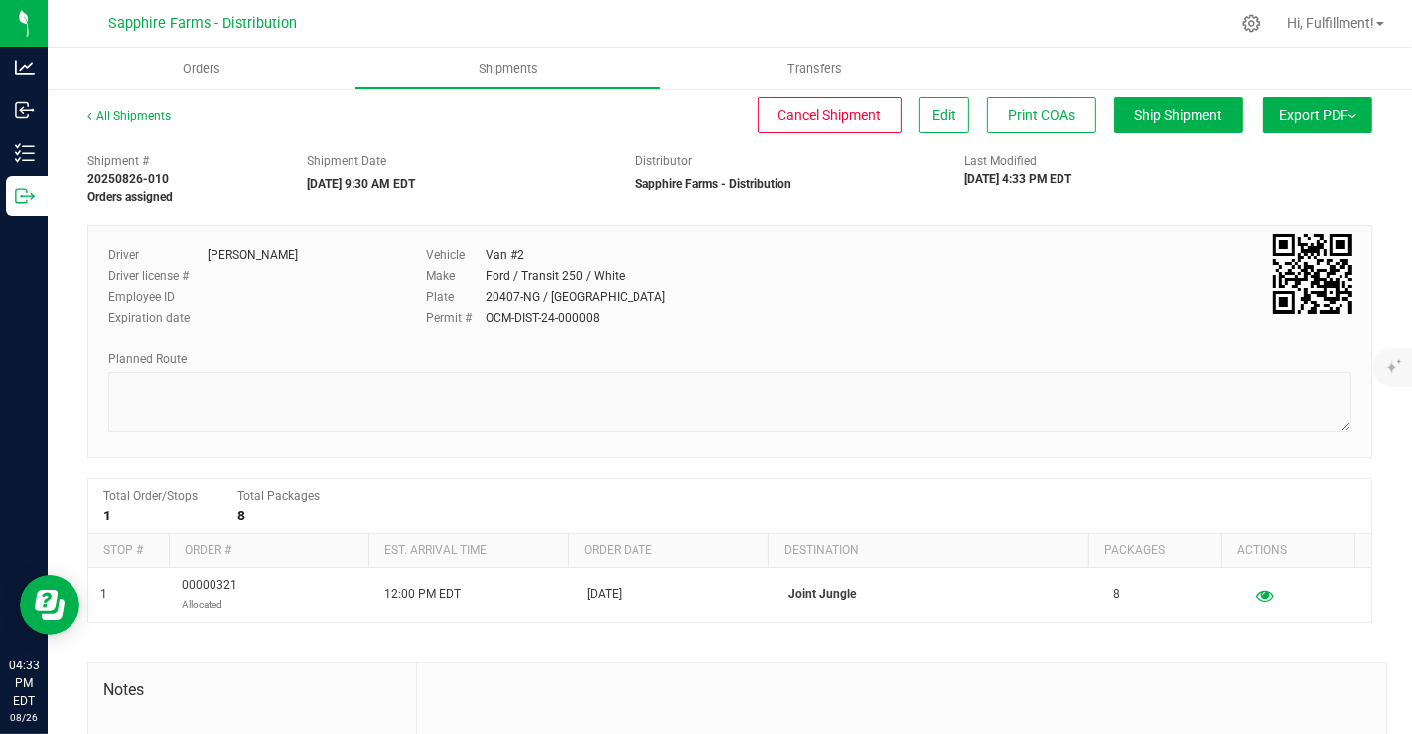
click at [1279, 107] on span "Export PDF" at bounding box center [1317, 115] width 77 height 16
click at [1129, 202] on div "Shipment # 20250826-010 Orders assigned Shipment Date 08/27/2025 9:30 AM EDT Di…" at bounding box center [730, 174] width 1315 height 63
click at [226, 80] on uib-tab-heading "Orders" at bounding box center [201, 69] width 307 height 42
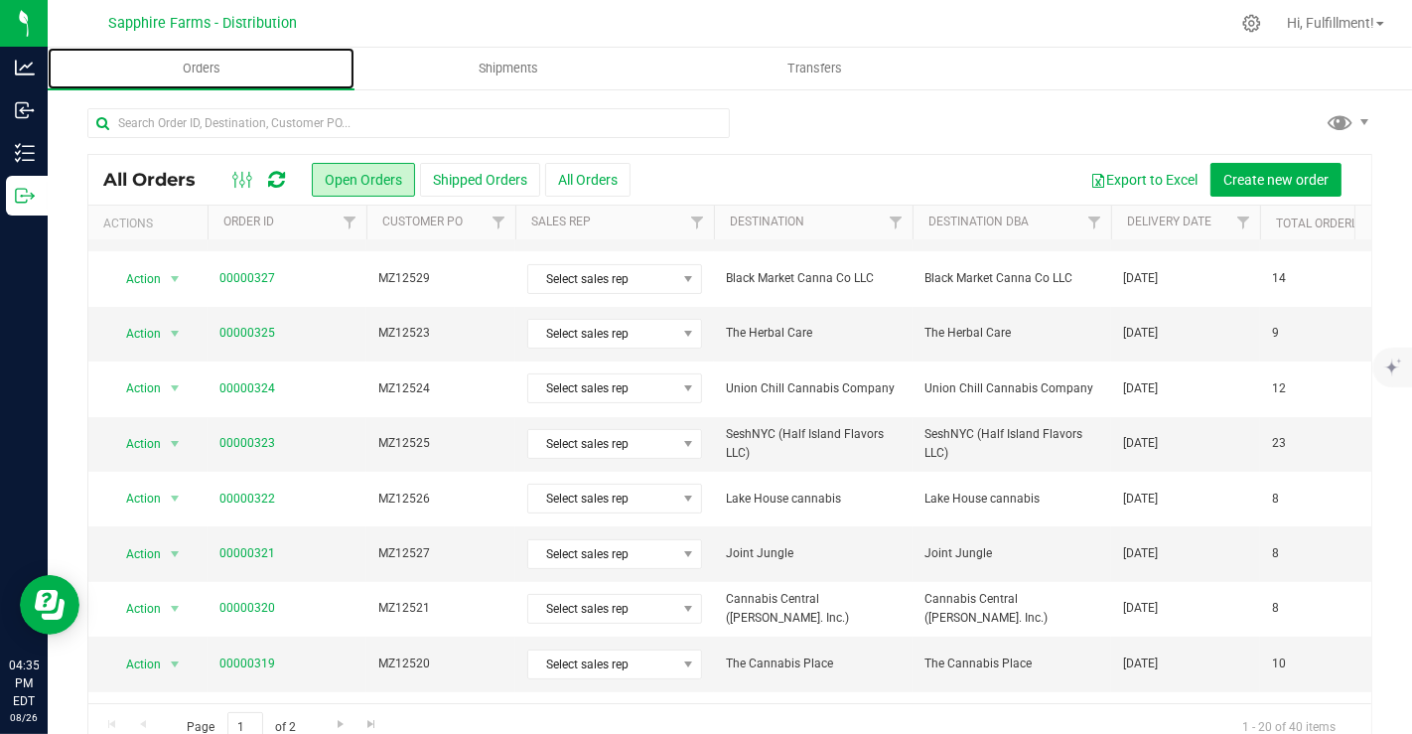
scroll to position [320, 0]
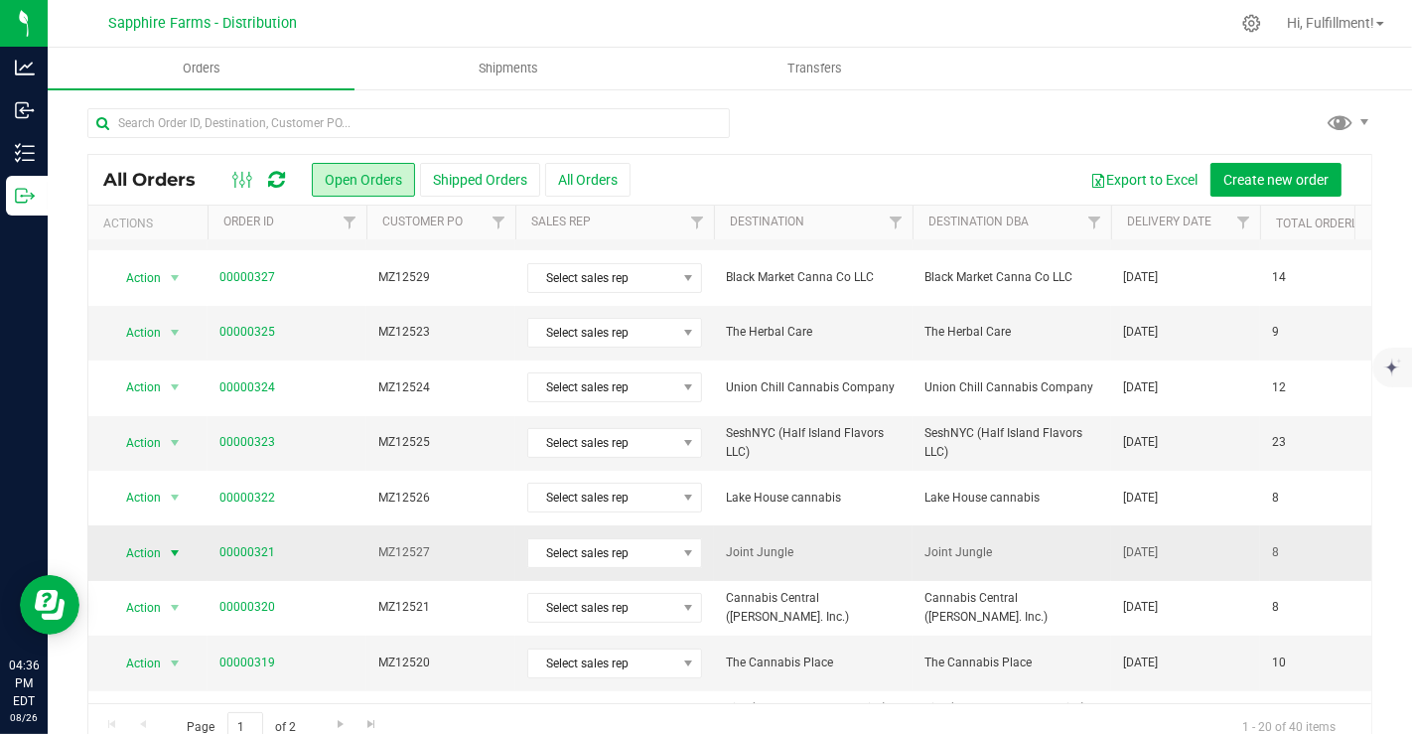
click at [173, 547] on span "select" at bounding box center [175, 553] width 16 height 16
click at [973, 126] on div at bounding box center [729, 131] width 1285 height 46
click at [350, 558] on td "00000321" at bounding box center [287, 552] width 159 height 55
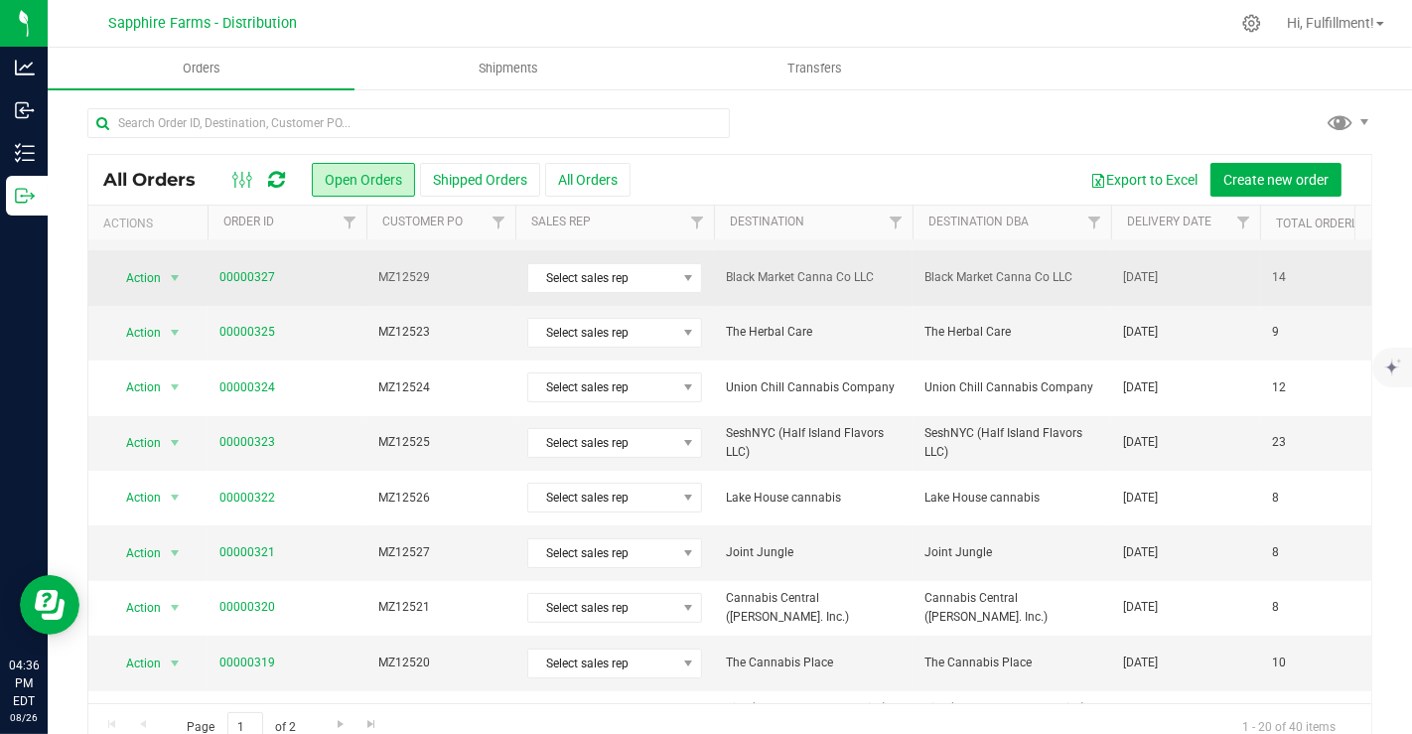
click at [439, 279] on span "MZ12529" at bounding box center [440, 277] width 125 height 19
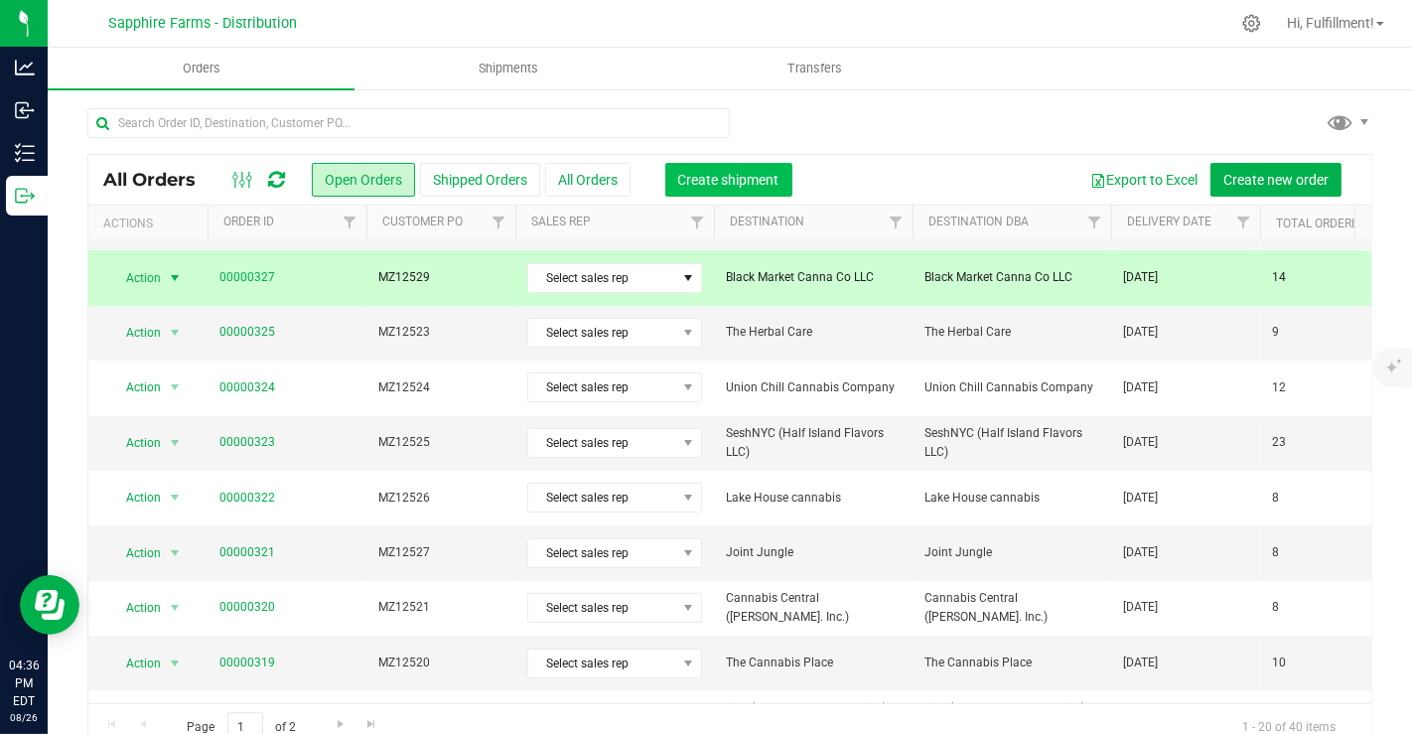
click at [737, 178] on span "Create shipment" at bounding box center [728, 180] width 101 height 16
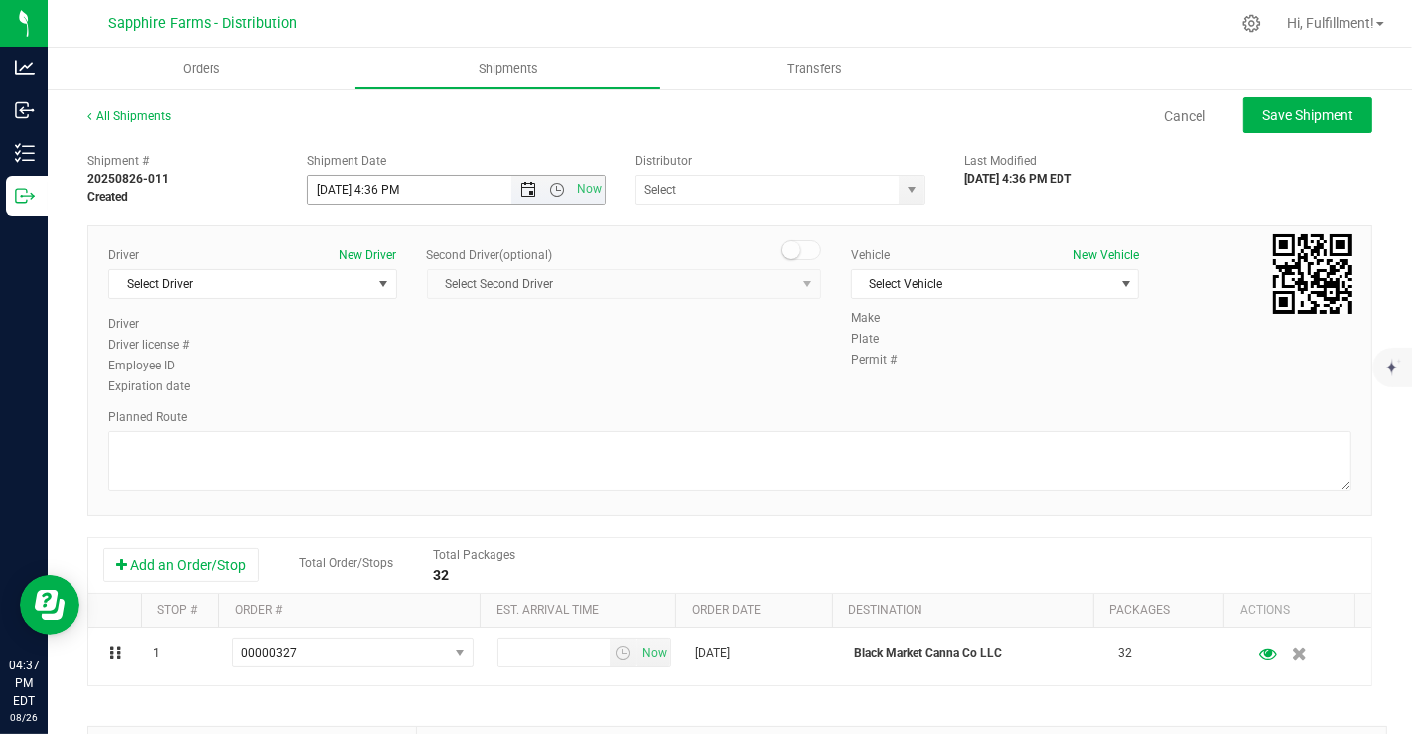
click at [529, 189] on span "Open the date view" at bounding box center [529, 190] width 16 height 16
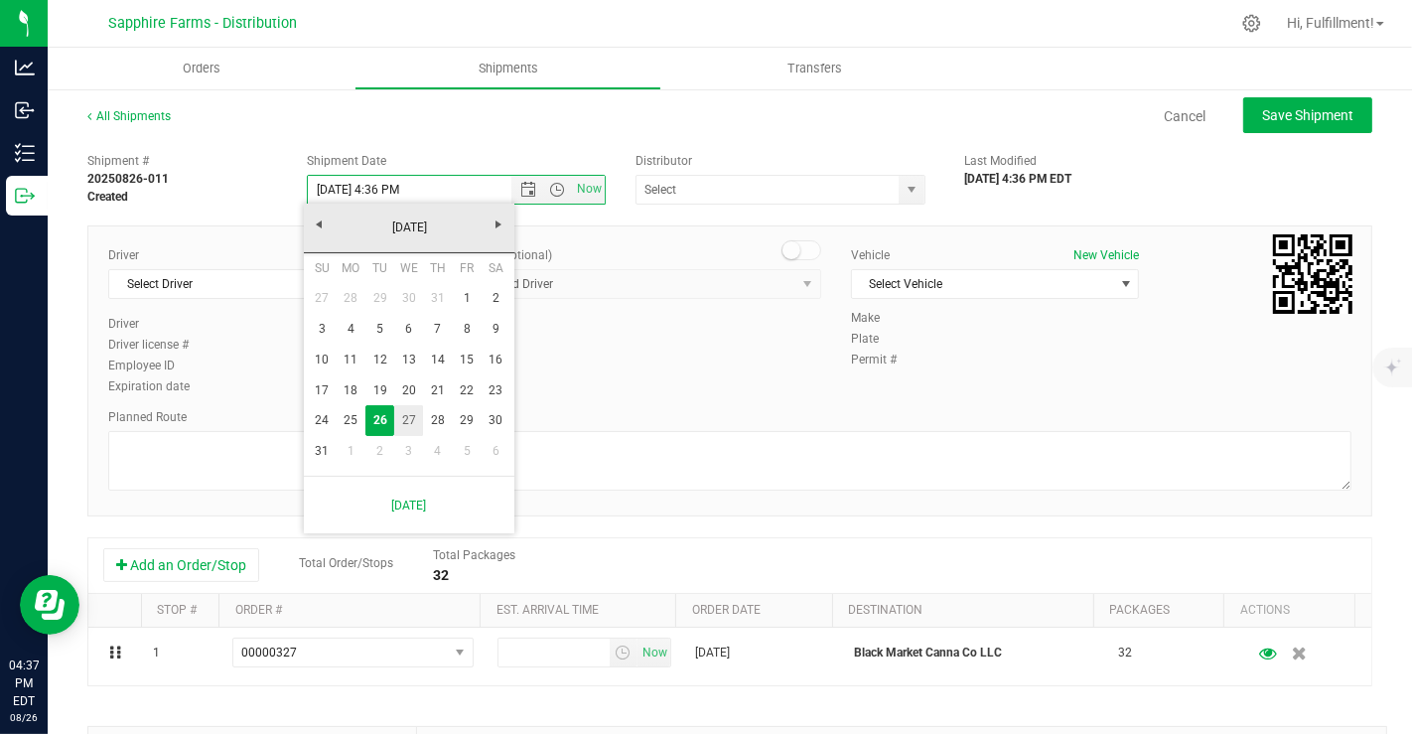
click at [408, 416] on link "27" at bounding box center [408, 420] width 29 height 31
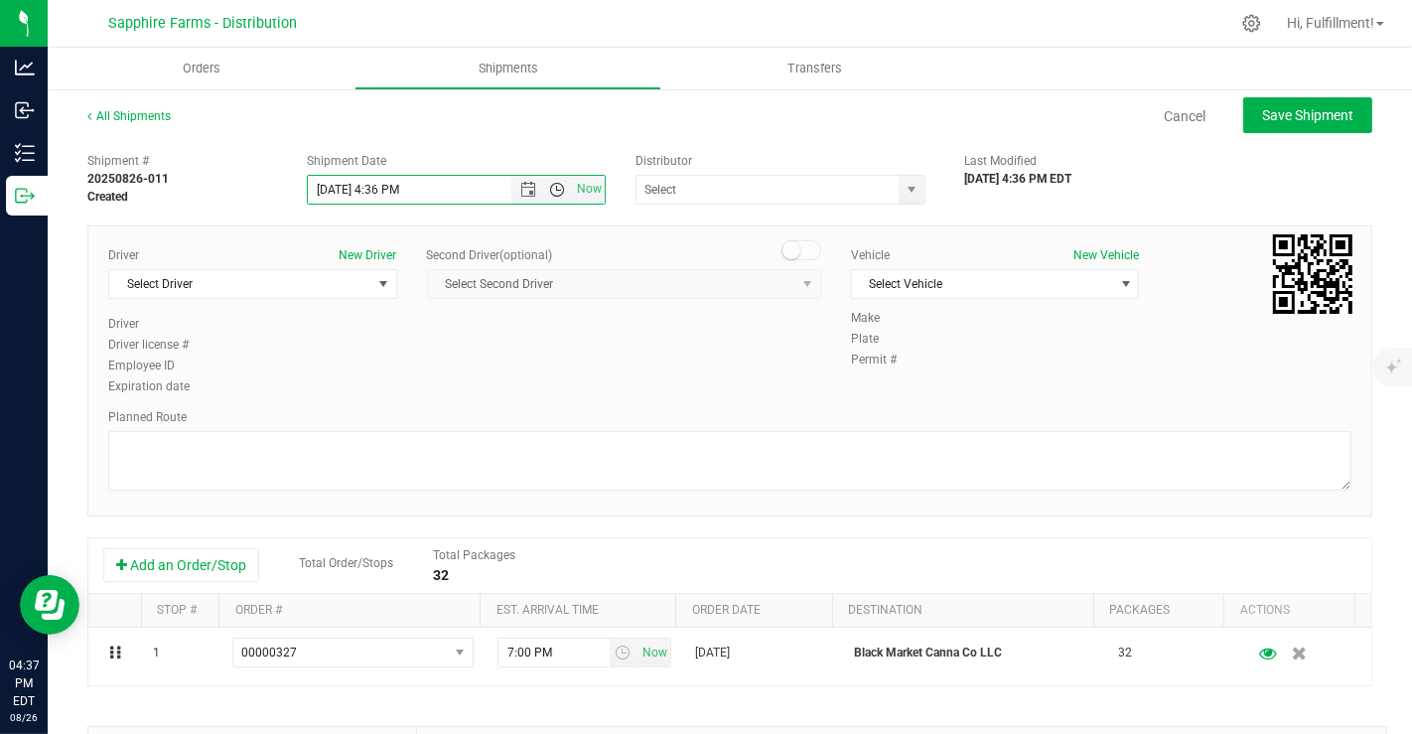
click at [558, 186] on span "Open the time view" at bounding box center [558, 190] width 16 height 16
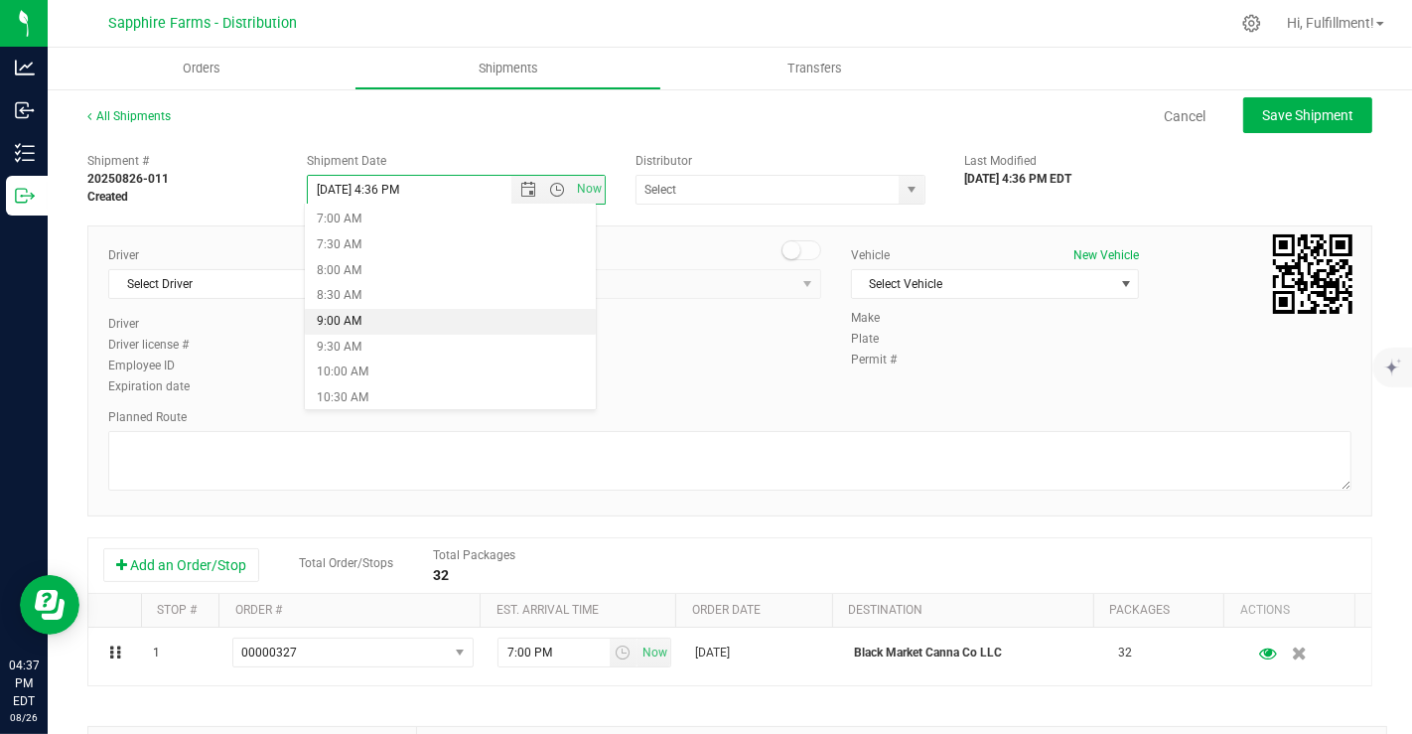
scroll to position [360, 0]
click at [416, 342] on li "9:30 AM" at bounding box center [450, 347] width 291 height 26
type input "8/27/2025 9:30 AM"
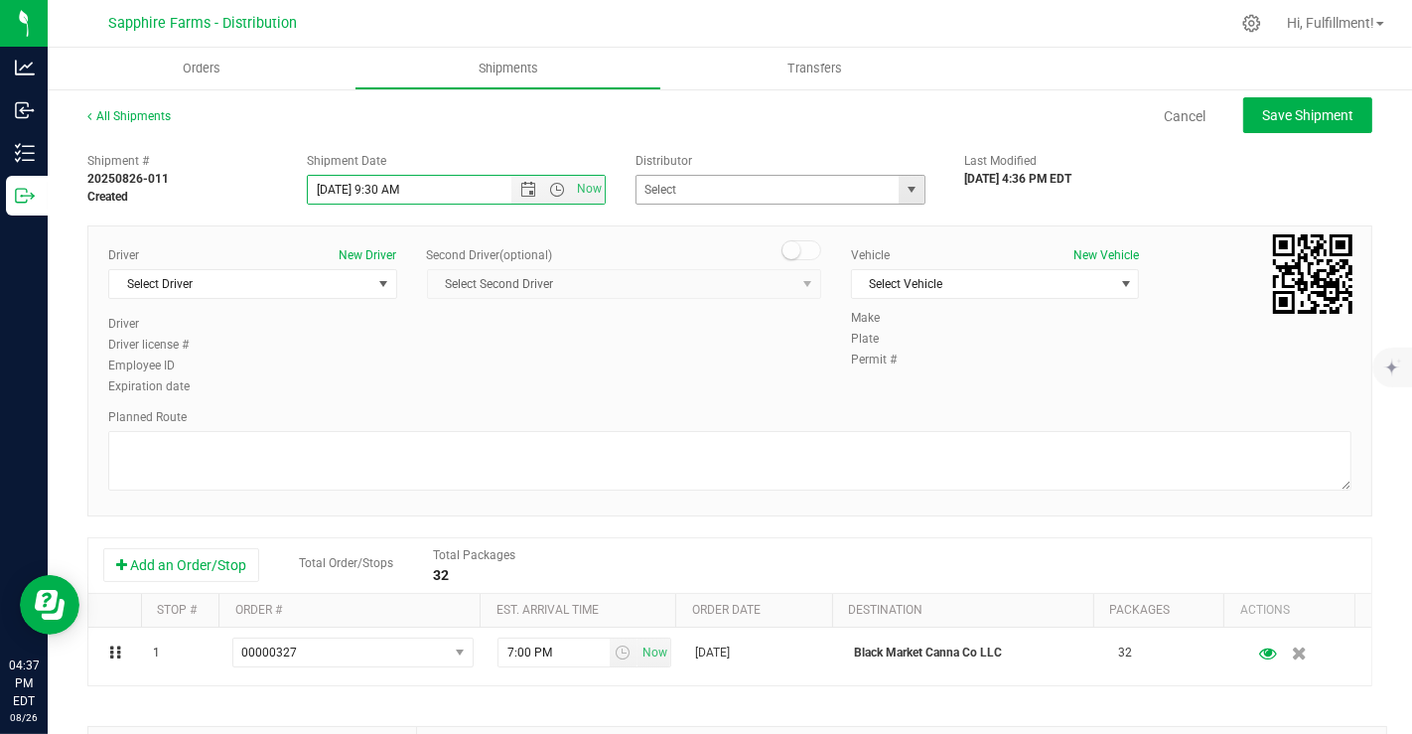
click at [907, 196] on span "select" at bounding box center [912, 190] width 16 height 16
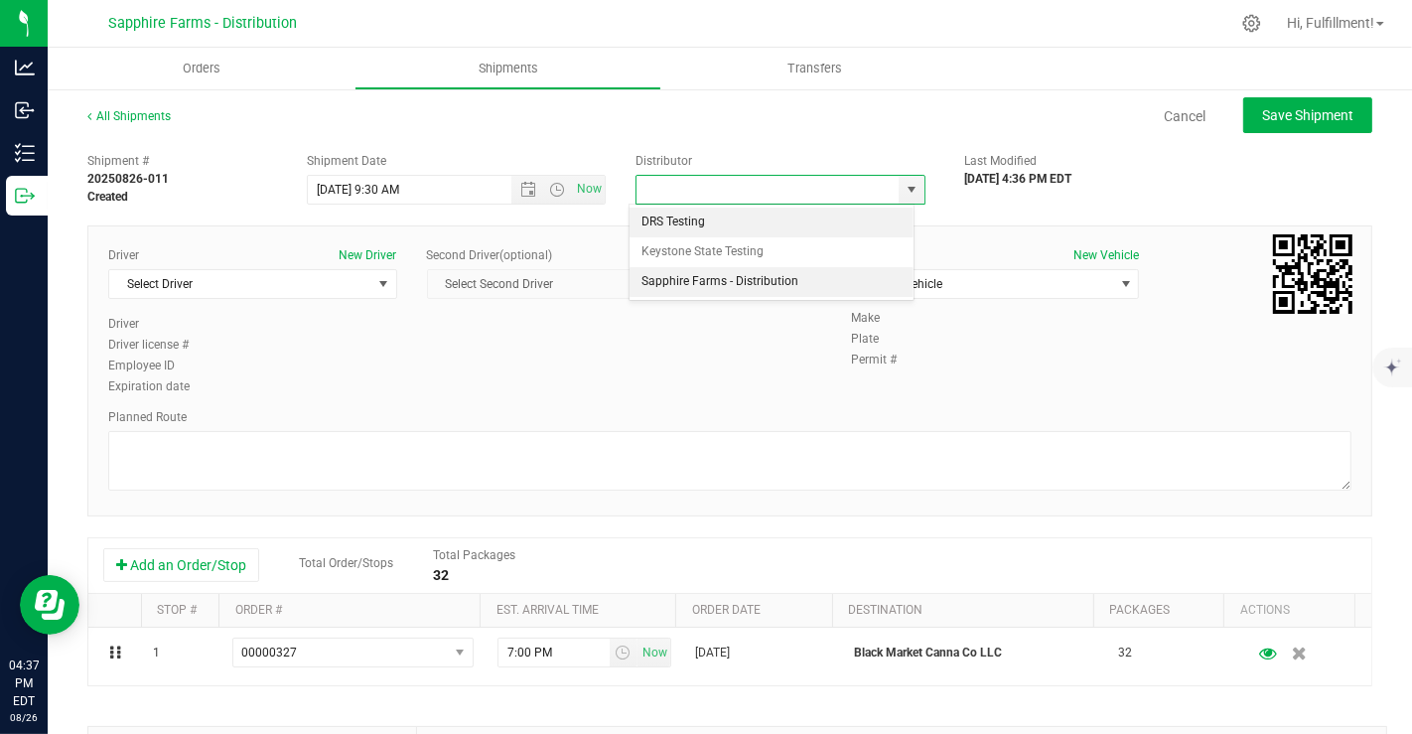
click at [763, 278] on li "Sapphire Farms - Distribution" at bounding box center [772, 282] width 284 height 30
type input "Sapphire Farms - Distribution"
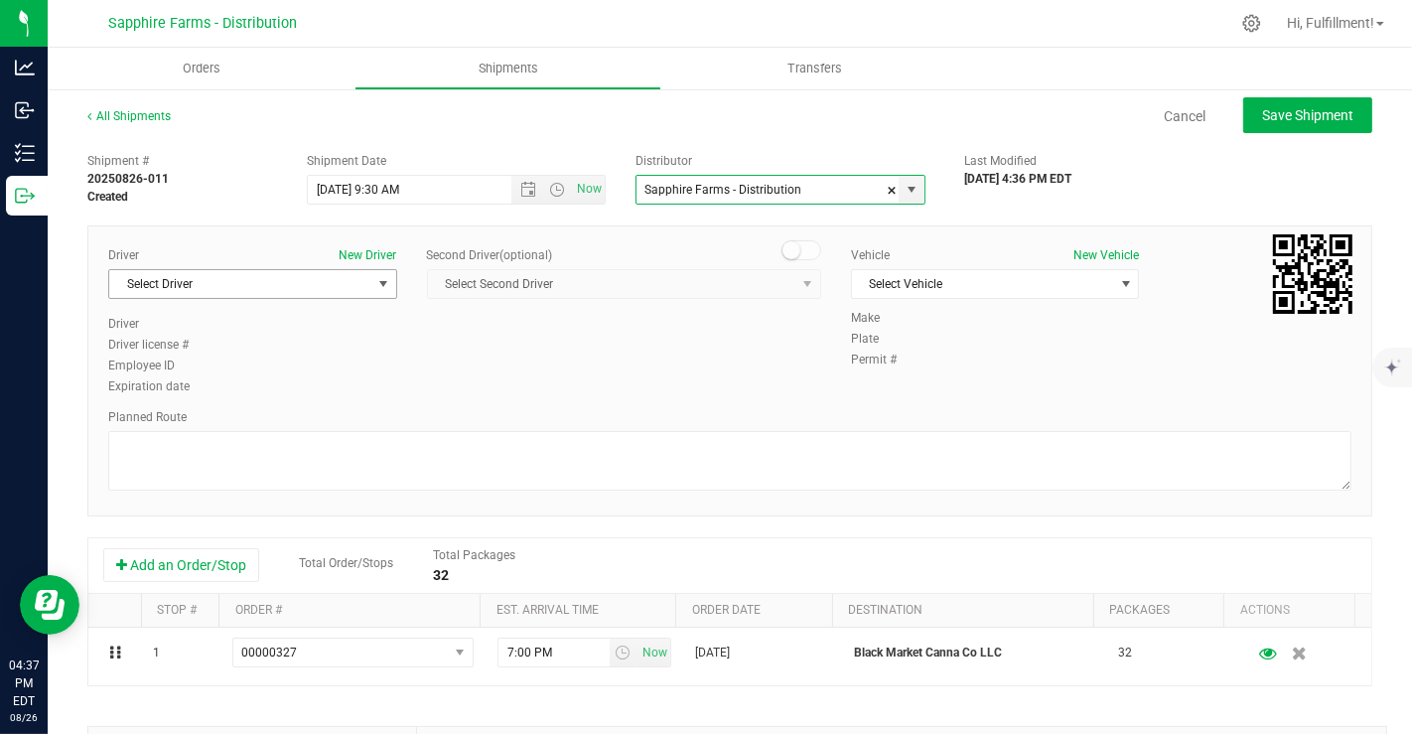
click at [370, 288] on span "select" at bounding box center [382, 284] width 25 height 28
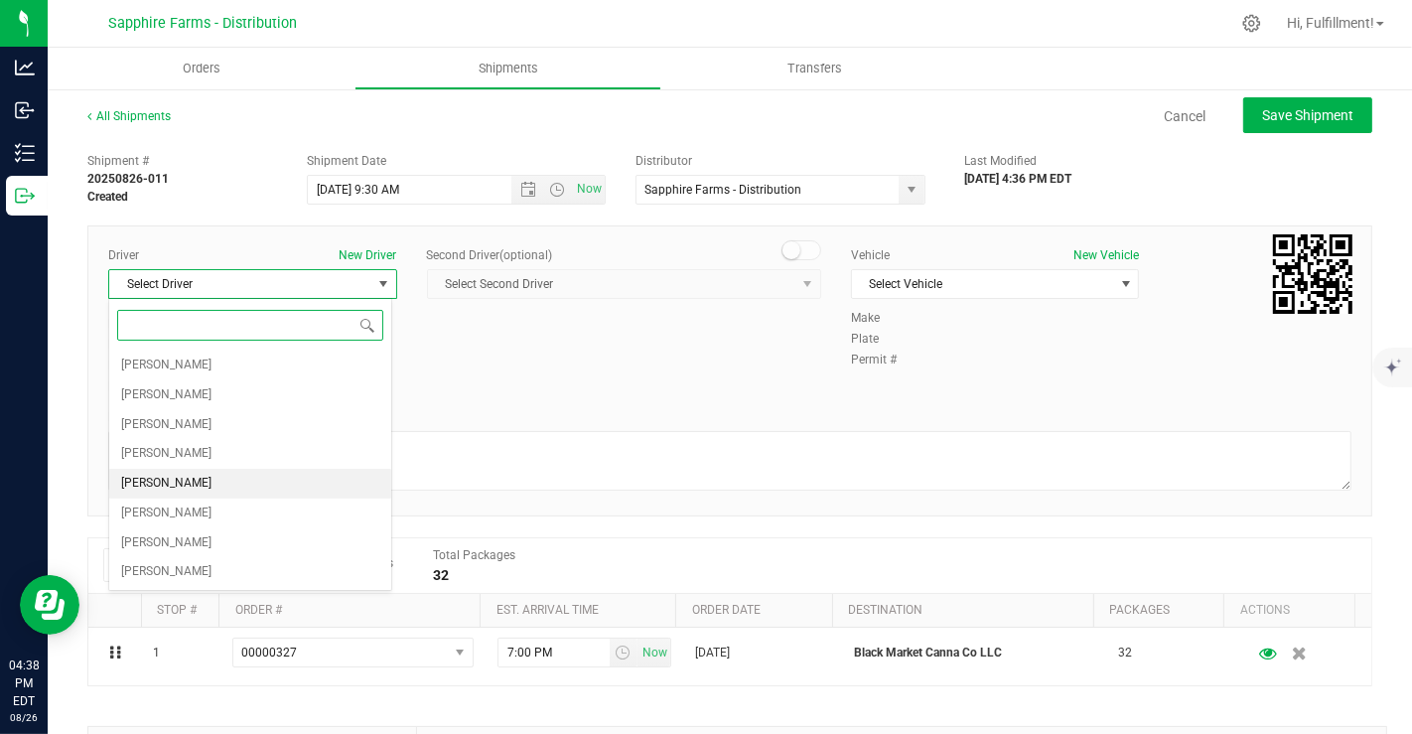
click at [173, 477] on span "[PERSON_NAME]" at bounding box center [166, 484] width 90 height 26
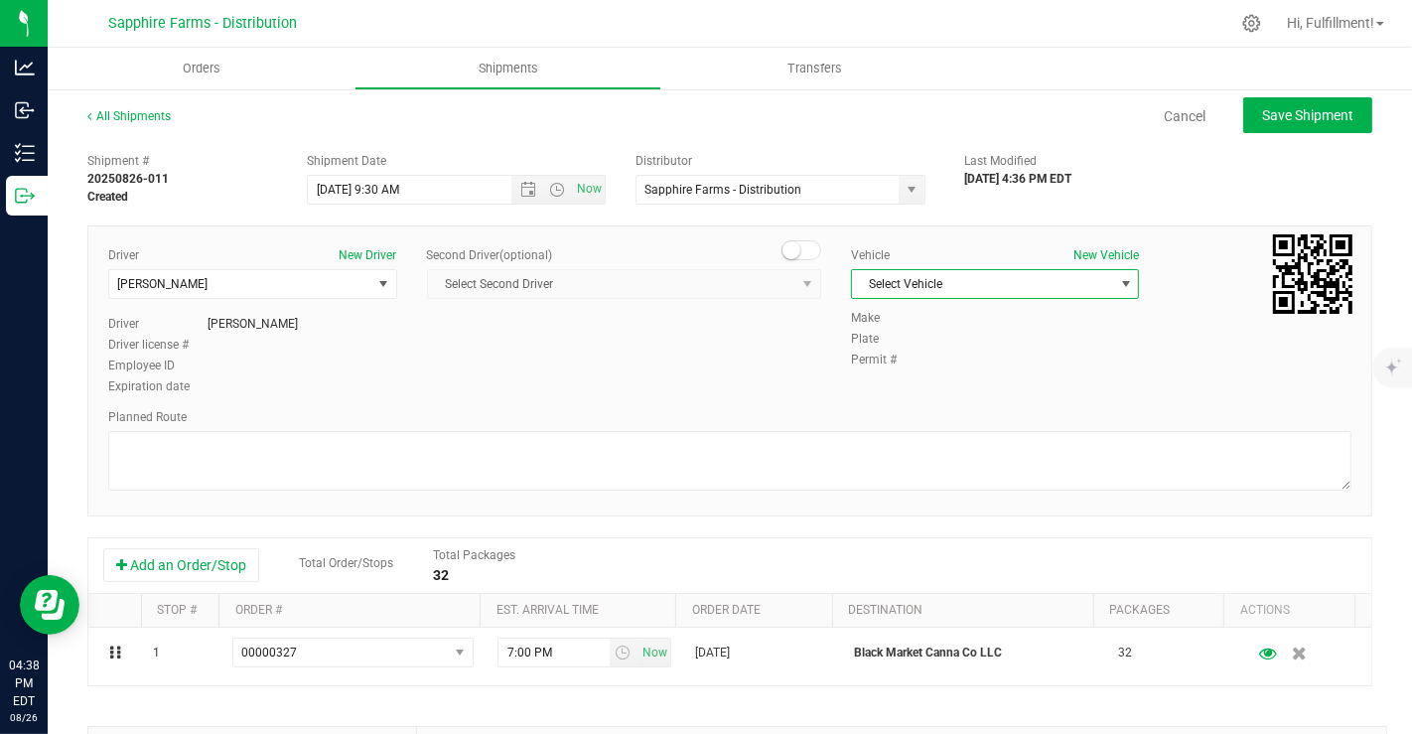
click at [978, 279] on span "Select Vehicle" at bounding box center [983, 284] width 262 height 28
click at [889, 403] on li "Van #2" at bounding box center [983, 405] width 282 height 30
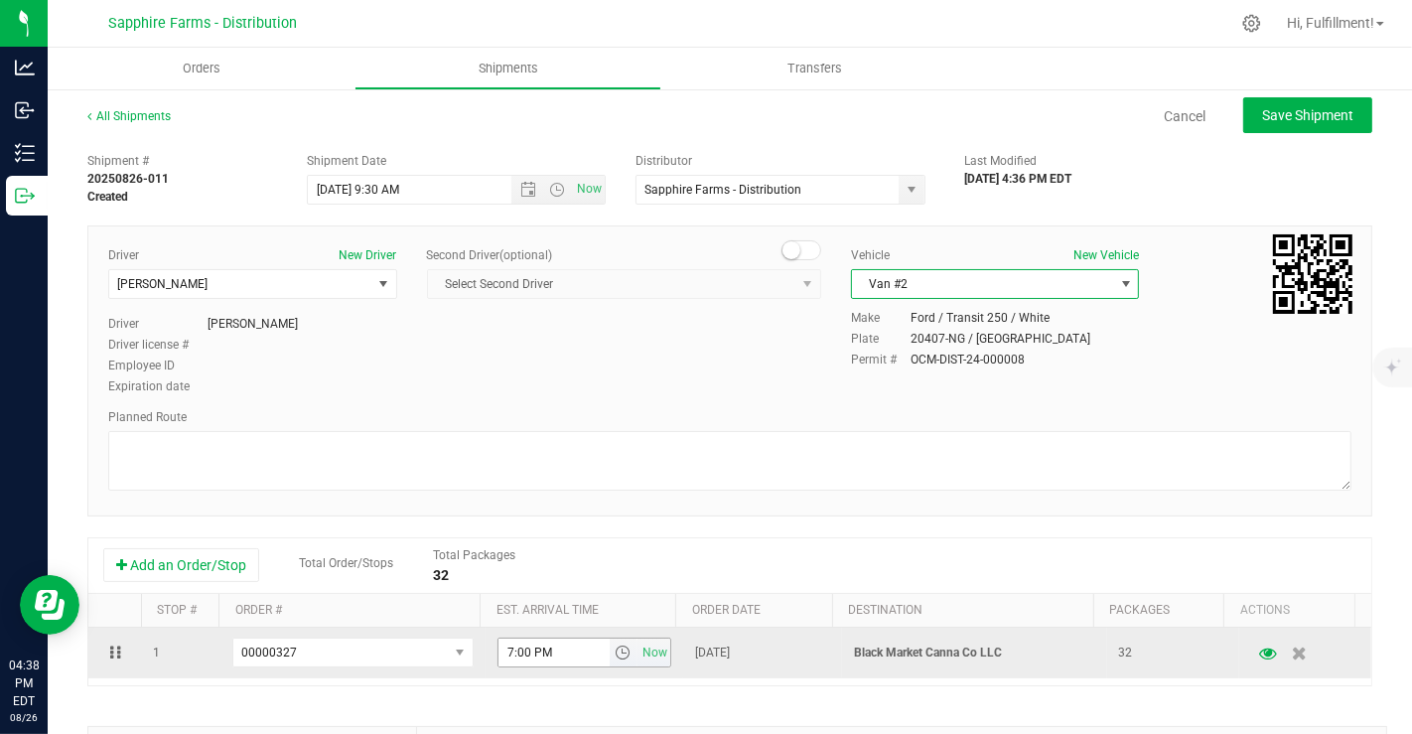
click at [615, 649] on span "select" at bounding box center [623, 653] width 16 height 16
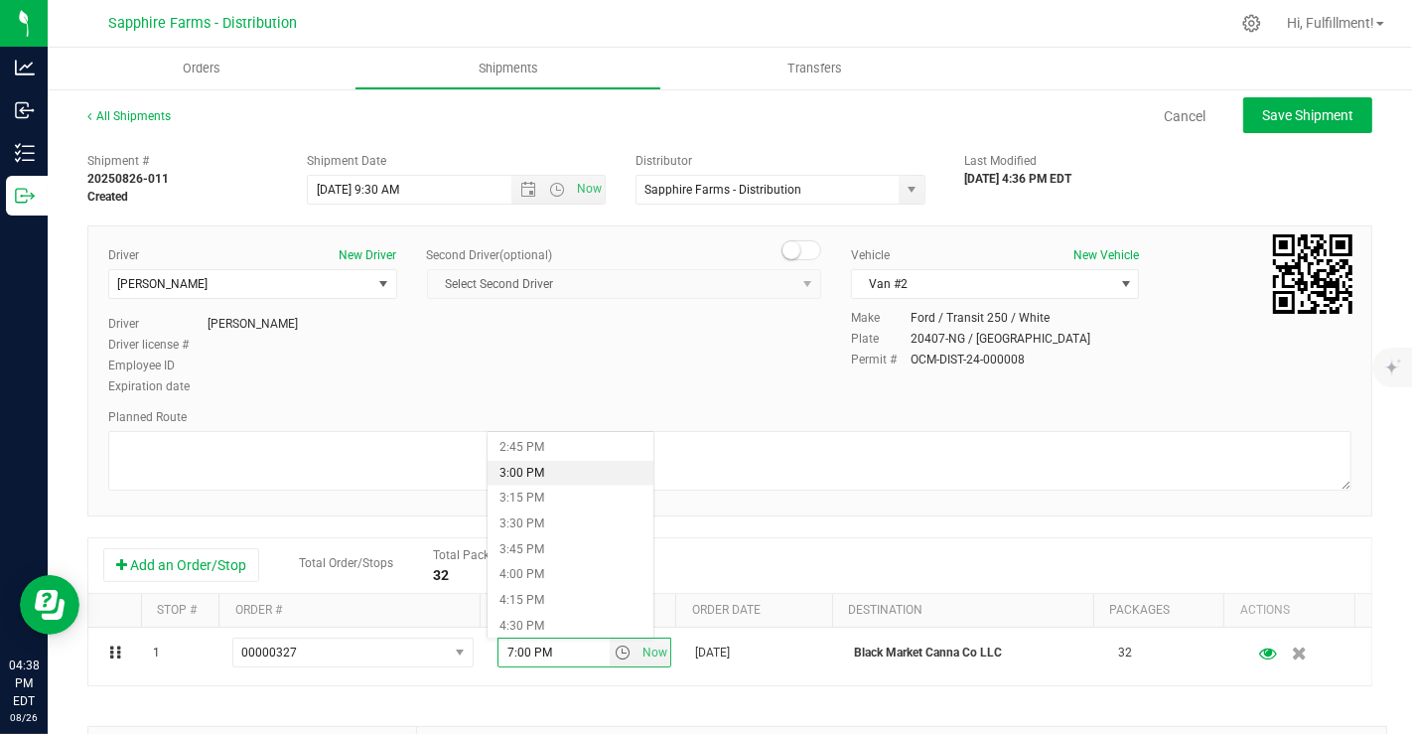
scroll to position [1509, 0]
click at [541, 571] on li "4:00 PM" at bounding box center [571, 573] width 166 height 26
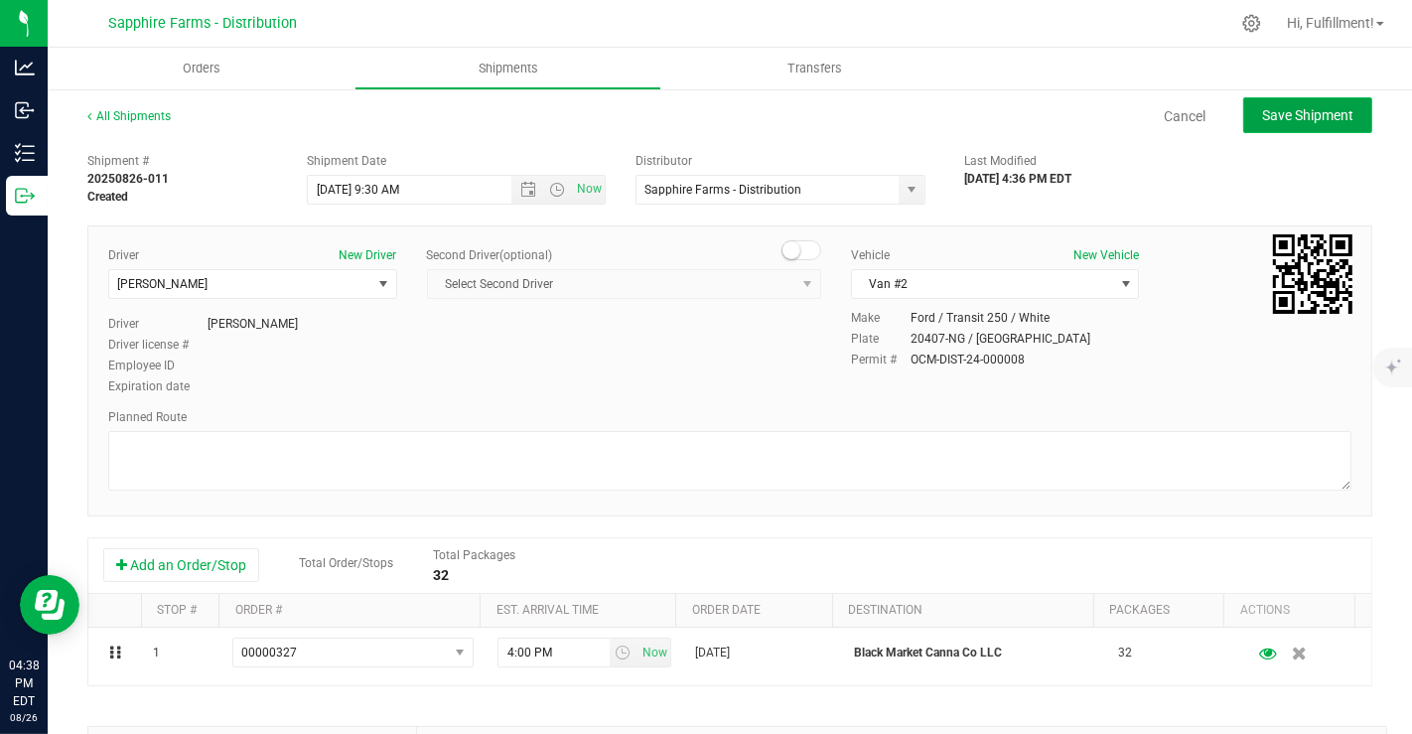
click at [1275, 119] on span "Save Shipment" at bounding box center [1307, 115] width 91 height 16
type input "8/27/2025 1:30 PM"
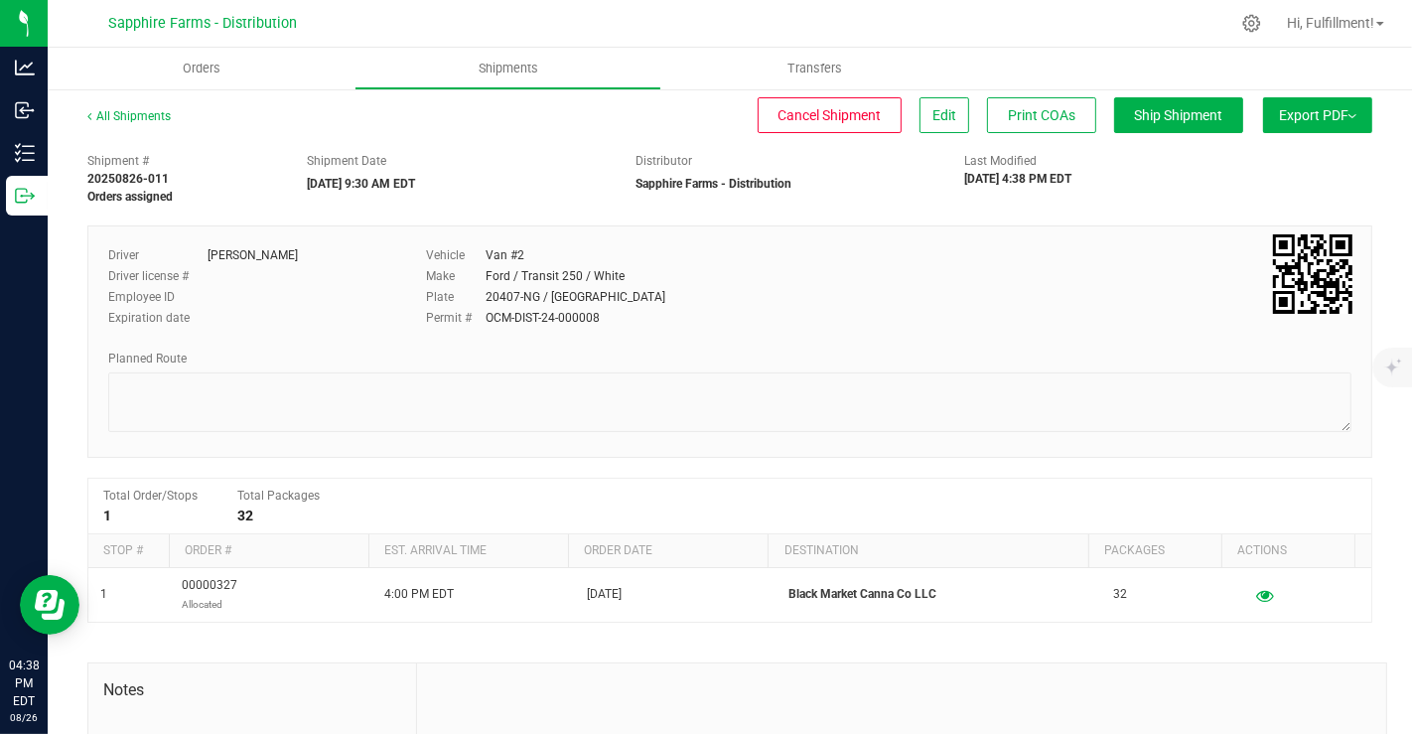
click at [1328, 104] on button "Export PDF" at bounding box center [1317, 115] width 109 height 36
click at [130, 114] on link "All Shipments" at bounding box center [128, 116] width 83 height 14
